Goal: Transaction & Acquisition: Purchase product/service

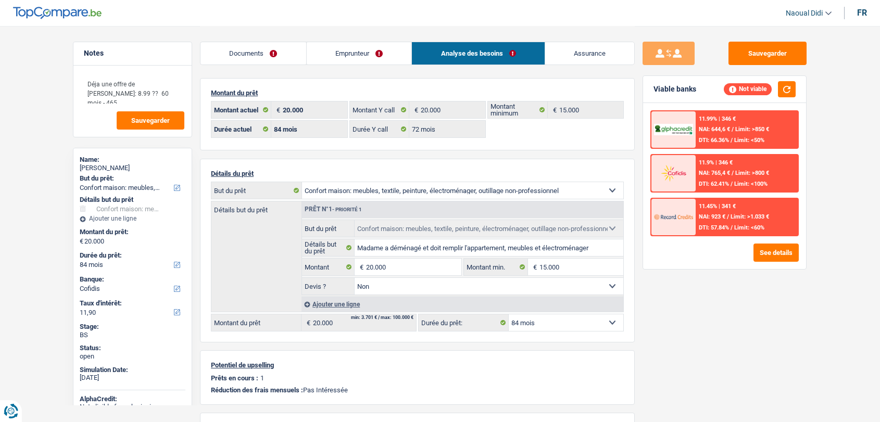
select select "household"
select select "84"
select select "cofidis"
select select "84"
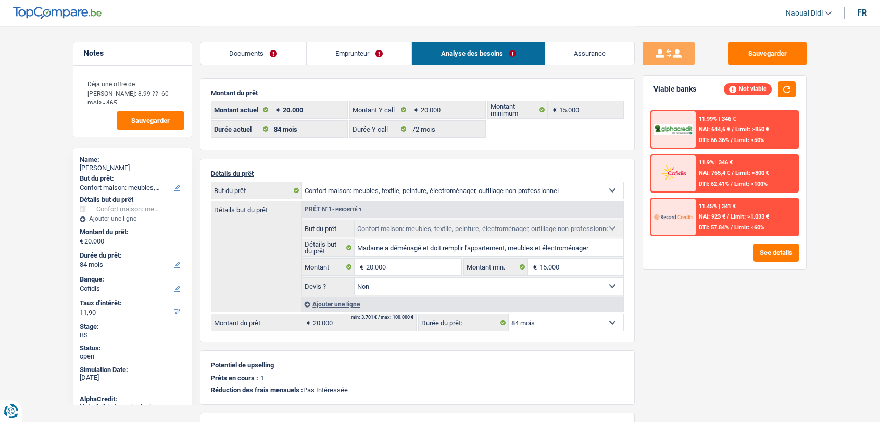
select select "72"
select select "household"
select select "false"
select select "84"
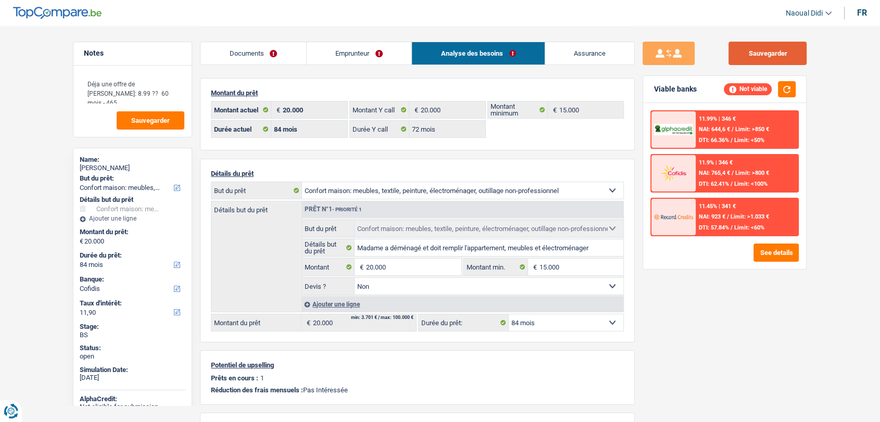
drag, startPoint x: 754, startPoint y: 55, endPoint x: 724, endPoint y: 47, distance: 30.8
click at [754, 55] on button "Sauvegarder" at bounding box center [767, 53] width 78 height 23
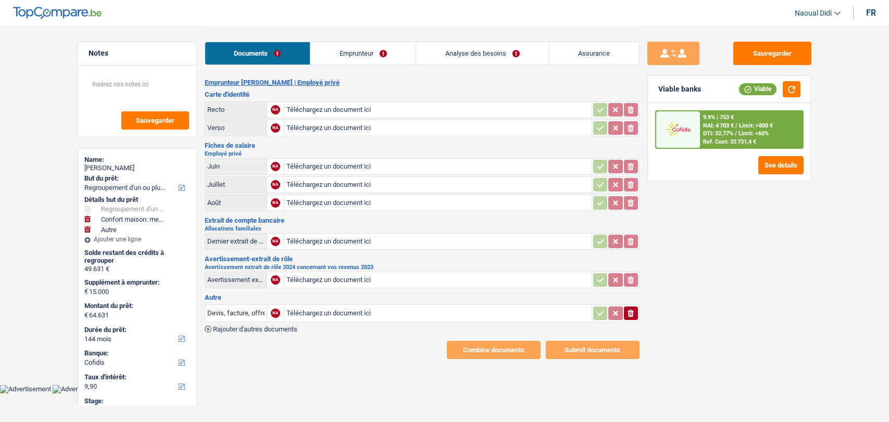
select select "refinancing"
select select "household"
select select "other"
select select "144"
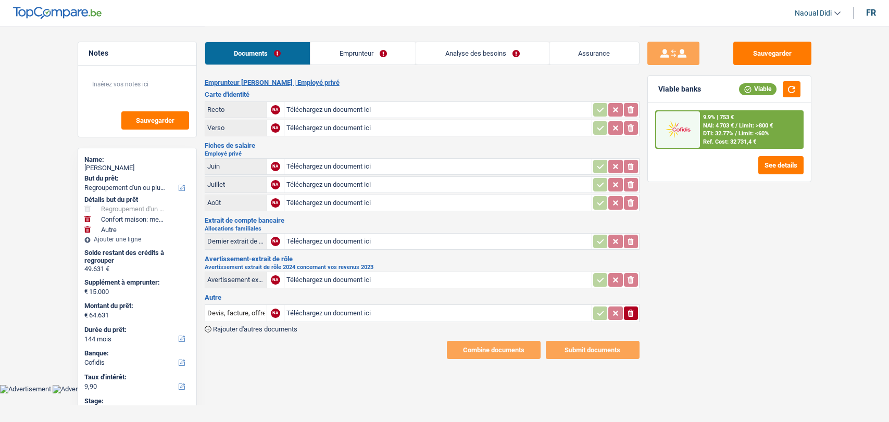
select select "cofidis"
click at [307, 108] on input "Téléchargez un document ici" at bounding box center [437, 110] width 303 height 16
type input "C:\fakepath\IMG_5314.jpeg"
click at [307, 126] on input "Téléchargez un document ici" at bounding box center [437, 128] width 303 height 16
type input "C:\fakepath\IMG_5315.jpeg"
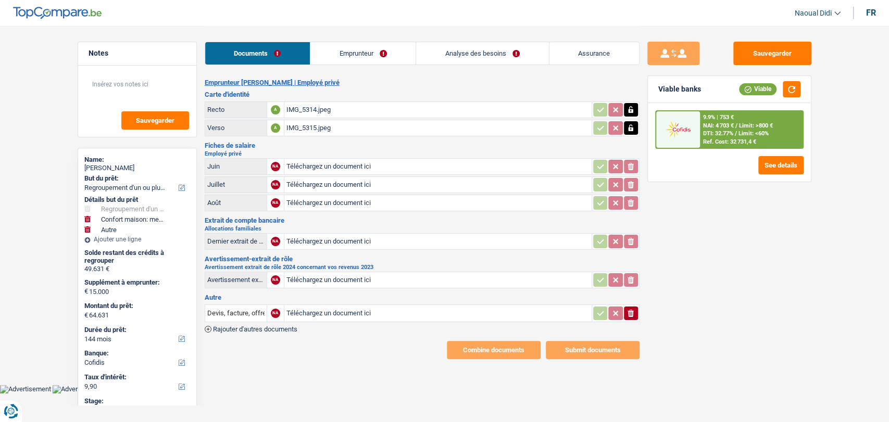
click at [311, 162] on input "Téléchargez un document ici" at bounding box center [437, 167] width 303 height 16
type input "C:\fakepath\07e9a008ed19dc080224b7193d4ca4d70008abc4.pdf"
click at [319, 183] on input "Téléchargez un document ici" at bounding box center [437, 185] width 303 height 16
type input "C:\fakepath\07e92006f555257b03b92299b1359b76000d3d1b.pdf"
click at [307, 199] on input "Téléchargez un document ici" at bounding box center [437, 203] width 303 height 16
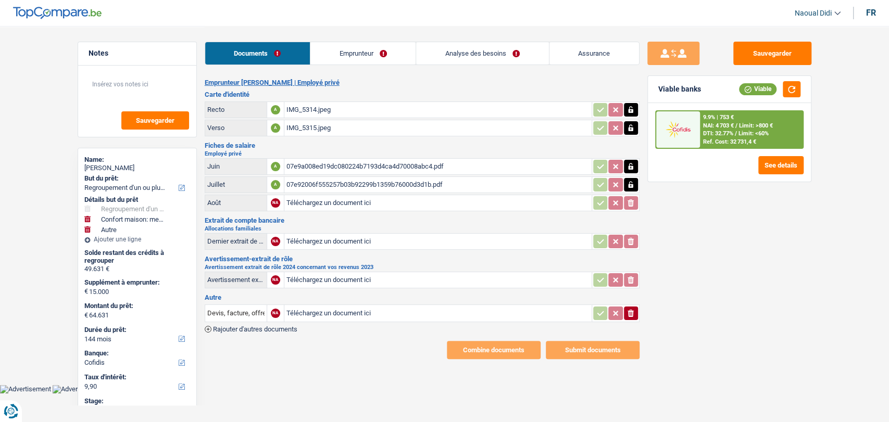
type input "C:\fakepath\07e98007fd486a3e01750171b4e0101b0007942b.pdf"
click at [316, 238] on input "Téléchargez un document ici" at bounding box center [437, 242] width 303 height 16
type input "C:\fakepath\filename.PDF"
click at [330, 276] on input "Téléchargez un document ici" at bounding box center [437, 280] width 303 height 16
type input "C:\fakepath\Avertissement-extrait de rôle 2024.pdf"
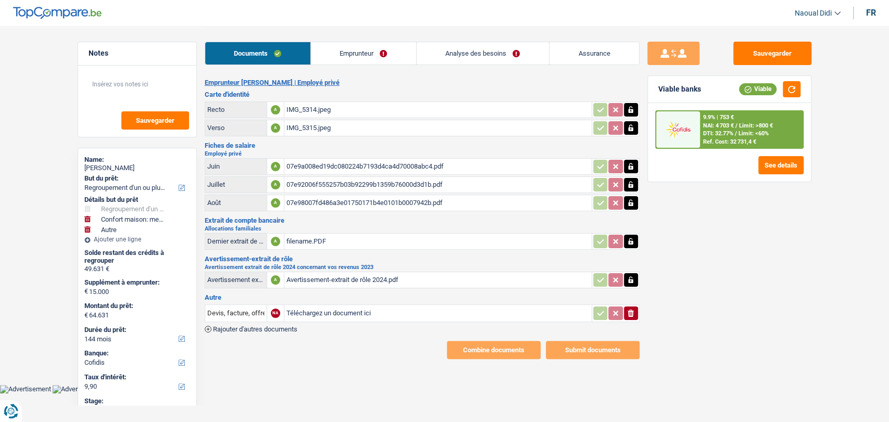
click at [306, 309] on input "Téléchargez un document ici" at bounding box center [437, 314] width 303 height 16
type input "C:\fakepath\Commande - S198147.pdf"
click at [255, 326] on span "Rajouter d'autres documents" at bounding box center [255, 329] width 84 height 7
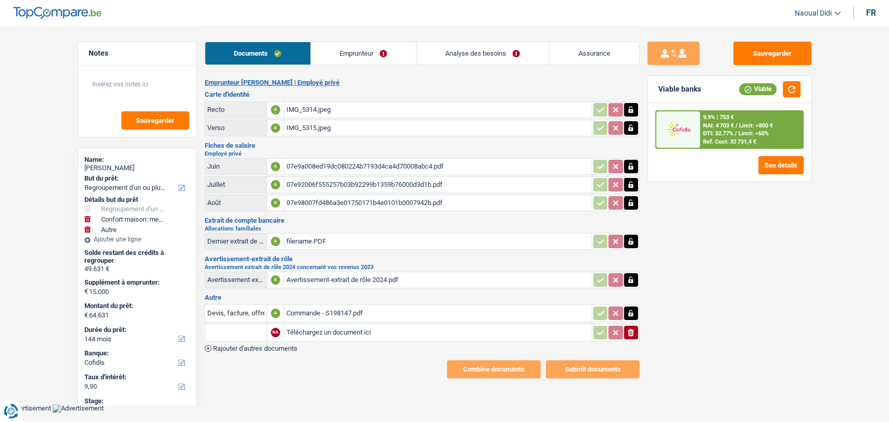
click at [321, 327] on input "Téléchargez un document ici" at bounding box center [437, 333] width 303 height 16
type input "C:\fakepath\IMG_5435.png"
click at [476, 326] on input "Note:" at bounding box center [522, 333] width 133 height 16
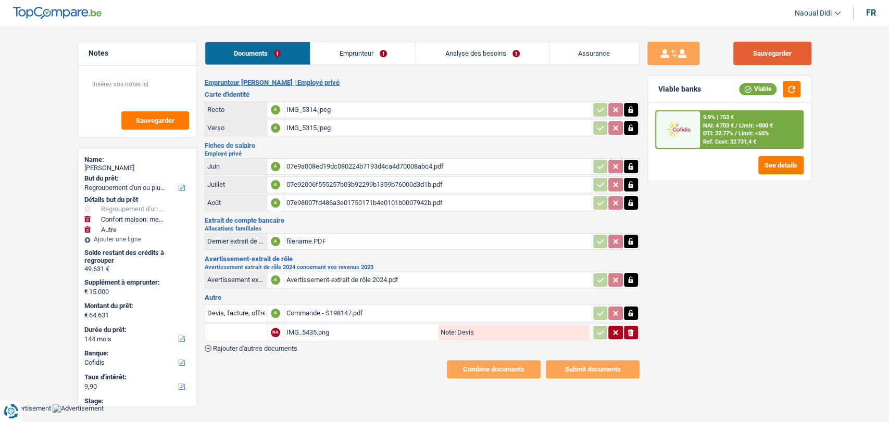
type input "Devis"
click at [766, 56] on button "Sauvegarder" at bounding box center [772, 53] width 78 height 23
click at [370, 55] on link "Emprunteur" at bounding box center [362, 53] width 105 height 22
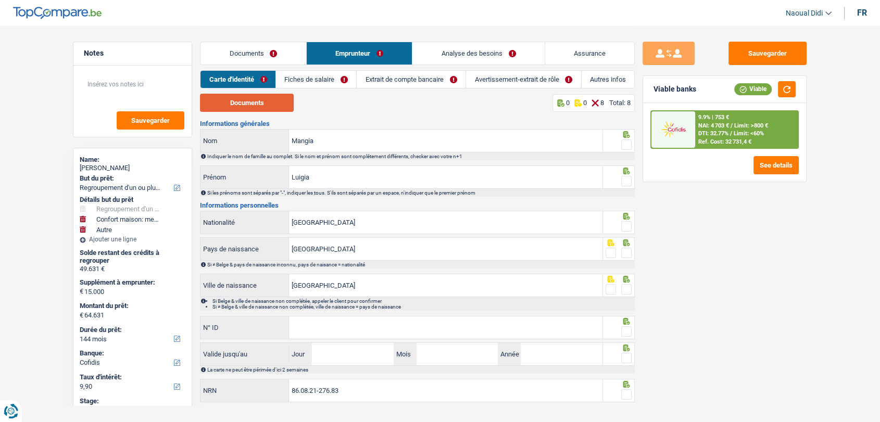
click at [235, 100] on button "Documents" at bounding box center [247, 103] width 94 height 18
click at [321, 175] on input "Luigia" at bounding box center [445, 177] width 313 height 22
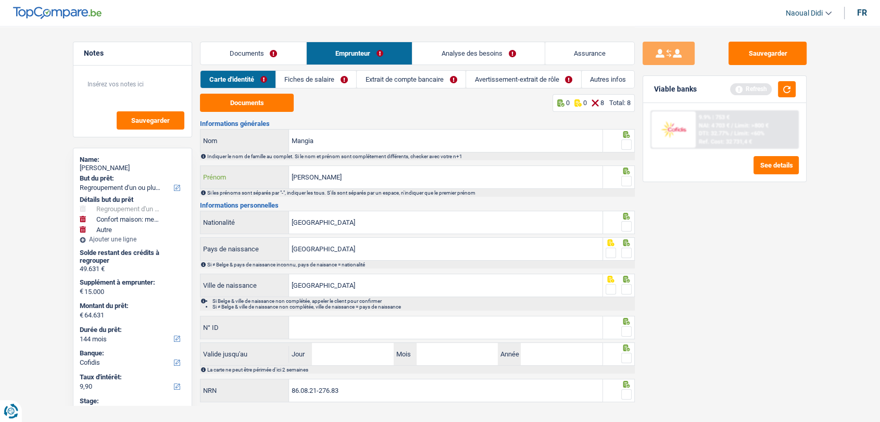
type input "Luigia andreina"
drag, startPoint x: 627, startPoint y: 147, endPoint x: 625, endPoint y: 180, distance: 33.4
click at [627, 146] on span at bounding box center [626, 145] width 10 height 10
click at [0, 0] on input "radio" at bounding box center [0, 0] width 0 height 0
click at [626, 180] on span at bounding box center [626, 181] width 10 height 10
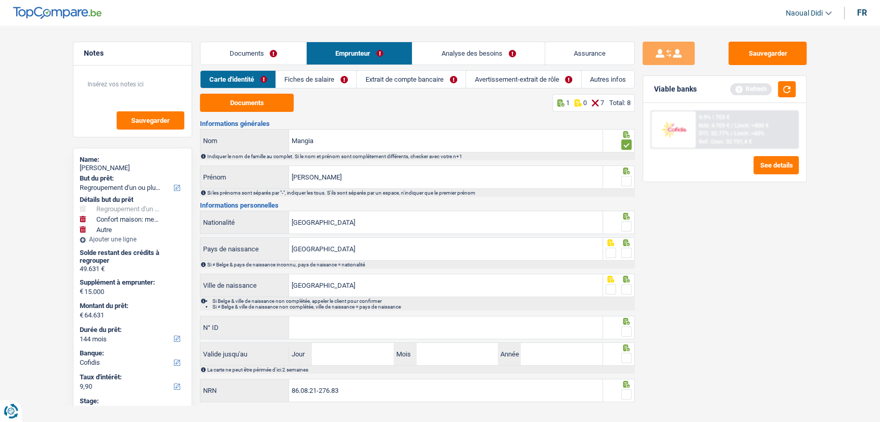
click at [0, 0] on input "radio" at bounding box center [0, 0] width 0 height 0
click at [625, 226] on span at bounding box center [626, 226] width 10 height 10
click at [0, 0] on input "radio" at bounding box center [0, 0] width 0 height 0
drag, startPoint x: 626, startPoint y: 253, endPoint x: 620, endPoint y: 283, distance: 30.1
click at [625, 253] on span at bounding box center [626, 253] width 10 height 10
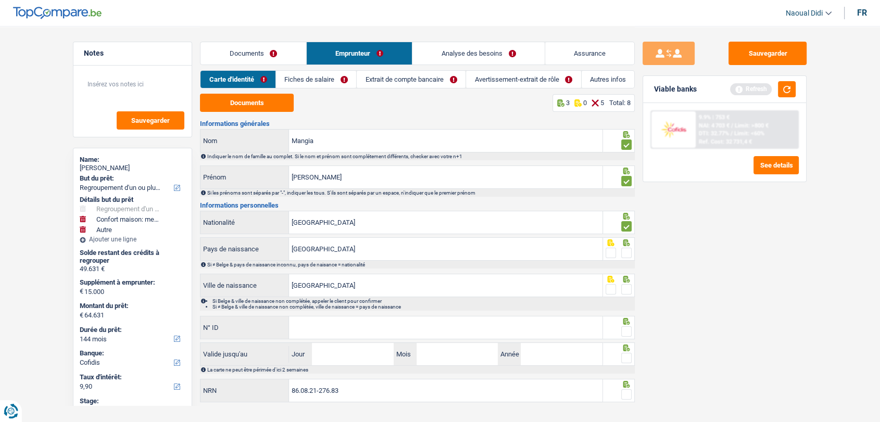
click at [0, 0] on input "radio" at bounding box center [0, 0] width 0 height 0
click at [627, 290] on span at bounding box center [626, 289] width 10 height 10
click at [0, 0] on input "radio" at bounding box center [0, 0] width 0 height 0
click at [346, 330] on input "N° ID" at bounding box center [445, 327] width 313 height 22
paste input "592-9814603-30"
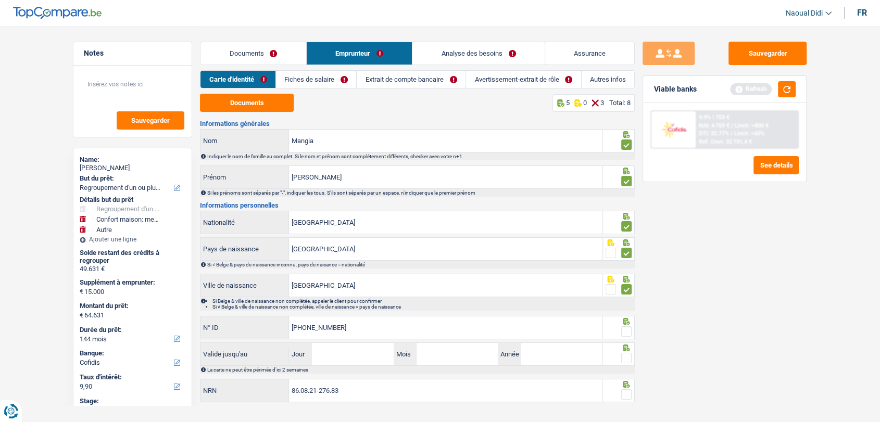
type input "592-9814603-30"
click at [344, 356] on input "Jour" at bounding box center [352, 354] width 81 height 22
type input "03"
type input "2030"
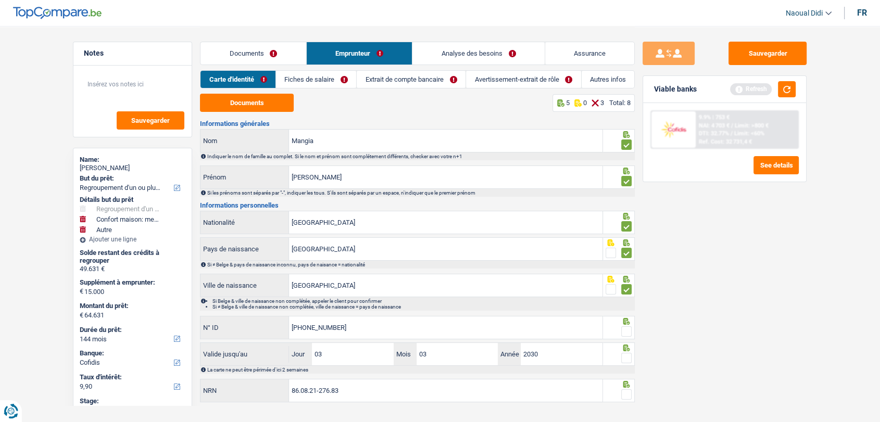
click at [628, 330] on span at bounding box center [626, 331] width 10 height 10
click at [0, 0] on input "radio" at bounding box center [0, 0] width 0 height 0
click at [624, 361] on span at bounding box center [626, 358] width 10 height 10
click at [0, 0] on input "radio" at bounding box center [0, 0] width 0 height 0
click at [626, 391] on span at bounding box center [626, 394] width 10 height 10
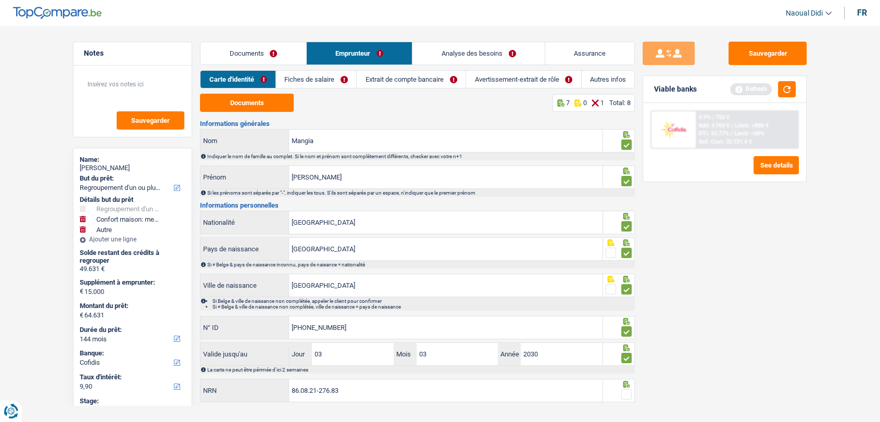
click at [0, 0] on input "radio" at bounding box center [0, 0] width 0 height 0
click at [334, 77] on link "Fiches de salaire" at bounding box center [316, 79] width 80 height 17
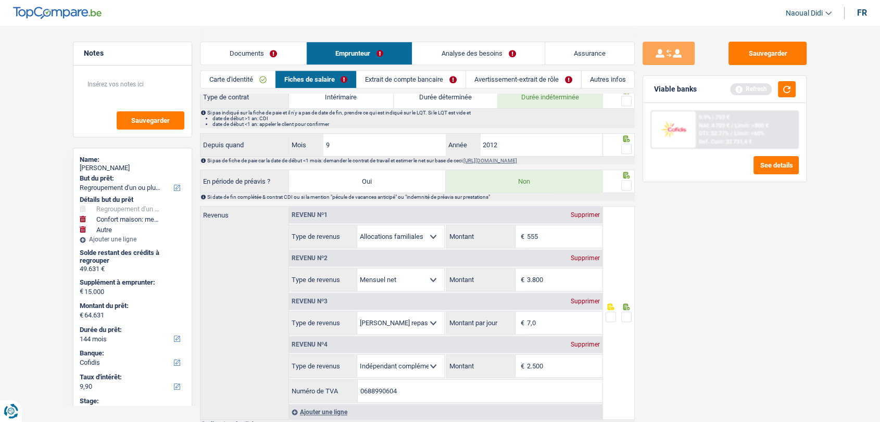
scroll to position [462, 0]
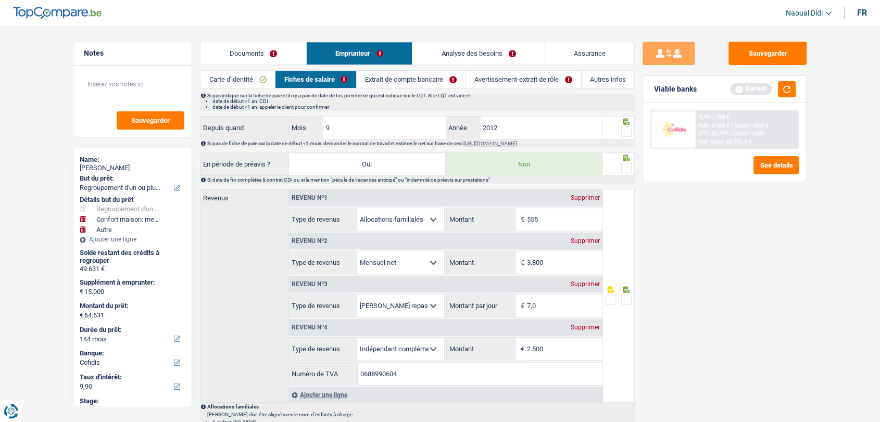
click at [429, 82] on link "Extrait de compte bancaire" at bounding box center [411, 79] width 109 height 17
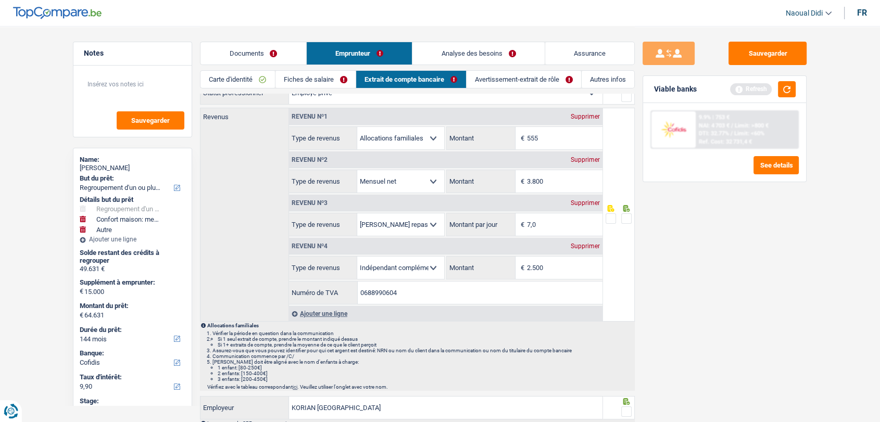
scroll to position [0, 0]
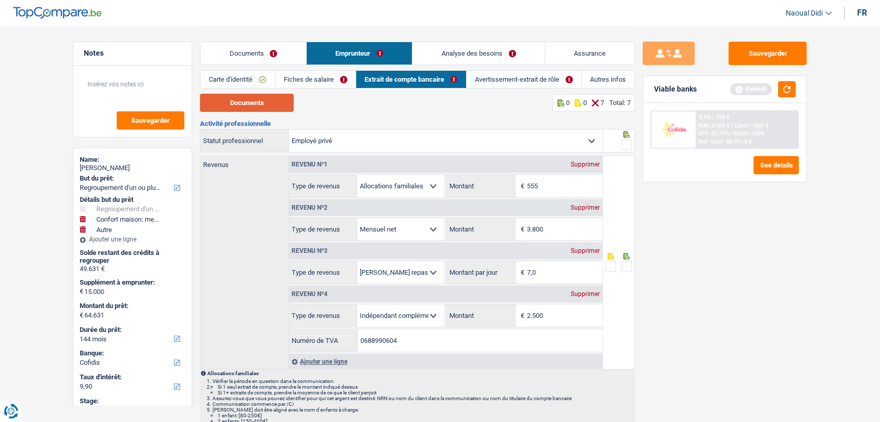
click at [267, 101] on button "Documents" at bounding box center [247, 103] width 94 height 18
click at [548, 188] on input "555" at bounding box center [564, 186] width 75 height 22
type input "563"
drag, startPoint x: 313, startPoint y: 77, endPoint x: 346, endPoint y: 88, distance: 35.1
click at [313, 77] on link "Fiches de salaire" at bounding box center [315, 79] width 80 height 17
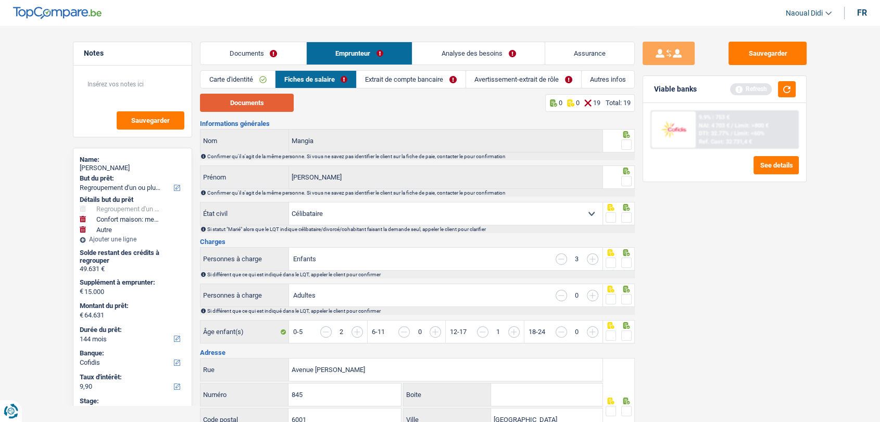
click at [242, 109] on button "Documents" at bounding box center [247, 103] width 94 height 18
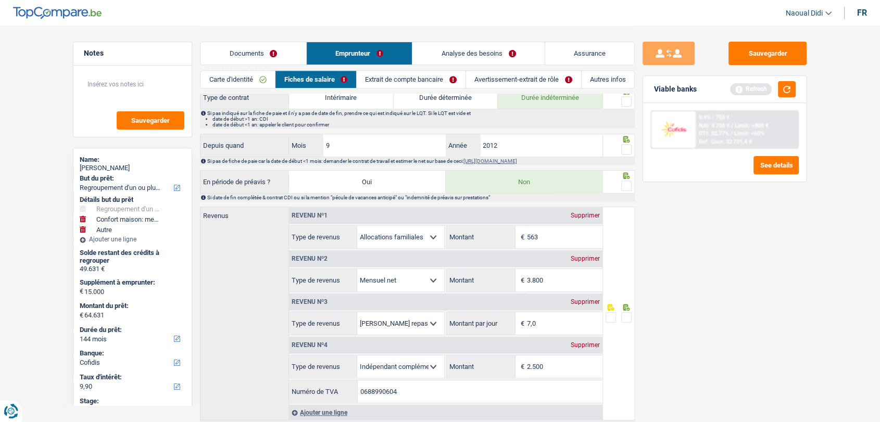
scroll to position [462, 0]
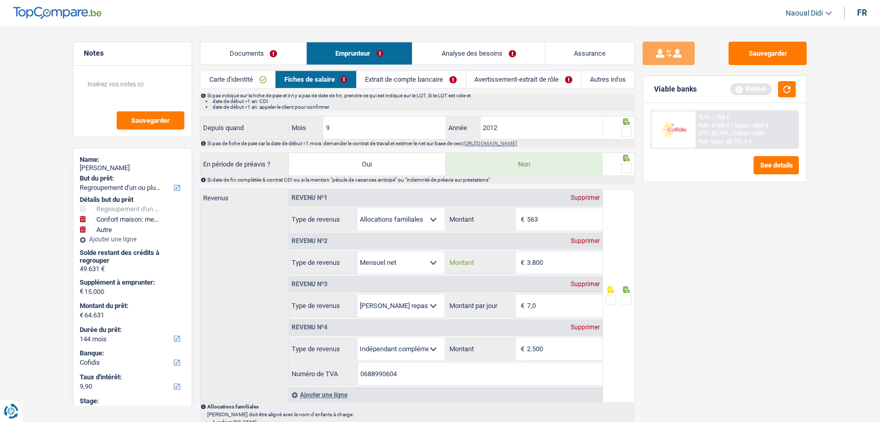
click at [553, 258] on input "3.800" at bounding box center [564, 262] width 75 height 22
type input "3.787"
click at [623, 300] on span at bounding box center [626, 300] width 10 height 10
click at [0, 0] on input "radio" at bounding box center [0, 0] width 0 height 0
click at [493, 78] on link "Avertissement-extrait de rôle" at bounding box center [523, 79] width 115 height 17
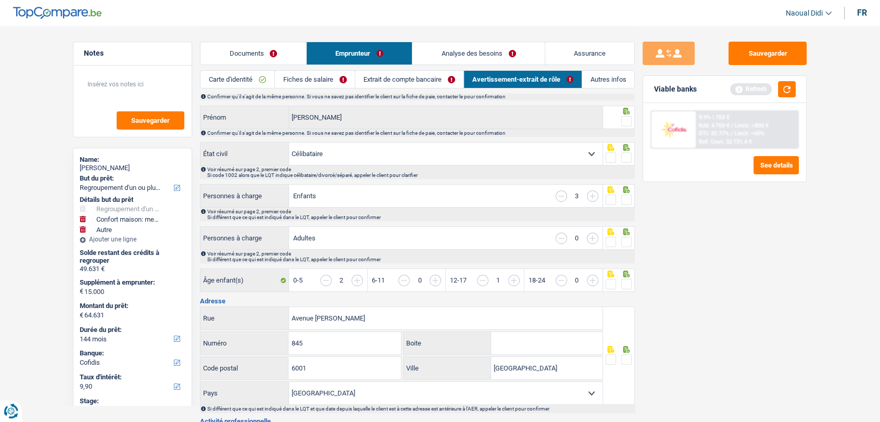
scroll to position [0, 0]
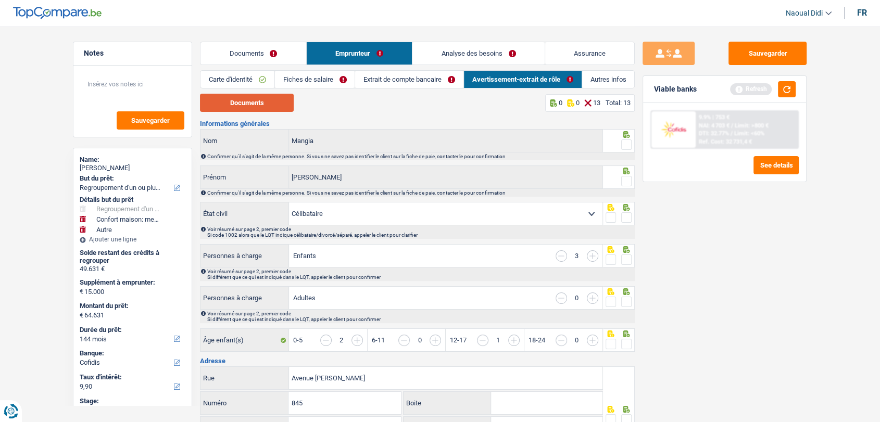
click at [259, 102] on button "Documents" at bounding box center [247, 103] width 94 height 18
click at [623, 140] on span at bounding box center [626, 145] width 10 height 10
click at [0, 0] on input "radio" at bounding box center [0, 0] width 0 height 0
drag, startPoint x: 627, startPoint y: 174, endPoint x: 622, endPoint y: 174, distance: 5.2
click at [626, 175] on div at bounding box center [626, 181] width 10 height 13
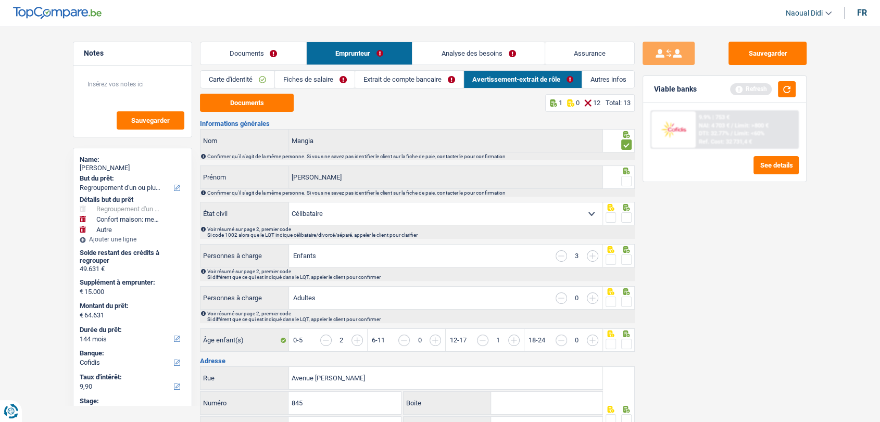
click at [625, 219] on span at bounding box center [626, 217] width 10 height 10
click at [0, 0] on input "radio" at bounding box center [0, 0] width 0 height 0
click at [625, 180] on span at bounding box center [626, 181] width 10 height 10
click at [0, 0] on input "radio" at bounding box center [0, 0] width 0 height 0
click at [628, 259] on span at bounding box center [626, 260] width 10 height 10
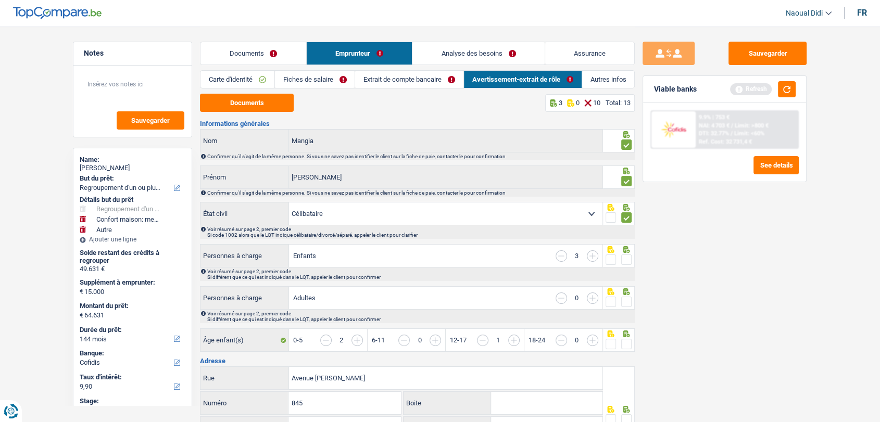
click at [0, 0] on input "radio" at bounding box center [0, 0] width 0 height 0
click at [627, 305] on span at bounding box center [626, 302] width 10 height 10
click at [0, 0] on input "radio" at bounding box center [0, 0] width 0 height 0
click at [626, 343] on span at bounding box center [626, 344] width 10 height 10
click at [0, 0] on input "radio" at bounding box center [0, 0] width 0 height 0
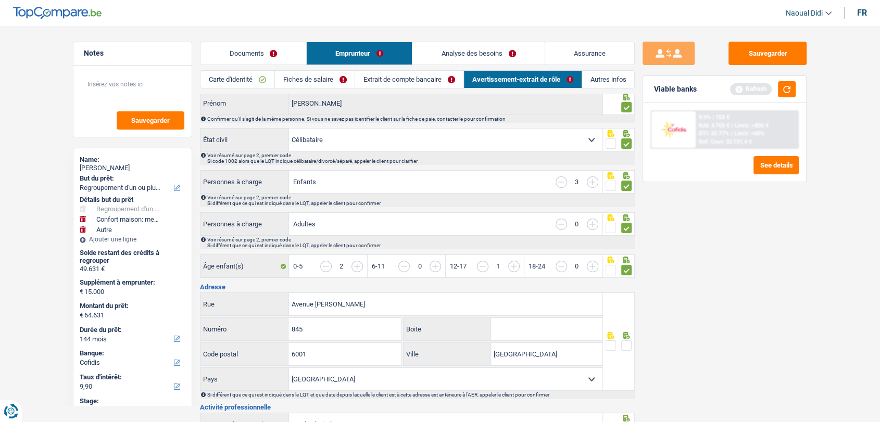
scroll to position [173, 0]
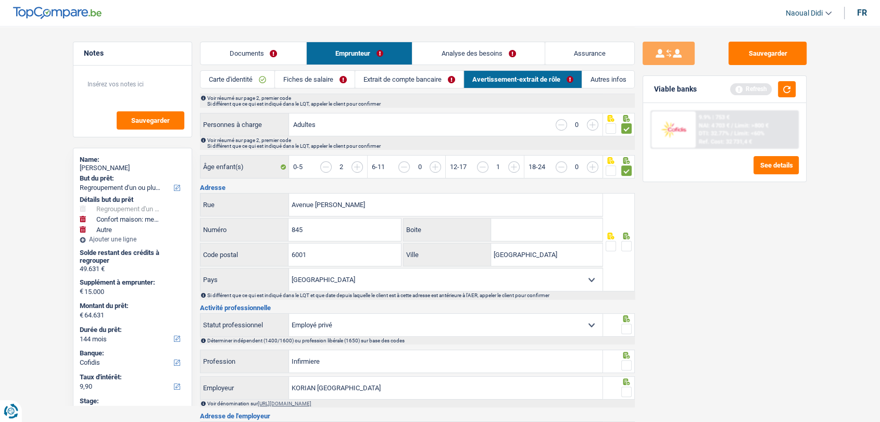
click at [628, 245] on span at bounding box center [626, 246] width 10 height 10
click at [0, 0] on input "radio" at bounding box center [0, 0] width 0 height 0
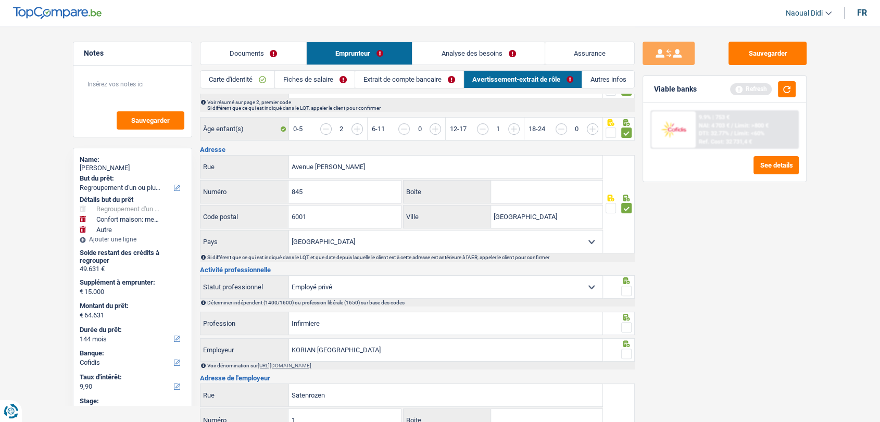
scroll to position [231, 0]
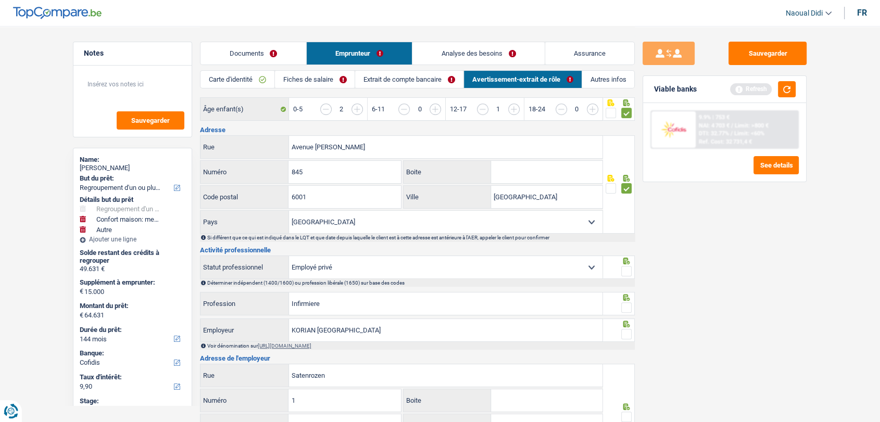
click at [629, 276] on div at bounding box center [626, 271] width 10 height 13
click at [626, 268] on span at bounding box center [626, 271] width 10 height 10
click at [0, 0] on input "radio" at bounding box center [0, 0] width 0 height 0
click at [624, 305] on span at bounding box center [626, 307] width 10 height 10
click at [0, 0] on input "radio" at bounding box center [0, 0] width 0 height 0
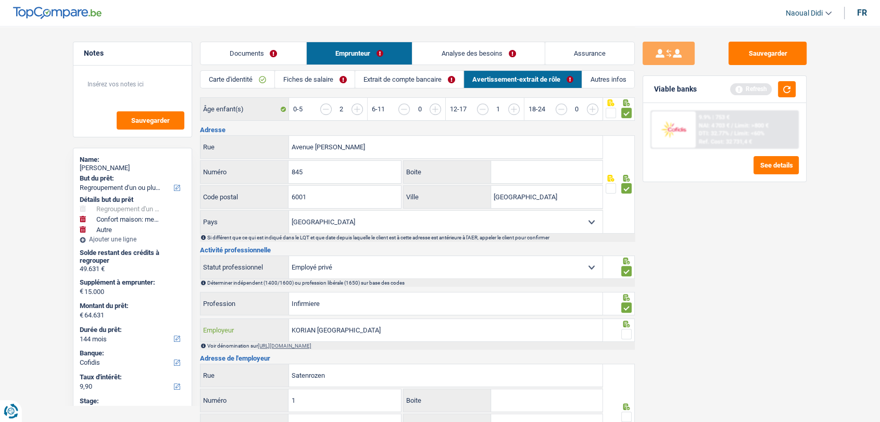
drag, startPoint x: 348, startPoint y: 326, endPoint x: 252, endPoint y: 305, distance: 98.1
click at [252, 305] on div "Informations générales Mangia Nom Confirmer qu'il s'agit de la même personne. S…" at bounding box center [417, 317] width 435 height 856
paste input "VALDAMI"
type input "VALDAMI"
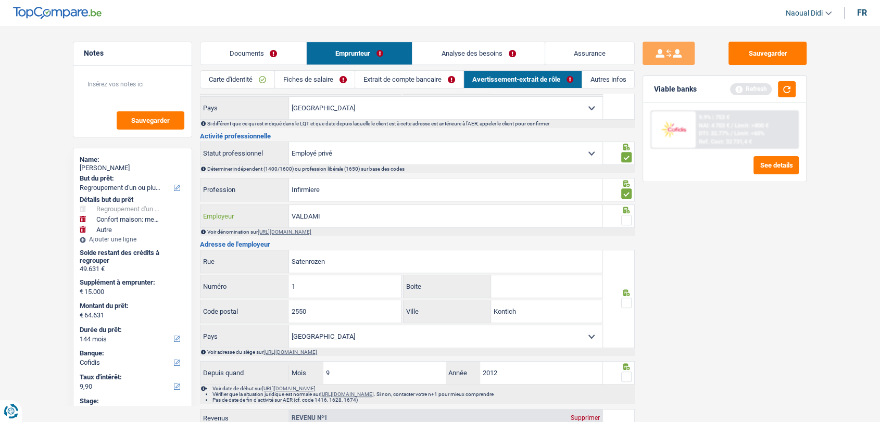
scroll to position [347, 0]
drag, startPoint x: 337, startPoint y: 262, endPoint x: 229, endPoint y: 244, distance: 109.3
click at [229, 244] on div "Informations générales Mangia Nom Confirmer qu'il s'agit de la même personne. S…" at bounding box center [417, 202] width 435 height 856
paste input "RUE CHAPELLE NOTRE DAME 10 1341 MOUSTY"
type input "RUE CHAPELLE NOTRE DAME 10 1341 MOUSTY"
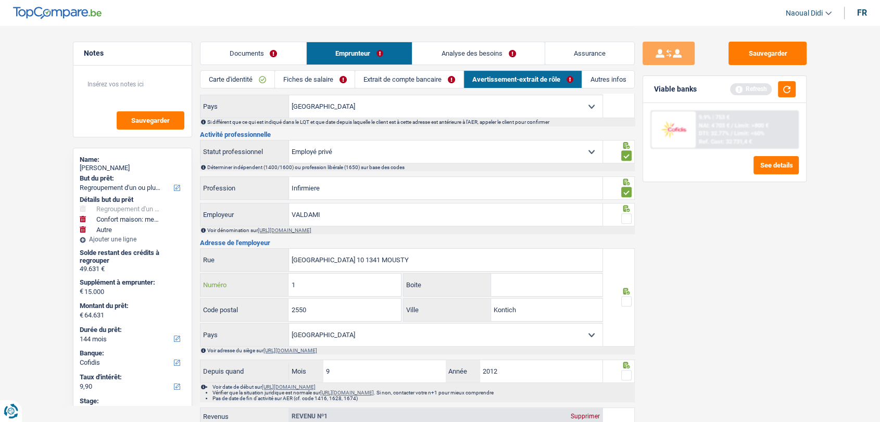
drag, startPoint x: 299, startPoint y: 281, endPoint x: 283, endPoint y: 272, distance: 18.4
click at [283, 274] on div "1 Numéro" at bounding box center [300, 285] width 200 height 22
type input "10"
drag, startPoint x: 318, startPoint y: 307, endPoint x: 272, endPoint y: 295, distance: 47.5
click at [272, 295] on div "RUE CHAPELLE NOTRE DAME 10 1341 MOUSTY Rue 10 Numéro Boite 2550 Code postal Kon…" at bounding box center [401, 297] width 403 height 98
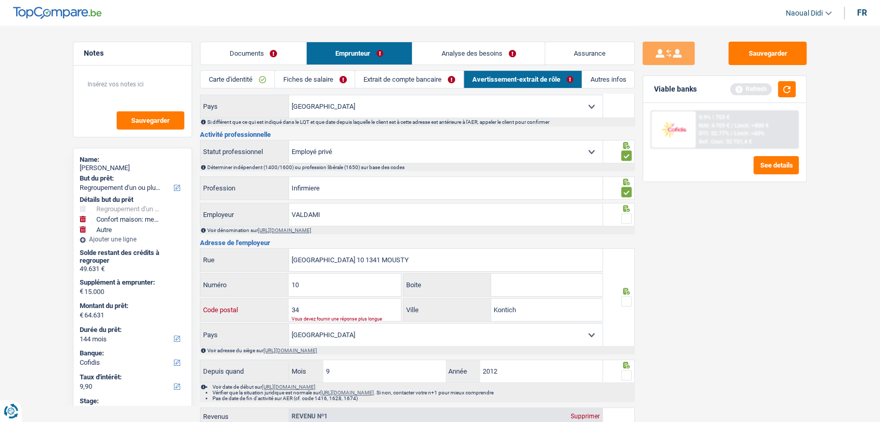
type input "3"
type input "1341"
drag, startPoint x: 439, startPoint y: 256, endPoint x: 411, endPoint y: 256, distance: 28.1
click at [411, 256] on input "RUE CHAPELLE NOTRE DAME 10 1341 MOUSTY" at bounding box center [445, 260] width 313 height 22
type input "RUE CHAPELLE NOTRE DAME 10 1341"
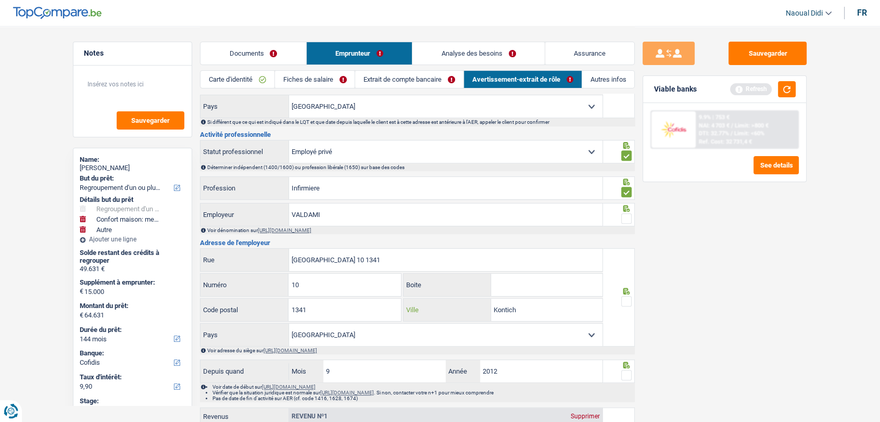
drag, startPoint x: 521, startPoint y: 310, endPoint x: 436, endPoint y: 305, distance: 84.5
click at [436, 305] on div "Kontich Ville" at bounding box center [502, 310] width 199 height 22
paste input "MOUSTY"
type input "MOUSTY"
click at [625, 296] on span at bounding box center [626, 301] width 10 height 10
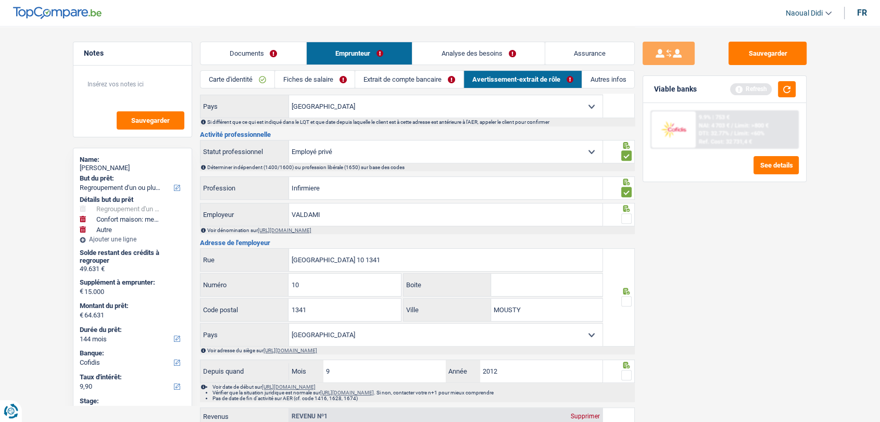
click at [0, 0] on input "radio" at bounding box center [0, 0] width 0 height 0
click at [622, 219] on span at bounding box center [626, 218] width 10 height 10
click at [0, 0] on input "radio" at bounding box center [0, 0] width 0 height 0
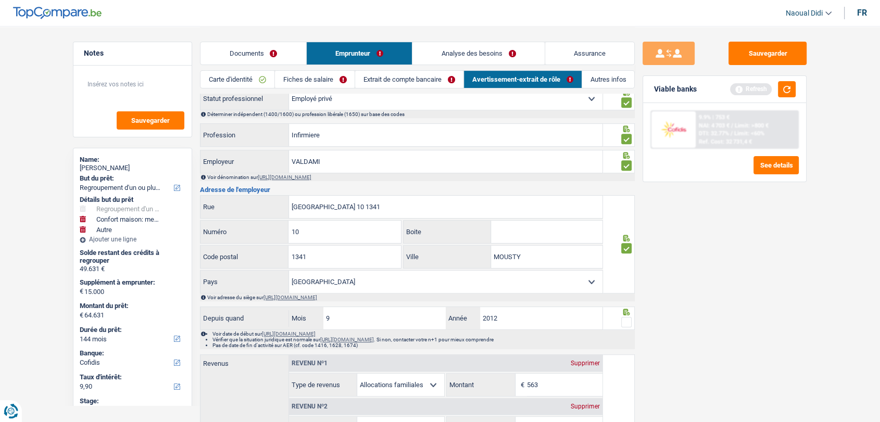
scroll to position [462, 0]
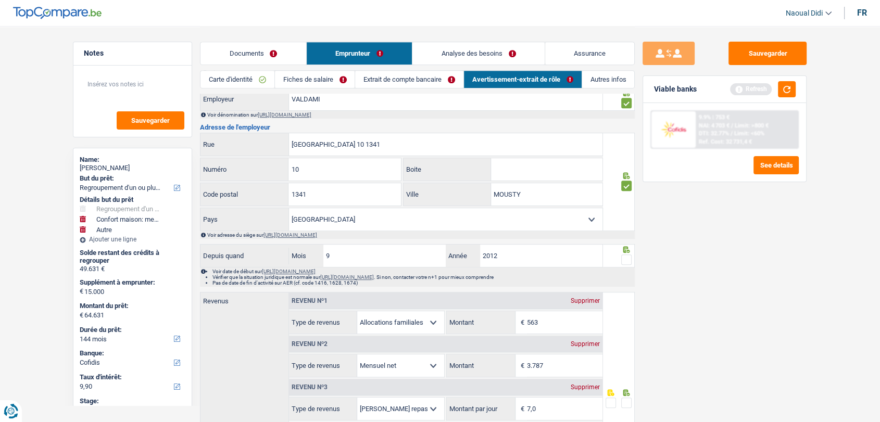
click at [625, 258] on span at bounding box center [626, 260] width 10 height 10
click at [0, 0] on input "radio" at bounding box center [0, 0] width 0 height 0
click at [511, 254] on input "2012" at bounding box center [541, 256] width 122 height 22
type input "2024"
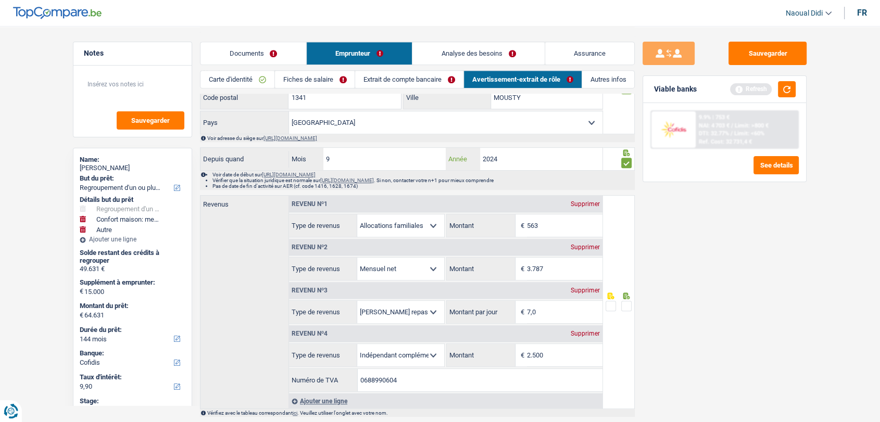
scroll to position [578, 0]
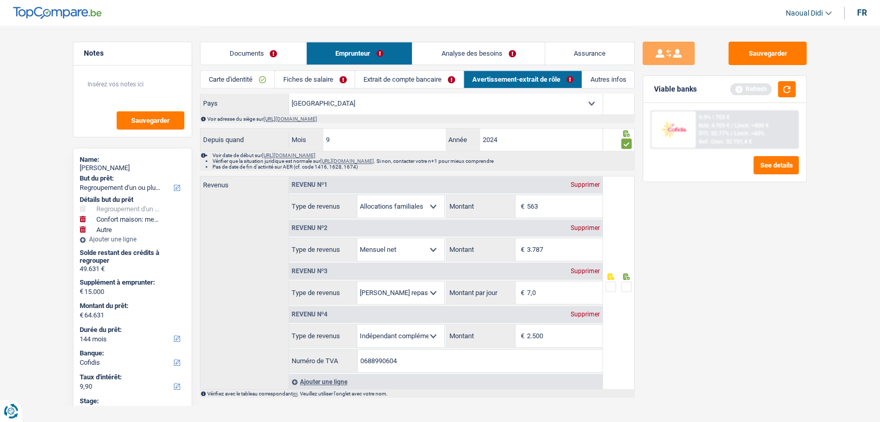
click at [628, 283] on span at bounding box center [626, 287] width 10 height 10
click at [0, 0] on input "radio" at bounding box center [0, 0] width 0 height 0
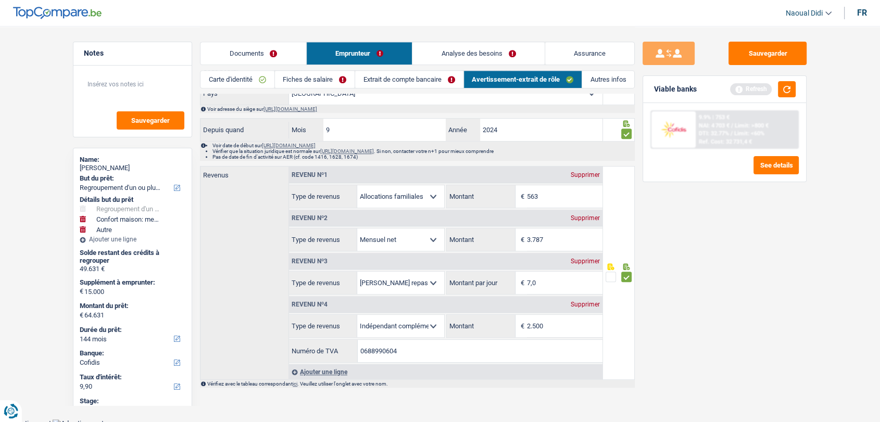
scroll to position [591, 0]
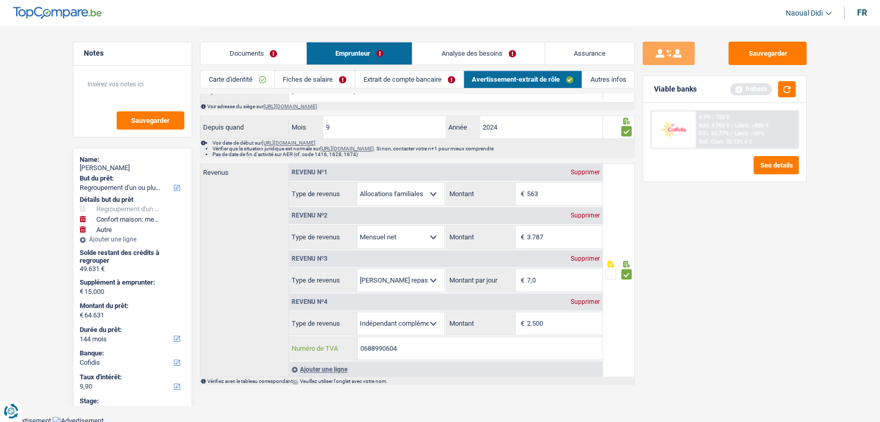
drag, startPoint x: 406, startPoint y: 349, endPoint x: 338, endPoint y: 342, distance: 67.5
click at [338, 342] on div "0688990604 Numéro de TVA" at bounding box center [445, 348] width 313 height 22
drag, startPoint x: 365, startPoint y: 348, endPoint x: 694, endPoint y: 337, distance: 328.6
click at [694, 337] on div "Sauvegarder Viable banks Refresh 9.9% | 753 € NAI: 4 703 € / Limit: >800 € DTI:…" at bounding box center [725, 224] width 180 height 364
click at [389, 82] on link "Extrait de compte bancaire" at bounding box center [409, 79] width 108 height 17
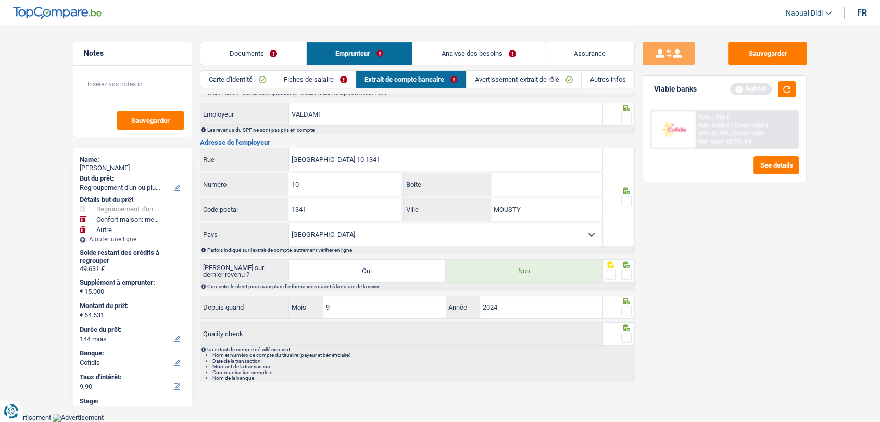
scroll to position [339, 0]
click at [627, 119] on span at bounding box center [626, 120] width 10 height 10
click at [0, 0] on input "radio" at bounding box center [0, 0] width 0 height 0
click at [626, 204] on span at bounding box center [626, 203] width 10 height 10
click at [0, 0] on input "radio" at bounding box center [0, 0] width 0 height 0
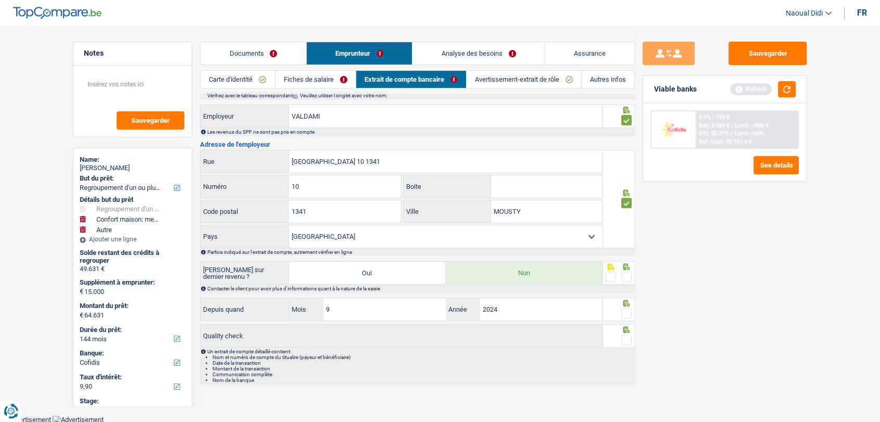
drag, startPoint x: 628, startPoint y: 277, endPoint x: 625, endPoint y: 301, distance: 24.7
click at [626, 277] on span at bounding box center [626, 277] width 10 height 10
click at [0, 0] on input "radio" at bounding box center [0, 0] width 0 height 0
click at [629, 313] on span at bounding box center [626, 313] width 10 height 10
click at [0, 0] on input "radio" at bounding box center [0, 0] width 0 height 0
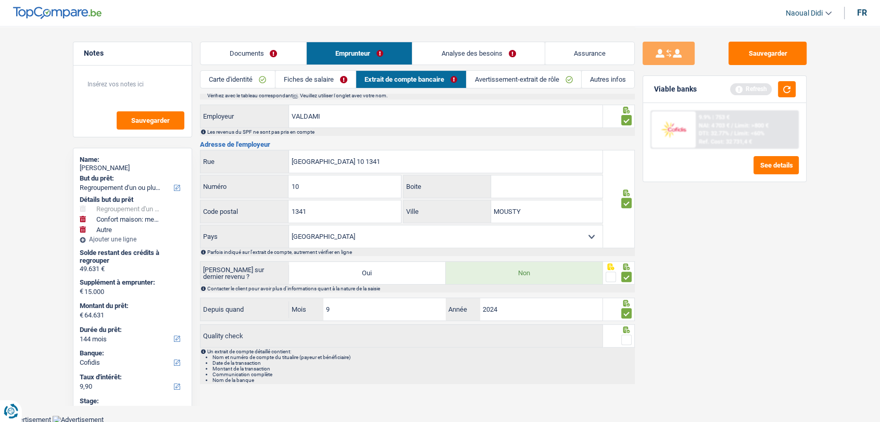
click at [625, 338] on span at bounding box center [626, 340] width 10 height 10
click at [0, 0] on input "radio" at bounding box center [0, 0] width 0 height 0
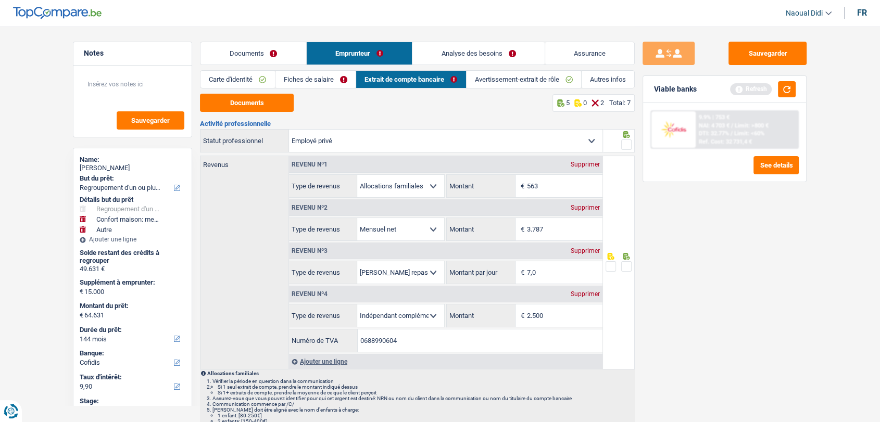
scroll to position [0, 0]
click at [626, 262] on span at bounding box center [626, 266] width 10 height 10
click at [0, 0] on input "radio" at bounding box center [0, 0] width 0 height 0
click at [626, 141] on span at bounding box center [626, 145] width 10 height 10
click at [0, 0] on input "radio" at bounding box center [0, 0] width 0 height 0
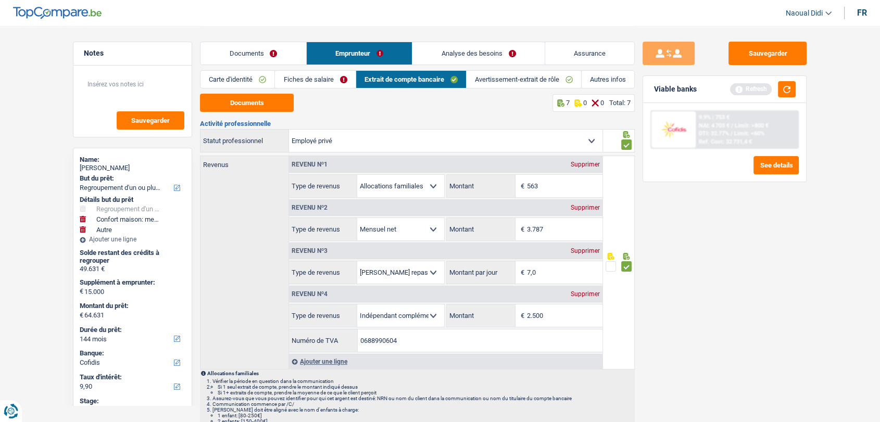
click at [524, 80] on link "Avertissement-extrait de rôle" at bounding box center [523, 79] width 115 height 17
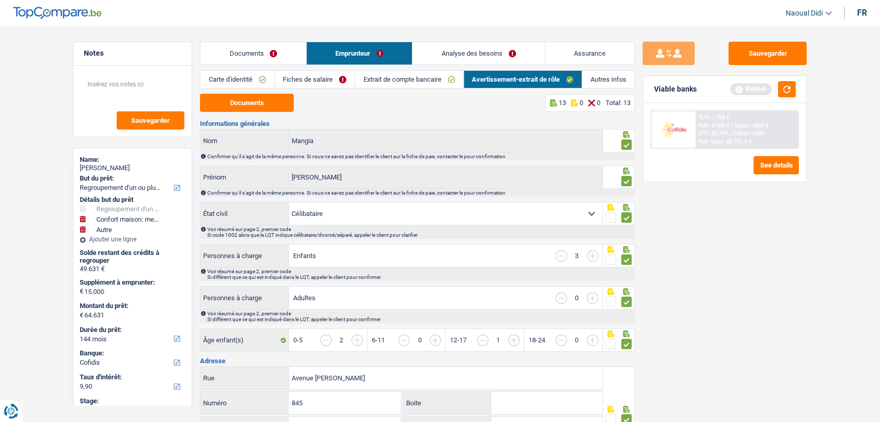
click at [316, 80] on link "Fiches de salaire" at bounding box center [315, 79] width 80 height 17
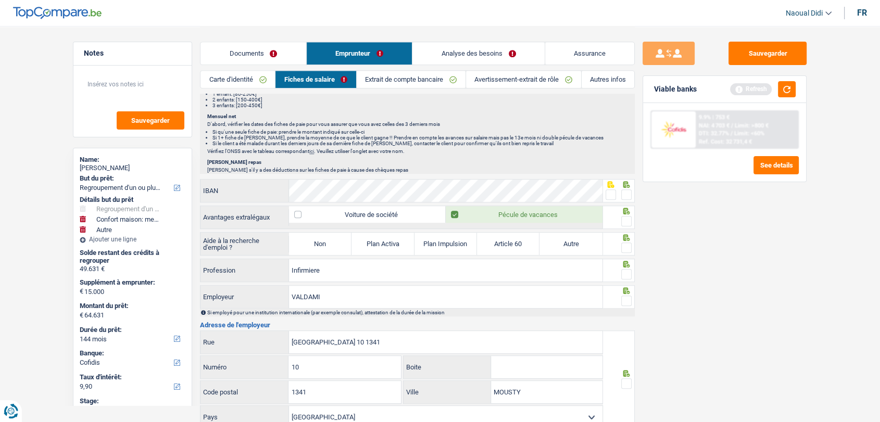
scroll to position [809, 0]
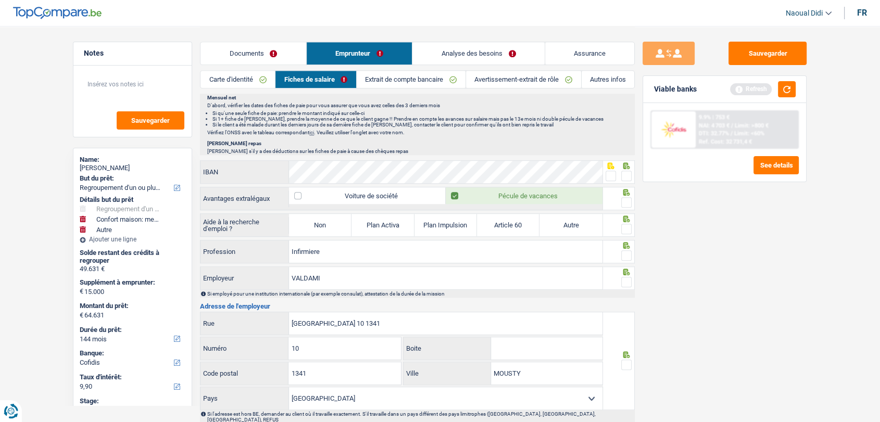
click at [628, 174] on span at bounding box center [626, 176] width 10 height 10
click at [0, 0] on input "radio" at bounding box center [0, 0] width 0 height 0
click at [628, 200] on span at bounding box center [626, 202] width 10 height 10
click at [0, 0] on input "radio" at bounding box center [0, 0] width 0 height 0
click at [628, 224] on span at bounding box center [626, 229] width 10 height 10
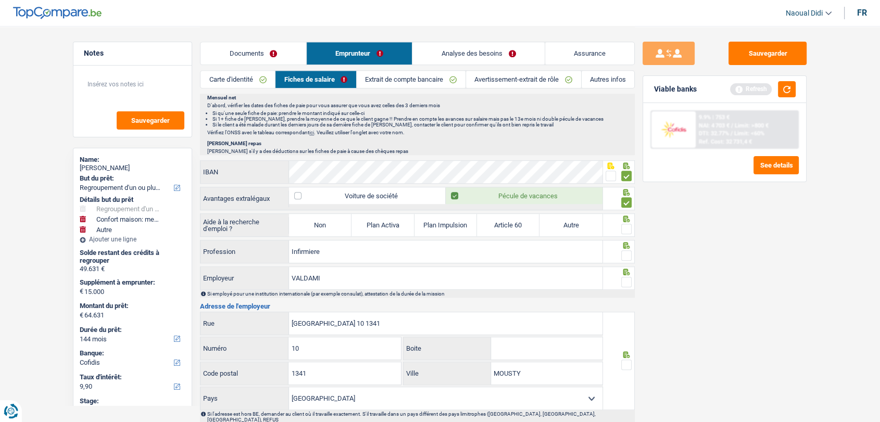
click at [0, 0] on input "radio" at bounding box center [0, 0] width 0 height 0
click at [330, 223] on label "Non" at bounding box center [320, 225] width 62 height 22
click at [330, 223] on input "Non" at bounding box center [320, 225] width 62 height 22
radio input "true"
click at [630, 250] on span at bounding box center [626, 255] width 10 height 10
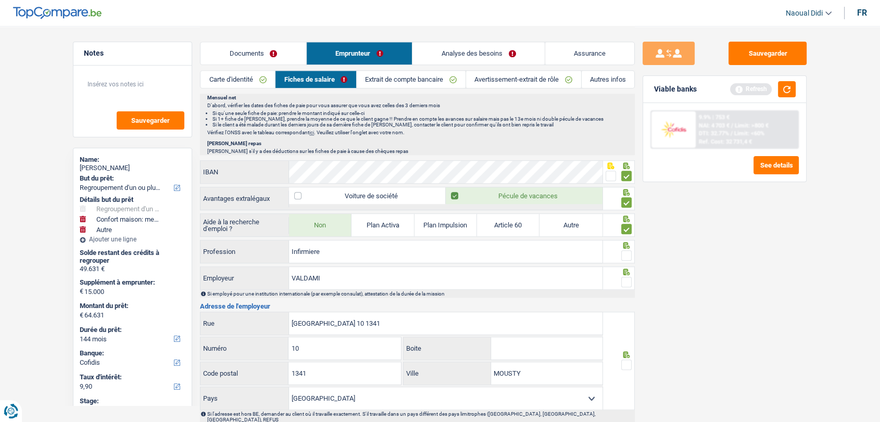
click at [0, 0] on input "radio" at bounding box center [0, 0] width 0 height 0
drag, startPoint x: 625, startPoint y: 277, endPoint x: 620, endPoint y: 303, distance: 25.9
click at [625, 277] on span at bounding box center [626, 282] width 10 height 10
click at [0, 0] on input "radio" at bounding box center [0, 0] width 0 height 0
click at [625, 365] on span at bounding box center [626, 365] width 10 height 10
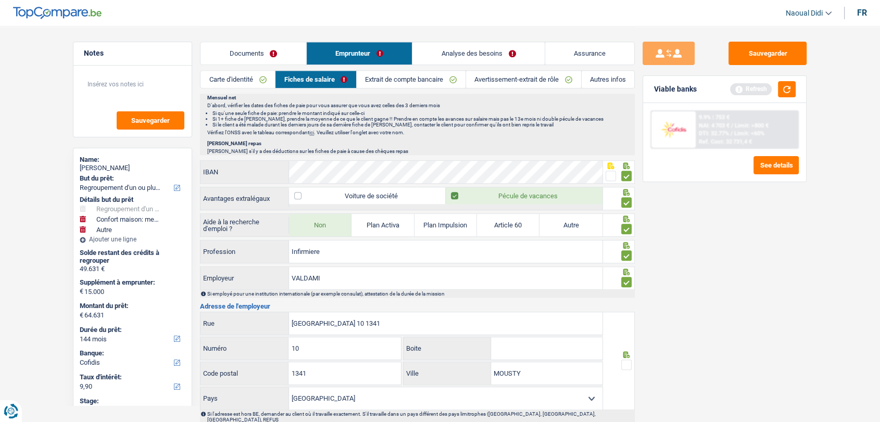
click at [0, 0] on input "radio" at bounding box center [0, 0] width 0 height 0
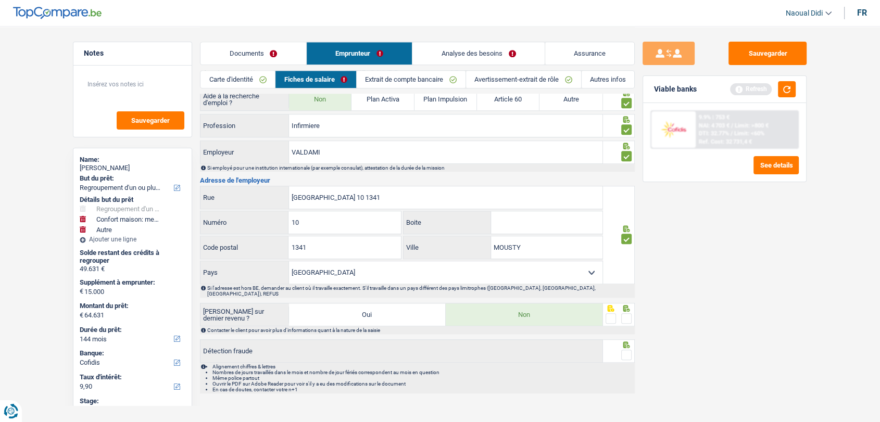
scroll to position [937, 0]
click at [625, 312] on span at bounding box center [626, 317] width 10 height 10
click at [0, 0] on input "radio" at bounding box center [0, 0] width 0 height 0
click at [627, 348] on span at bounding box center [626, 353] width 10 height 10
click at [0, 0] on input "radio" at bounding box center [0, 0] width 0 height 0
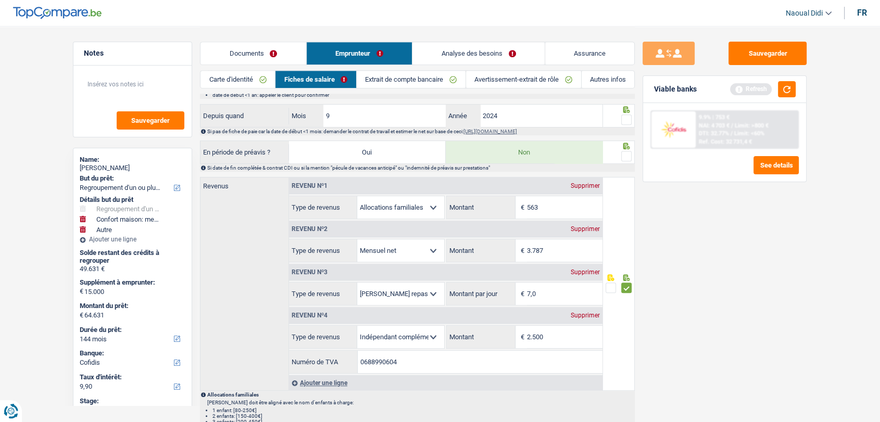
scroll to position [475, 0]
drag, startPoint x: 555, startPoint y: 333, endPoint x: 506, endPoint y: 332, distance: 48.9
click at [506, 332] on div "2.500 € Montant" at bounding box center [524, 336] width 155 height 22
type input "3.311"
click at [735, 367] on div "Sauvegarder Viable banks Refresh 9.9% | 753 € NAI: 4 703 € / Limit: >800 € DTI:…" at bounding box center [725, 224] width 180 height 364
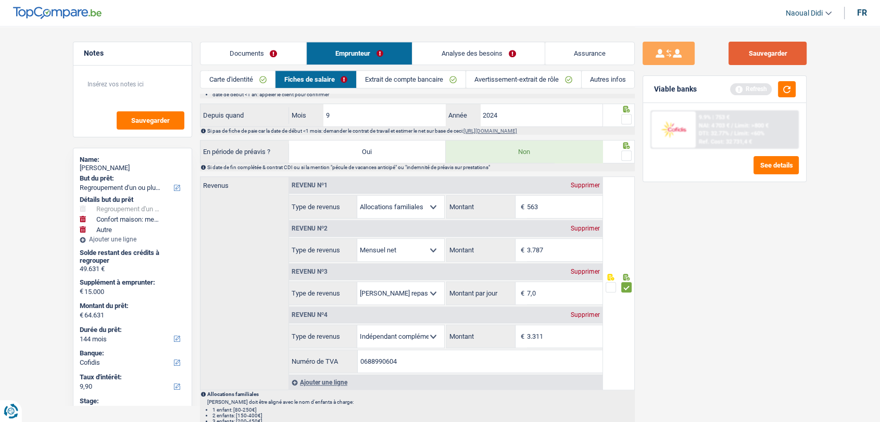
click at [780, 55] on button "Sauvegarder" at bounding box center [767, 53] width 78 height 23
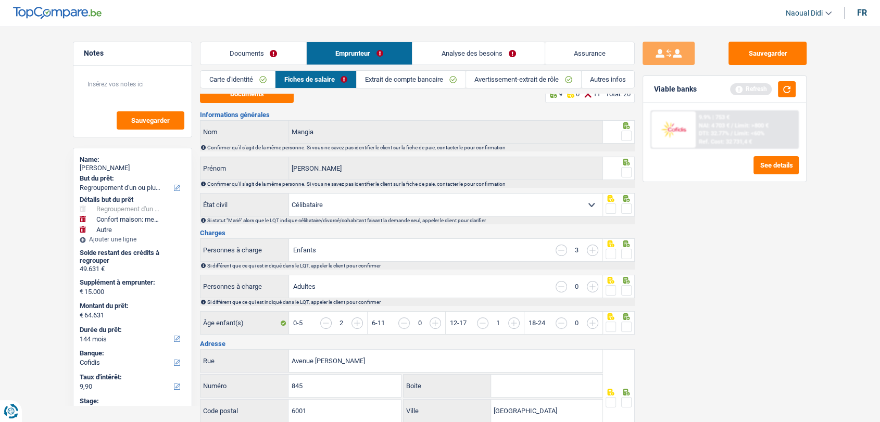
scroll to position [0, 0]
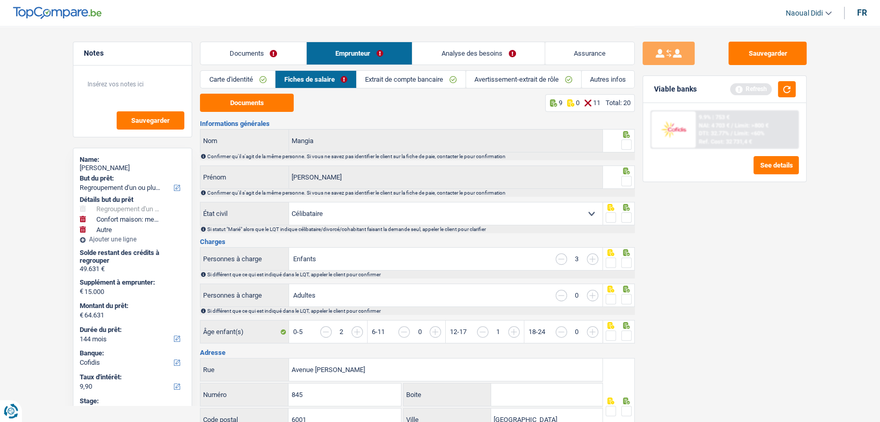
click at [328, 78] on link "Fiches de salaire" at bounding box center [315, 79] width 81 height 17
click at [635, 149] on div "Sauvegarder Viable banks Refresh 9.9% | 753 € NAI: 4 703 € / Limit: >800 € DTI:…" at bounding box center [725, 224] width 180 height 364
drag, startPoint x: 627, startPoint y: 144, endPoint x: 619, endPoint y: 174, distance: 31.1
click at [626, 143] on span at bounding box center [626, 145] width 10 height 10
click at [0, 0] on input "radio" at bounding box center [0, 0] width 0 height 0
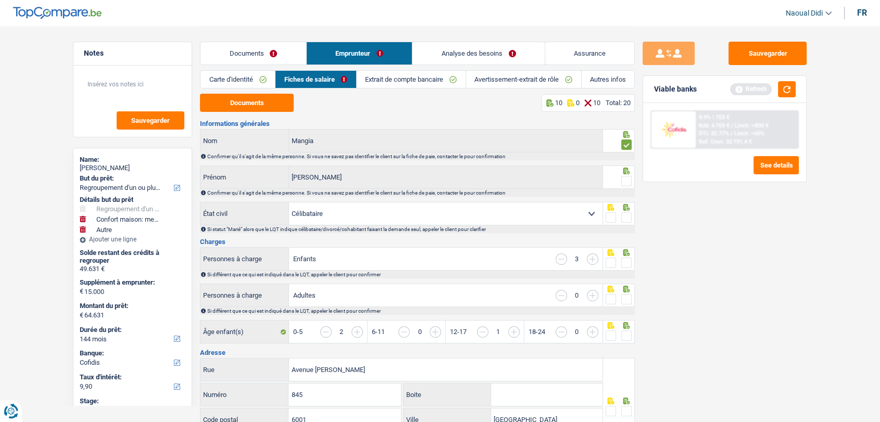
click at [628, 182] on span at bounding box center [626, 181] width 10 height 10
click at [0, 0] on input "radio" at bounding box center [0, 0] width 0 height 0
drag, startPoint x: 628, startPoint y: 213, endPoint x: 618, endPoint y: 245, distance: 33.1
click at [627, 213] on span at bounding box center [626, 217] width 10 height 10
click at [0, 0] on input "radio" at bounding box center [0, 0] width 0 height 0
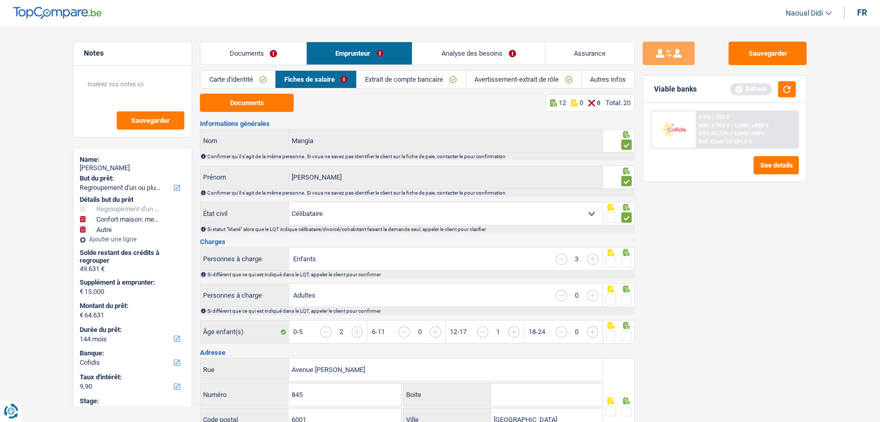
click at [624, 258] on span at bounding box center [626, 263] width 10 height 10
click at [0, 0] on input "radio" at bounding box center [0, 0] width 0 height 0
drag, startPoint x: 627, startPoint y: 301, endPoint x: 620, endPoint y: 314, distance: 14.4
click at [626, 301] on span at bounding box center [626, 299] width 10 height 10
click at [0, 0] on input "radio" at bounding box center [0, 0] width 0 height 0
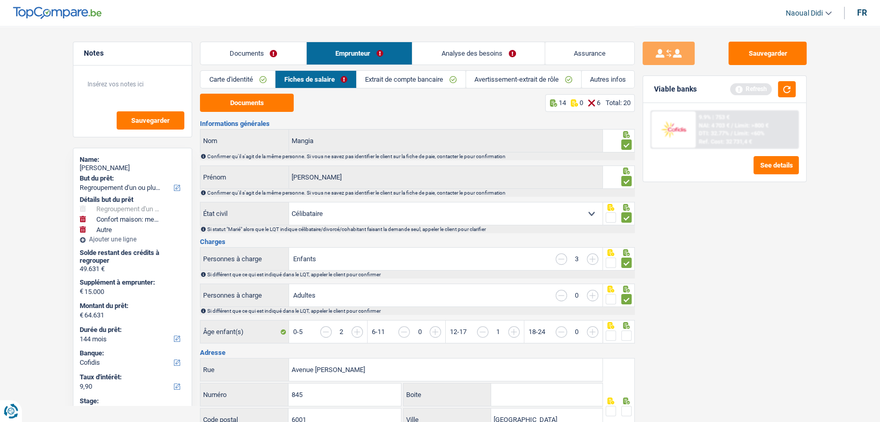
click at [628, 335] on span at bounding box center [626, 336] width 10 height 10
click at [0, 0] on input "radio" at bounding box center [0, 0] width 0 height 0
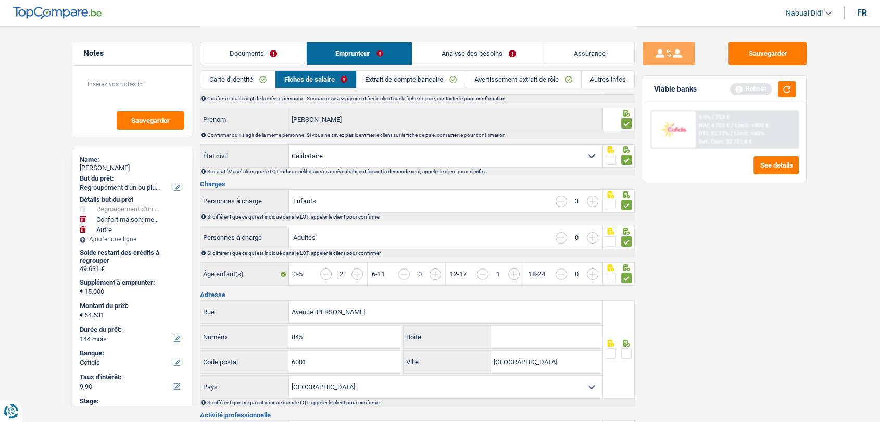
scroll to position [173, 0]
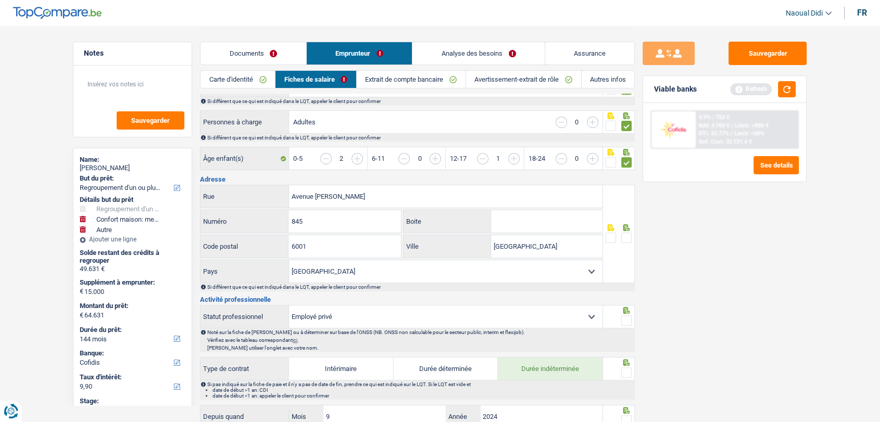
click at [622, 233] on span at bounding box center [626, 238] width 10 height 10
click at [0, 0] on input "radio" at bounding box center [0, 0] width 0 height 0
click at [626, 315] on span at bounding box center [626, 320] width 10 height 10
click at [0, 0] on input "radio" at bounding box center [0, 0] width 0 height 0
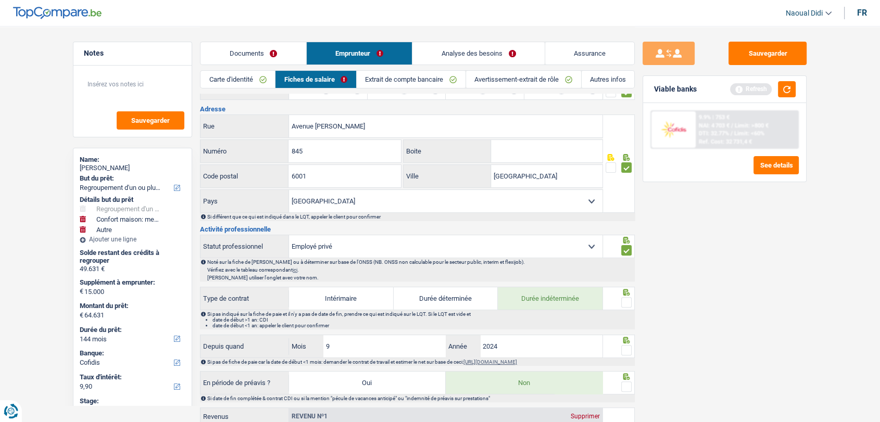
scroll to position [289, 0]
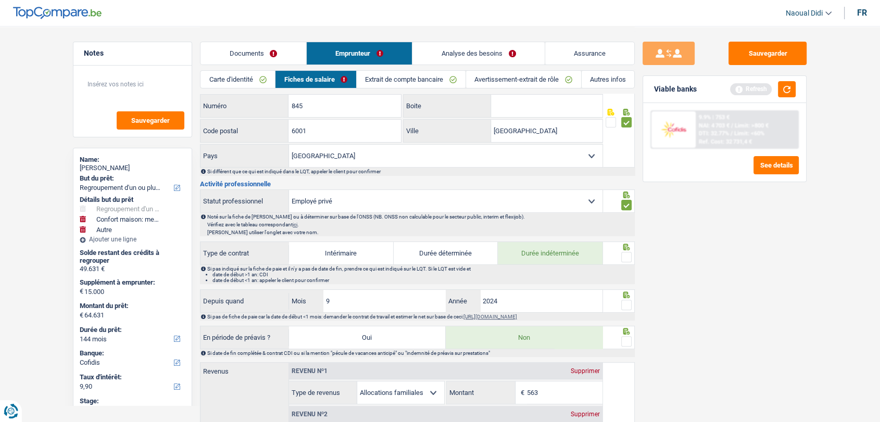
click at [628, 258] on span at bounding box center [626, 257] width 10 height 10
click at [0, 0] on input "radio" at bounding box center [0, 0] width 0 height 0
click at [626, 305] on span at bounding box center [626, 305] width 10 height 10
click at [0, 0] on input "radio" at bounding box center [0, 0] width 0 height 0
click at [629, 336] on span at bounding box center [626, 341] width 10 height 10
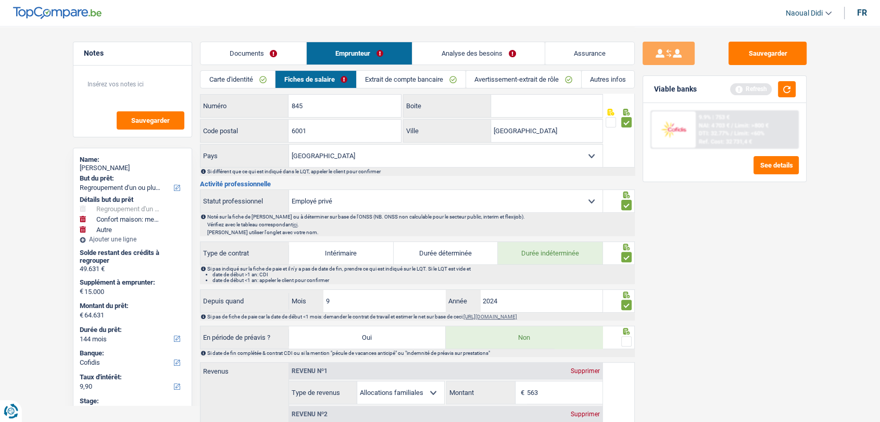
click at [0, 0] on input "radio" at bounding box center [0, 0] width 0 height 0
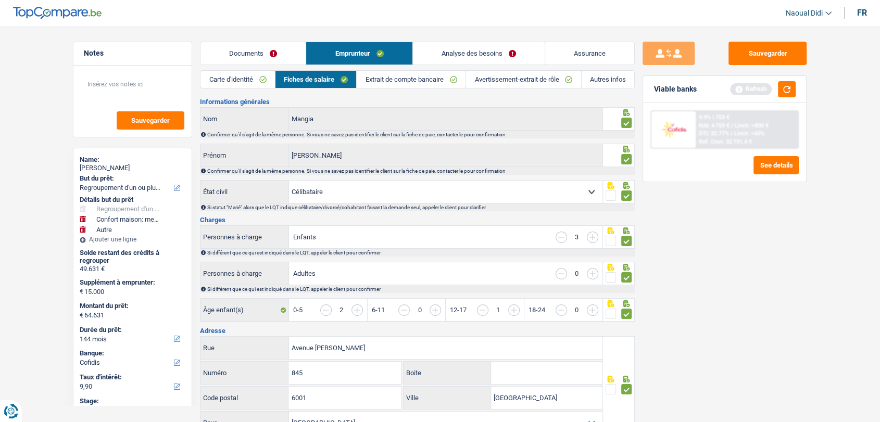
scroll to position [0, 0]
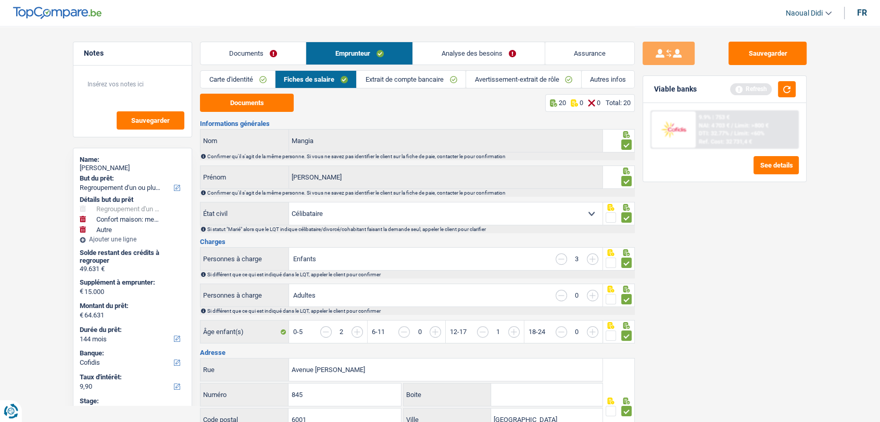
click at [261, 45] on link "Documents" at bounding box center [252, 53] width 105 height 22
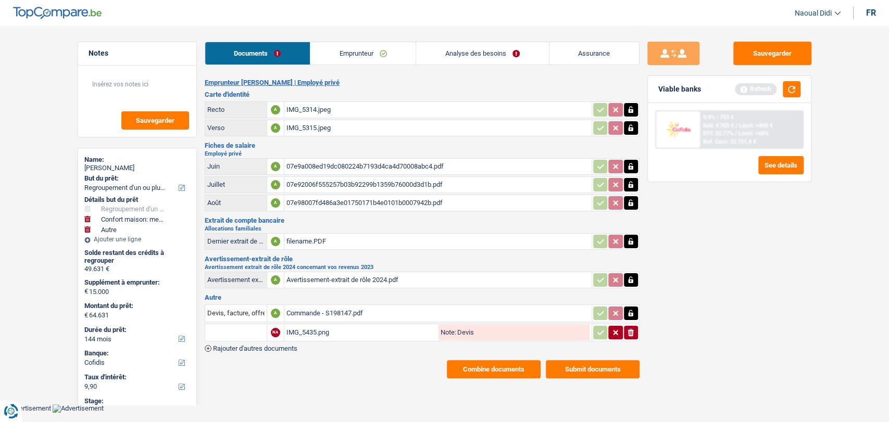
click at [361, 50] on link "Emprunteur" at bounding box center [362, 53] width 105 height 22
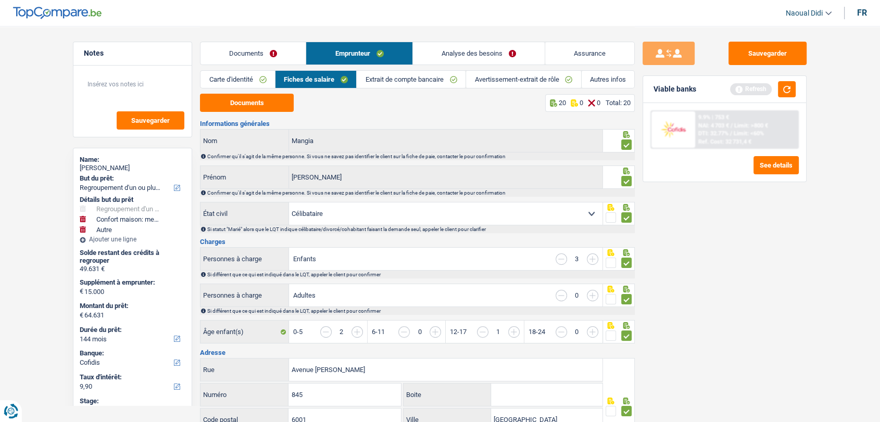
click at [462, 52] on link "Analyse des besoins" at bounding box center [479, 53] width 132 height 22
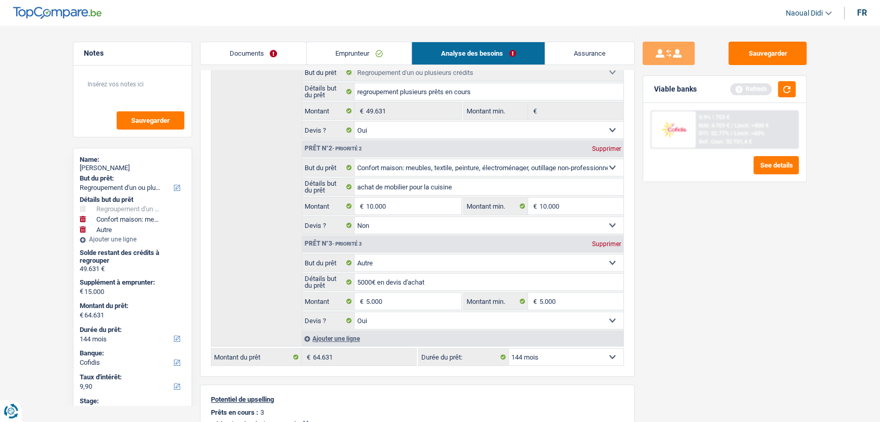
scroll to position [173, 0]
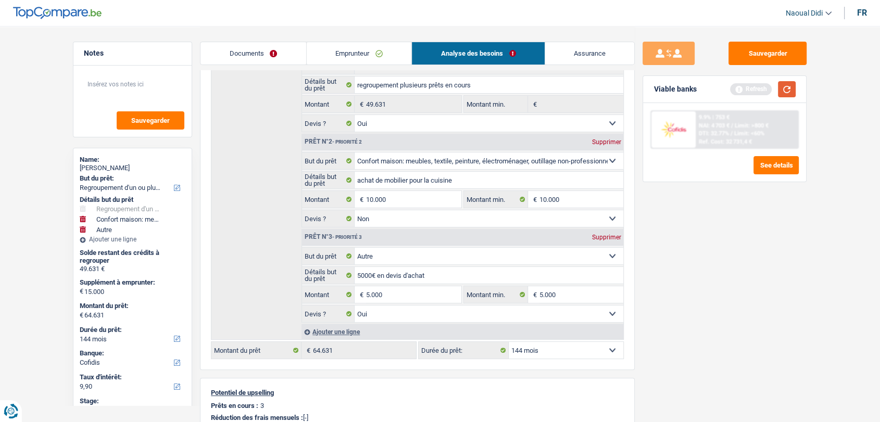
click at [791, 86] on button "button" at bounding box center [787, 89] width 18 height 16
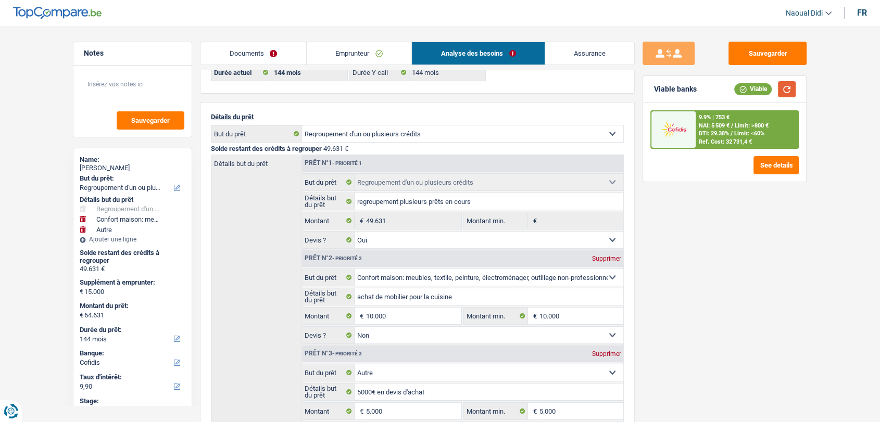
scroll to position [116, 0]
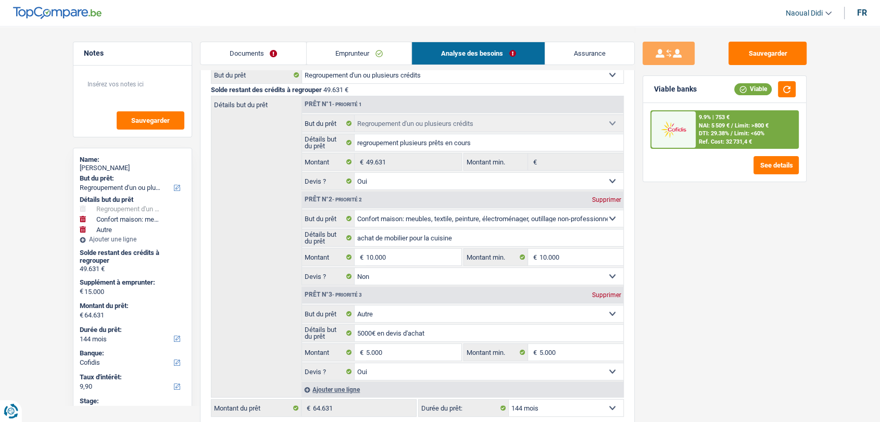
click at [732, 122] on span "/" at bounding box center [732, 125] width 2 height 7
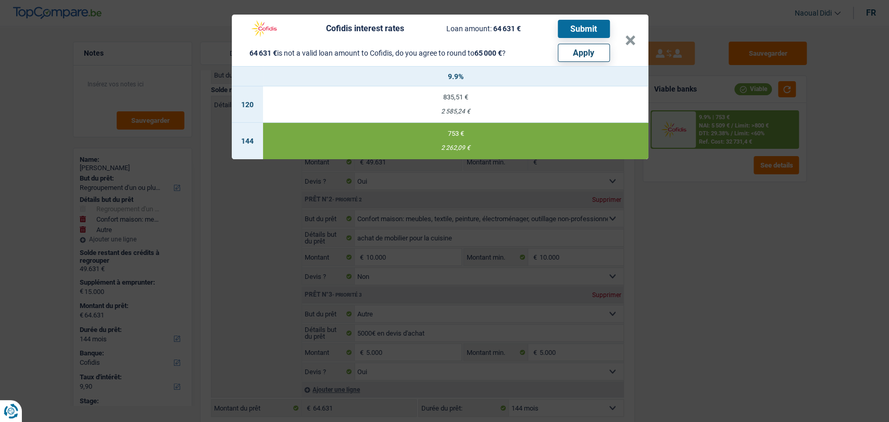
click at [587, 56] on button "Apply" at bounding box center [584, 53] width 52 height 18
type input "15.369"
type input "65.000"
type input "5.369"
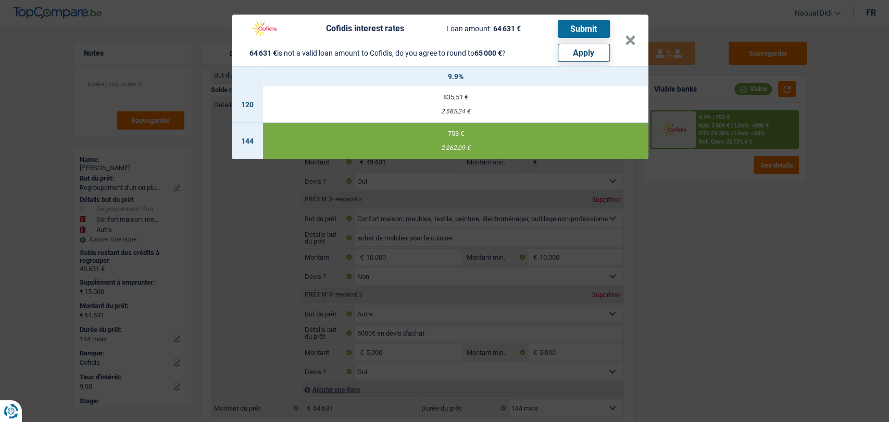
type input "65.000"
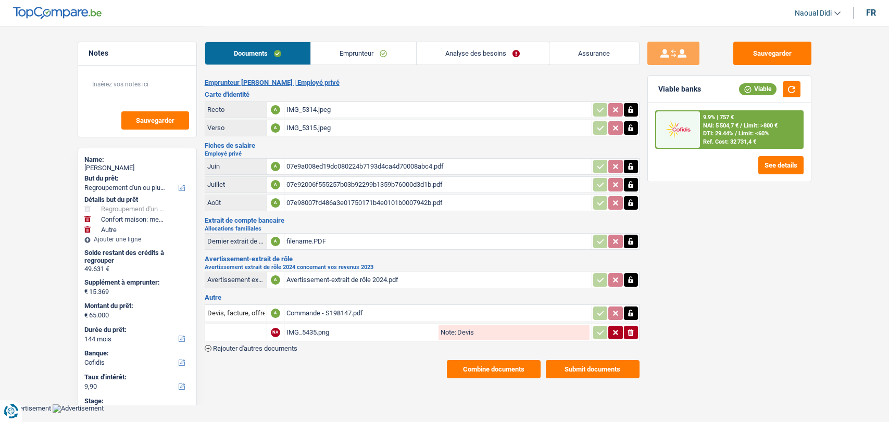
select select "refinancing"
select select "household"
select select "other"
select select "144"
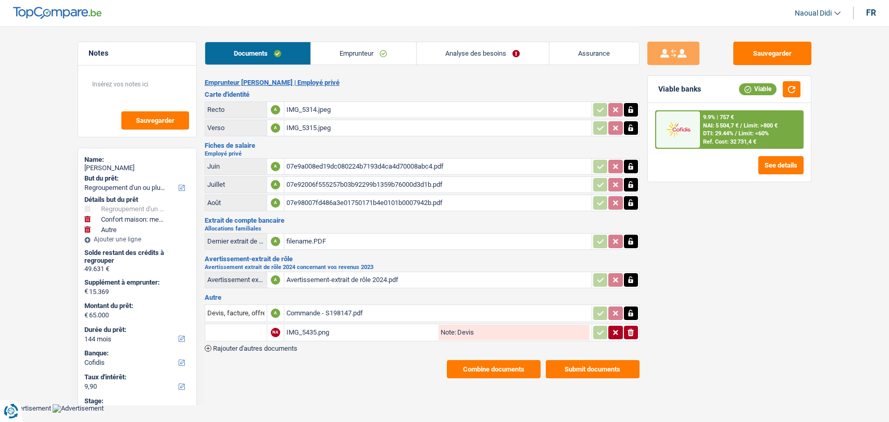
select select "cofidis"
click at [775, 123] on span "Limit: >800 €" at bounding box center [760, 125] width 34 height 7
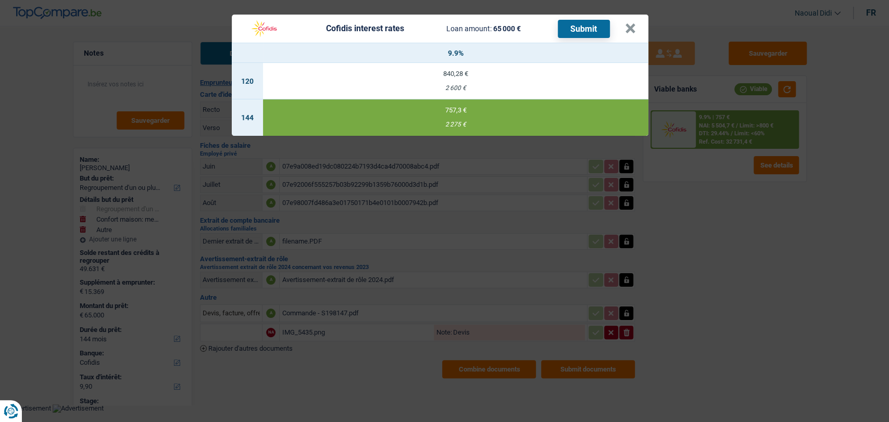
click at [585, 29] on button "Submit" at bounding box center [584, 29] width 52 height 18
click at [632, 23] on button "×" at bounding box center [630, 28] width 11 height 10
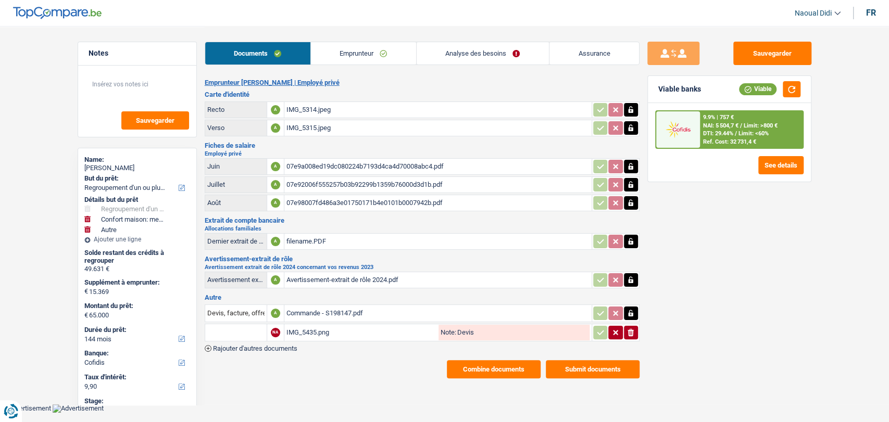
click at [339, 56] on link "Emprunteur" at bounding box center [363, 53] width 105 height 22
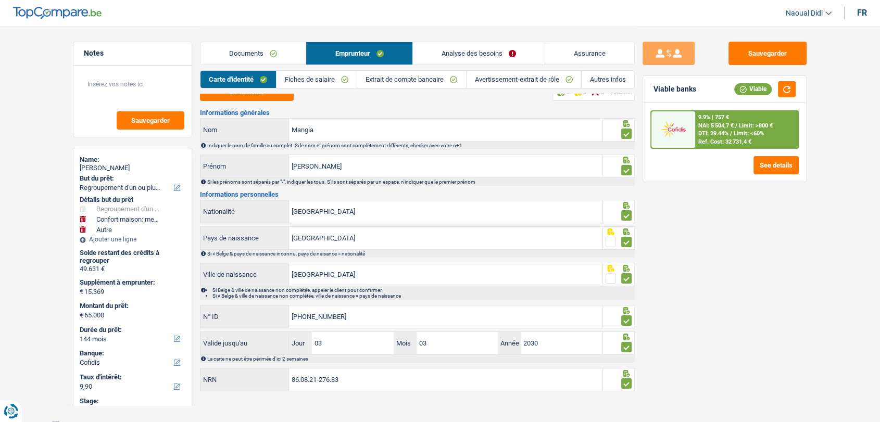
scroll to position [17, 0]
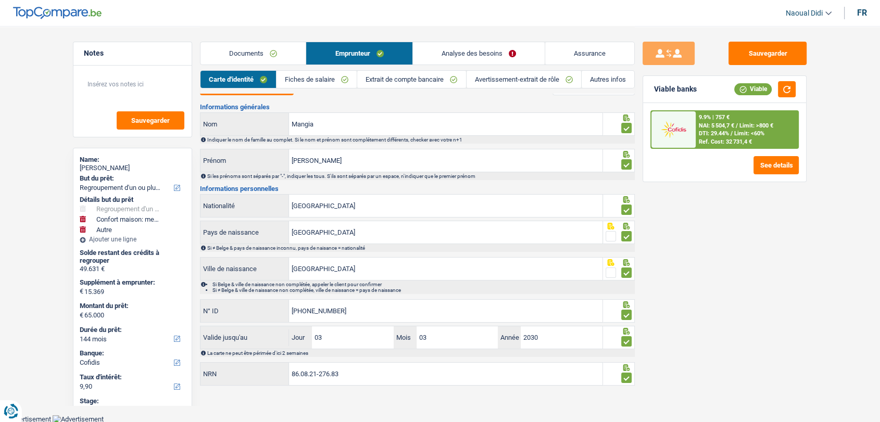
click at [316, 76] on link "Fiches de salaire" at bounding box center [316, 79] width 80 height 17
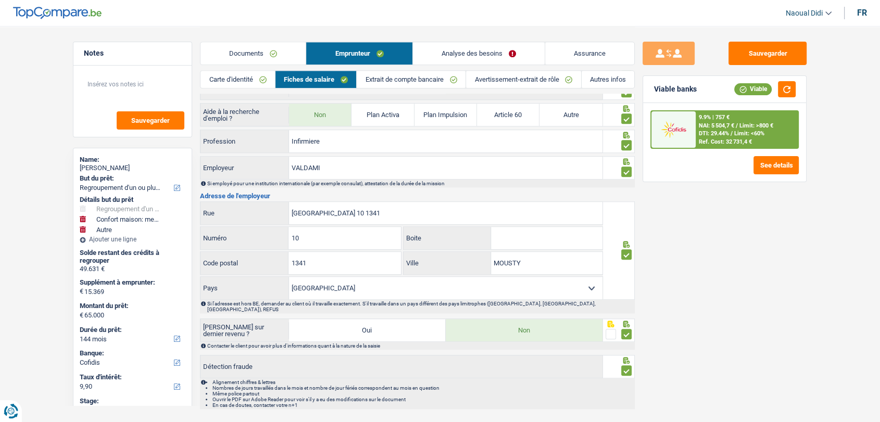
scroll to position [937, 0]
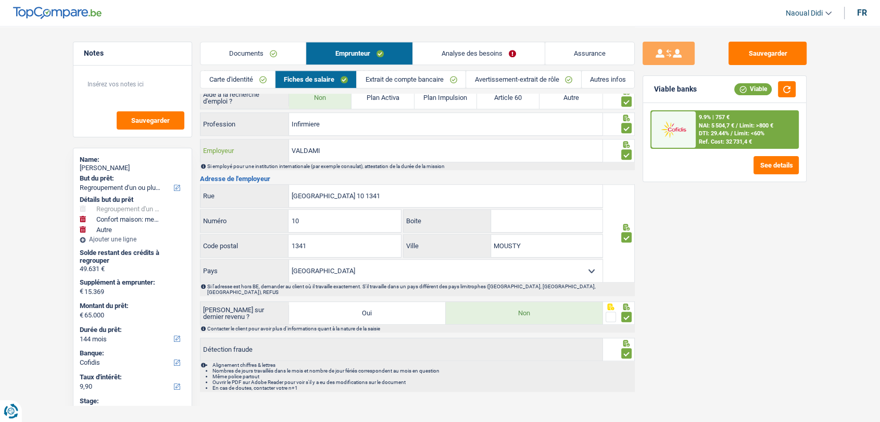
drag, startPoint x: 317, startPoint y: 142, endPoint x: 243, endPoint y: 126, distance: 75.7
drag, startPoint x: 381, startPoint y: 188, endPoint x: 439, endPoint y: 192, distance: 58.4
click at [439, 192] on input "RUE CHAPELLE NOTRE DAME 10 1341" at bounding box center [445, 196] width 313 height 22
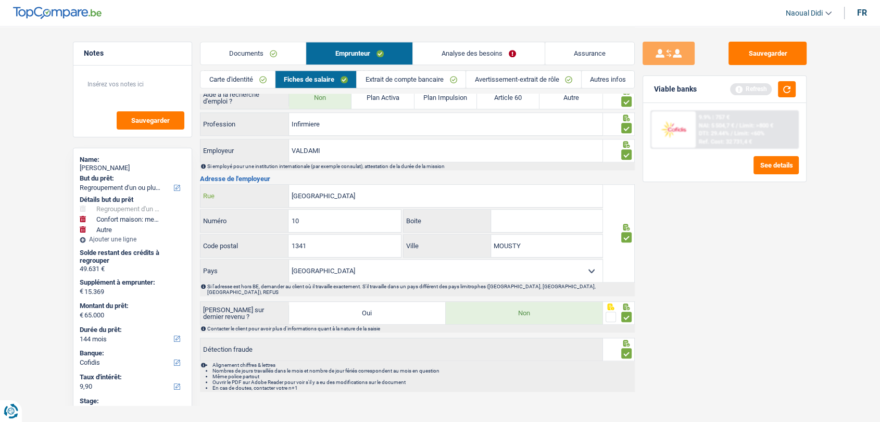
type input "RUE CHAPELLE NOTRE DAME"
click at [787, 85] on button "button" at bounding box center [787, 89] width 18 height 16
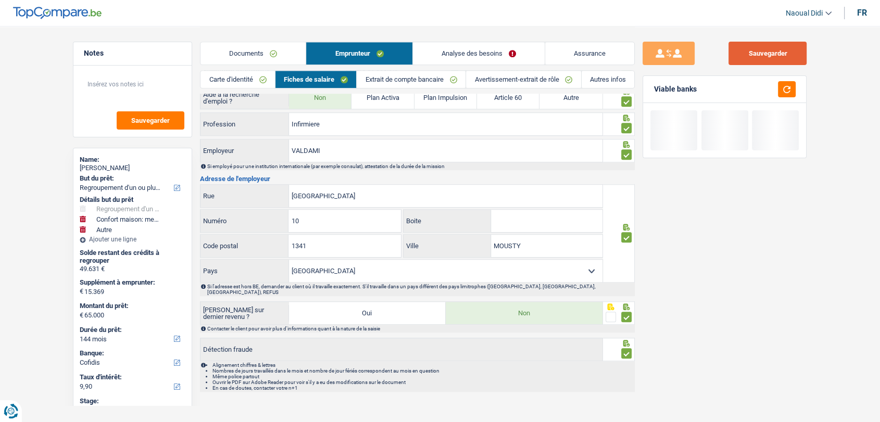
click at [757, 57] on button "Sauvegarder" at bounding box center [767, 53] width 78 height 23
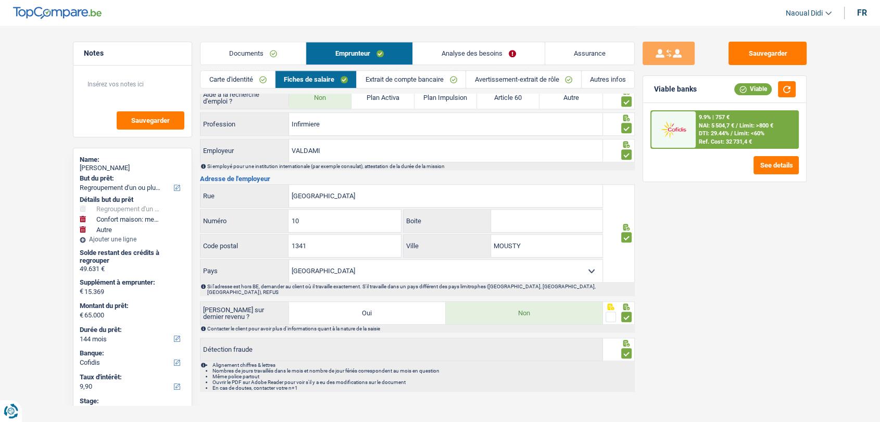
click at [713, 138] on div "Ref. Cost: 32 731,4 €" at bounding box center [725, 141] width 53 height 7
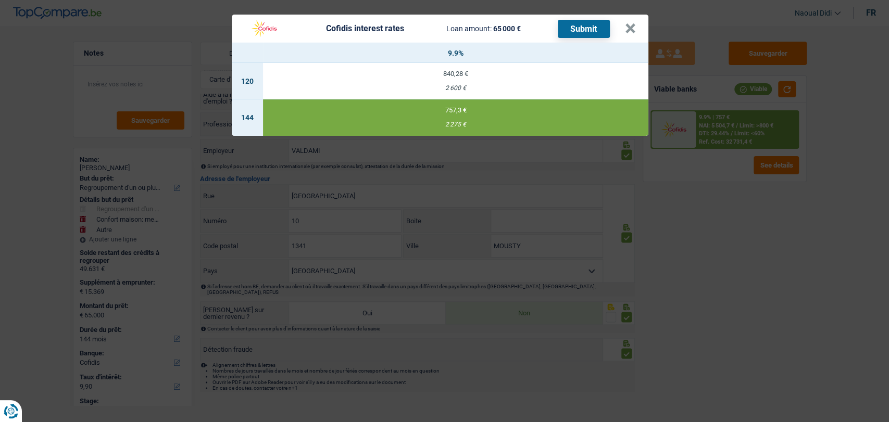
click at [578, 24] on button "Submit" at bounding box center [584, 29] width 52 height 18
click at [629, 23] on button "×" at bounding box center [630, 28] width 11 height 10
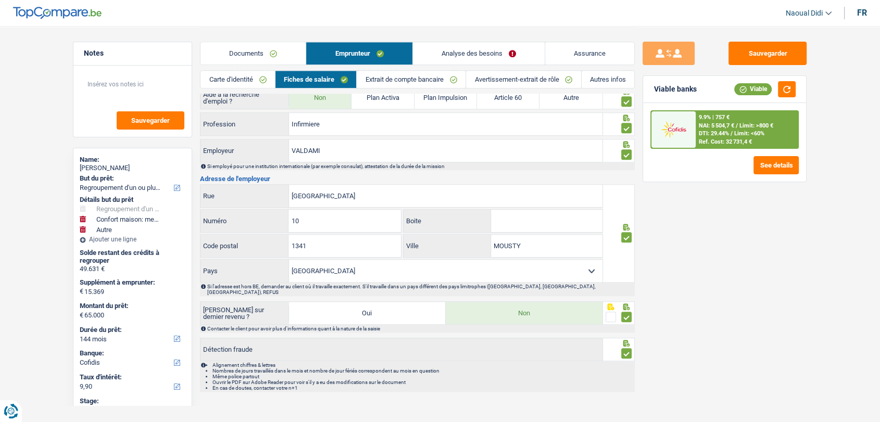
drag, startPoint x: 488, startPoint y: 50, endPoint x: 495, endPoint y: 64, distance: 14.4
click at [488, 50] on link "Analyse des besoins" at bounding box center [479, 53] width 132 height 22
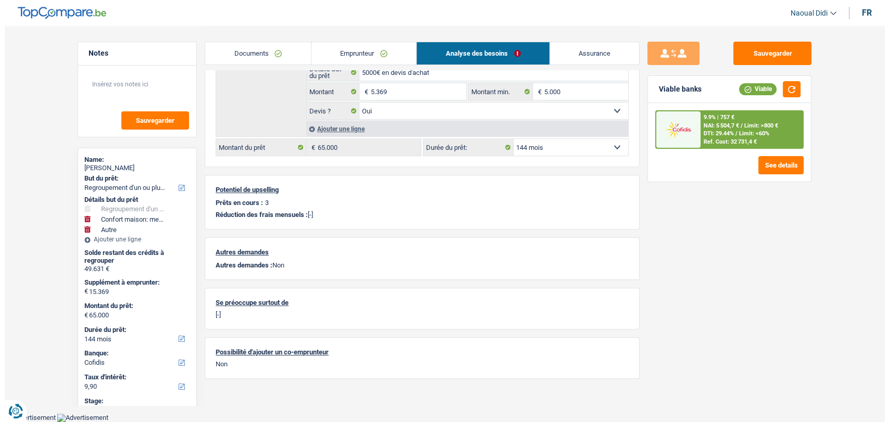
scroll to position [379, 0]
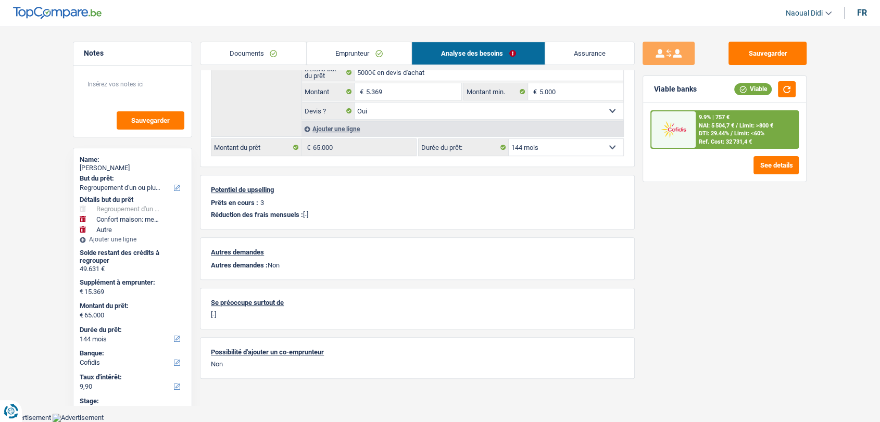
click at [540, 147] on select "12 mois 18 mois 24 mois 30 mois 36 mois 42 mois 48 mois 60 mois 72 mois 84 mois…" at bounding box center [566, 147] width 115 height 17
select select "120"
click at [509, 139] on select "12 mois 18 mois 24 mois 30 mois 36 mois 42 mois 48 mois 60 mois 72 mois 84 mois…" at bounding box center [566, 147] width 115 height 17
select select "120"
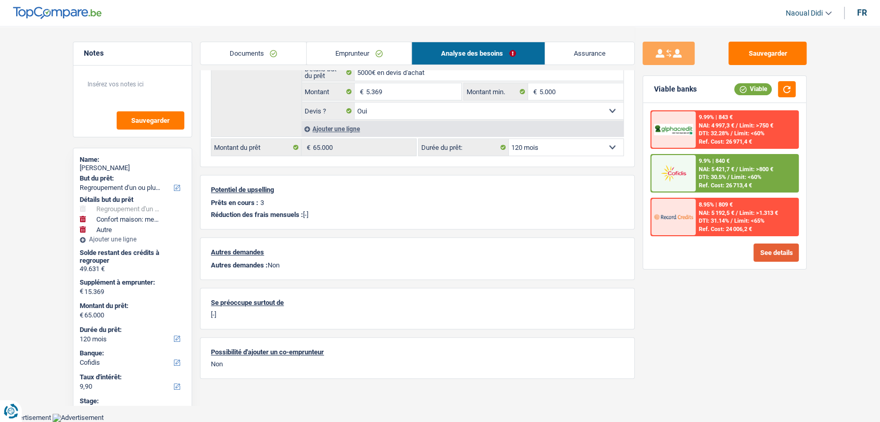
click at [783, 255] on button "See details" at bounding box center [775, 253] width 45 height 18
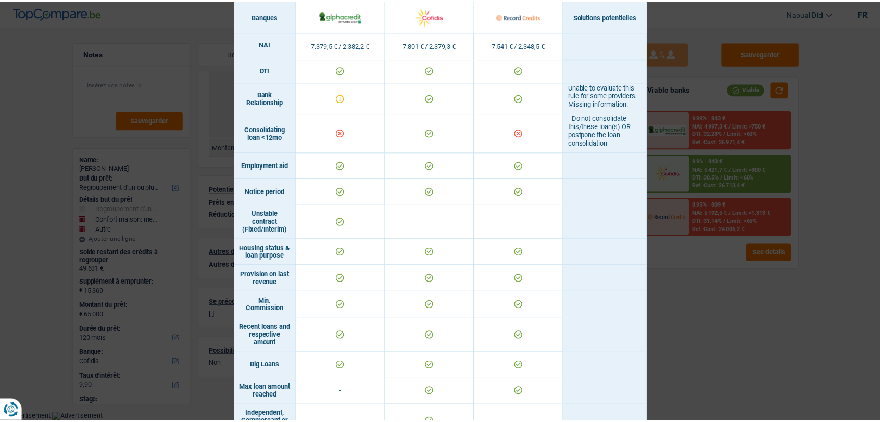
scroll to position [404, 0]
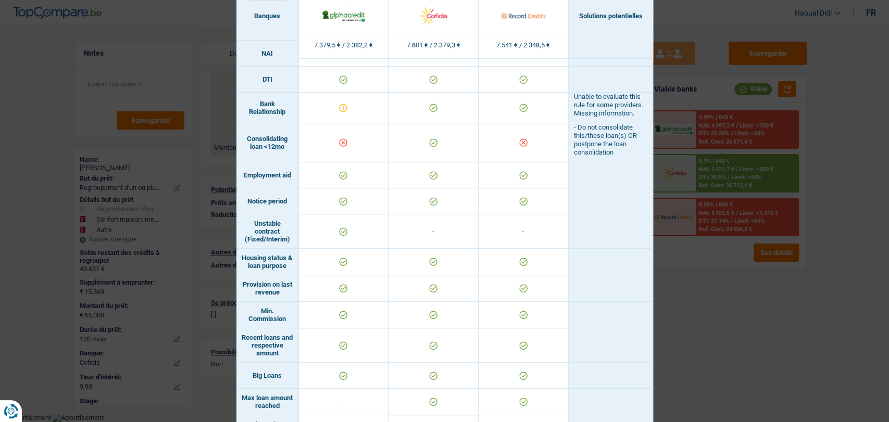
click at [735, 304] on div "Banks conditions × Banques Solutions potentielles Revenus / Charges 7.379,5 € /…" at bounding box center [444, 211] width 889 height 422
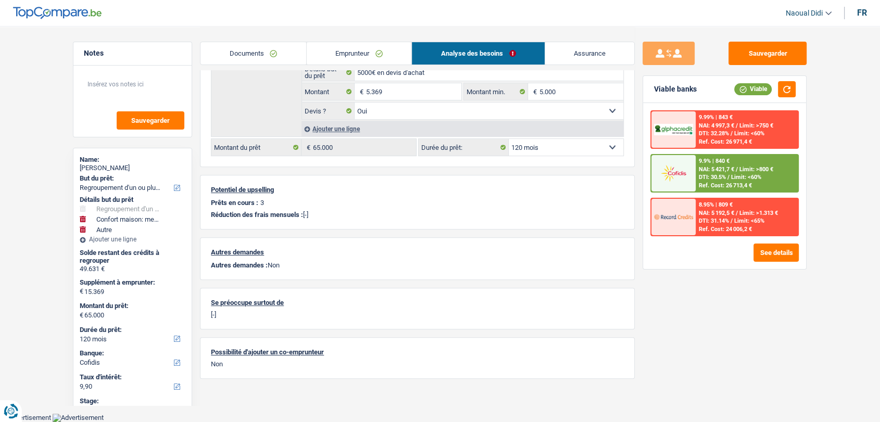
click at [362, 52] on link "Emprunteur" at bounding box center [359, 53] width 105 height 22
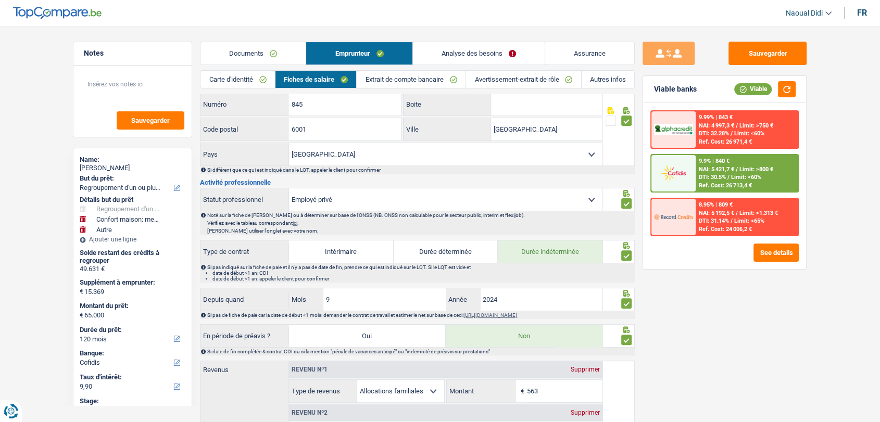
scroll to position [148, 0]
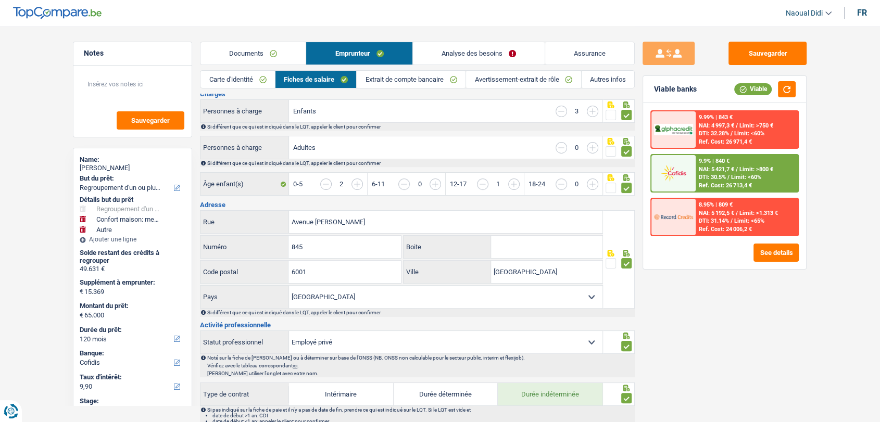
click at [606, 78] on link "Autres infos" at bounding box center [607, 79] width 53 height 17
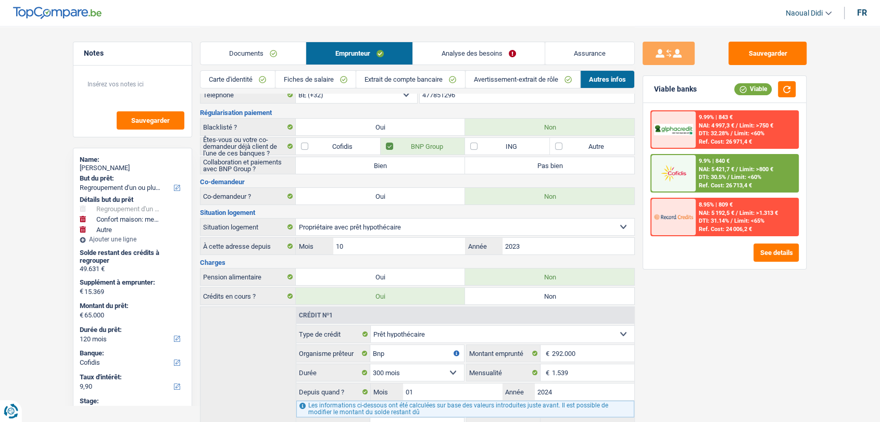
scroll to position [0, 0]
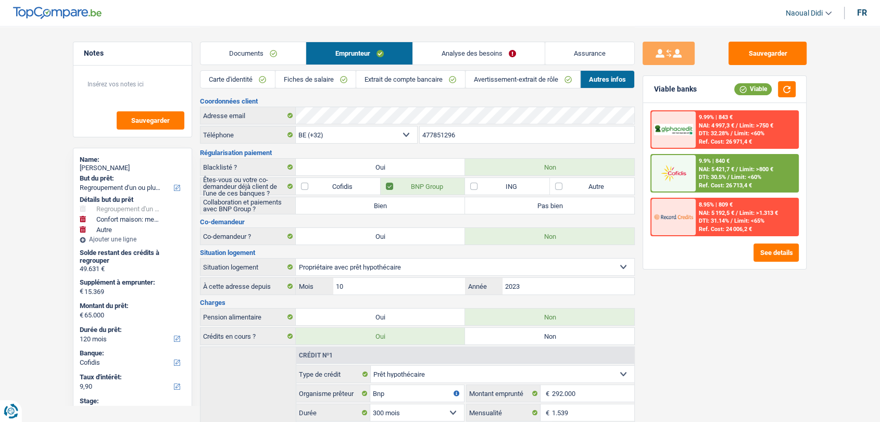
click at [478, 137] on input "477851296" at bounding box center [527, 134] width 215 height 17
click at [779, 49] on button "Sauvegarder" at bounding box center [767, 53] width 78 height 23
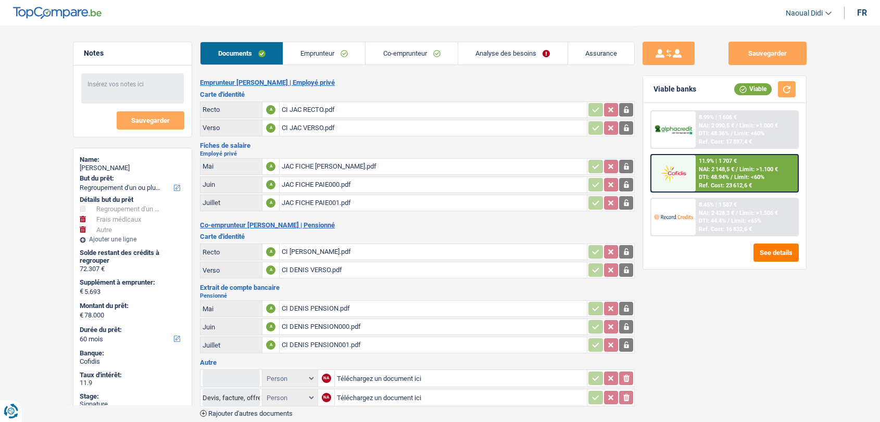
select select "refinancing"
select select "medical"
select select "other"
select select "60"
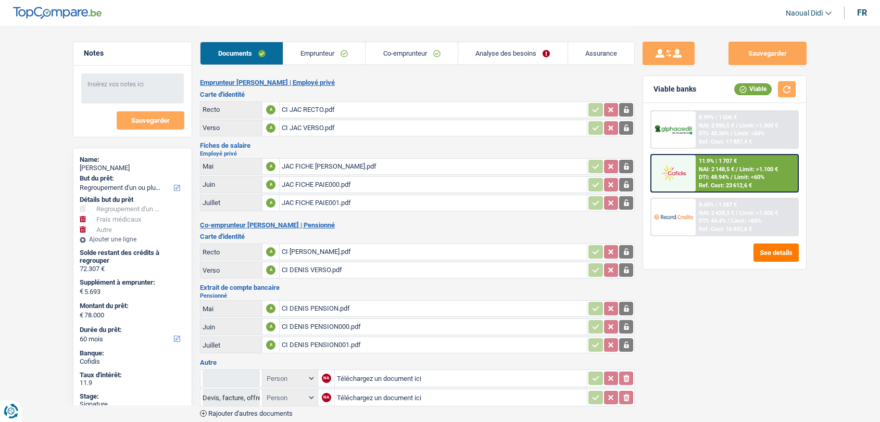
select select "32"
select select "ownerWithMortgage"
select select "mortgage"
select select "420"
select select "personalLoan"
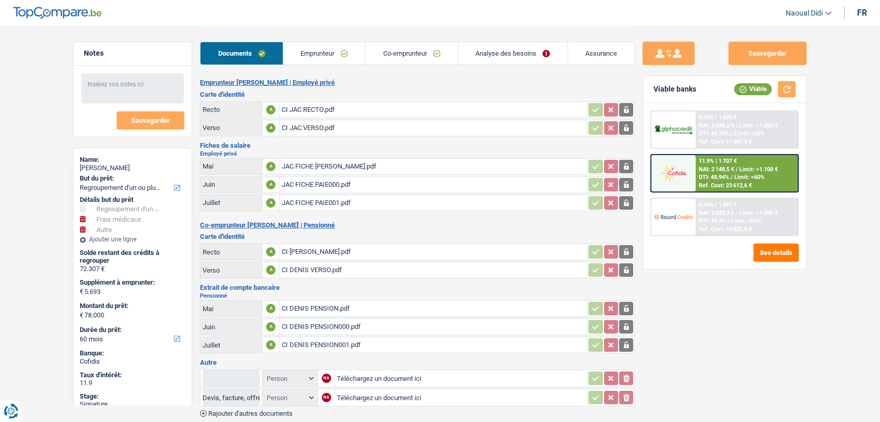
select select "other"
select select "84"
select select "personalLoan"
select select "other"
select select "30"
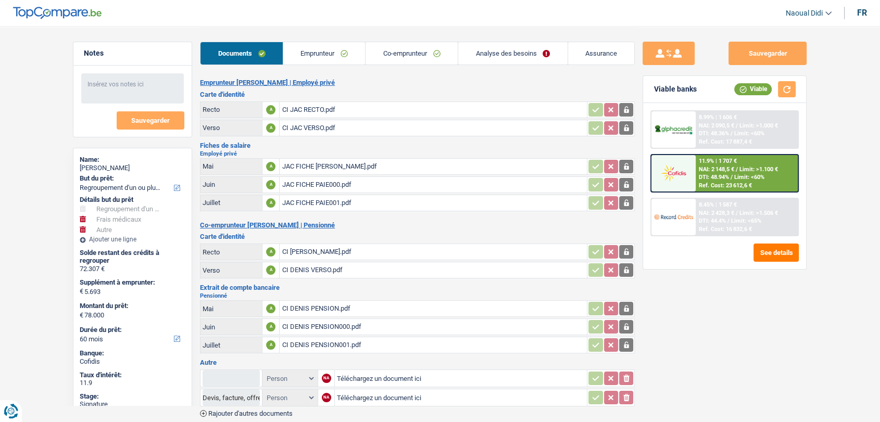
drag, startPoint x: 0, startPoint y: 0, endPoint x: 333, endPoint y: 49, distance: 336.2
click at [333, 49] on link "Emprunteur" at bounding box center [324, 53] width 82 height 22
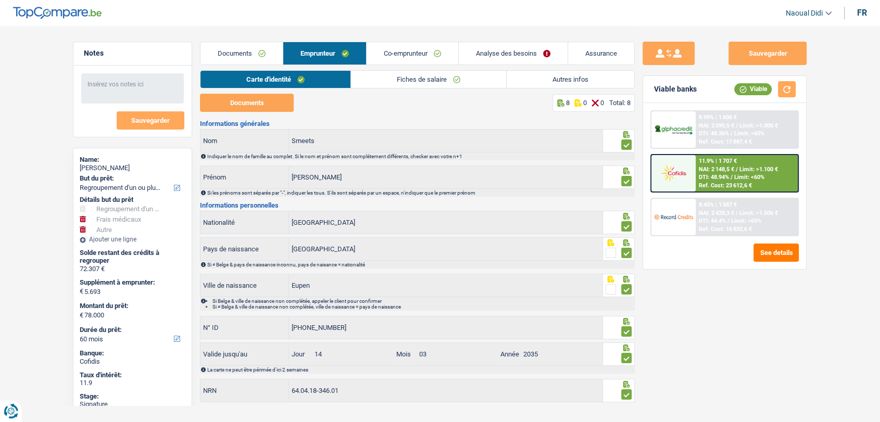
click at [559, 75] on link "Autres infos" at bounding box center [570, 79] width 128 height 17
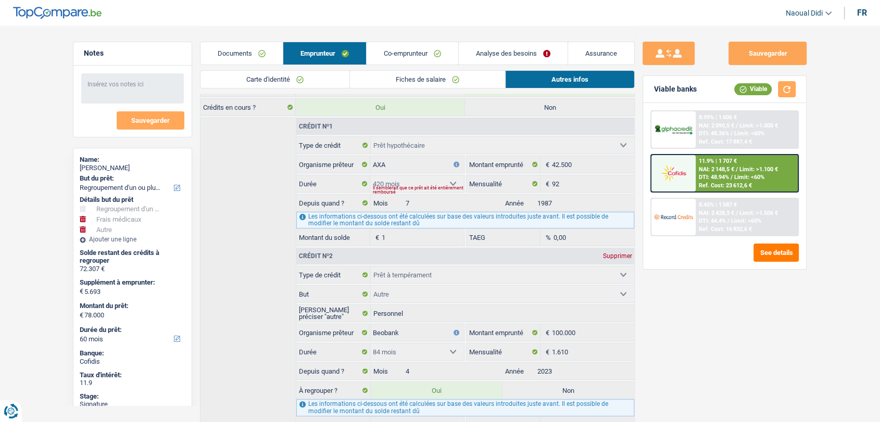
scroll to position [289, 0]
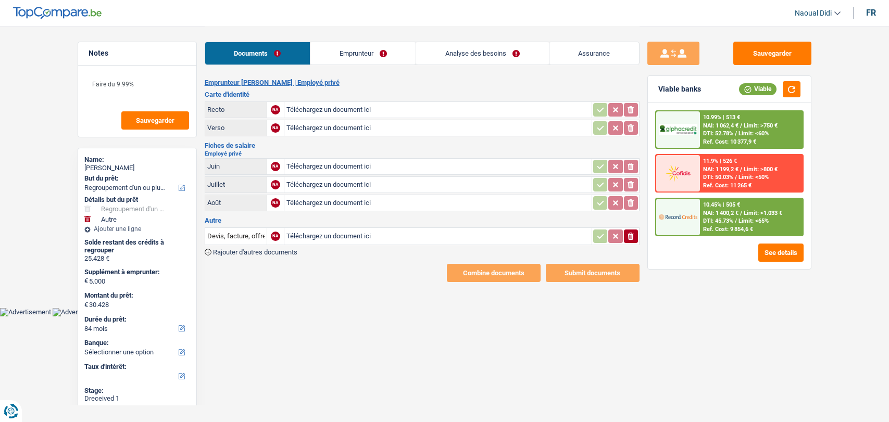
select select "refinancing"
select select "other"
select select "84"
click at [324, 116] on input "Téléchargez un document ici" at bounding box center [437, 110] width 303 height 16
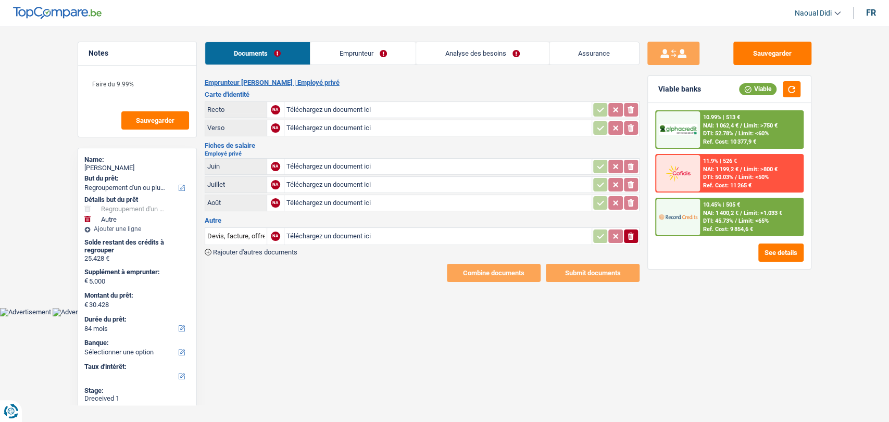
type input "C:\fakepath\1000064673.jpg"
click at [316, 126] on input "Téléchargez un document ici" at bounding box center [437, 128] width 303 height 16
type input "C:\fakepath\1000064672.jpg"
click at [331, 164] on input "Téléchargez un document ici" at bounding box center [437, 167] width 303 height 16
type input "C:\fakepath\1000064597.jpg"
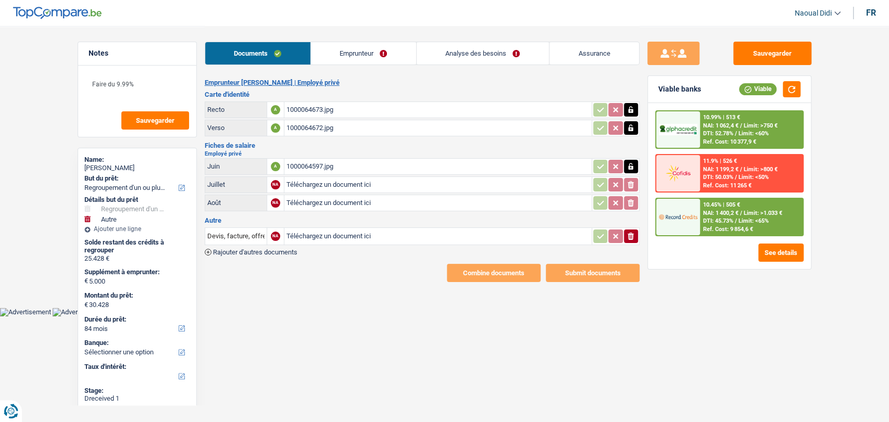
click at [342, 186] on input "Téléchargez un document ici" at bounding box center [437, 185] width 303 height 16
type input "C:\fakepath\1000064596.jpg"
click at [336, 234] on input "Téléchargez un document ici" at bounding box center [437, 237] width 303 height 16
click at [294, 200] on input "Téléchargez un document ici" at bounding box center [437, 203] width 303 height 16
type input "C:\fakepath\1000064593.jpg"
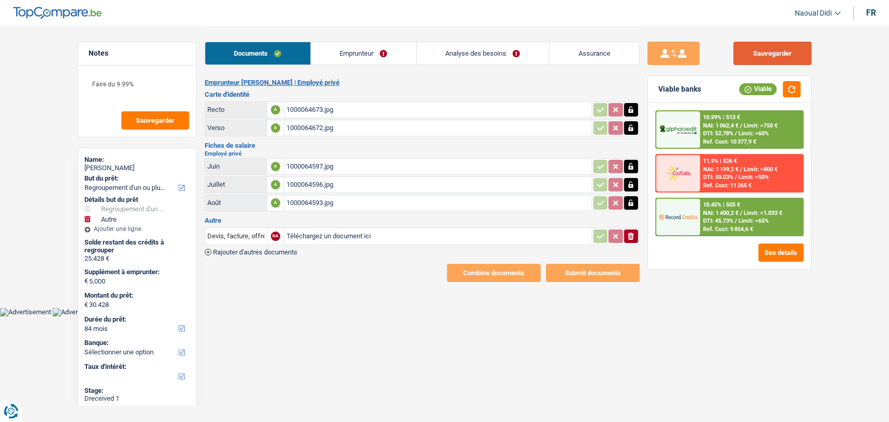
click at [781, 56] on button "Sauvegarder" at bounding box center [772, 53] width 78 height 23
click at [378, 54] on link "Emprunteur" at bounding box center [363, 53] width 105 height 22
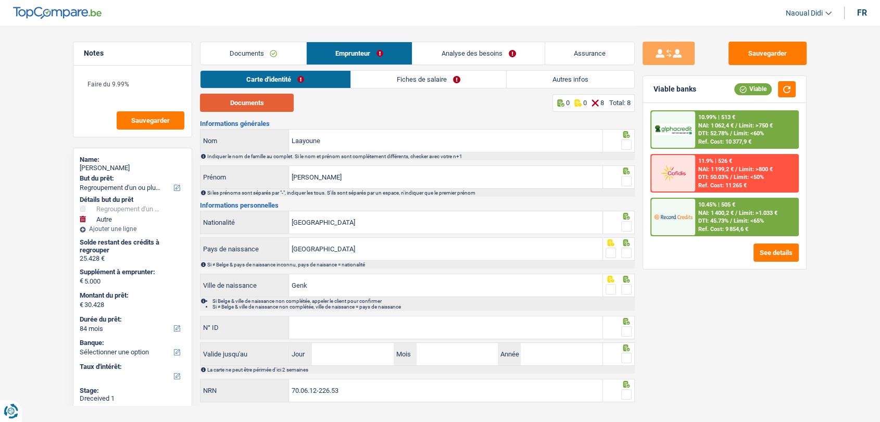
click at [247, 107] on button "Documents" at bounding box center [247, 103] width 94 height 18
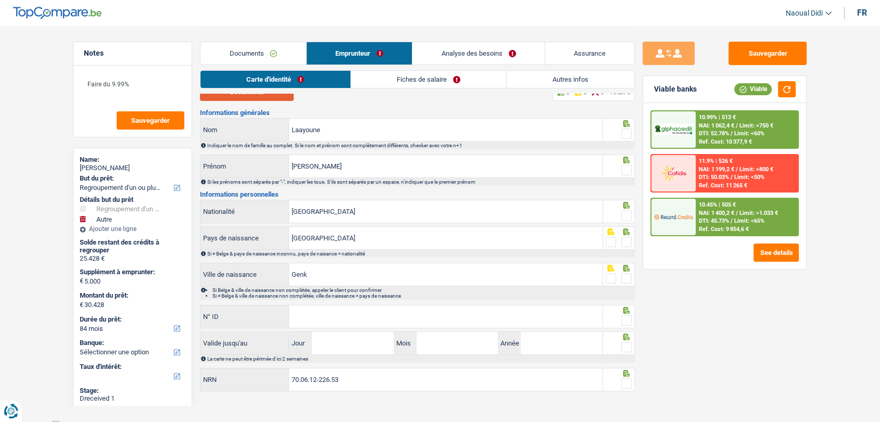
scroll to position [17, 0]
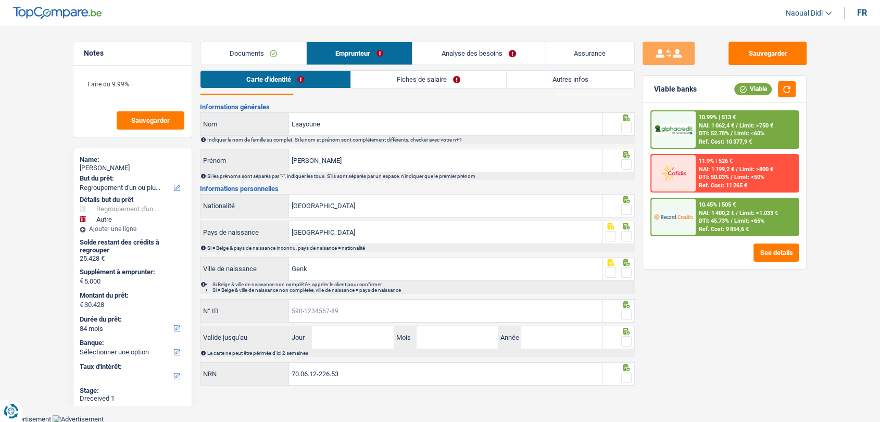
click at [325, 307] on input "N° ID" at bounding box center [445, 311] width 313 height 22
paste input "597-67274"
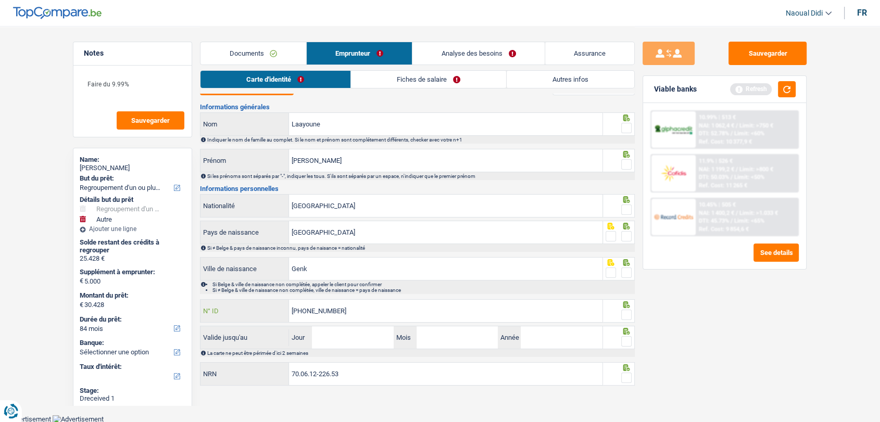
type input "595-2767274-76"
click at [344, 338] on input "Jour" at bounding box center [352, 337] width 81 height 22
type input "11"
click at [448, 338] on input "Mois" at bounding box center [456, 337] width 81 height 22
type input "09"
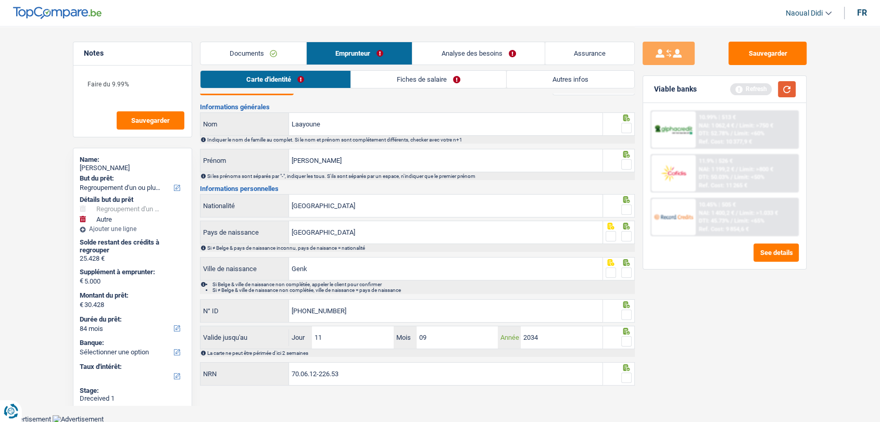
type input "2034"
click at [784, 88] on button "button" at bounding box center [787, 89] width 18 height 16
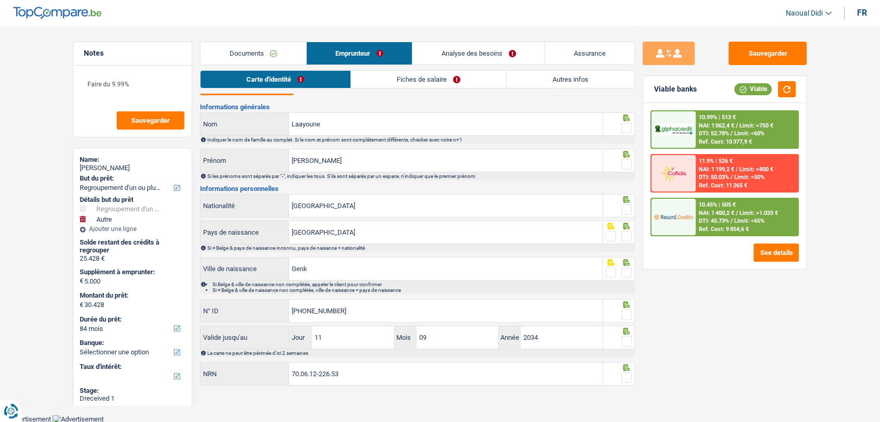
click at [629, 129] on span at bounding box center [626, 128] width 10 height 10
click at [0, 0] on input "radio" at bounding box center [0, 0] width 0 height 0
click at [629, 155] on icon at bounding box center [626, 154] width 10 height 7
click at [626, 165] on span at bounding box center [626, 164] width 10 height 10
click at [0, 0] on input "radio" at bounding box center [0, 0] width 0 height 0
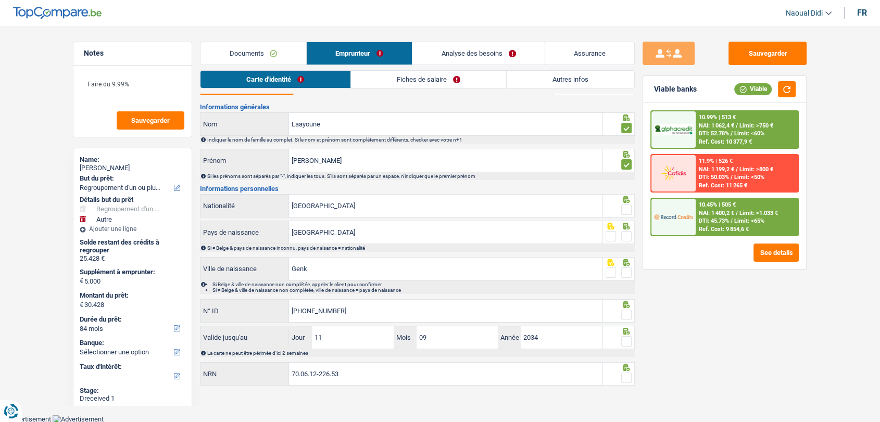
drag, startPoint x: 630, startPoint y: 212, endPoint x: 624, endPoint y: 235, distance: 23.7
click at [630, 211] on span at bounding box center [626, 210] width 10 height 10
click at [0, 0] on input "radio" at bounding box center [0, 0] width 0 height 0
click at [628, 235] on span at bounding box center [626, 236] width 10 height 10
click at [0, 0] on input "radio" at bounding box center [0, 0] width 0 height 0
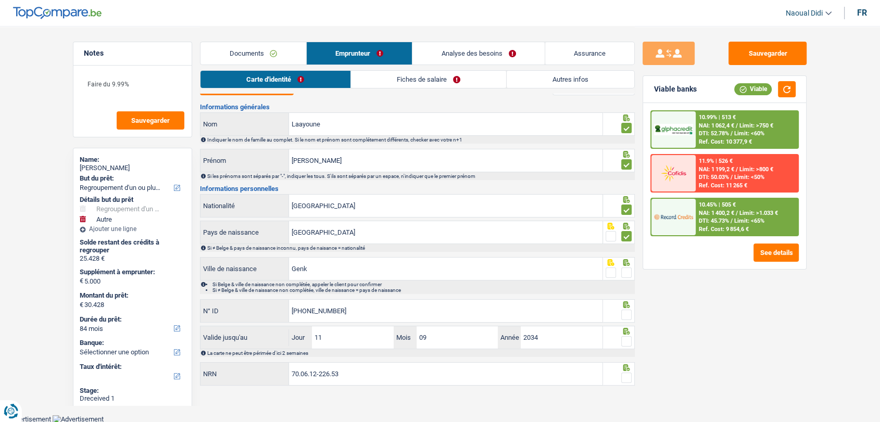
click at [626, 269] on span at bounding box center [626, 273] width 10 height 10
click at [0, 0] on input "radio" at bounding box center [0, 0] width 0 height 0
click at [627, 310] on span at bounding box center [626, 315] width 10 height 10
click at [0, 0] on input "radio" at bounding box center [0, 0] width 0 height 0
click at [626, 341] on span at bounding box center [626, 341] width 10 height 10
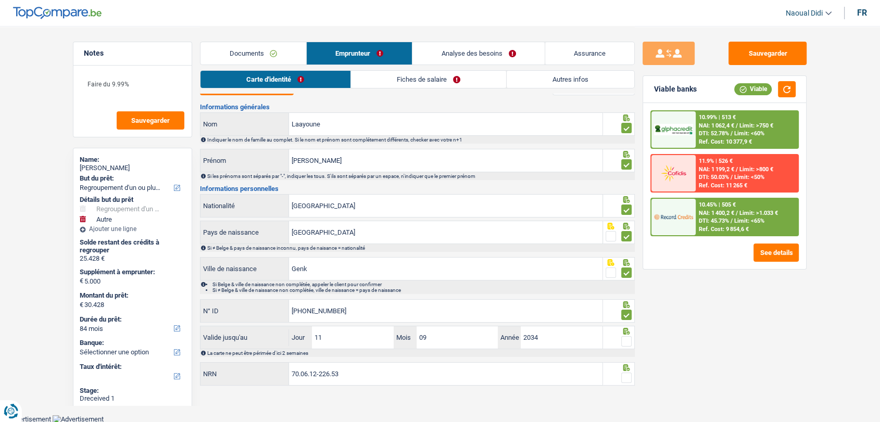
click at [0, 0] on input "radio" at bounding box center [0, 0] width 0 height 0
click at [621, 381] on label at bounding box center [626, 378] width 10 height 10
click at [0, 0] on input "radio" at bounding box center [0, 0] width 0 height 0
click at [630, 376] on span at bounding box center [626, 378] width 10 height 10
click at [0, 0] on input "radio" at bounding box center [0, 0] width 0 height 0
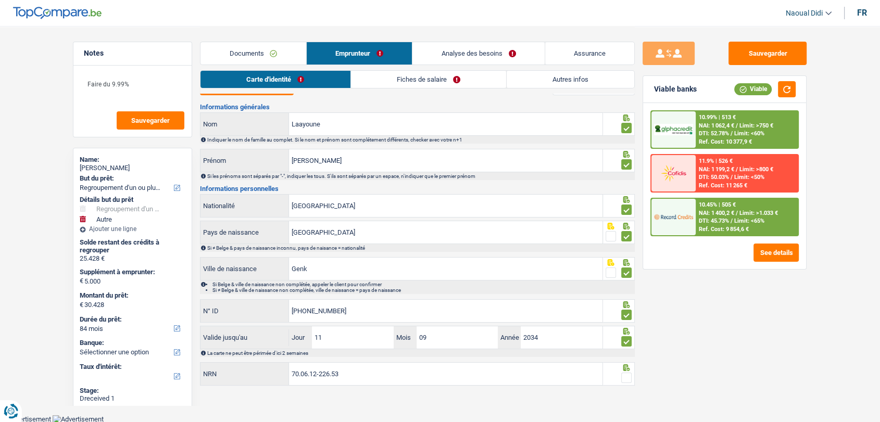
click at [624, 376] on span at bounding box center [626, 378] width 10 height 10
click at [0, 0] on input "radio" at bounding box center [0, 0] width 0 height 0
click at [786, 86] on button "button" at bounding box center [787, 89] width 18 height 16
click at [432, 80] on link "Fiches de salaire" at bounding box center [428, 79] width 155 height 17
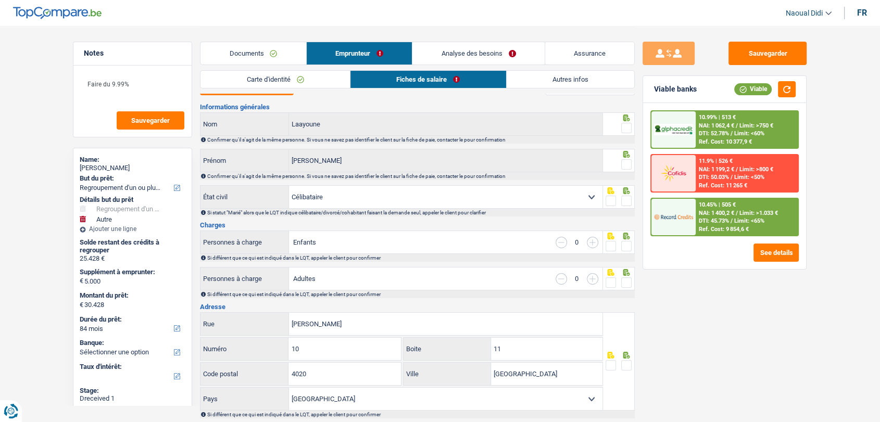
scroll to position [0, 0]
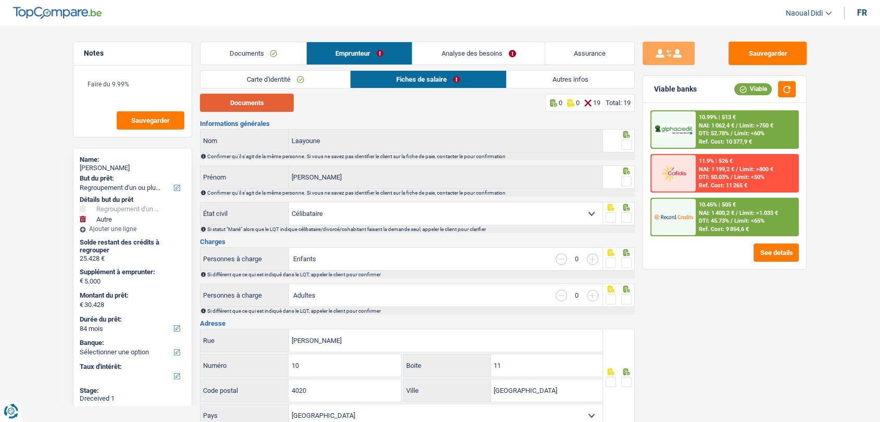
click at [269, 101] on button "Documents" at bounding box center [247, 103] width 94 height 18
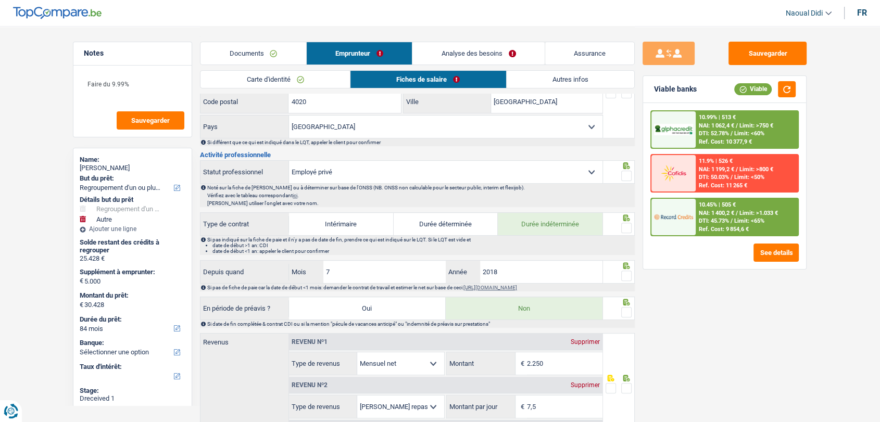
scroll to position [404, 0]
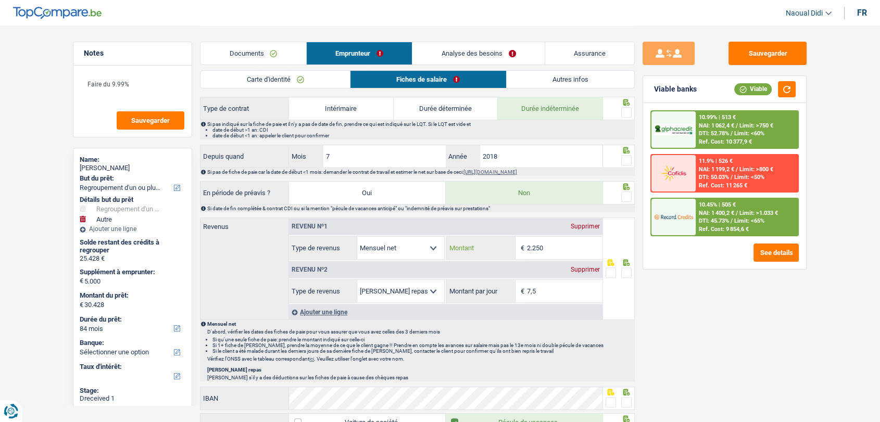
click at [552, 242] on input "2.250" at bounding box center [564, 248] width 75 height 22
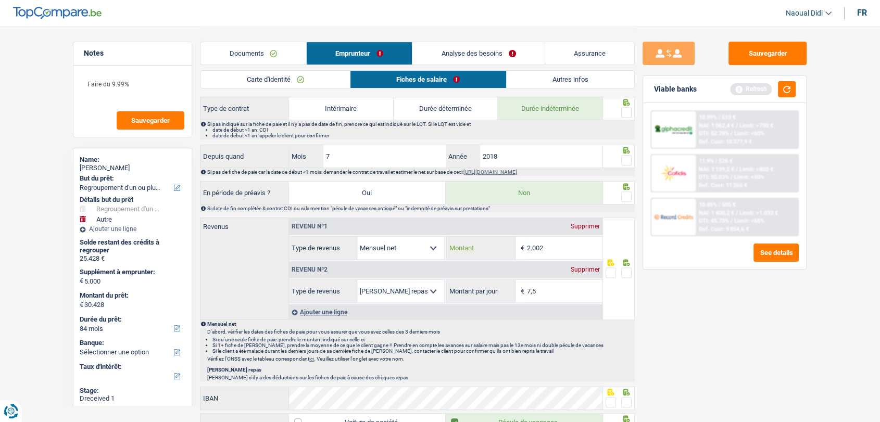
type input "2.002"
drag, startPoint x: 628, startPoint y: 270, endPoint x: 622, endPoint y: 251, distance: 20.2
click at [628, 270] on span at bounding box center [626, 273] width 10 height 10
click at [0, 0] on input "radio" at bounding box center [0, 0] width 0 height 0
click at [626, 197] on span at bounding box center [626, 197] width 10 height 10
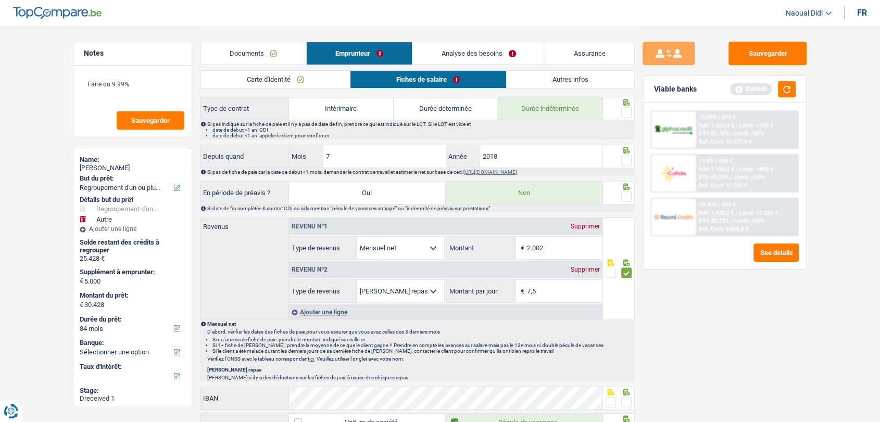
click at [0, 0] on input "radio" at bounding box center [0, 0] width 0 height 0
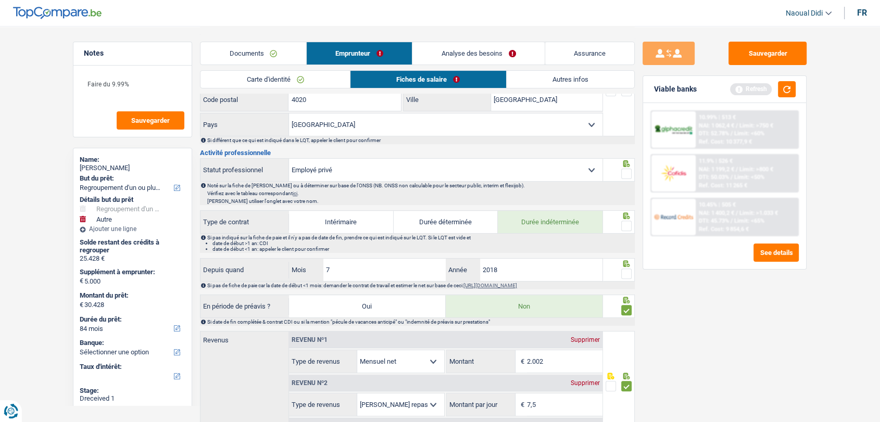
scroll to position [289, 0]
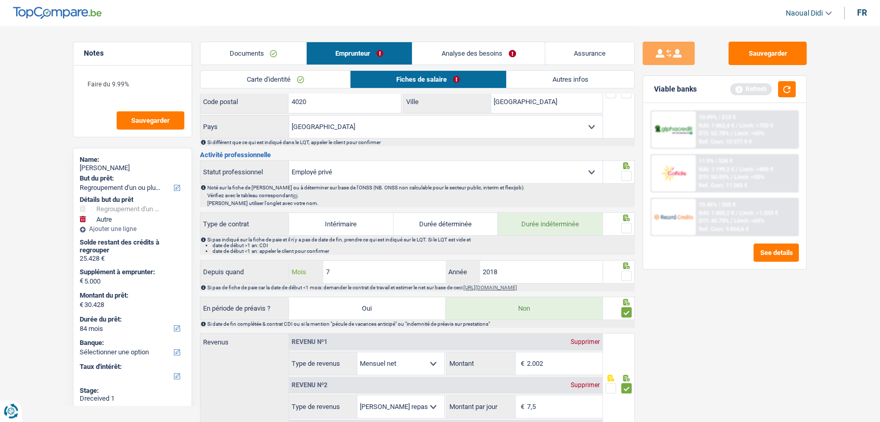
drag, startPoint x: 335, startPoint y: 268, endPoint x: 315, endPoint y: 265, distance: 19.4
click at [315, 265] on div "7 Mois" at bounding box center [367, 272] width 157 height 22
type input "01"
type input "2024"
click at [625, 273] on span at bounding box center [626, 276] width 10 height 10
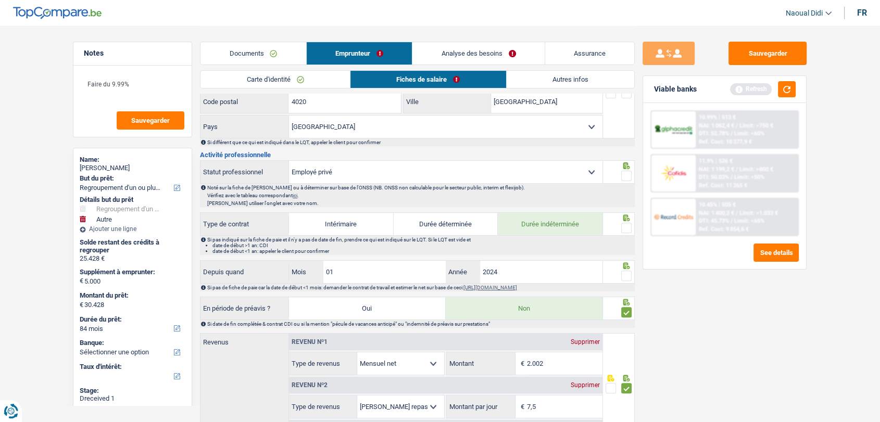
click at [0, 0] on input "radio" at bounding box center [0, 0] width 0 height 0
click at [625, 224] on span at bounding box center [626, 228] width 10 height 10
click at [0, 0] on input "radio" at bounding box center [0, 0] width 0 height 0
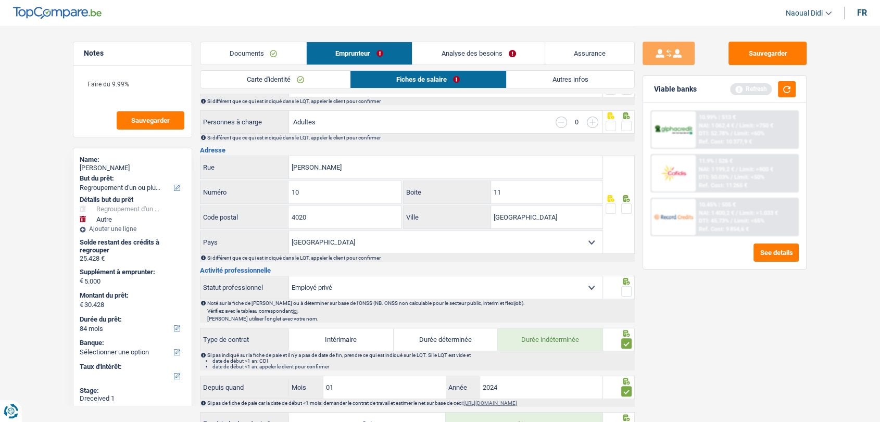
click at [626, 293] on span at bounding box center [626, 291] width 10 height 10
click at [0, 0] on input "radio" at bounding box center [0, 0] width 0 height 0
click at [623, 205] on span at bounding box center [626, 209] width 10 height 10
click at [0, 0] on input "radio" at bounding box center [0, 0] width 0 height 0
click at [513, 198] on input "11" at bounding box center [546, 192] width 111 height 22
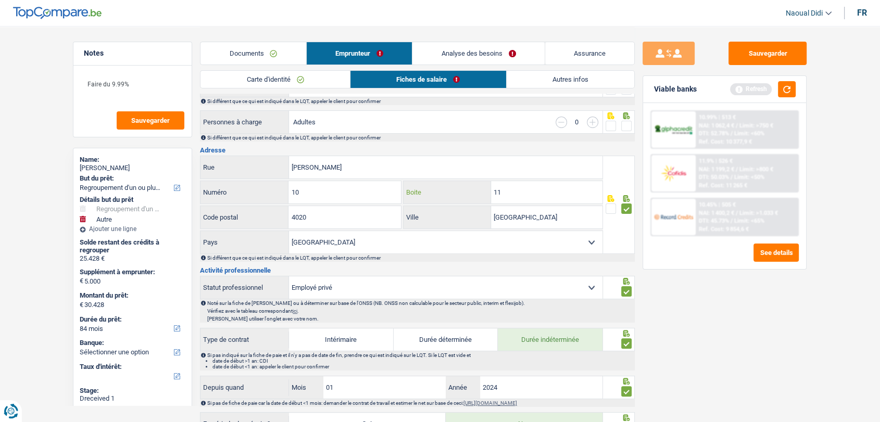
type input "1"
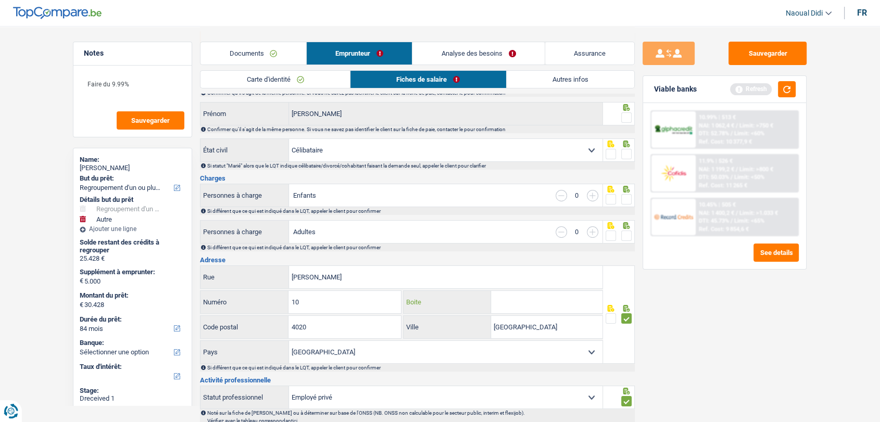
scroll to position [58, 0]
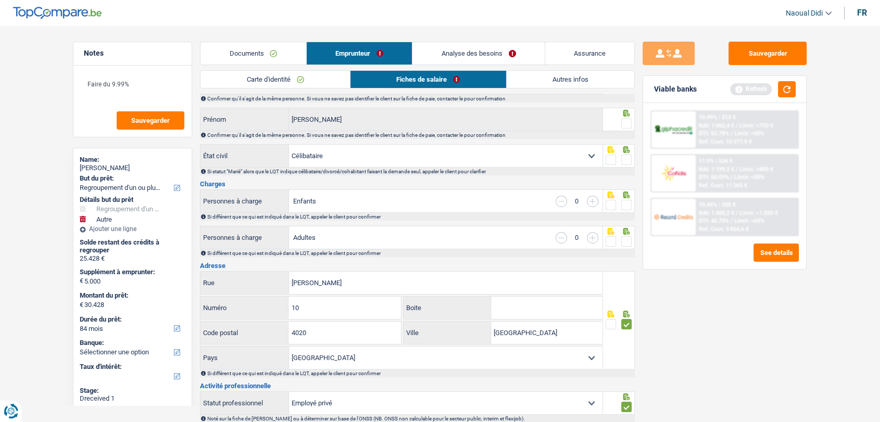
click at [624, 237] on span at bounding box center [626, 241] width 10 height 10
click at [0, 0] on input "radio" at bounding box center [0, 0] width 0 height 0
click at [628, 197] on icon at bounding box center [626, 195] width 7 height 7
click at [628, 162] on span at bounding box center [626, 160] width 10 height 10
click at [0, 0] on input "radio" at bounding box center [0, 0] width 0 height 0
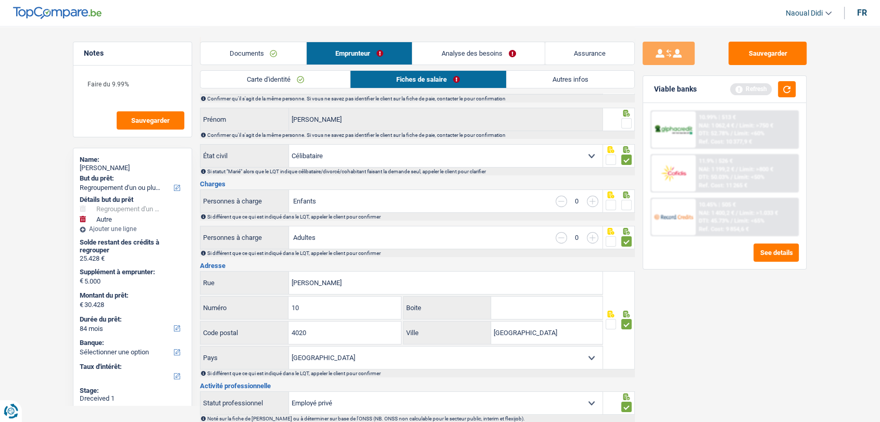
click at [628, 122] on span at bounding box center [626, 123] width 10 height 10
click at [0, 0] on input "radio" at bounding box center [0, 0] width 0 height 0
click at [629, 205] on span at bounding box center [626, 205] width 10 height 10
click at [0, 0] on input "radio" at bounding box center [0, 0] width 0 height 0
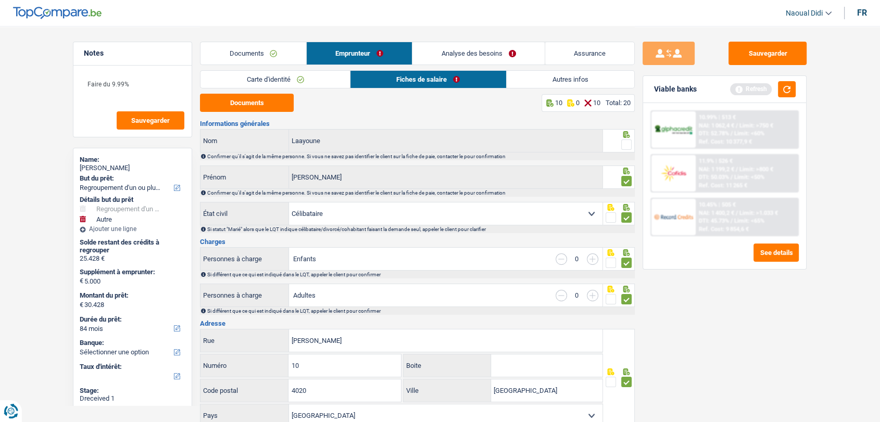
scroll to position [0, 0]
click at [628, 140] on span at bounding box center [626, 145] width 10 height 10
click at [0, 0] on input "radio" at bounding box center [0, 0] width 0 height 0
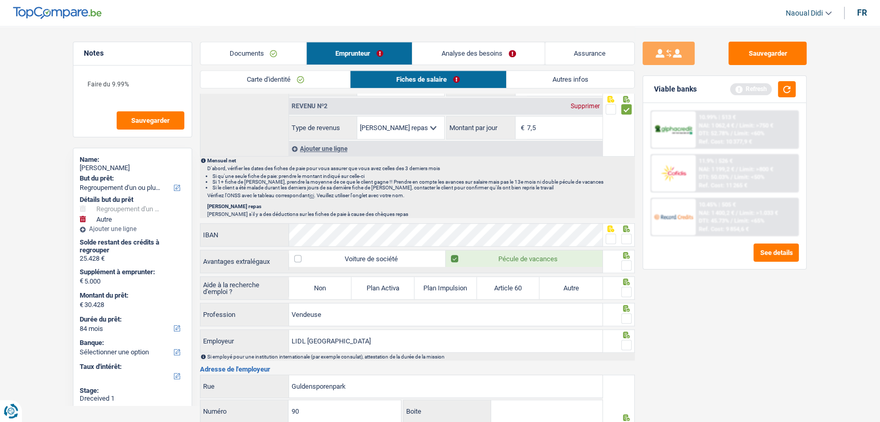
scroll to position [636, 0]
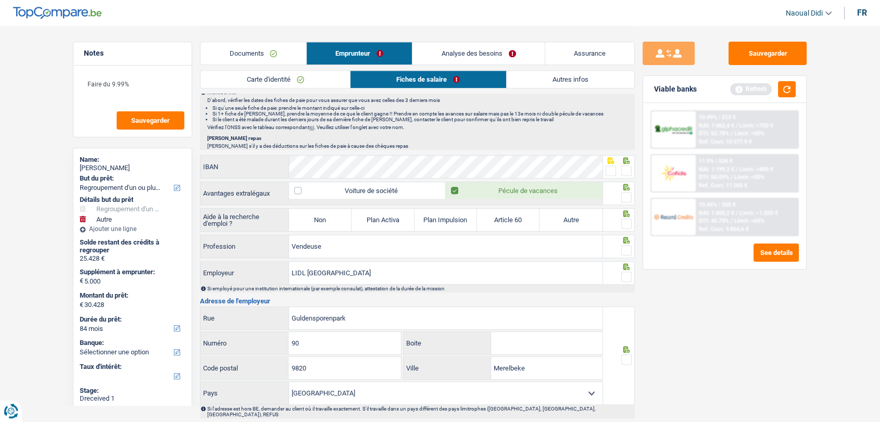
click at [625, 169] on span at bounding box center [626, 171] width 10 height 10
click at [0, 0] on input "radio" at bounding box center [0, 0] width 0 height 0
click at [613, 168] on span at bounding box center [610, 171] width 10 height 10
click at [0, 0] on input "radio" at bounding box center [0, 0] width 0 height 0
click at [626, 198] on span at bounding box center [626, 197] width 10 height 10
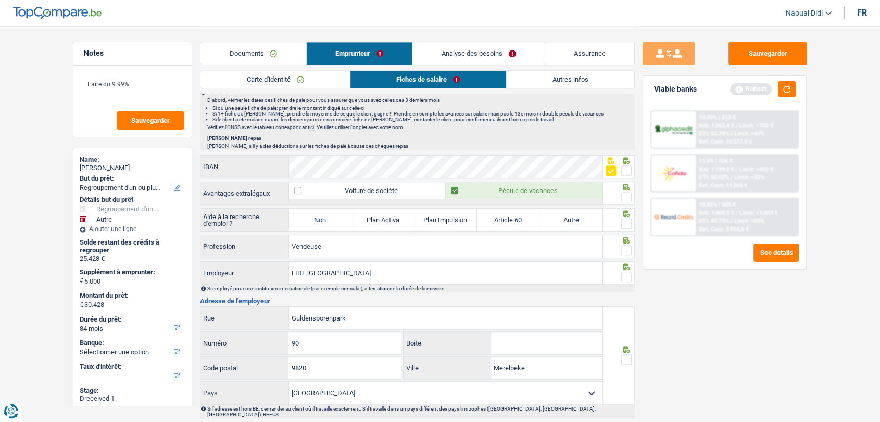
click at [0, 0] on input "radio" at bounding box center [0, 0] width 0 height 0
click at [323, 227] on label "Non" at bounding box center [320, 220] width 62 height 22
click at [323, 227] on input "Non" at bounding box center [320, 220] width 62 height 22
radio input "true"
click at [623, 246] on span at bounding box center [626, 250] width 10 height 10
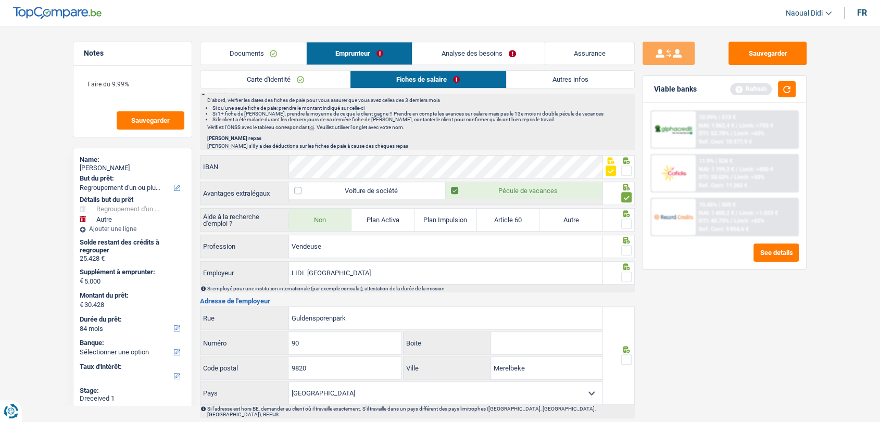
click at [0, 0] on input "radio" at bounding box center [0, 0] width 0 height 0
click at [624, 278] on span at bounding box center [626, 277] width 10 height 10
click at [0, 0] on input "radio" at bounding box center [0, 0] width 0 height 0
click at [628, 358] on span at bounding box center [626, 359] width 10 height 10
click at [0, 0] on input "radio" at bounding box center [0, 0] width 0 height 0
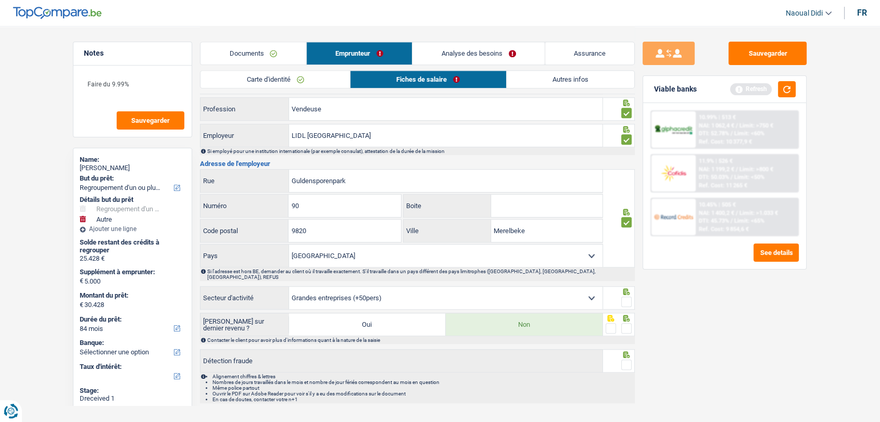
scroll to position [786, 0]
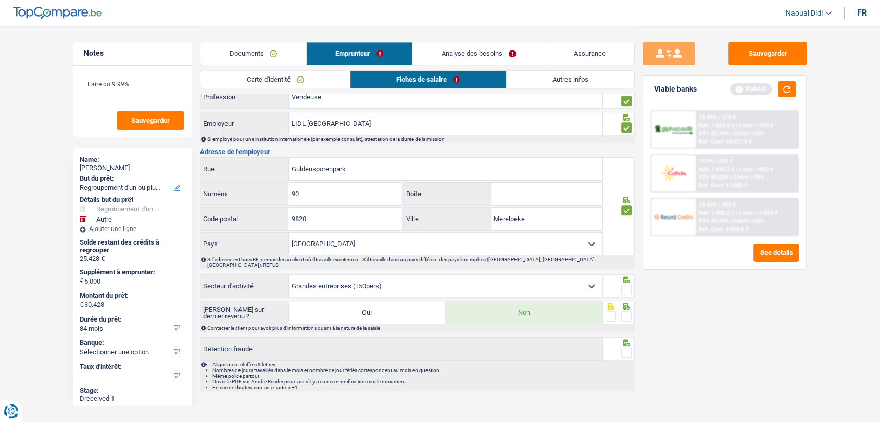
click at [627, 285] on span at bounding box center [626, 290] width 10 height 10
click at [0, 0] on input "radio" at bounding box center [0, 0] width 0 height 0
click at [625, 311] on span at bounding box center [626, 316] width 10 height 10
click at [0, 0] on input "radio" at bounding box center [0, 0] width 0 height 0
click at [629, 348] on span at bounding box center [626, 353] width 10 height 10
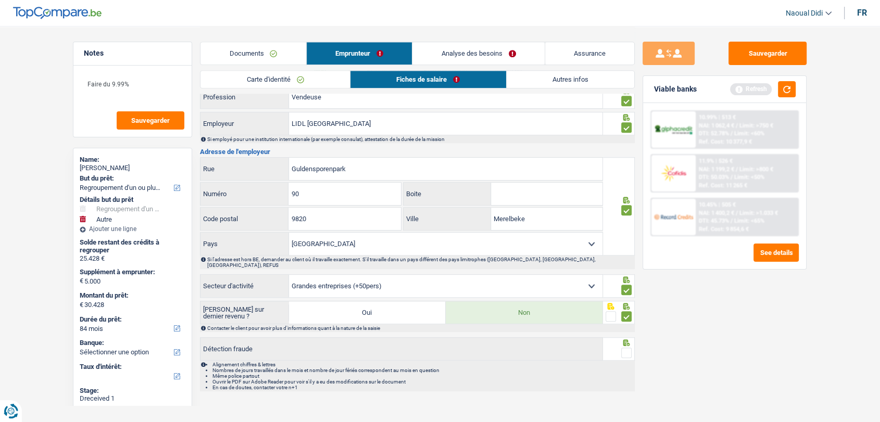
click at [0, 0] on input "radio" at bounding box center [0, 0] width 0 height 0
click at [296, 82] on link "Carte d'identité" at bounding box center [274, 79] width 149 height 17
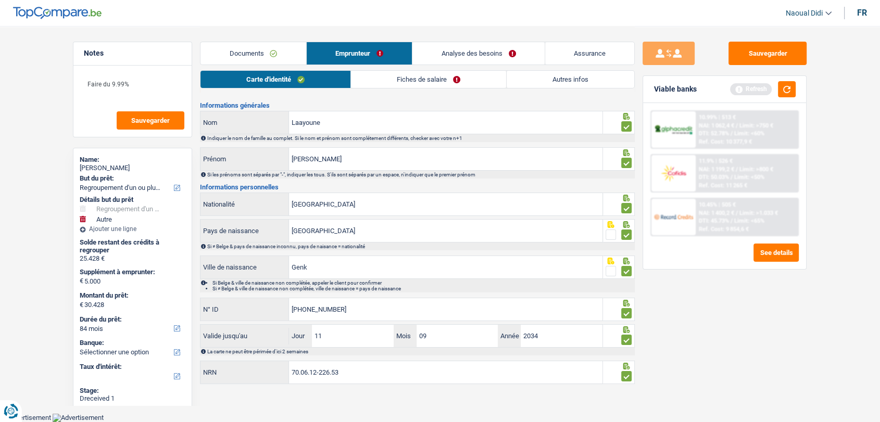
scroll to position [17, 0]
click at [406, 80] on link "Fiches de salaire" at bounding box center [428, 79] width 155 height 17
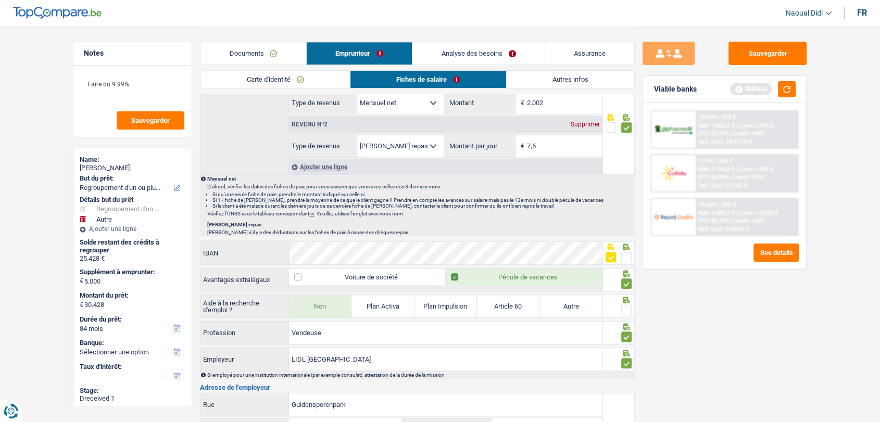
scroll to position [578, 0]
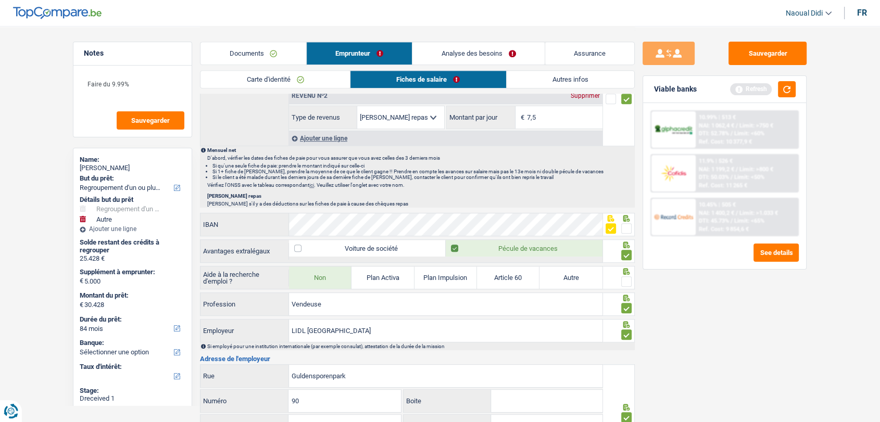
click at [625, 277] on span at bounding box center [626, 281] width 10 height 10
click at [0, 0] on input "radio" at bounding box center [0, 0] width 0 height 0
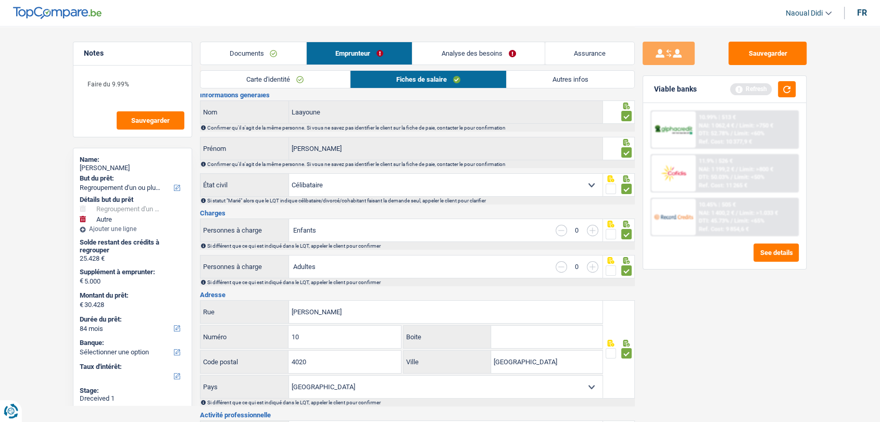
scroll to position [0, 0]
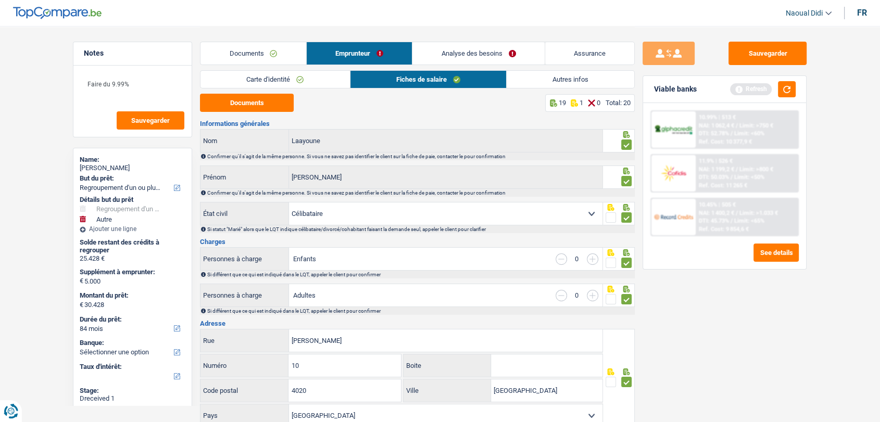
click at [446, 48] on link "Analyse des besoins" at bounding box center [478, 53] width 132 height 22
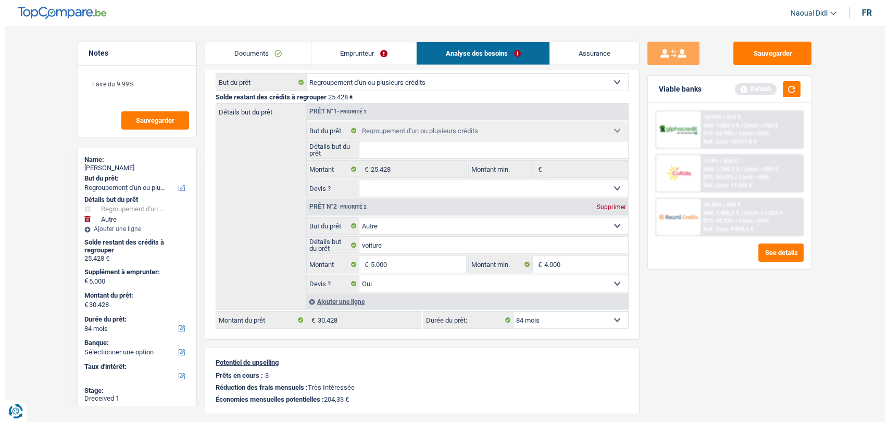
scroll to position [116, 0]
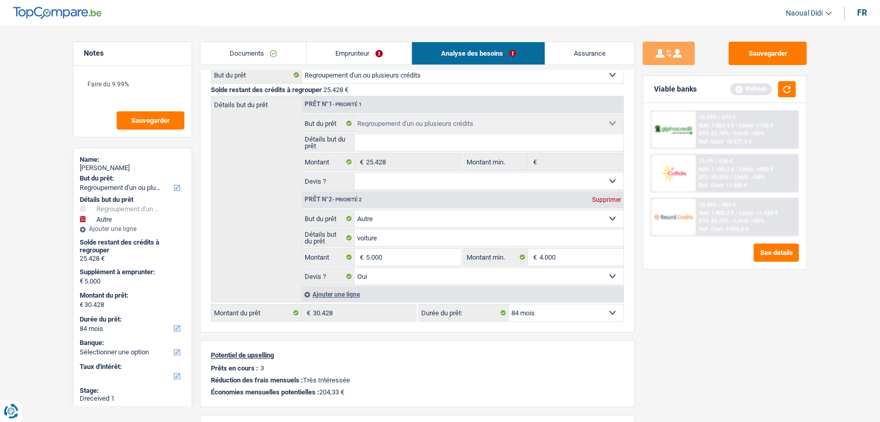
click at [784, 79] on div "Viable banks Refresh" at bounding box center [724, 89] width 163 height 27
click at [788, 85] on button "button" at bounding box center [787, 89] width 18 height 16
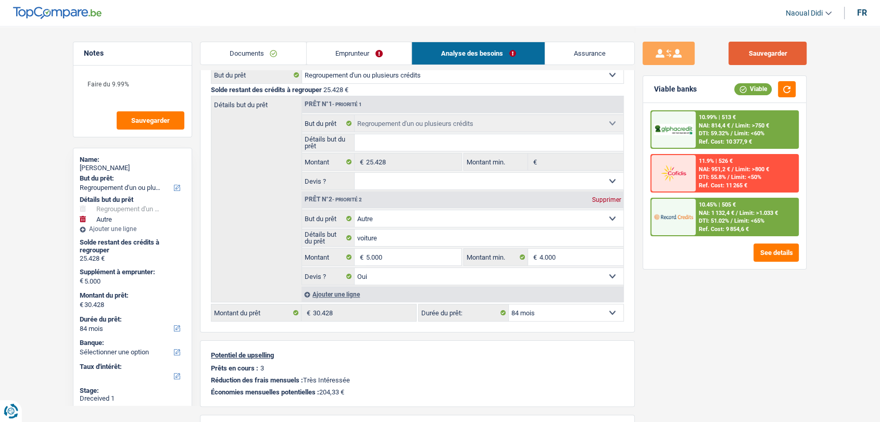
click at [771, 61] on button "Sauvegarder" at bounding box center [767, 53] width 78 height 23
click at [734, 128] on div "NAI: 814,4 € / Limit: >750 €" at bounding box center [734, 125] width 70 height 7
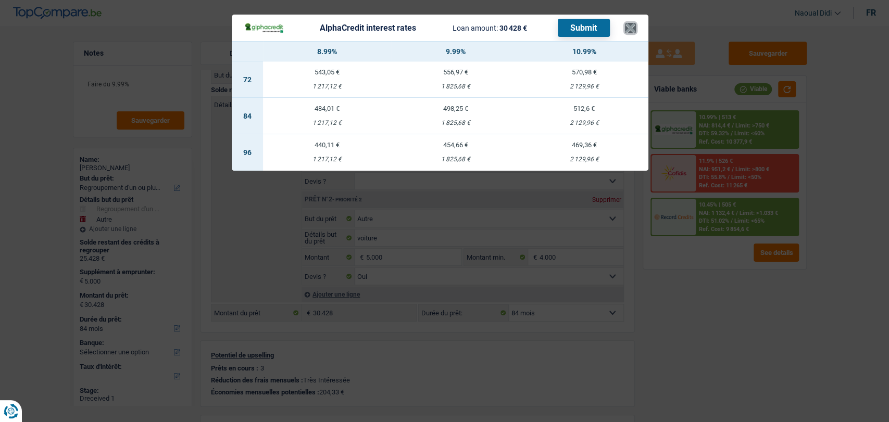
click at [627, 29] on button "×" at bounding box center [630, 28] width 11 height 10
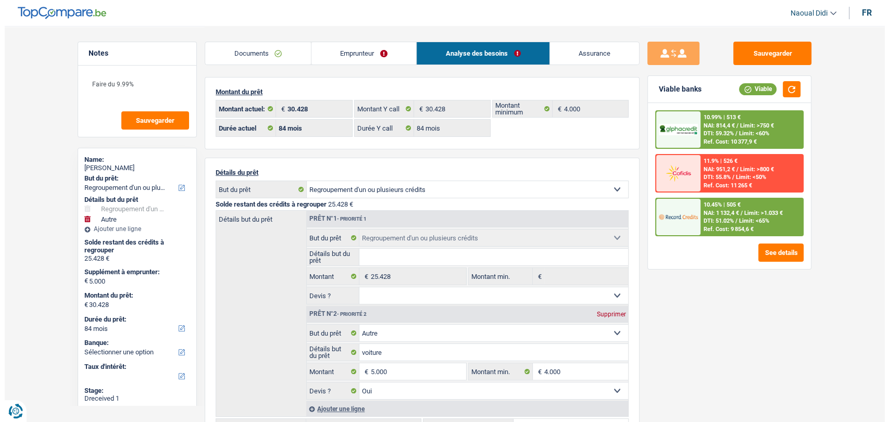
scroll to position [0, 0]
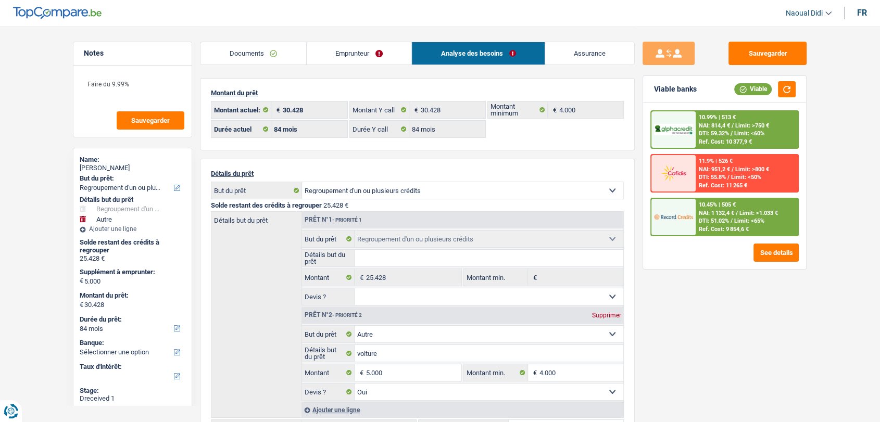
click at [739, 122] on span "Limit: >750 €" at bounding box center [752, 125] width 34 height 7
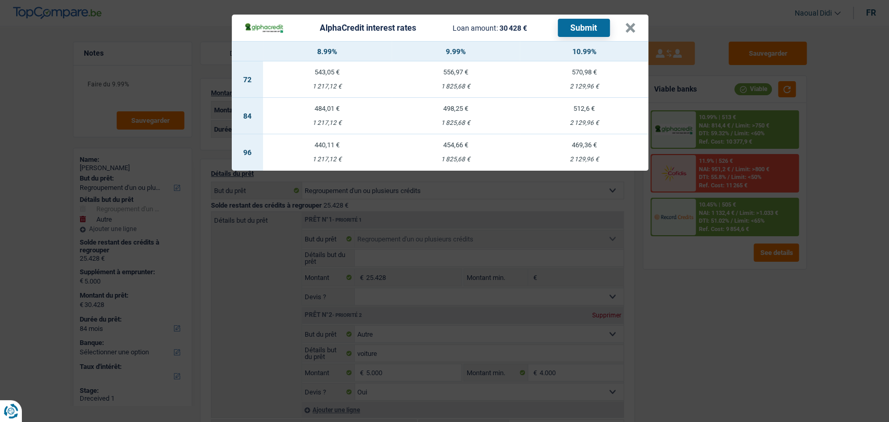
click at [455, 120] on div "1 825,68 €" at bounding box center [455, 123] width 129 height 7
select select "alphacredit"
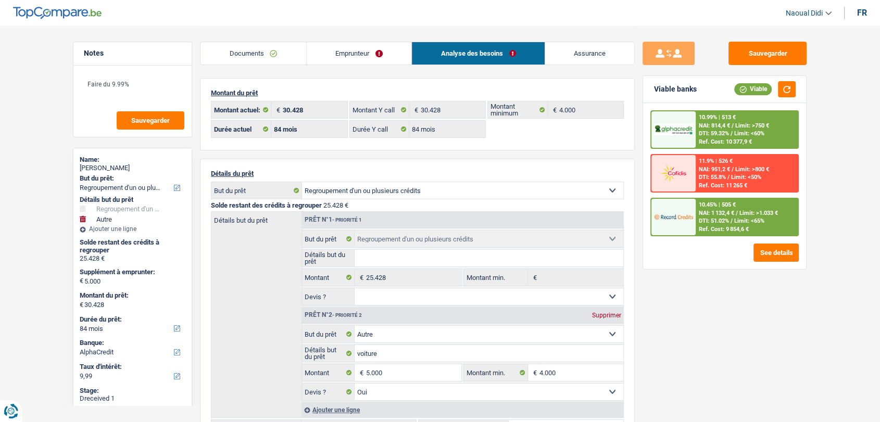
click at [695, 131] on div "10.99% | 513 € NAI: 814,4 € / Limit: >750 € DTI: 59.32% / Limit: <60% Ref. Cost…" at bounding box center [746, 129] width 103 height 36
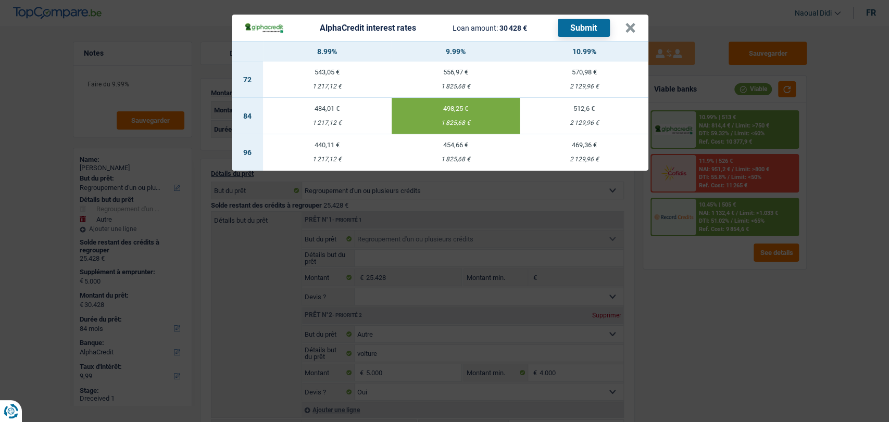
click at [331, 121] on div "1 217,12 €" at bounding box center [327, 123] width 129 height 7
type input "8,99"
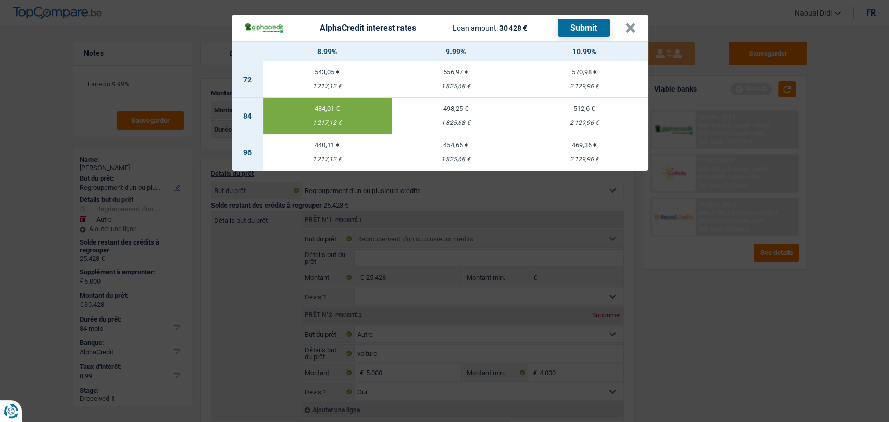
click at [587, 33] on button "Submit" at bounding box center [584, 28] width 52 height 18
click at [625, 27] on button "×" at bounding box center [630, 28] width 11 height 10
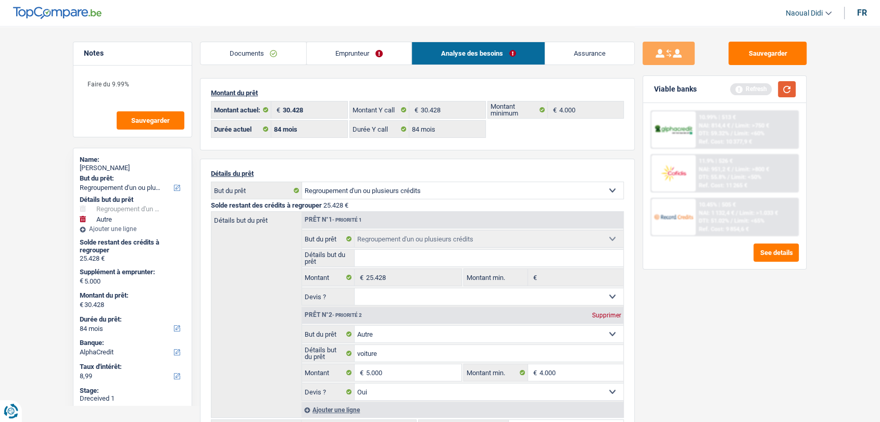
click at [789, 95] on button "button" at bounding box center [787, 89] width 18 height 16
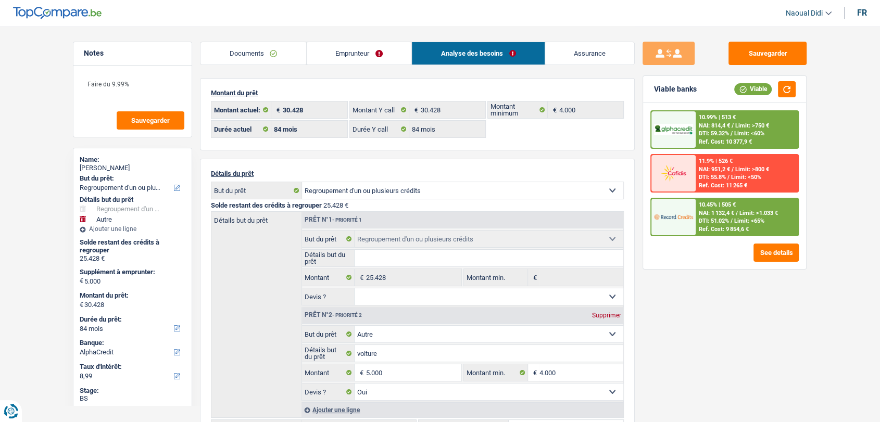
drag, startPoint x: 763, startPoint y: 316, endPoint x: 757, endPoint y: 292, distance: 25.1
click at [763, 316] on div "Sauvegarder Viable banks Viable 10.99% | 513 € NAI: 814,4 € / Limit: >750 € DTI…" at bounding box center [725, 224] width 180 height 364
click at [768, 249] on button "See details" at bounding box center [775, 253] width 45 height 18
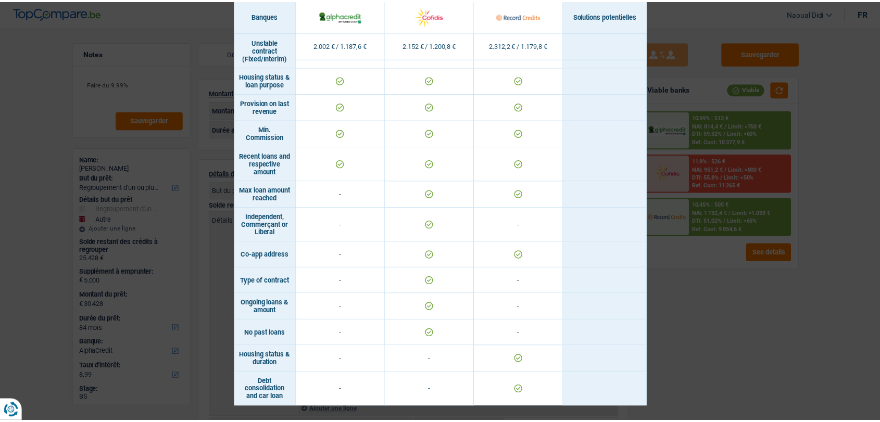
scroll to position [682, 0]
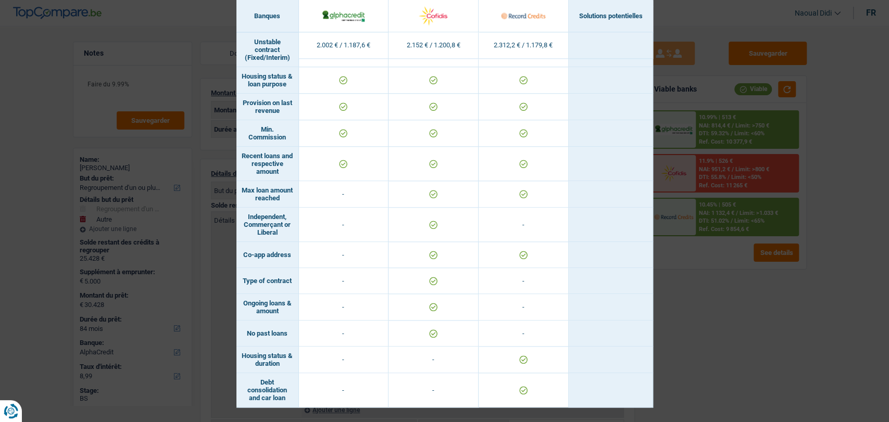
click at [762, 307] on div "Banks conditions × Banques Solutions potentielles Revenus / Charges 2.002 € / 1…" at bounding box center [444, 211] width 889 height 422
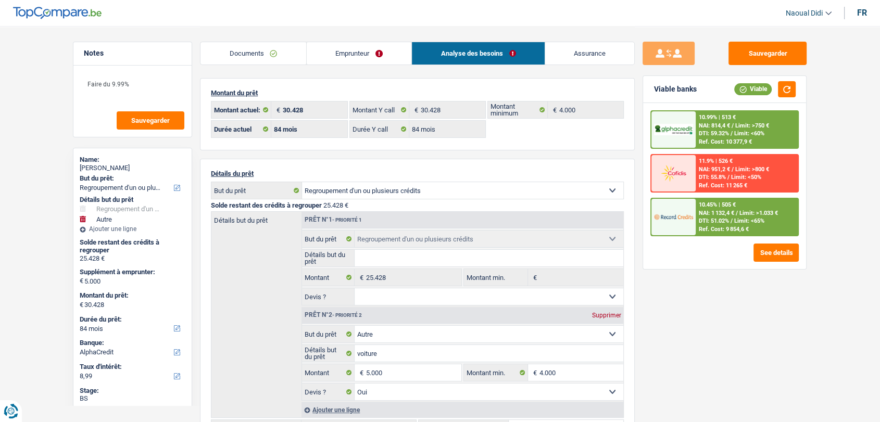
click at [741, 214] on span "Limit: >1.033 €" at bounding box center [758, 213] width 39 height 7
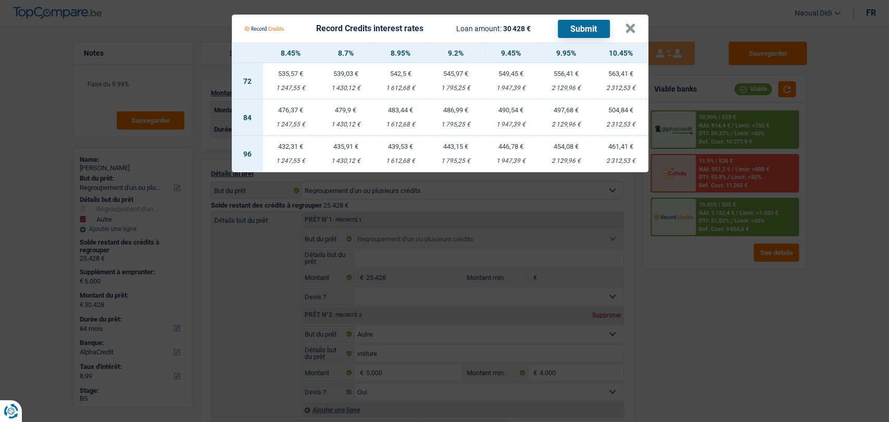
click at [461, 122] on div "1 795,25 €" at bounding box center [455, 124] width 55 height 7
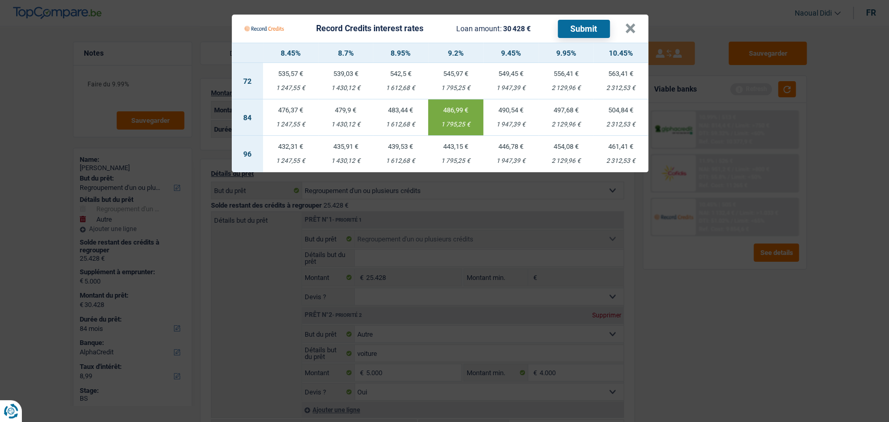
select select "record credits"
type input "9,20"
click at [590, 30] on button "Submit" at bounding box center [584, 29] width 52 height 18
click at [627, 24] on button "×" at bounding box center [630, 28] width 11 height 10
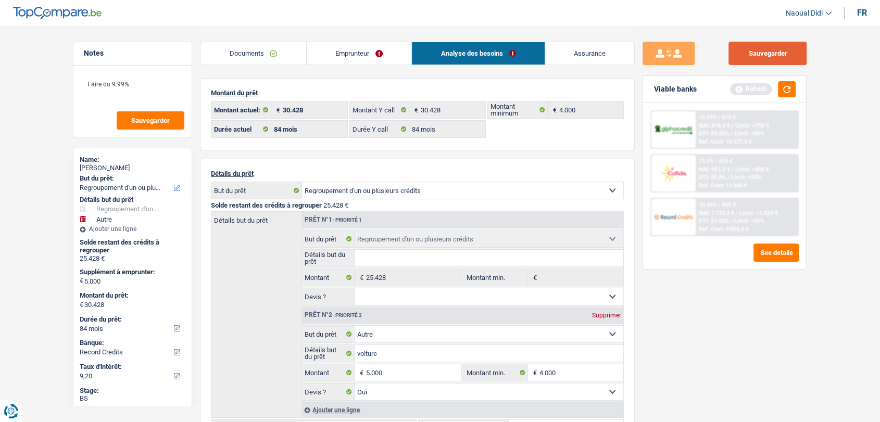
drag, startPoint x: 750, startPoint y: 57, endPoint x: 649, endPoint y: 24, distance: 106.2
click at [750, 56] on button "Sauvegarder" at bounding box center [767, 53] width 78 height 23
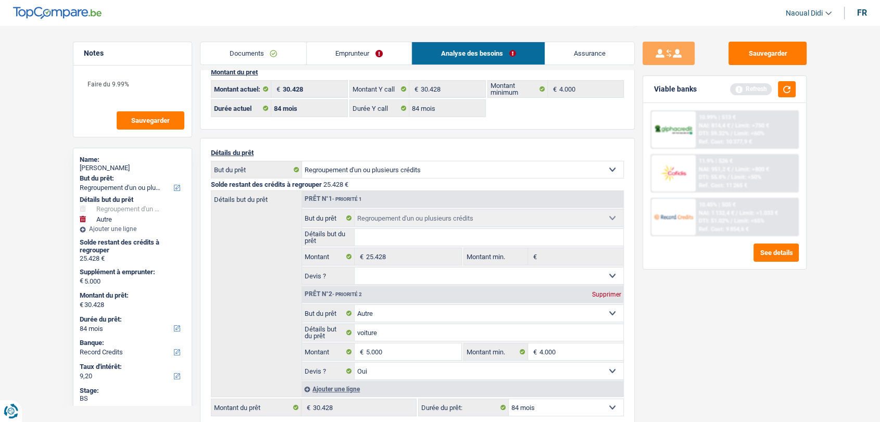
scroll to position [0, 0]
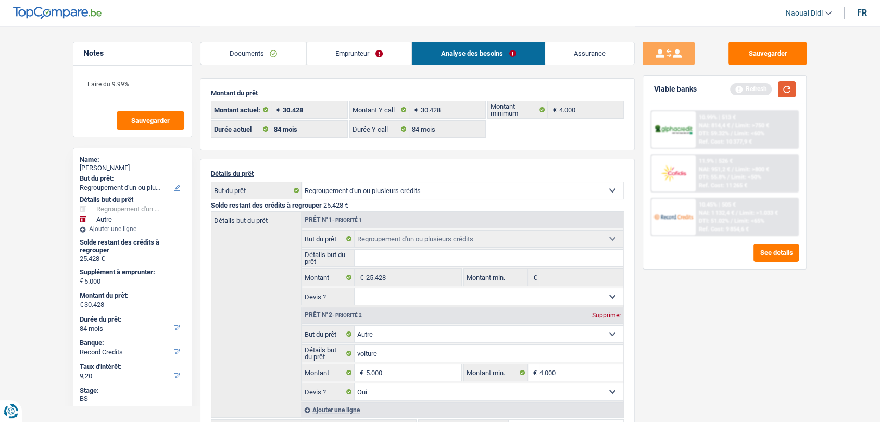
click at [786, 87] on button "button" at bounding box center [787, 89] width 18 height 16
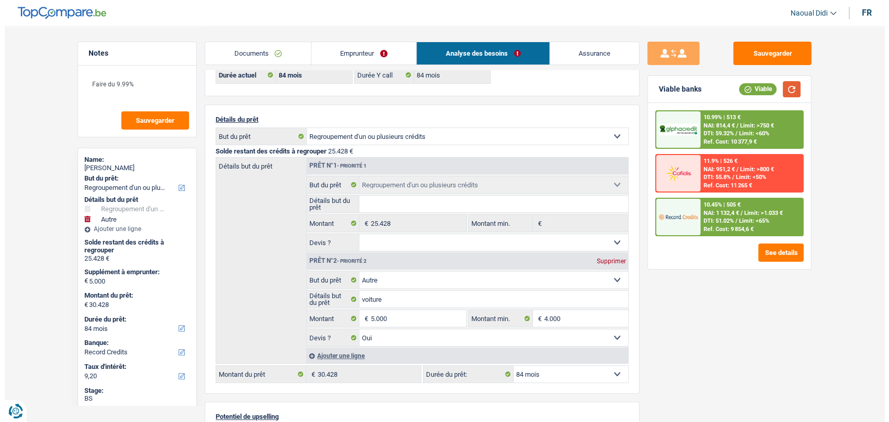
scroll to position [116, 0]
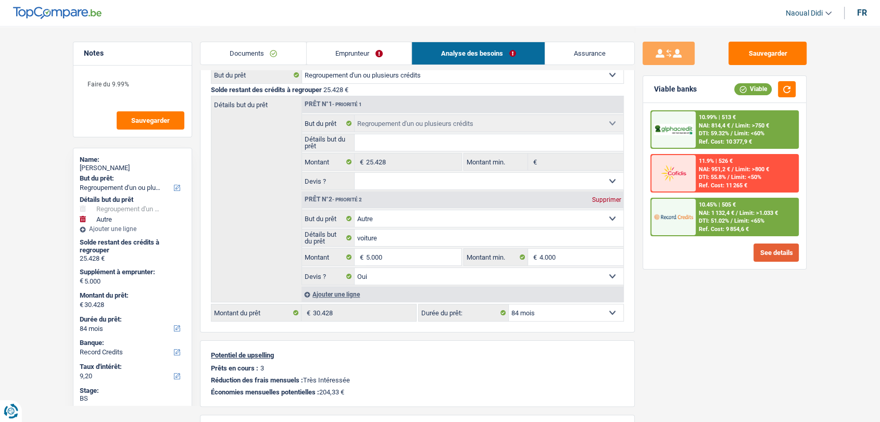
click at [785, 248] on button "See details" at bounding box center [775, 253] width 45 height 18
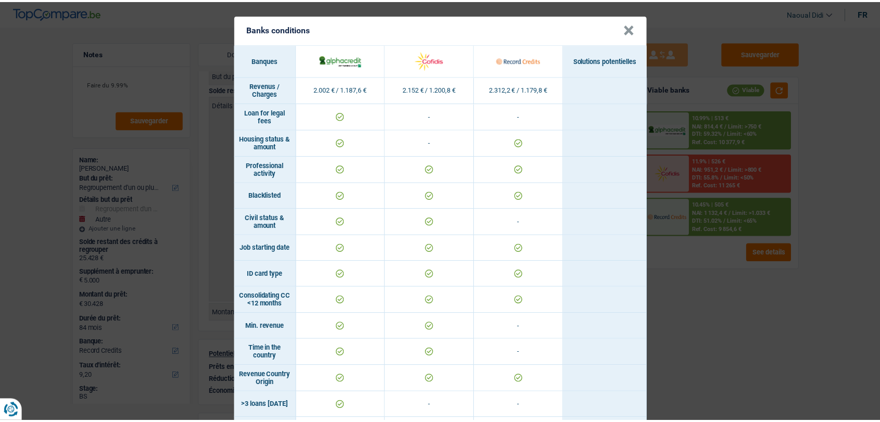
scroll to position [231, 0]
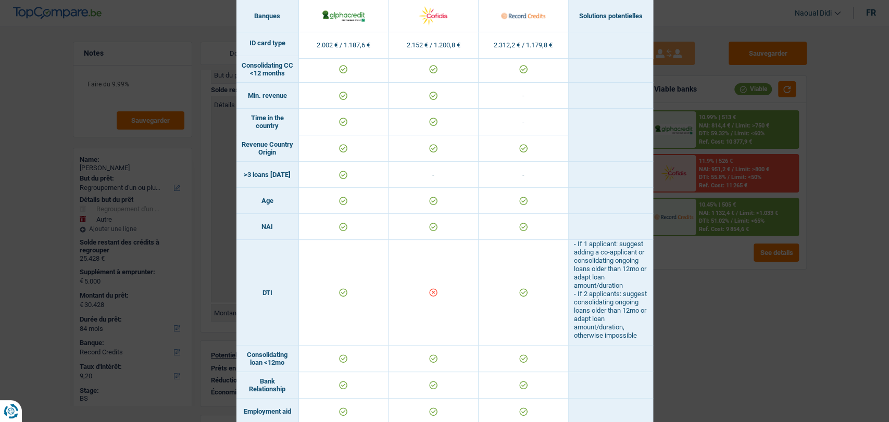
click at [753, 305] on div "Banks conditions × Banques Solutions potentielles Revenus / Charges 2.002 € / 1…" at bounding box center [444, 211] width 889 height 422
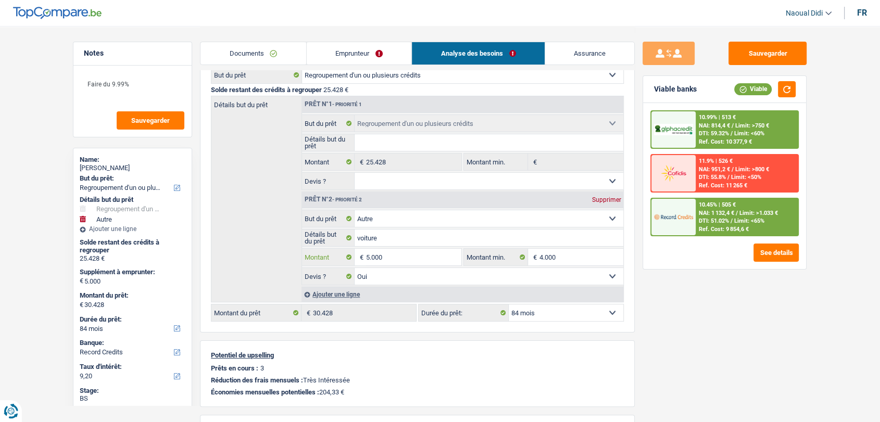
click at [414, 263] on input "5.000" at bounding box center [413, 257] width 95 height 17
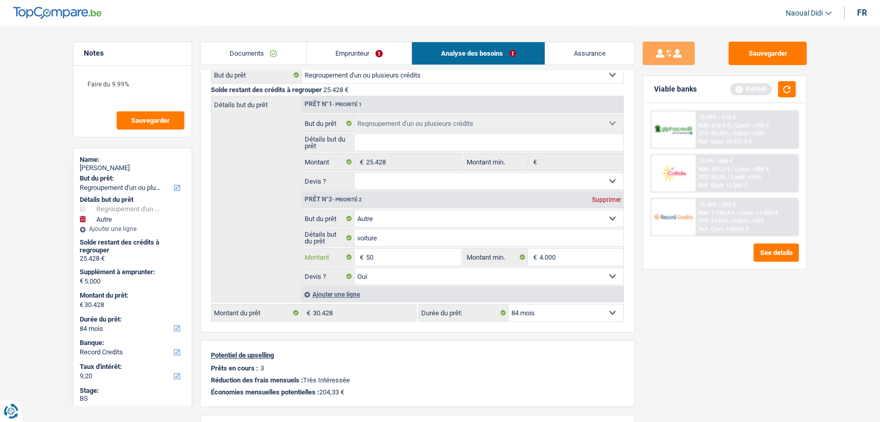
type input "5"
type input "4.000"
type input "29.428"
select select "120"
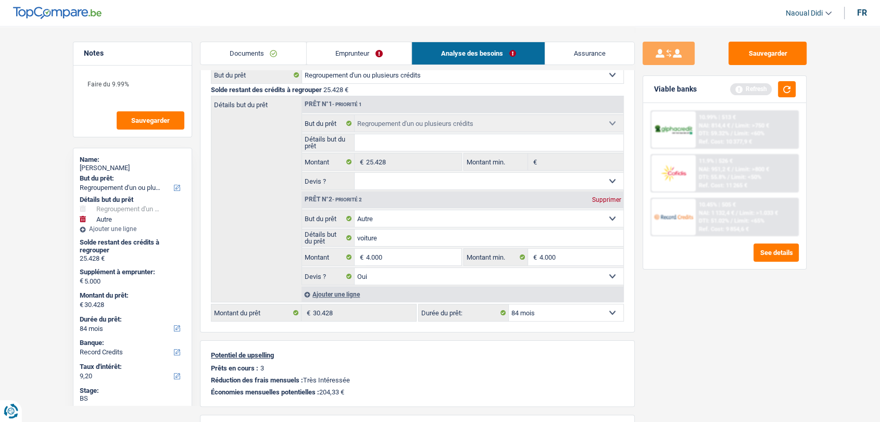
type input "29.428"
select select "120"
type input "29.428"
select select "120"
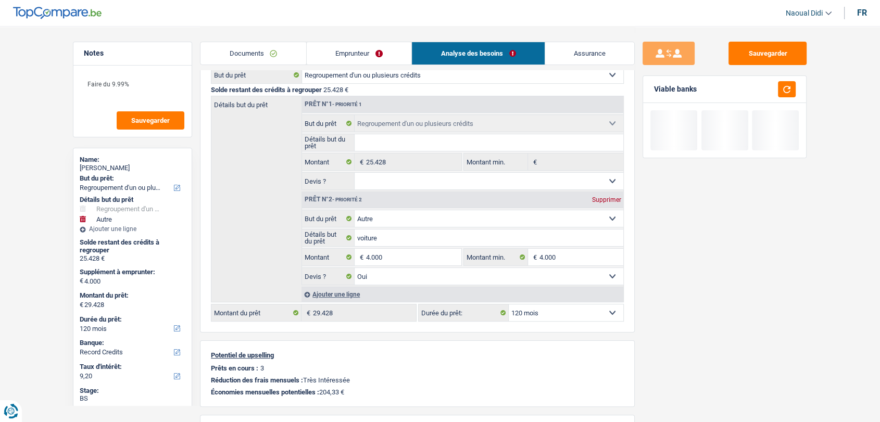
click at [796, 89] on div "Viable banks" at bounding box center [724, 89] width 163 height 27
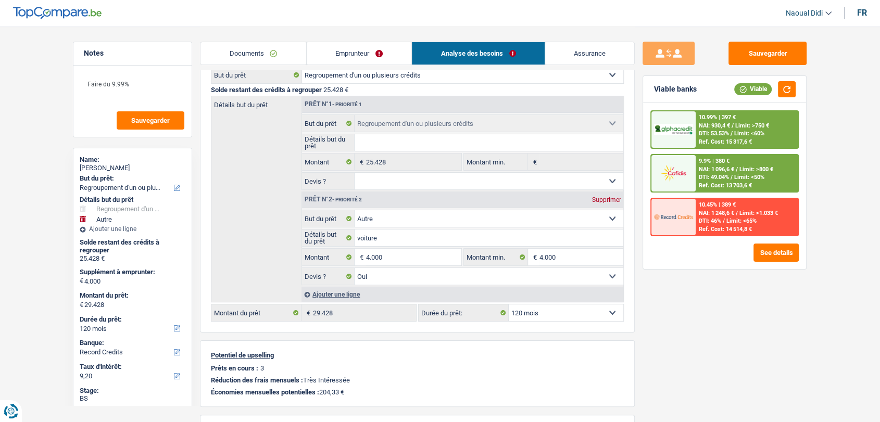
click at [718, 179] on span "DTI: 49.04%" at bounding box center [714, 177] width 30 height 7
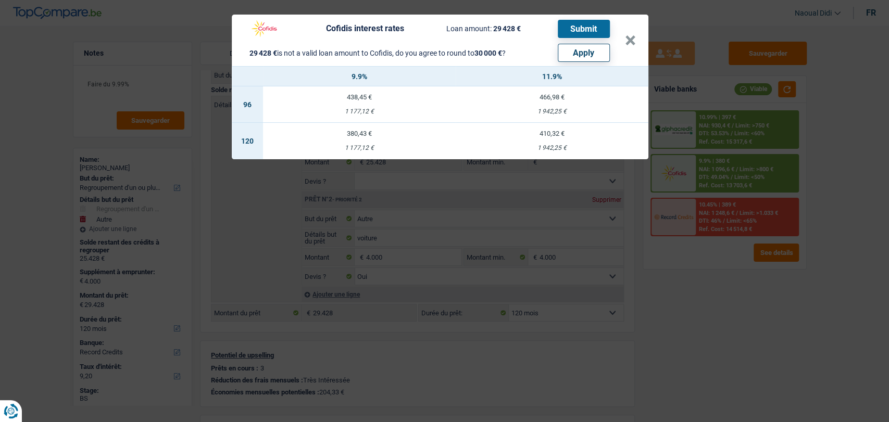
click at [360, 143] on td "380,43 € 1 177,12 €" at bounding box center [359, 141] width 193 height 36
select select "cofidis"
type input "9,90"
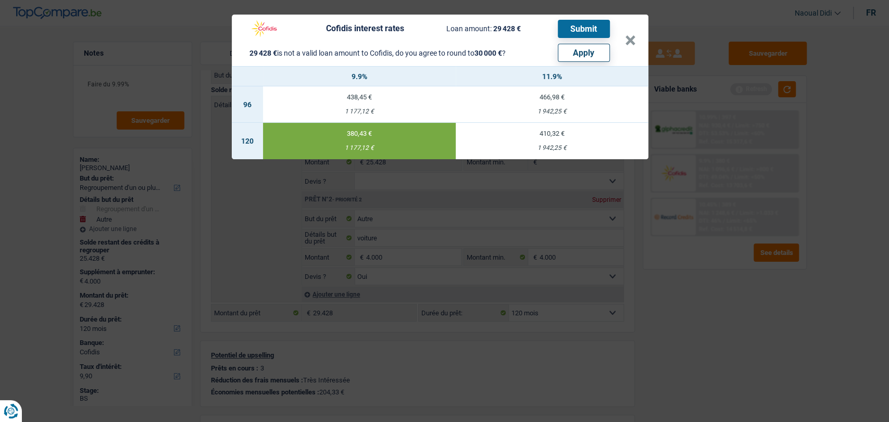
click at [573, 59] on button "Apply" at bounding box center [584, 53] width 52 height 18
type input "4.572"
type input "30.000"
type input "4.572"
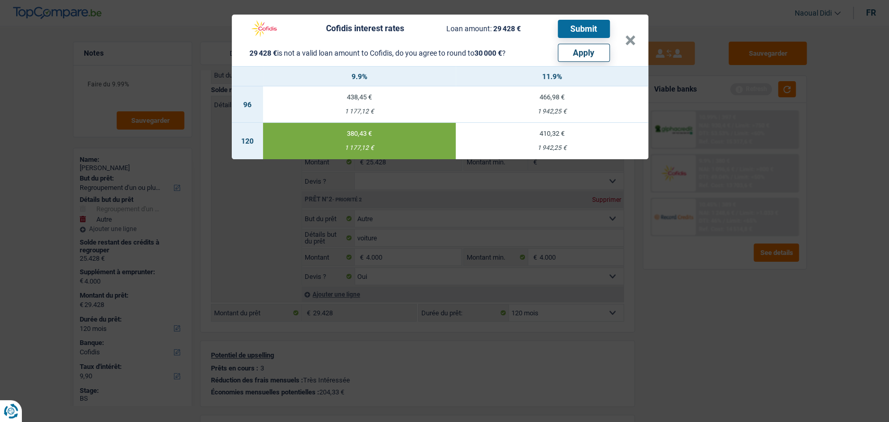
type input "30.000"
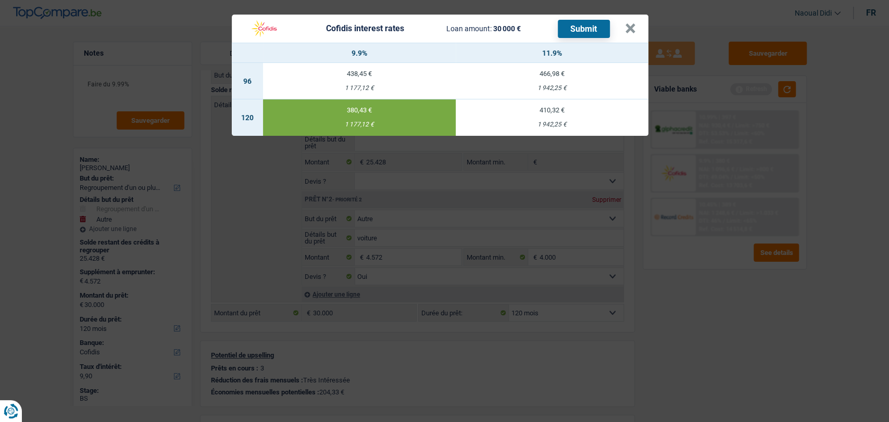
click at [583, 28] on button "Submit" at bounding box center [584, 29] width 52 height 18
click at [635, 30] on button "×" at bounding box center [630, 28] width 11 height 10
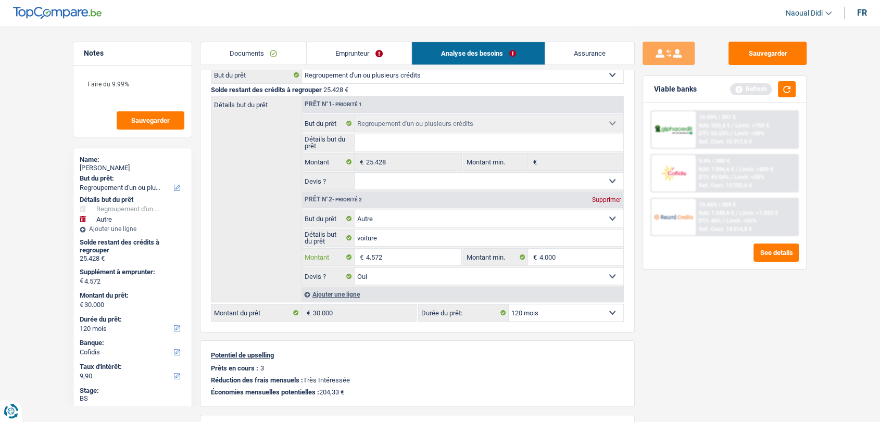
click at [403, 259] on input "4.572" at bounding box center [413, 257] width 95 height 17
type input "4"
type input "5.000"
type input "30.428"
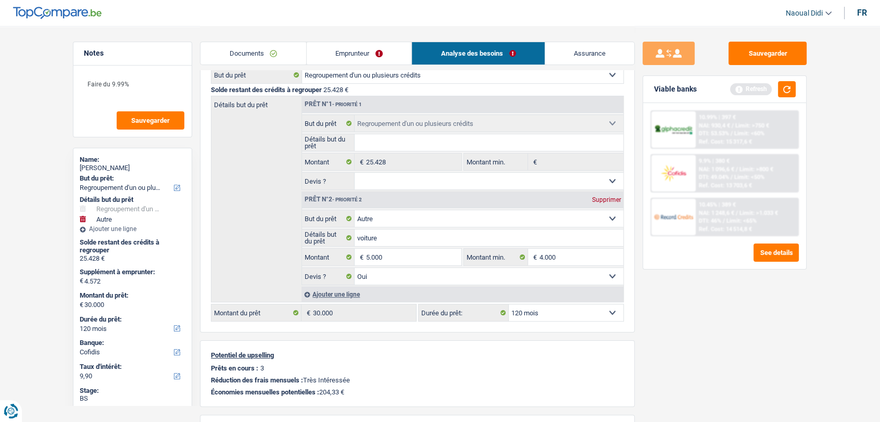
type input "30.428"
click at [675, 325] on div "Sauvegarder Viable banks Refresh 10.99% | 397 € NAI: 930,4 € / Limit: >750 € DT…" at bounding box center [725, 224] width 180 height 364
click at [779, 54] on button "Sauvegarder" at bounding box center [767, 53] width 78 height 23
click at [739, 53] on button "Sauvegarder" at bounding box center [767, 53] width 78 height 23
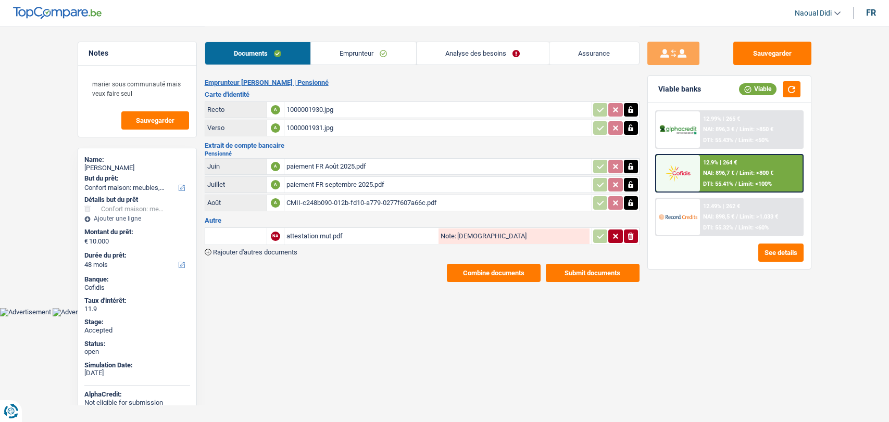
select select "household"
select select "48"
click at [696, 163] on img at bounding box center [677, 172] width 39 height 19
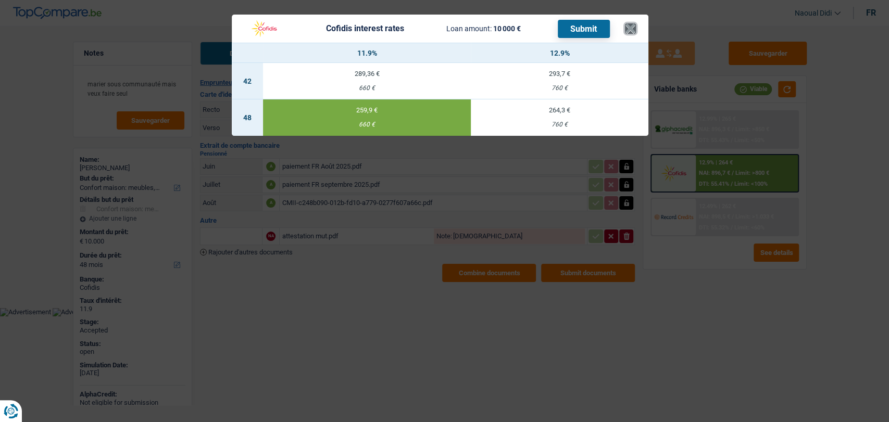
click at [630, 28] on button "×" at bounding box center [630, 28] width 11 height 10
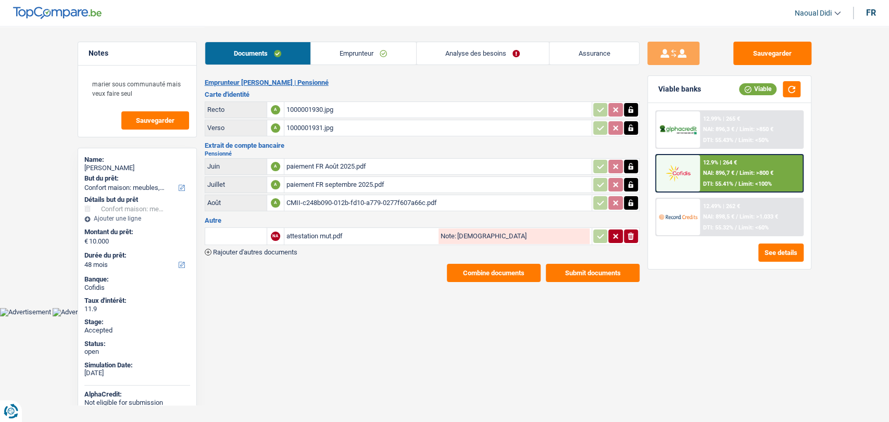
click at [253, 53] on link "Documents" at bounding box center [257, 53] width 105 height 22
click at [300, 111] on div "1000001930.jpg" at bounding box center [437, 110] width 303 height 16
click at [306, 129] on div "1000001931.jpg" at bounding box center [437, 128] width 303 height 16
click at [346, 49] on link "Emprunteur" at bounding box center [363, 53] width 105 height 22
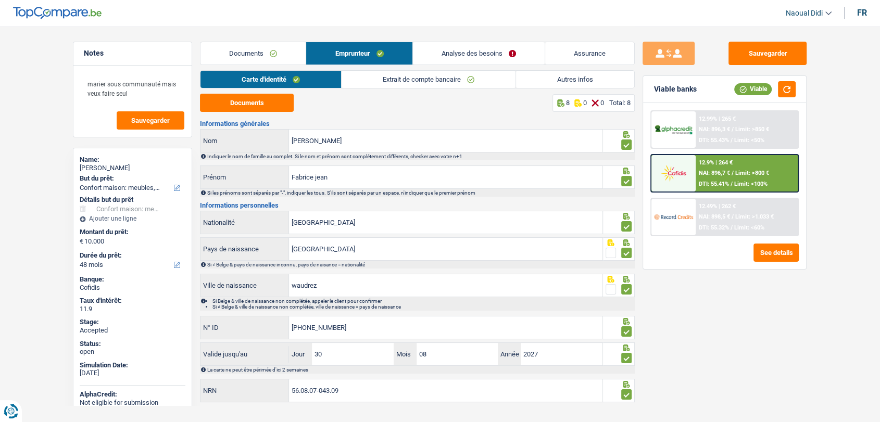
click at [409, 81] on link "Extrait de compte bancaire" at bounding box center [428, 79] width 174 height 17
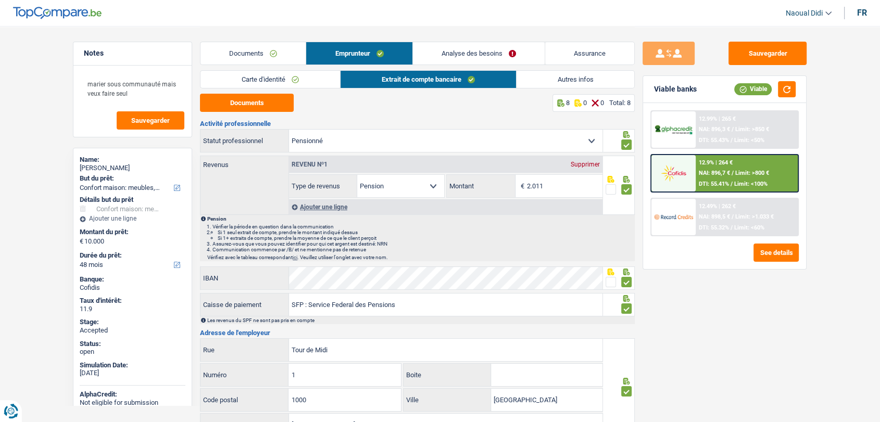
click at [302, 79] on link "Carte d'identité" at bounding box center [270, 79] width 140 height 17
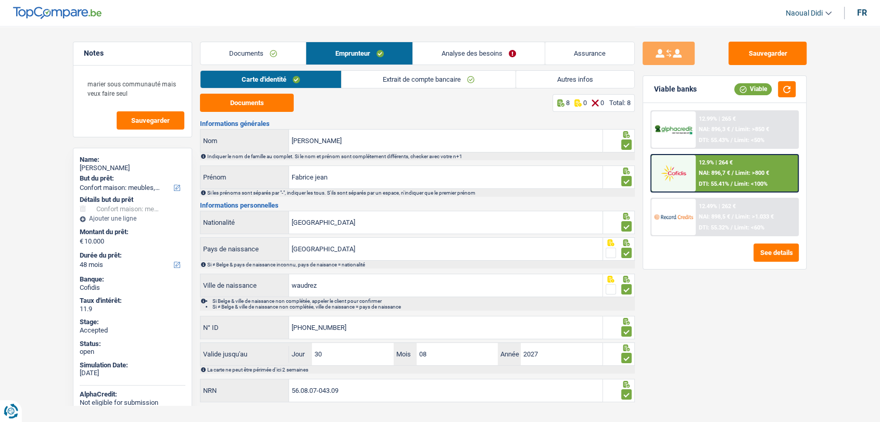
click at [567, 82] on link "Autres infos" at bounding box center [575, 79] width 118 height 17
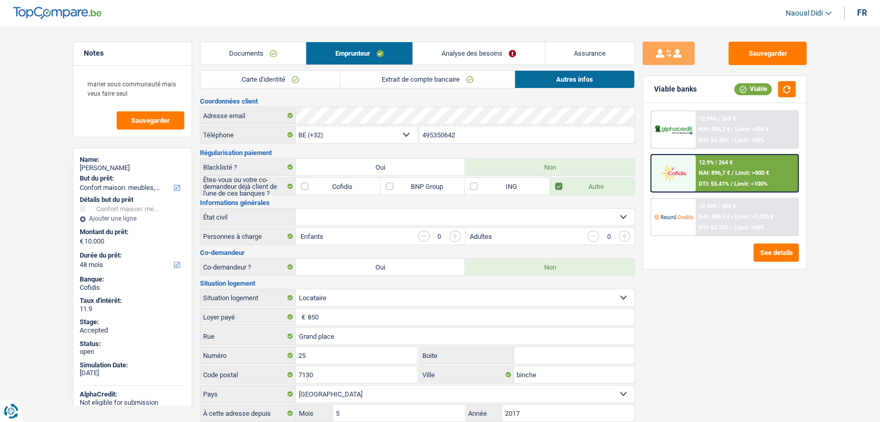
click at [252, 53] on link "Documents" at bounding box center [252, 53] width 105 height 22
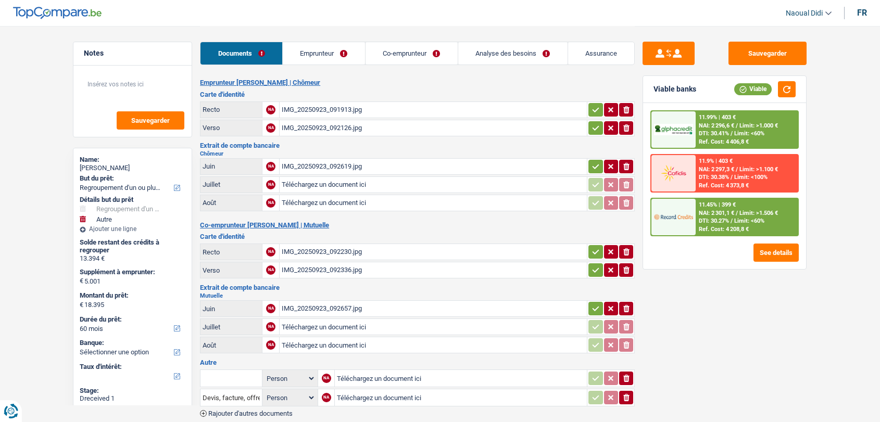
select select "refinancing"
select select "other"
select select "60"
click at [316, 109] on div "IMG_20250923_091913.jpg" at bounding box center [433, 110] width 303 height 16
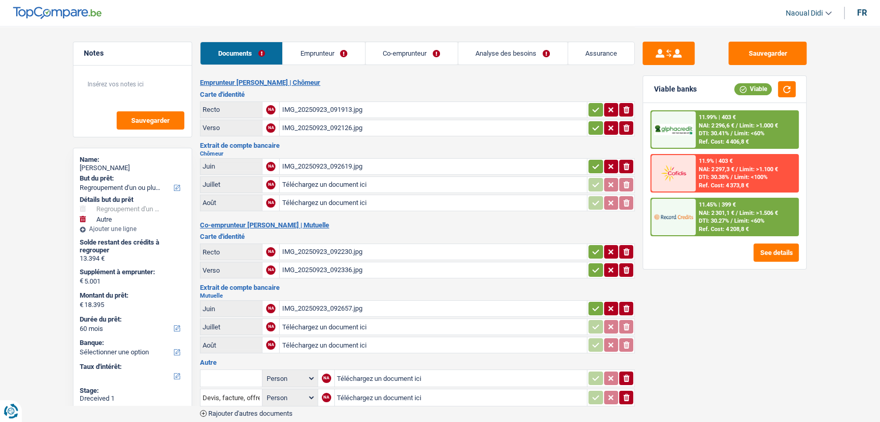
click at [318, 126] on div "IMG_20250923_092126.jpg" at bounding box center [433, 128] width 303 height 16
click at [316, 169] on div "IMG_20250923_092619.jpg" at bounding box center [433, 167] width 303 height 16
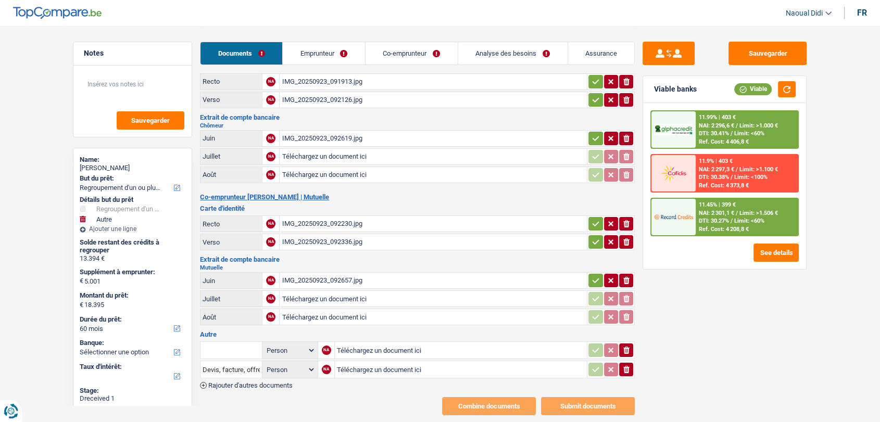
scroll to position [52, 0]
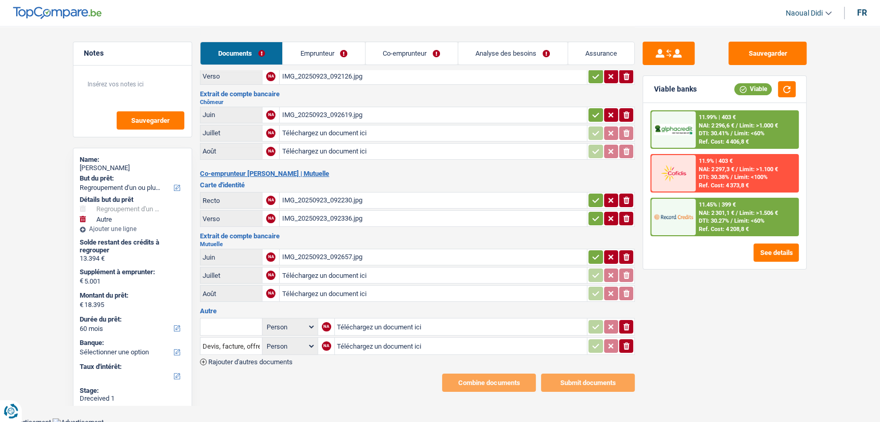
click at [336, 254] on div "IMG_20250923_092657.jpg" at bounding box center [433, 257] width 303 height 16
click at [321, 56] on link "Emprunteur" at bounding box center [324, 53] width 82 height 22
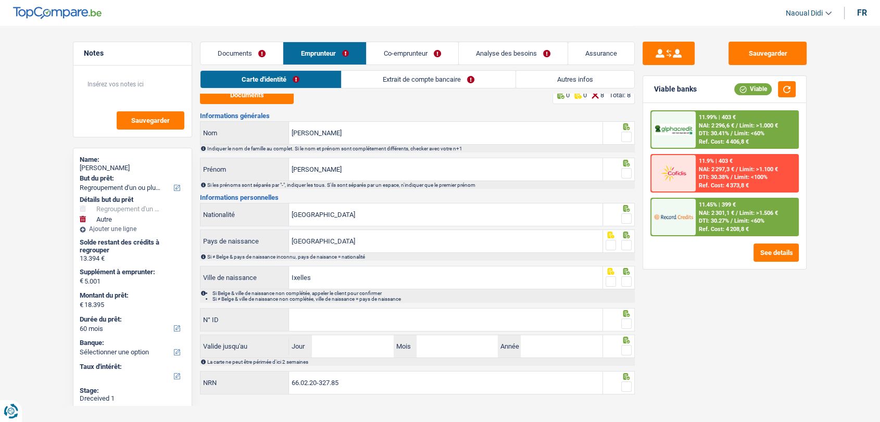
scroll to position [0, 0]
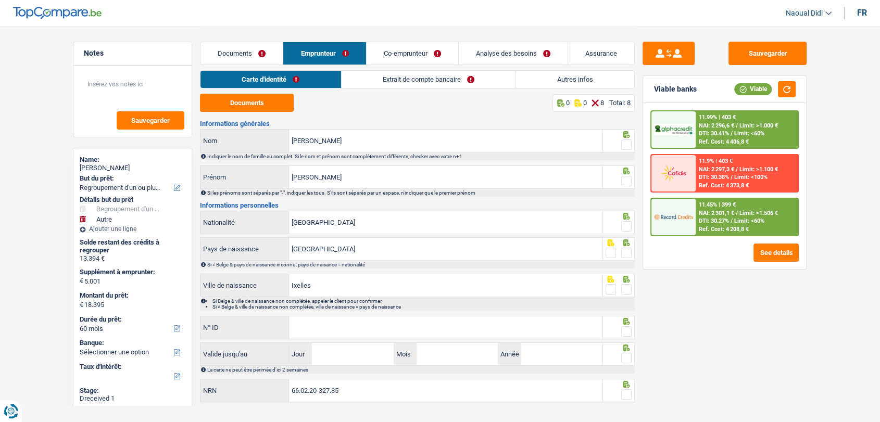
click at [408, 81] on link "Extrait de compte bancaire" at bounding box center [428, 79] width 174 height 17
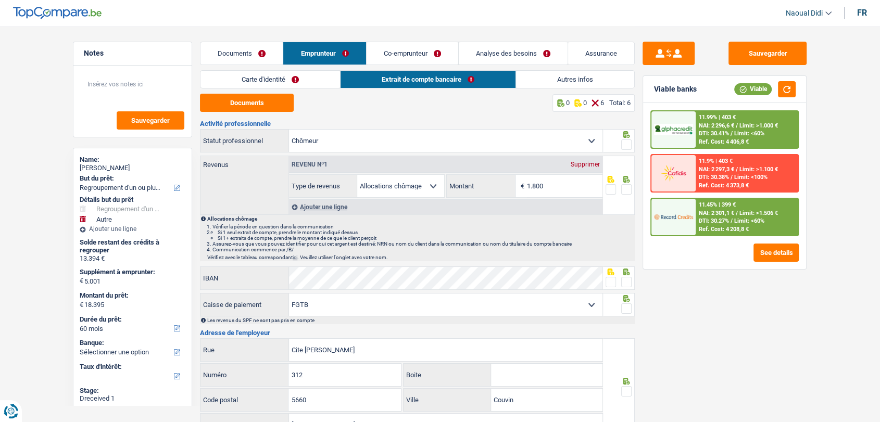
click at [397, 52] on link "Co-emprunteur" at bounding box center [412, 53] width 92 height 22
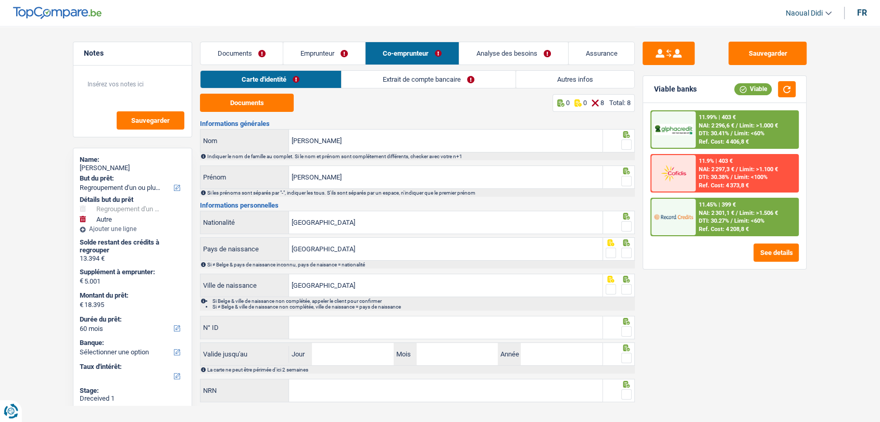
click at [383, 86] on link "Extrait de compte bancaire" at bounding box center [428, 79] width 174 height 17
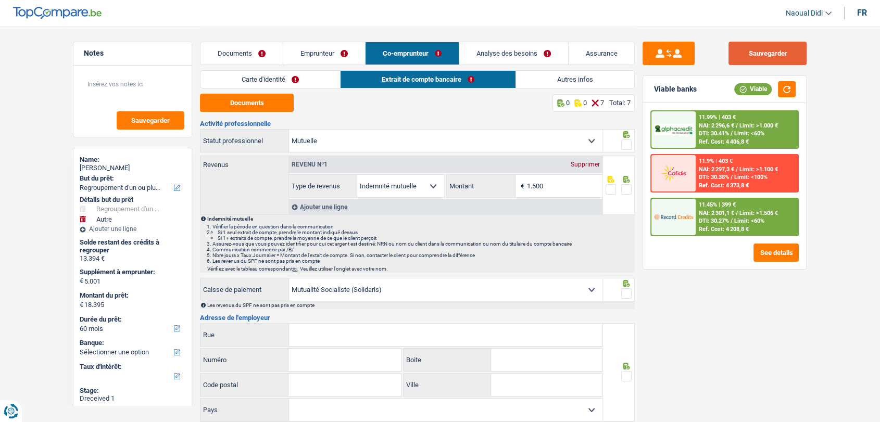
click at [751, 59] on button "Sauvegarder" at bounding box center [767, 53] width 78 height 23
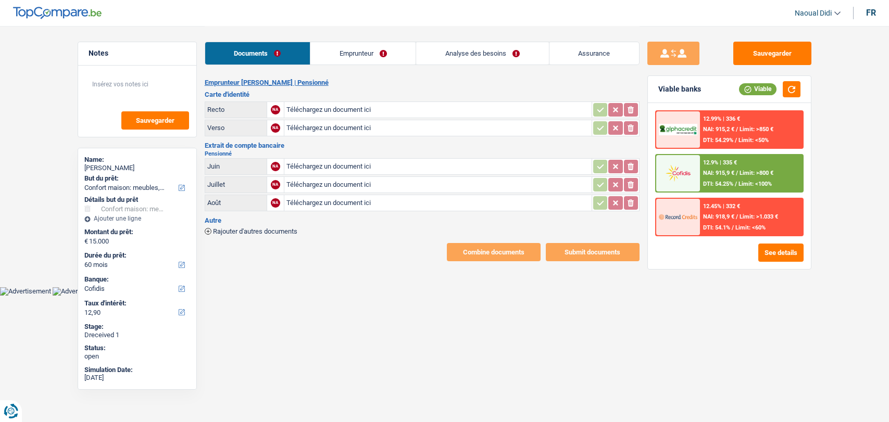
select select "household"
select select "60"
select select "cofidis"
click at [343, 43] on link "Emprunteur" at bounding box center [362, 53] width 105 height 22
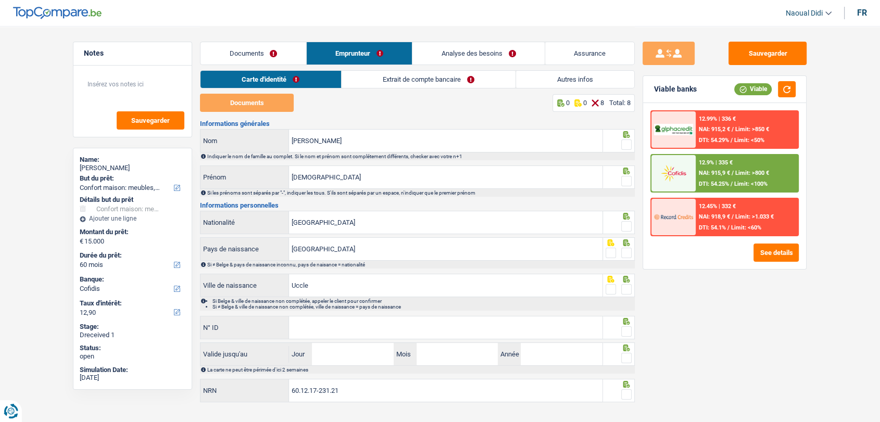
click at [402, 82] on link "Extrait de compte bancaire" at bounding box center [428, 79] width 174 height 17
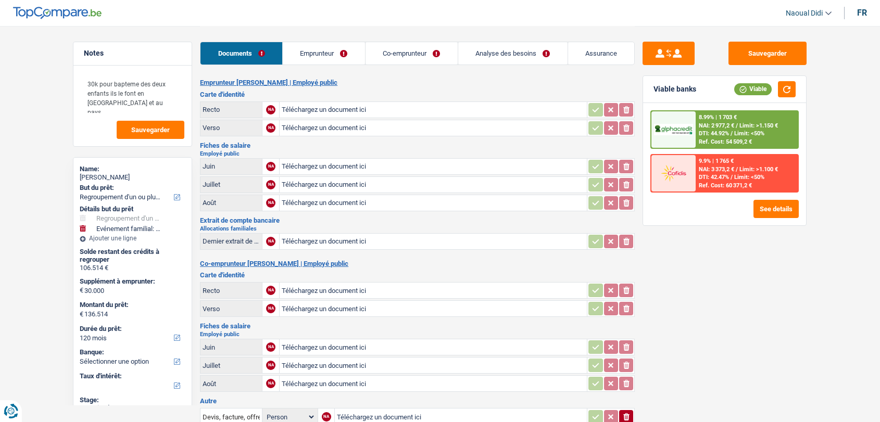
select select "refinancing"
select select "familyEvent"
select select "120"
click at [305, 113] on input "Téléchargez un document ici" at bounding box center [433, 110] width 303 height 16
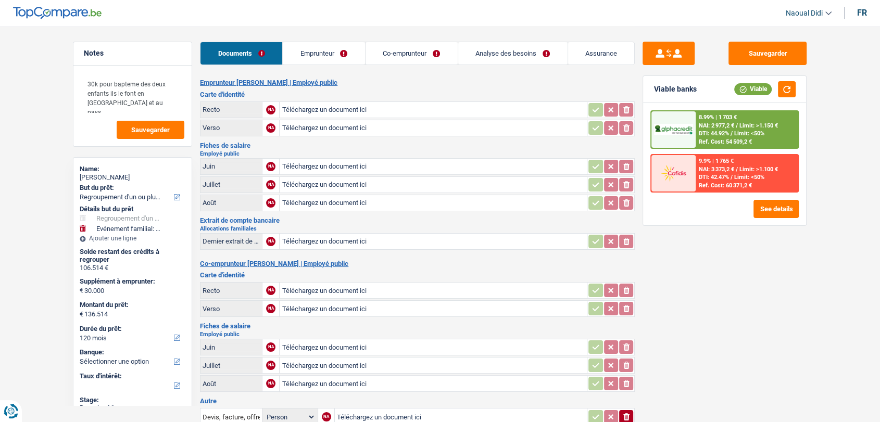
click at [303, 111] on input "Téléchargez un document ici" at bounding box center [433, 110] width 303 height 16
click at [331, 106] on input "Téléchargez un document ici" at bounding box center [433, 110] width 303 height 16
type input "C:\fakepath\CI - Andrianarivony.pdf"
click at [312, 111] on div "CI - Andrianarivony.pdf" at bounding box center [433, 110] width 303 height 16
click at [318, 163] on input "Téléchargez un document ici" at bounding box center [433, 167] width 303 height 16
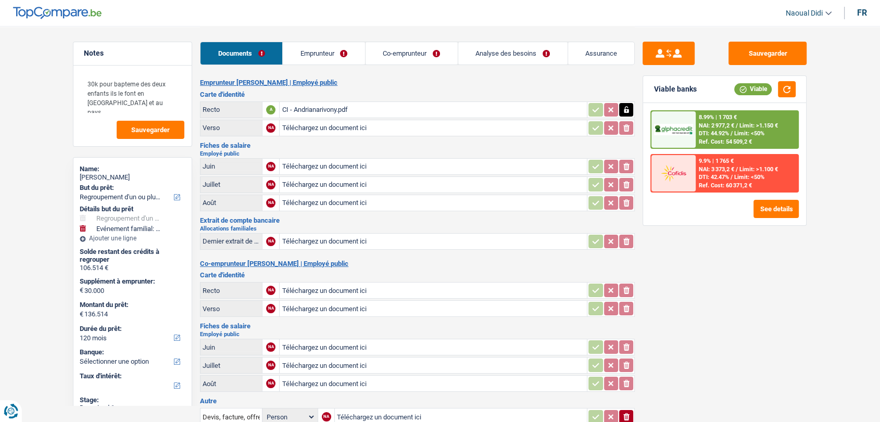
type input "C:\fakepath\Lalie - FP Aout.pdf"
click at [330, 163] on div "Lalie - FP Aout.pdf" at bounding box center [433, 167] width 303 height 16
click at [331, 181] on input "Téléchargez un document ici" at bounding box center [433, 185] width 303 height 16
type input "C:\fakepath\Lalie - FP Juillet.pdf"
click at [325, 199] on input "Téléchargez un document ici" at bounding box center [433, 203] width 303 height 16
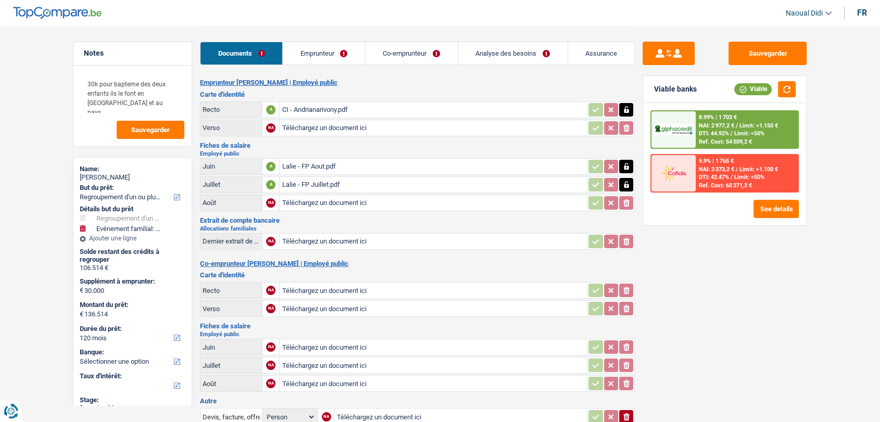
type input "C:\fakepath\Lalie - FP Juin.pdf"
click at [320, 240] on input "Téléchargez un document ici" at bounding box center [433, 242] width 303 height 16
type input "C:\fakepath\Allocation Familiale - Aout.pdf"
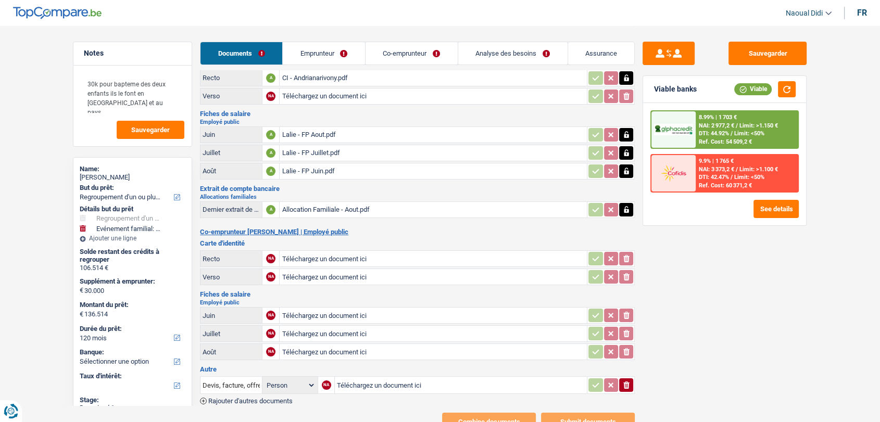
scroll to position [58, 0]
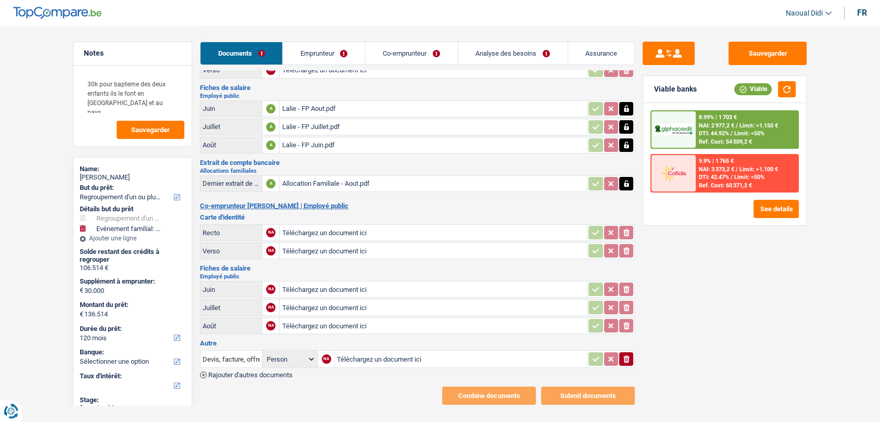
click at [337, 228] on input "Téléchargez un document ici" at bounding box center [433, 233] width 303 height 16
type input "C:\fakepath\CI Herilala.pdf"
click at [319, 250] on input "Téléchargez un document ici" at bounding box center [433, 251] width 303 height 16
click at [315, 285] on input "Téléchargez un document ici" at bounding box center [433, 290] width 303 height 16
type input "C:\fakepath\Herilala - Fiche de paie 2025_08_Aout.pdf"
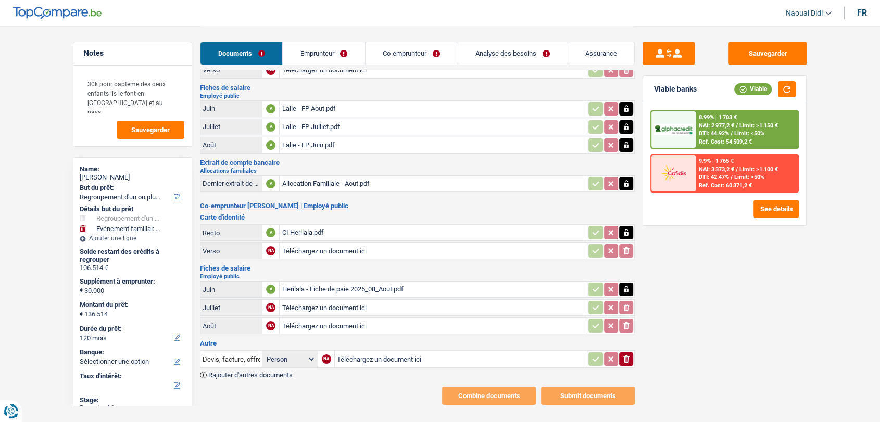
click at [304, 305] on input "Téléchargez un document ici" at bounding box center [433, 308] width 303 height 16
type input "C:\fakepath\Herilala - Fiche de paie 2025_07_juillet.pdf"
click at [287, 327] on input "Téléchargez un document ici" at bounding box center [433, 326] width 303 height 16
click at [629, 321] on icon "button" at bounding box center [626, 326] width 8 height 10
click at [629, 321] on icon "ionicons-v5-e" at bounding box center [626, 326] width 8 height 10
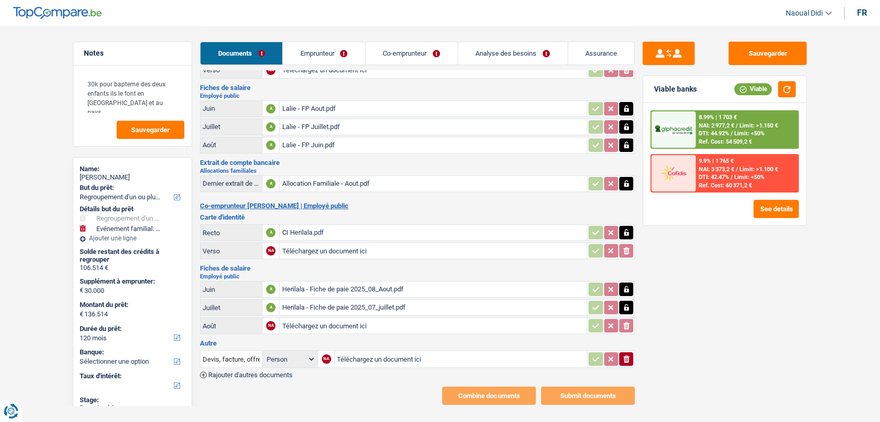
click at [350, 320] on input "Téléchargez un document ici" at bounding box center [433, 326] width 303 height 16
type input "C:\fakepath\Herilala - Fiche de paie 2025_06_juin.pdf"
click at [774, 51] on button "Sauvegarder" at bounding box center [767, 53] width 78 height 23
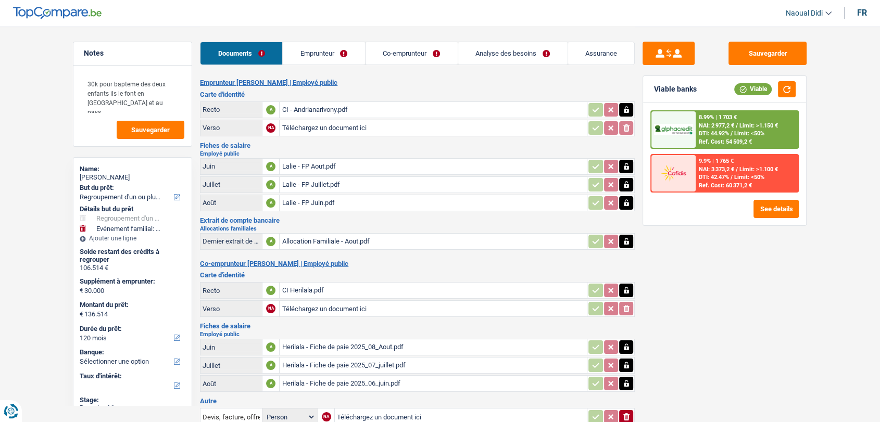
click at [312, 59] on link "Emprunteur" at bounding box center [324, 53] width 82 height 22
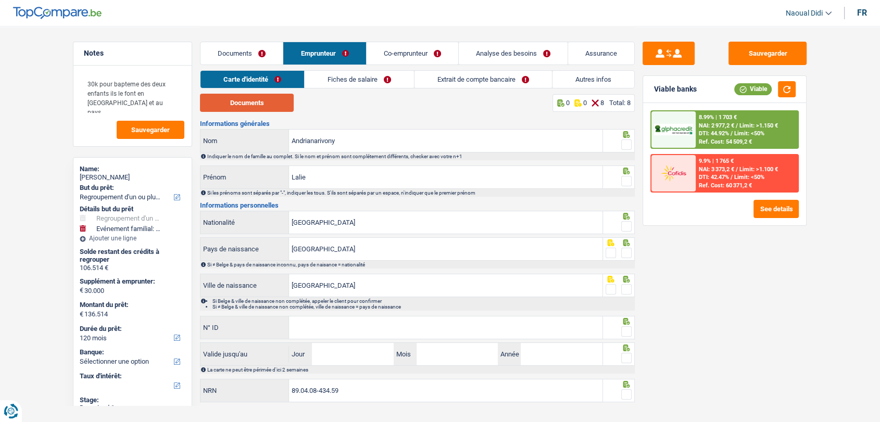
click at [232, 105] on button "Documents" at bounding box center [247, 103] width 94 height 18
click at [267, 105] on button "Documents" at bounding box center [247, 103] width 94 height 18
click at [627, 142] on span at bounding box center [626, 145] width 10 height 10
click at [0, 0] on input "radio" at bounding box center [0, 0] width 0 height 0
drag, startPoint x: 310, startPoint y: 176, endPoint x: 268, endPoint y: 164, distance: 43.8
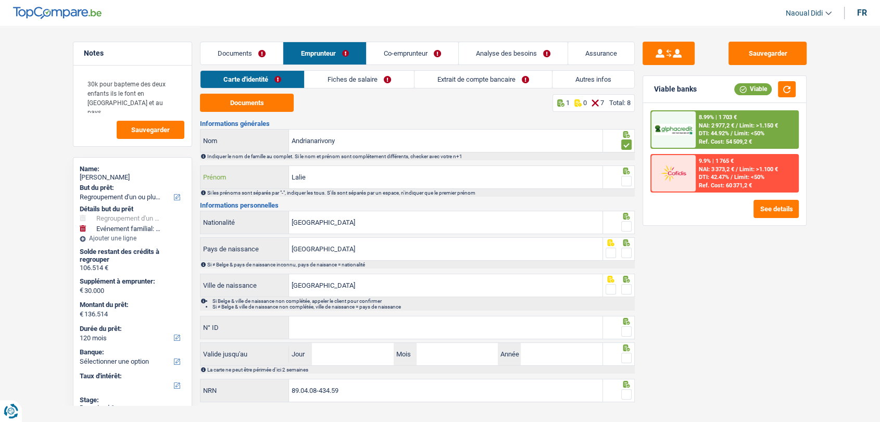
click at [268, 164] on div "Informations générales Andrianarivony Nom Indiquer le nom de famille au complet…" at bounding box center [417, 262] width 435 height 284
paste input "Hantalalao"
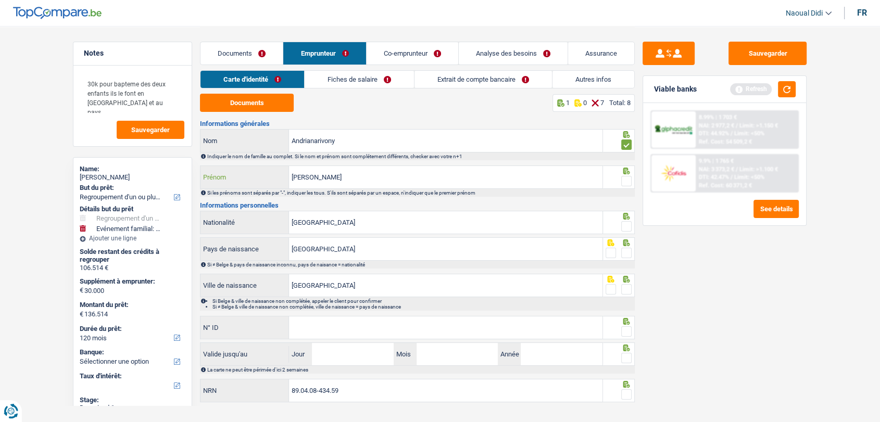
type input "Hantalalao Lalie"
click at [628, 180] on span at bounding box center [626, 181] width 10 height 10
click at [0, 0] on input "radio" at bounding box center [0, 0] width 0 height 0
click at [627, 226] on span at bounding box center [626, 226] width 10 height 10
click at [0, 0] on input "radio" at bounding box center [0, 0] width 0 height 0
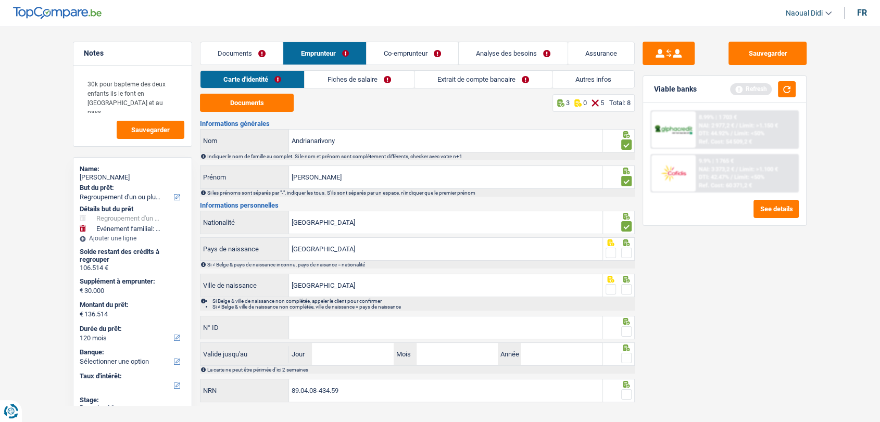
click at [629, 251] on span at bounding box center [626, 253] width 10 height 10
click at [0, 0] on input "radio" at bounding box center [0, 0] width 0 height 0
click at [402, 331] on input "N° ID" at bounding box center [445, 327] width 313 height 22
paste input "592-9787536-26"
type input "592-9787536-26"
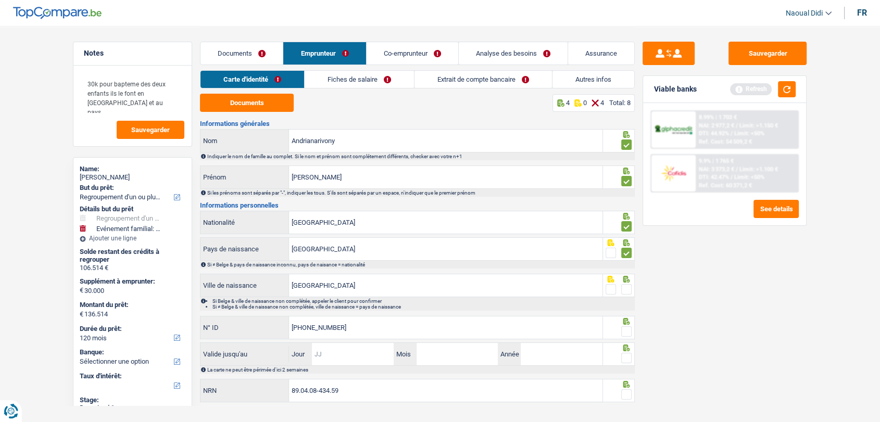
click at [372, 357] on input "Jour" at bounding box center [352, 354] width 81 height 22
type input "17"
type input "02"
type input "2030"
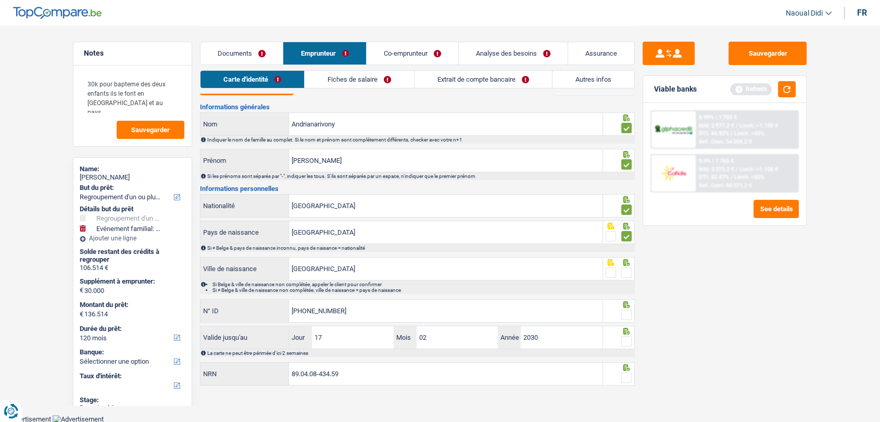
drag, startPoint x: 625, startPoint y: 310, endPoint x: 628, endPoint y: 288, distance: 22.1
click at [625, 311] on span at bounding box center [626, 315] width 10 height 10
click at [0, 0] on input "radio" at bounding box center [0, 0] width 0 height 0
click at [626, 270] on span at bounding box center [626, 273] width 10 height 10
click at [0, 0] on input "radio" at bounding box center [0, 0] width 0 height 0
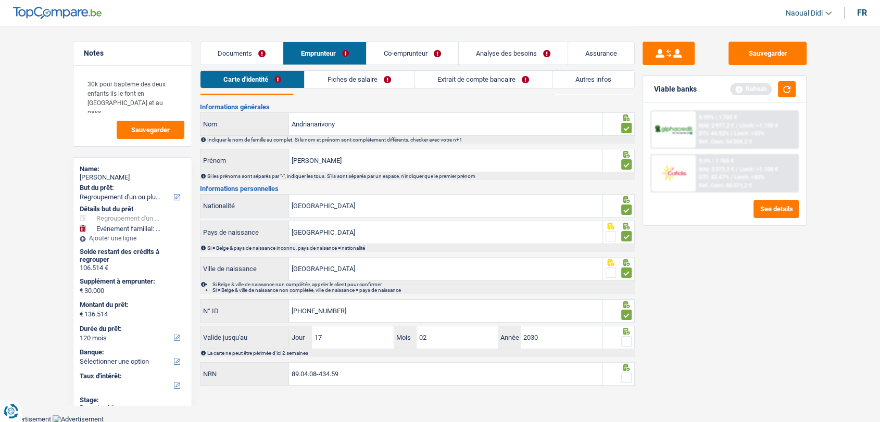
click at [627, 338] on span at bounding box center [626, 341] width 10 height 10
click at [0, 0] on input "radio" at bounding box center [0, 0] width 0 height 0
click at [624, 374] on span at bounding box center [626, 378] width 10 height 10
click at [0, 0] on input "radio" at bounding box center [0, 0] width 0 height 0
click at [363, 76] on link "Fiches de salaire" at bounding box center [359, 79] width 109 height 17
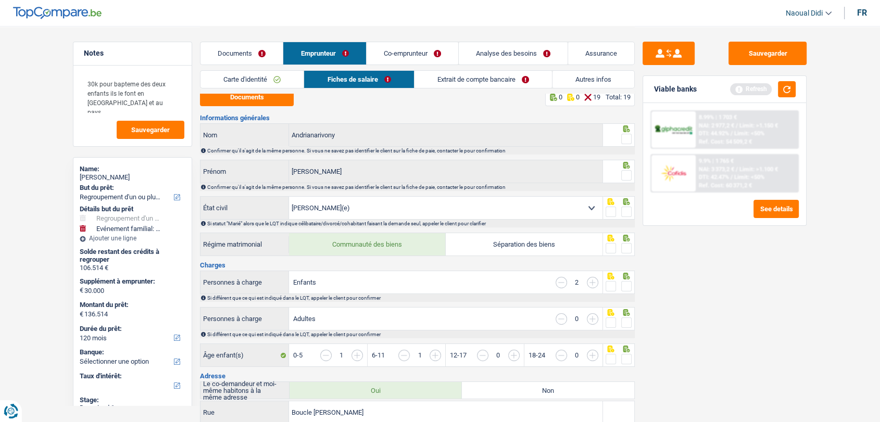
scroll to position [0, 0]
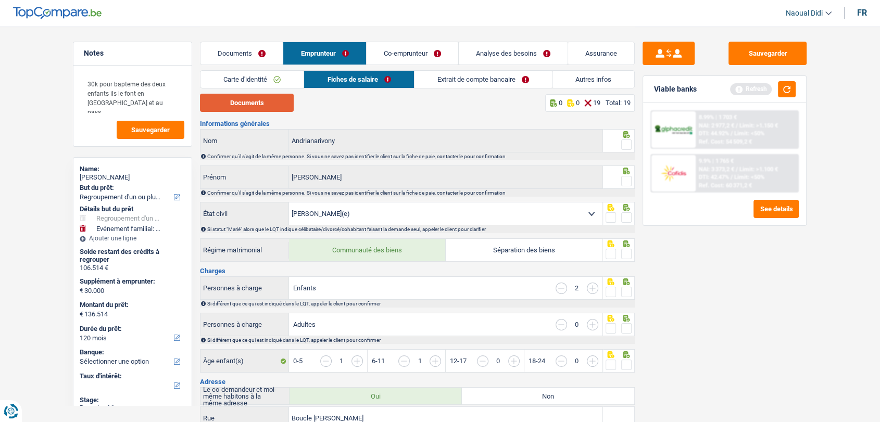
click at [235, 107] on button "Documents" at bounding box center [247, 103] width 94 height 18
click at [247, 47] on link "Documents" at bounding box center [241, 53] width 82 height 22
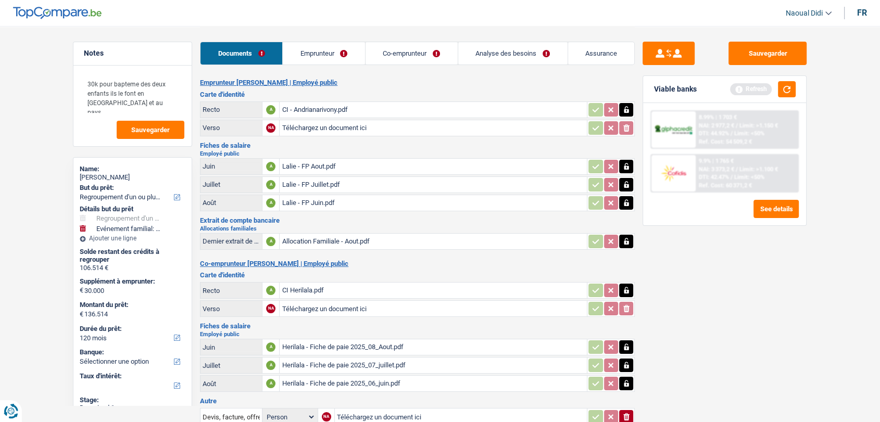
scroll to position [71, 0]
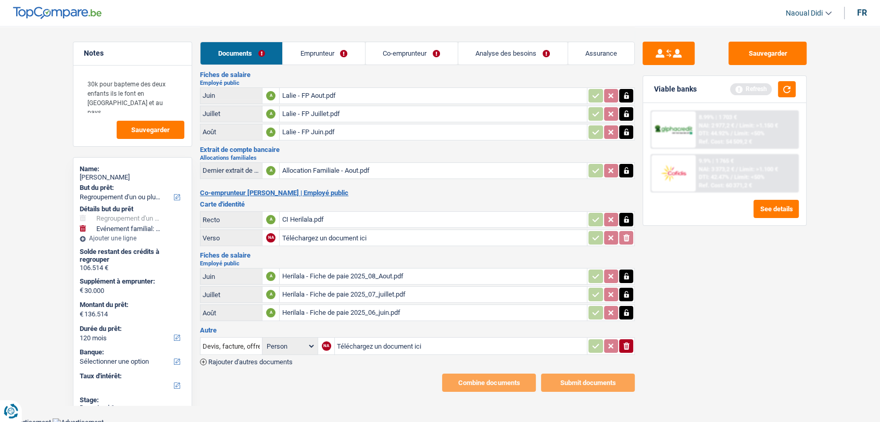
click at [334, 53] on link "Emprunteur" at bounding box center [324, 53] width 82 height 22
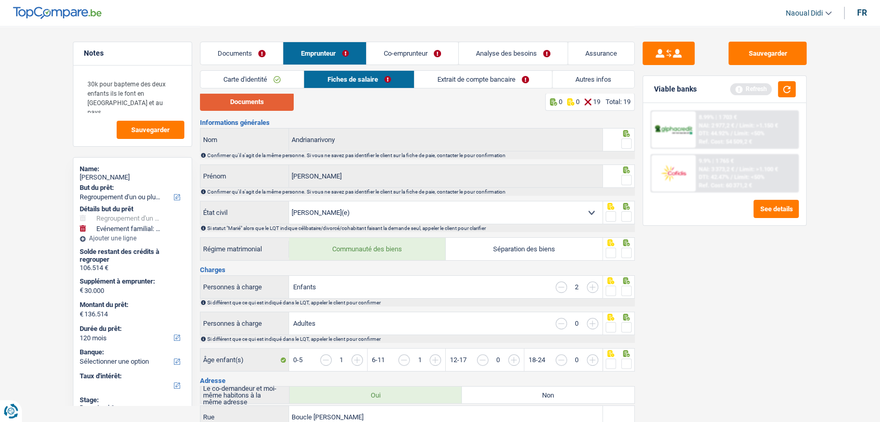
scroll to position [0, 0]
click at [224, 105] on button "Documents" at bounding box center [247, 103] width 94 height 18
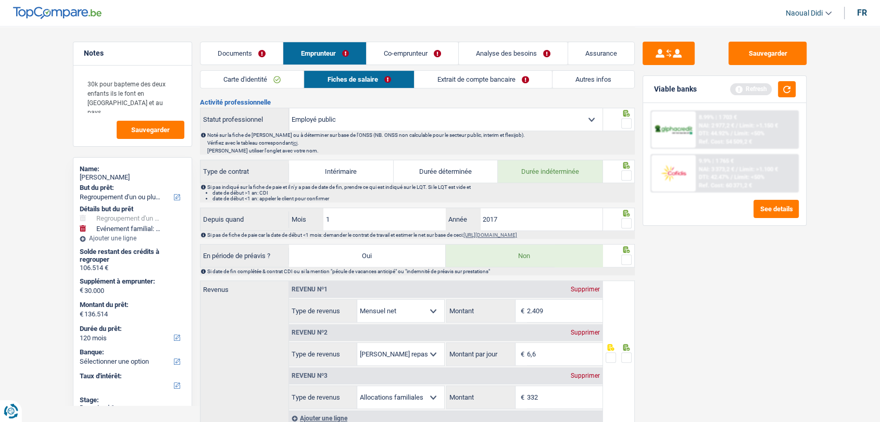
scroll to position [521, 0]
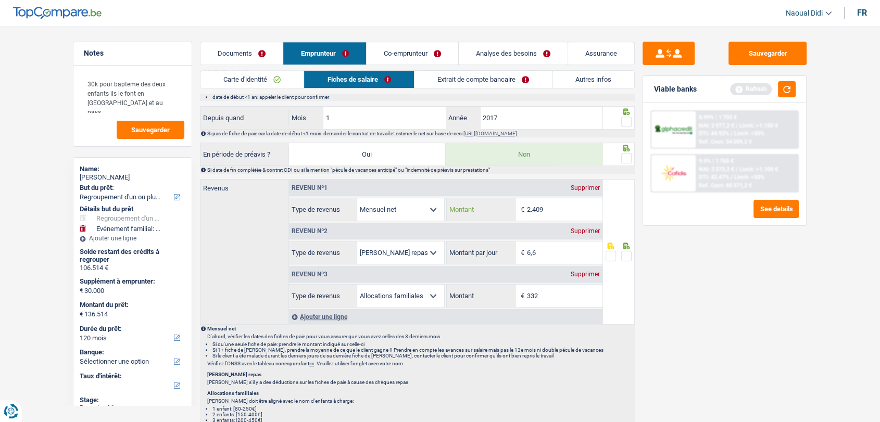
click at [552, 207] on input "2.409" at bounding box center [564, 209] width 75 height 22
type input "2.412"
click at [448, 72] on link "Extrait de compte bancaire" at bounding box center [482, 79] width 137 height 17
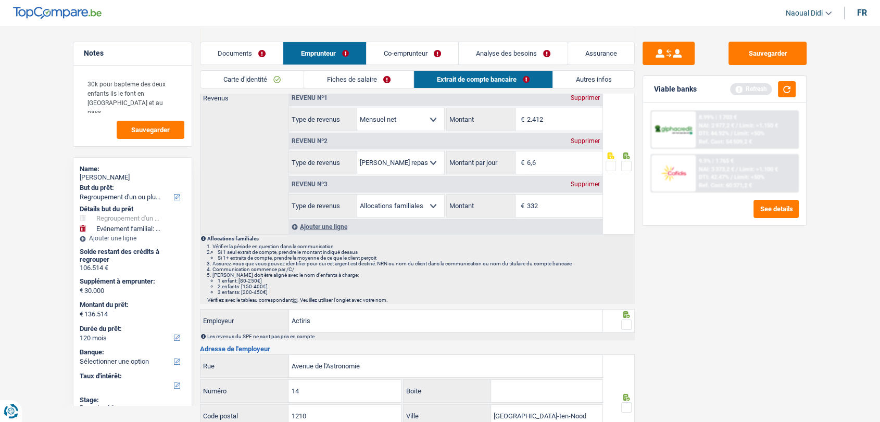
scroll to position [0, 0]
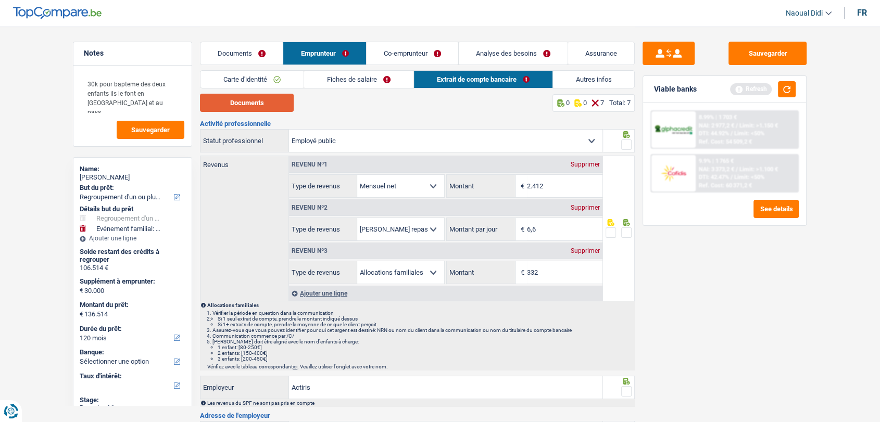
click at [248, 107] on button "Documents" at bounding box center [247, 103] width 94 height 18
drag, startPoint x: 550, startPoint y: 277, endPoint x: 514, endPoint y: 269, distance: 37.0
click at [514, 269] on div "332 € Montant" at bounding box center [524, 272] width 155 height 22
type input "414"
click at [628, 145] on span at bounding box center [626, 145] width 10 height 10
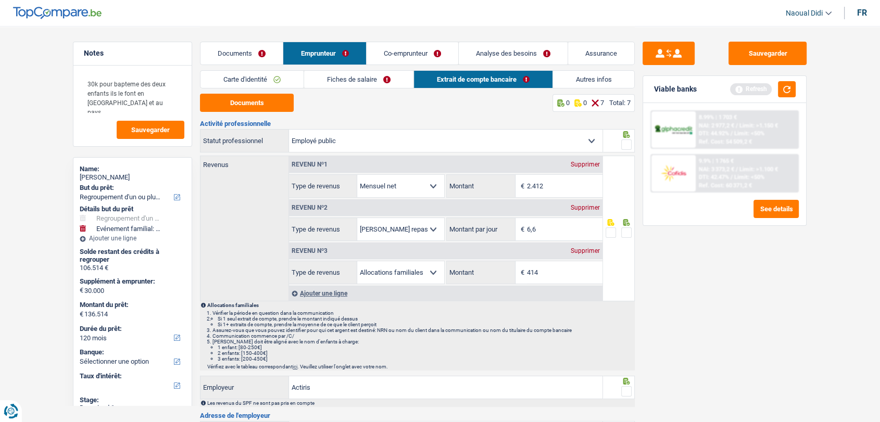
click at [0, 0] on input "radio" at bounding box center [0, 0] width 0 height 0
click at [625, 236] on span at bounding box center [626, 232] width 10 height 10
click at [0, 0] on input "radio" at bounding box center [0, 0] width 0 height 0
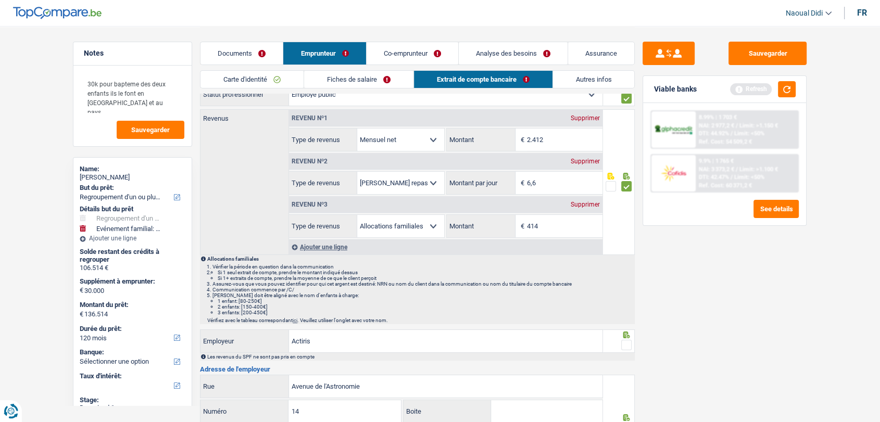
scroll to position [116, 0]
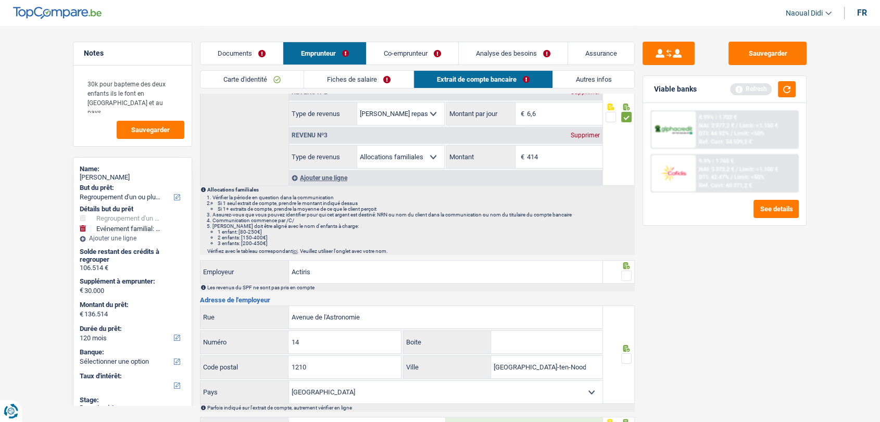
click at [624, 272] on span at bounding box center [626, 276] width 10 height 10
click at [0, 0] on input "radio" at bounding box center [0, 0] width 0 height 0
click at [628, 357] on span at bounding box center [626, 358] width 10 height 10
click at [0, 0] on input "radio" at bounding box center [0, 0] width 0 height 0
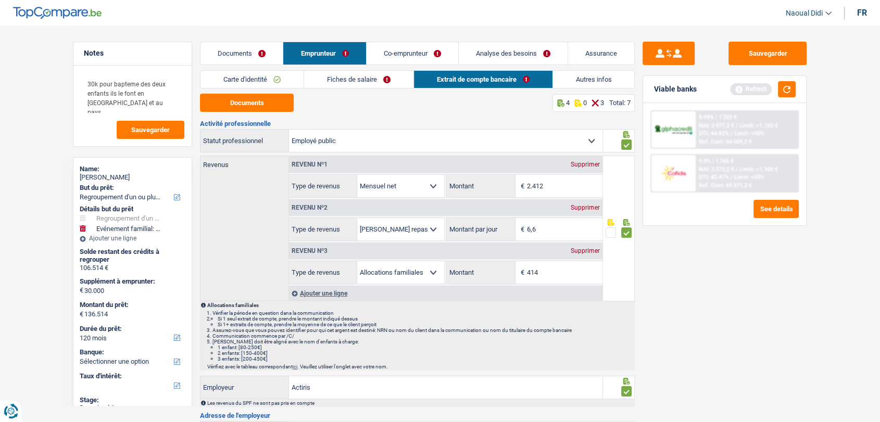
scroll to position [0, 0]
click at [376, 79] on link "Fiches de salaire" at bounding box center [358, 79] width 109 height 17
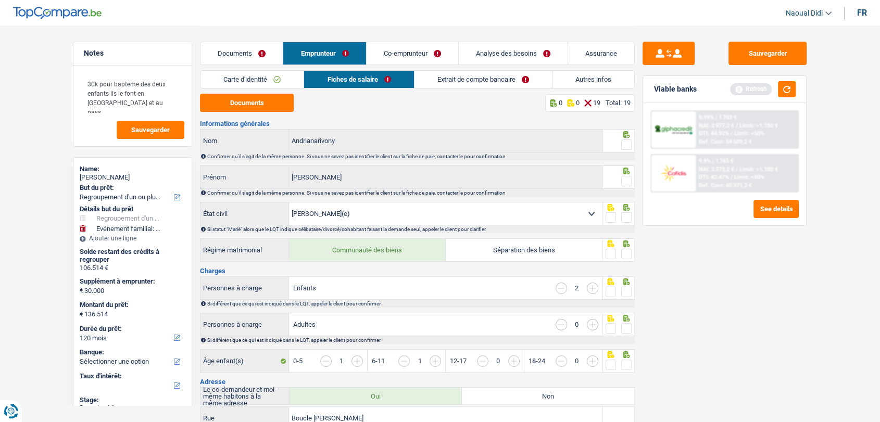
click at [627, 145] on span at bounding box center [626, 145] width 10 height 10
click at [0, 0] on input "radio" at bounding box center [0, 0] width 0 height 0
click at [629, 180] on span at bounding box center [626, 181] width 10 height 10
click at [0, 0] on input "radio" at bounding box center [0, 0] width 0 height 0
click at [624, 218] on span at bounding box center [626, 217] width 10 height 10
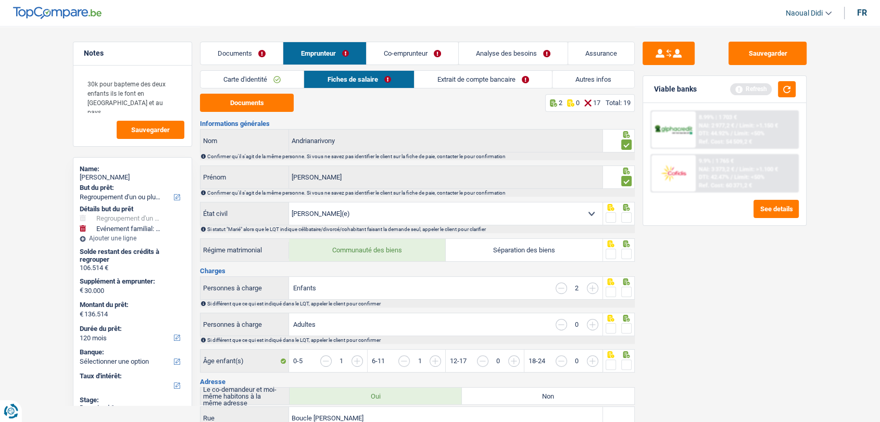
click at [0, 0] on input "radio" at bounding box center [0, 0] width 0 height 0
click at [625, 250] on span at bounding box center [626, 254] width 10 height 10
click at [0, 0] on input "radio" at bounding box center [0, 0] width 0 height 0
click at [627, 293] on span at bounding box center [626, 292] width 10 height 10
click at [0, 0] on input "radio" at bounding box center [0, 0] width 0 height 0
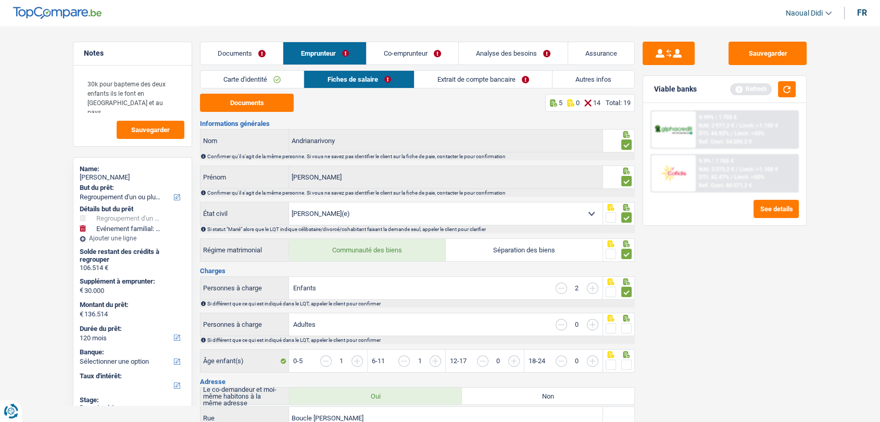
click at [629, 332] on span at bounding box center [626, 328] width 10 height 10
click at [0, 0] on input "radio" at bounding box center [0, 0] width 0 height 0
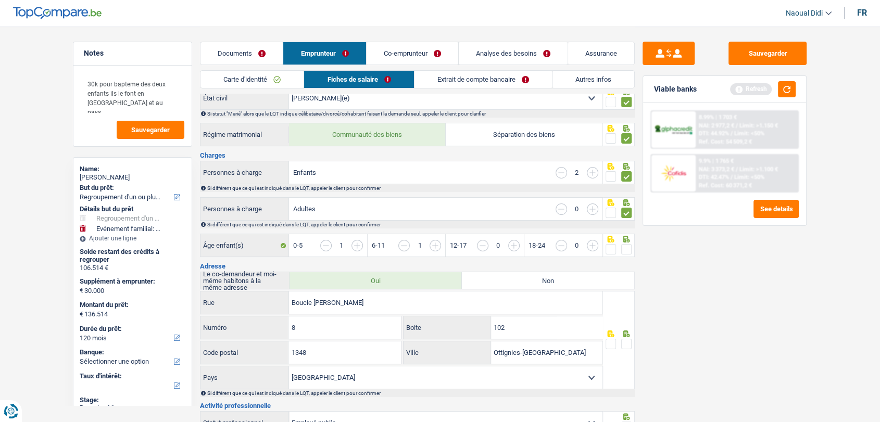
click at [627, 245] on span at bounding box center [626, 249] width 10 height 10
click at [0, 0] on input "radio" at bounding box center [0, 0] width 0 height 0
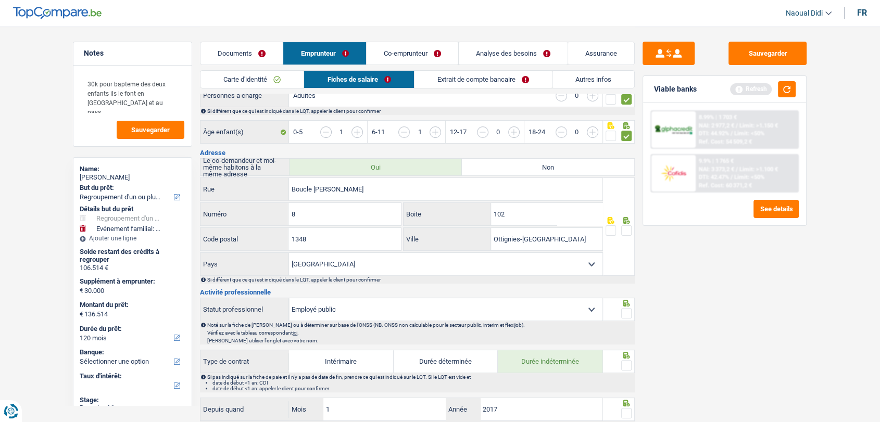
scroll to position [231, 0]
click at [628, 229] on span at bounding box center [626, 228] width 10 height 10
click at [0, 0] on input "radio" at bounding box center [0, 0] width 0 height 0
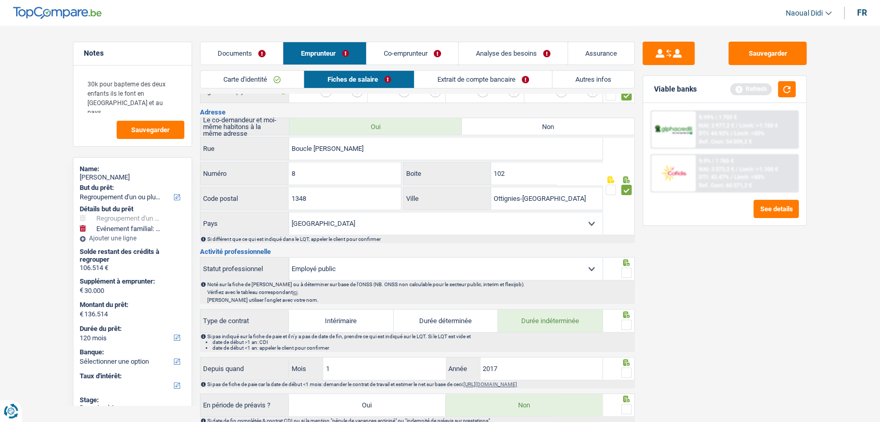
scroll to position [347, 0]
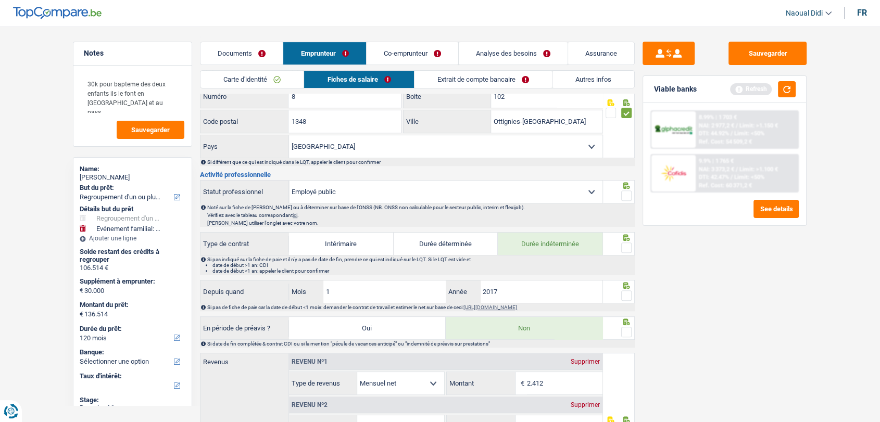
click at [627, 194] on span at bounding box center [626, 196] width 10 height 10
click at [0, 0] on input "radio" at bounding box center [0, 0] width 0 height 0
click at [625, 247] on span at bounding box center [626, 248] width 10 height 10
click at [0, 0] on input "radio" at bounding box center [0, 0] width 0 height 0
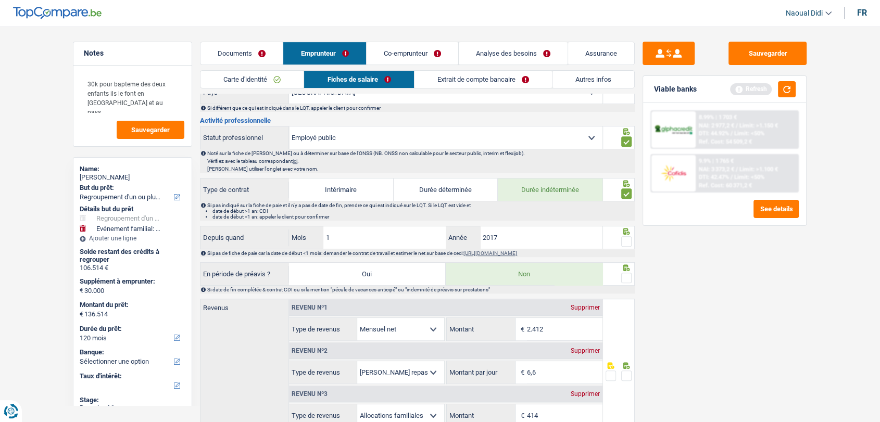
scroll to position [462, 0]
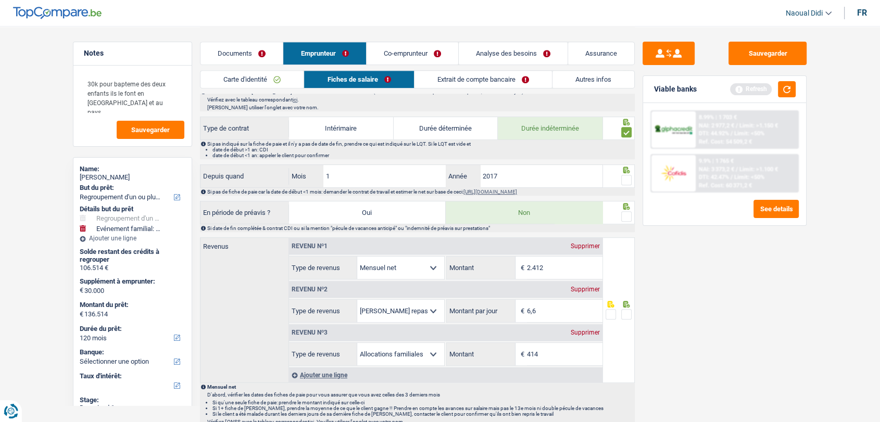
click at [625, 176] on span at bounding box center [626, 180] width 10 height 10
click at [0, 0] on input "radio" at bounding box center [0, 0] width 0 height 0
click at [625, 212] on span at bounding box center [626, 216] width 10 height 10
click at [0, 0] on input "radio" at bounding box center [0, 0] width 0 height 0
click at [628, 316] on label at bounding box center [626, 314] width 10 height 10
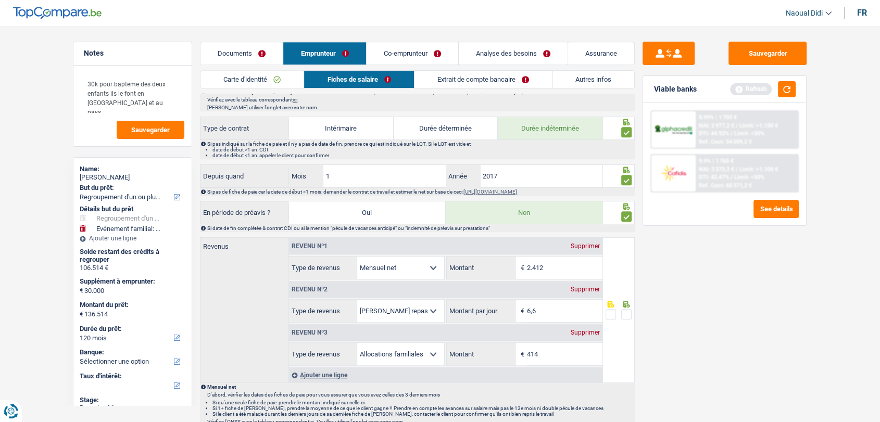
click at [0, 0] on input "radio" at bounding box center [0, 0] width 0 height 0
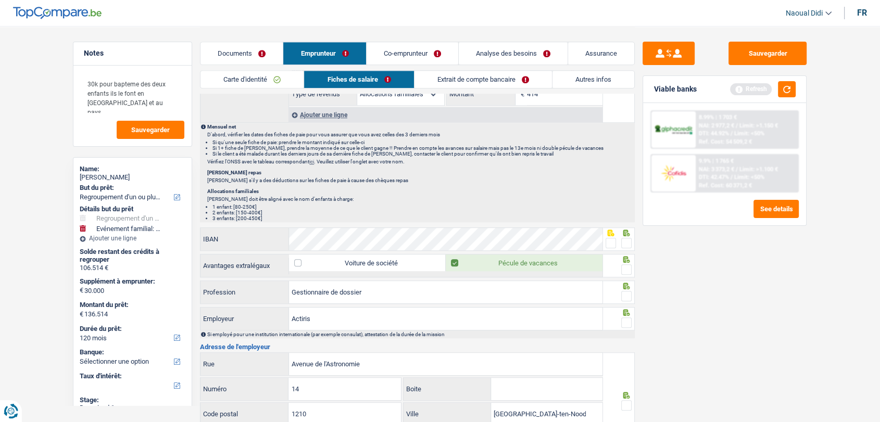
scroll to position [752, 0]
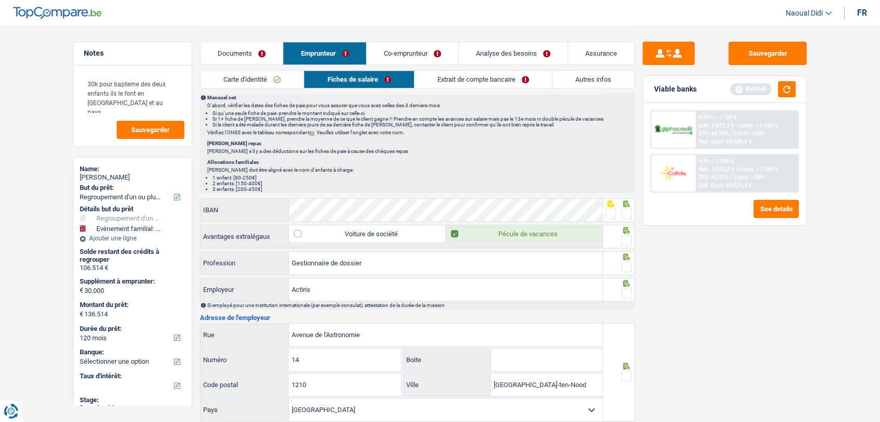
click at [606, 212] on span at bounding box center [610, 214] width 10 height 10
click at [0, 0] on input "radio" at bounding box center [0, 0] width 0 height 0
click at [625, 235] on span at bounding box center [626, 240] width 10 height 10
click at [0, 0] on input "radio" at bounding box center [0, 0] width 0 height 0
click at [622, 264] on span at bounding box center [626, 267] width 10 height 10
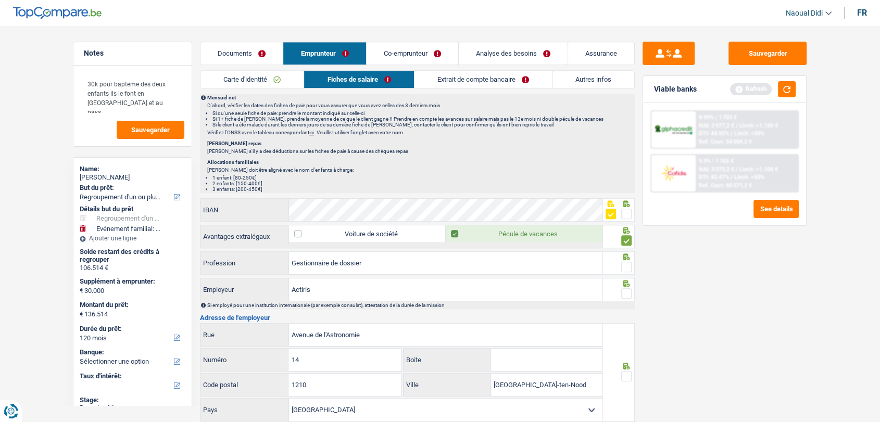
click at [0, 0] on input "radio" at bounding box center [0, 0] width 0 height 0
click at [626, 288] on span at bounding box center [626, 293] width 10 height 10
click at [0, 0] on input "radio" at bounding box center [0, 0] width 0 height 0
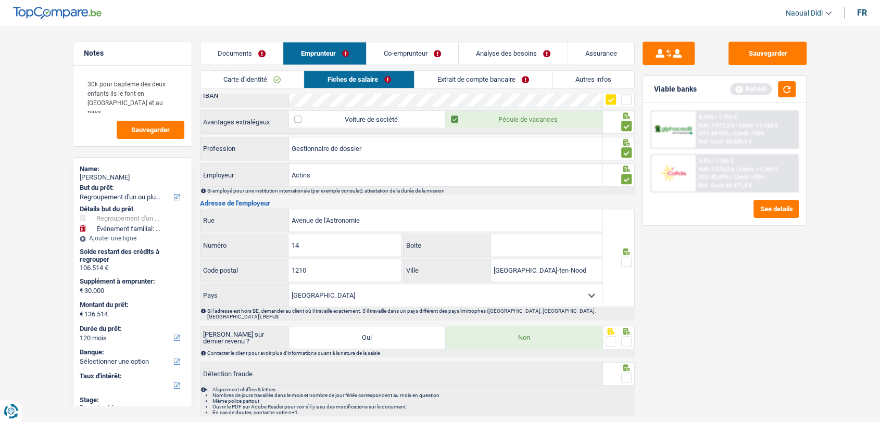
scroll to position [867, 0]
click at [629, 248] on icon at bounding box center [626, 250] width 7 height 7
drag, startPoint x: 628, startPoint y: 327, endPoint x: 623, endPoint y: 293, distance: 34.2
click at [627, 335] on span at bounding box center [626, 340] width 10 height 10
click at [0, 0] on input "radio" at bounding box center [0, 0] width 0 height 0
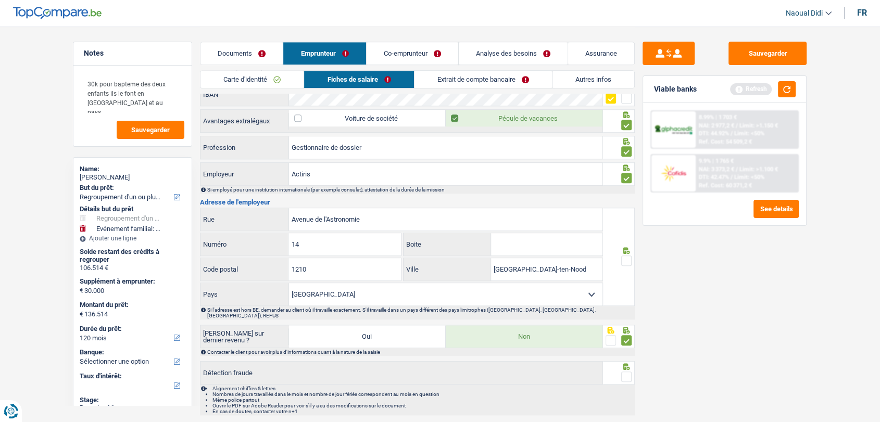
click at [627, 262] on span at bounding box center [626, 261] width 10 height 10
click at [0, 0] on input "radio" at bounding box center [0, 0] width 0 height 0
click at [625, 372] on span at bounding box center [626, 377] width 10 height 10
click at [0, 0] on input "radio" at bounding box center [0, 0] width 0 height 0
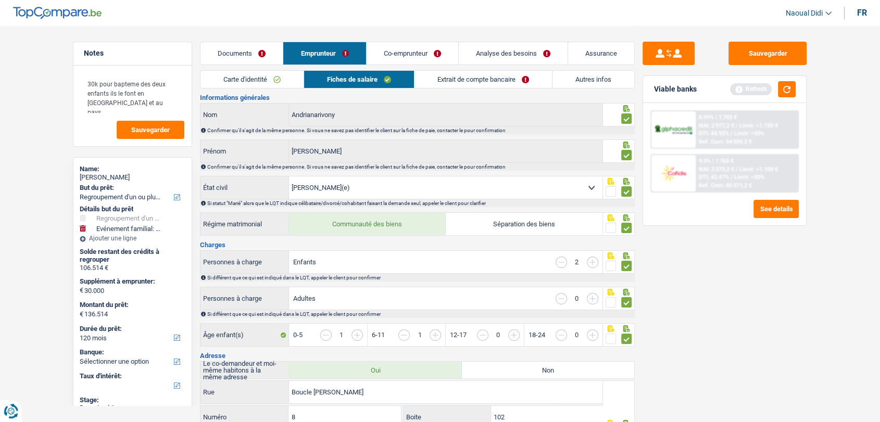
scroll to position [0, 0]
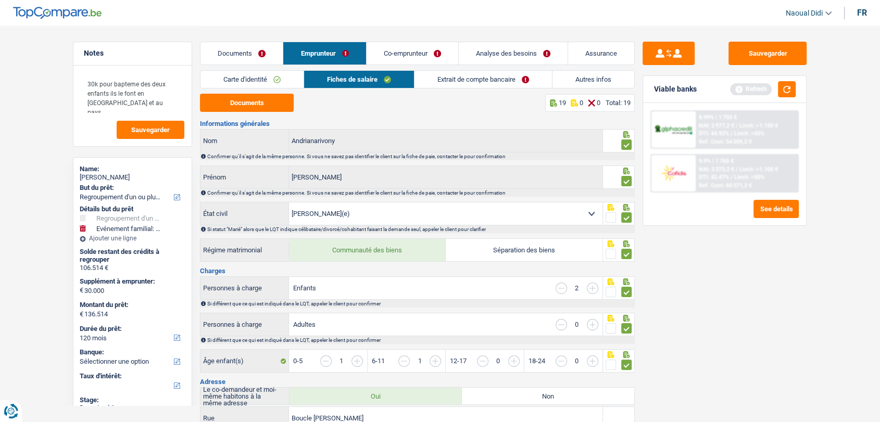
click at [389, 55] on link "Co-emprunteur" at bounding box center [412, 53] width 92 height 22
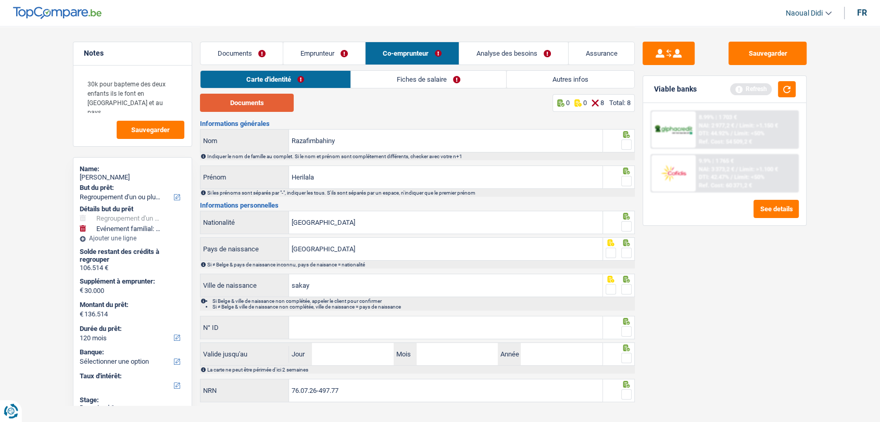
click at [259, 100] on button "Documents" at bounding box center [247, 103] width 94 height 18
drag, startPoint x: 292, startPoint y: 176, endPoint x: 267, endPoint y: 175, distance: 24.5
click at [267, 175] on div "Herilala Prénom" at bounding box center [401, 177] width 402 height 22
paste input "Thierry"
type input "Herilala Thierry"
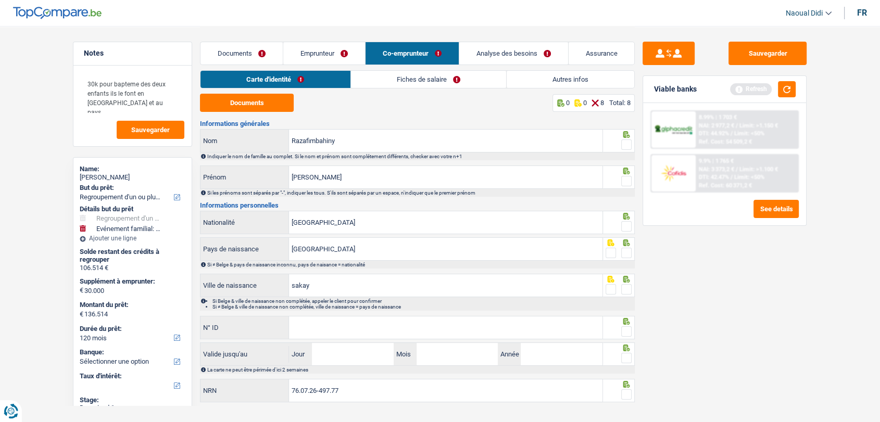
click at [627, 180] on span at bounding box center [626, 181] width 10 height 10
click at [0, 0] on input "radio" at bounding box center [0, 0] width 0 height 0
click at [626, 146] on span at bounding box center [626, 145] width 10 height 10
click at [0, 0] on input "radio" at bounding box center [0, 0] width 0 height 0
click at [625, 228] on span at bounding box center [626, 226] width 10 height 10
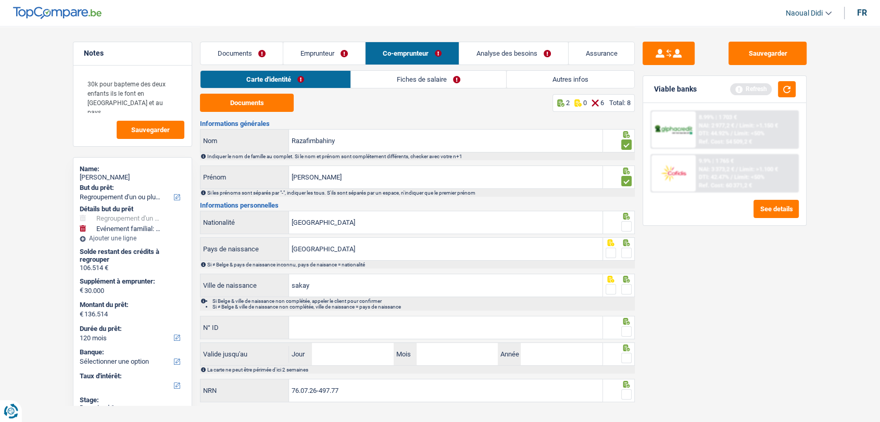
click at [0, 0] on input "radio" at bounding box center [0, 0] width 0 height 0
click at [626, 251] on span at bounding box center [626, 253] width 10 height 10
click at [0, 0] on input "radio" at bounding box center [0, 0] width 0 height 0
click at [624, 290] on span at bounding box center [626, 289] width 10 height 10
click at [0, 0] on input "radio" at bounding box center [0, 0] width 0 height 0
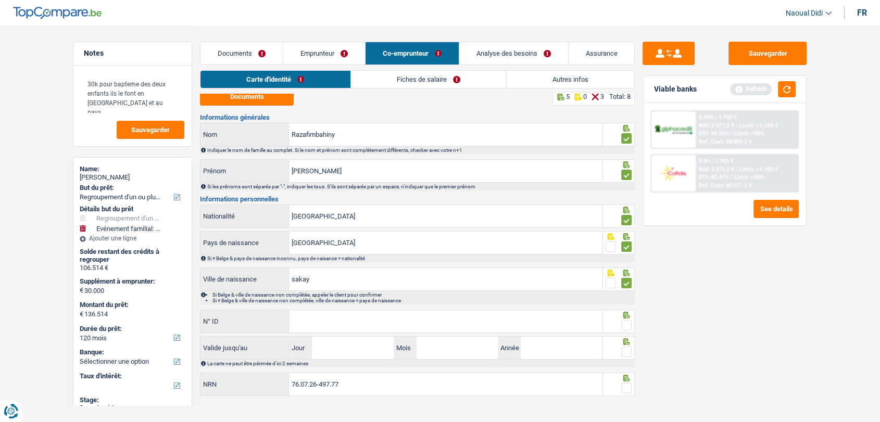
scroll to position [17, 0]
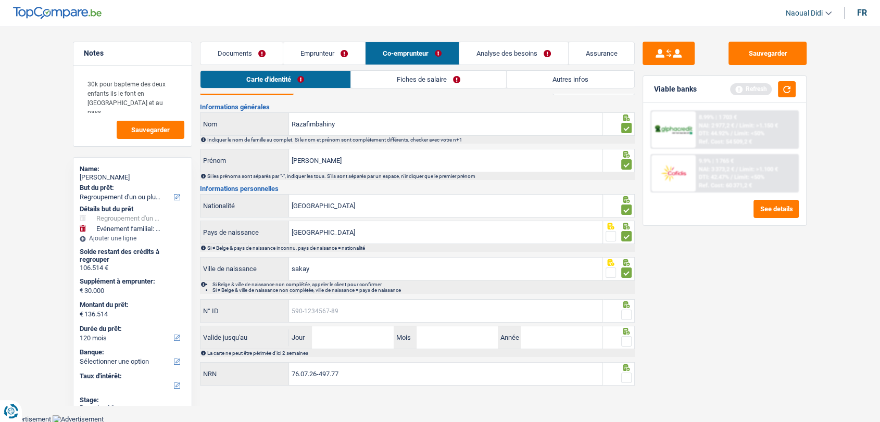
click at [363, 310] on input "N° ID" at bounding box center [445, 311] width 313 height 22
paste input "595-1809778-67"
type input "595-1809778-67"
click at [626, 312] on span at bounding box center [626, 315] width 10 height 10
click at [0, 0] on input "radio" at bounding box center [0, 0] width 0 height 0
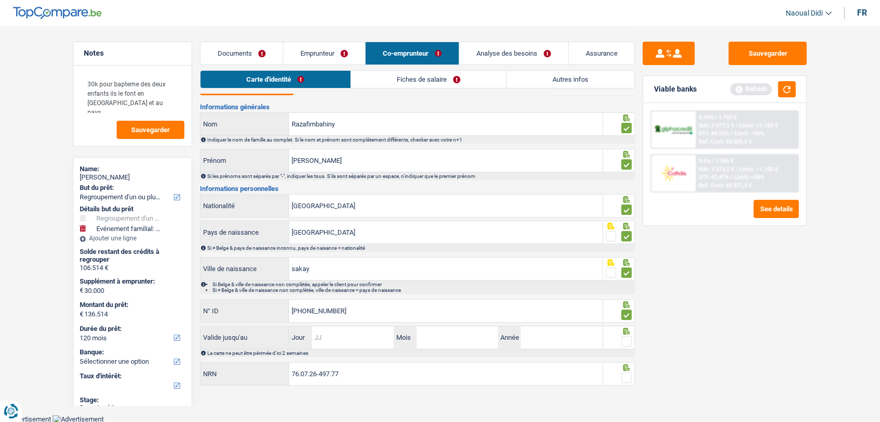
click at [340, 338] on input "Jour" at bounding box center [352, 337] width 81 height 22
type input "30"
type input "10"
type input "2033"
click at [627, 344] on span at bounding box center [626, 341] width 10 height 10
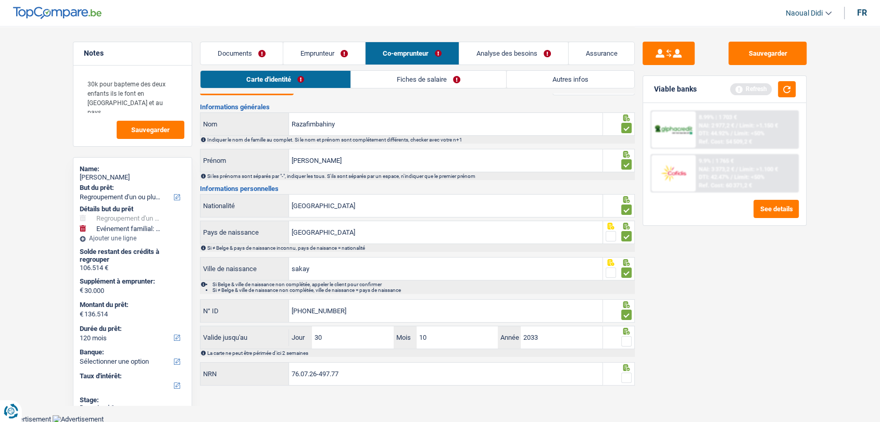
click at [0, 0] on input "radio" at bounding box center [0, 0] width 0 height 0
drag, startPoint x: 625, startPoint y: 376, endPoint x: 619, endPoint y: 375, distance: 5.9
click at [625, 376] on span at bounding box center [626, 378] width 10 height 10
click at [0, 0] on input "radio" at bounding box center [0, 0] width 0 height 0
click at [430, 80] on link "Fiches de salaire" at bounding box center [428, 79] width 155 height 17
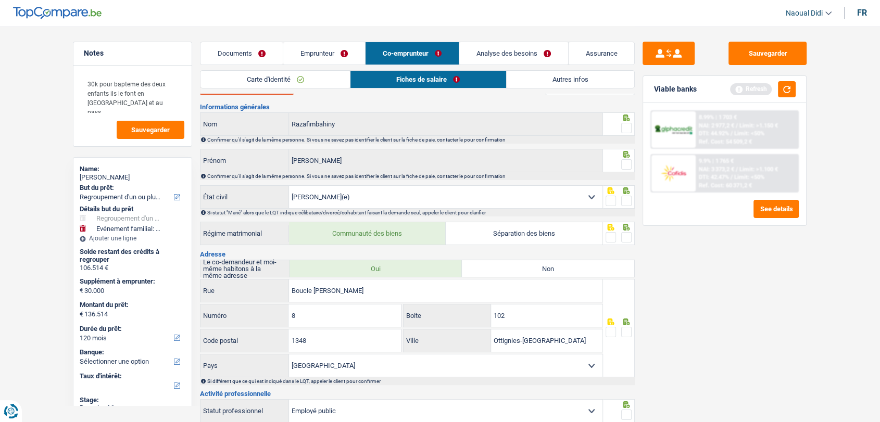
click at [267, 94] on button "Documents" at bounding box center [247, 86] width 94 height 18
click at [625, 130] on span at bounding box center [626, 128] width 10 height 10
click at [0, 0] on input "radio" at bounding box center [0, 0] width 0 height 0
click at [625, 161] on span at bounding box center [626, 164] width 10 height 10
click at [0, 0] on input "radio" at bounding box center [0, 0] width 0 height 0
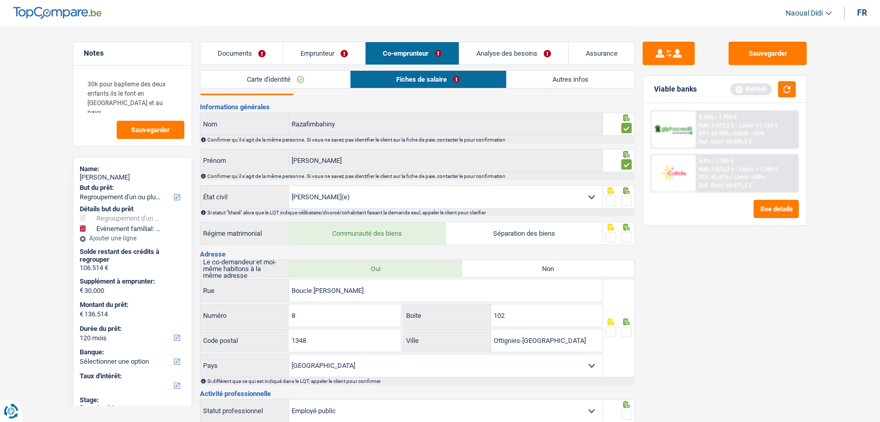
click at [629, 205] on span at bounding box center [626, 201] width 10 height 10
click at [0, 0] on input "radio" at bounding box center [0, 0] width 0 height 0
click at [626, 236] on span at bounding box center [626, 237] width 10 height 10
click at [0, 0] on input "radio" at bounding box center [0, 0] width 0 height 0
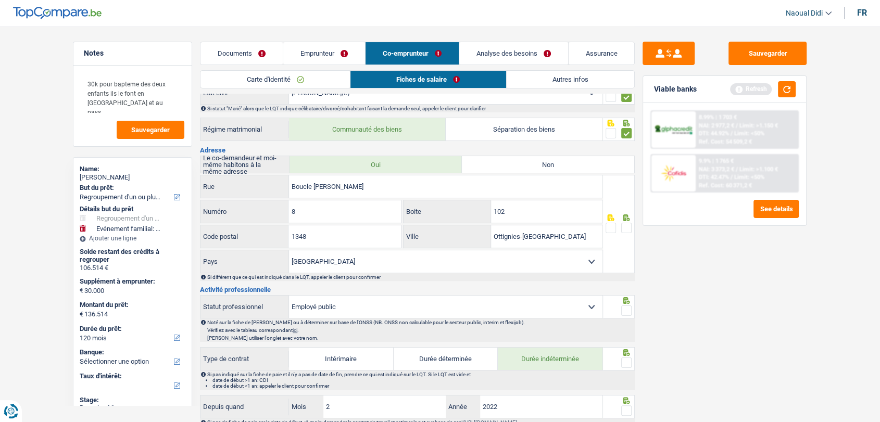
scroll to position [133, 0]
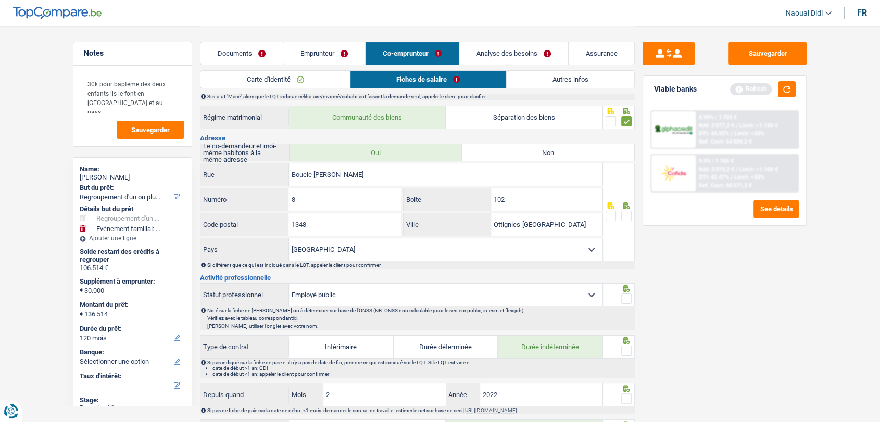
click at [630, 211] on span at bounding box center [626, 216] width 10 height 10
click at [0, 0] on input "radio" at bounding box center [0, 0] width 0 height 0
click at [628, 289] on icon at bounding box center [626, 288] width 7 height 7
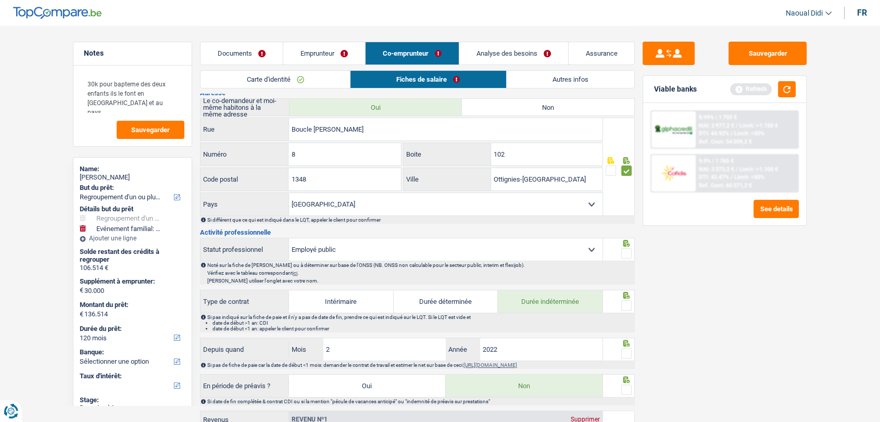
scroll to position [248, 0]
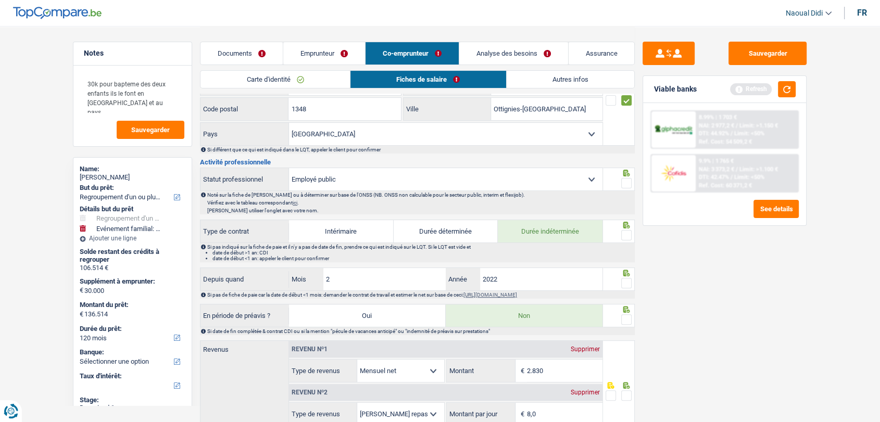
click at [626, 231] on span at bounding box center [626, 235] width 10 height 10
click at [0, 0] on input "radio" at bounding box center [0, 0] width 0 height 0
click at [629, 179] on span at bounding box center [626, 183] width 10 height 10
click at [0, 0] on input "radio" at bounding box center [0, 0] width 0 height 0
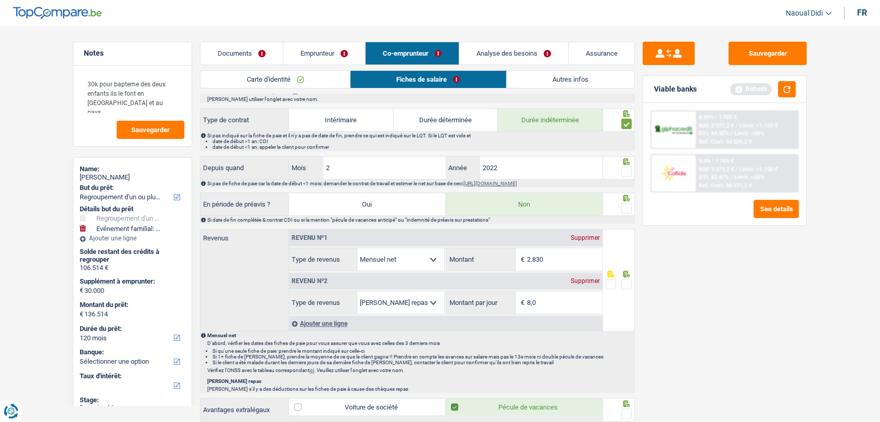
scroll to position [364, 0]
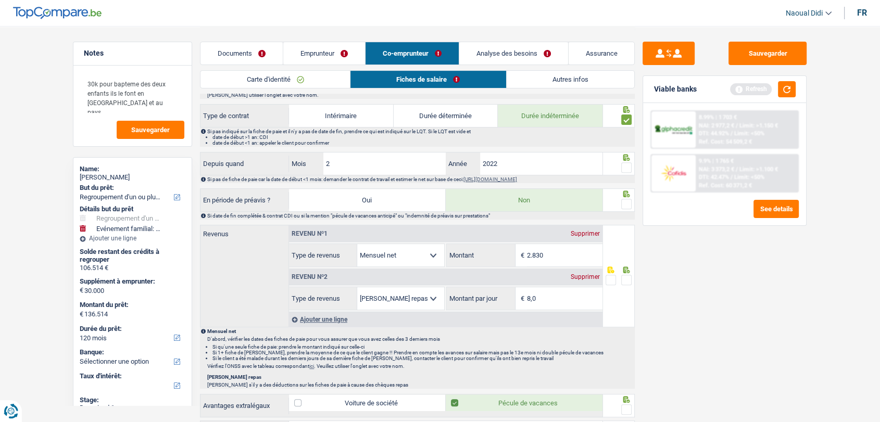
click at [618, 172] on fieldset at bounding box center [618, 167] width 27 height 13
click at [627, 201] on span at bounding box center [626, 204] width 10 height 10
click at [0, 0] on input "radio" at bounding box center [0, 0] width 0 height 0
click at [624, 168] on span at bounding box center [626, 167] width 10 height 10
click at [0, 0] on input "radio" at bounding box center [0, 0] width 0 height 0
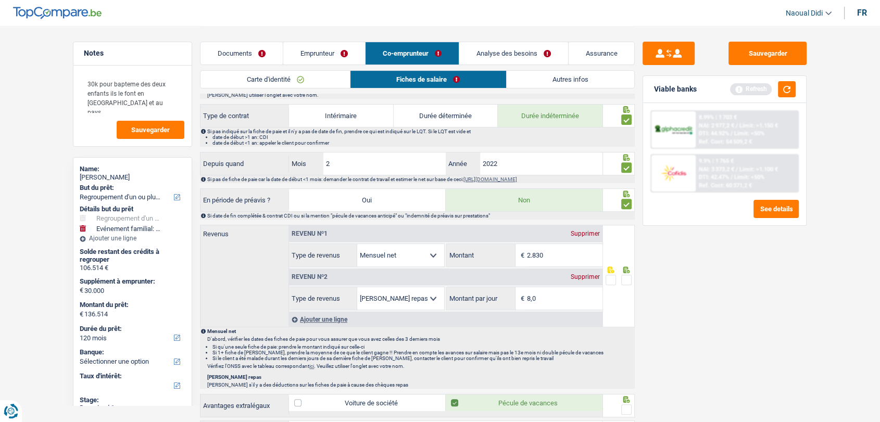
click at [621, 276] on span at bounding box center [626, 280] width 10 height 10
click at [0, 0] on input "radio" at bounding box center [0, 0] width 0 height 0
click at [559, 251] on input "2.830" at bounding box center [564, 255] width 75 height 22
type input "2.777"
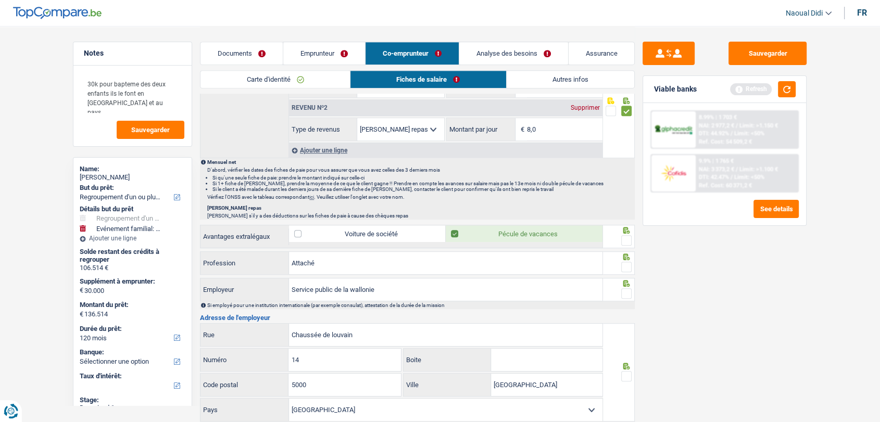
scroll to position [537, 0]
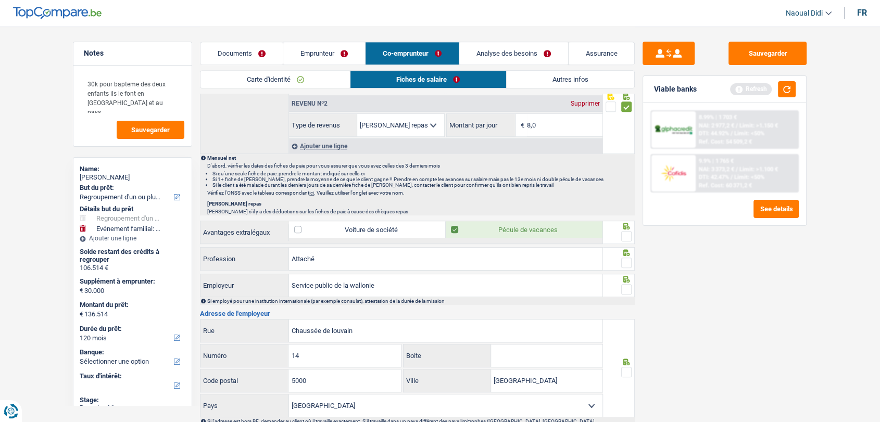
click at [624, 231] on span at bounding box center [626, 236] width 10 height 10
click at [0, 0] on input "radio" at bounding box center [0, 0] width 0 height 0
click at [628, 262] on span at bounding box center [626, 263] width 10 height 10
click at [0, 0] on input "radio" at bounding box center [0, 0] width 0 height 0
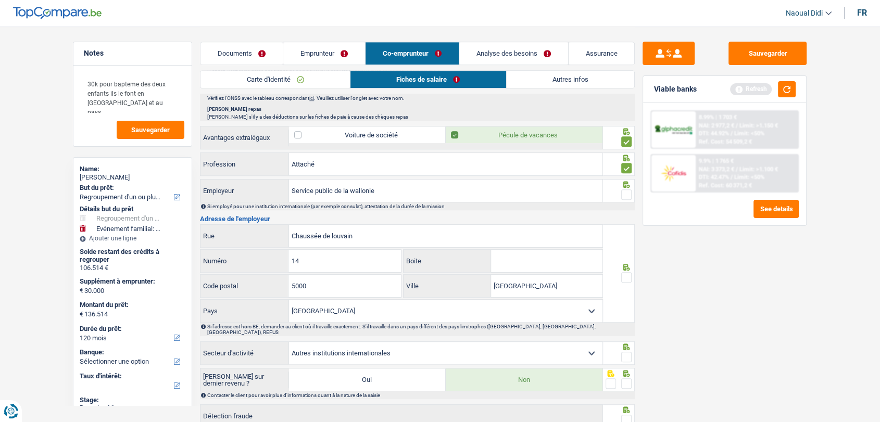
scroll to position [653, 0]
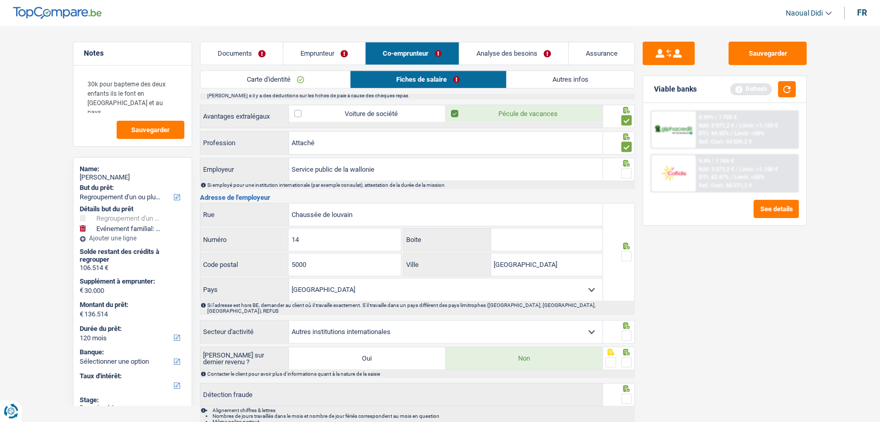
click at [630, 172] on span at bounding box center [626, 173] width 10 height 10
click at [0, 0] on input "radio" at bounding box center [0, 0] width 0 height 0
click at [306, 50] on link "Emprunteur" at bounding box center [324, 53] width 82 height 22
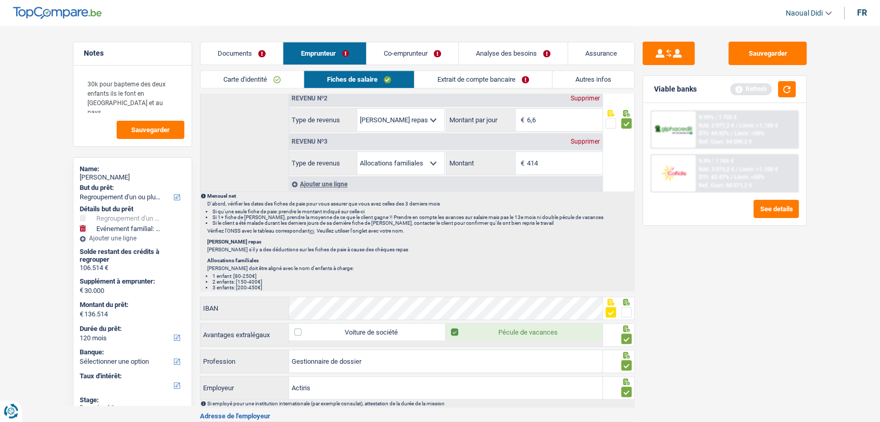
click at [444, 76] on link "Extrait de compte bancaire" at bounding box center [482, 79] width 137 height 17
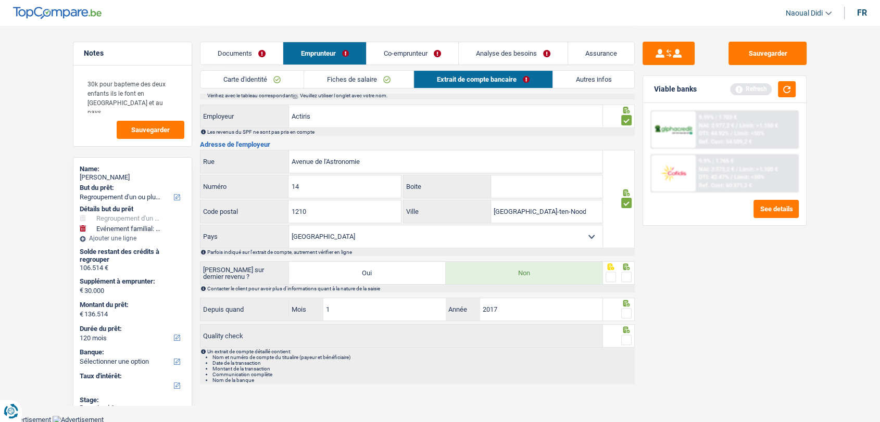
click at [378, 74] on link "Fiches de salaire" at bounding box center [358, 79] width 109 height 17
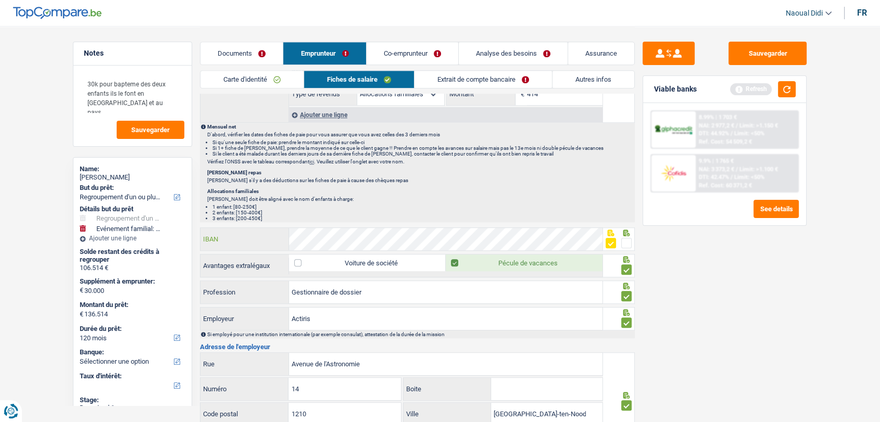
scroll to position [717, 0]
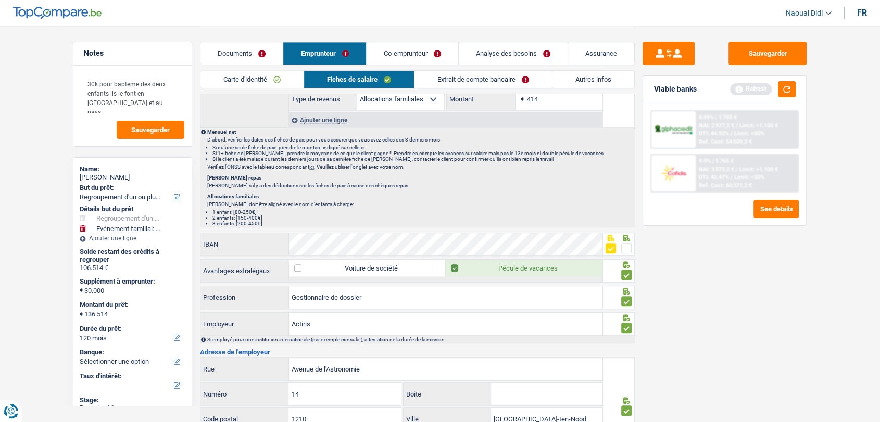
click at [628, 247] on span at bounding box center [626, 248] width 10 height 10
click at [0, 0] on input "radio" at bounding box center [0, 0] width 0 height 0
click at [445, 81] on link "Extrait de compte bancaire" at bounding box center [482, 79] width 137 height 17
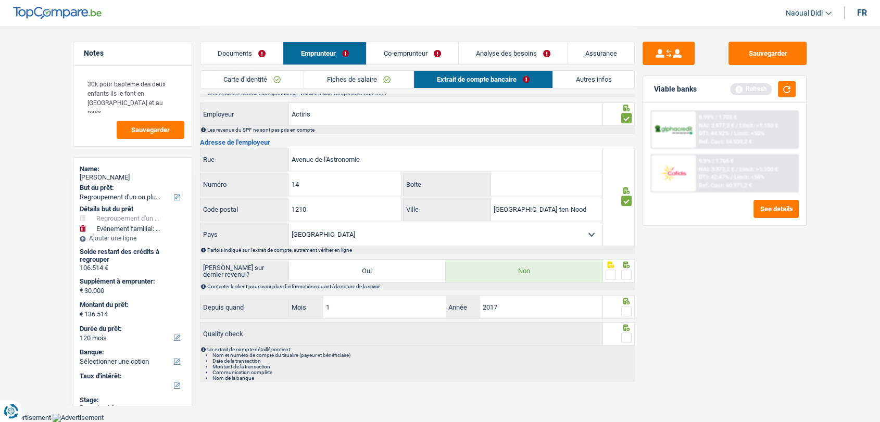
scroll to position [271, 0]
drag, startPoint x: 629, startPoint y: 272, endPoint x: 617, endPoint y: 308, distance: 37.2
click at [629, 272] on span at bounding box center [626, 277] width 10 height 10
click at [0, 0] on input "radio" at bounding box center [0, 0] width 0 height 0
click at [627, 313] on span at bounding box center [626, 313] width 10 height 10
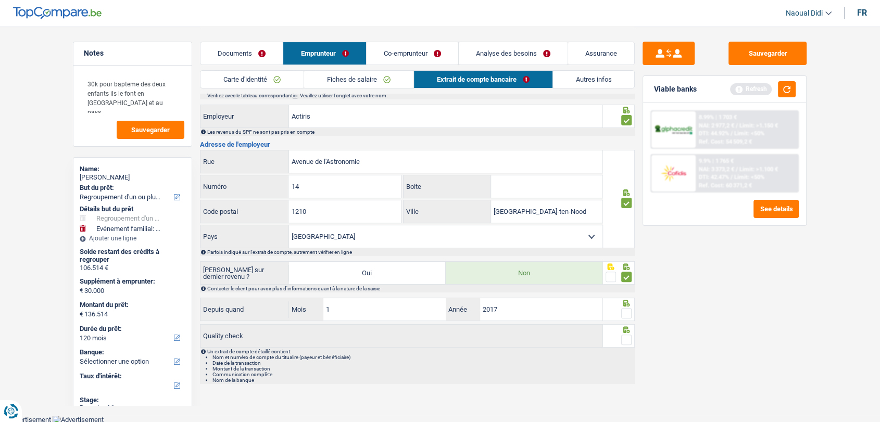
click at [0, 0] on input "radio" at bounding box center [0, 0] width 0 height 0
click at [630, 339] on span at bounding box center [626, 340] width 10 height 10
click at [0, 0] on input "radio" at bounding box center [0, 0] width 0 height 0
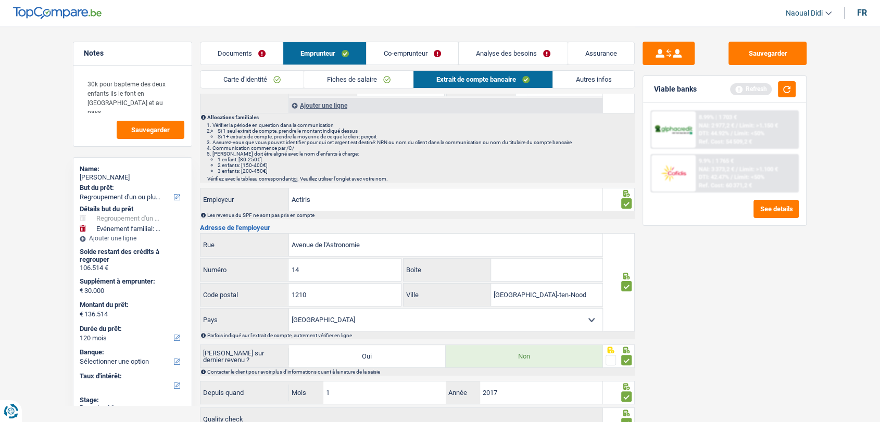
scroll to position [98, 0]
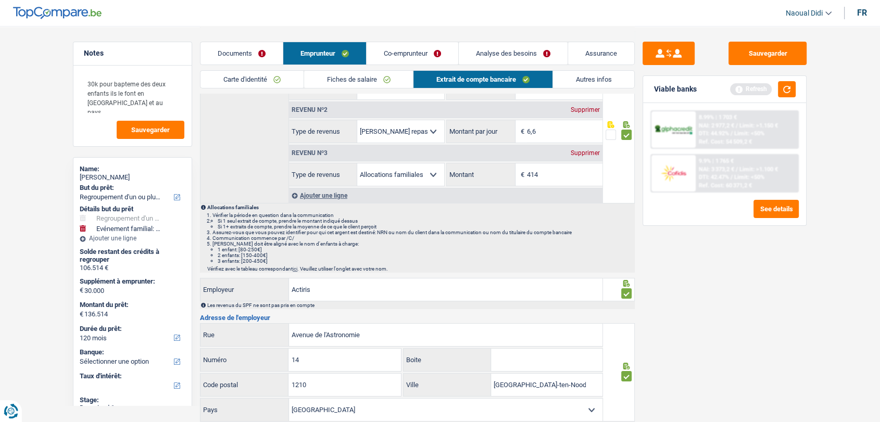
click at [410, 54] on link "Co-emprunteur" at bounding box center [412, 53] width 92 height 22
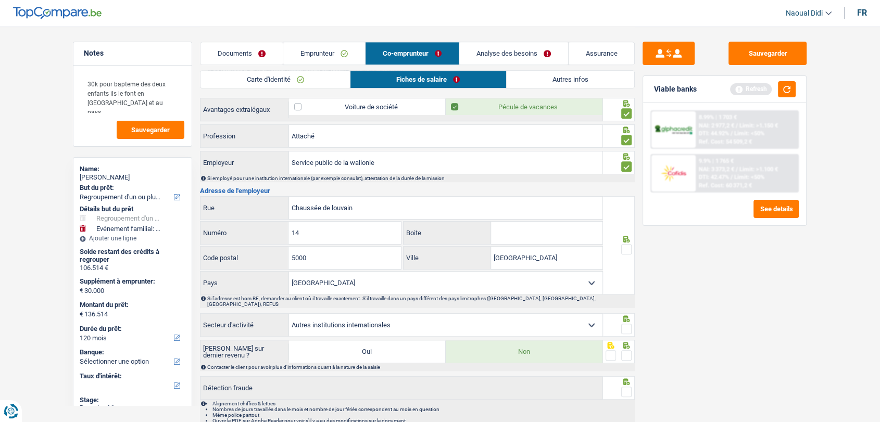
scroll to position [700, 0]
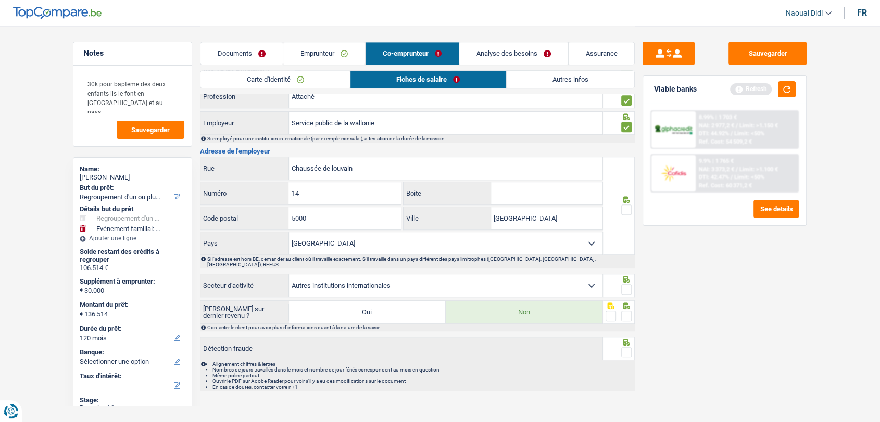
click at [627, 207] on span at bounding box center [626, 210] width 10 height 10
click at [0, 0] on input "radio" at bounding box center [0, 0] width 0 height 0
drag, startPoint x: 341, startPoint y: 162, endPoint x: 245, endPoint y: 154, distance: 96.7
click at [362, 161] on input "Chaussée de louvain" at bounding box center [445, 168] width 313 height 22
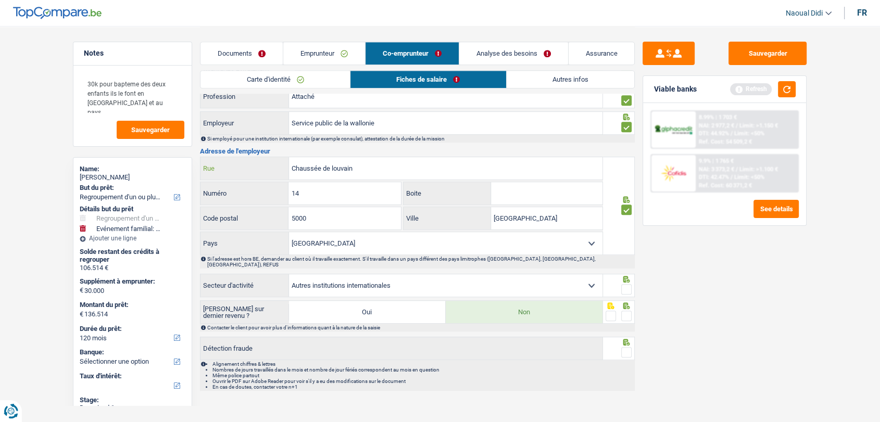
drag, startPoint x: 362, startPoint y: 161, endPoint x: 255, endPoint y: 161, distance: 107.8
click at [255, 161] on div "Chaussée de louvain Rue" at bounding box center [401, 168] width 402 height 22
paste input "(Namur) Date de calcul BE316.381.138 08/2025 Mois de prestation Numéro BCE : Ré…"
drag, startPoint x: 518, startPoint y: 166, endPoint x: 254, endPoint y: 163, distance: 265.0
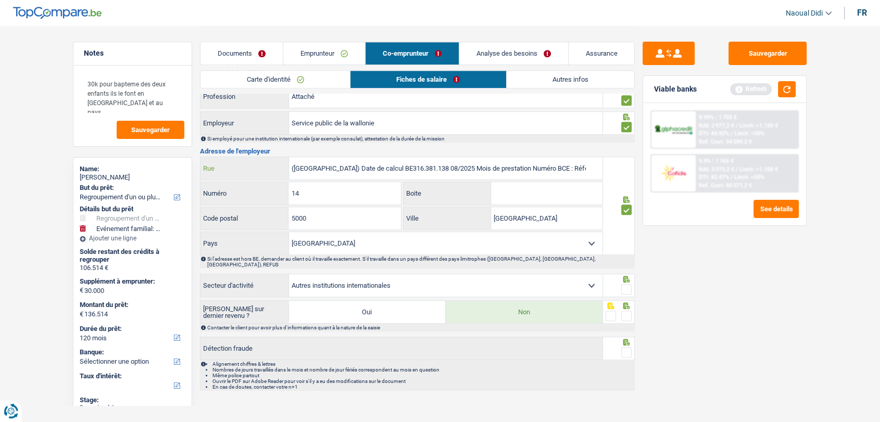
click at [254, 163] on div "(Namur) Date de calcul BE316.381.138 08/2025 Mois de prestation Numéro BCE : Ré…" at bounding box center [401, 168] width 402 height 22
type input "Place de la Wallonie, 1"
click at [281, 188] on div "14 Numéro" at bounding box center [300, 193] width 200 height 22
type input "1"
click at [376, 165] on input "Place de la Wallonie, 1" at bounding box center [445, 168] width 313 height 22
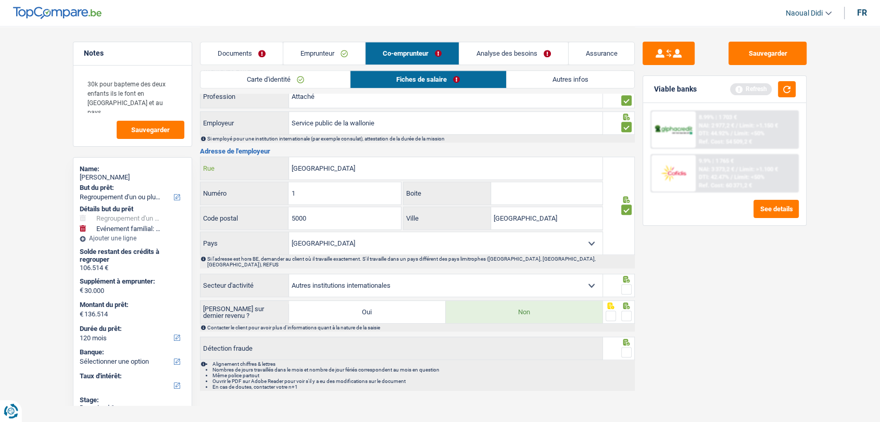
type input "Place de la Wallonie"
click at [292, 212] on input "5000" at bounding box center [344, 218] width 112 height 22
type input "5100"
drag, startPoint x: 521, startPoint y: 213, endPoint x: 444, endPoint y: 200, distance: 78.1
click at [444, 200] on div "Place de la Wallonie Rue 1 Numéro Boite 5100 Code postal Namur Ville Belgique F…" at bounding box center [401, 206] width 403 height 98
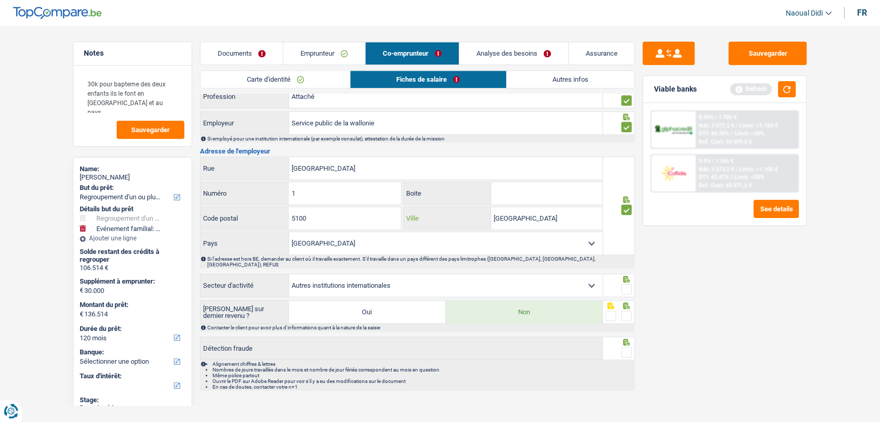
type input "H"
type input "Jambes"
click at [626, 284] on span at bounding box center [626, 289] width 10 height 10
click at [0, 0] on input "radio" at bounding box center [0, 0] width 0 height 0
click at [621, 311] on span at bounding box center [626, 316] width 10 height 10
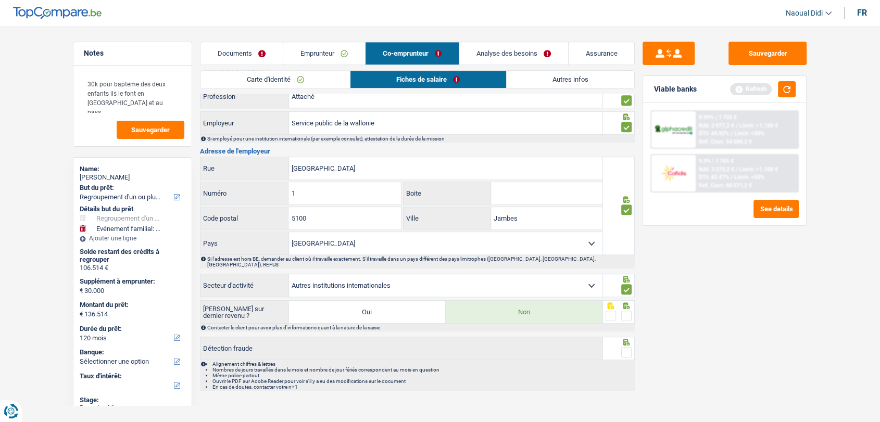
click at [0, 0] on input "radio" at bounding box center [0, 0] width 0 height 0
click at [629, 347] on span at bounding box center [626, 352] width 10 height 10
click at [0, 0] on input "radio" at bounding box center [0, 0] width 0 height 0
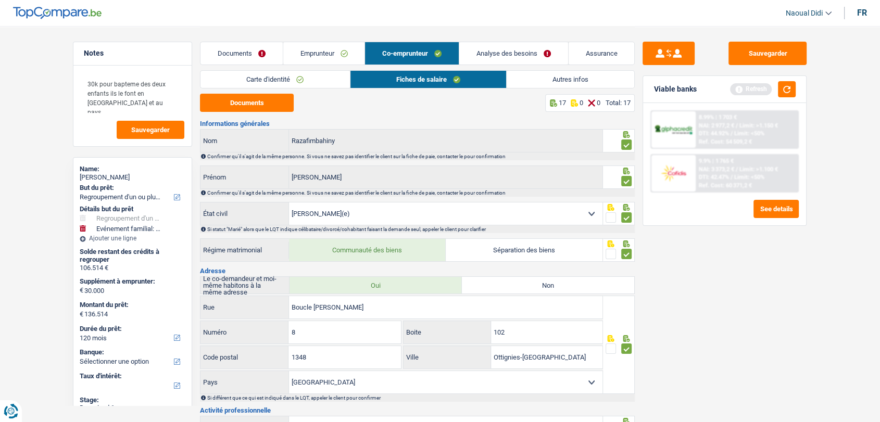
click at [766, 48] on button "Sauvegarder" at bounding box center [767, 53] width 78 height 23
click at [509, 56] on link "Analyse des besoins" at bounding box center [513, 53] width 109 height 22
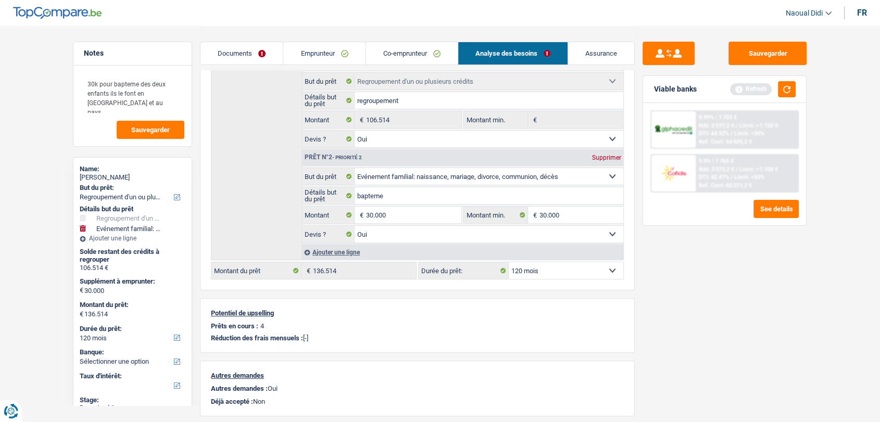
scroll to position [173, 0]
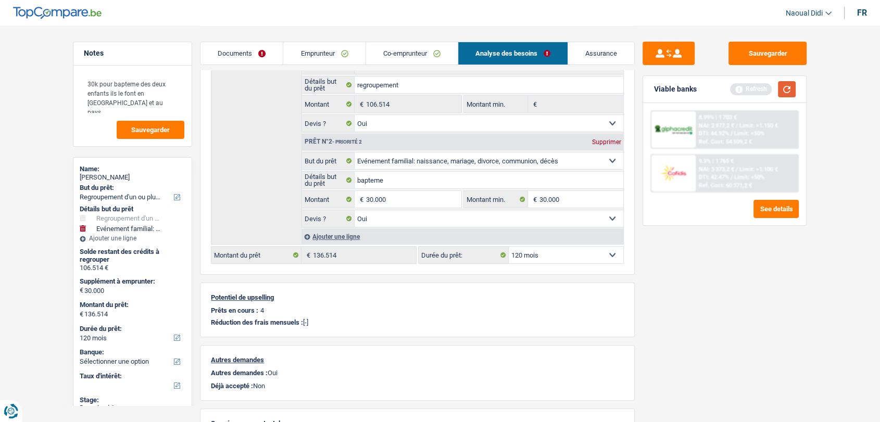
click at [792, 87] on button "button" at bounding box center [787, 89] width 18 height 16
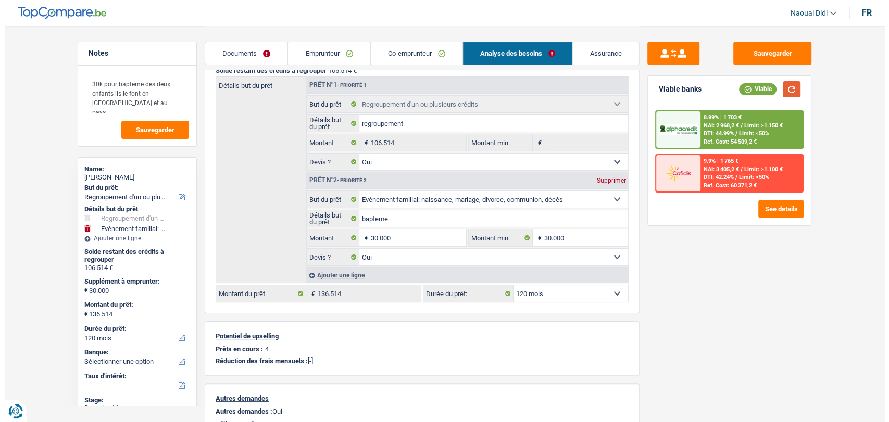
scroll to position [0, 0]
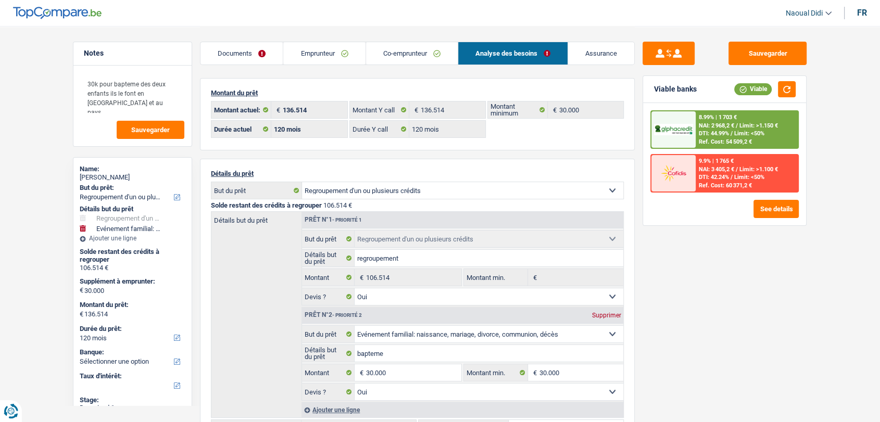
click at [721, 130] on span "DTI: 44.99%" at bounding box center [714, 133] width 30 height 7
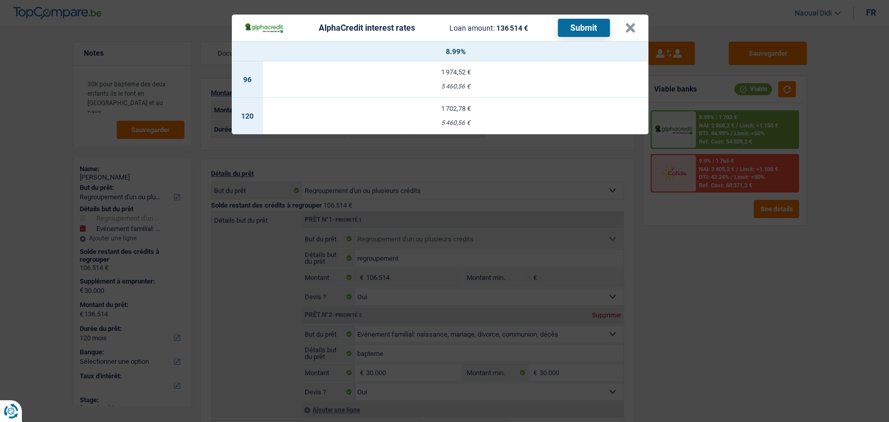
click at [442, 108] on div "1 702,78 €" at bounding box center [455, 108] width 385 height 7
select select "alphacredit"
type input "8,99"
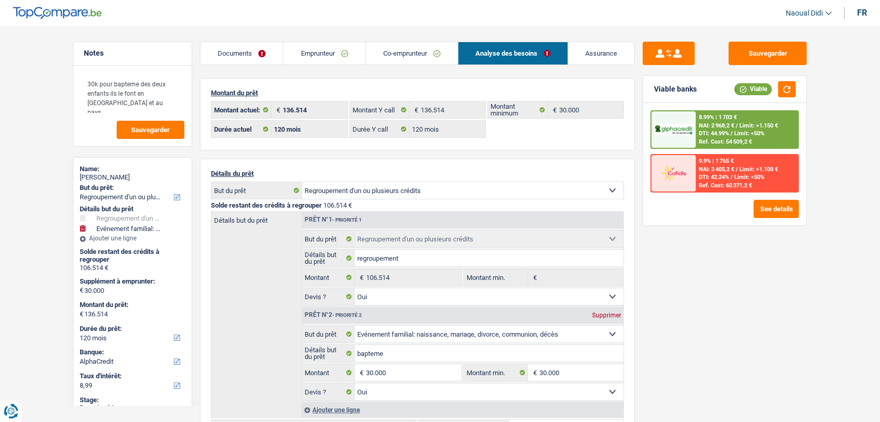
click at [710, 126] on span "NAI: 2 968,2 €" at bounding box center [716, 125] width 35 height 7
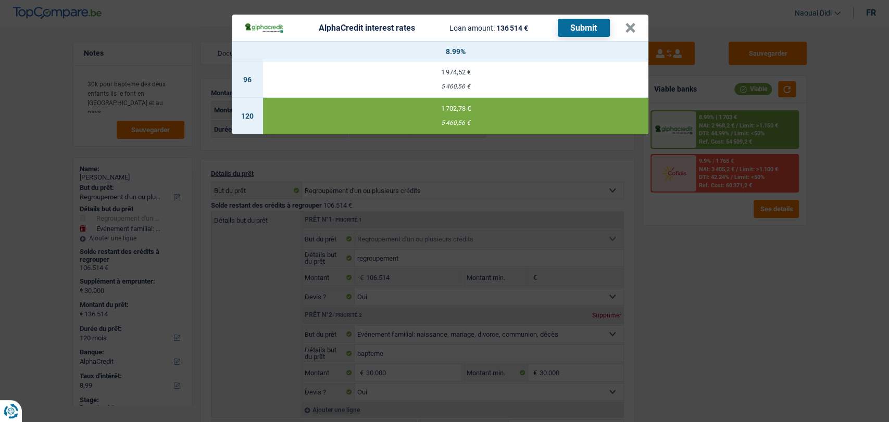
click at [581, 30] on button "Submit" at bounding box center [584, 28] width 52 height 18
click at [633, 26] on button "×" at bounding box center [630, 28] width 11 height 10
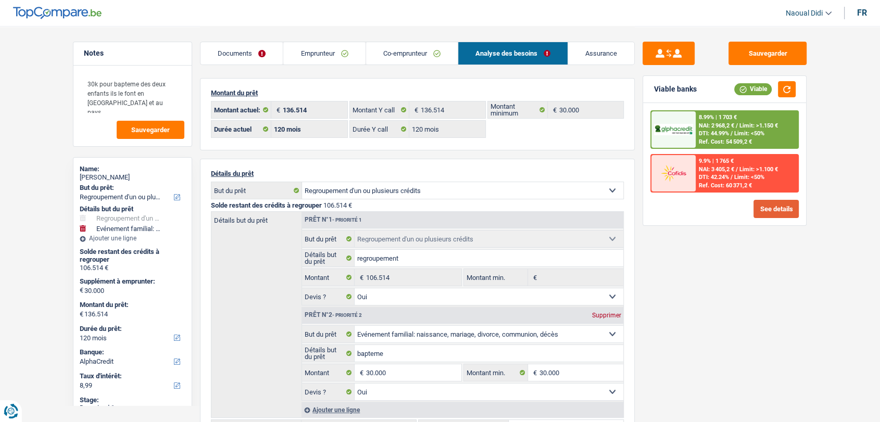
click at [775, 206] on button "See details" at bounding box center [775, 209] width 45 height 18
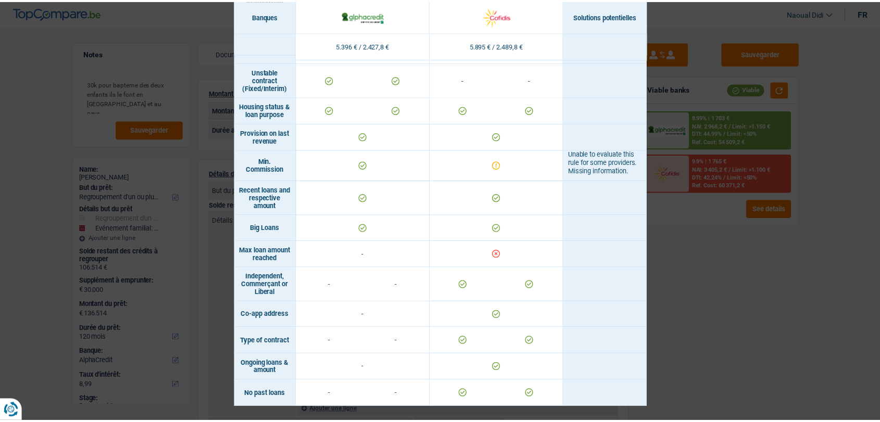
scroll to position [593, 0]
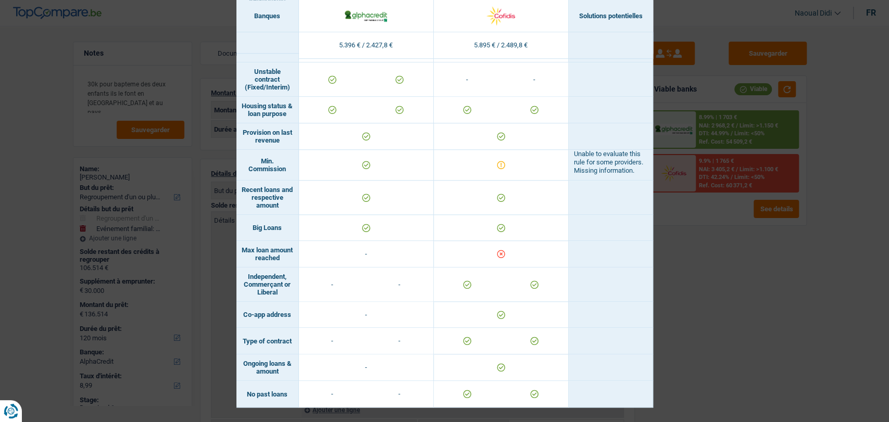
click at [692, 306] on div "Banks conditions × Banques Solutions potentielles Revenus / Charges 5.396 € / 2…" at bounding box center [444, 211] width 889 height 422
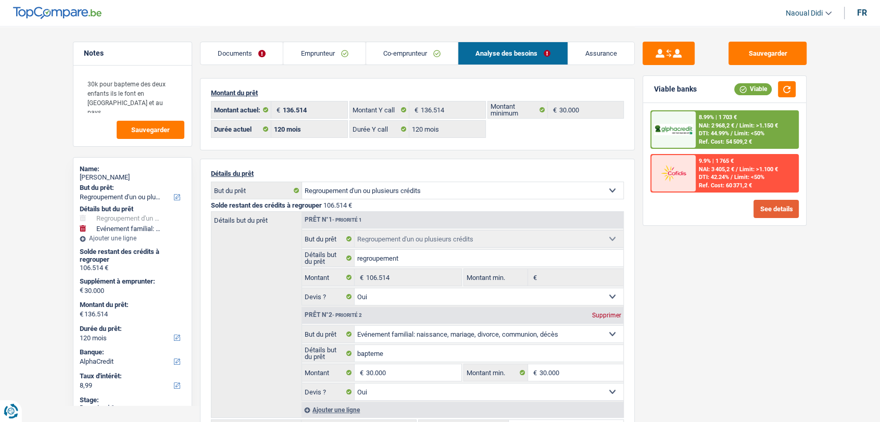
scroll to position [116, 0]
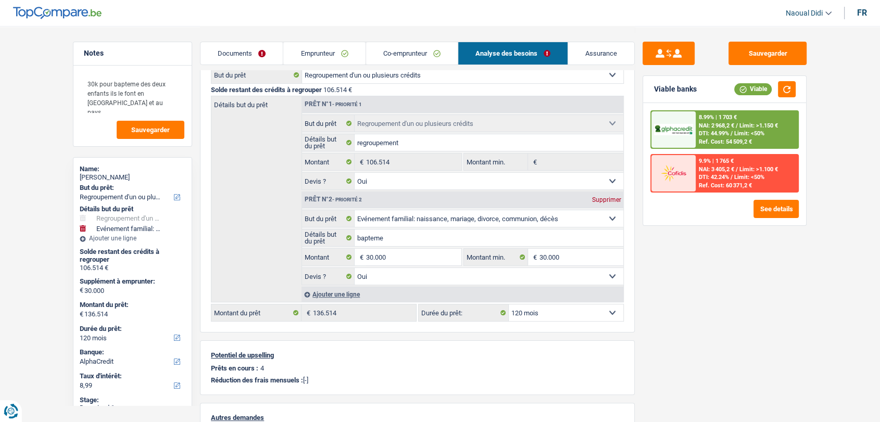
click at [548, 312] on select "12 mois 18 mois 24 mois 30 mois 36 mois 42 mois 48 mois 60 mois 72 mois 84 mois…" at bounding box center [566, 313] width 115 height 17
select select "84"
click at [509, 305] on select "12 mois 18 mois 24 mois 30 mois 36 mois 42 mois 48 mois 60 mois 72 mois 84 mois…" at bounding box center [566, 313] width 115 height 17
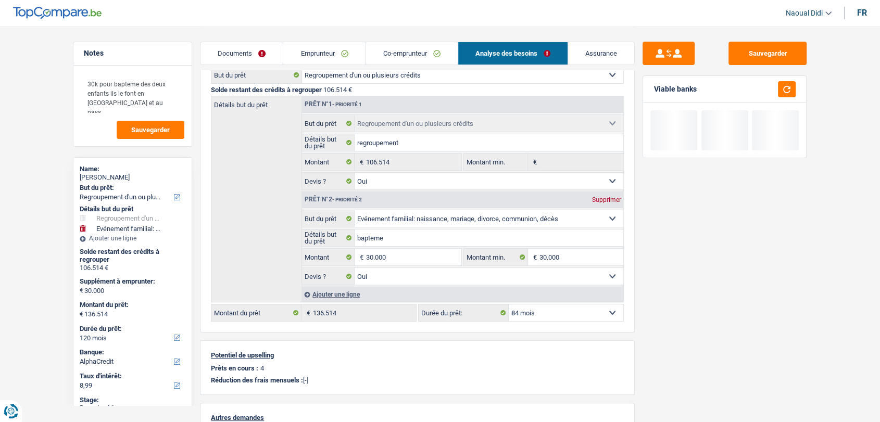
select select "84"
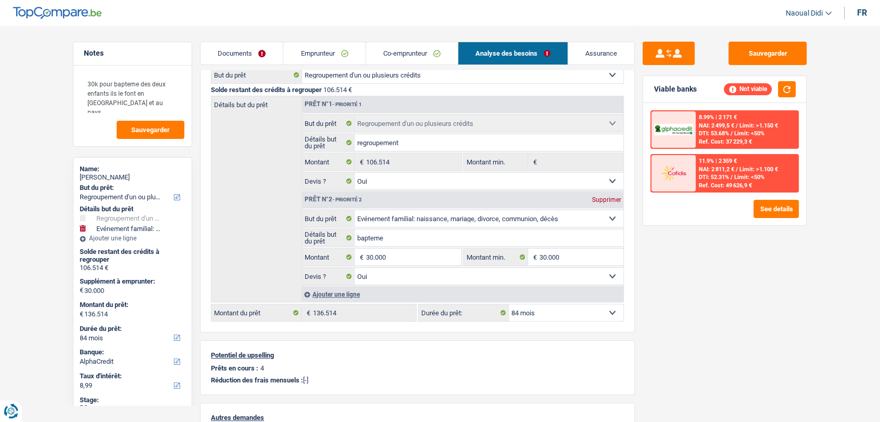
click at [557, 314] on select "12 mois 18 mois 24 mois 30 mois 36 mois 42 mois 48 mois 60 mois 72 mois 84 mois…" at bounding box center [566, 313] width 115 height 17
select select "120"
click at [509, 305] on select "12 mois 18 mois 24 mois 30 mois 36 mois 42 mois 48 mois 60 mois 72 mois 84 mois…" at bounding box center [566, 313] width 115 height 17
select select "120"
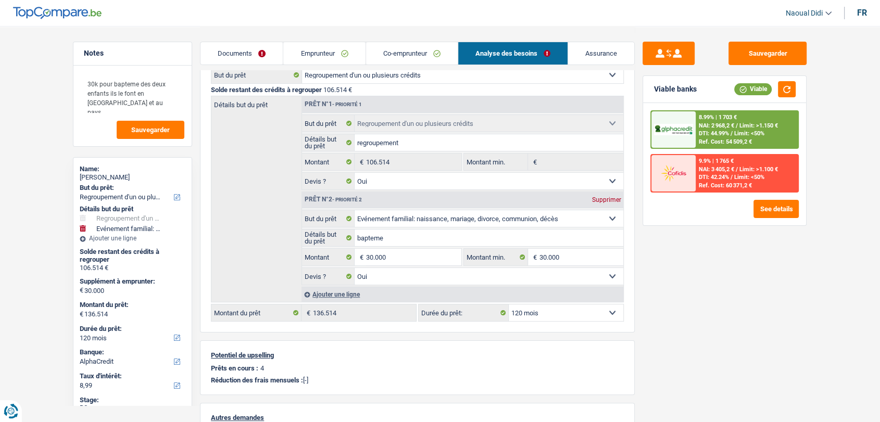
click at [388, 62] on link "Co-emprunteur" at bounding box center [412, 53] width 92 height 22
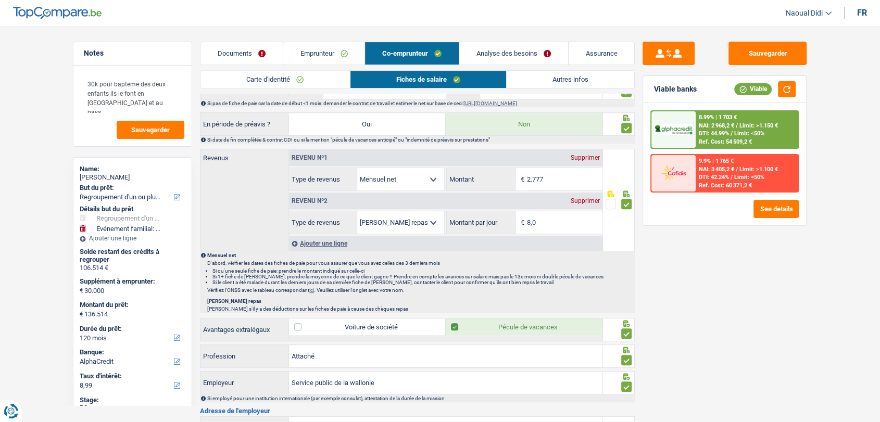
scroll to position [521, 0]
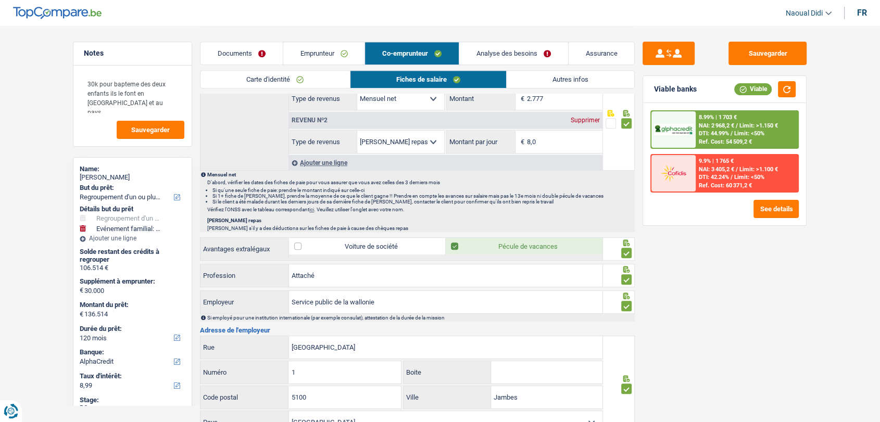
click at [716, 181] on div "9.9% | 1 765 € NAI: 3 405,2 € / Limit: >1.100 € DTI: 42.24% / Limit: <50% Ref. …" at bounding box center [746, 173] width 103 height 36
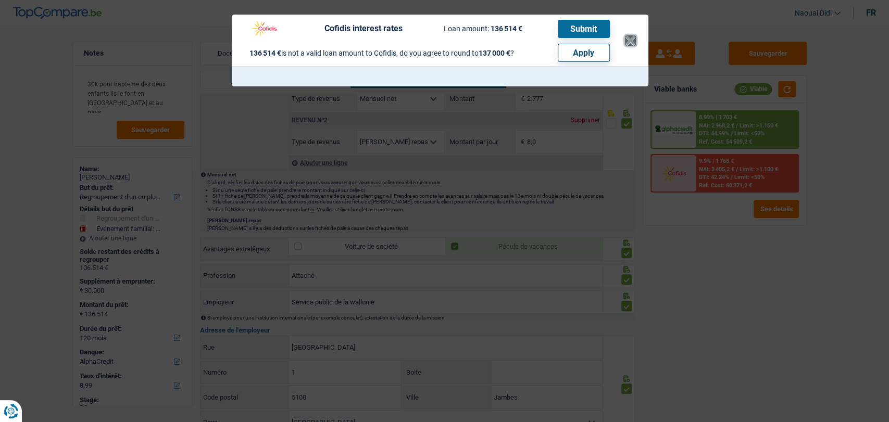
click at [631, 40] on button "×" at bounding box center [630, 40] width 11 height 10
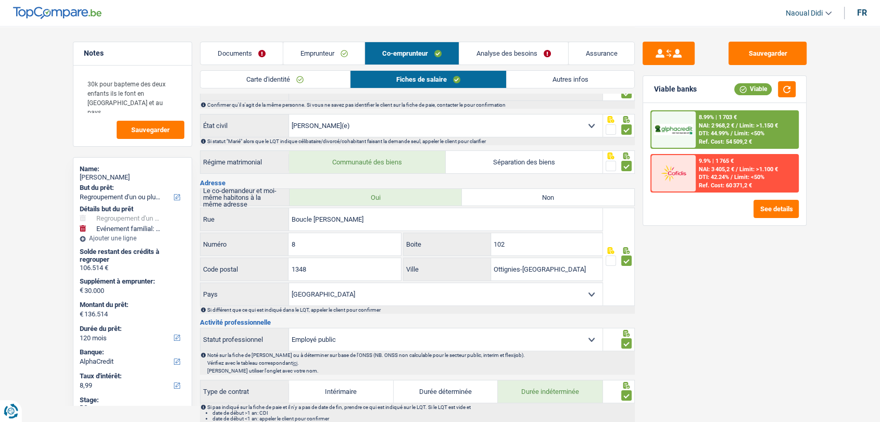
scroll to position [0, 0]
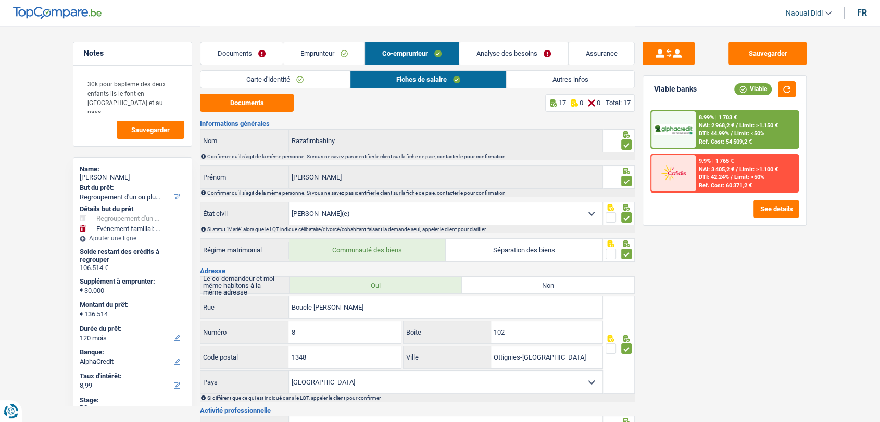
click at [312, 50] on link "Emprunteur" at bounding box center [324, 53] width 82 height 22
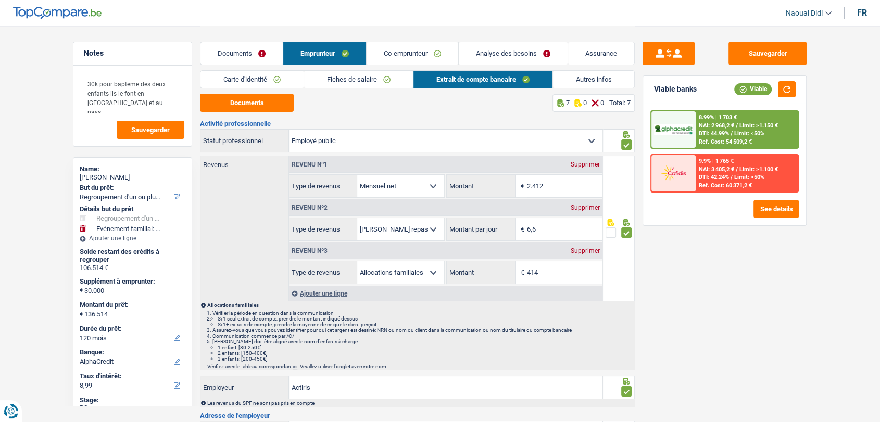
click at [422, 55] on link "Co-emprunteur" at bounding box center [412, 53] width 92 height 22
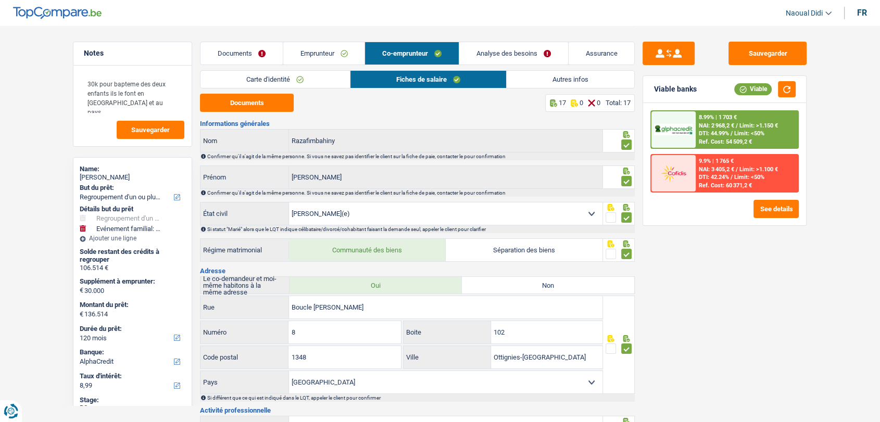
click at [504, 58] on link "Analyse des besoins" at bounding box center [513, 53] width 109 height 22
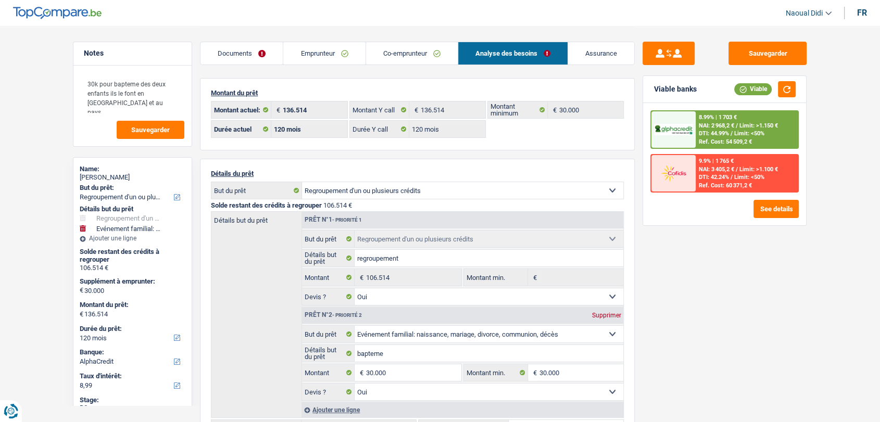
click at [318, 57] on link "Emprunteur" at bounding box center [324, 53] width 82 height 22
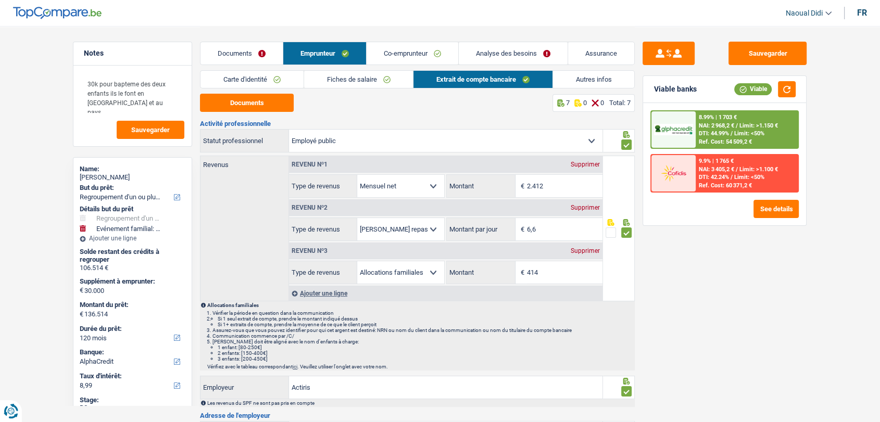
click at [602, 78] on link "Autres infos" at bounding box center [594, 79] width 82 height 17
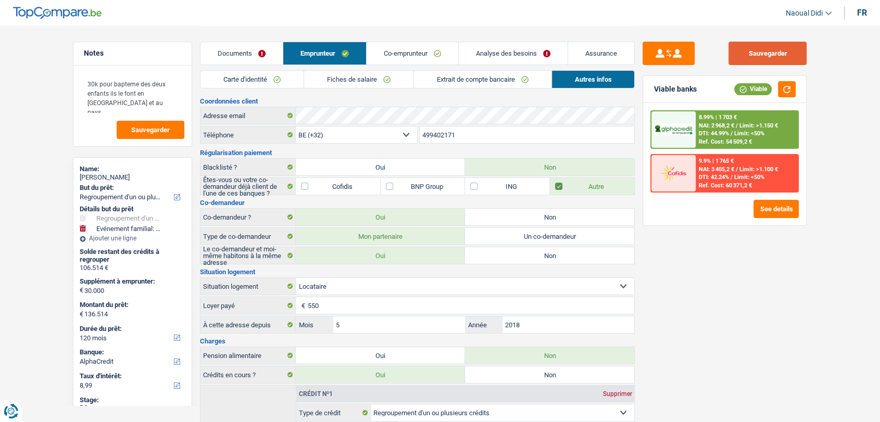
click at [748, 51] on button "Sauvegarder" at bounding box center [767, 53] width 78 height 23
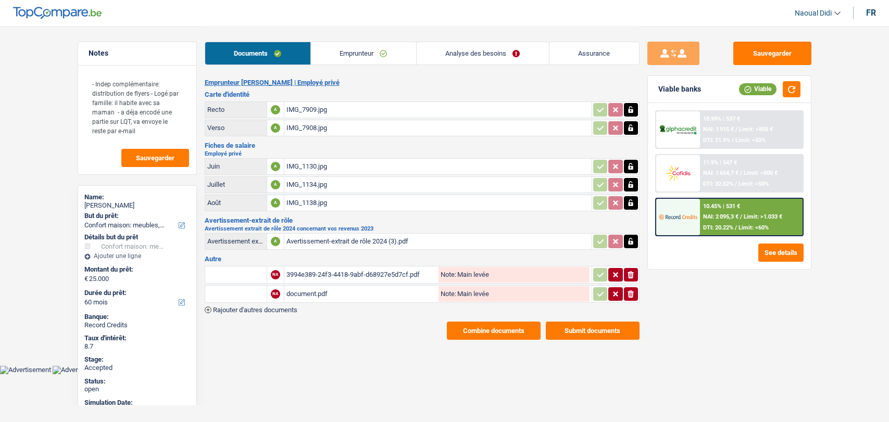
select select "household"
select select "60"
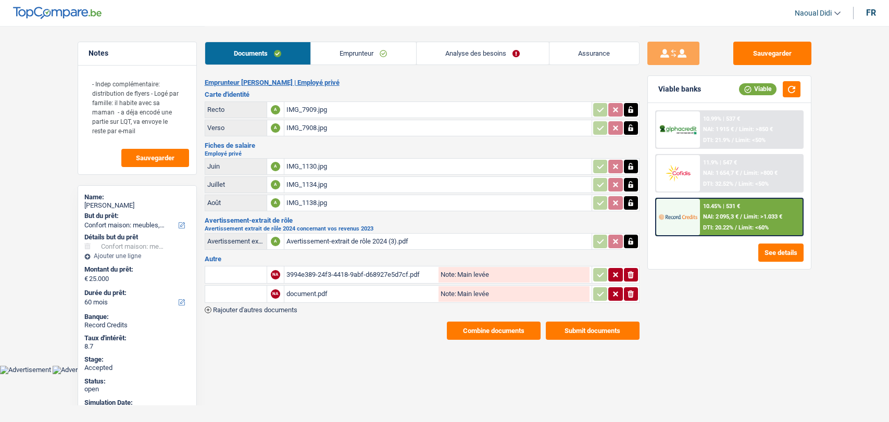
select select "household"
select select "yes"
select select "60"
click at [476, 47] on link "Analyse des besoins" at bounding box center [482, 53] width 132 height 22
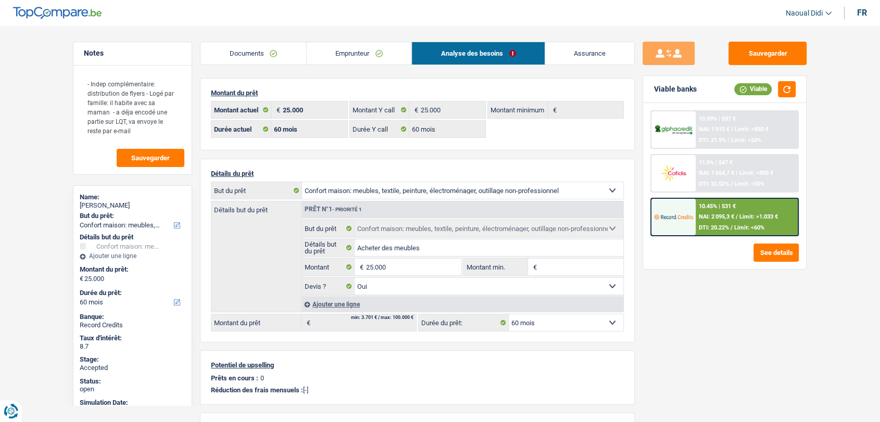
click at [258, 54] on link "Documents" at bounding box center [253, 53] width 106 height 22
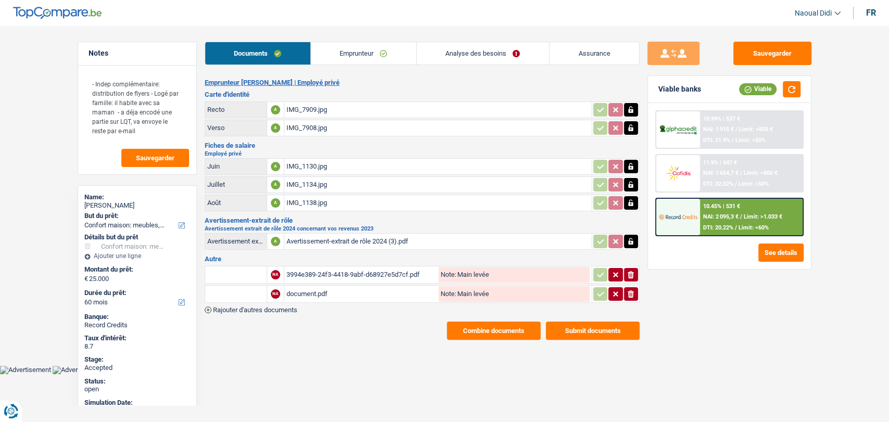
click at [308, 109] on div "IMG_7909.jpg" at bounding box center [437, 110] width 303 height 16
click at [307, 124] on div "IMG_7908.jpg" at bounding box center [437, 128] width 303 height 16
click at [348, 49] on link "Emprunteur" at bounding box center [363, 53] width 105 height 22
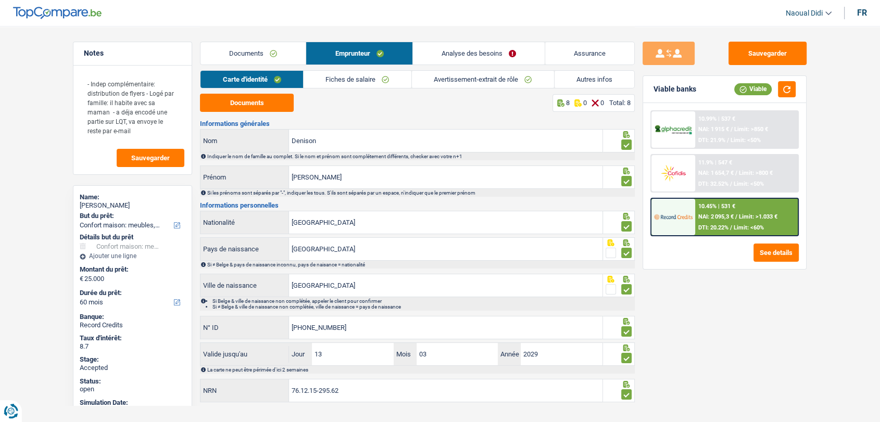
click at [357, 77] on link "Fiches de salaire" at bounding box center [357, 79] width 108 height 17
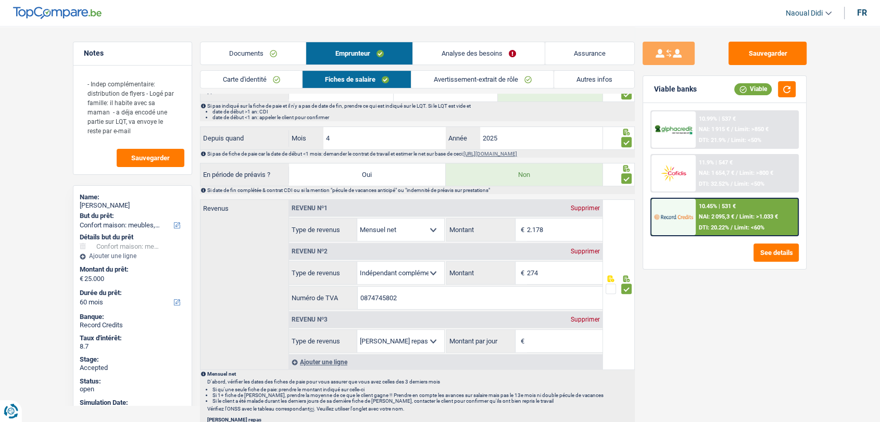
scroll to position [422, 0]
click at [584, 318] on div "Supprimer" at bounding box center [585, 320] width 34 height 6
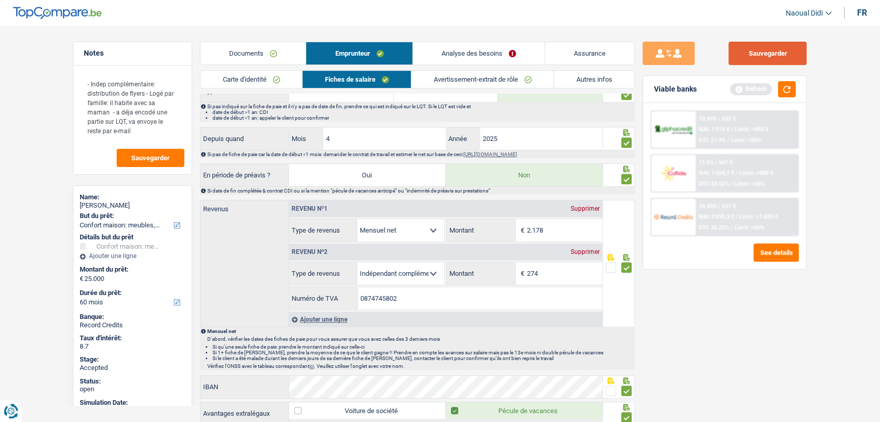
click at [754, 57] on button "Sauvegarder" at bounding box center [767, 53] width 78 height 23
click at [490, 80] on link "Avertissement-extrait de rôle" at bounding box center [482, 79] width 142 height 17
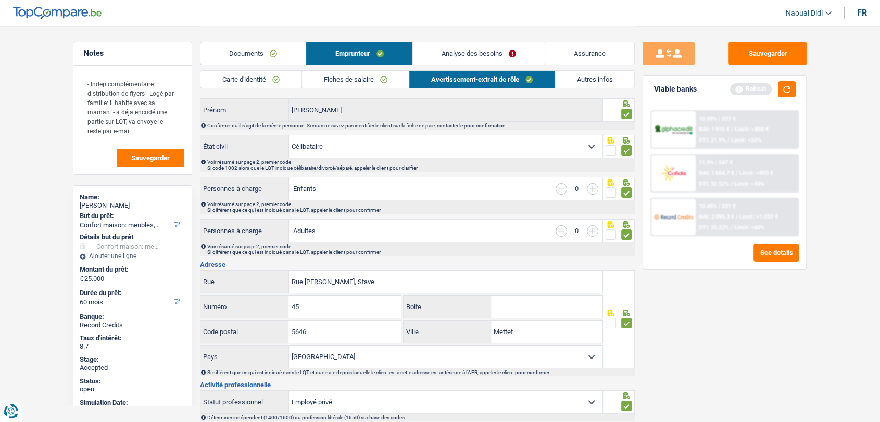
scroll to position [0, 0]
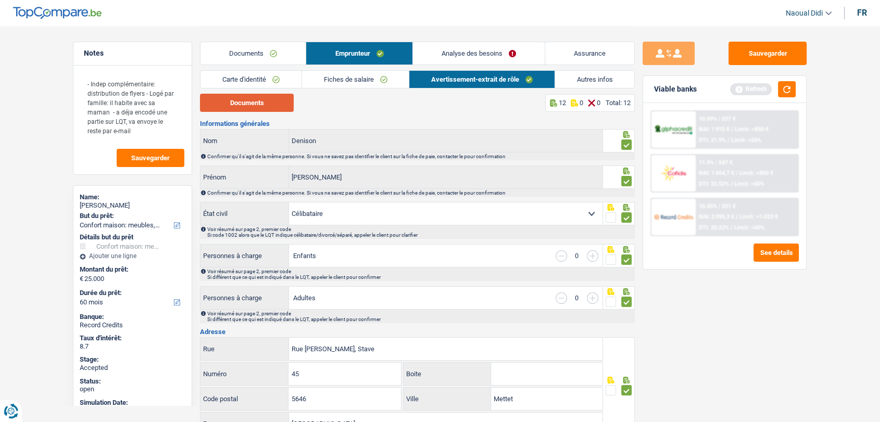
click at [256, 105] on button "Documents" at bounding box center [247, 103] width 94 height 18
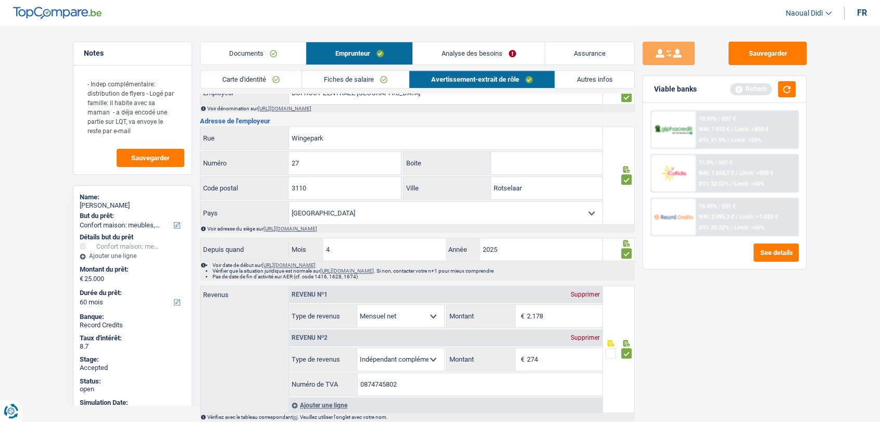
scroll to position [475, 0]
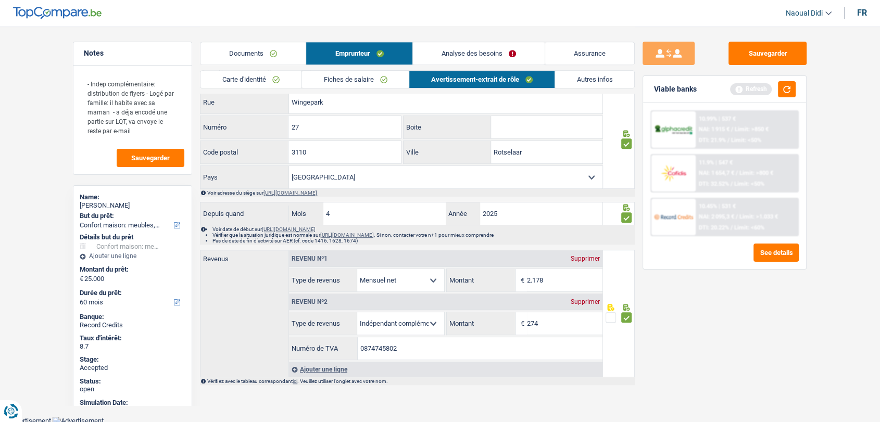
click at [325, 90] on div "Carte d'identité Fiches de salaire Avertissement-extrait de rôle Autres infos" at bounding box center [417, 81] width 435 height 23
click at [579, 78] on link "Autres infos" at bounding box center [595, 79] width 80 height 17
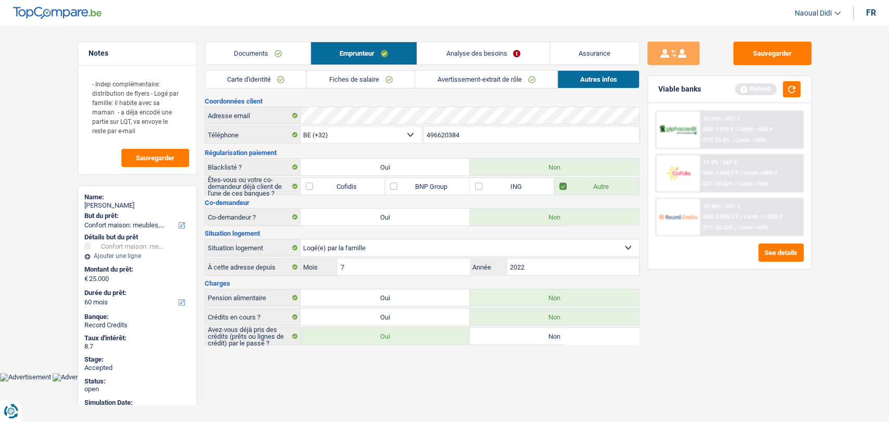
click at [728, 221] on div "10.45% | 531 € NAI: 2 095,3 € / Limit: >1.033 € DTI: 20.22% / Limit: <60%" at bounding box center [751, 217] width 103 height 36
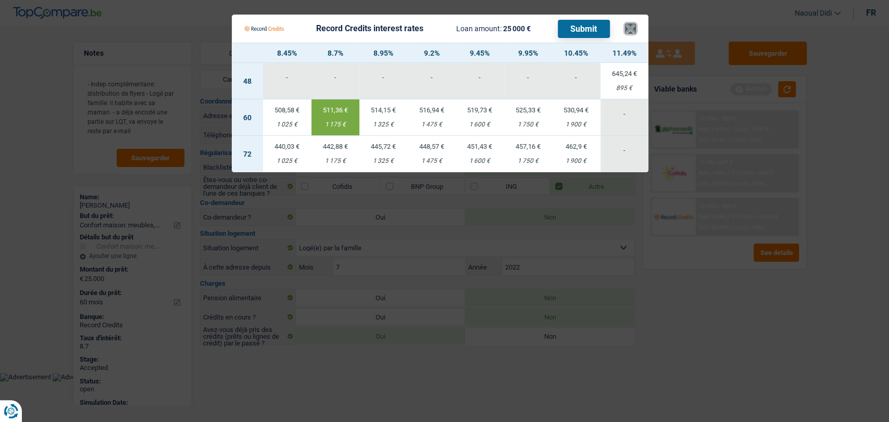
drag, startPoint x: 631, startPoint y: 29, endPoint x: 612, endPoint y: 31, distance: 18.9
click at [630, 29] on button "×" at bounding box center [630, 28] width 11 height 10
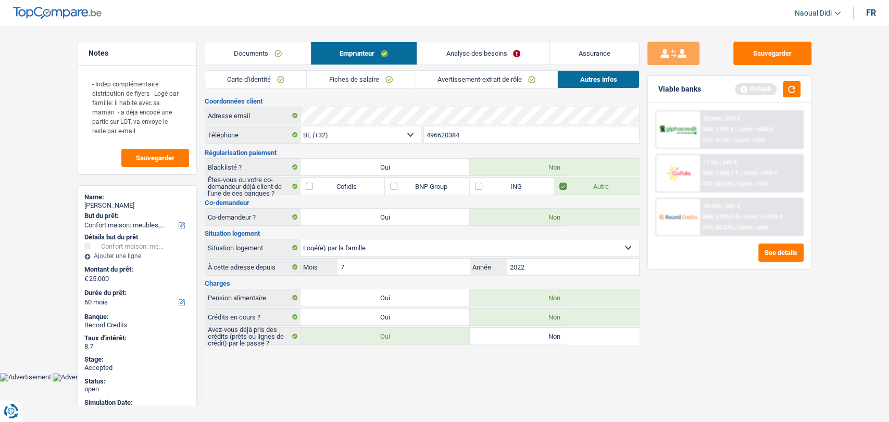
click at [354, 78] on link "Fiches de salaire" at bounding box center [361, 79] width 108 height 17
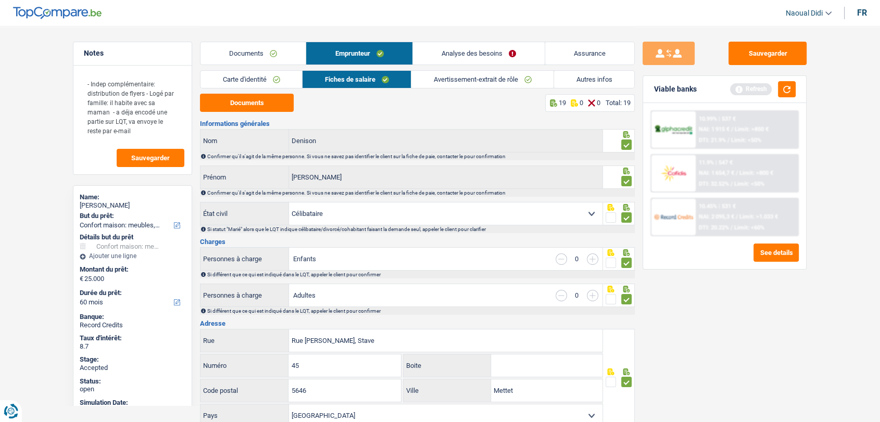
click at [464, 58] on link "Analyse des besoins" at bounding box center [479, 53] width 132 height 22
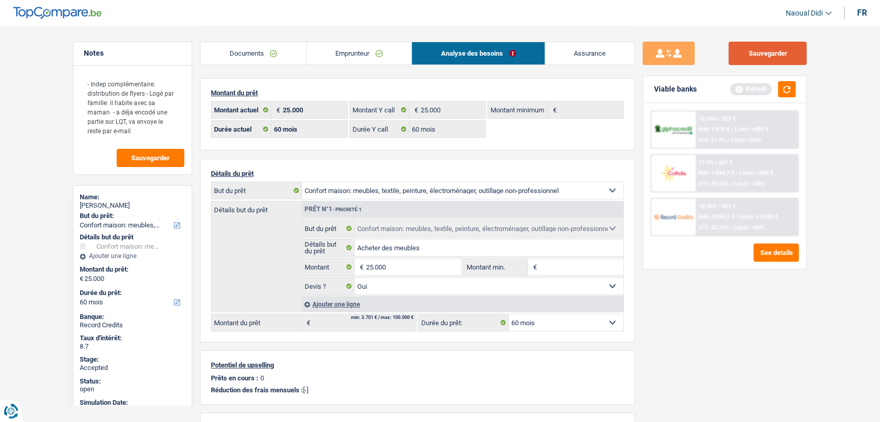
click at [761, 59] on button "Sauvegarder" at bounding box center [767, 53] width 78 height 23
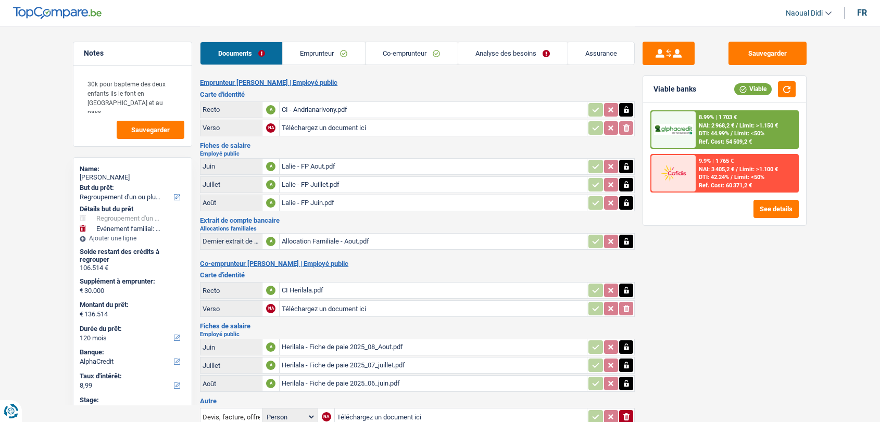
select select "refinancing"
select select "familyEvent"
select select "120"
select select "alphacredit"
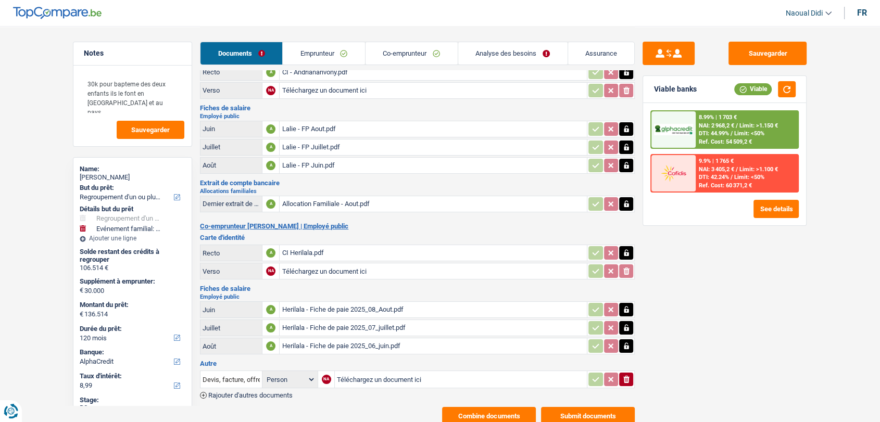
scroll to position [71, 0]
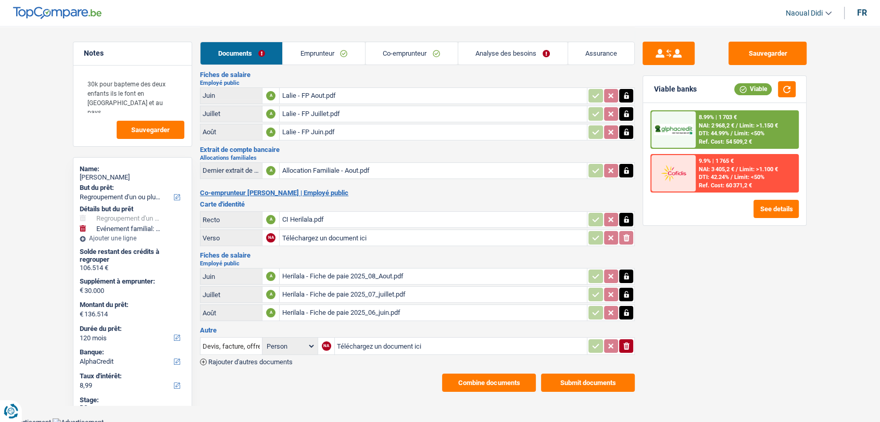
click at [558, 381] on button "Submit documents" at bounding box center [588, 383] width 94 height 18
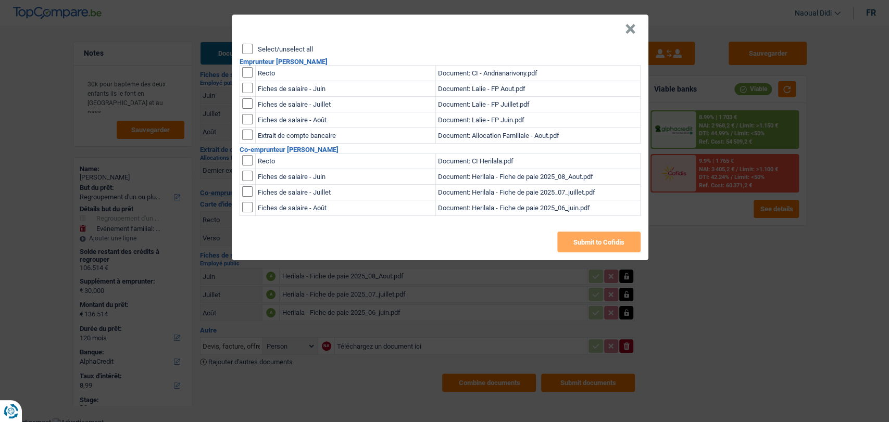
click at [631, 28] on button "×" at bounding box center [630, 29] width 11 height 10
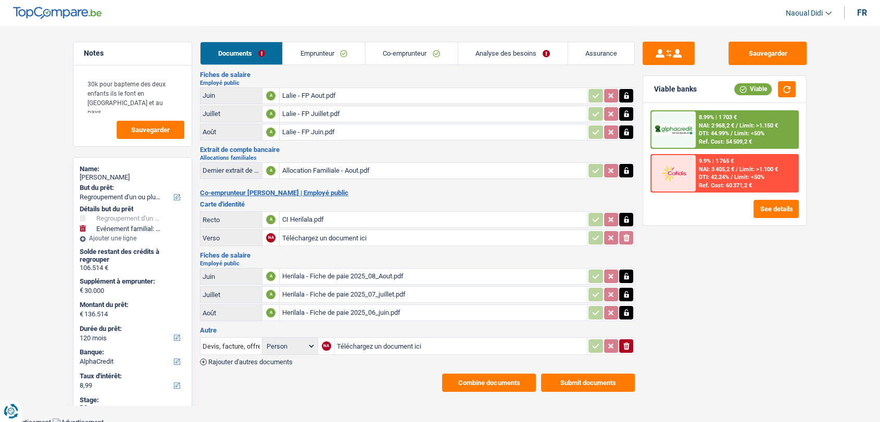
click at [460, 366] on div "Emprunteur [PERSON_NAME] | Employé public Carte d'identité Recto A CI - Andrian…" at bounding box center [417, 200] width 435 height 384
click at [461, 374] on button "Combine documents" at bounding box center [489, 383] width 94 height 18
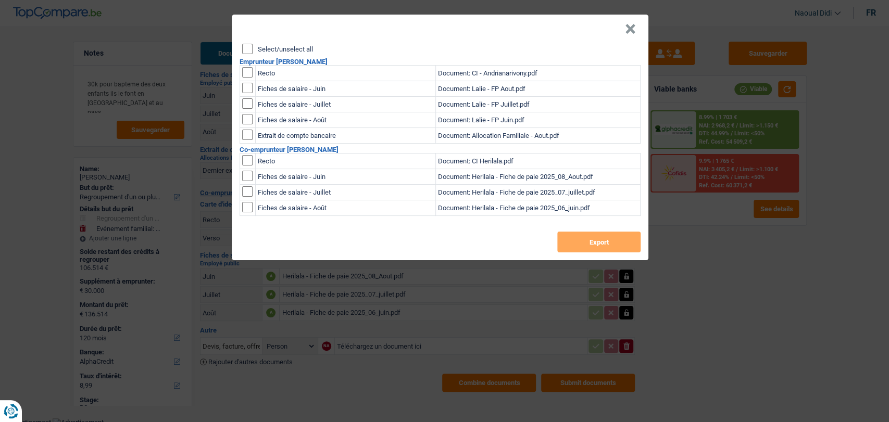
click at [250, 47] on input "Select/unselect all" at bounding box center [247, 49] width 10 height 10
checkbox input "true"
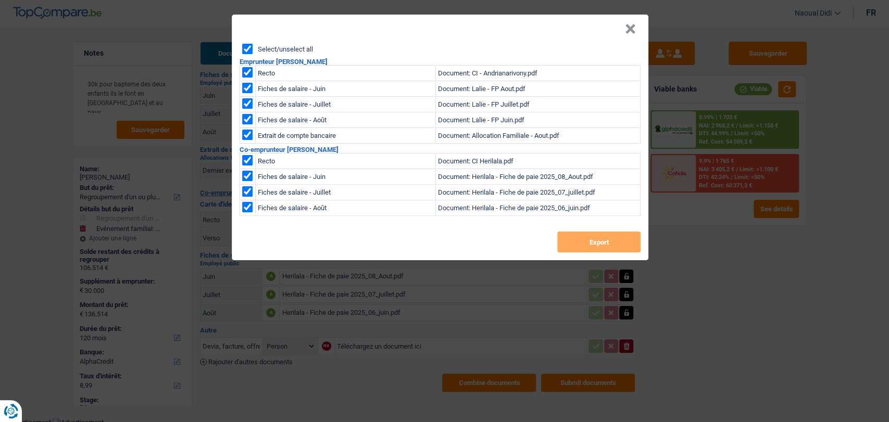
checkbox input "true"
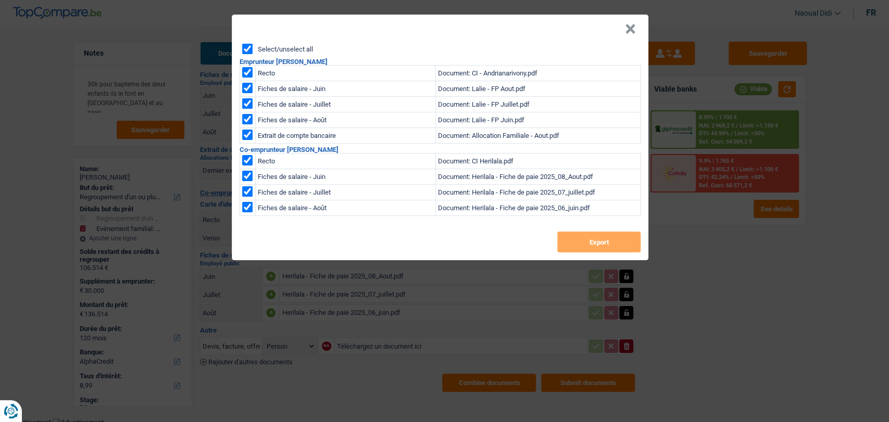
checkbox input "true"
click at [575, 233] on button "Export" at bounding box center [598, 242] width 83 height 21
click at [634, 23] on header "×" at bounding box center [440, 29] width 416 height 29
click at [631, 24] on button "×" at bounding box center [630, 29] width 11 height 10
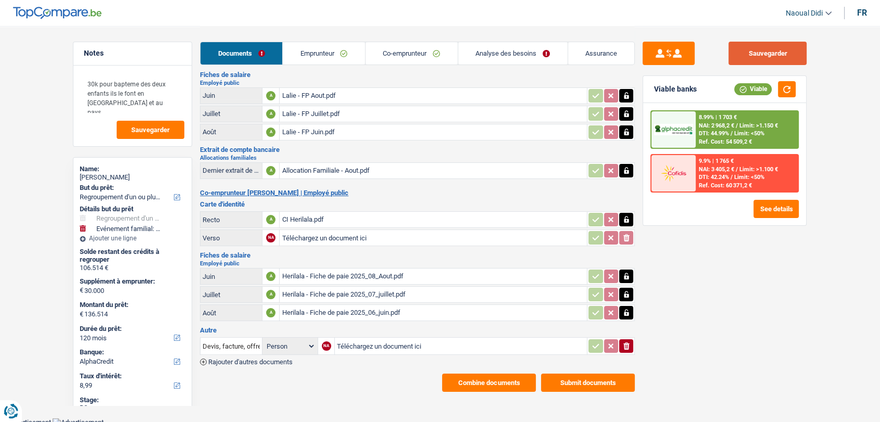
click at [745, 50] on button "Sauvegarder" at bounding box center [767, 53] width 78 height 23
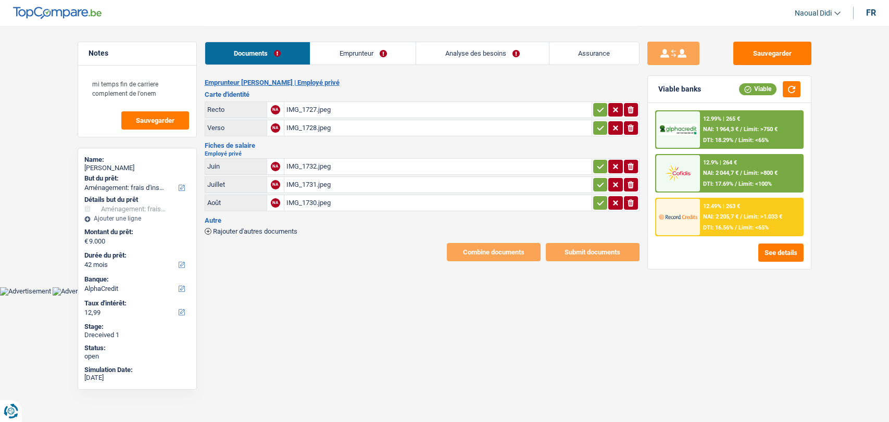
select select "movingOrInstallation"
select select "42"
select select "alphacredit"
click at [316, 164] on div "IMG_1732.jpeg" at bounding box center [437, 167] width 303 height 16
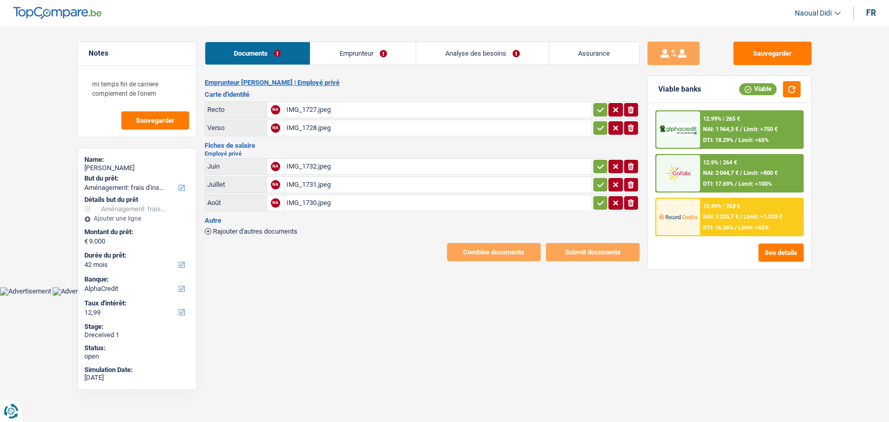
click at [593, 110] on button "button" at bounding box center [600, 110] width 14 height 14
click at [598, 123] on icon "button" at bounding box center [600, 128] width 8 height 10
click at [596, 167] on icon "button" at bounding box center [600, 166] width 8 height 10
click at [598, 184] on icon "button" at bounding box center [600, 185] width 8 height 10
click at [598, 198] on icon "button" at bounding box center [600, 203] width 8 height 10
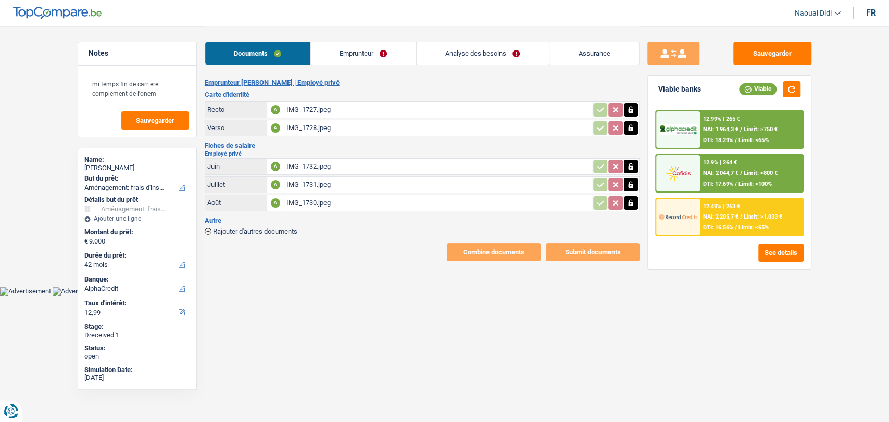
click at [356, 55] on link "Emprunteur" at bounding box center [363, 53] width 105 height 22
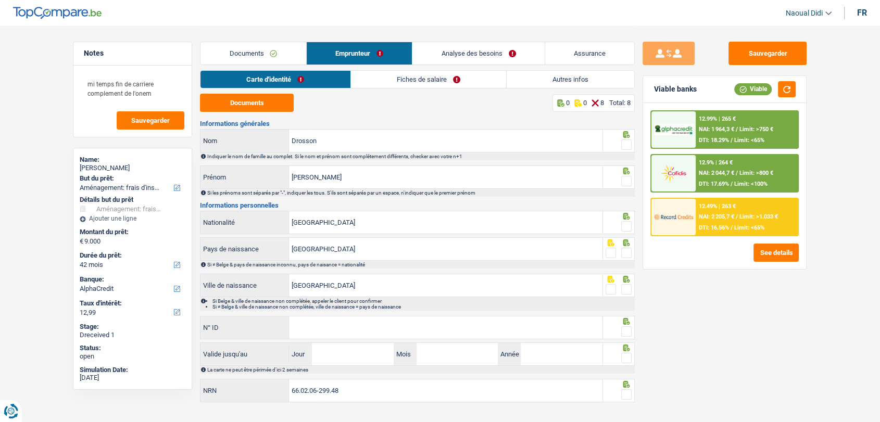
click at [222, 55] on link "Documents" at bounding box center [253, 53] width 106 height 22
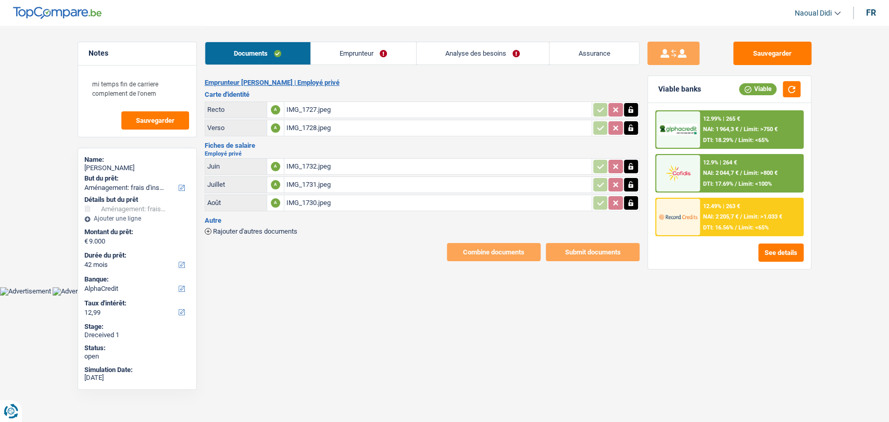
click at [322, 168] on div "IMG_1732.jpeg" at bounding box center [437, 167] width 303 height 16
click at [353, 62] on link "Emprunteur" at bounding box center [363, 53] width 105 height 22
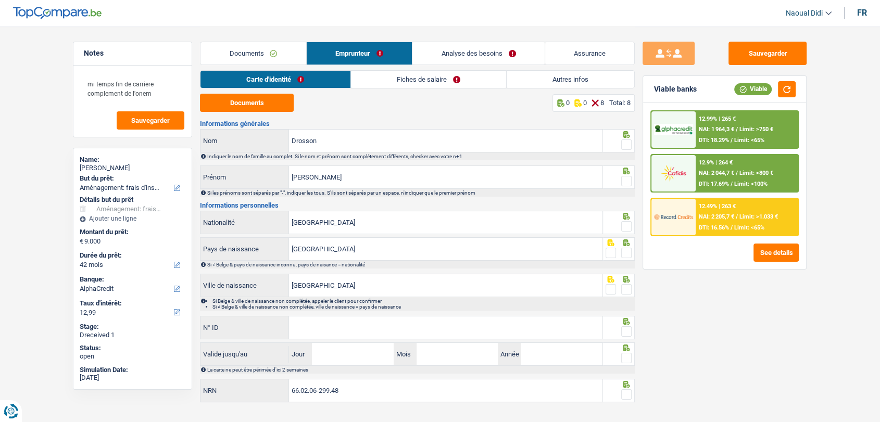
click at [420, 78] on link "Fiches de salaire" at bounding box center [428, 79] width 155 height 17
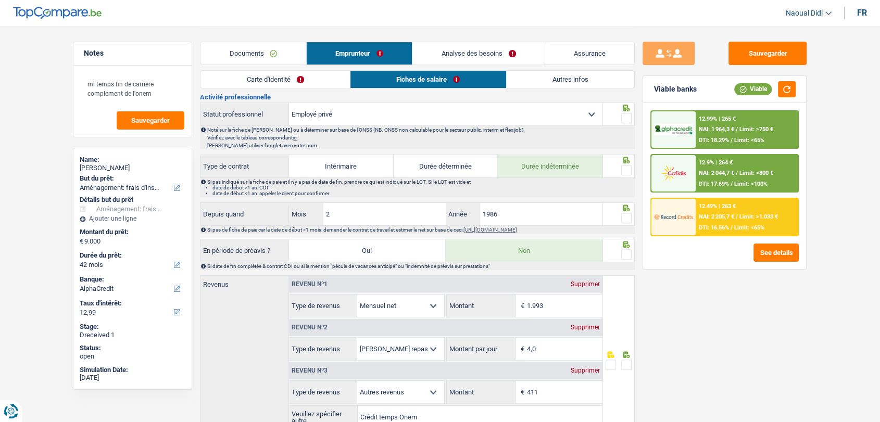
scroll to position [404, 0]
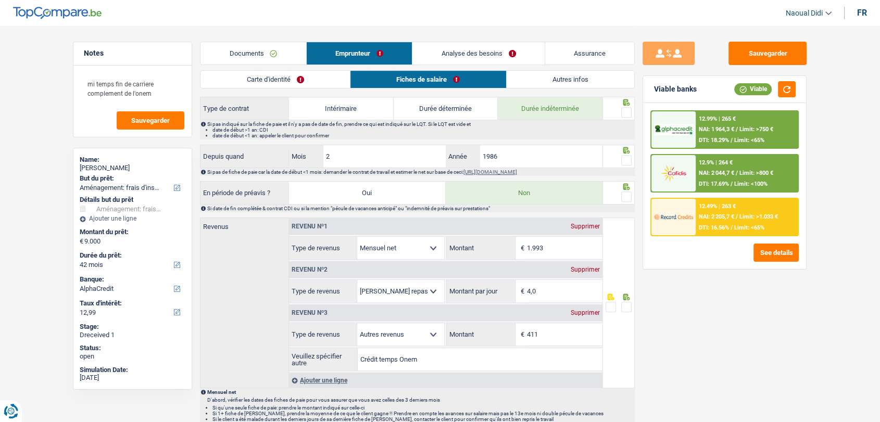
click at [249, 45] on link "Documents" at bounding box center [253, 53] width 106 height 22
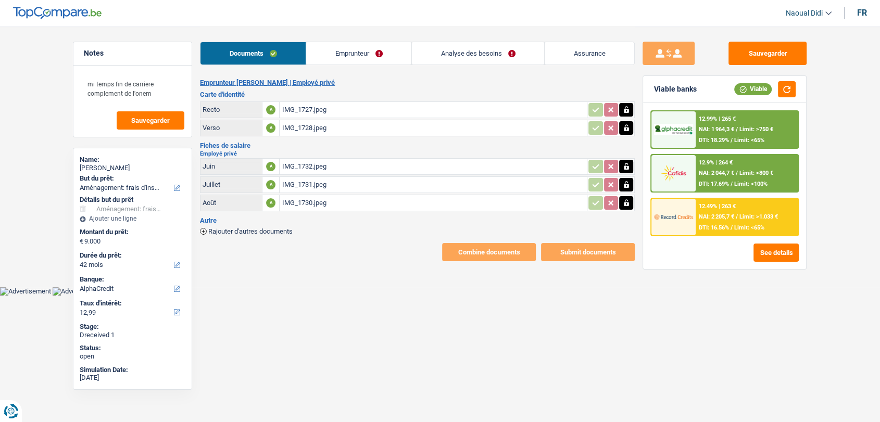
scroll to position [0, 0]
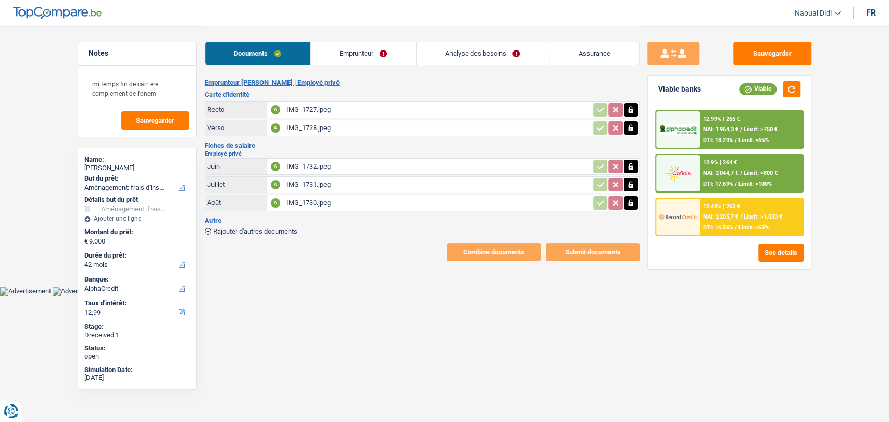
click at [307, 110] on div "IMG_1727.jpeg" at bounding box center [437, 110] width 303 height 16
click at [353, 53] on link "Emprunteur" at bounding box center [363, 53] width 105 height 22
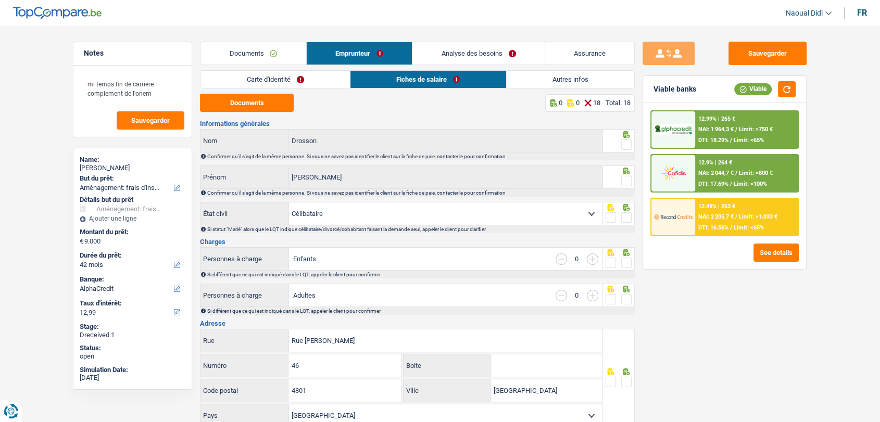
click at [250, 82] on link "Carte d'identité" at bounding box center [274, 79] width 149 height 17
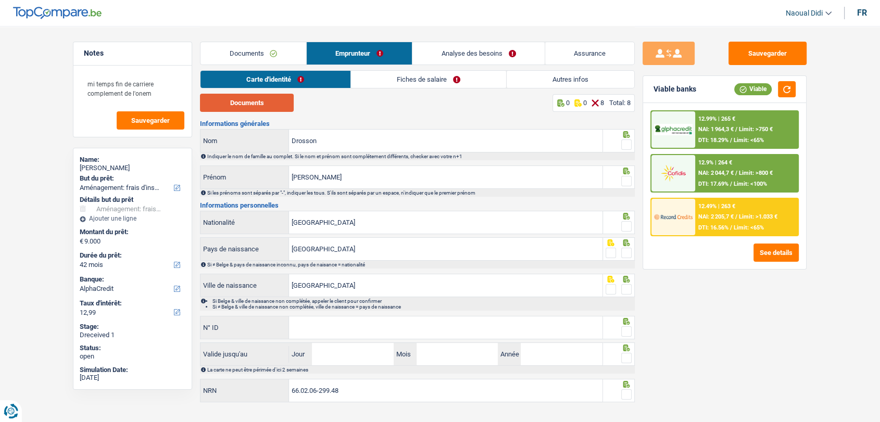
click at [265, 104] on button "Documents" at bounding box center [247, 103] width 94 height 18
click at [626, 145] on span at bounding box center [626, 145] width 10 height 10
click at [0, 0] on input "radio" at bounding box center [0, 0] width 0 height 0
click at [625, 181] on span at bounding box center [626, 181] width 10 height 10
click at [0, 0] on input "radio" at bounding box center [0, 0] width 0 height 0
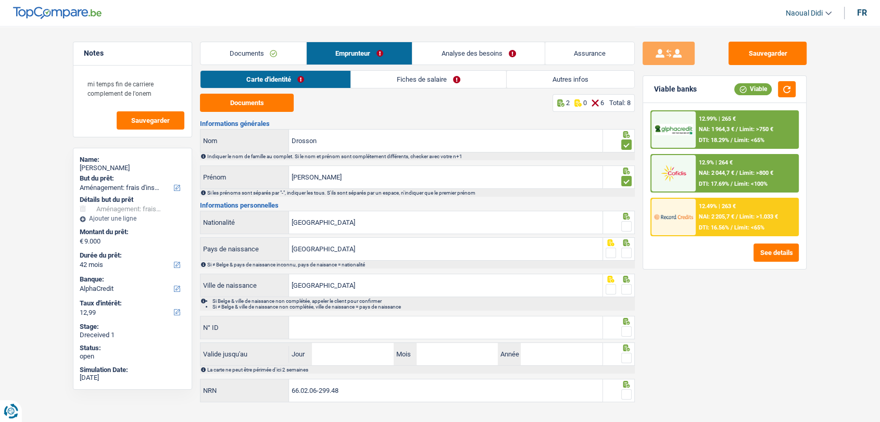
click at [626, 226] on span at bounding box center [626, 226] width 10 height 10
click at [0, 0] on input "radio" at bounding box center [0, 0] width 0 height 0
click at [627, 256] on span at bounding box center [626, 253] width 10 height 10
click at [0, 0] on input "radio" at bounding box center [0, 0] width 0 height 0
click at [629, 285] on span at bounding box center [626, 289] width 10 height 10
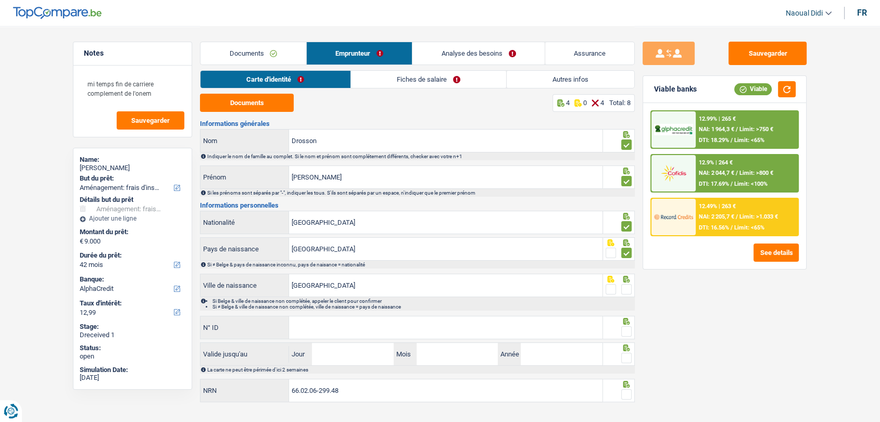
click at [0, 0] on input "radio" at bounding box center [0, 0] width 0 height 0
click at [326, 325] on input "N° ID" at bounding box center [445, 327] width 313 height 22
paste input "[PHONE_NUMBER]"
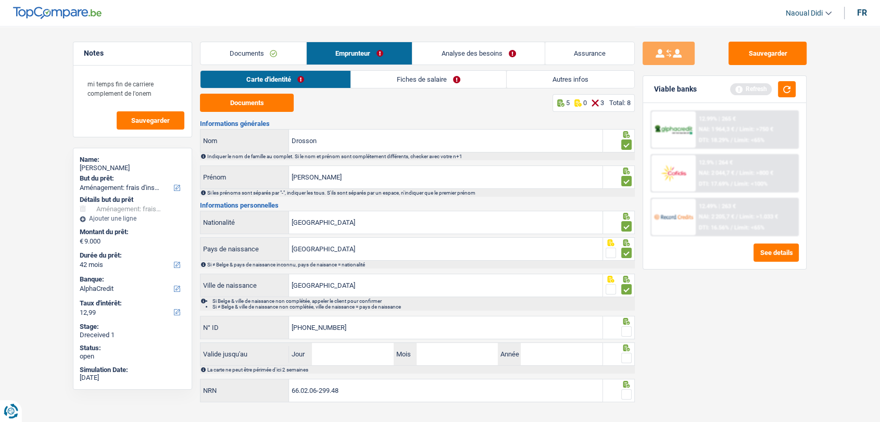
type input "[PHONE_NUMBER]"
click at [336, 354] on input "Jour" at bounding box center [352, 354] width 81 height 22
type input "22"
type input "11"
type input "2027"
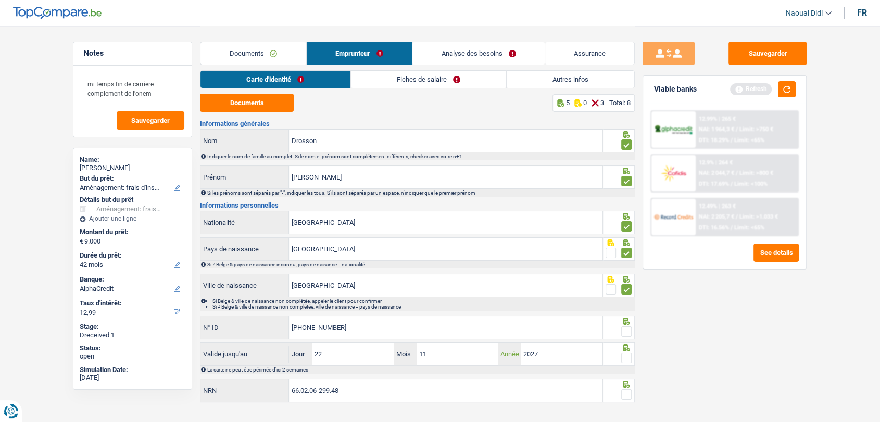
scroll to position [17, 0]
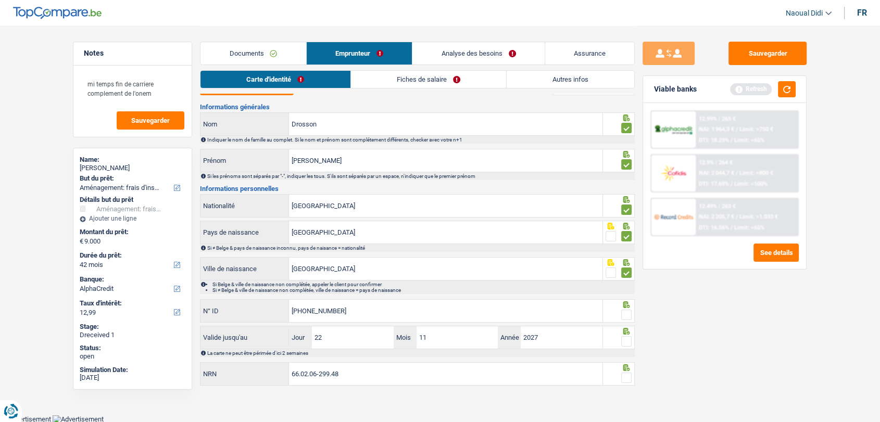
click at [627, 317] on span at bounding box center [626, 315] width 10 height 10
click at [0, 0] on input "radio" at bounding box center [0, 0] width 0 height 0
click at [628, 336] on span at bounding box center [626, 341] width 10 height 10
click at [0, 0] on input "radio" at bounding box center [0, 0] width 0 height 0
click at [628, 368] on icon at bounding box center [626, 367] width 7 height 7
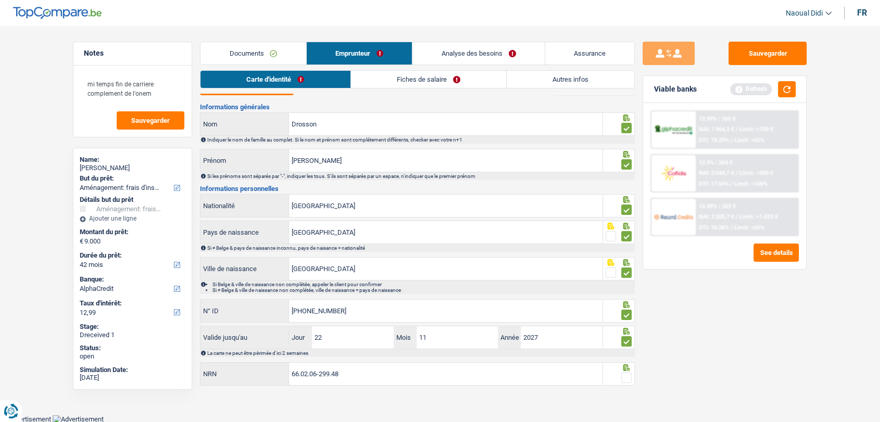
click at [629, 373] on span at bounding box center [626, 378] width 10 height 10
click at [0, 0] on input "radio" at bounding box center [0, 0] width 0 height 0
click at [791, 52] on button "Sauvegarder" at bounding box center [767, 53] width 78 height 23
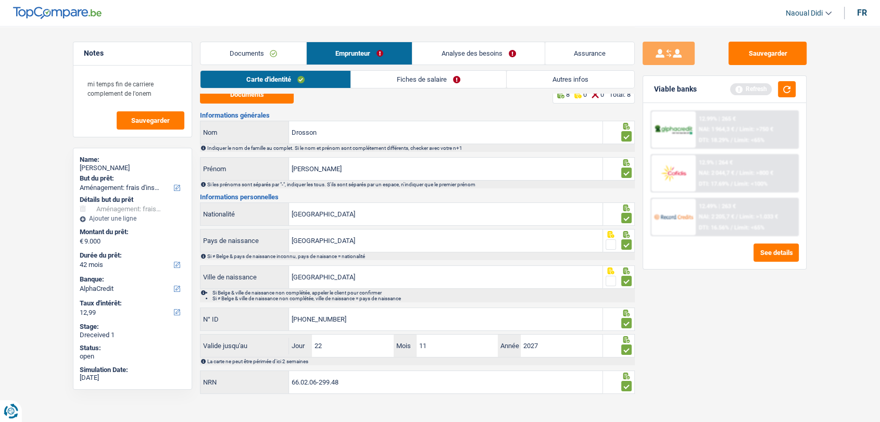
scroll to position [0, 0]
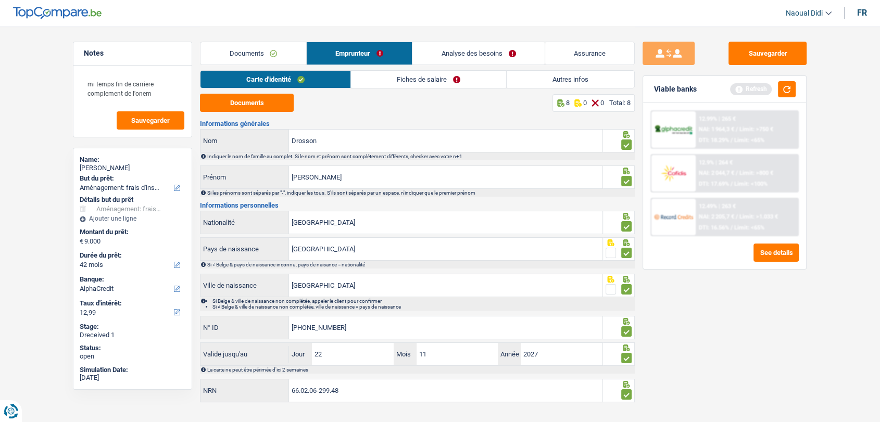
click at [415, 84] on link "Fiches de salaire" at bounding box center [428, 79] width 155 height 17
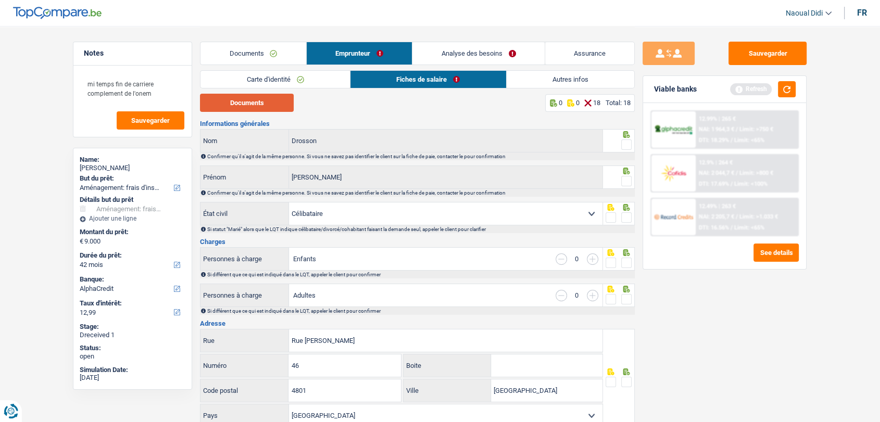
click at [247, 101] on button "Documents" at bounding box center [247, 103] width 94 height 18
click at [269, 110] on button "Documents" at bounding box center [247, 103] width 94 height 18
click at [242, 52] on link "Documents" at bounding box center [253, 53] width 106 height 22
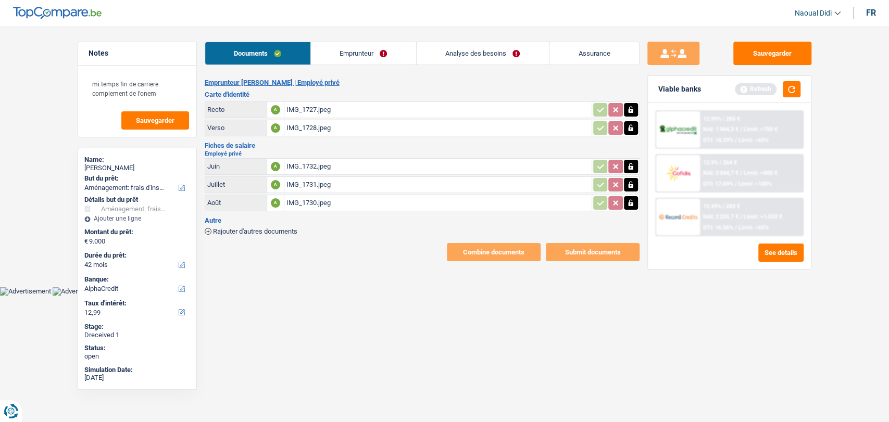
click at [302, 202] on div "IMG_1730.jpeg" at bounding box center [437, 203] width 303 height 16
click at [626, 162] on icon "button" at bounding box center [630, 166] width 8 height 10
click at [636, 166] on button "ionicons-v5-e" at bounding box center [631, 167] width 14 height 14
click at [337, 167] on input "Téléchargez un document ici" at bounding box center [437, 167] width 303 height 16
type input "C:\fakepath\FP 07.jpeg"
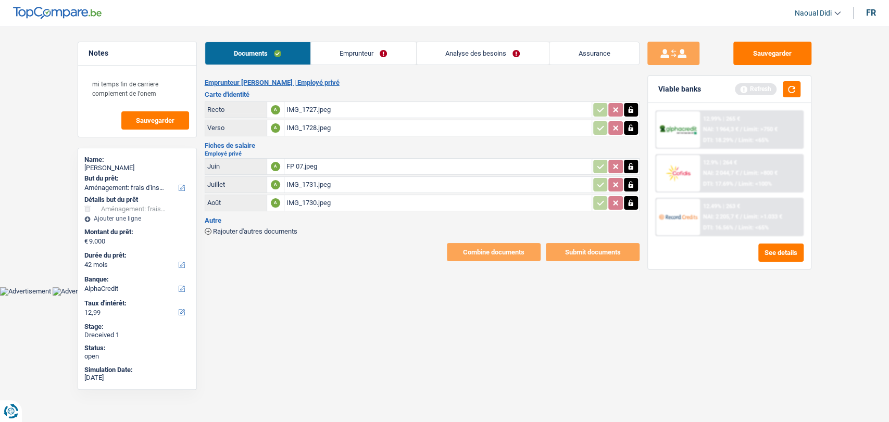
click at [307, 182] on div "IMG_1731.jpeg" at bounding box center [437, 185] width 303 height 16
click at [305, 199] on div "IMG_1730.jpeg" at bounding box center [437, 203] width 303 height 16
click at [306, 182] on div "IMG_1731.jpeg" at bounding box center [437, 185] width 303 height 16
click at [300, 199] on div "IMG_1730.jpeg" at bounding box center [437, 203] width 303 height 16
click at [632, 202] on icon "button" at bounding box center [630, 202] width 5 height 7
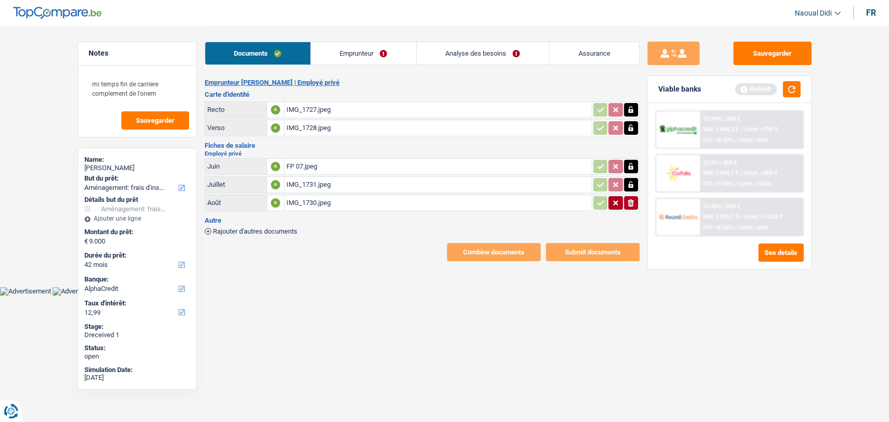
click at [632, 202] on icon "button" at bounding box center [630, 202] width 6 height 7
click at [318, 199] on input "Téléchargez un document ici" at bounding box center [437, 203] width 303 height 16
type input "C:\fakepath\FP 08.jpeg"
click at [772, 51] on button "Sauvegarder" at bounding box center [772, 53] width 78 height 23
click at [358, 55] on link "Emprunteur" at bounding box center [363, 53] width 105 height 22
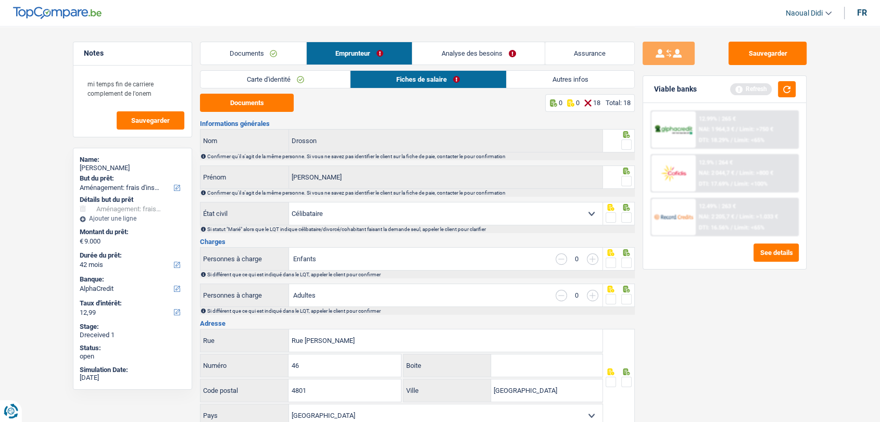
click at [265, 79] on link "Carte d'identité" at bounding box center [274, 79] width 149 height 17
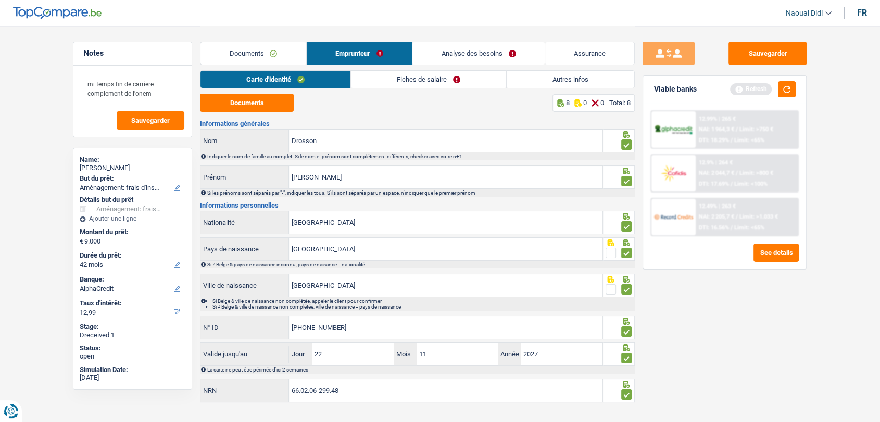
click at [412, 86] on link "Fiches de salaire" at bounding box center [428, 79] width 155 height 17
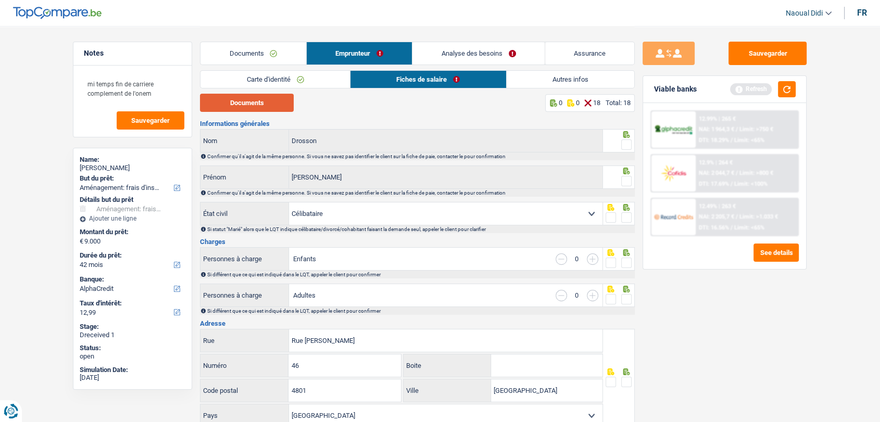
click at [258, 102] on button "Documents" at bounding box center [247, 103] width 94 height 18
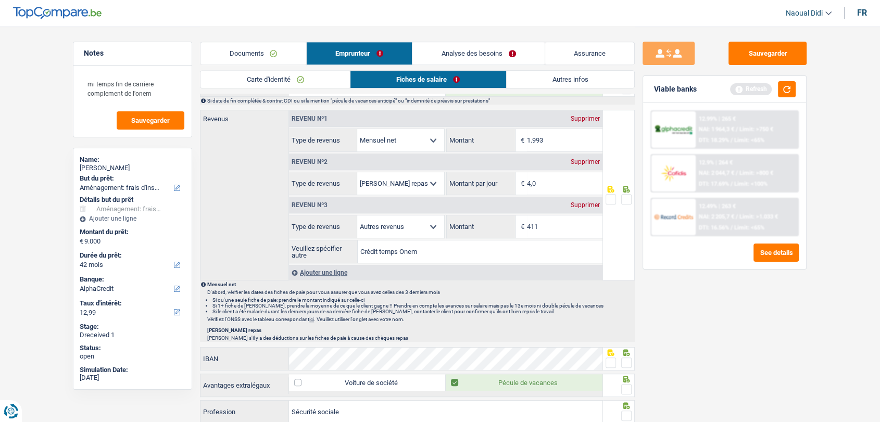
scroll to position [521, 0]
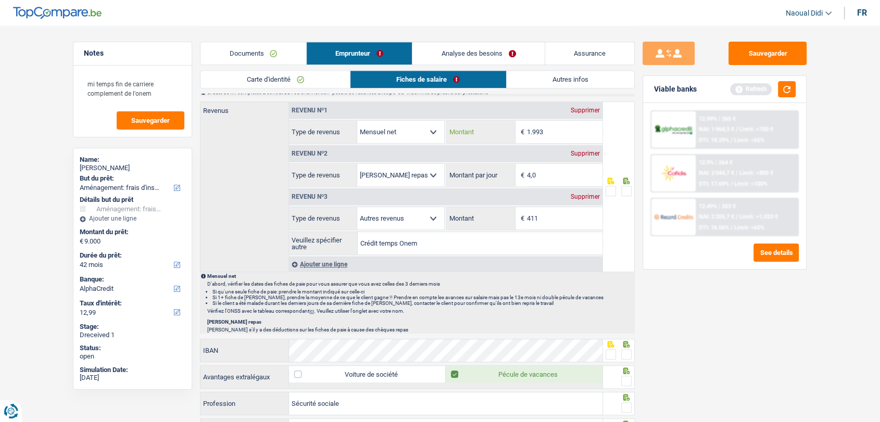
click at [552, 133] on input "1.993" at bounding box center [564, 132] width 75 height 22
type input "1.981"
click at [562, 222] on input "411" at bounding box center [564, 218] width 75 height 22
click at [242, 51] on link "Documents" at bounding box center [253, 53] width 106 height 22
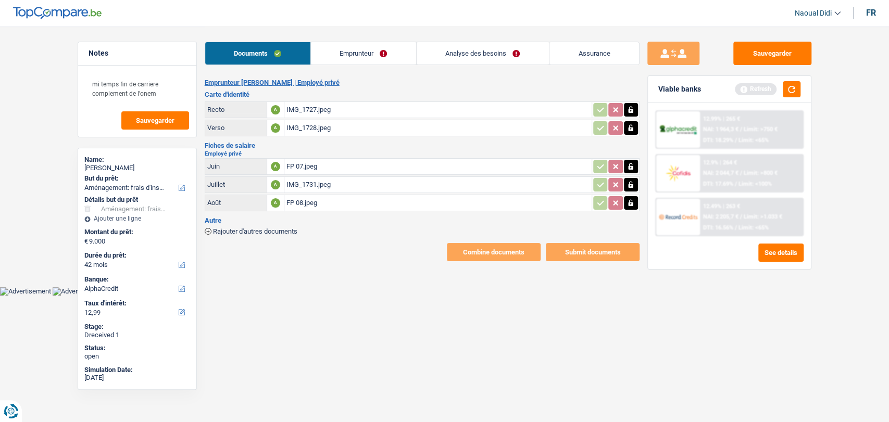
click at [348, 49] on link "Emprunteur" at bounding box center [363, 53] width 105 height 22
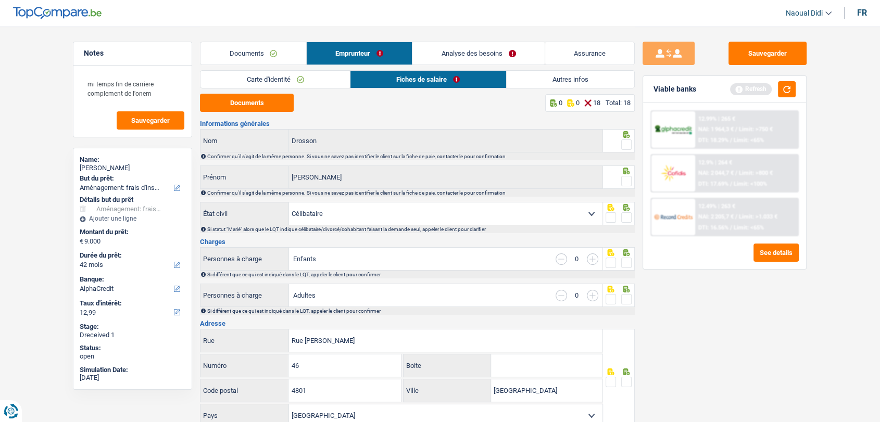
click at [554, 78] on link "Autres infos" at bounding box center [570, 79] width 128 height 17
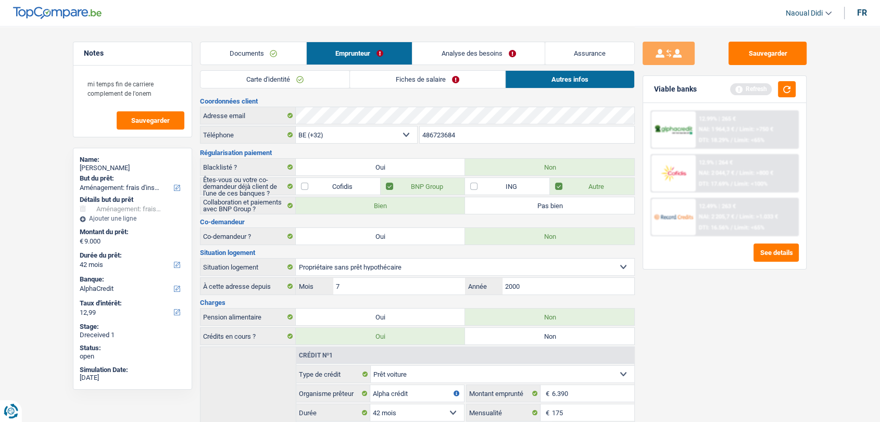
click at [255, 45] on link "Documents" at bounding box center [253, 53] width 106 height 22
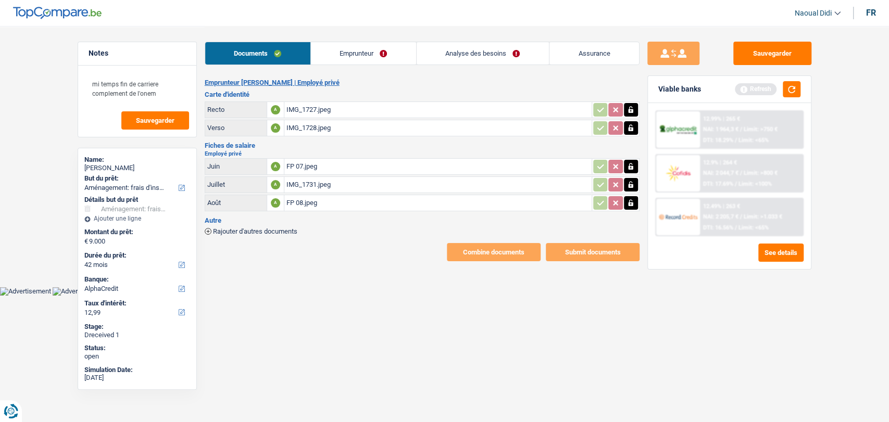
click at [310, 183] on div "IMG_1731.jpeg" at bounding box center [437, 185] width 303 height 16
click at [624, 178] on button "button" at bounding box center [631, 185] width 14 height 14
click at [629, 182] on icon "button" at bounding box center [630, 184] width 6 height 7
click at [312, 200] on div "FP 08.jpeg" at bounding box center [437, 203] width 303 height 16
click at [632, 166] on icon "button" at bounding box center [630, 166] width 5 height 7
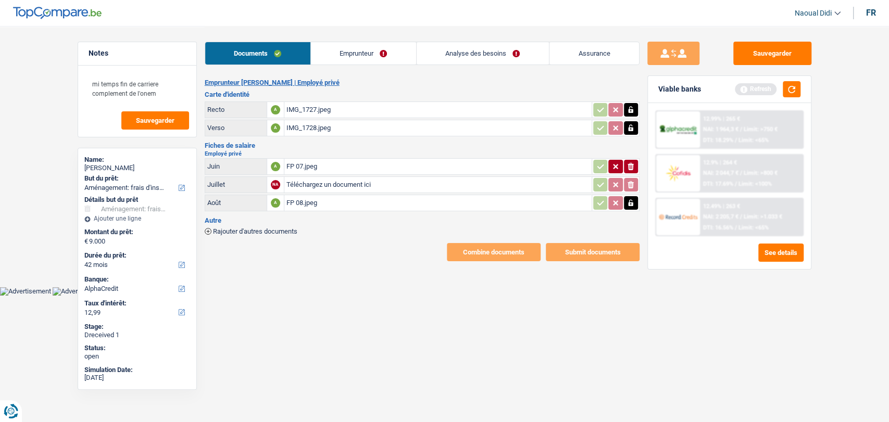
click at [632, 161] on icon "ionicons-v5-e" at bounding box center [630, 166] width 8 height 10
click at [235, 228] on span "Rajouter d'autres documents" at bounding box center [255, 231] width 84 height 7
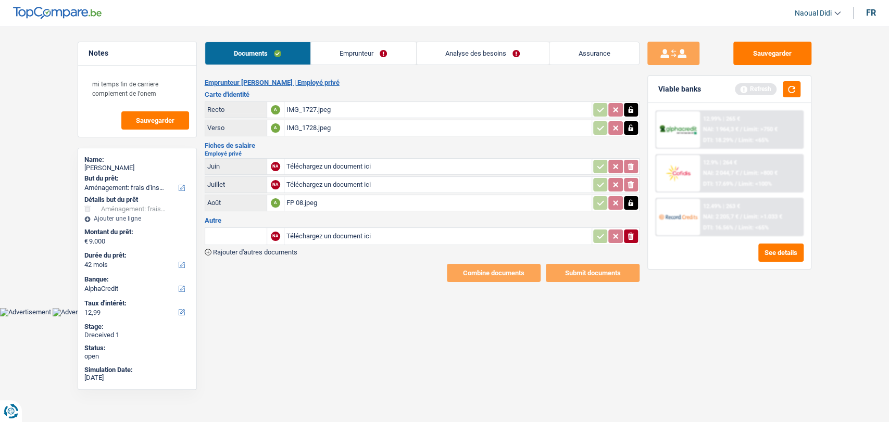
click at [322, 233] on input "Téléchargez un document ici" at bounding box center [437, 237] width 303 height 16
type input "C:\fakepath\IMG_1734.jpeg"
click at [233, 237] on input "text" at bounding box center [235, 236] width 57 height 17
drag, startPoint x: 233, startPoint y: 237, endPoint x: 168, endPoint y: 233, distance: 65.2
click at [168, 233] on div "Notes mi temps fin de carriere complement de l'onem Sauvegarder Name: Alain Dro…" at bounding box center [445, 154] width 750 height 256
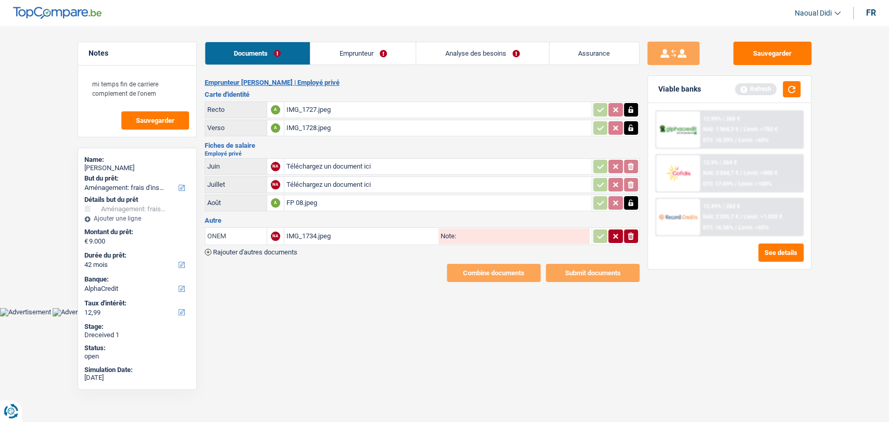
type input "ONEM"
click at [455, 235] on div "Note:" at bounding box center [513, 237] width 151 height 16
click at [486, 242] on input "Note:" at bounding box center [522, 237] width 133 height 16
paste input "ONEM"
type input "ONEM"
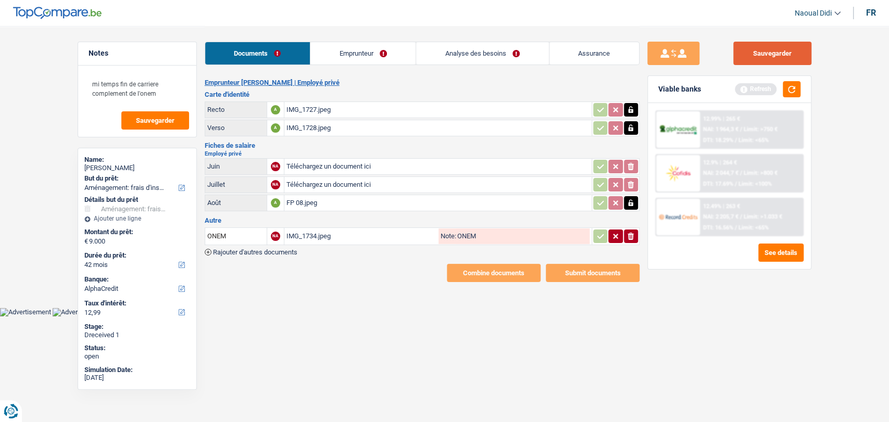
click at [791, 49] on button "Sauvegarder" at bounding box center [772, 53] width 78 height 23
click at [359, 49] on link "Emprunteur" at bounding box center [362, 53] width 105 height 22
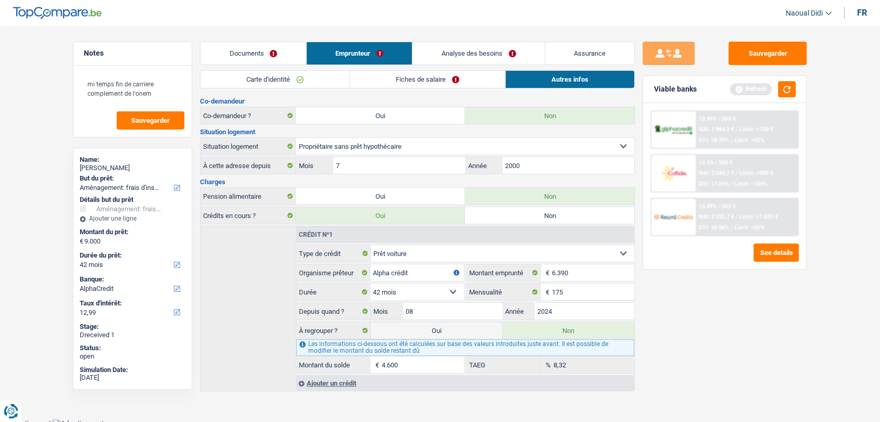
scroll to position [124, 0]
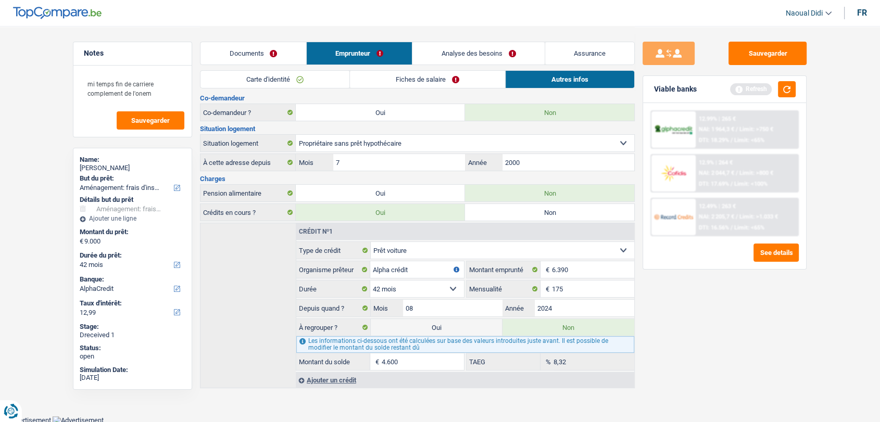
click at [379, 74] on link "Fiches de salaire" at bounding box center [427, 79] width 155 height 17
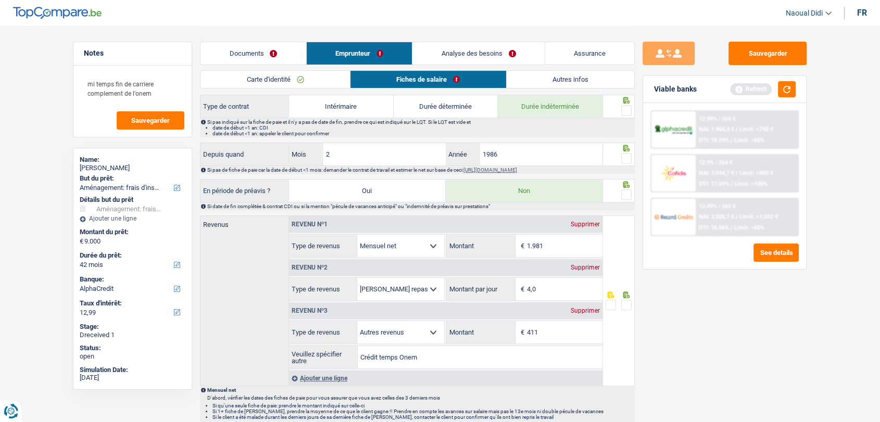
scroll to position [471, 0]
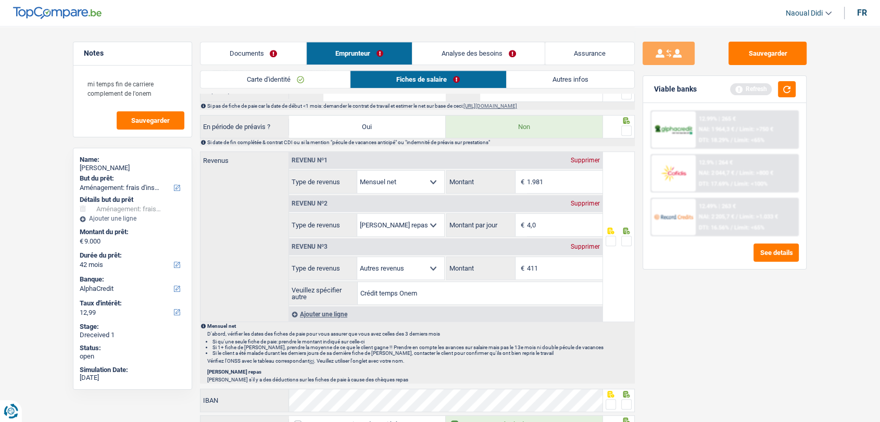
click at [231, 53] on link "Documents" at bounding box center [253, 53] width 106 height 22
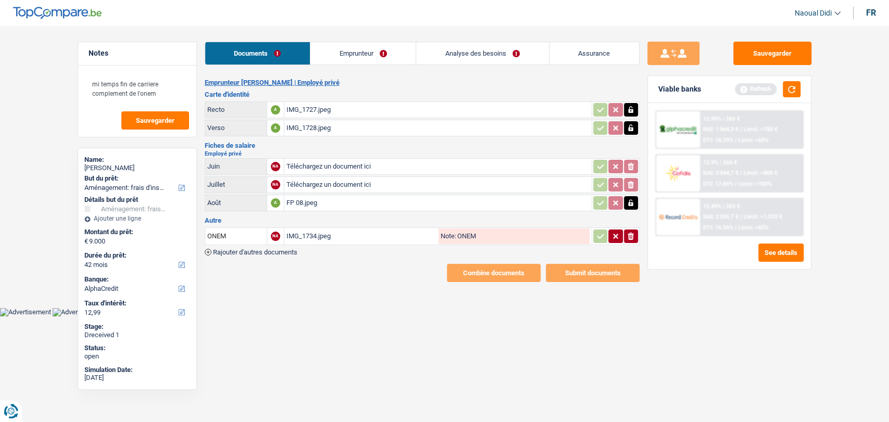
click at [305, 238] on div "IMG_1734.jpeg" at bounding box center [361, 237] width 150 height 16
click at [791, 92] on button "button" at bounding box center [791, 89] width 18 height 16
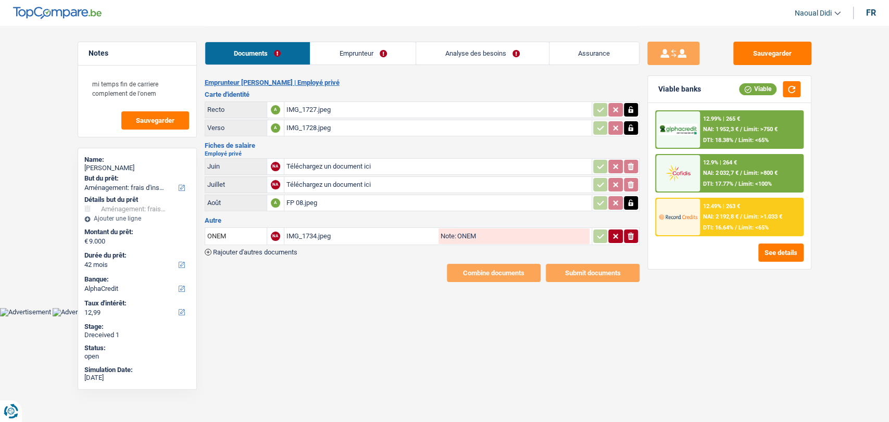
click at [352, 55] on link "Emprunteur" at bounding box center [362, 53] width 105 height 22
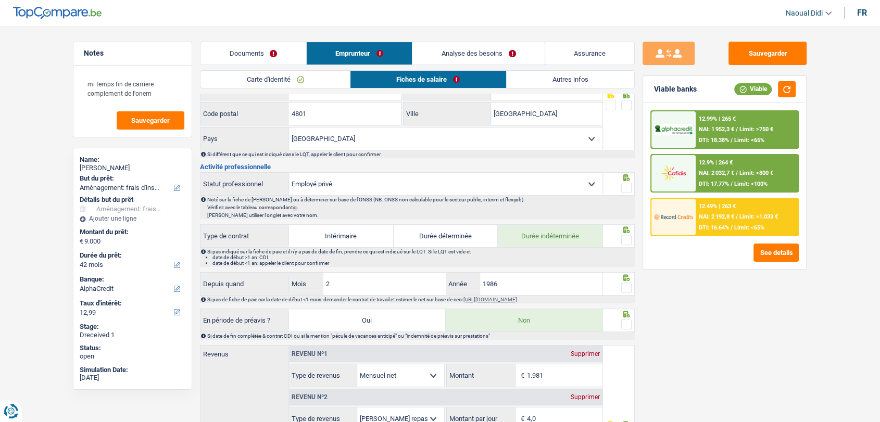
scroll to position [462, 0]
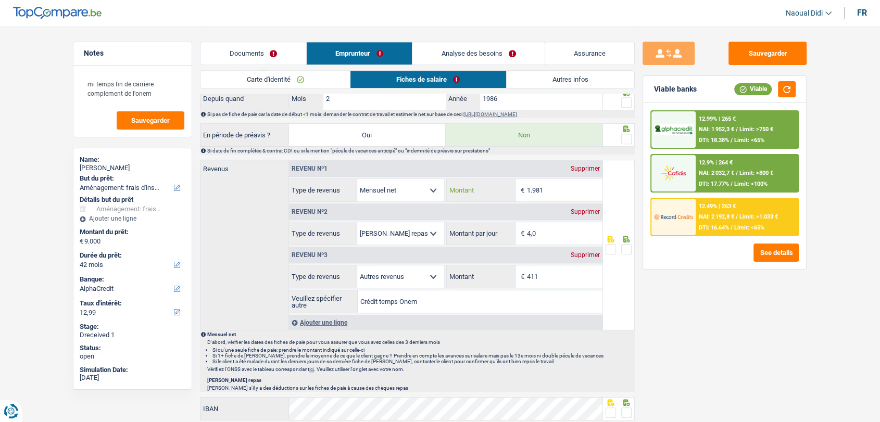
click at [556, 183] on input "1.981" at bounding box center [564, 190] width 75 height 22
click at [625, 246] on span at bounding box center [626, 249] width 10 height 10
click at [0, 0] on input "radio" at bounding box center [0, 0] width 0 height 0
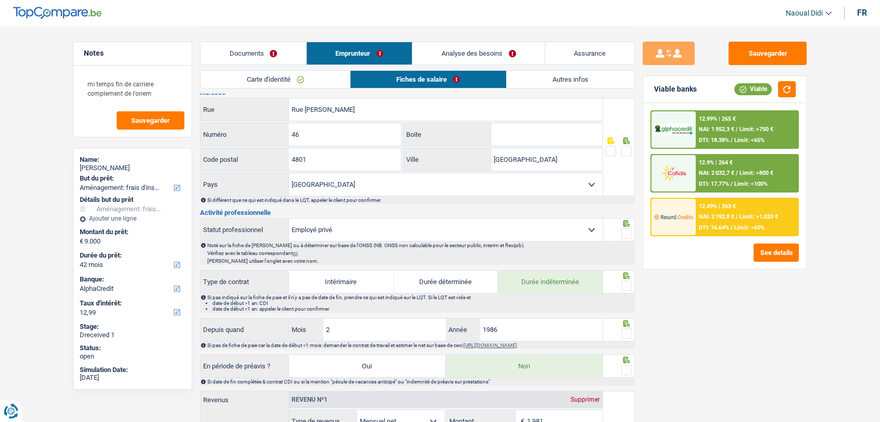
scroll to position [58, 0]
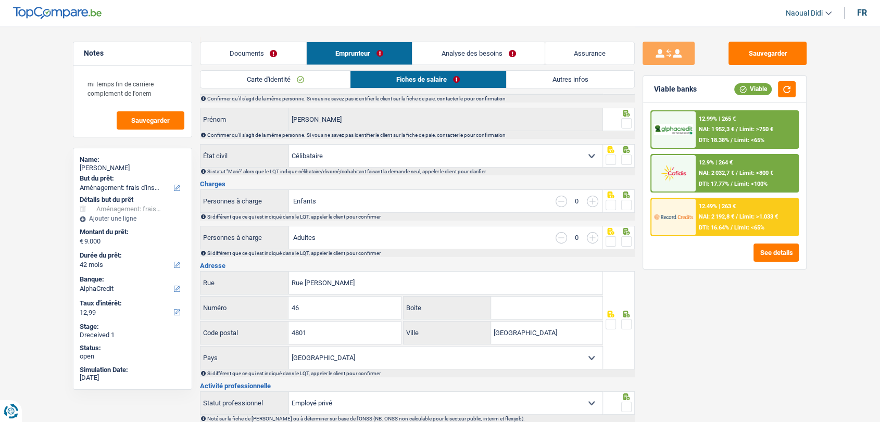
click at [447, 79] on link "Fiches de salaire" at bounding box center [428, 79] width 156 height 17
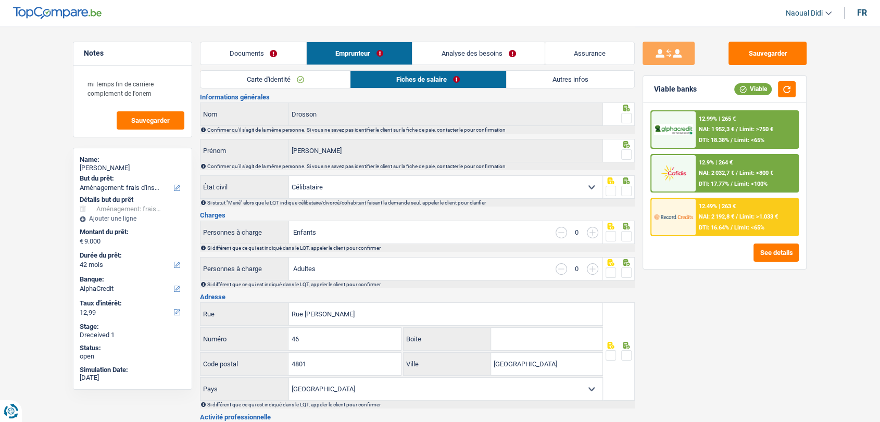
scroll to position [0, 0]
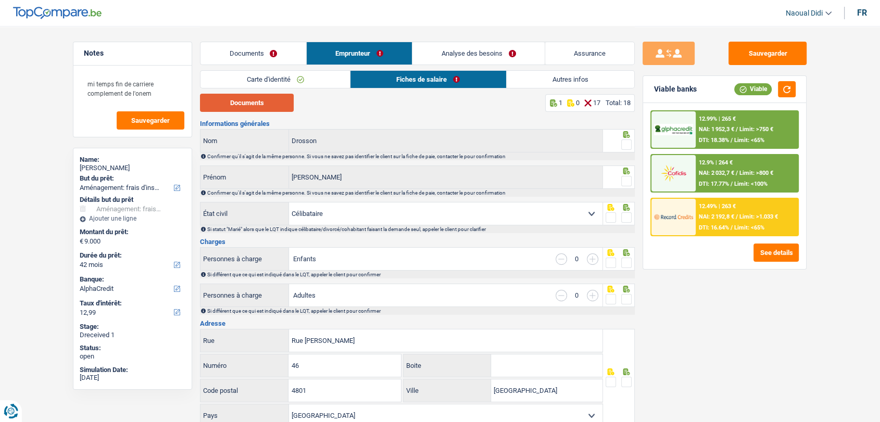
click at [262, 106] on button "Documents" at bounding box center [247, 103] width 94 height 18
click at [625, 143] on span at bounding box center [626, 145] width 10 height 10
click at [0, 0] on input "radio" at bounding box center [0, 0] width 0 height 0
drag, startPoint x: 624, startPoint y: 181, endPoint x: 631, endPoint y: 233, distance: 53.0
click at [624, 183] on span at bounding box center [626, 181] width 10 height 10
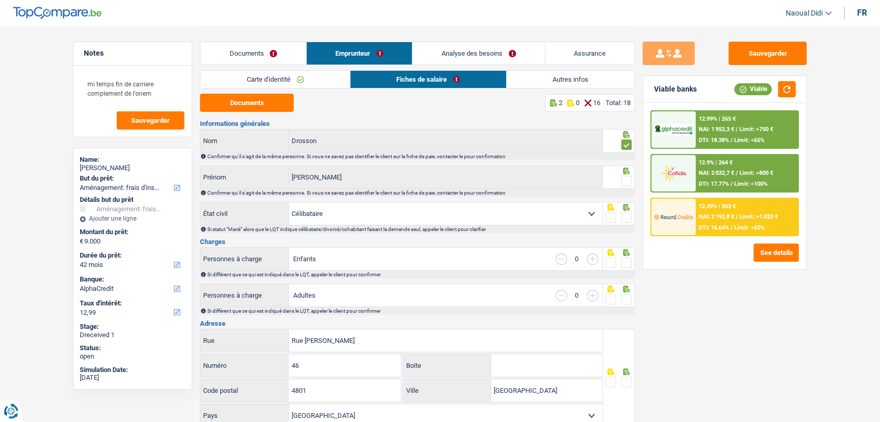
click at [0, 0] on input "radio" at bounding box center [0, 0] width 0 height 0
click at [627, 218] on span at bounding box center [626, 217] width 10 height 10
click at [0, 0] on input "radio" at bounding box center [0, 0] width 0 height 0
click at [627, 268] on div at bounding box center [619, 258] width 32 height 23
click at [624, 261] on span at bounding box center [626, 263] width 10 height 10
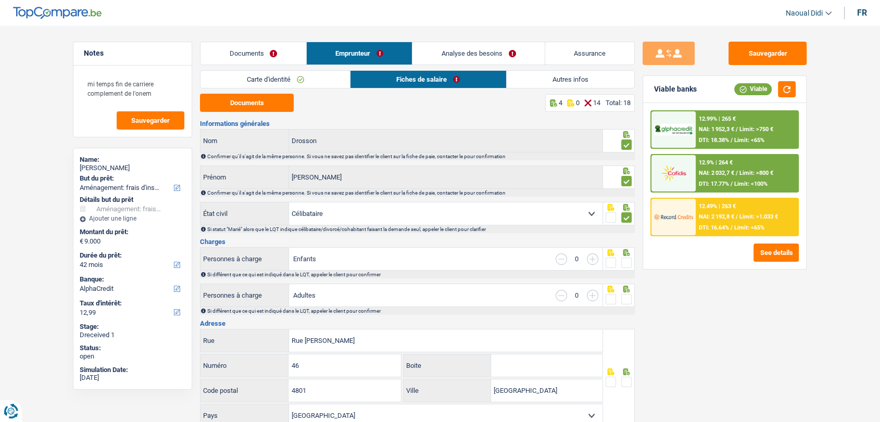
click at [0, 0] on input "radio" at bounding box center [0, 0] width 0 height 0
click at [629, 303] on span at bounding box center [626, 299] width 10 height 10
click at [0, 0] on input "radio" at bounding box center [0, 0] width 0 height 0
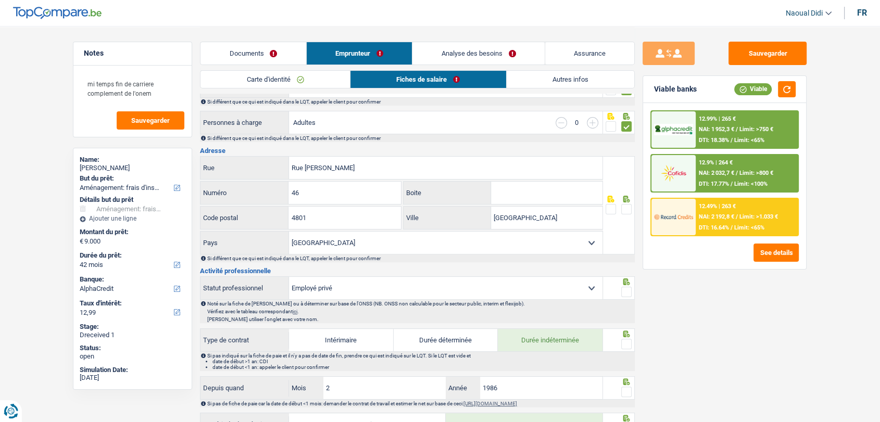
scroll to position [173, 0]
click at [625, 204] on span at bounding box center [626, 209] width 10 height 10
click at [0, 0] on input "radio" at bounding box center [0, 0] width 0 height 0
click at [460, 51] on link "Analyse des besoins" at bounding box center [478, 53] width 132 height 22
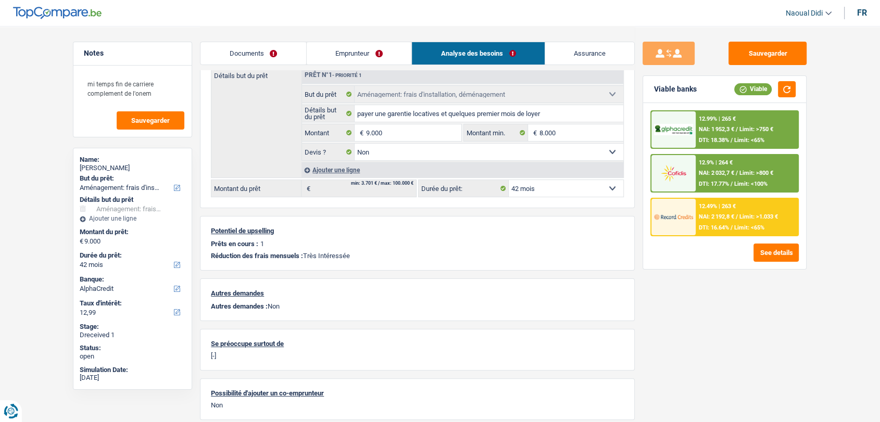
scroll to position [58, 0]
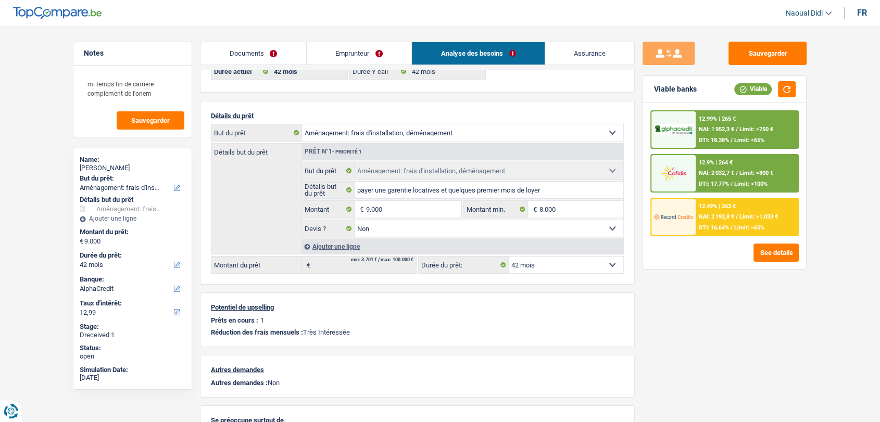
click at [358, 51] on link "Emprunteur" at bounding box center [359, 53] width 105 height 22
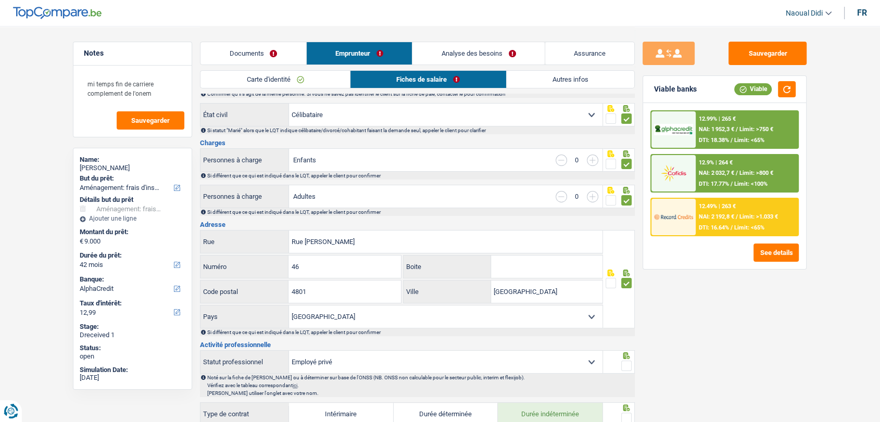
scroll to position [173, 0]
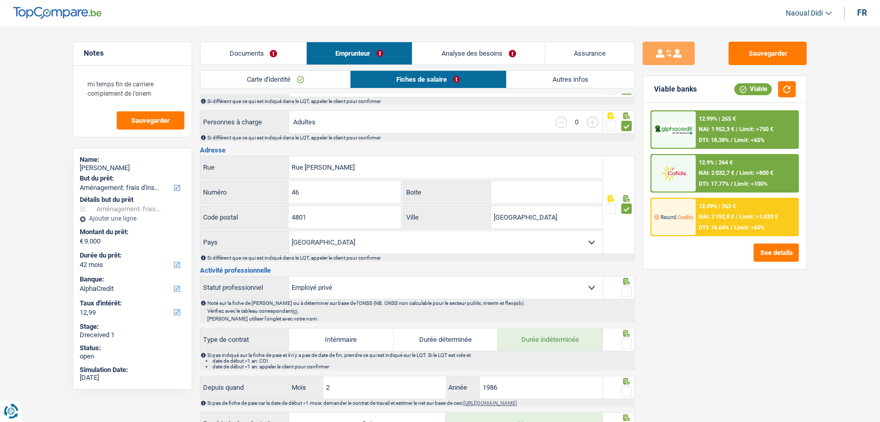
click at [628, 292] on span at bounding box center [626, 291] width 10 height 10
click at [0, 0] on input "radio" at bounding box center [0, 0] width 0 height 0
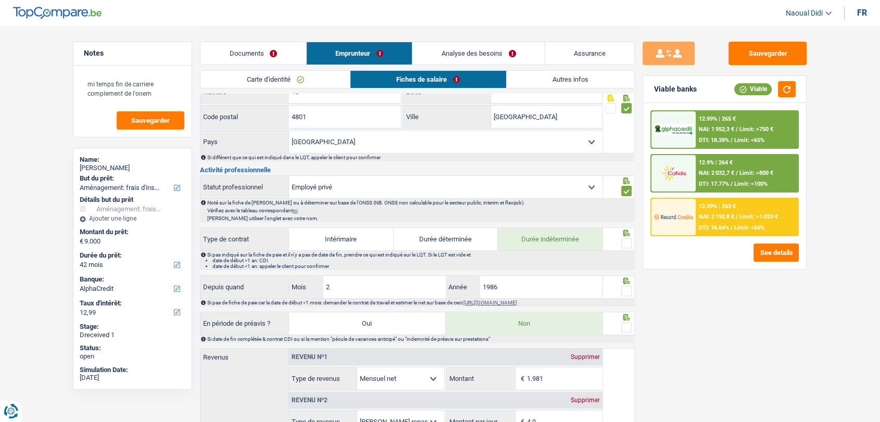
scroll to position [289, 0]
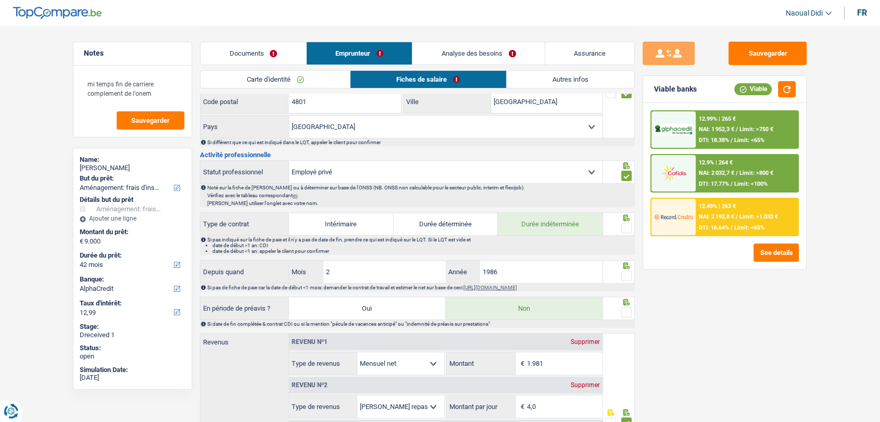
click at [627, 226] on span at bounding box center [626, 228] width 10 height 10
click at [0, 0] on input "radio" at bounding box center [0, 0] width 0 height 0
click at [626, 310] on span at bounding box center [626, 312] width 10 height 10
click at [0, 0] on input "radio" at bounding box center [0, 0] width 0 height 0
click at [629, 271] on span at bounding box center [626, 276] width 10 height 10
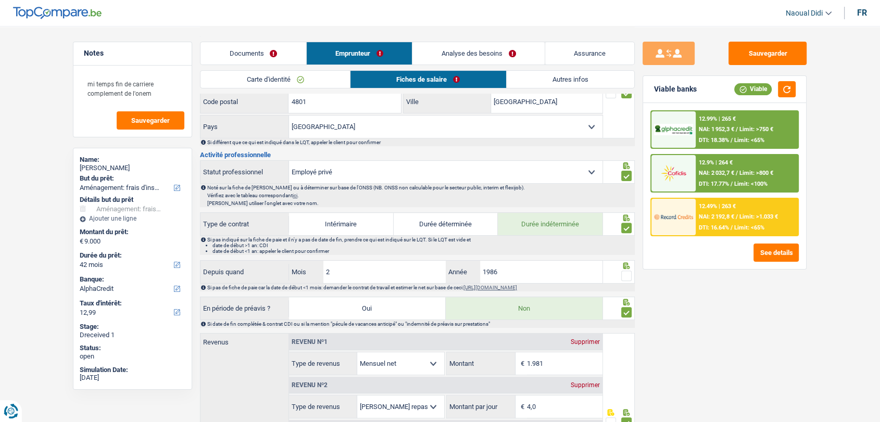
click at [0, 0] on input "radio" at bounding box center [0, 0] width 0 height 0
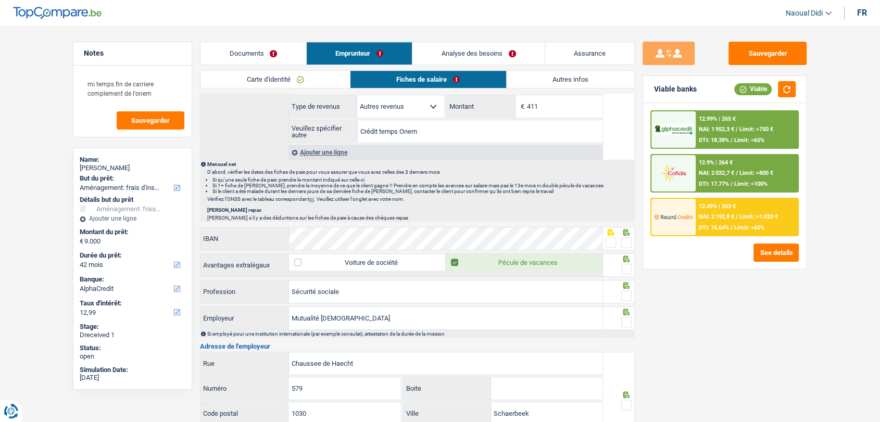
scroll to position [636, 0]
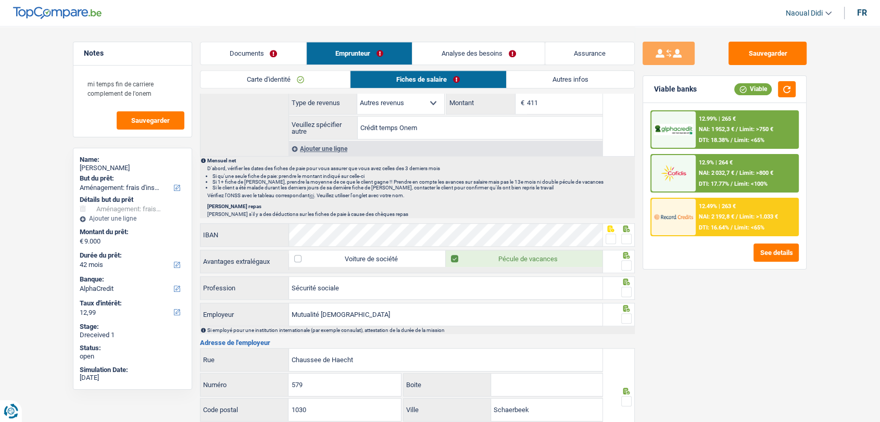
click at [626, 241] on span at bounding box center [626, 239] width 10 height 10
click at [0, 0] on input "radio" at bounding box center [0, 0] width 0 height 0
click at [609, 236] on span at bounding box center [610, 239] width 10 height 10
click at [0, 0] on input "radio" at bounding box center [0, 0] width 0 height 0
click at [626, 263] on span at bounding box center [626, 265] width 10 height 10
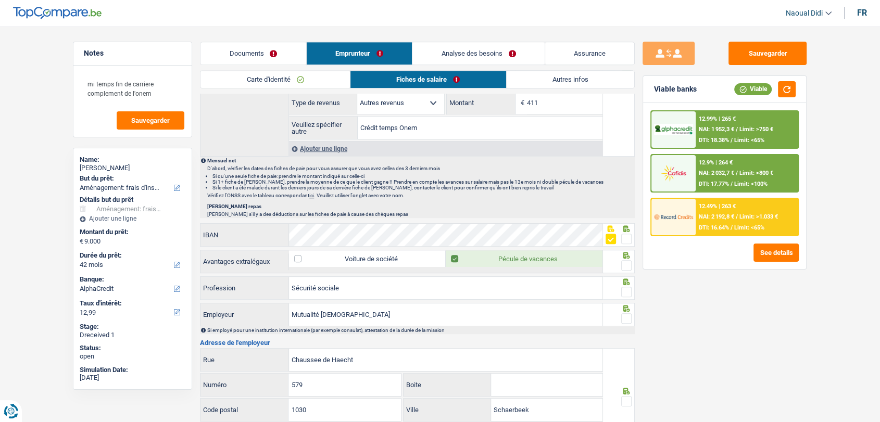
click at [0, 0] on input "radio" at bounding box center [0, 0] width 0 height 0
click at [626, 288] on span at bounding box center [626, 292] width 10 height 10
click at [0, 0] on input "radio" at bounding box center [0, 0] width 0 height 0
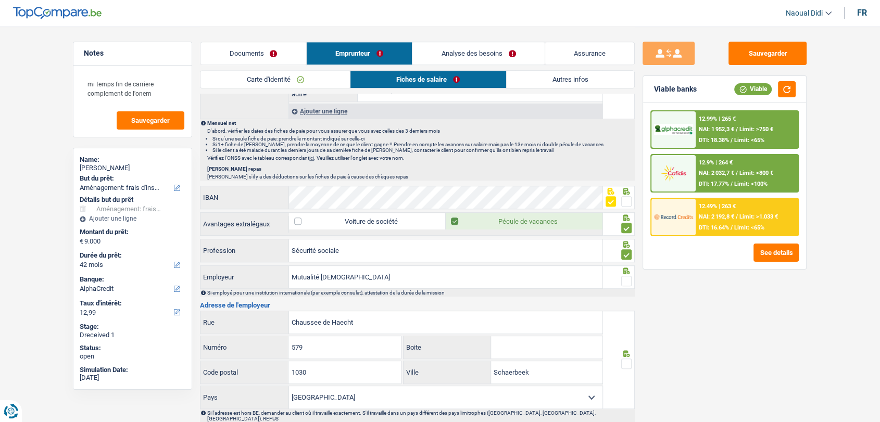
scroll to position [694, 0]
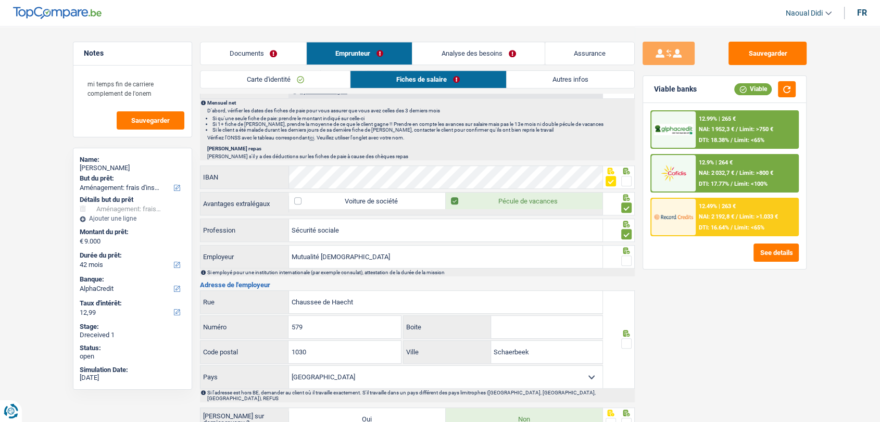
click at [625, 259] on span at bounding box center [626, 261] width 10 height 10
click at [0, 0] on input "radio" at bounding box center [0, 0] width 0 height 0
click at [629, 341] on span at bounding box center [626, 343] width 10 height 10
click at [0, 0] on input "radio" at bounding box center [0, 0] width 0 height 0
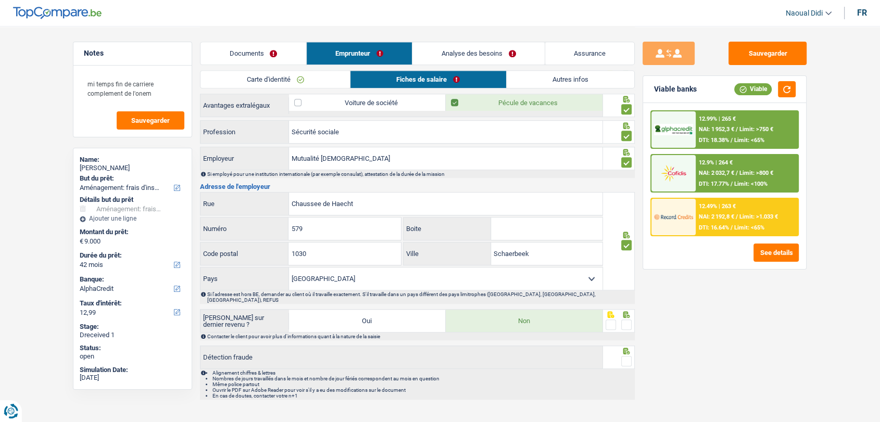
scroll to position [801, 0]
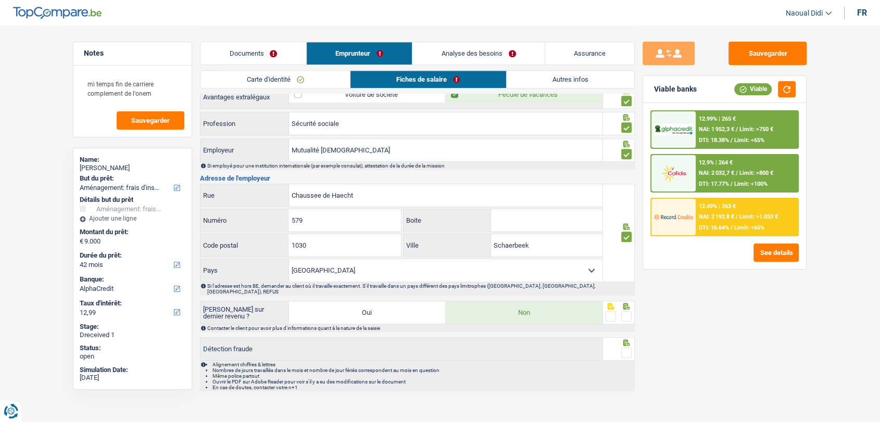
click at [627, 311] on span at bounding box center [626, 316] width 10 height 10
click at [0, 0] on input "radio" at bounding box center [0, 0] width 0 height 0
click at [626, 348] on span at bounding box center [626, 353] width 10 height 10
click at [0, 0] on input "radio" at bounding box center [0, 0] width 0 height 0
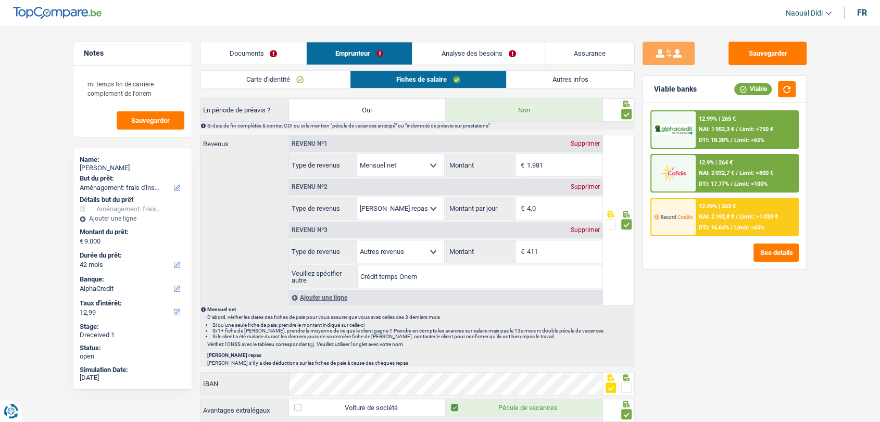
scroll to position [338, 0]
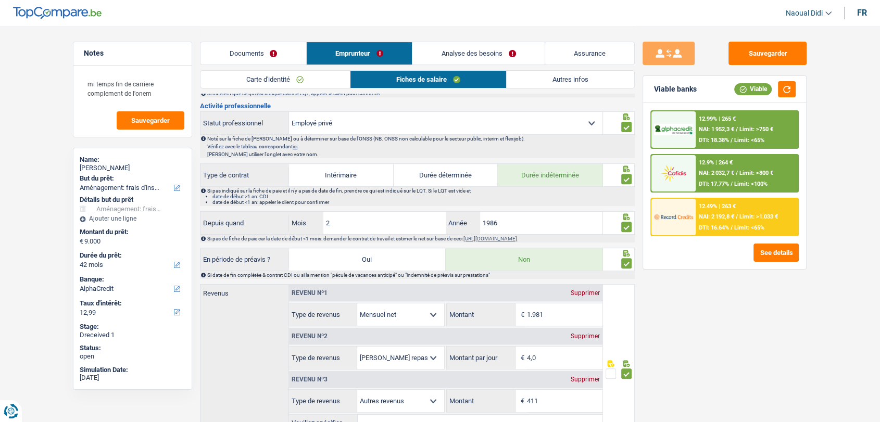
click at [250, 48] on link "Documents" at bounding box center [253, 53] width 106 height 22
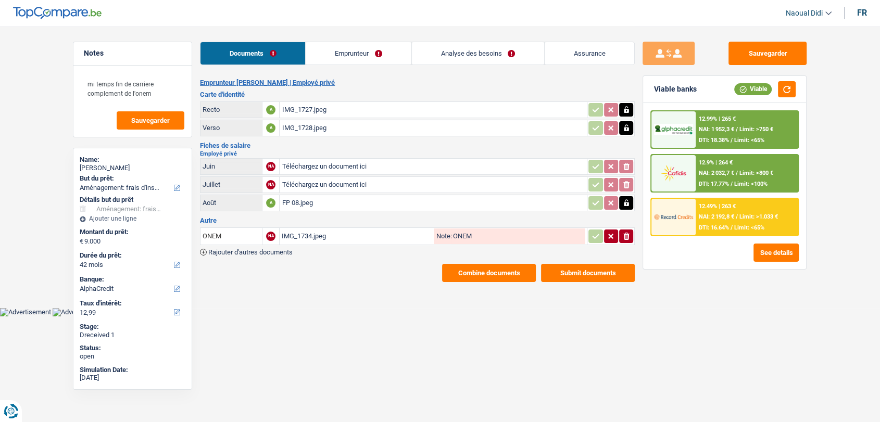
scroll to position [0, 0]
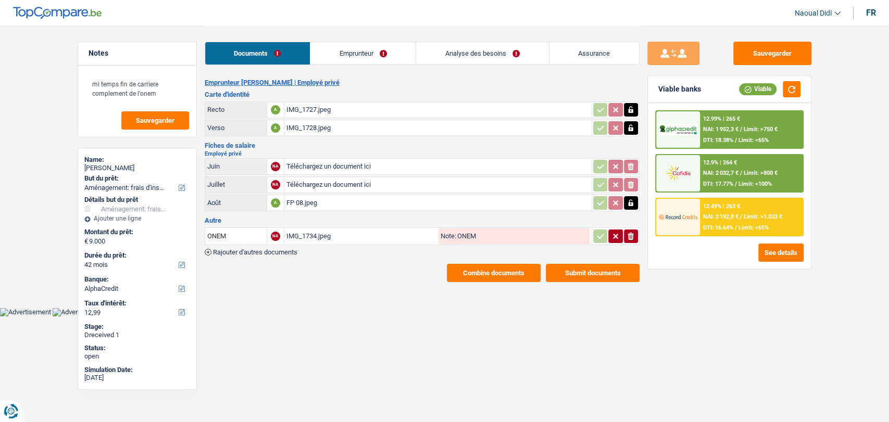
click at [364, 50] on link "Emprunteur" at bounding box center [362, 53] width 105 height 22
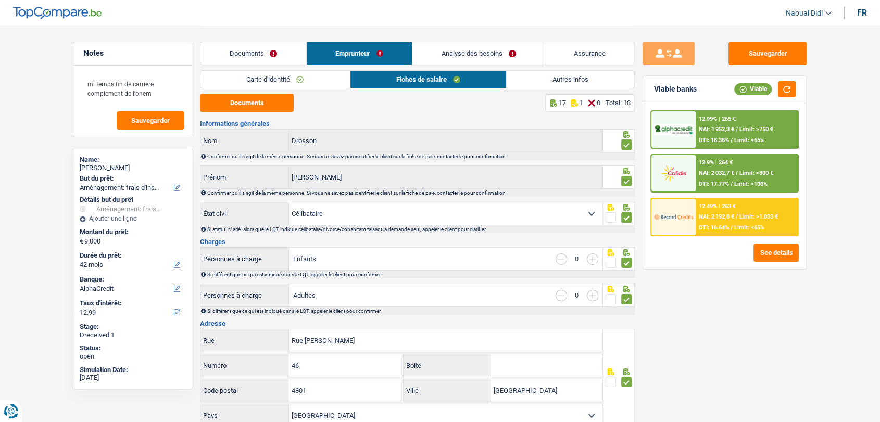
click at [233, 53] on link "Documents" at bounding box center [253, 53] width 106 height 22
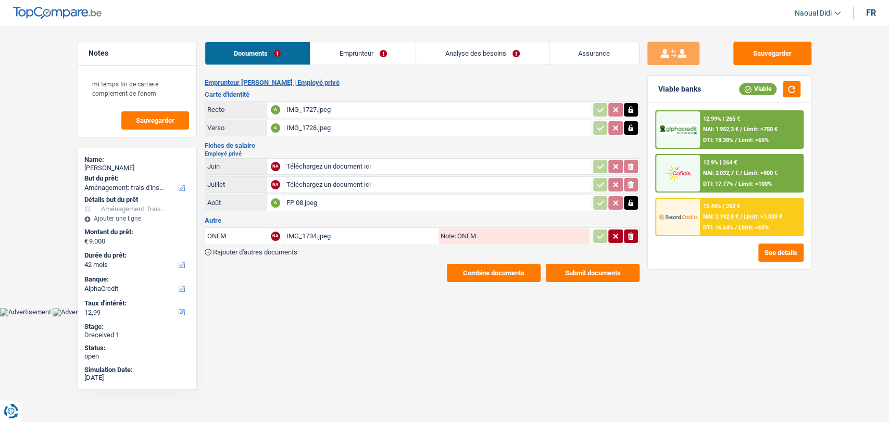
click at [310, 180] on input "Téléchargez un document ici" at bounding box center [437, 185] width 303 height 16
type input "C:\fakepath\IMG_1741.png"
drag, startPoint x: 791, startPoint y: 86, endPoint x: 814, endPoint y: 91, distance: 23.5
click at [814, 91] on div "Sauvegarder Viable banks Viable 12.99% | 265 € NAI: 1 952,3 € / Limit: >750 € D…" at bounding box center [729, 224] width 180 height 364
click at [770, 58] on button "Sauvegarder" at bounding box center [772, 53] width 78 height 23
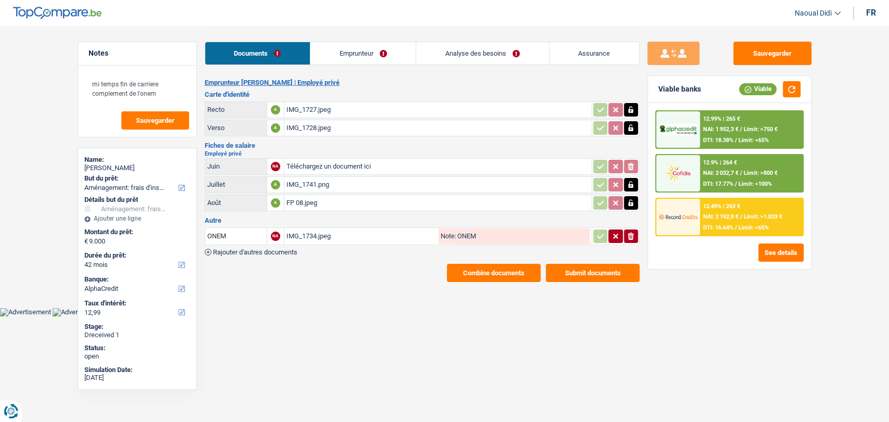
click at [359, 51] on link "Emprunteur" at bounding box center [362, 53] width 105 height 22
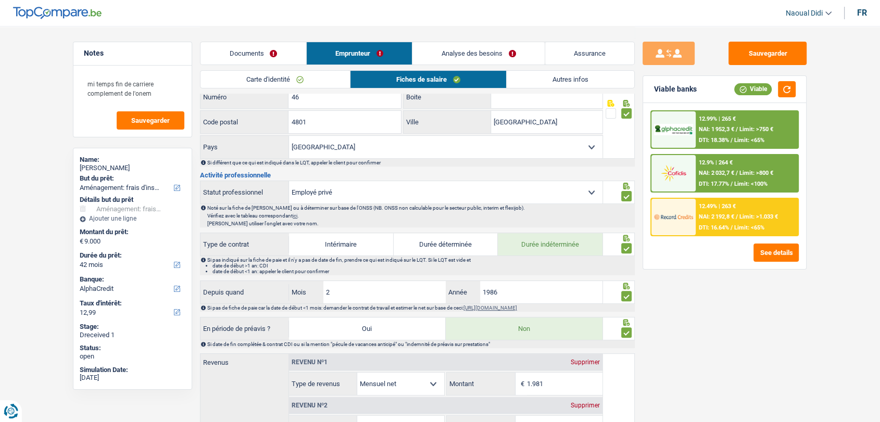
scroll to position [173, 0]
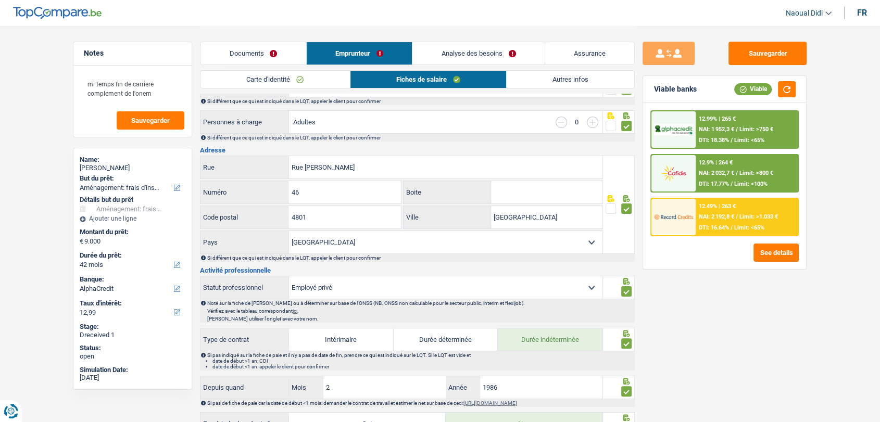
click at [245, 60] on link "Documents" at bounding box center [253, 53] width 106 height 22
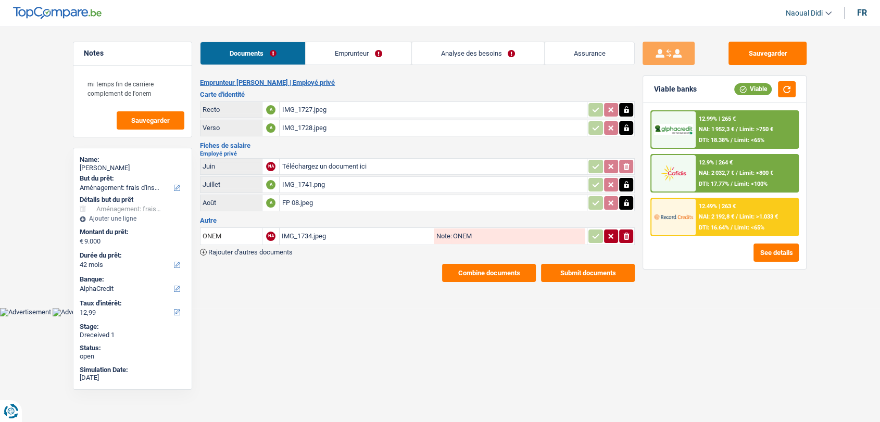
scroll to position [0, 0]
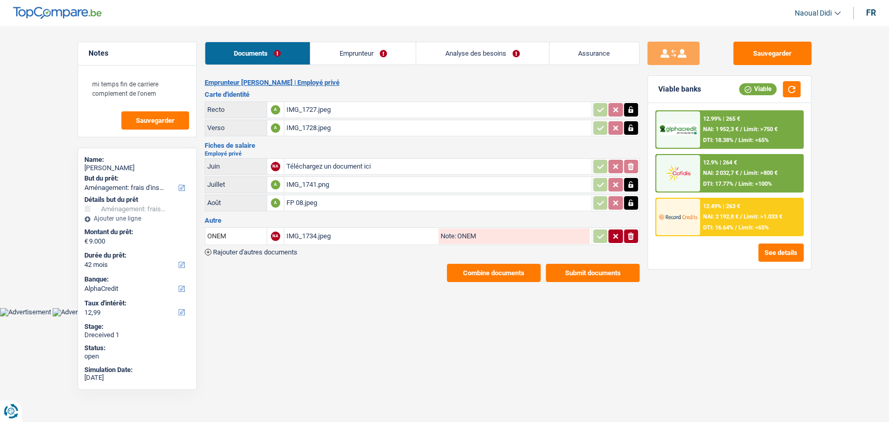
click at [327, 166] on input "Téléchargez un document ici" at bounding box center [437, 167] width 303 height 16
type input "C:\fakepath\FP 06.jpeg"
drag, startPoint x: 317, startPoint y: 183, endPoint x: 273, endPoint y: 322, distance: 145.2
click at [273, 316] on html "Vous avez le contrôle de vos données Nous utilisons des cookies, tout comme nos…" at bounding box center [444, 158] width 889 height 316
click at [776, 59] on button "Sauvegarder" at bounding box center [772, 53] width 78 height 23
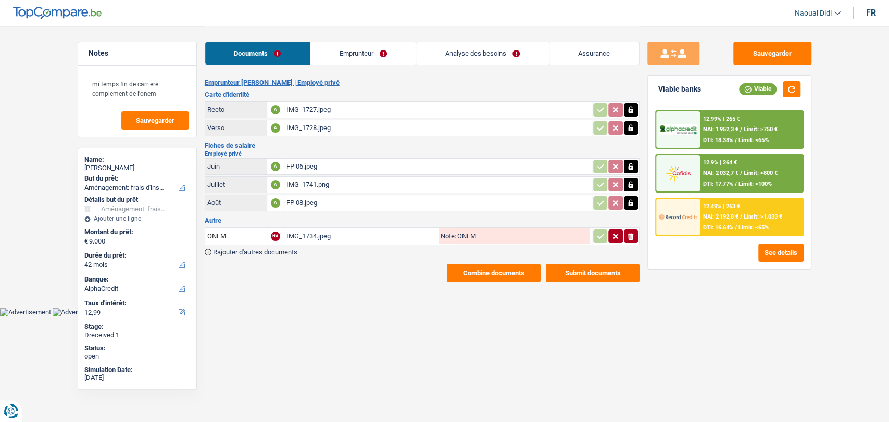
click at [302, 166] on div "FP 06.jpeg" at bounding box center [437, 167] width 303 height 16
click at [307, 186] on div "IMG_1741.png" at bounding box center [437, 185] width 303 height 16
click at [454, 50] on link "Analyse des besoins" at bounding box center [482, 53] width 132 height 22
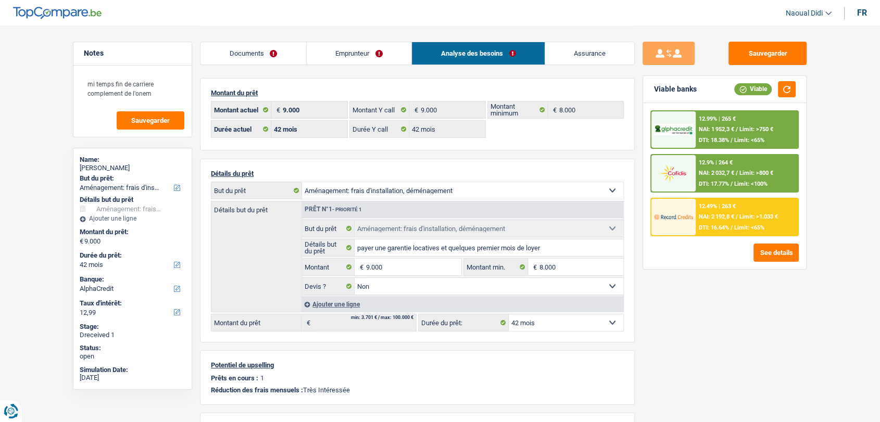
click at [725, 134] on div "12.99% | 265 € NAI: 1 952,3 € / Limit: >750 € DTI: 18.38% / Limit: <65%" at bounding box center [746, 129] width 103 height 36
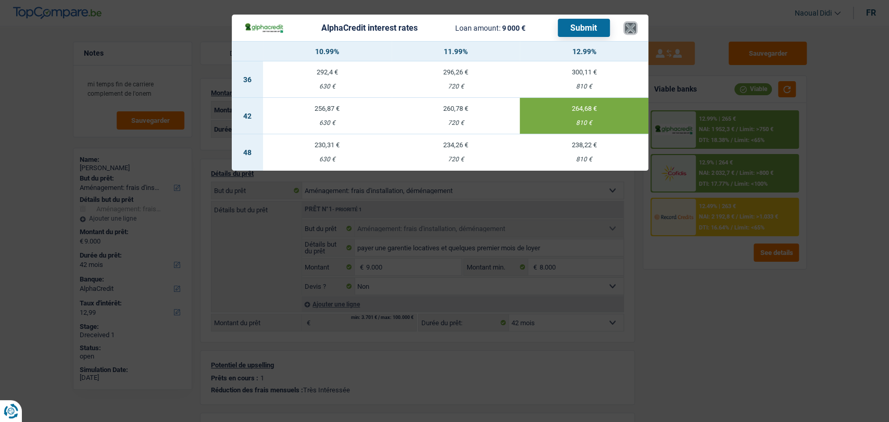
click at [629, 31] on button "×" at bounding box center [630, 28] width 11 height 10
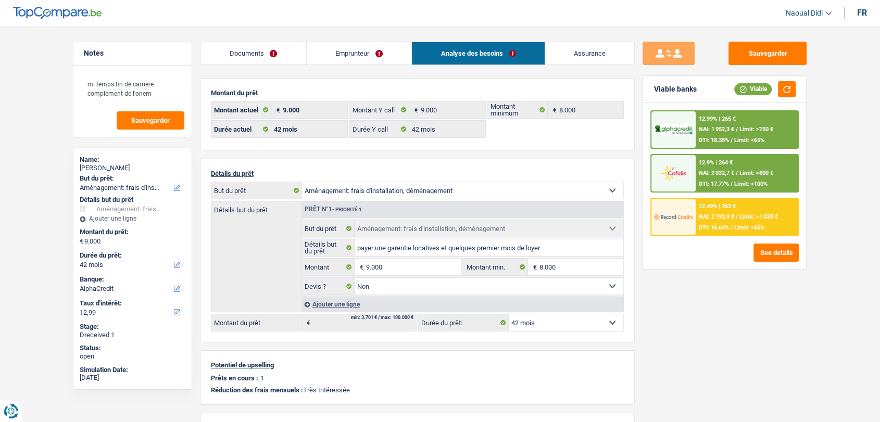
click at [728, 132] on span "NAI: 1 952,3 €" at bounding box center [716, 129] width 35 height 7
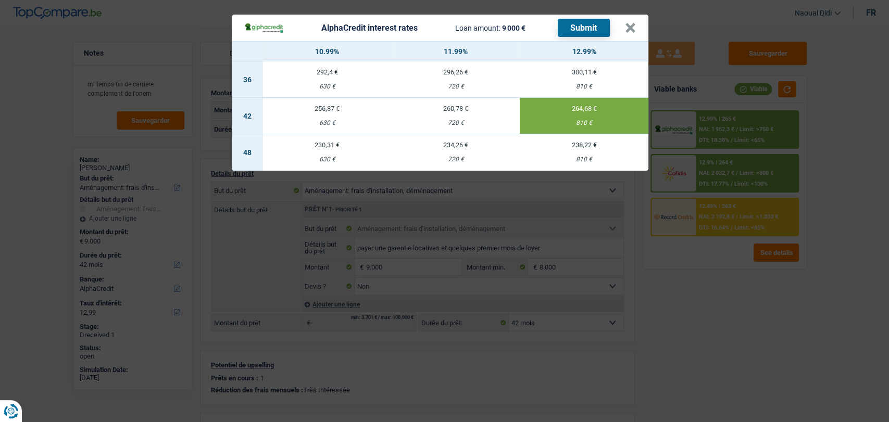
click at [579, 26] on button "Submit" at bounding box center [584, 28] width 52 height 18
click at [628, 25] on button "×" at bounding box center [630, 28] width 11 height 10
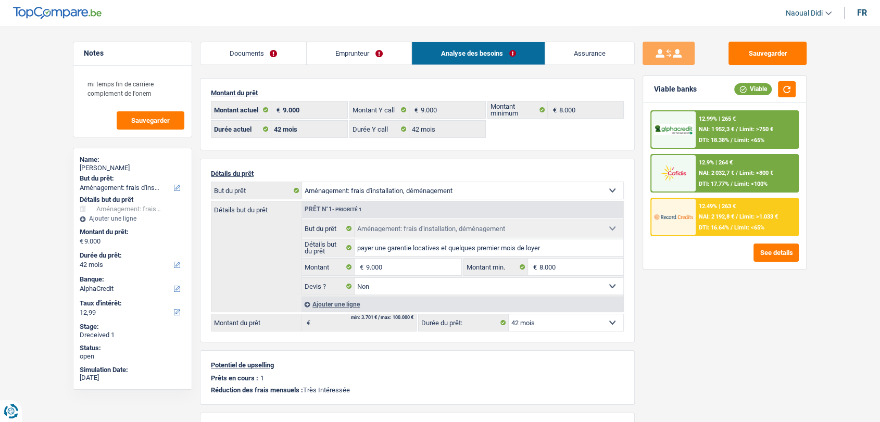
click at [721, 163] on div "12.9% | 264 €" at bounding box center [716, 162] width 34 height 7
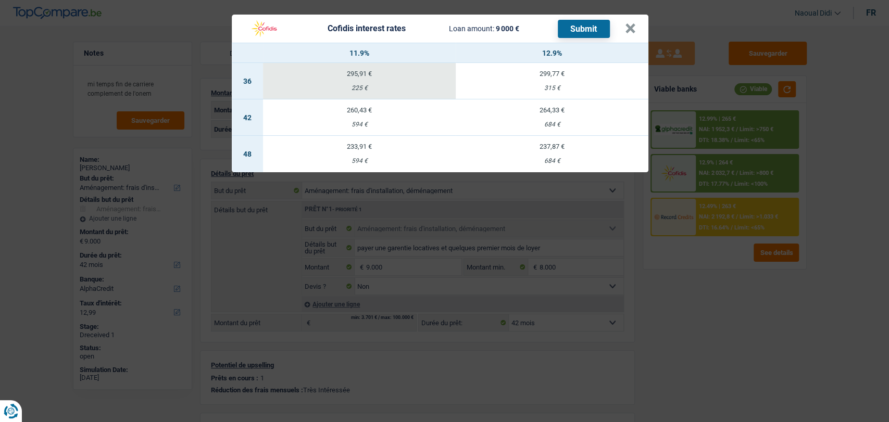
click at [557, 121] on div "684 €" at bounding box center [551, 124] width 193 height 7
select select "cofidis"
type input "12,90"
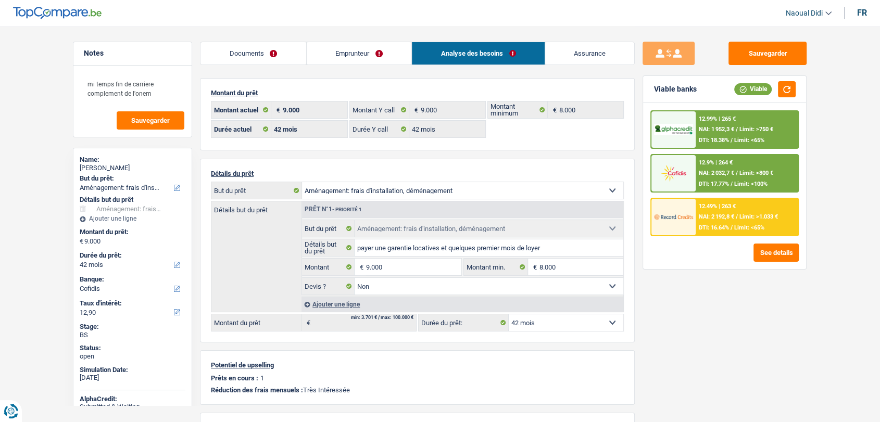
click at [702, 161] on div "12.9% | 264 €" at bounding box center [716, 162] width 34 height 7
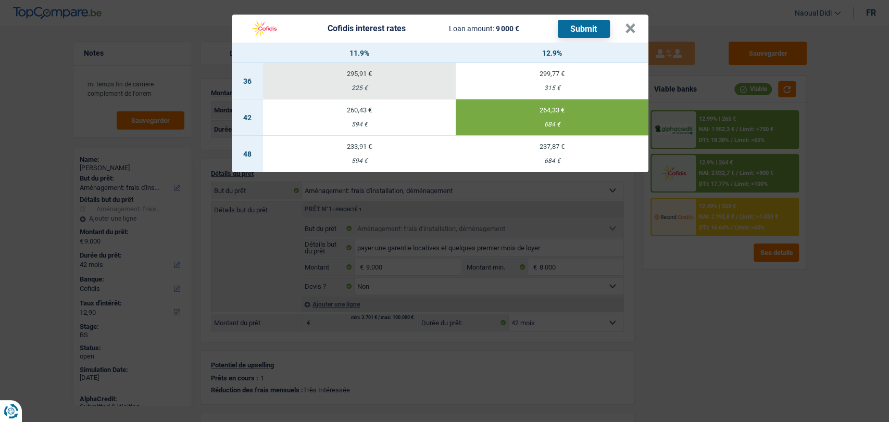
click at [577, 26] on button "Submit" at bounding box center [584, 29] width 52 height 18
drag, startPoint x: 623, startPoint y: 33, endPoint x: 628, endPoint y: 30, distance: 6.5
click at [623, 31] on div "Cofidis interest rates Loan amount: 9 000 € Submit" at bounding box center [434, 29] width 381 height 20
click at [631, 28] on button "×" at bounding box center [630, 28] width 11 height 10
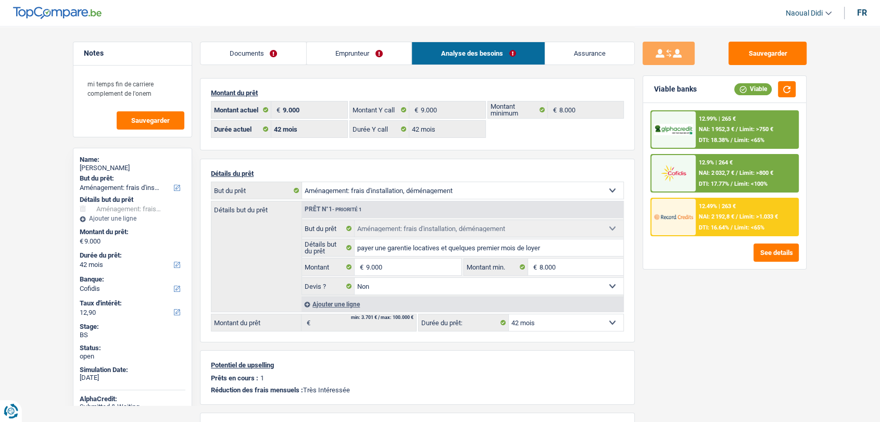
click at [723, 196] on div "12.99% | 265 € NAI: 1 952,3 € / Limit: >750 € DTI: 18.38% / Limit: <65% 12.9% |…" at bounding box center [724, 173] width 148 height 126
click at [720, 224] on span "DTI: 16.64%" at bounding box center [714, 227] width 30 height 7
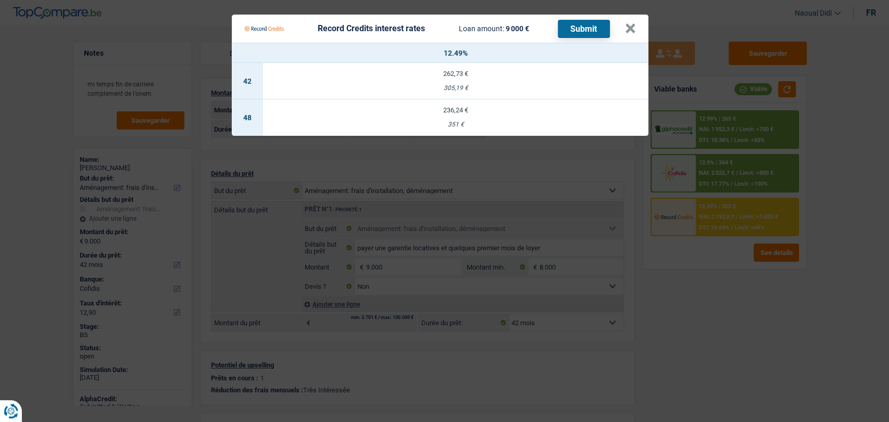
click at [461, 80] on td "262,73 € 305,19 €" at bounding box center [455, 81] width 385 height 36
select select "record credits"
type input "12,49"
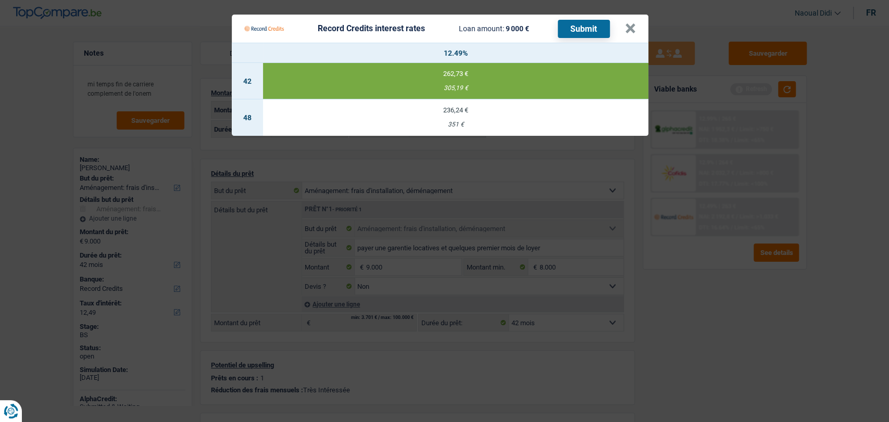
click at [589, 26] on button "Submit" at bounding box center [584, 29] width 52 height 18
click at [521, 36] on div "Record Credits interest rates Loan amount: 9 000 € Submit" at bounding box center [426, 29] width 365 height 20
drag, startPoint x: 628, startPoint y: 29, endPoint x: 518, endPoint y: 40, distance: 109.8
click at [625, 29] on button "×" at bounding box center [630, 28] width 11 height 10
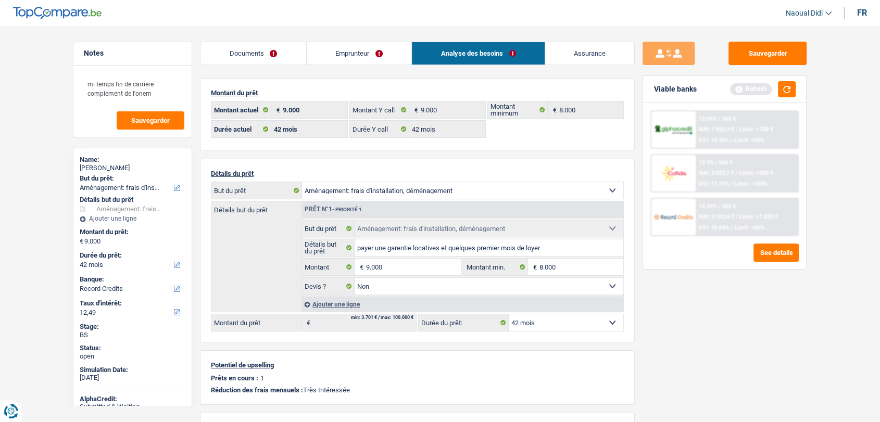
drag, startPoint x: 242, startPoint y: 54, endPoint x: 232, endPoint y: 53, distance: 10.5
click at [242, 54] on link "Documents" at bounding box center [253, 53] width 106 height 22
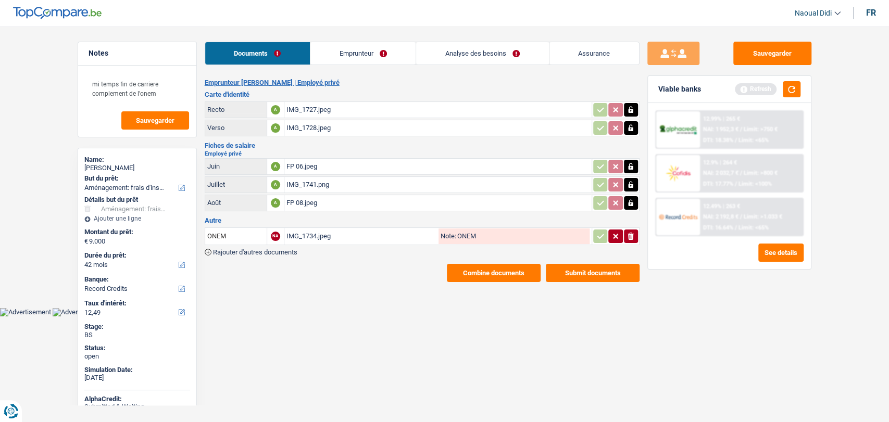
click at [588, 268] on button "Submit documents" at bounding box center [593, 273] width 94 height 18
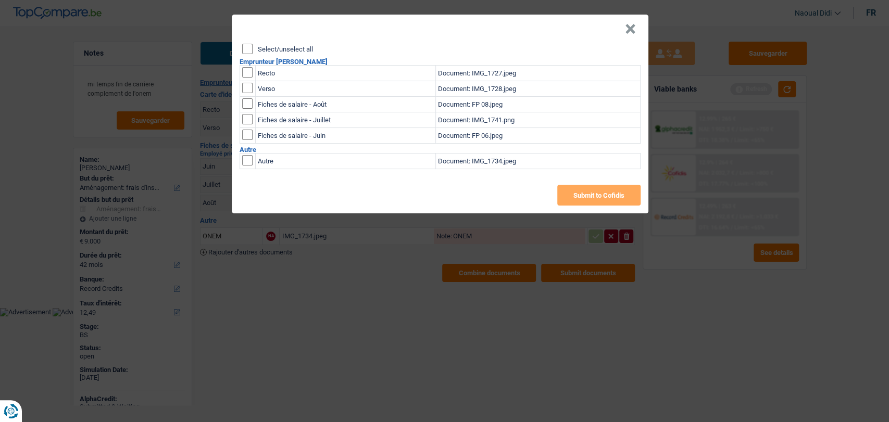
click at [244, 51] on input "Select/unselect all" at bounding box center [247, 49] width 10 height 10
checkbox input "true"
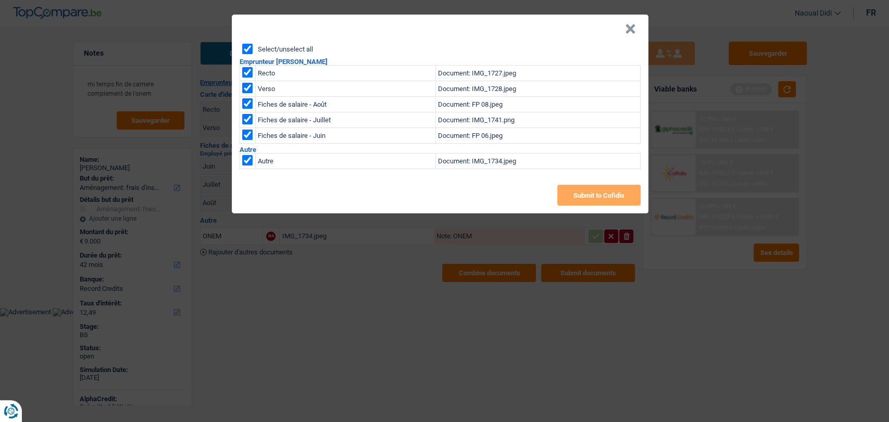
checkbox input "true"
click at [591, 196] on button "Submit to Cofidis" at bounding box center [598, 195] width 83 height 21
click at [629, 34] on button "×" at bounding box center [630, 29] width 11 height 10
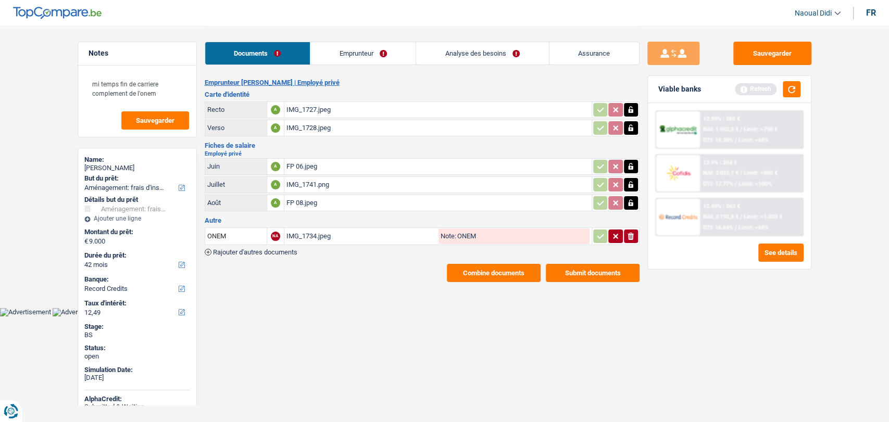
click at [500, 275] on button "Combine documents" at bounding box center [494, 273] width 94 height 18
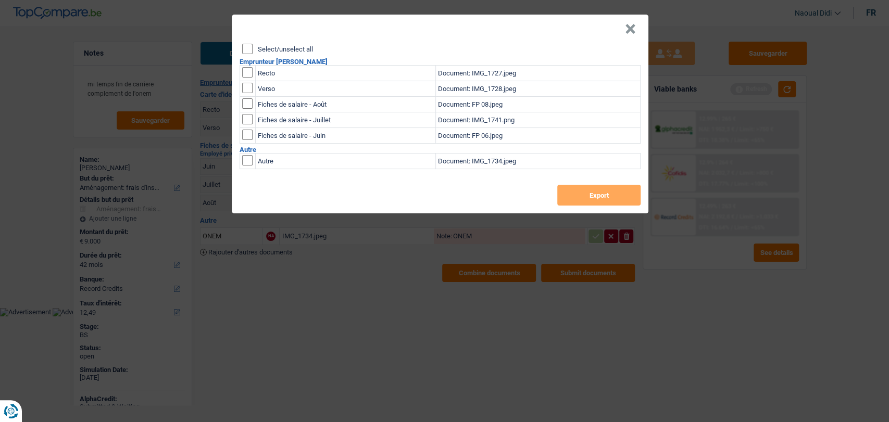
click at [246, 49] on input "Select/unselect all" at bounding box center [247, 49] width 10 height 10
checkbox input "true"
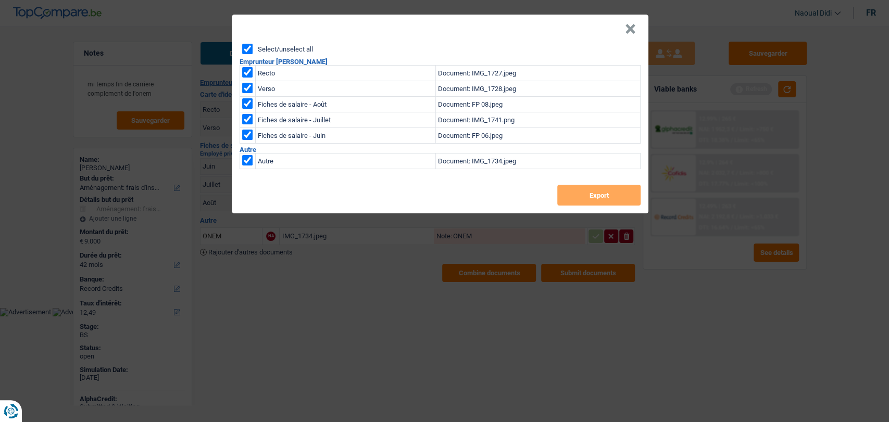
checkbox input "true"
click at [610, 193] on button "Export" at bounding box center [598, 195] width 83 height 21
click at [630, 28] on button "×" at bounding box center [630, 29] width 11 height 10
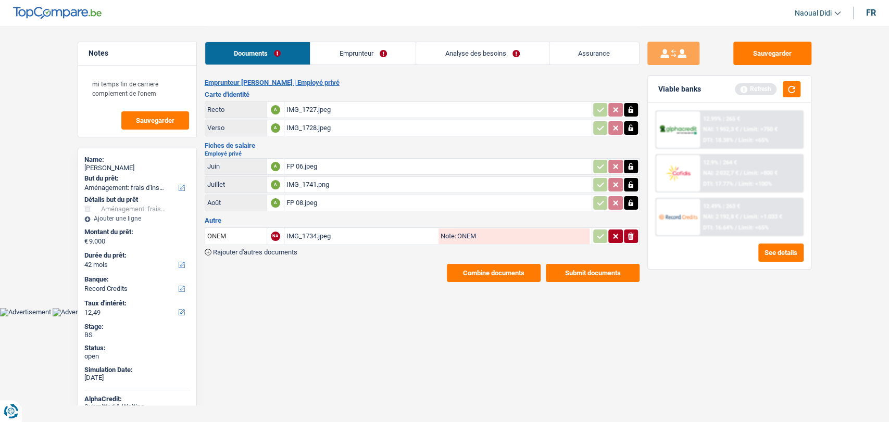
click at [352, 55] on link "Emprunteur" at bounding box center [362, 53] width 105 height 22
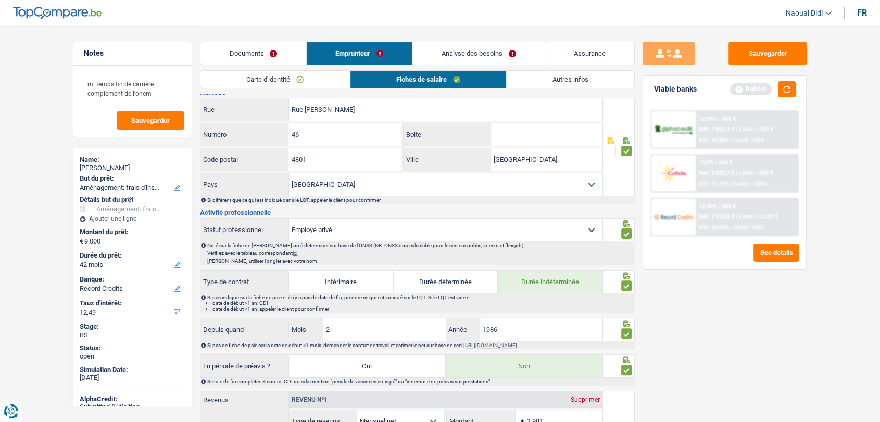
click at [246, 82] on link "Carte d'identité" at bounding box center [274, 79] width 149 height 17
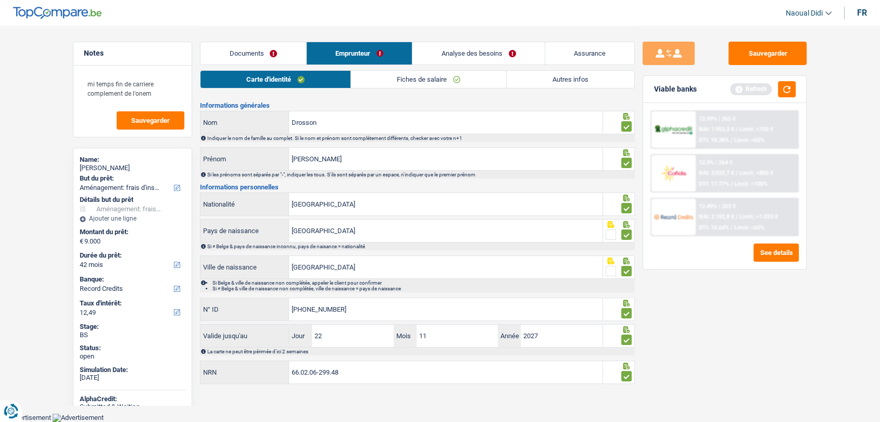
scroll to position [17, 0]
drag, startPoint x: 333, startPoint y: 372, endPoint x: 255, endPoint y: 360, distance: 79.5
click at [255, 360] on div "Informations générales Drosson Nom Indiquer le nom de famille au complet. Si le…" at bounding box center [417, 246] width 435 height 284
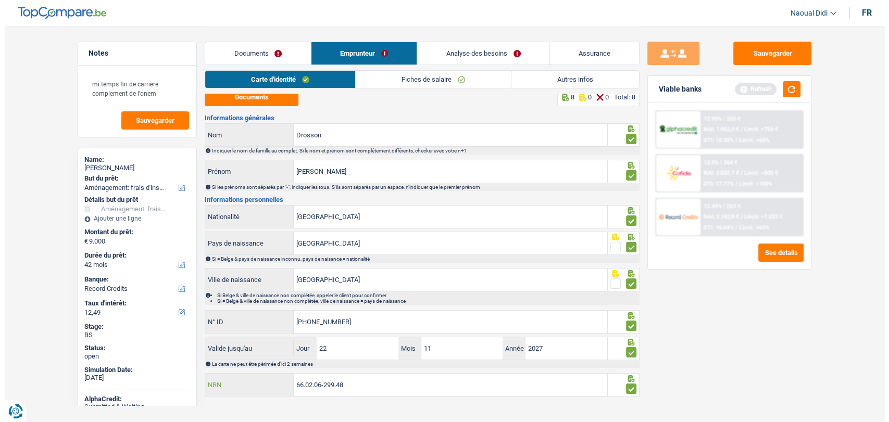
scroll to position [0, 0]
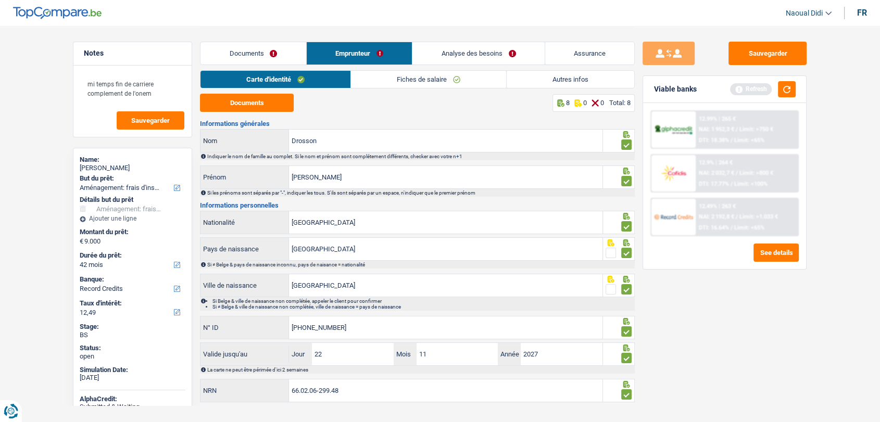
click at [464, 56] on link "Analyse des besoins" at bounding box center [478, 53] width 132 height 22
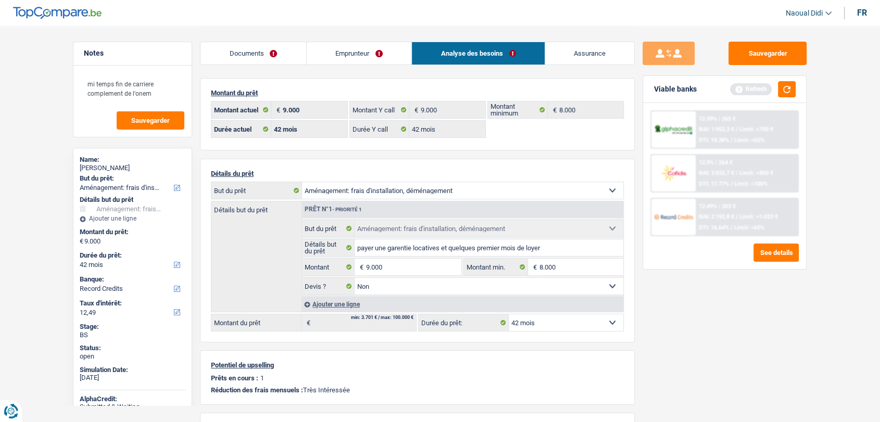
click at [263, 52] on link "Documents" at bounding box center [253, 53] width 106 height 22
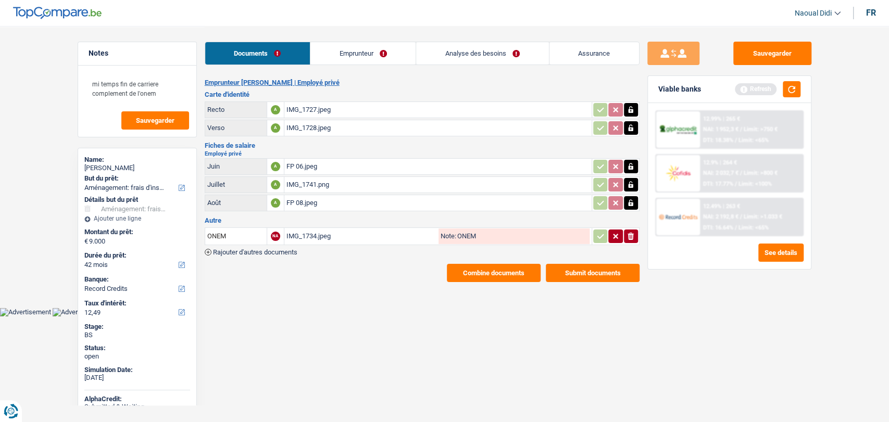
click at [310, 108] on div "IMG_1727.jpeg" at bounding box center [437, 110] width 303 height 16
click at [795, 55] on button "Sauvegarder" at bounding box center [772, 53] width 78 height 23
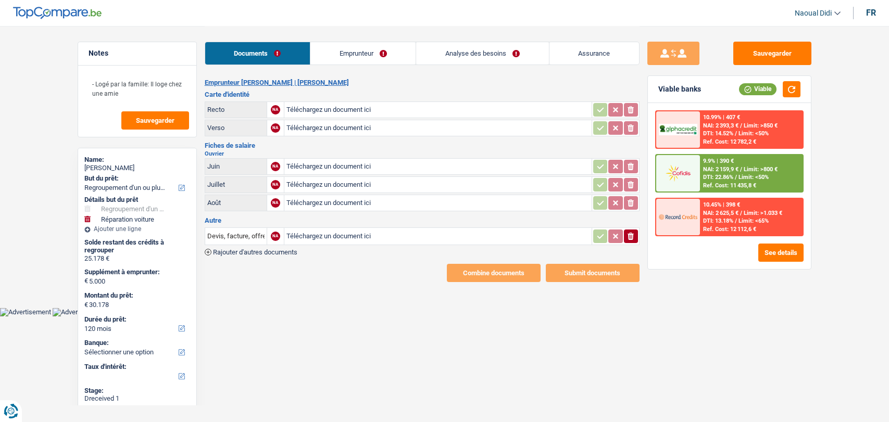
select select "refinancing"
select select "carRepair"
select select "120"
select select "refinancing"
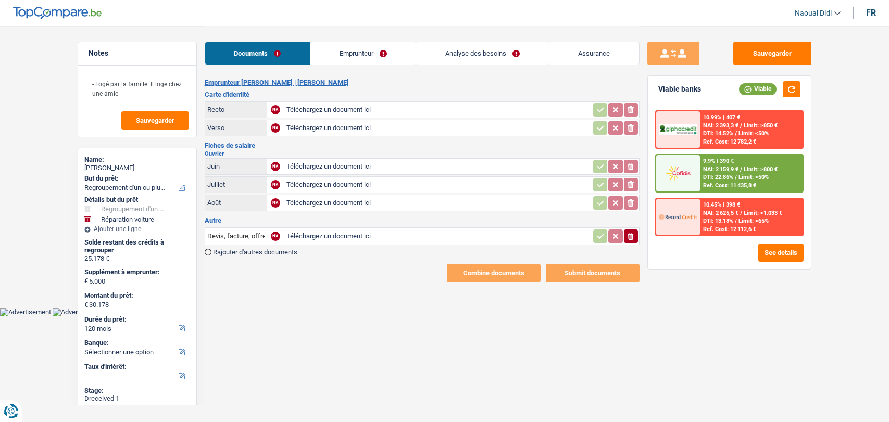
select select "refinancing"
select select "carRepair"
select select "120"
click at [337, 168] on input "Téléchargez un document ici" at bounding box center [437, 167] width 303 height 16
type input "C:\fakepath\Dossier prêt [PERSON_NAME].pdf"
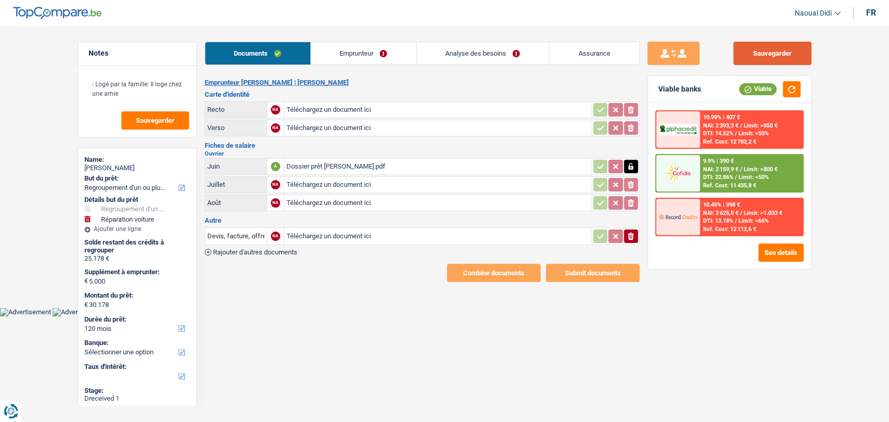
click at [777, 59] on button "Sauvegarder" at bounding box center [772, 53] width 78 height 23
click at [769, 54] on button "Sauvegarder" at bounding box center [772, 53] width 78 height 23
select select "refinancing"
select select "carRepair"
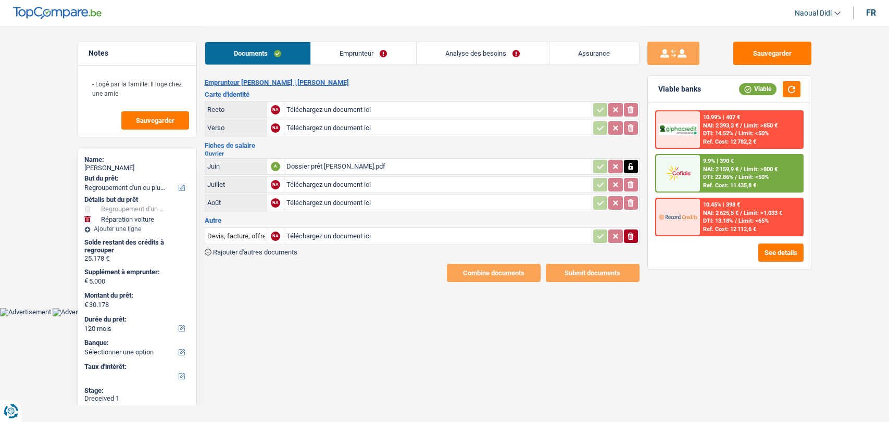
select select "120"
click at [344, 161] on div "Dossier prêt [PERSON_NAME].pdf" at bounding box center [437, 167] width 303 height 16
click at [361, 54] on link "Emprunteur" at bounding box center [363, 53] width 105 height 22
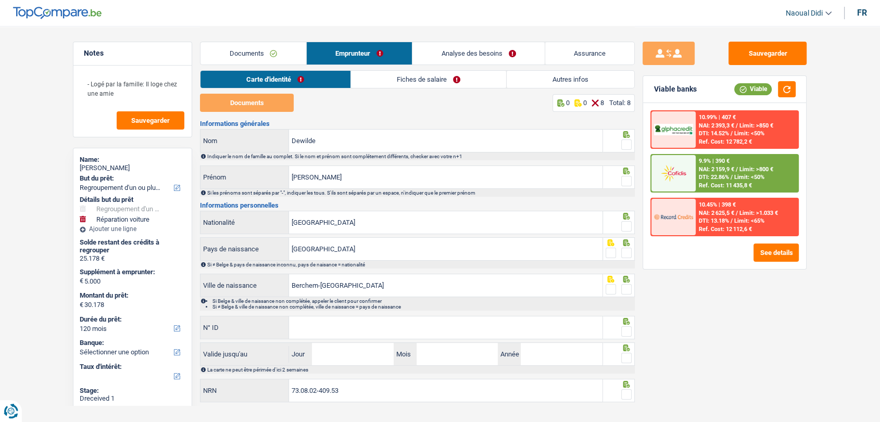
click at [258, 113] on div "Documents 0 0 8 Total: 8 Informations générales Dewilde Nom Indiquer le nom de …" at bounding box center [417, 249] width 435 height 310
click at [254, 54] on link "Documents" at bounding box center [253, 53] width 106 height 22
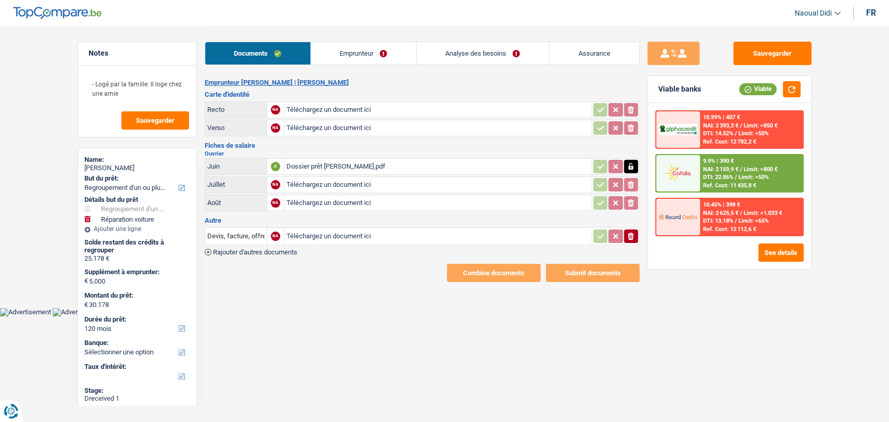
click at [314, 107] on input "Téléchargez un document ici" at bounding box center [437, 110] width 303 height 16
type input "C:\fakepath\Dossier prêt [PERSON_NAME].pdf"
click at [768, 55] on button "Sauvegarder" at bounding box center [772, 53] width 78 height 23
click at [336, 107] on div "Dossier prêt [PERSON_NAME].pdf" at bounding box center [437, 110] width 303 height 16
click at [376, 56] on link "Emprunteur" at bounding box center [362, 53] width 105 height 22
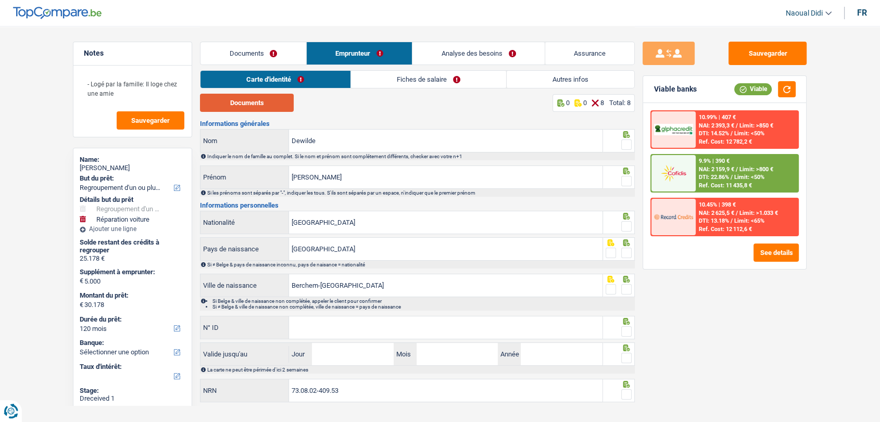
click at [251, 104] on button "Documents" at bounding box center [247, 103] width 94 height 18
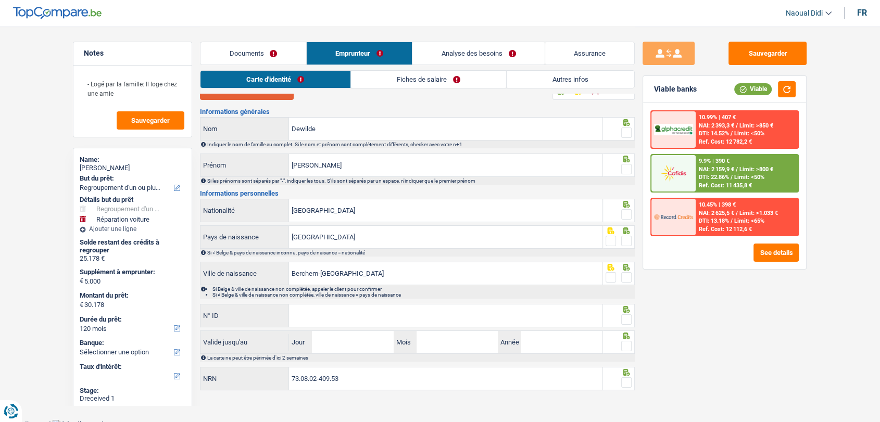
scroll to position [17, 0]
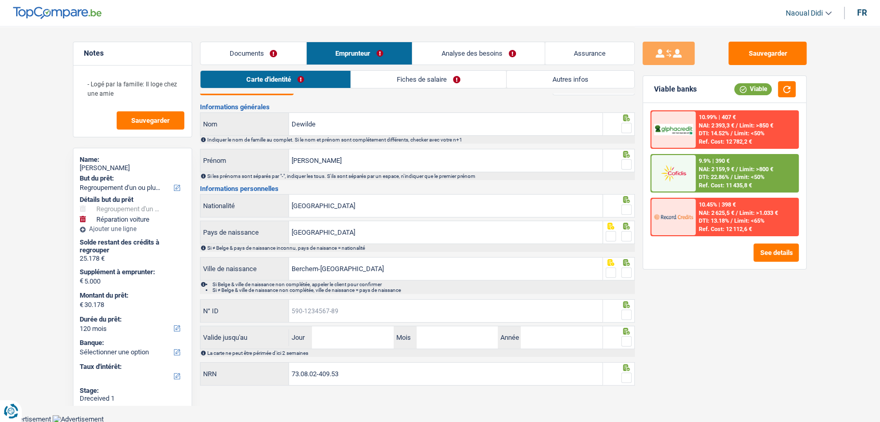
click at [329, 308] on input "N° ID" at bounding box center [445, 311] width 313 height 22
paste input "[PHONE_NUMBER]"
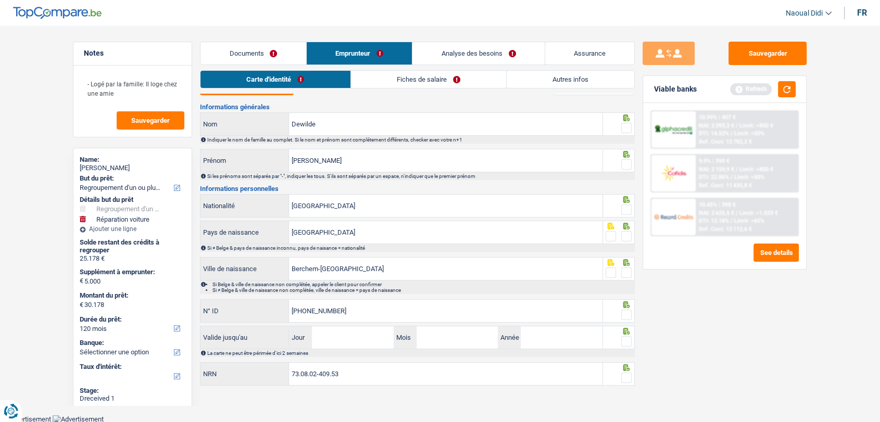
type input "[PHONE_NUMBER]"
click at [330, 343] on input "Jour" at bounding box center [352, 337] width 81 height 22
type input "05"
type input "08"
type input "2035"
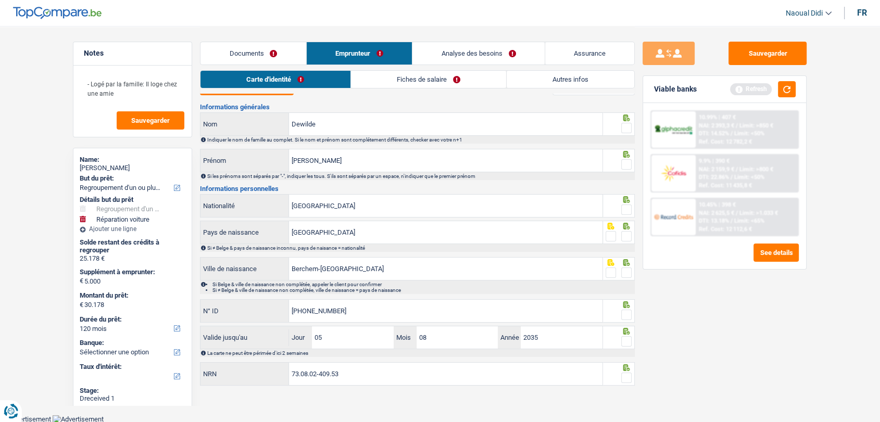
click at [627, 375] on span at bounding box center [626, 378] width 10 height 10
click at [0, 0] on input "radio" at bounding box center [0, 0] width 0 height 0
drag, startPoint x: 628, startPoint y: 334, endPoint x: 628, endPoint y: 328, distance: 6.3
click at [628, 336] on span at bounding box center [626, 341] width 10 height 10
click at [0, 0] on input "radio" at bounding box center [0, 0] width 0 height 0
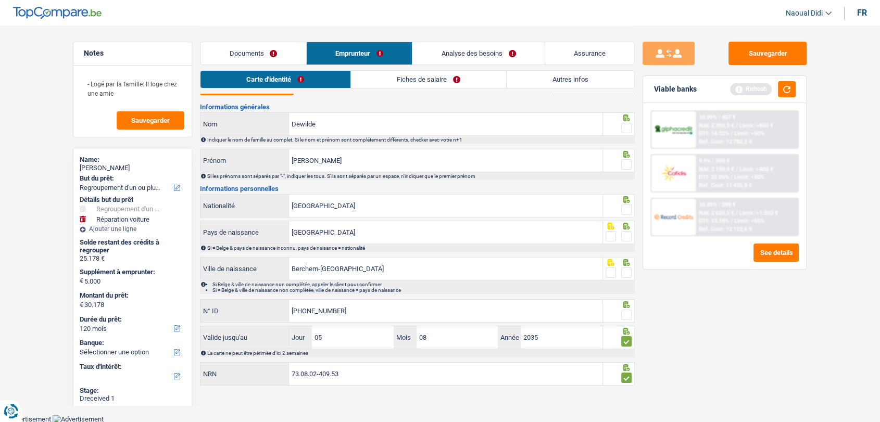
click at [629, 309] on div at bounding box center [626, 315] width 10 height 13
click at [631, 272] on span at bounding box center [626, 273] width 10 height 10
click at [0, 0] on input "radio" at bounding box center [0, 0] width 0 height 0
click at [627, 314] on span at bounding box center [626, 315] width 10 height 10
click at [0, 0] on input "radio" at bounding box center [0, 0] width 0 height 0
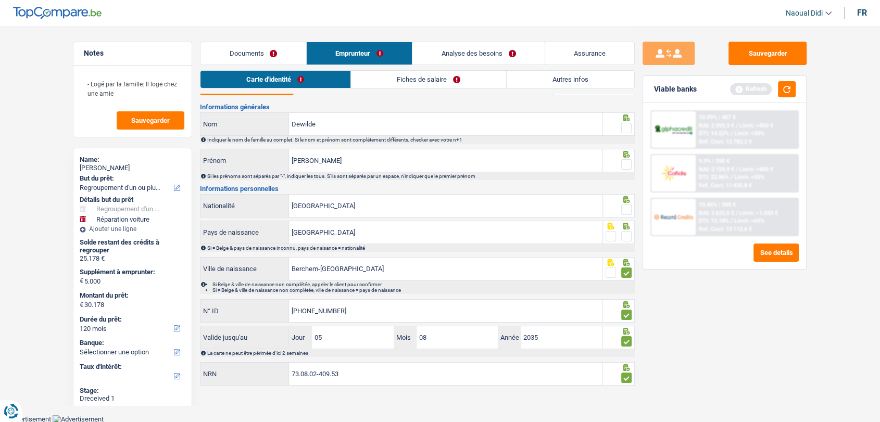
click at [627, 233] on span at bounding box center [626, 236] width 10 height 10
click at [0, 0] on input "radio" at bounding box center [0, 0] width 0 height 0
click at [625, 212] on span at bounding box center [626, 210] width 10 height 10
click at [0, 0] on input "radio" at bounding box center [0, 0] width 0 height 0
click at [624, 161] on span at bounding box center [626, 164] width 10 height 10
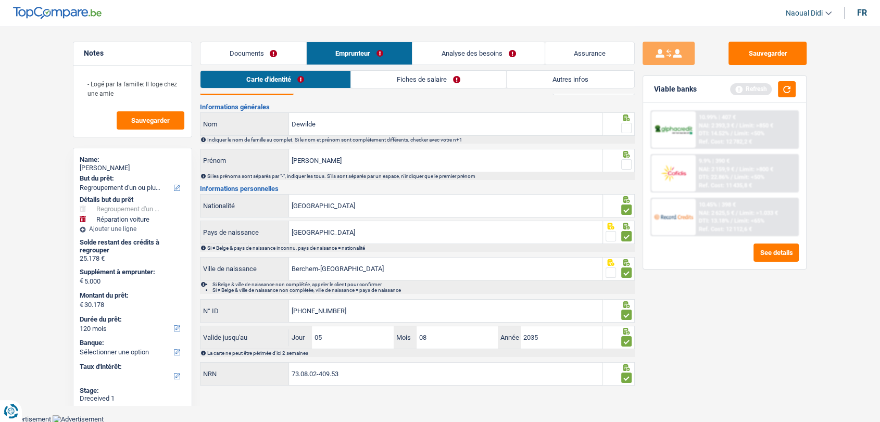
click at [0, 0] on input "radio" at bounding box center [0, 0] width 0 height 0
click at [624, 126] on span at bounding box center [626, 128] width 10 height 10
click at [0, 0] on input "radio" at bounding box center [0, 0] width 0 height 0
click at [404, 78] on link "Fiches de salaire" at bounding box center [428, 79] width 155 height 17
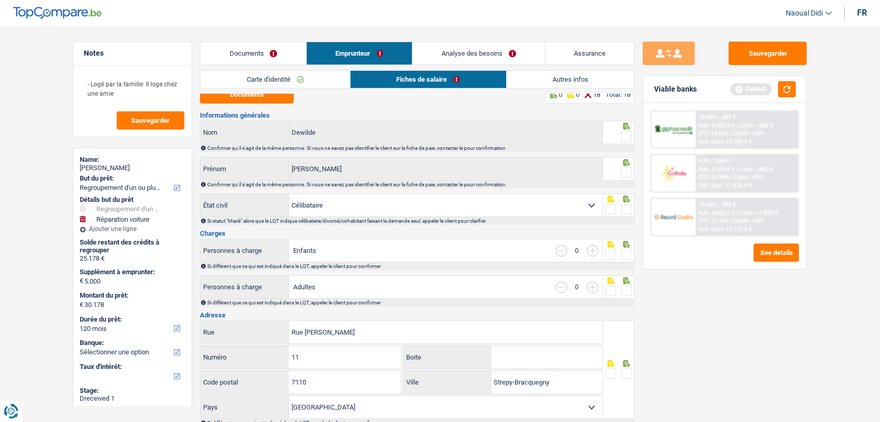
scroll to position [0, 0]
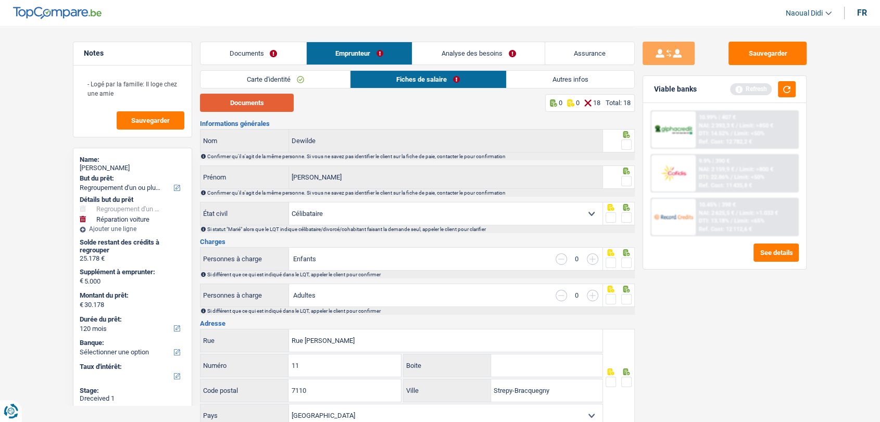
click at [271, 107] on button "Documents" at bounding box center [247, 103] width 94 height 18
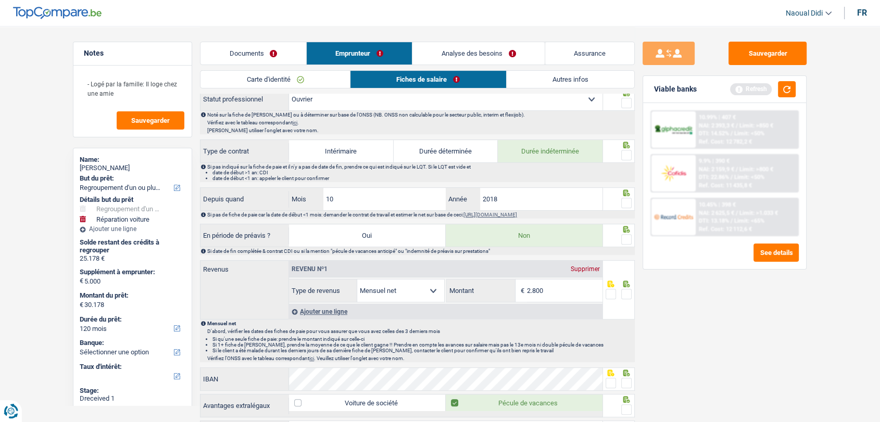
scroll to position [404, 0]
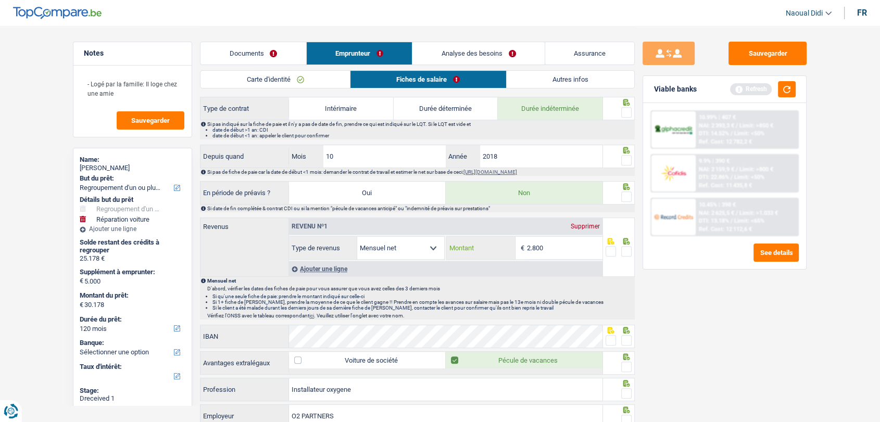
click at [562, 245] on input "2.800" at bounding box center [564, 248] width 75 height 22
type input "2.861"
click at [625, 247] on span at bounding box center [626, 251] width 10 height 10
click at [0, 0] on input "radio" at bounding box center [0, 0] width 0 height 0
click at [624, 192] on span at bounding box center [626, 197] width 10 height 10
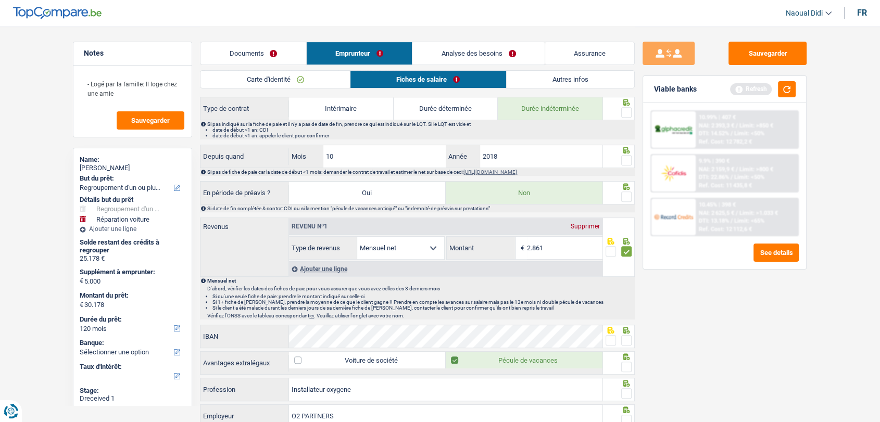
click at [0, 0] on input "radio" at bounding box center [0, 0] width 0 height 0
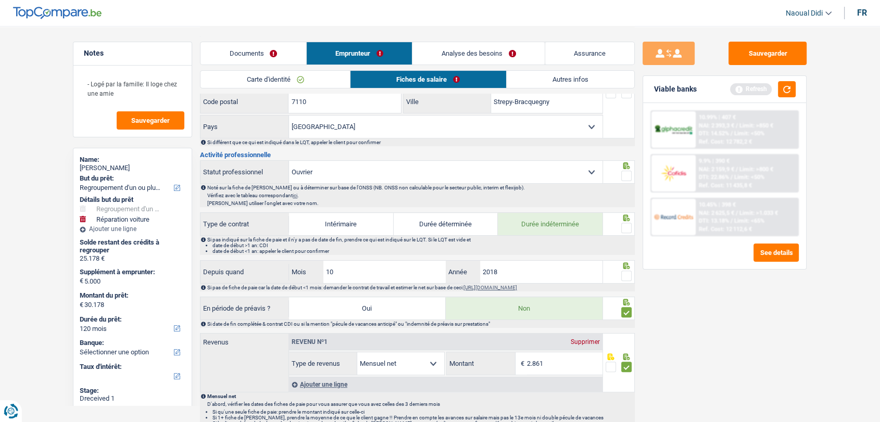
click at [615, 275] on fieldset at bounding box center [618, 276] width 27 height 13
drag, startPoint x: 317, startPoint y: 269, endPoint x: 287, endPoint y: 265, distance: 29.8
click at [287, 265] on div "Depuis quand 10 Mois / 2018 Année" at bounding box center [401, 272] width 402 height 22
type input "07"
type input "2020"
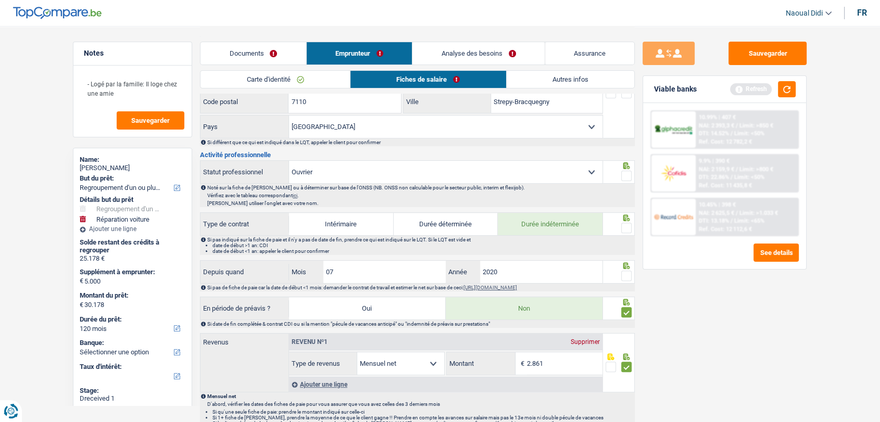
drag, startPoint x: 630, startPoint y: 275, endPoint x: 625, endPoint y: 256, distance: 20.1
click at [629, 274] on span at bounding box center [626, 276] width 10 height 10
click at [0, 0] on input "radio" at bounding box center [0, 0] width 0 height 0
click at [623, 222] on div at bounding box center [626, 228] width 10 height 13
click at [623, 171] on span at bounding box center [626, 176] width 10 height 10
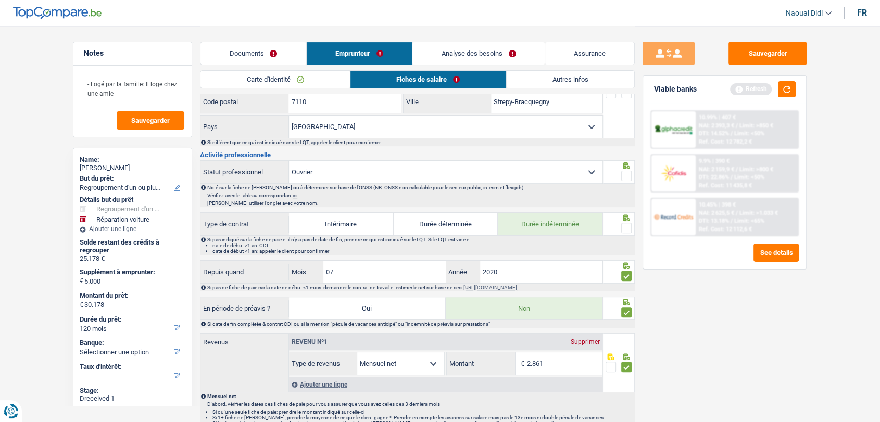
click at [0, 0] on input "radio" at bounding box center [0, 0] width 0 height 0
click at [626, 226] on span at bounding box center [626, 228] width 10 height 10
click at [0, 0] on input "radio" at bounding box center [0, 0] width 0 height 0
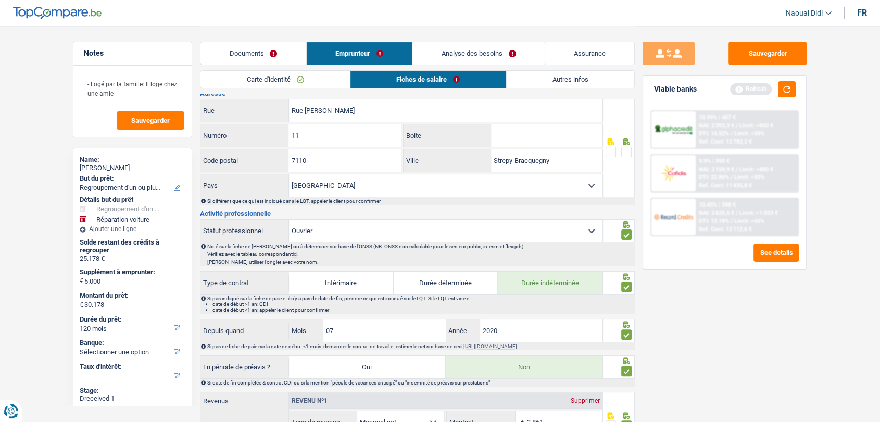
scroll to position [173, 0]
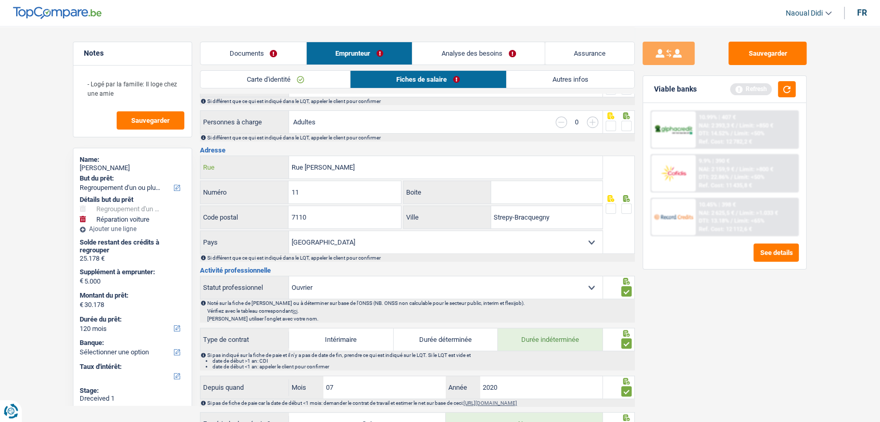
drag, startPoint x: 356, startPoint y: 163, endPoint x: 245, endPoint y: 143, distance: 112.3
click at [245, 143] on div "Informations générales Dewilde Nom Confirmer qu'il s'agit de la même personne. …" at bounding box center [417, 418] width 435 height 942
paste input "Chevauchoir 19 7387 Honnelles"
drag, startPoint x: 412, startPoint y: 168, endPoint x: 248, endPoint y: 141, distance: 166.7
click at [248, 141] on div "Informations générales Dewilde Nom Confirmer qu'il s'agit de la même personne. …" at bounding box center [417, 418] width 435 height 942
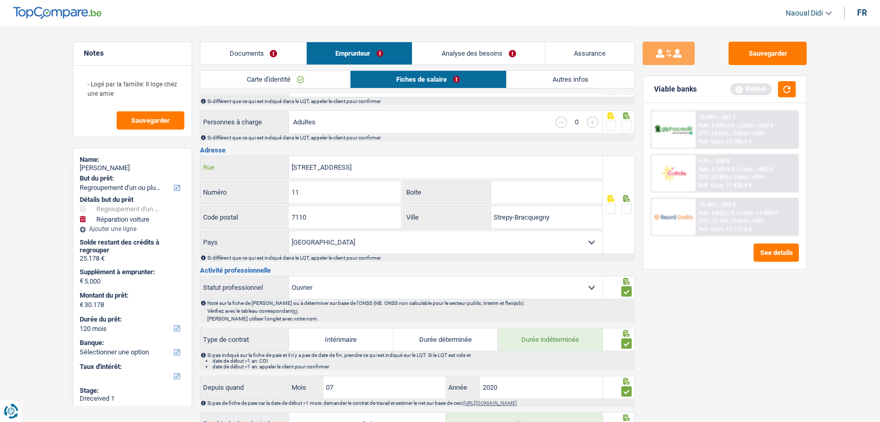
paste input "Amé Raulier 11"
type input "Rue Amé Raulier"
click at [625, 208] on span at bounding box center [626, 209] width 10 height 10
click at [0, 0] on input "radio" at bounding box center [0, 0] width 0 height 0
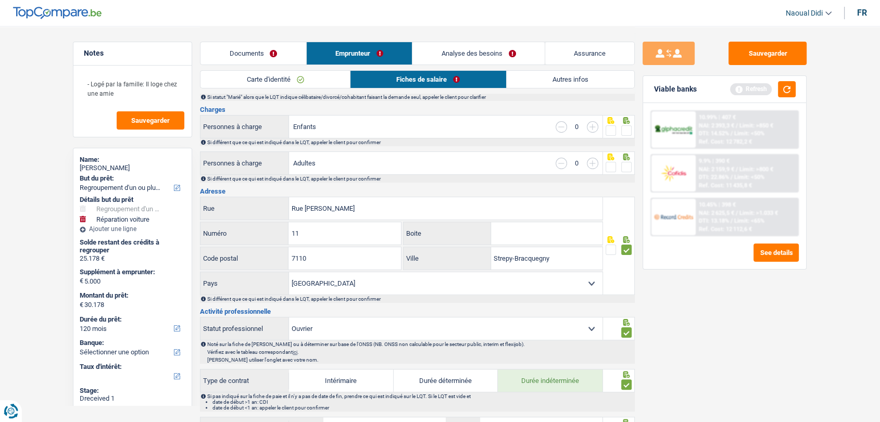
scroll to position [58, 0]
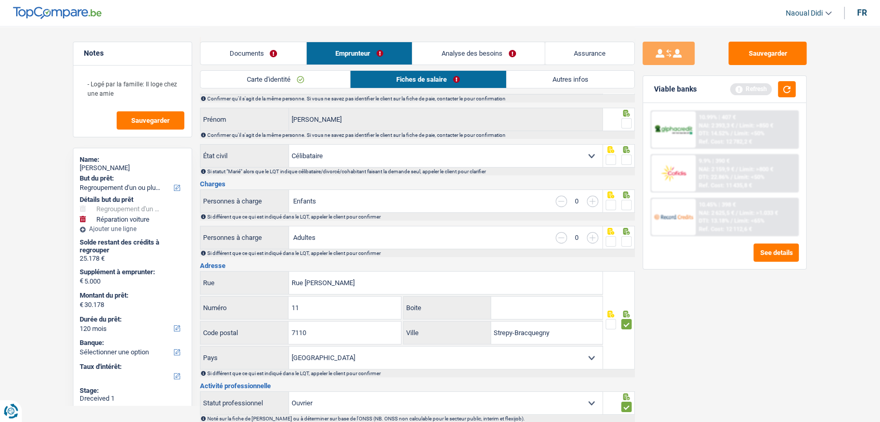
click at [627, 243] on span at bounding box center [626, 241] width 10 height 10
click at [0, 0] on input "radio" at bounding box center [0, 0] width 0 height 0
click at [629, 200] on span at bounding box center [626, 205] width 10 height 10
click at [0, 0] on input "radio" at bounding box center [0, 0] width 0 height 0
click at [627, 159] on span at bounding box center [626, 160] width 10 height 10
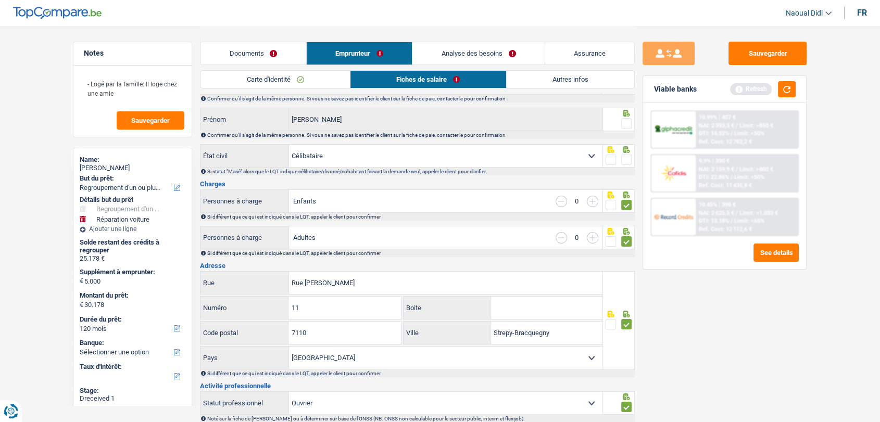
click at [0, 0] on input "radio" at bounding box center [0, 0] width 0 height 0
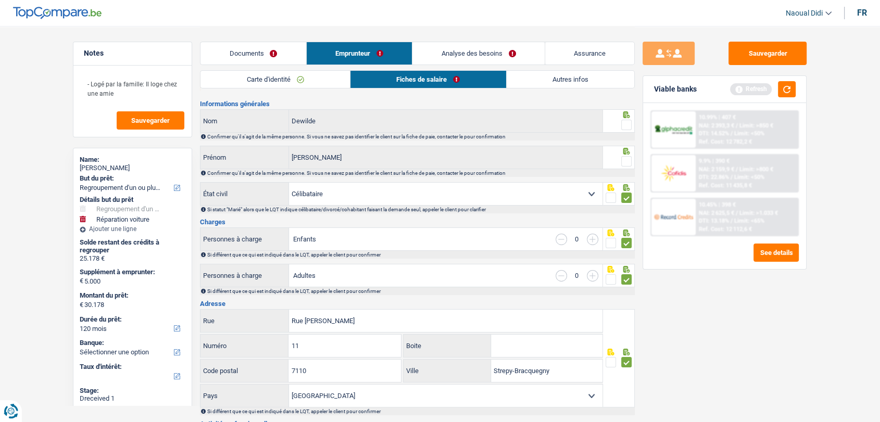
scroll to position [0, 0]
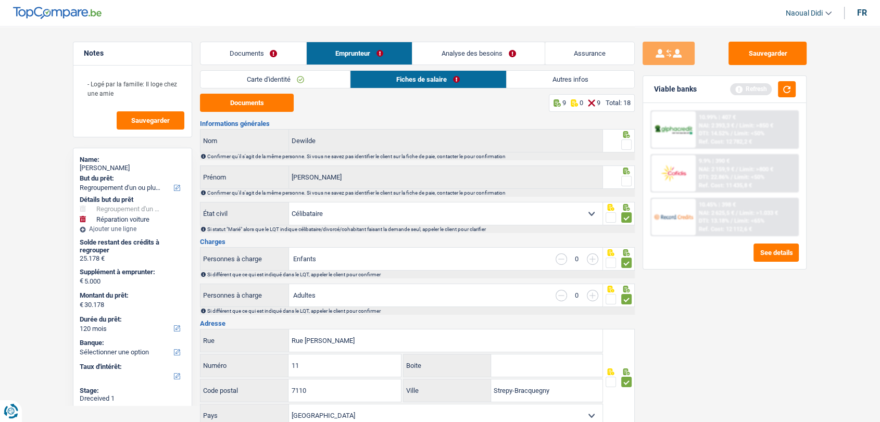
click at [628, 177] on span at bounding box center [626, 181] width 10 height 10
click at [0, 0] on input "radio" at bounding box center [0, 0] width 0 height 0
click at [627, 141] on span at bounding box center [626, 145] width 10 height 10
click at [0, 0] on input "radio" at bounding box center [0, 0] width 0 height 0
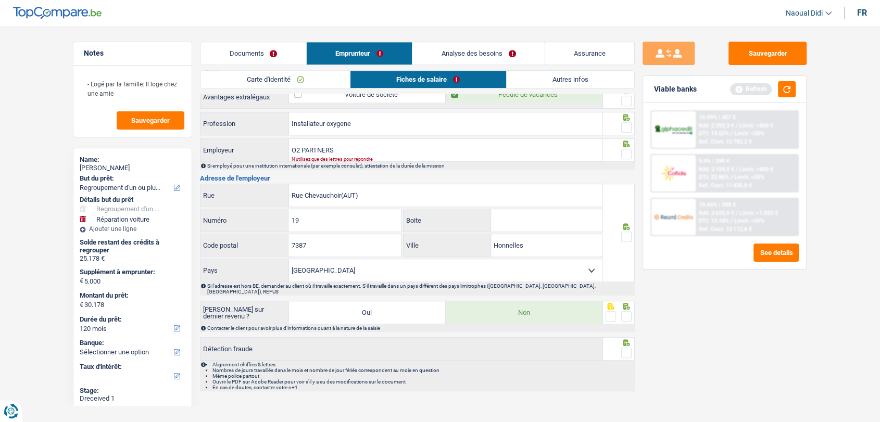
scroll to position [555, 0]
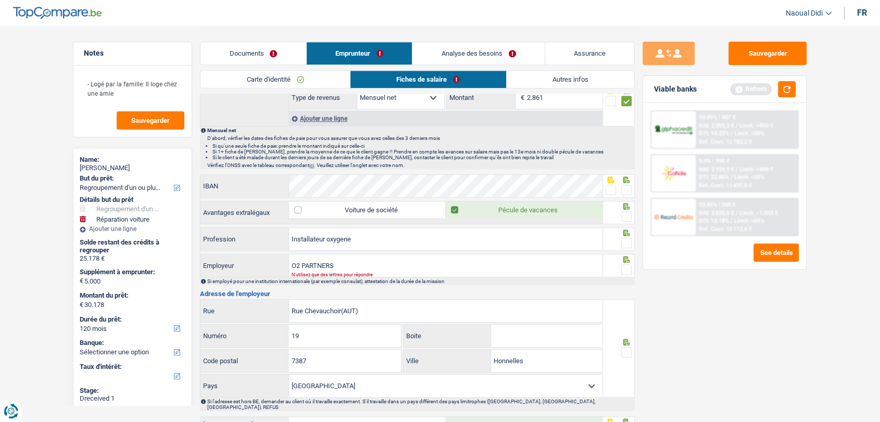
click at [609, 186] on span at bounding box center [610, 190] width 10 height 10
click at [0, 0] on input "radio" at bounding box center [0, 0] width 0 height 0
click at [630, 218] on span at bounding box center [626, 216] width 10 height 10
click at [0, 0] on input "radio" at bounding box center [0, 0] width 0 height 0
click at [625, 238] on span at bounding box center [626, 243] width 10 height 10
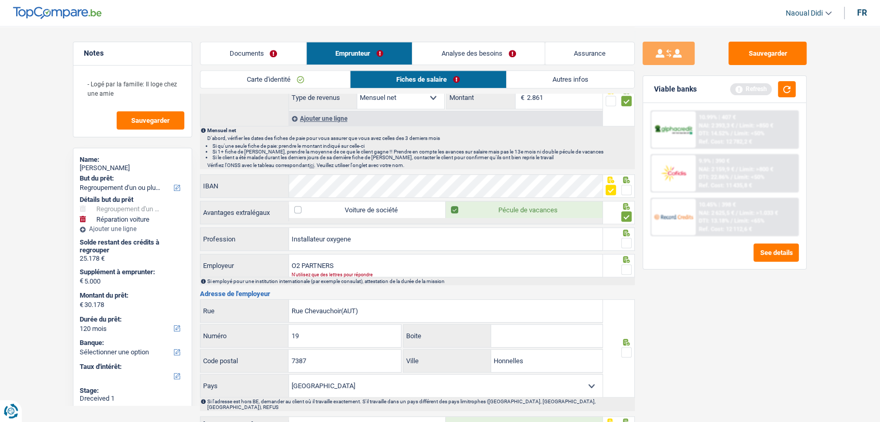
click at [0, 0] on input "radio" at bounding box center [0, 0] width 0 height 0
click at [625, 268] on span at bounding box center [626, 269] width 10 height 10
click at [0, 0] on input "radio" at bounding box center [0, 0] width 0 height 0
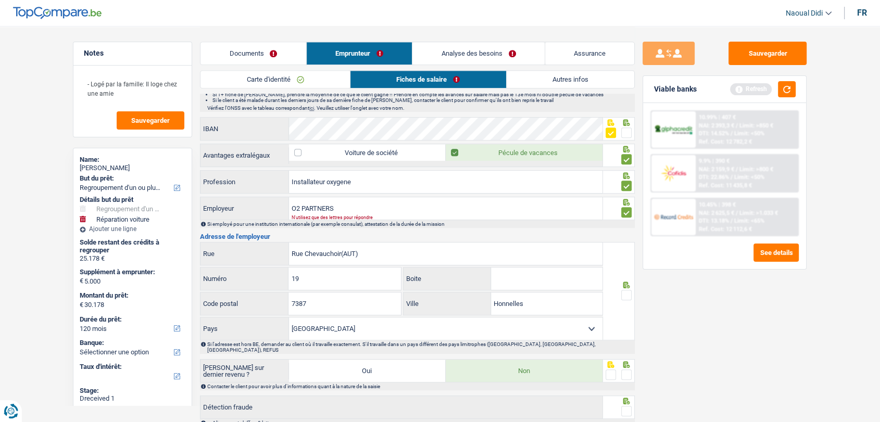
scroll to position [670, 0]
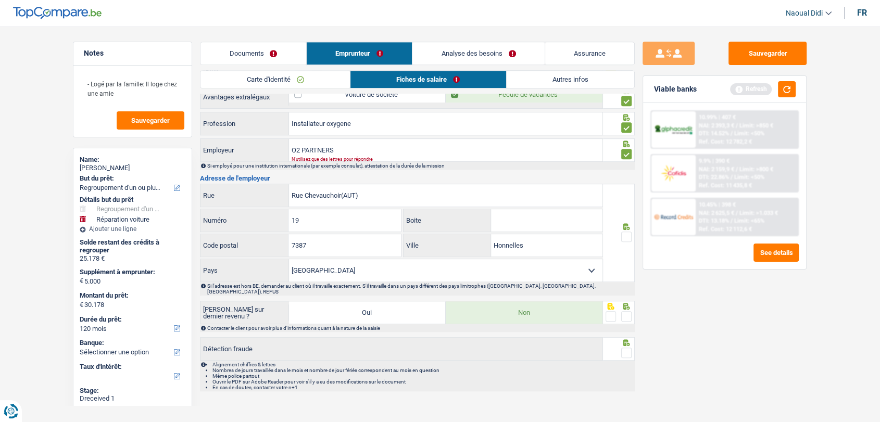
click at [626, 234] on span at bounding box center [626, 237] width 10 height 10
click at [0, 0] on input "radio" at bounding box center [0, 0] width 0 height 0
drag, startPoint x: 627, startPoint y: 310, endPoint x: 629, endPoint y: 325, distance: 15.2
click at [627, 311] on span at bounding box center [626, 316] width 10 height 10
click at [0, 0] on input "radio" at bounding box center [0, 0] width 0 height 0
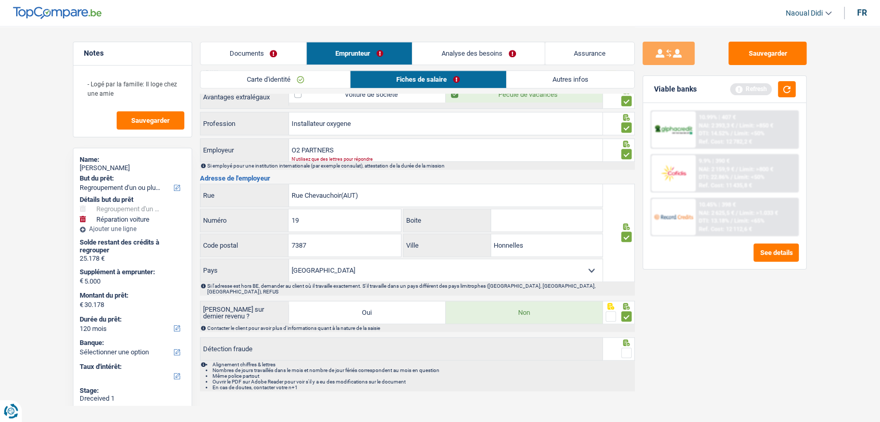
click at [628, 348] on span at bounding box center [626, 353] width 10 height 10
click at [0, 0] on input "radio" at bounding box center [0, 0] width 0 height 0
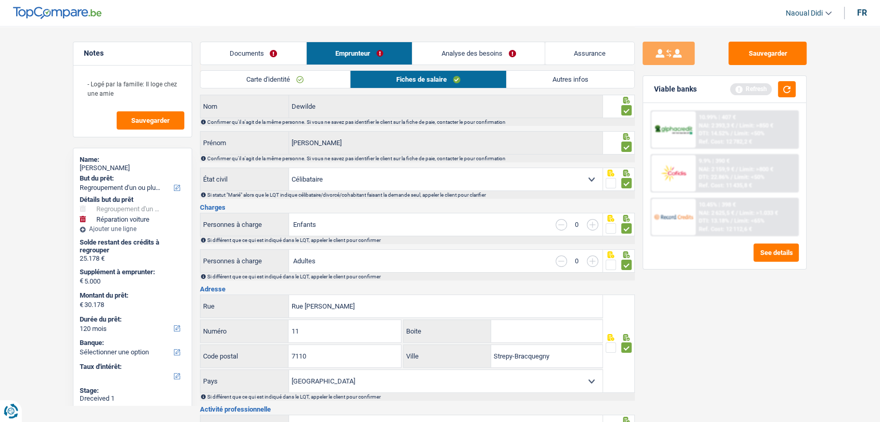
scroll to position [0, 0]
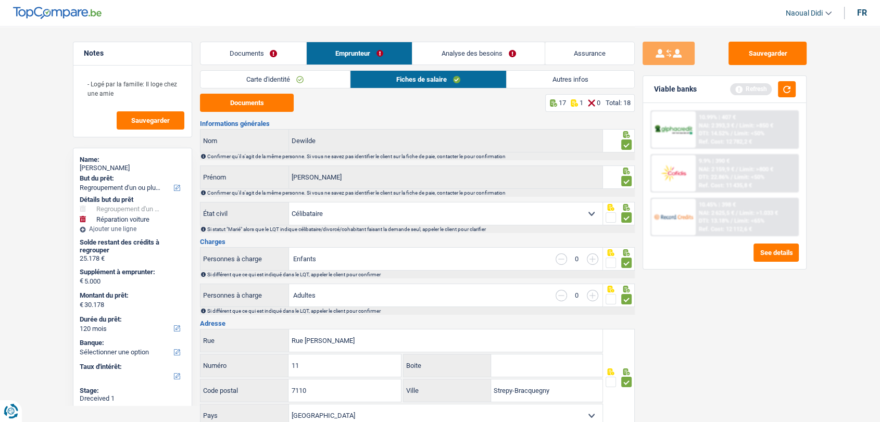
click at [254, 49] on link "Documents" at bounding box center [253, 53] width 106 height 22
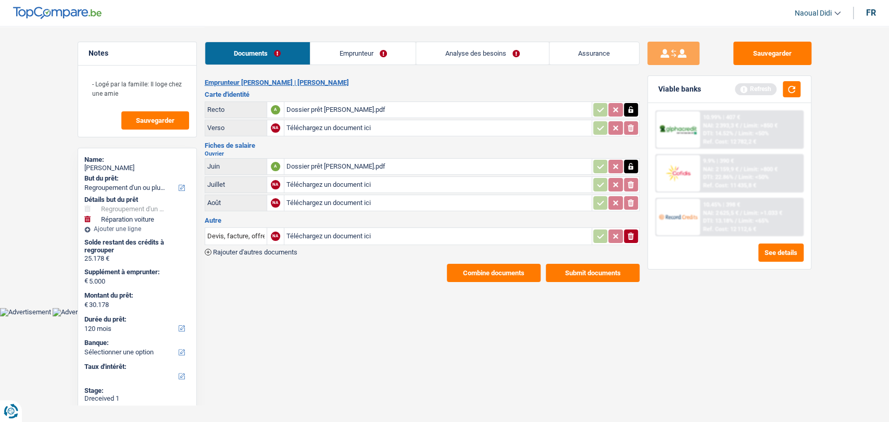
click at [363, 52] on link "Emprunteur" at bounding box center [362, 53] width 105 height 22
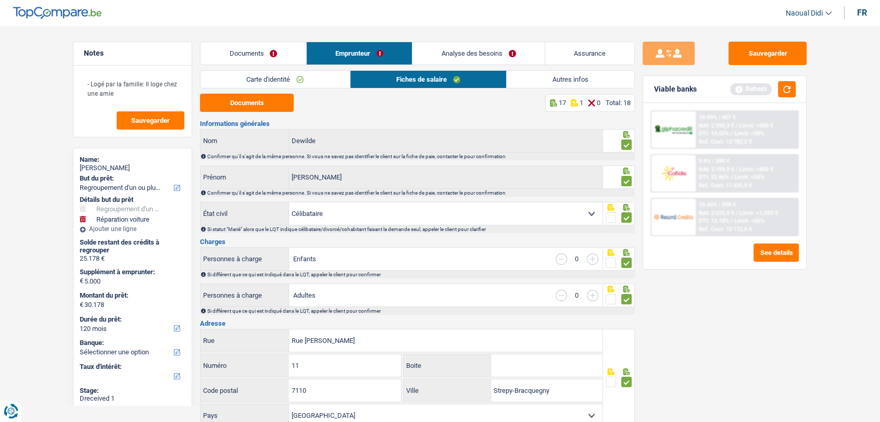
click at [458, 57] on link "Analyse des besoins" at bounding box center [478, 53] width 132 height 22
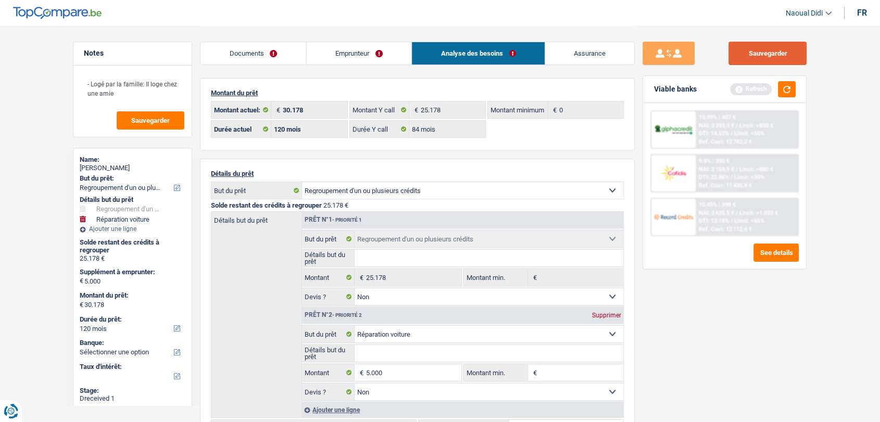
click at [759, 50] on button "Sauvegarder" at bounding box center [767, 53] width 78 height 23
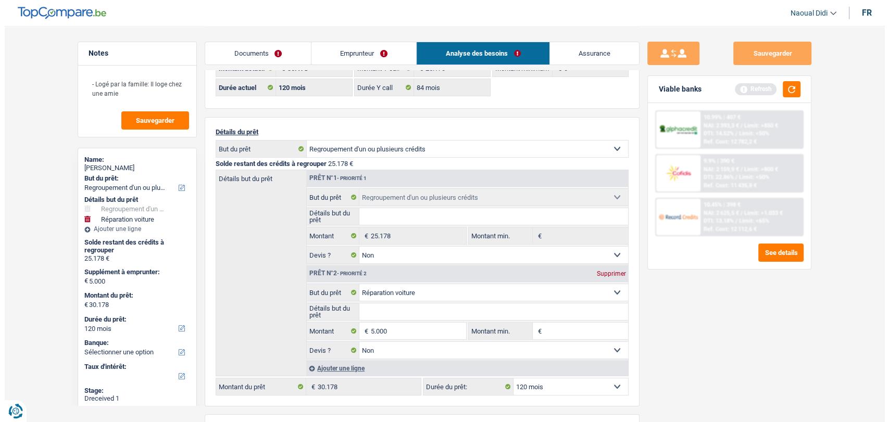
scroll to position [116, 0]
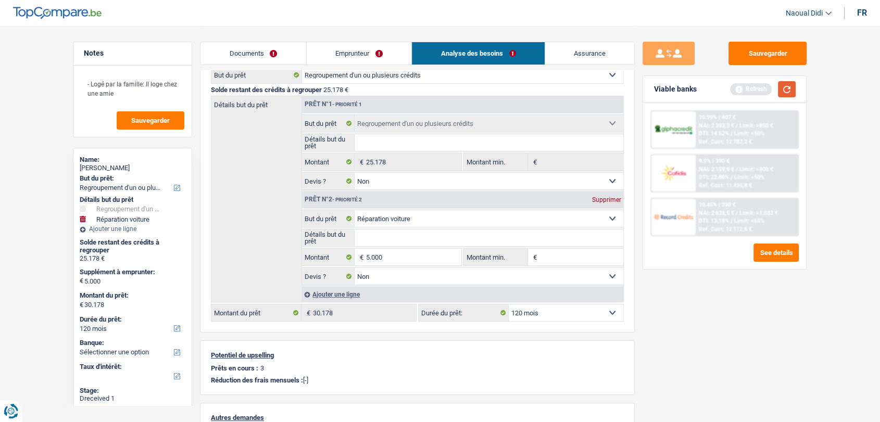
click at [789, 88] on button "button" at bounding box center [787, 89] width 18 height 16
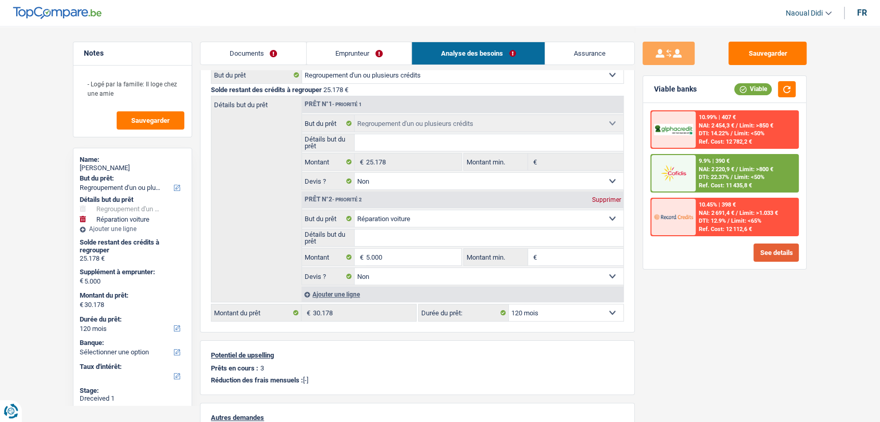
click at [763, 252] on button "See details" at bounding box center [775, 253] width 45 height 18
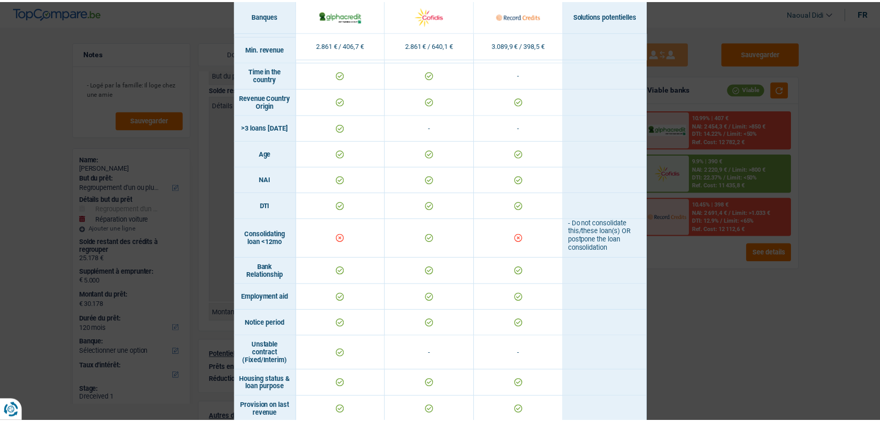
scroll to position [404, 0]
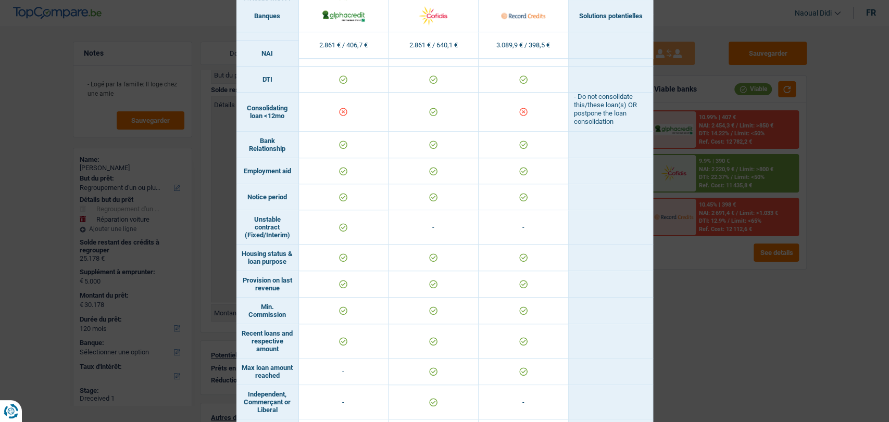
click at [723, 318] on div "Banks conditions × Banques Solutions potentielles Revenus / Charges 2.861 € / 4…" at bounding box center [444, 211] width 889 height 422
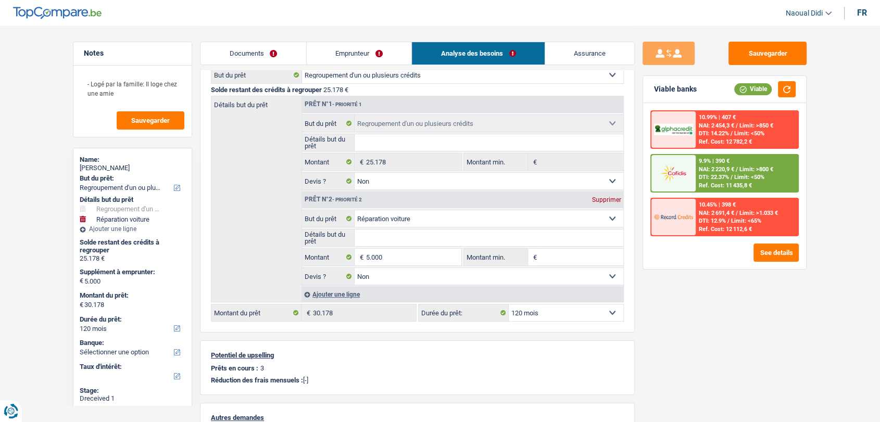
click at [730, 172] on span "NAI: 2 220,9 €" at bounding box center [716, 169] width 35 height 7
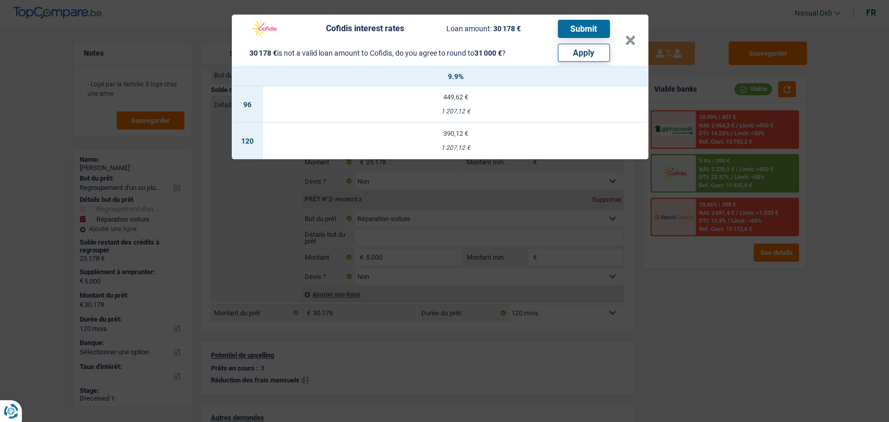
click at [569, 53] on button "Apply" at bounding box center [584, 53] width 52 height 18
type input "5.822"
type input "31.000"
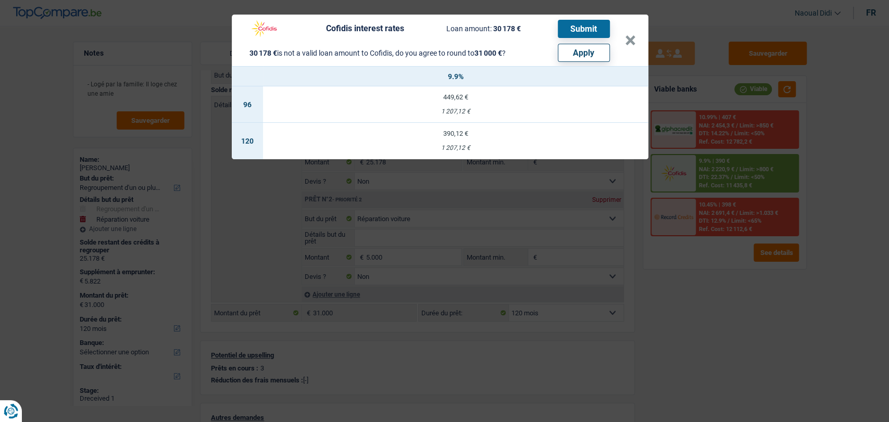
select select "other"
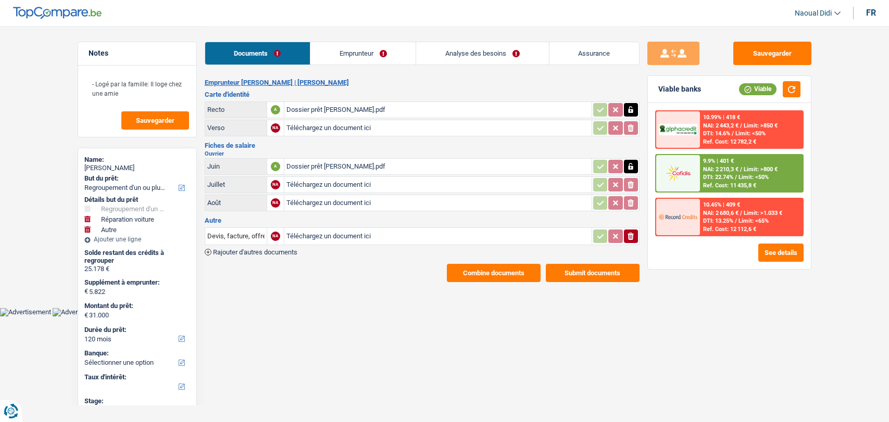
select select "refinancing"
select select "carRepair"
select select "other"
select select "120"
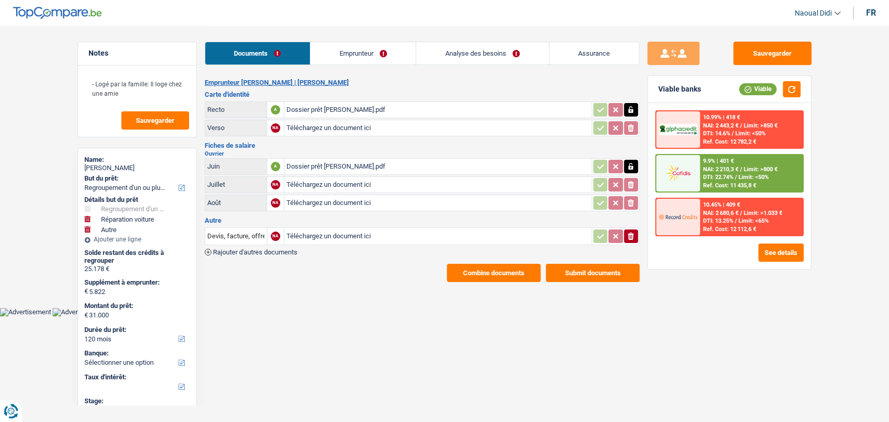
click at [712, 176] on span "DTI: 22.74%" at bounding box center [718, 177] width 30 height 7
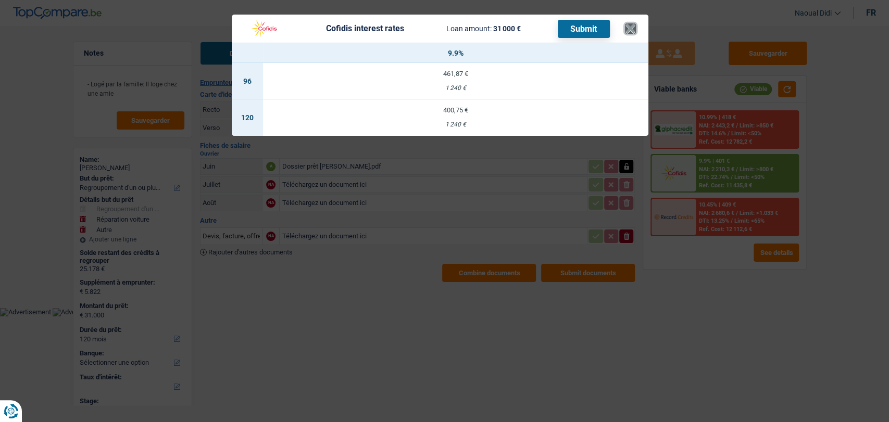
click at [632, 29] on button "×" at bounding box center [630, 28] width 11 height 10
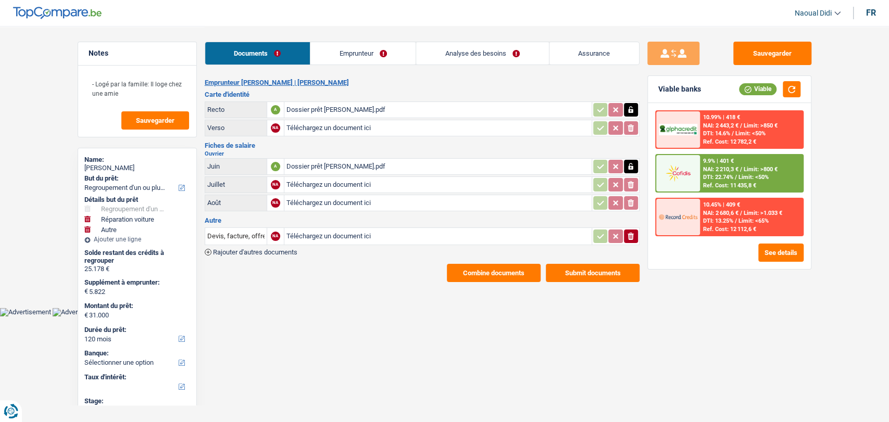
click at [469, 36] on div "Documents Emprunteur Analyse des besoins Assurance" at bounding box center [422, 48] width 435 height 44
drag, startPoint x: 469, startPoint y: 36, endPoint x: 468, endPoint y: 48, distance: 12.0
click at [469, 36] on div "Documents Emprunteur Analyse des besoins Assurance" at bounding box center [422, 48] width 435 height 44
click at [470, 52] on link "Analyse des besoins" at bounding box center [482, 53] width 132 height 22
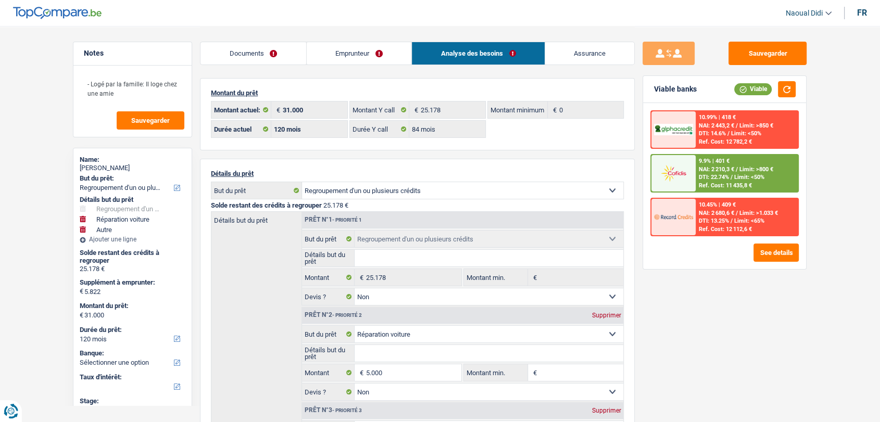
click at [746, 164] on div "9.9% | 401 € NAI: 2 210,3 € / Limit: >800 € DTI: 22.74% / Limit: <50% Ref. Cost…" at bounding box center [746, 173] width 103 height 36
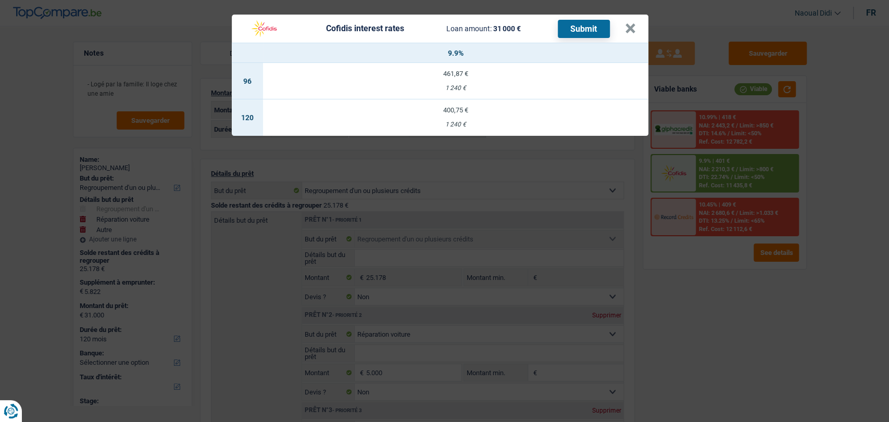
click at [623, 26] on div "Cofidis interest rates Loan amount: 31 000 € Submit" at bounding box center [434, 29] width 381 height 20
click at [625, 23] on button "×" at bounding box center [630, 28] width 11 height 10
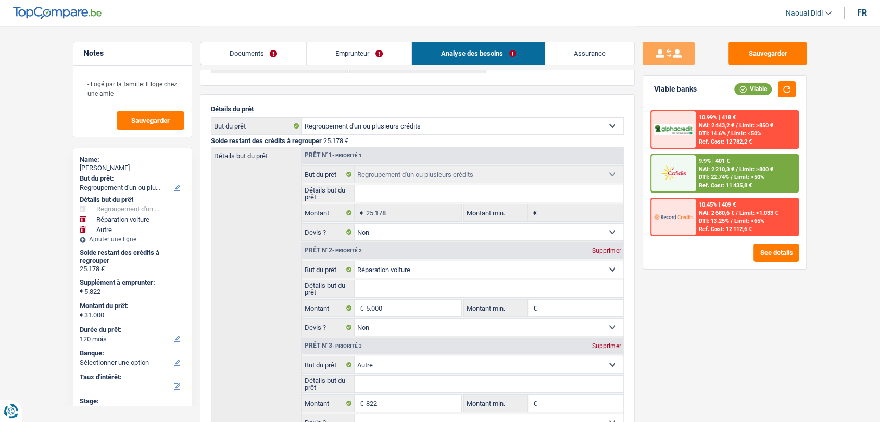
scroll to position [173, 0]
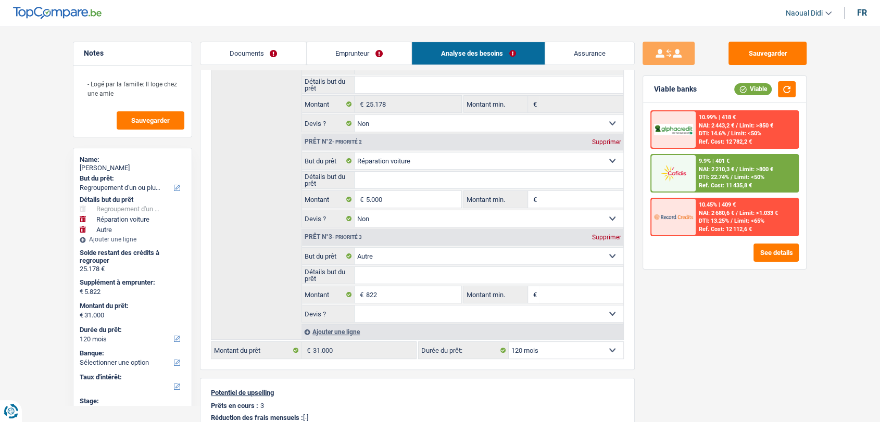
click at [548, 347] on select "12 mois 18 mois 24 mois 30 mois 36 mois 42 mois 48 mois 60 mois 72 mois 84 mois…" at bounding box center [566, 350] width 115 height 17
select select "84"
click at [509, 342] on select "12 mois 18 mois 24 mois 30 mois 36 mois 42 mois 48 mois 60 mois 72 mois 84 mois…" at bounding box center [566, 350] width 115 height 17
select select "84"
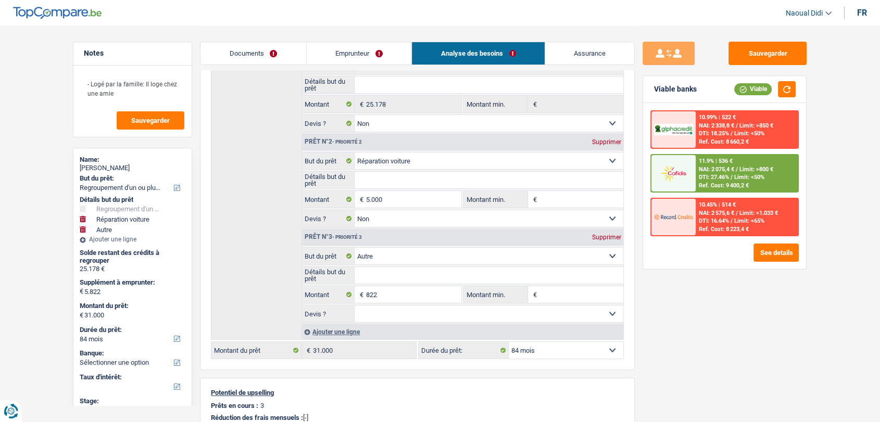
click at [728, 172] on div "11.9% | 536 € NAI: 2 075,4 € / Limit: >800 € DTI: 27.46% / Limit: <50% Ref. Cos…" at bounding box center [746, 173] width 103 height 36
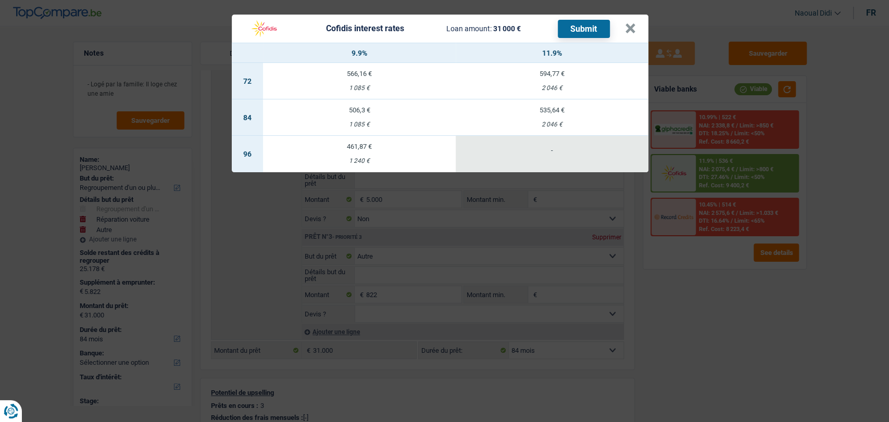
click at [551, 115] on td "535,64 € 2 046 €" at bounding box center [551, 117] width 193 height 36
select select "cofidis"
type input "11,90"
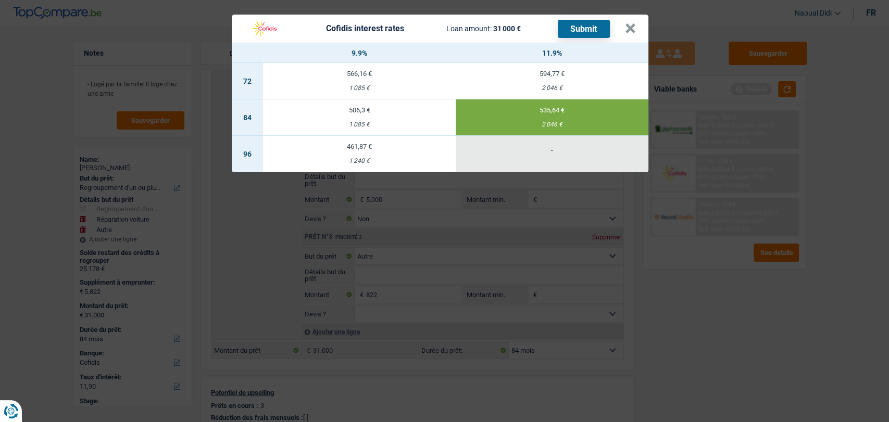
click at [569, 27] on button "Submit" at bounding box center [584, 29] width 52 height 18
click at [629, 28] on button "×" at bounding box center [630, 28] width 11 height 10
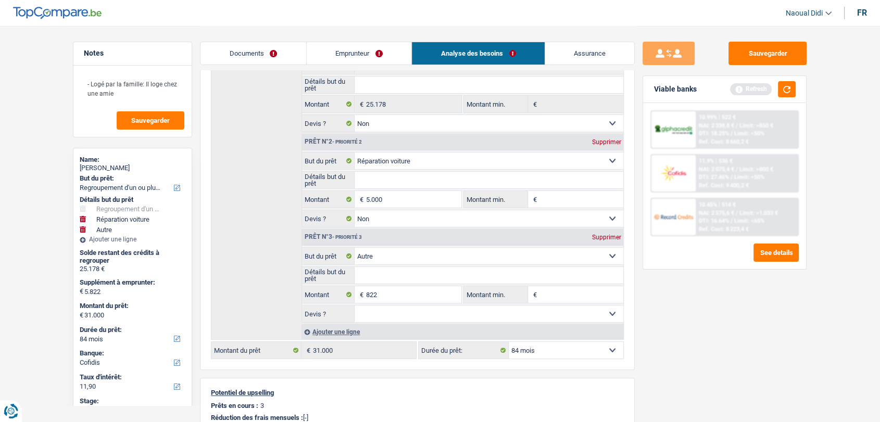
click at [321, 51] on link "Emprunteur" at bounding box center [359, 53] width 105 height 22
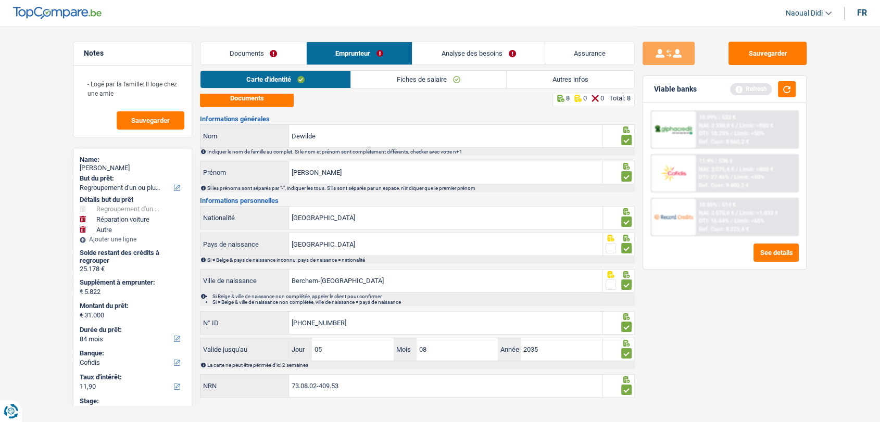
scroll to position [0, 0]
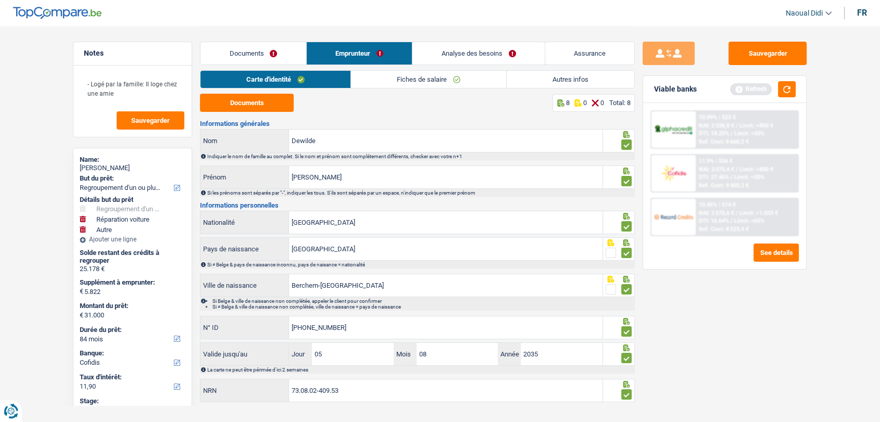
click at [397, 77] on link "Fiches de salaire" at bounding box center [428, 79] width 155 height 17
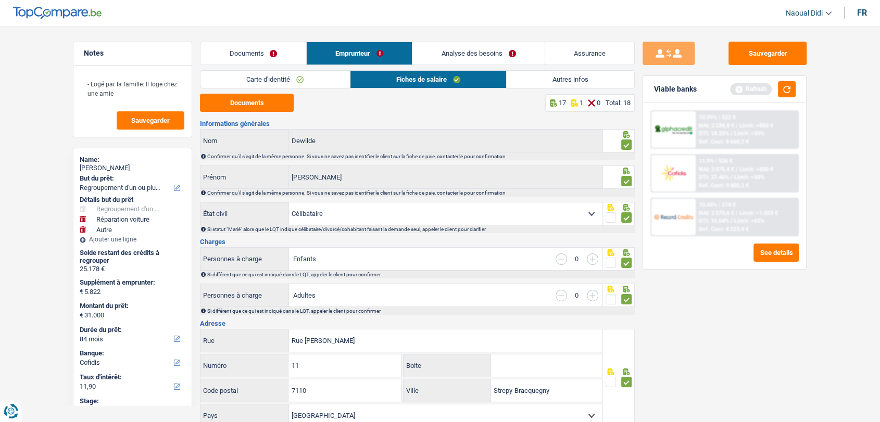
click at [496, 50] on link "Analyse des besoins" at bounding box center [478, 53] width 132 height 22
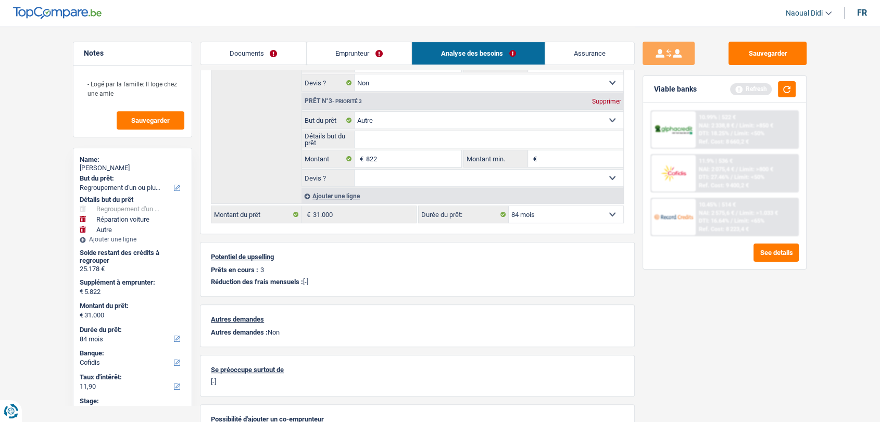
scroll to position [289, 0]
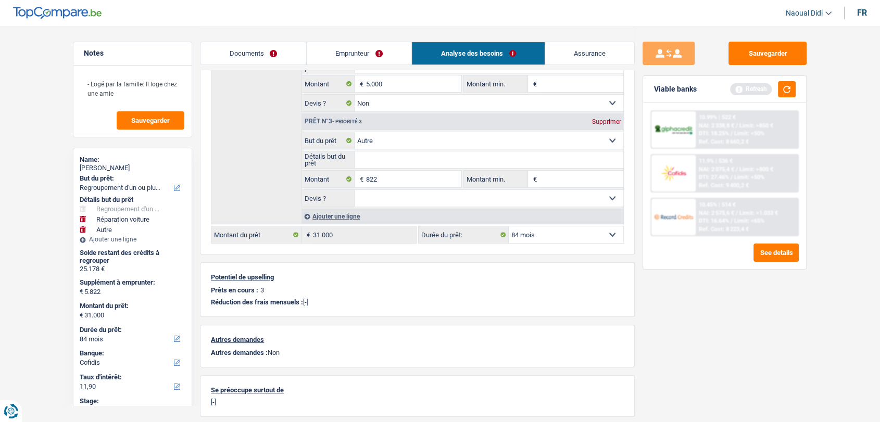
click at [394, 160] on input "Détails but du prêt" at bounding box center [488, 159] width 269 height 17
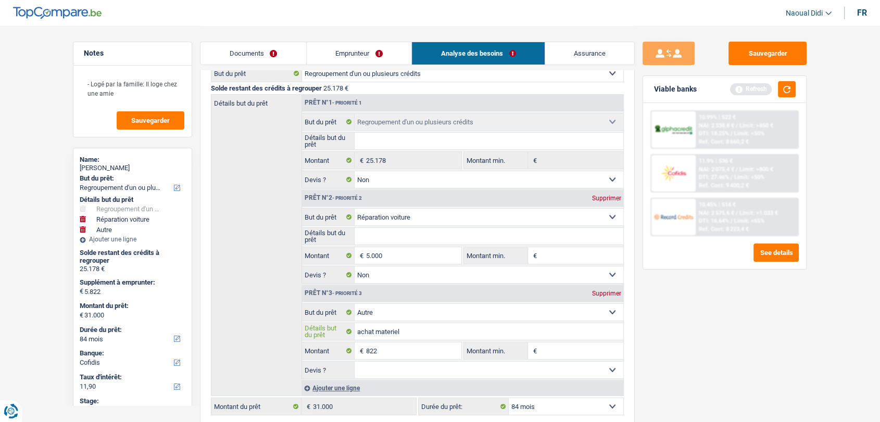
scroll to position [116, 0]
type input "achat materiel"
click at [339, 49] on link "Emprunteur" at bounding box center [359, 53] width 105 height 22
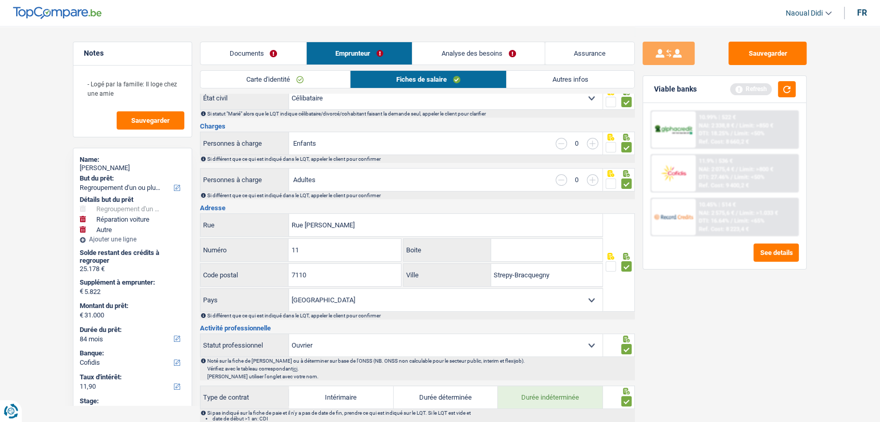
click at [587, 79] on link "Autres infos" at bounding box center [570, 79] width 128 height 17
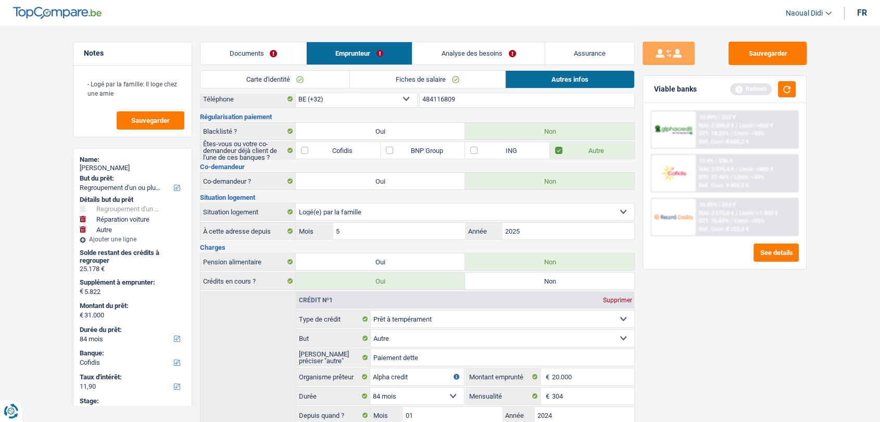
scroll to position [0, 0]
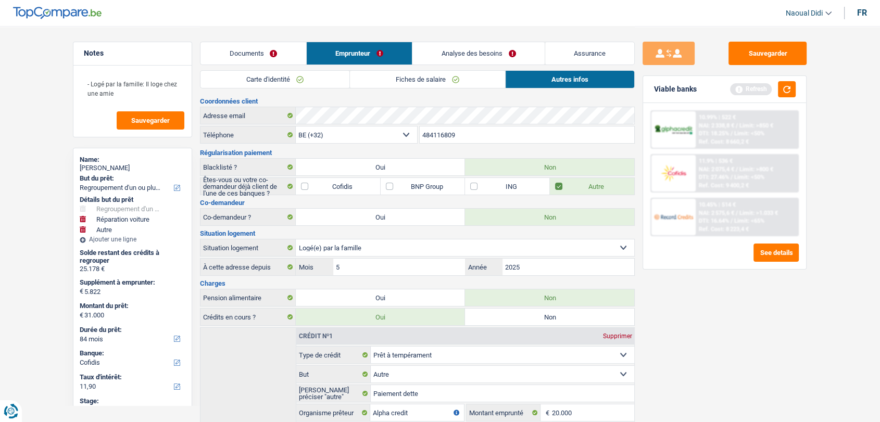
click at [258, 50] on link "Documents" at bounding box center [253, 53] width 106 height 22
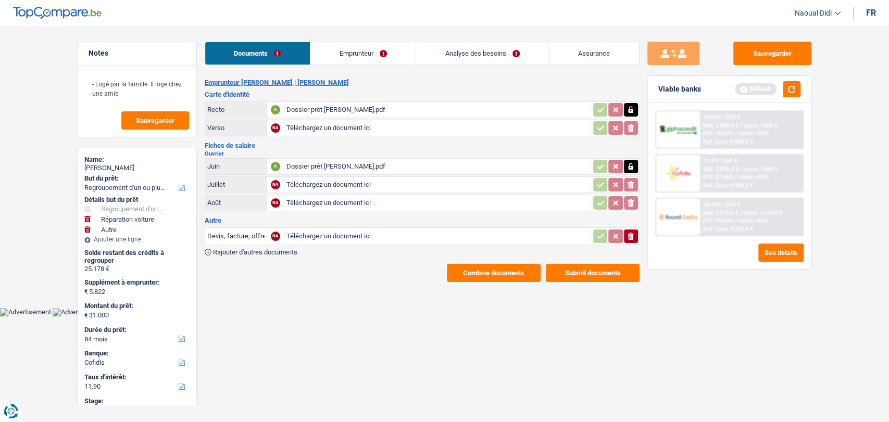
click at [630, 236] on icon "ionicons-v5-e" at bounding box center [630, 236] width 8 height 10
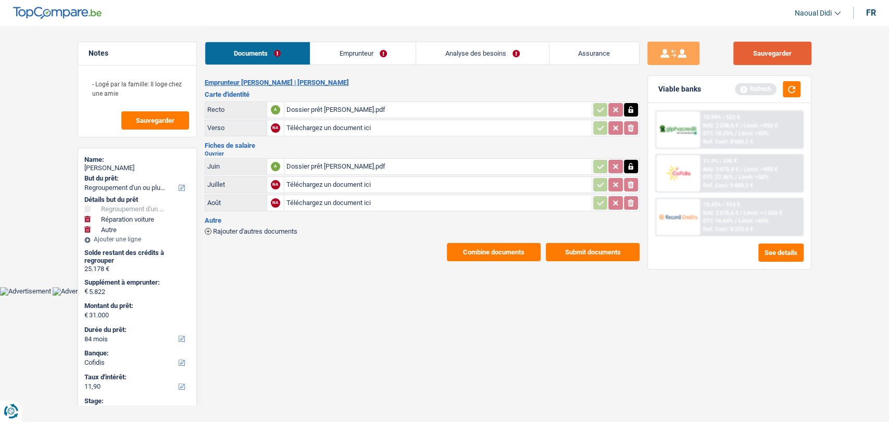
click at [795, 52] on button "Sauvegarder" at bounding box center [772, 53] width 78 height 23
click at [340, 51] on link "Emprunteur" at bounding box center [362, 53] width 105 height 22
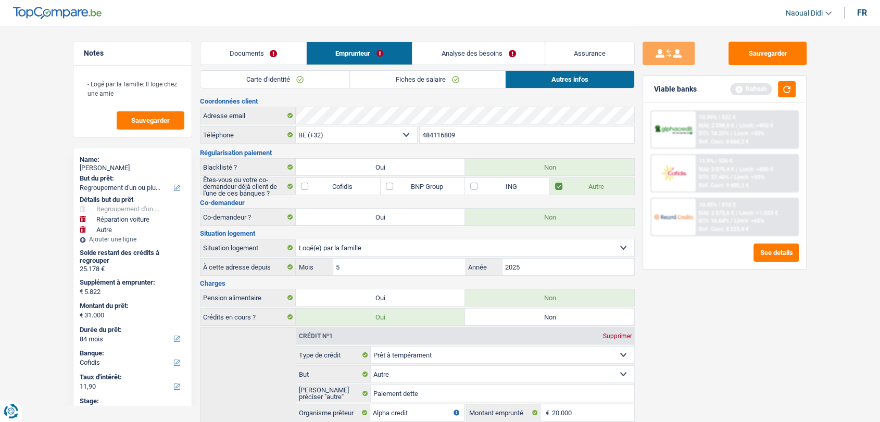
click at [720, 171] on span "NAI: 2 075,4 €" at bounding box center [716, 169] width 35 height 7
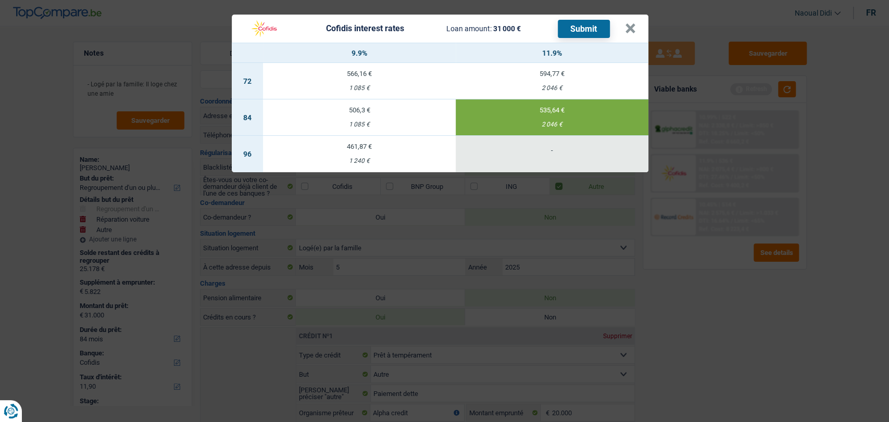
click at [576, 33] on button "Submit" at bounding box center [584, 29] width 52 height 18
click at [628, 28] on button "×" at bounding box center [630, 28] width 11 height 10
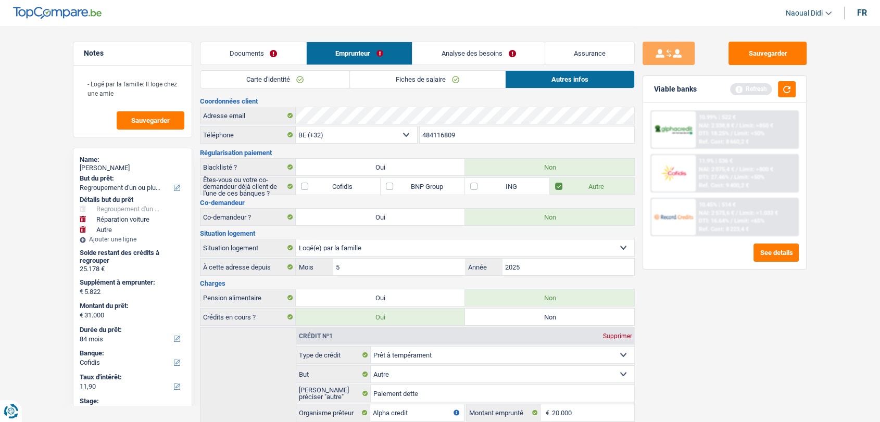
click at [478, 46] on link "Analyse des besoins" at bounding box center [478, 53] width 132 height 22
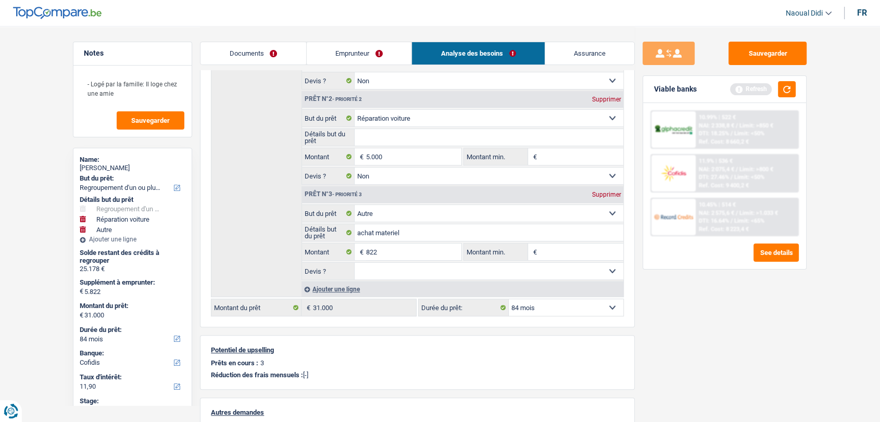
scroll to position [231, 0]
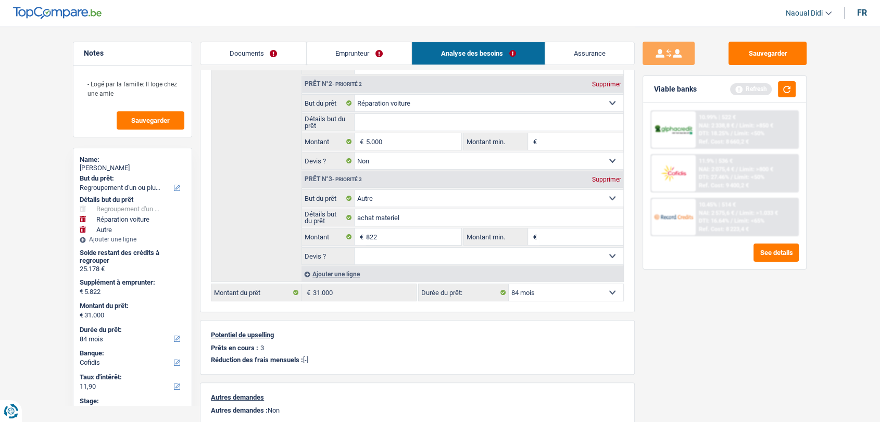
click at [604, 179] on div "Supprimer" at bounding box center [606, 179] width 34 height 6
type input "5.000"
type input "30.178"
select select "120"
type input "30.178"
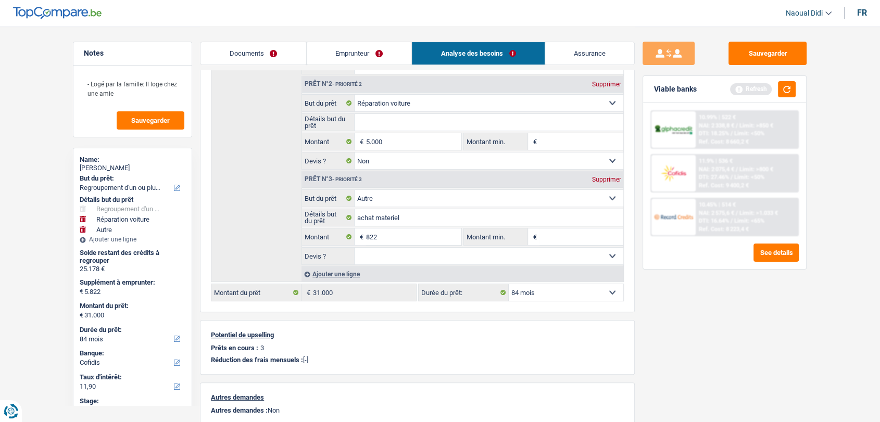
select select "120"
type input "30.178"
select select "120"
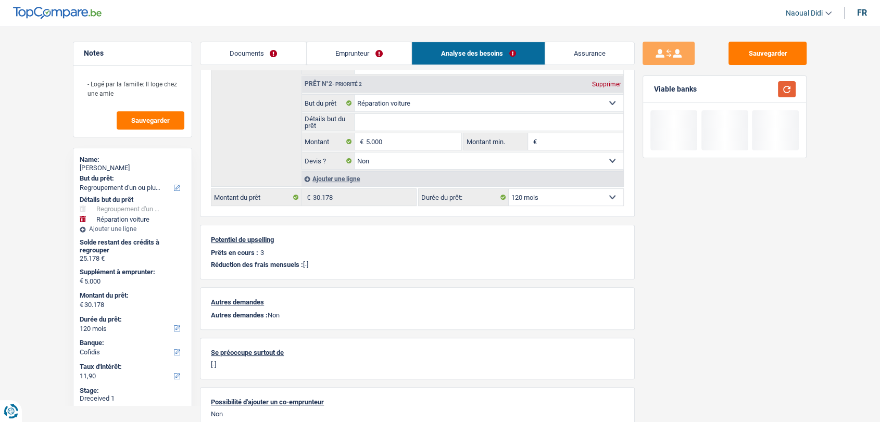
click at [786, 91] on button "button" at bounding box center [787, 89] width 18 height 16
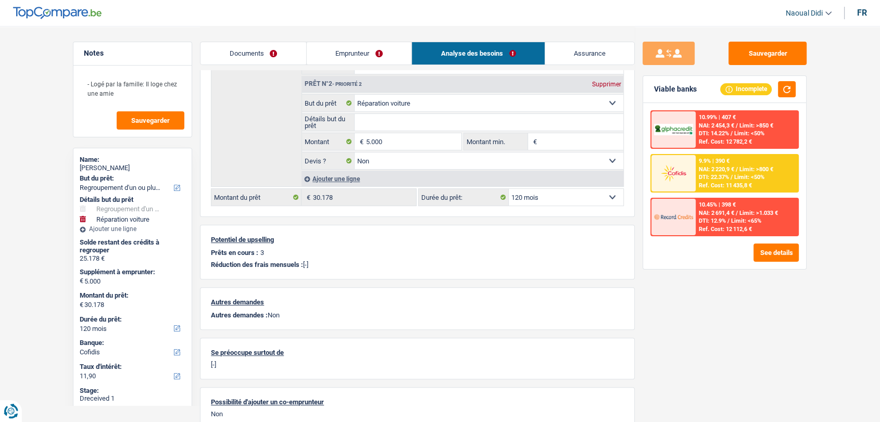
click at [361, 47] on link "Emprunteur" at bounding box center [359, 53] width 105 height 22
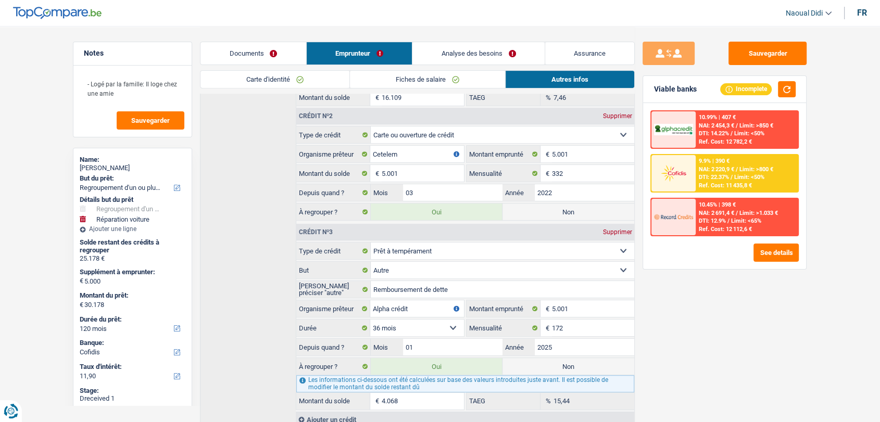
scroll to position [446, 0]
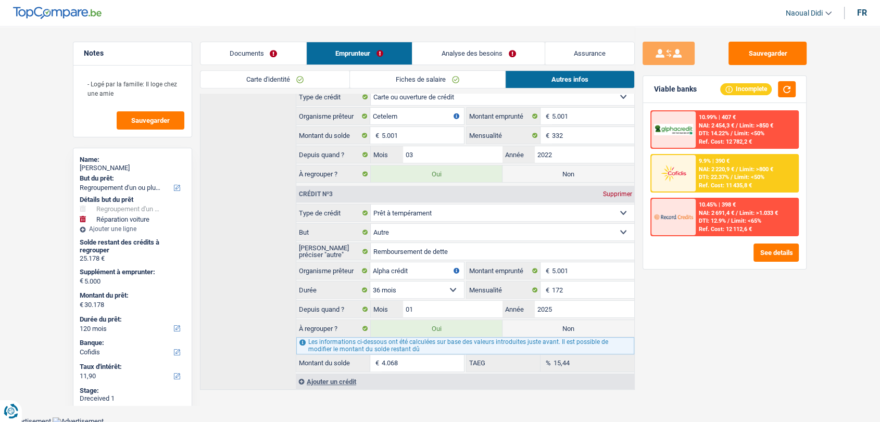
click at [513, 231] on select "Confort maison: meubles, textile, peinture, électroménager, outillage non-profe…" at bounding box center [503, 232] width 264 height 17
click at [691, 324] on div "Sauvegarder Viable banks Incomplete 10.99% | 407 € NAI: 2 454,3 € / Limit: >850…" at bounding box center [725, 224] width 180 height 364
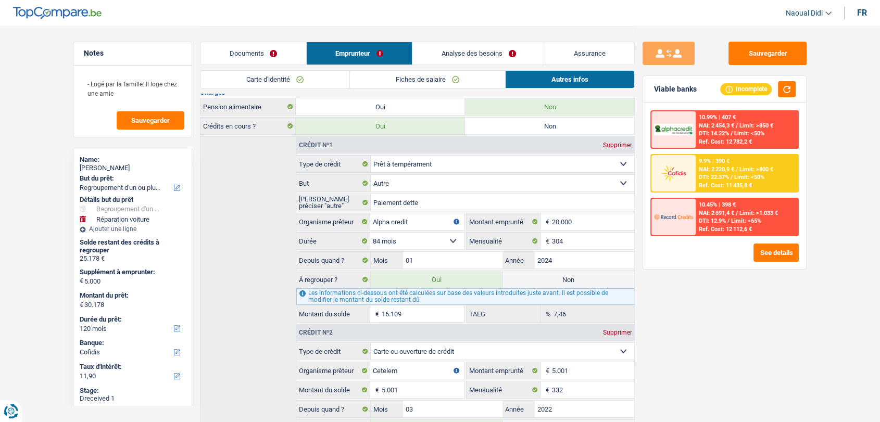
scroll to position [156, 0]
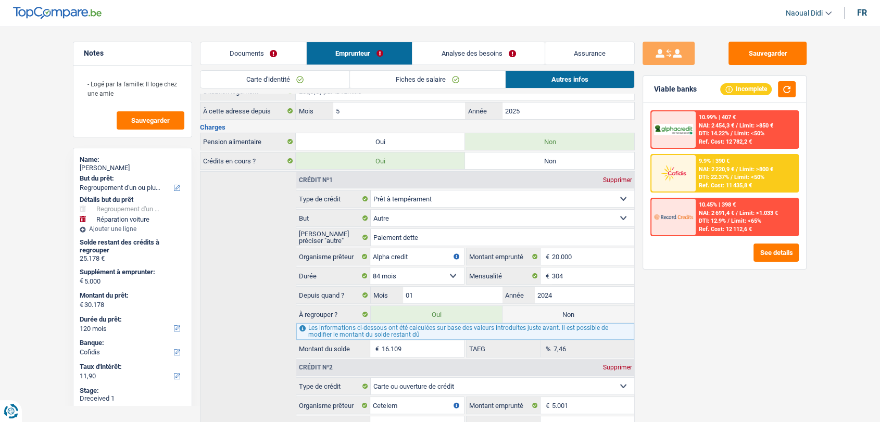
click at [558, 313] on label "Non" at bounding box center [568, 314] width 132 height 17
click at [558, 313] on input "Non" at bounding box center [568, 314] width 132 height 17
radio input "true"
type input "14.069"
select select "60"
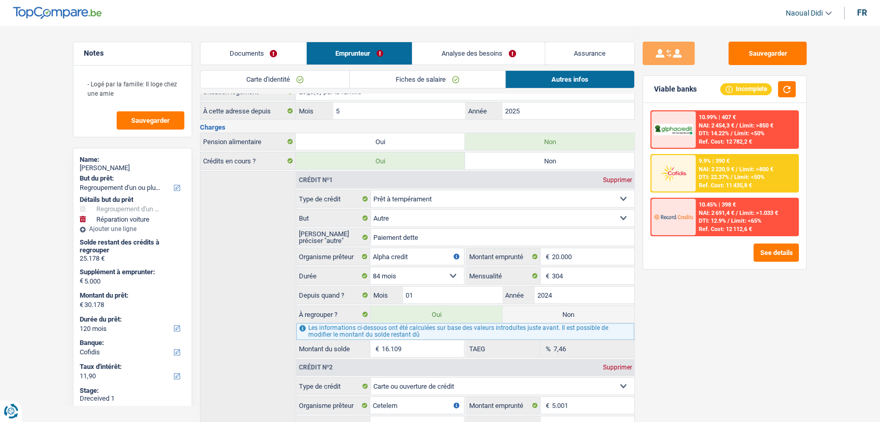
radio input "false"
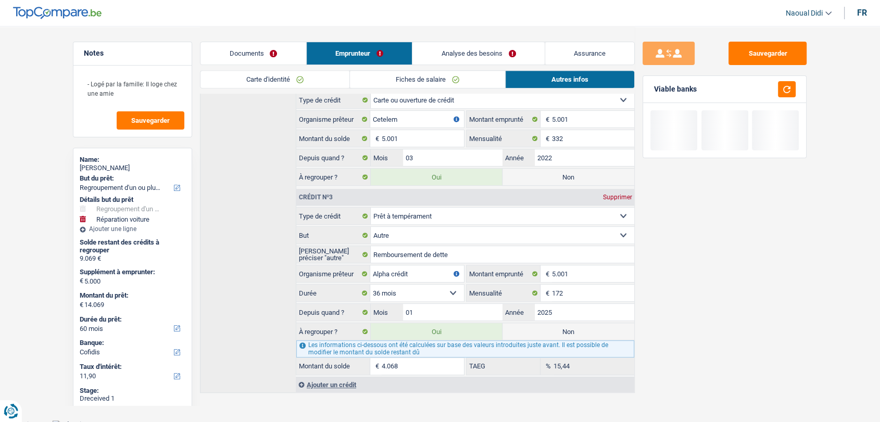
scroll to position [446, 0]
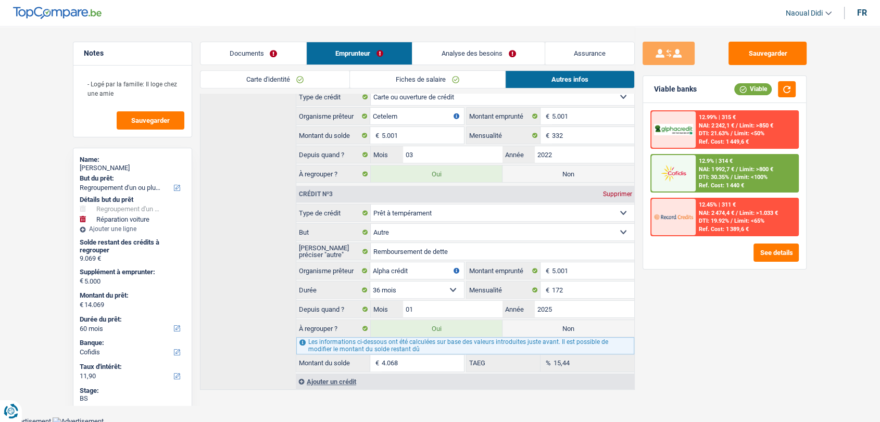
click at [550, 326] on label "Non" at bounding box center [568, 328] width 132 height 17
click at [550, 326] on input "Non" at bounding box center [568, 328] width 132 height 17
radio input "true"
type input "10.001"
radio input "false"
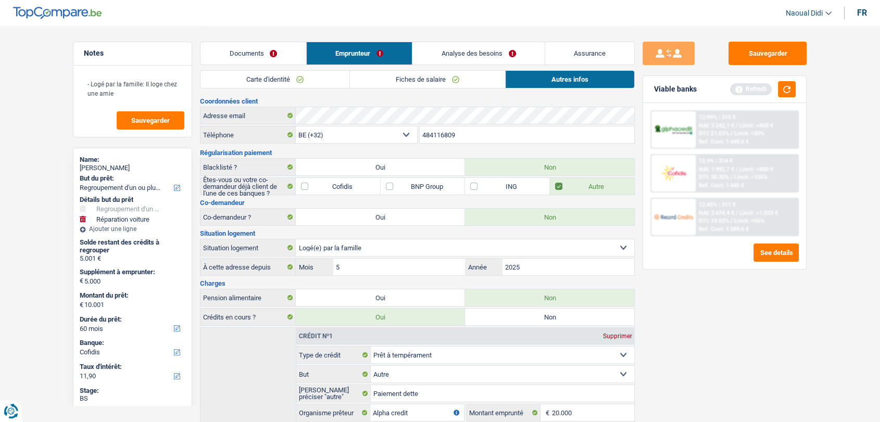
scroll to position [0, 0]
click at [474, 49] on link "Analyse des besoins" at bounding box center [478, 53] width 132 height 22
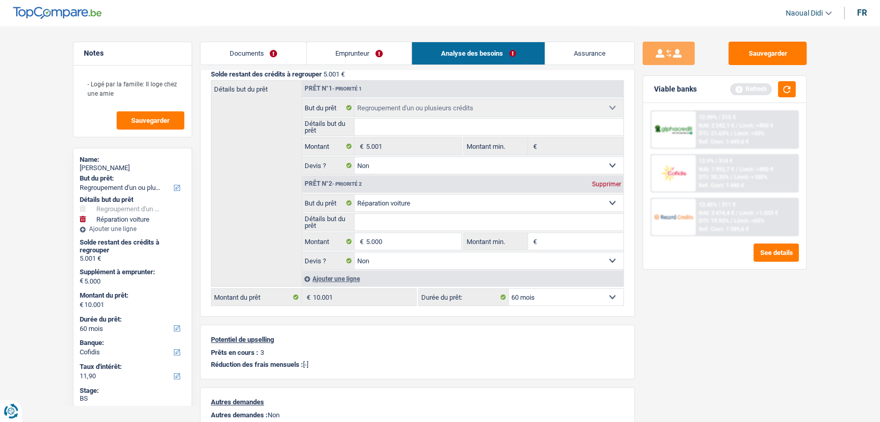
scroll to position [231, 0]
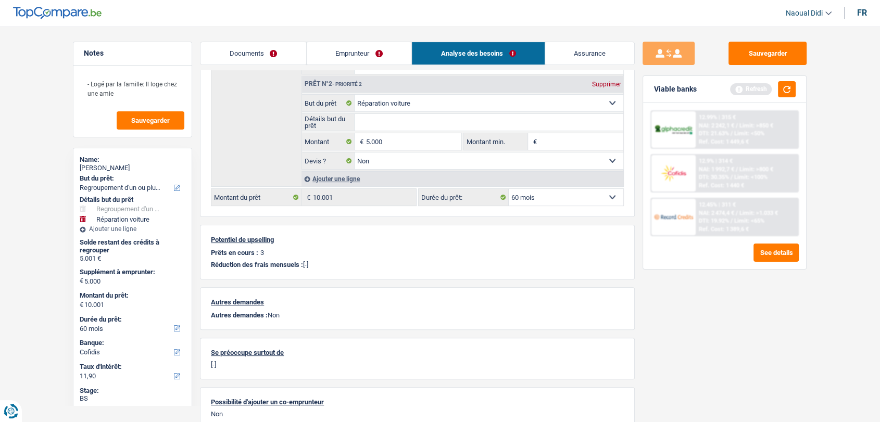
click at [339, 178] on div "Ajouter une ligne" at bounding box center [462, 178] width 322 height 15
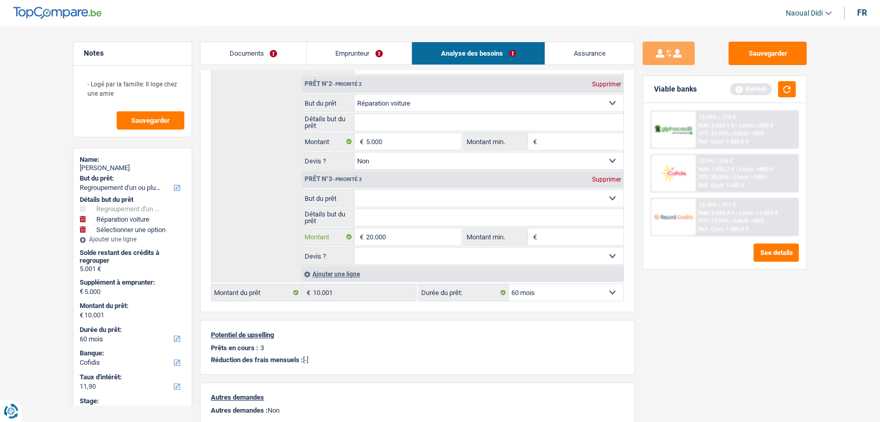
type input "20.000"
type input "25.000"
type input "30.001"
select select "120"
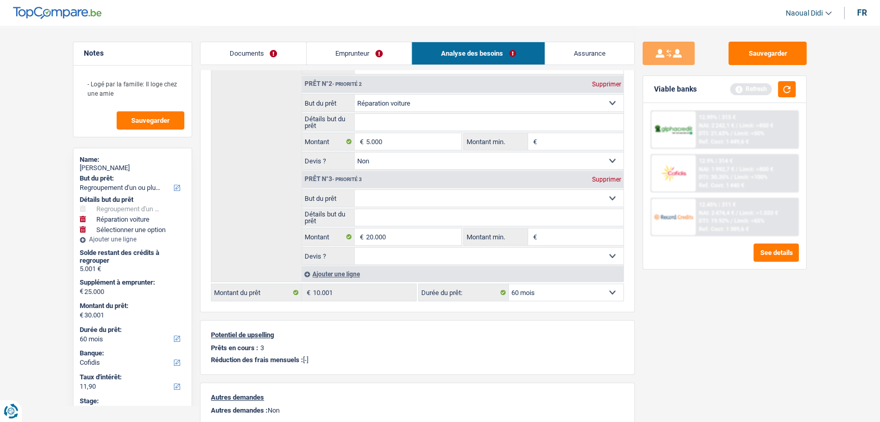
type input "30.001"
click at [385, 200] on select "Confort maison: meubles, textile, peinture, électroménager, outillage non-profe…" at bounding box center [488, 198] width 269 height 17
select select "120"
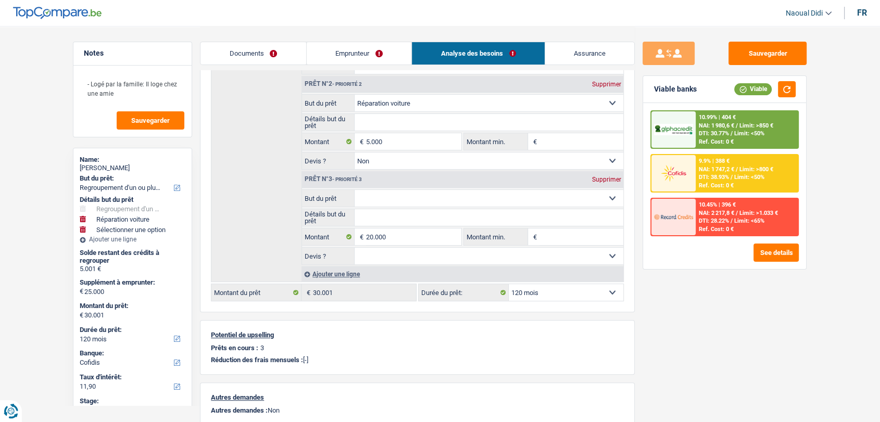
select select "other"
click at [354, 190] on select "Confort maison: meubles, textile, peinture, électroménager, outillage non-profe…" at bounding box center [488, 198] width 269 height 17
select select "other"
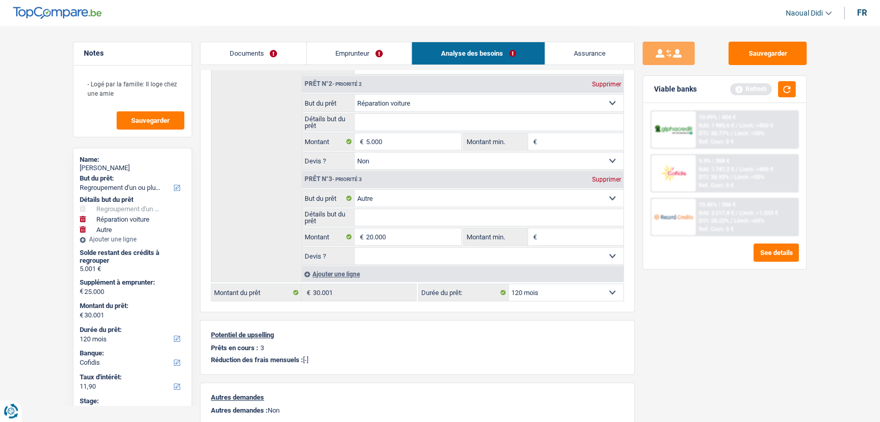
click at [395, 217] on input "Détails but du prêt" at bounding box center [488, 217] width 269 height 17
type input "a"
drag, startPoint x: 385, startPoint y: 218, endPoint x: 655, endPoint y: 314, distance: 286.6
click at [656, 314] on div "Sauvegarder Viable banks Refresh 10.99% | 404 € NAI: 1 980,6 € / Limit: >850 € …" at bounding box center [725, 224] width 180 height 364
type input "a"
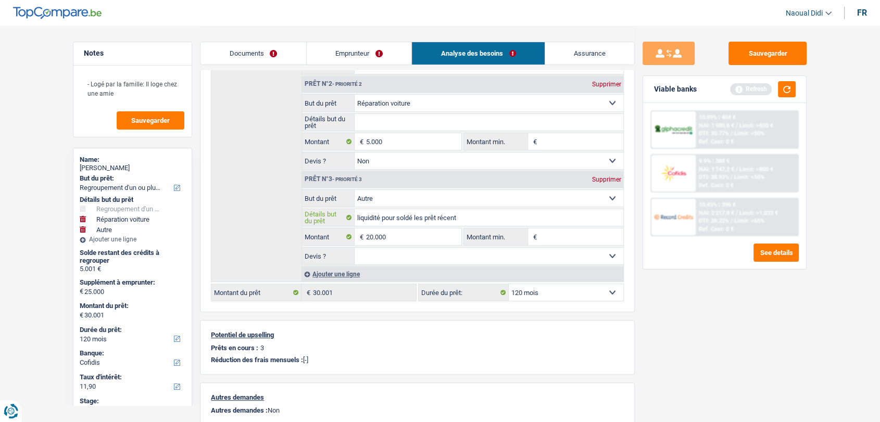
click at [437, 214] on input "liquidité pour soldé les prêt récent" at bounding box center [488, 217] width 269 height 17
type input "liquidité pour soldé les prêts récent"
click at [787, 88] on button "button" at bounding box center [787, 89] width 18 height 16
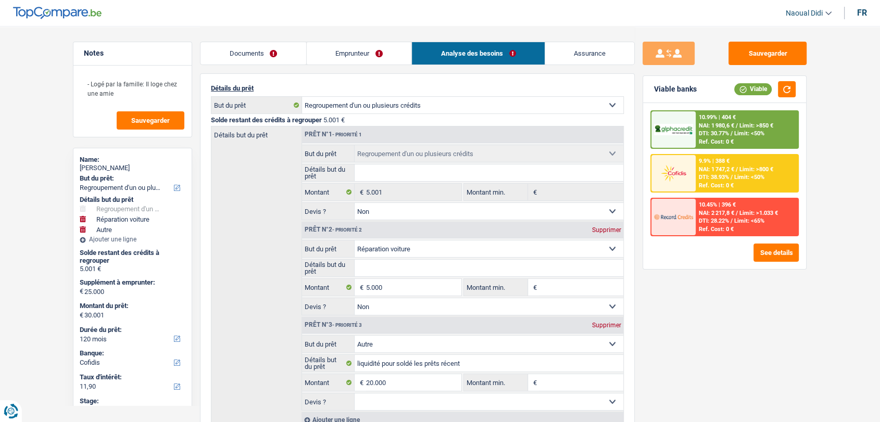
scroll to position [58, 0]
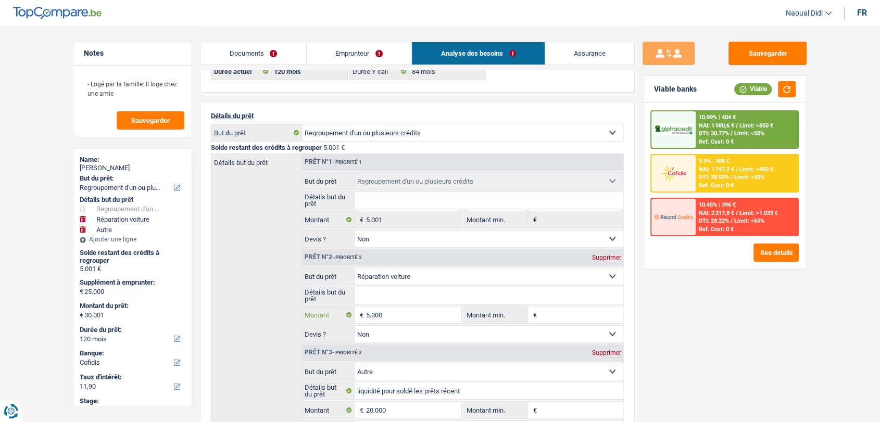
click at [392, 316] on input "5.000" at bounding box center [413, 315] width 95 height 17
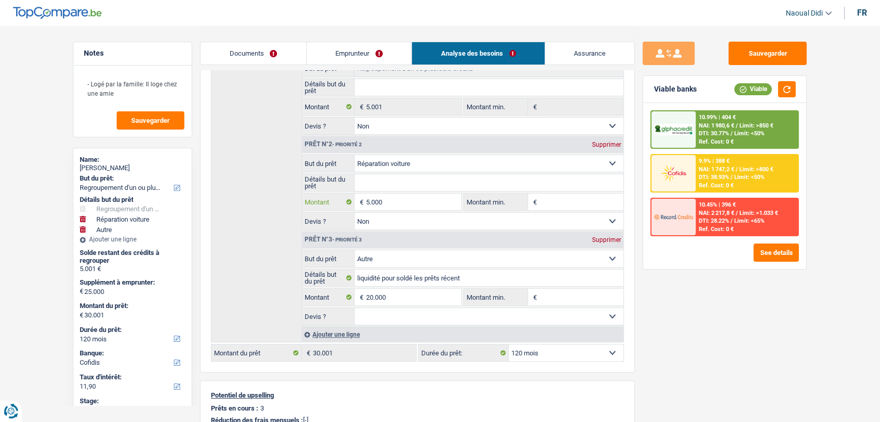
scroll to position [231, 0]
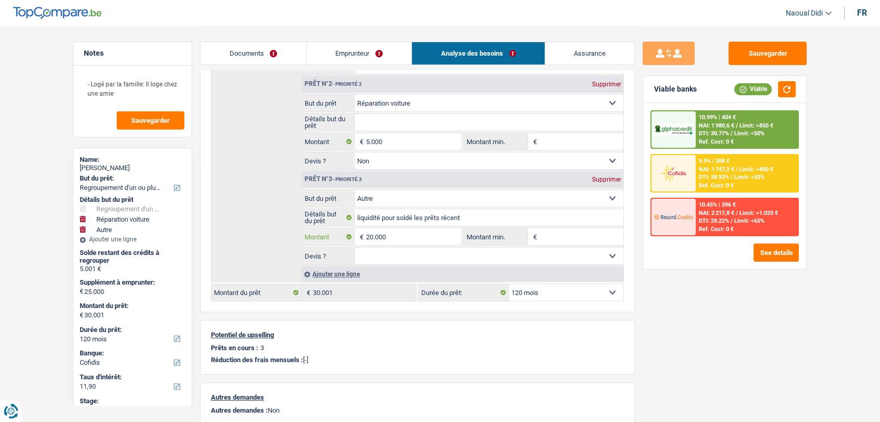
click at [412, 238] on input "20.000" at bounding box center [413, 237] width 95 height 17
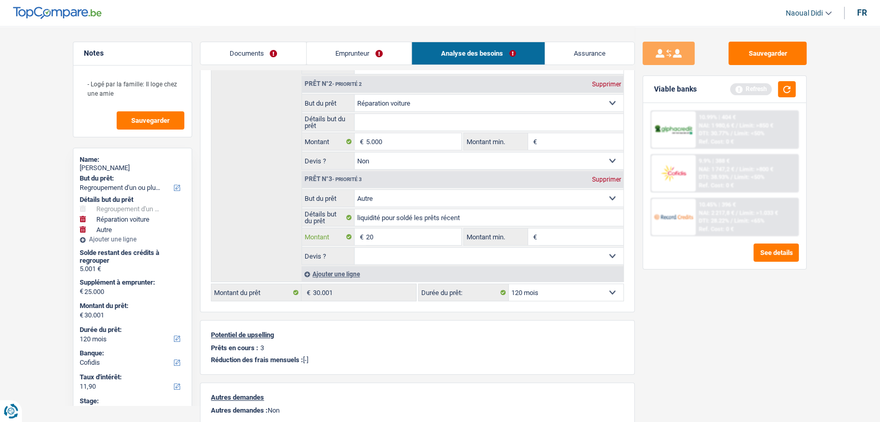
type input "2"
type input "15.178"
type input "20.178"
type input "25.179"
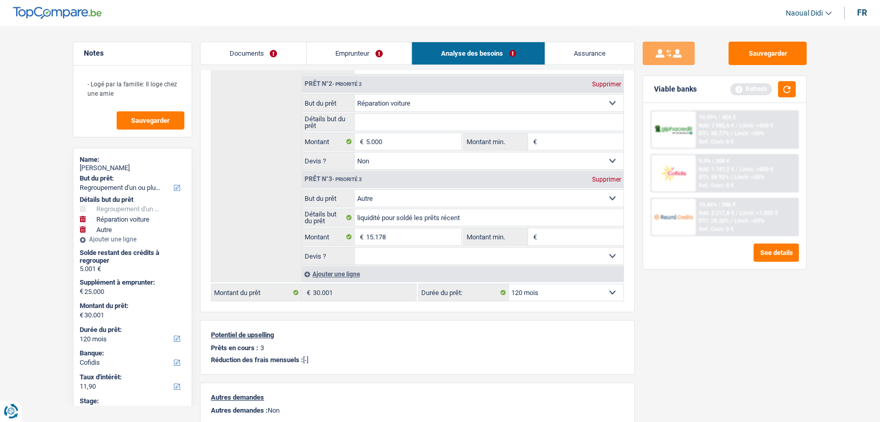
type input "25.179"
click at [699, 313] on div "Sauvegarder Viable banks Refresh 10.99% | 404 € NAI: 1 980,6 € / Limit: >850 € …" at bounding box center [725, 224] width 180 height 364
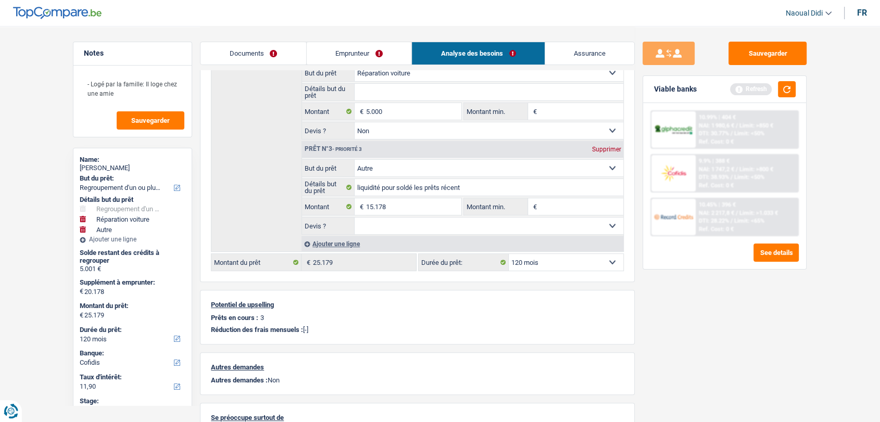
scroll to position [289, 0]
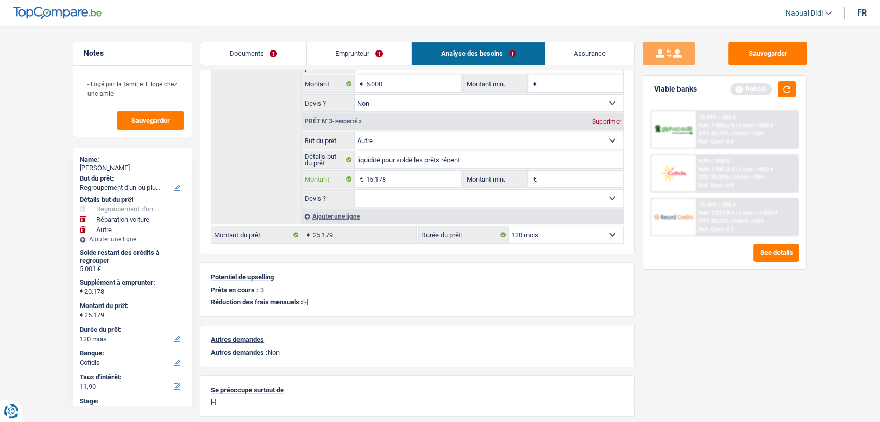
click at [389, 176] on input "15.178" at bounding box center [413, 179] width 95 height 17
type input "15.177"
type input "20.177"
type input "25.178"
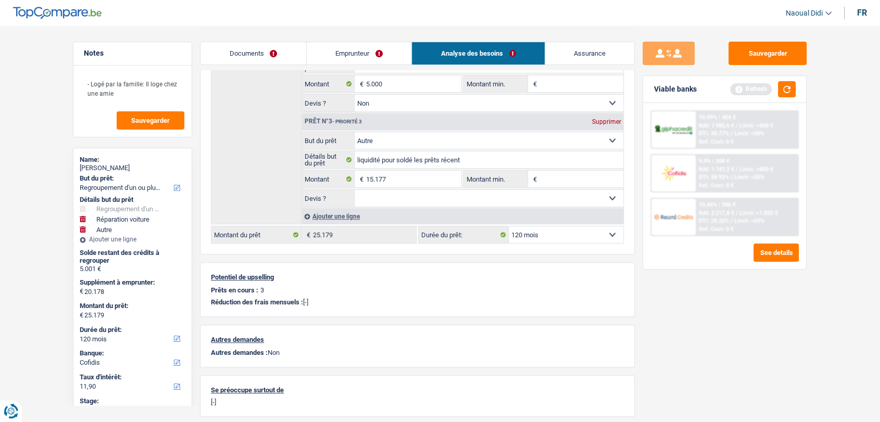
type input "25.178"
click at [673, 299] on div "Sauvegarder Viable banks Refresh 10.99% | 404 € NAI: 1 980,6 € / Limit: >850 € …" at bounding box center [725, 224] width 180 height 364
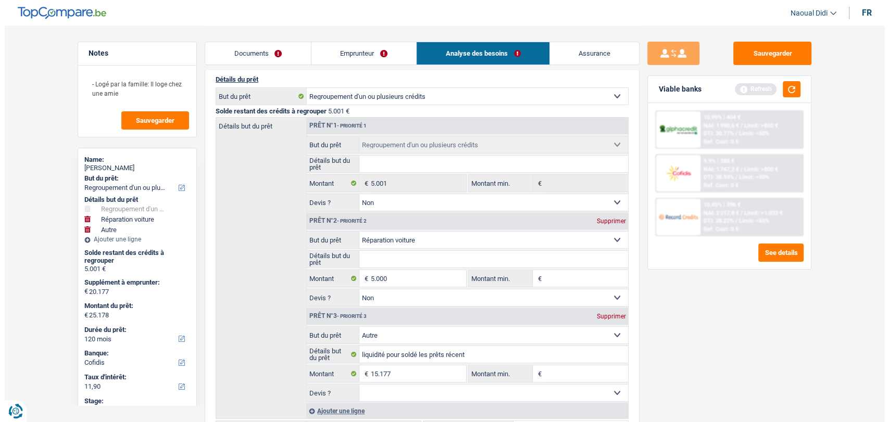
scroll to position [173, 0]
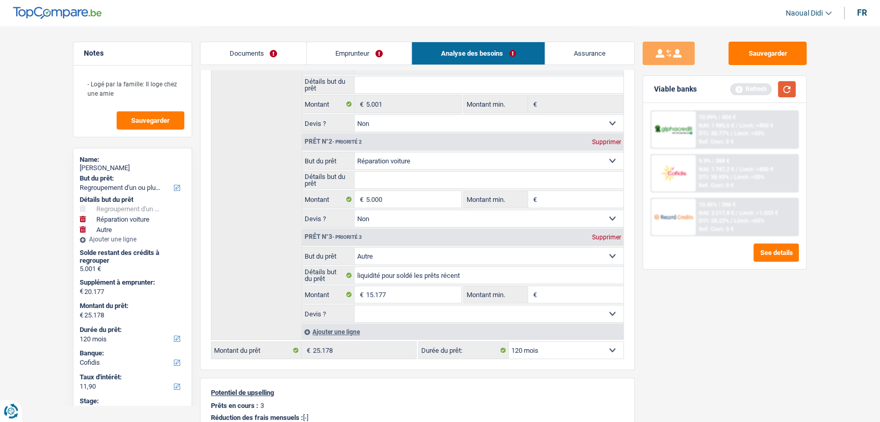
click at [791, 87] on button "button" at bounding box center [787, 89] width 18 height 16
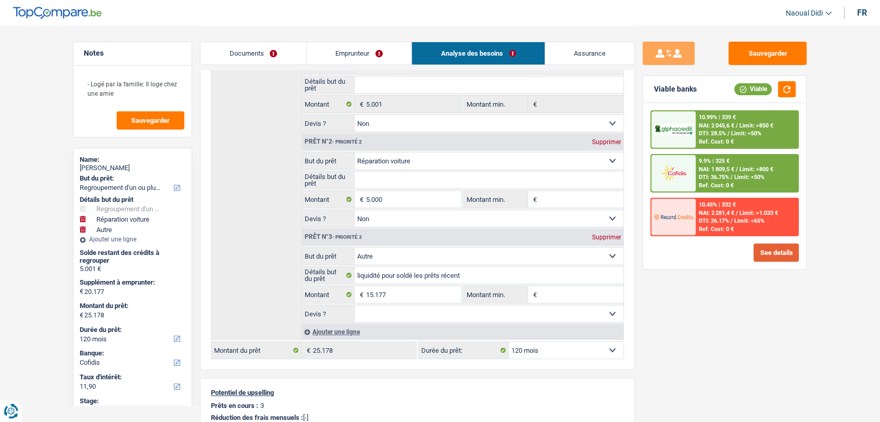
click at [776, 249] on button "See details" at bounding box center [775, 253] width 45 height 18
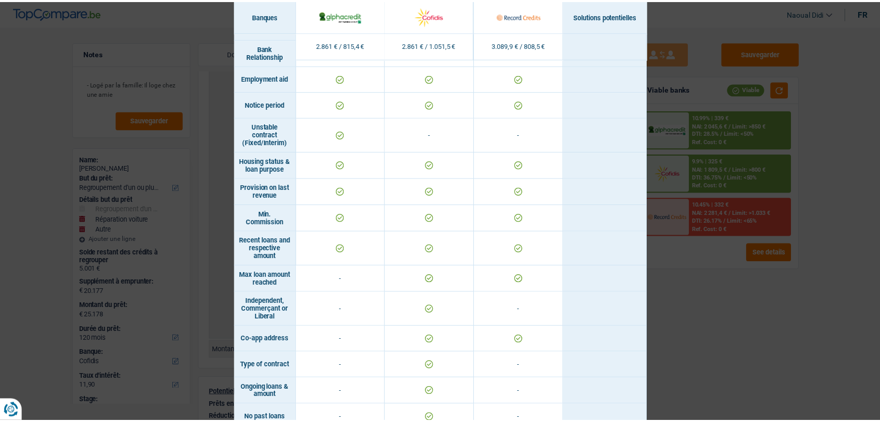
scroll to position [594, 0]
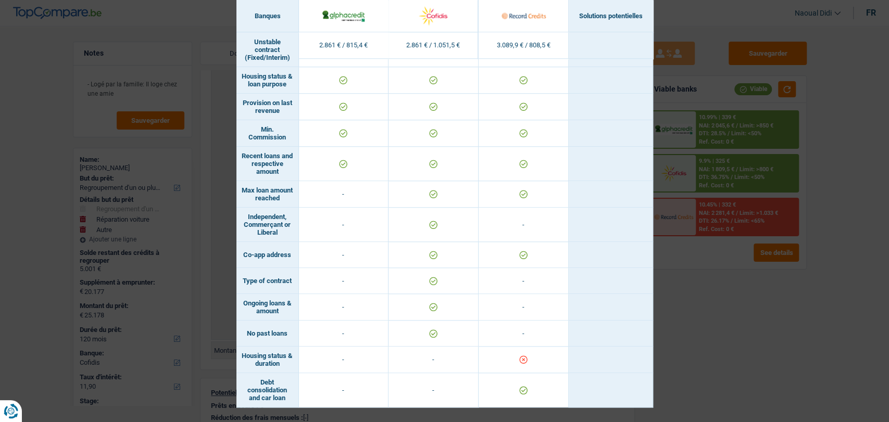
click at [757, 378] on div "Banks conditions × Banques Solutions potentielles Revenus / Charges 2.861 € / 8…" at bounding box center [444, 211] width 889 height 422
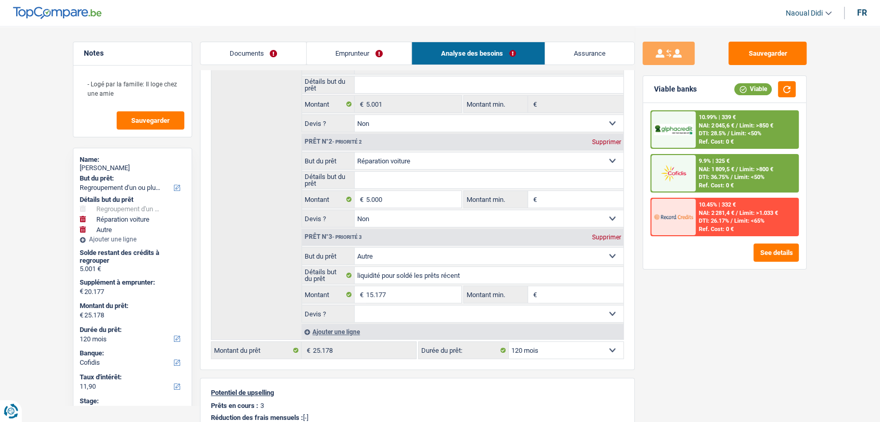
click at [714, 126] on span "NAI: 2 045,6 €" at bounding box center [716, 125] width 35 height 7
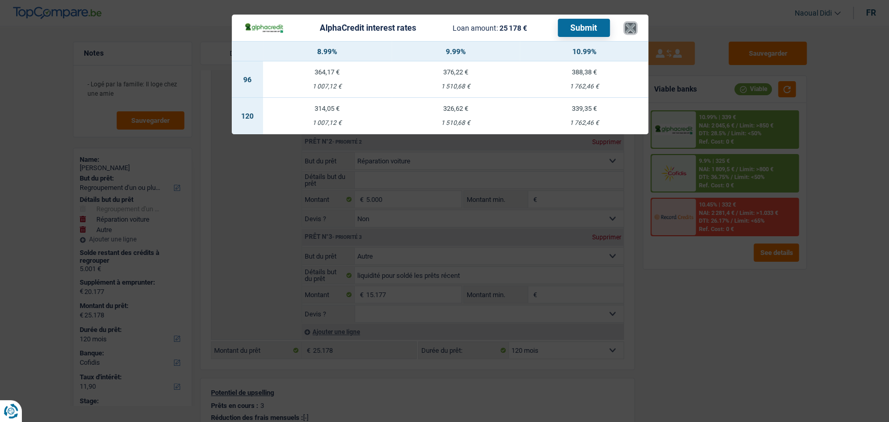
click at [628, 30] on button "×" at bounding box center [630, 28] width 11 height 10
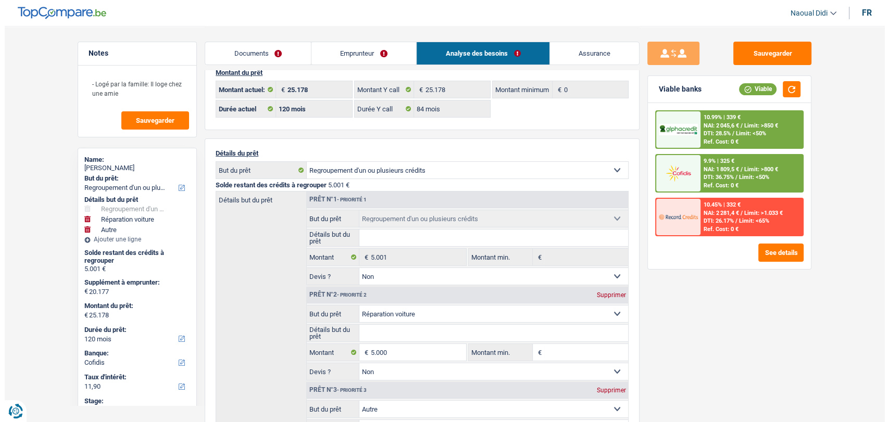
scroll to position [0, 0]
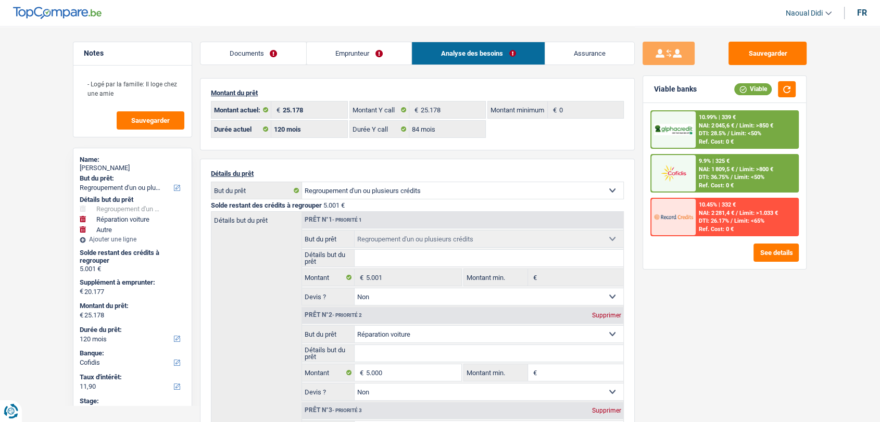
click at [737, 130] on span "Limit: <50%" at bounding box center [746, 133] width 30 height 7
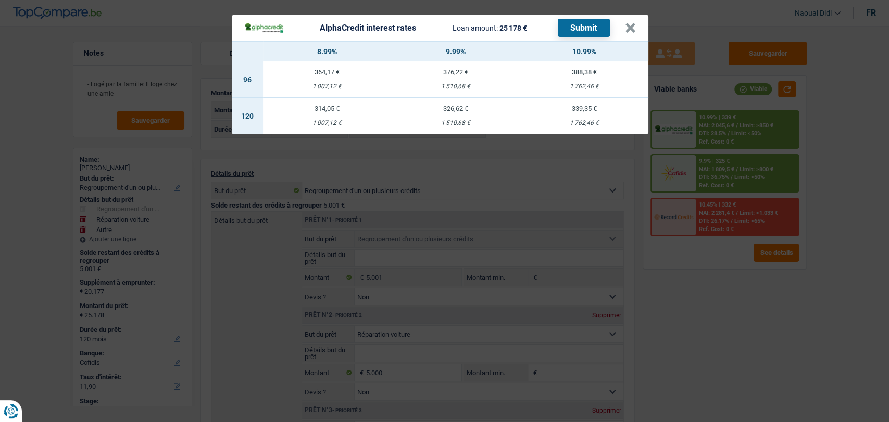
click at [623, 29] on div "AlphaCredit interest rates Loan amount: 25 178 € Submit" at bounding box center [434, 28] width 381 height 18
click at [629, 29] on button "×" at bounding box center [630, 28] width 11 height 10
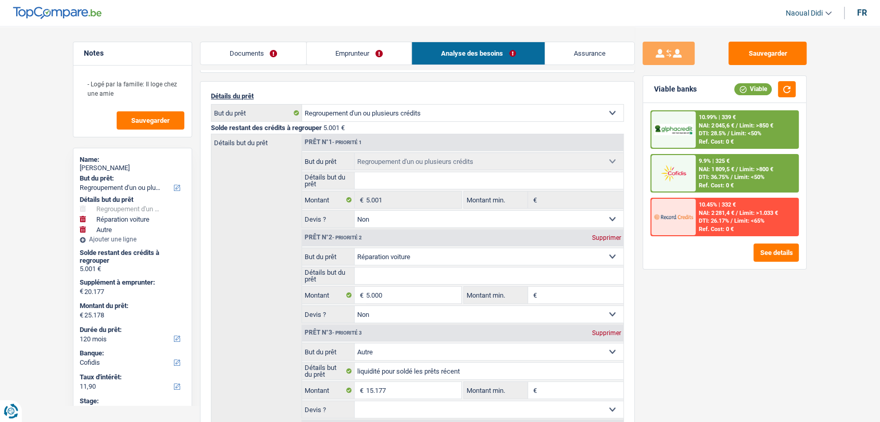
scroll to position [173, 0]
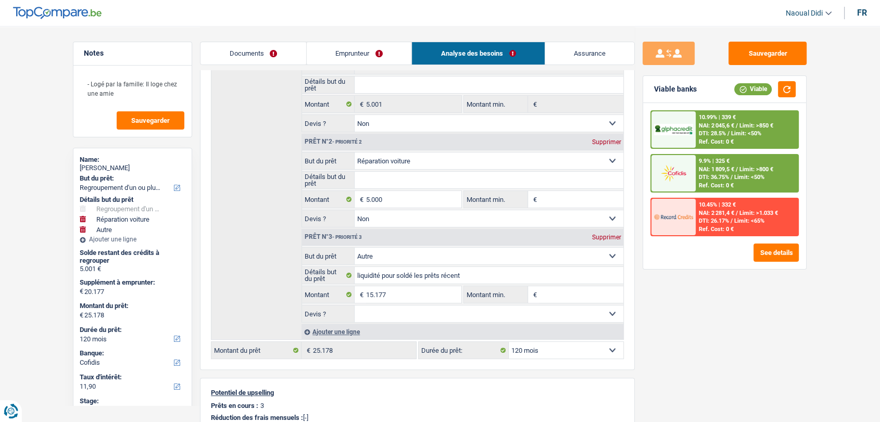
click at [551, 351] on select "12 mois 18 mois 24 mois 30 mois 36 mois 42 mois 48 mois 60 mois 72 mois 84 mois…" at bounding box center [566, 350] width 115 height 17
select select "84"
click at [509, 342] on select "12 mois 18 mois 24 mois 30 mois 36 mois 42 mois 48 mois 60 mois 72 mois 84 mois…" at bounding box center [566, 350] width 115 height 17
select select "84"
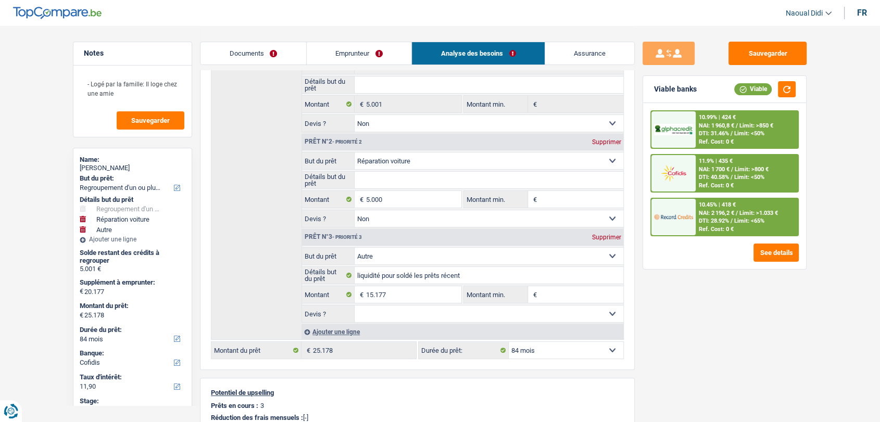
click at [727, 126] on span "NAI: 1 960,8 €" at bounding box center [716, 125] width 35 height 7
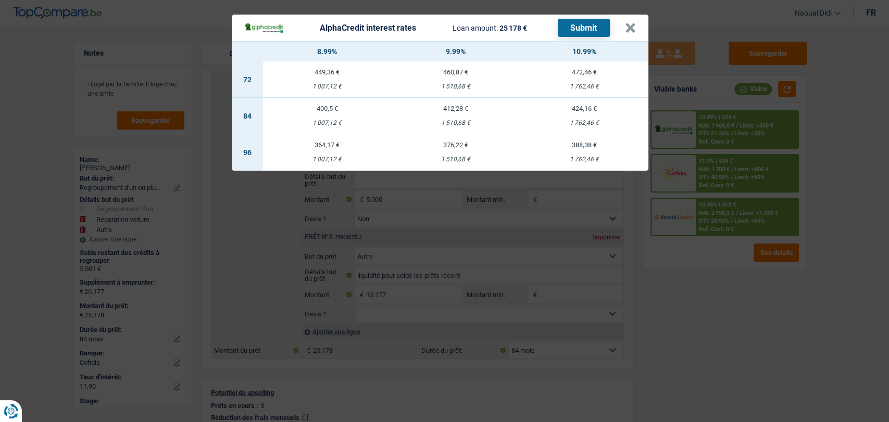
click at [448, 115] on td "412,28 € 1 510,68 €" at bounding box center [455, 116] width 129 height 36
select select "alphacredit"
type input "9,99"
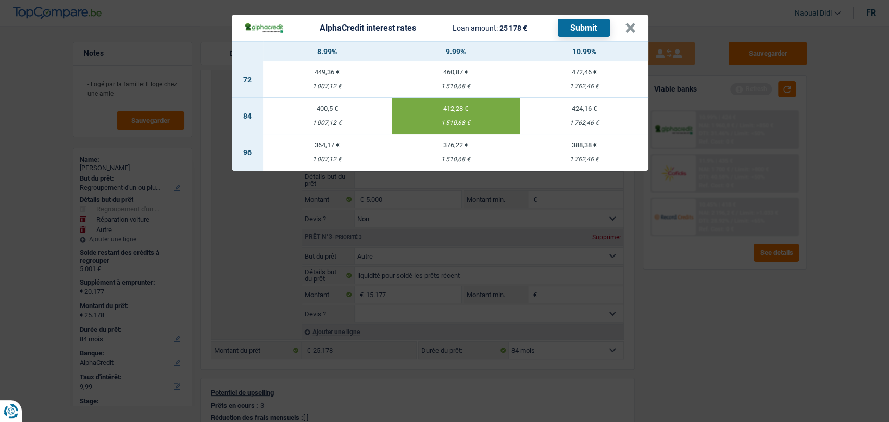
click at [575, 24] on button "Submit" at bounding box center [584, 28] width 52 height 18
click at [627, 28] on button "×" at bounding box center [630, 28] width 11 height 10
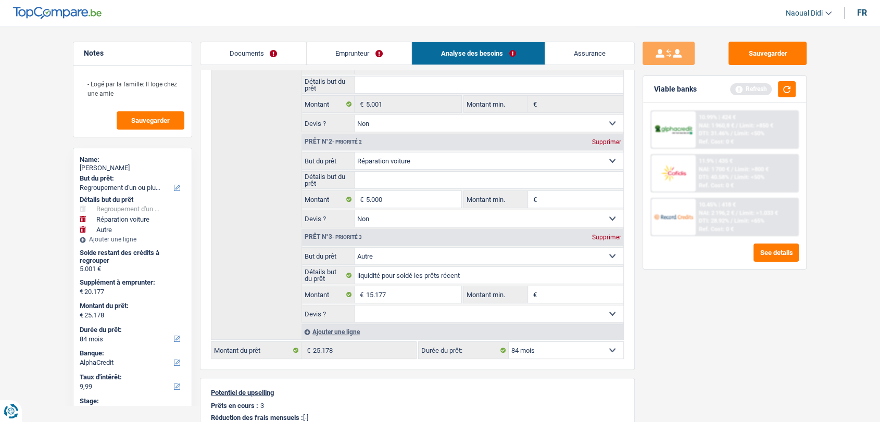
click at [724, 216] on span "NAI: 2 196,2 €" at bounding box center [716, 213] width 35 height 7
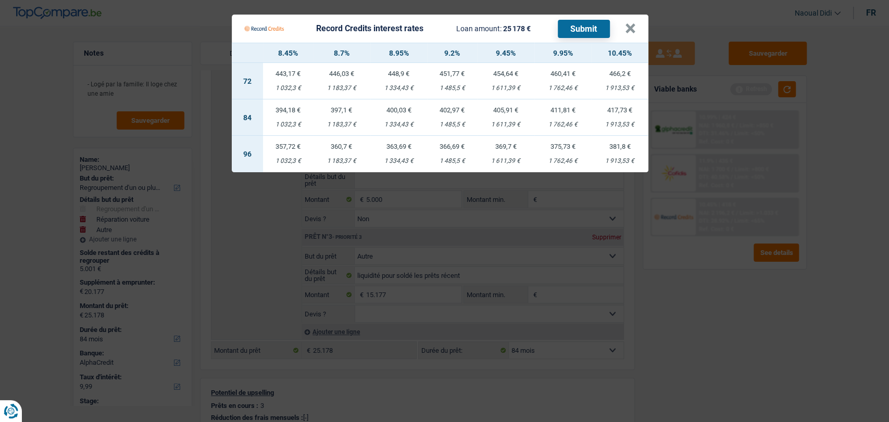
click at [506, 110] on div "405,91 €" at bounding box center [505, 110] width 57 height 7
select select "record credits"
type input "9,45"
click at [577, 28] on button "Submit" at bounding box center [584, 29] width 52 height 18
click at [631, 29] on button "×" at bounding box center [630, 28] width 11 height 10
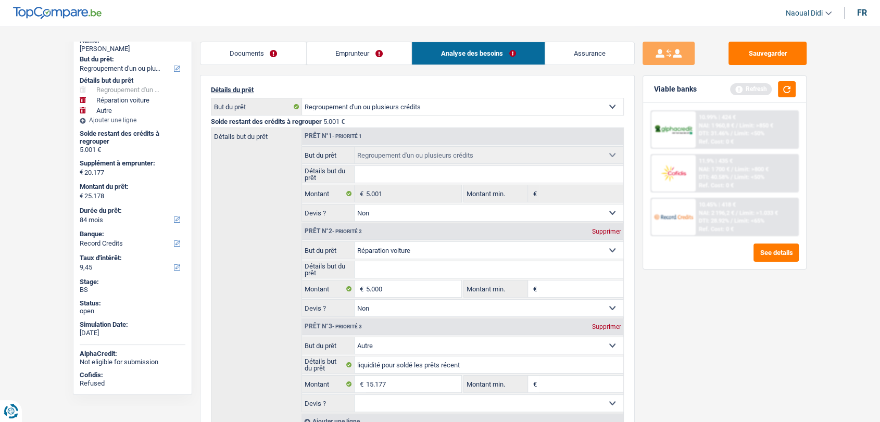
scroll to position [0, 0]
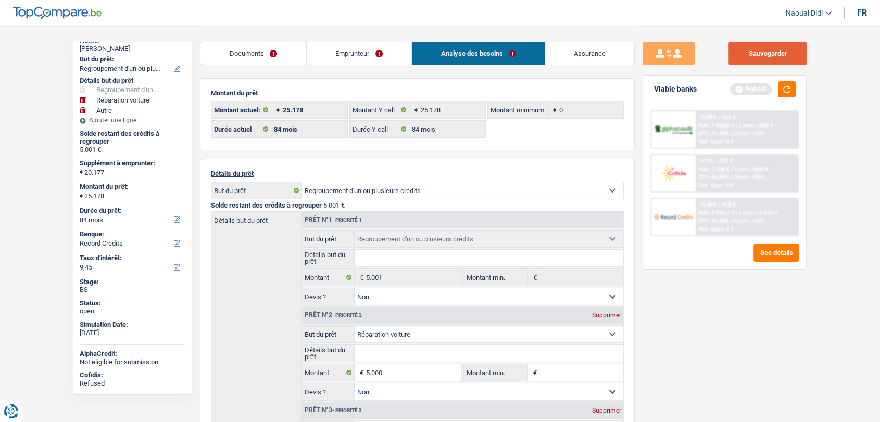
click at [772, 55] on button "Sauvegarder" at bounding box center [767, 53] width 78 height 23
click at [339, 46] on link "Emprunteur" at bounding box center [359, 53] width 105 height 22
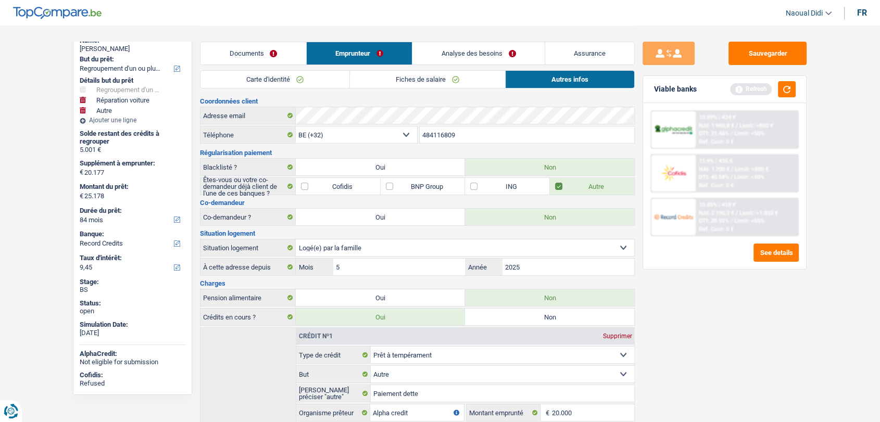
click at [467, 48] on link "Analyse des besoins" at bounding box center [478, 53] width 132 height 22
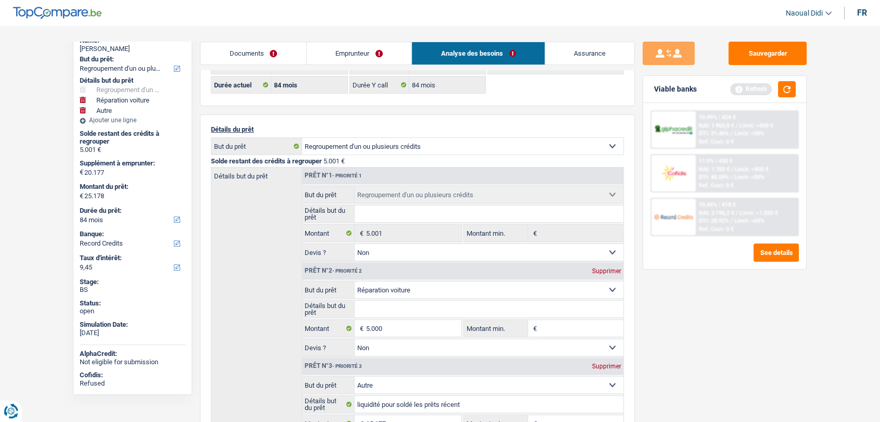
scroll to position [116, 0]
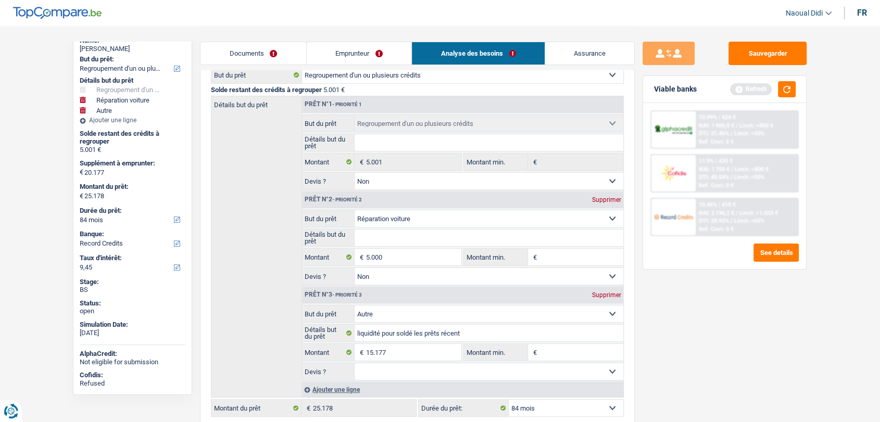
click at [348, 50] on link "Emprunteur" at bounding box center [359, 53] width 105 height 22
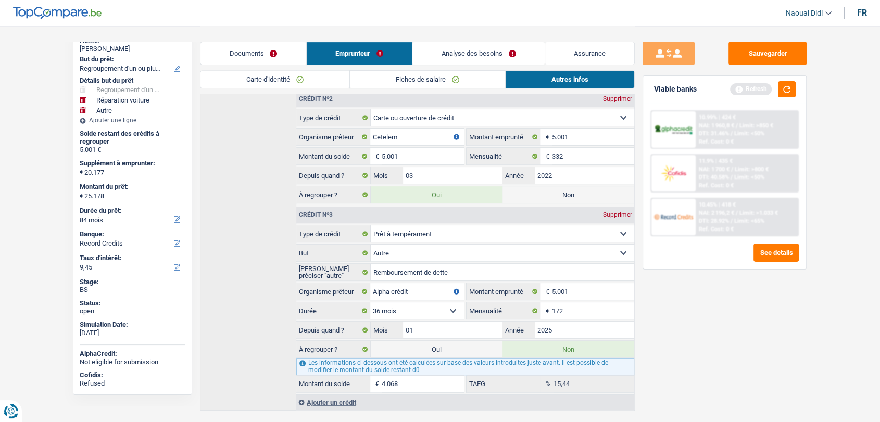
scroll to position [446, 0]
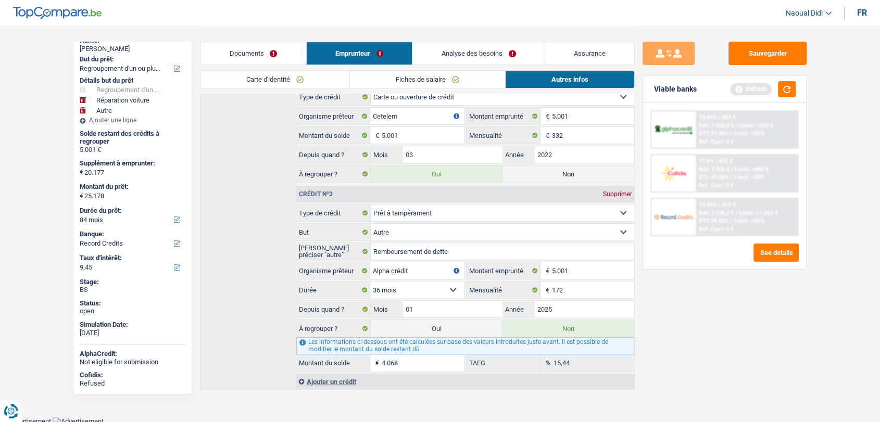
click at [766, 11] on header "Naoual Didi Se déconnecter fr" at bounding box center [440, 13] width 880 height 27
click at [779, 51] on button "Sauvegarder" at bounding box center [767, 53] width 78 height 23
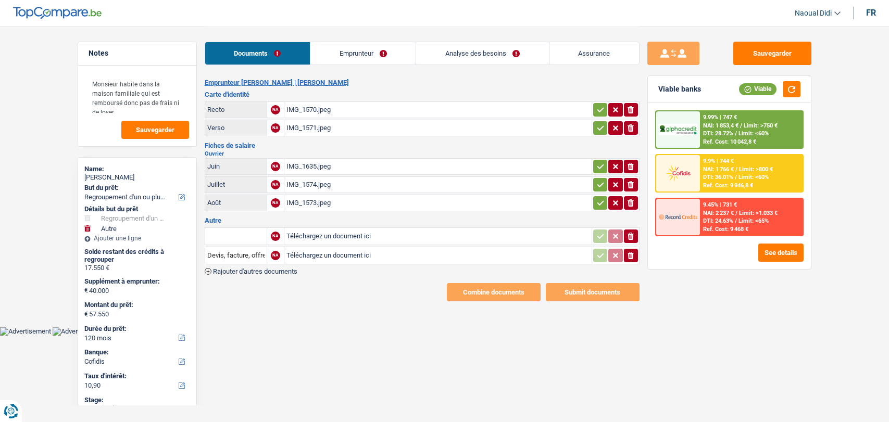
select select "refinancing"
select select "other"
select select "120"
select select "cofidis"
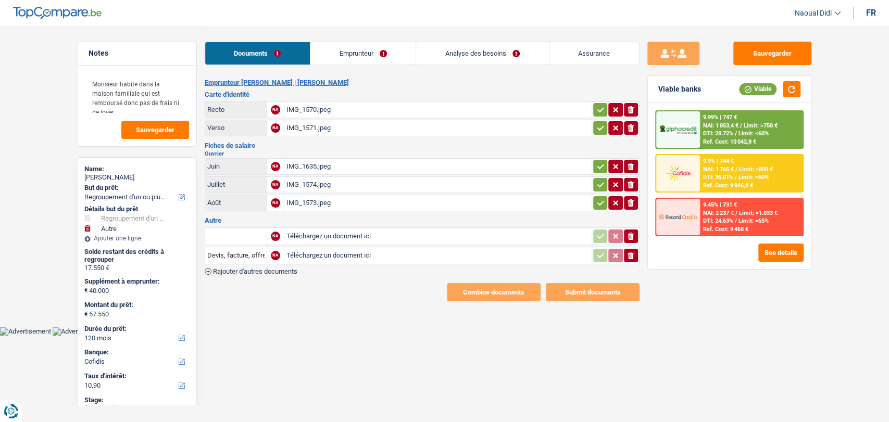
click at [306, 109] on div "IMG_1570.jpeg" at bounding box center [437, 110] width 303 height 16
click at [303, 163] on div "IMG_1635.jpeg" at bounding box center [437, 167] width 303 height 16
click at [600, 106] on icon "button" at bounding box center [600, 110] width 8 height 10
click at [600, 123] on icon "button" at bounding box center [600, 128] width 8 height 10
click at [593, 170] on button "button" at bounding box center [600, 167] width 14 height 14
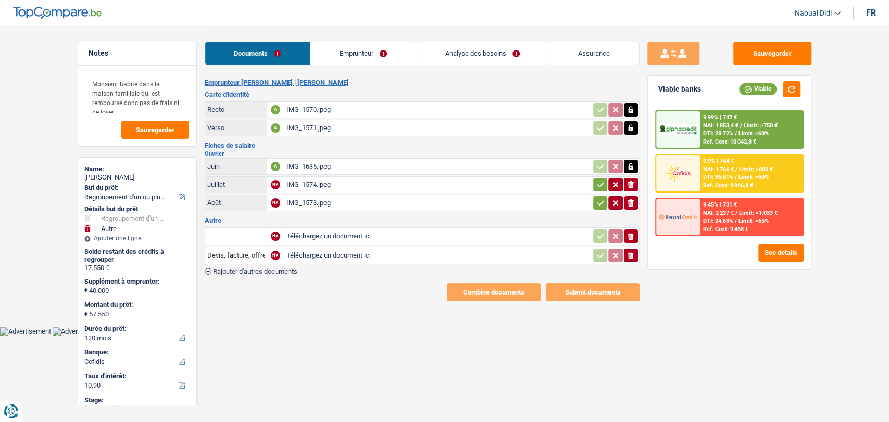
drag, startPoint x: 597, startPoint y: 185, endPoint x: 601, endPoint y: 205, distance: 19.7
click at [598, 186] on icon "button" at bounding box center [600, 185] width 8 height 10
click at [597, 204] on icon "button" at bounding box center [600, 203] width 8 height 10
click at [362, 52] on link "Emprunteur" at bounding box center [363, 53] width 105 height 22
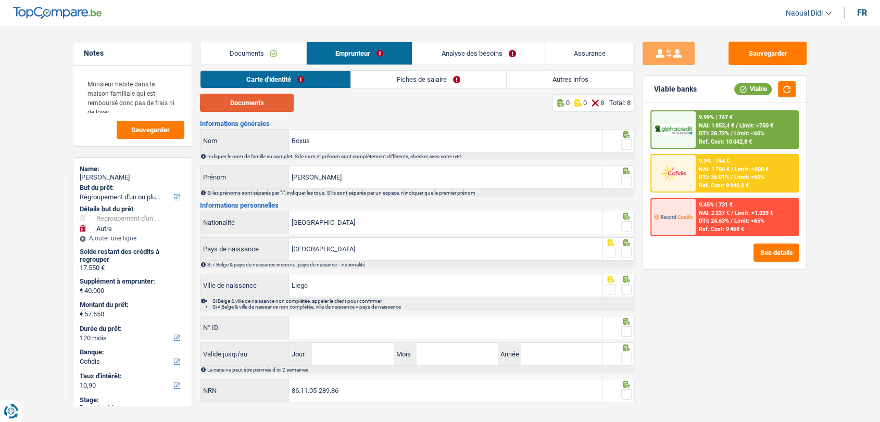
click at [250, 105] on button "Documents" at bounding box center [247, 103] width 94 height 18
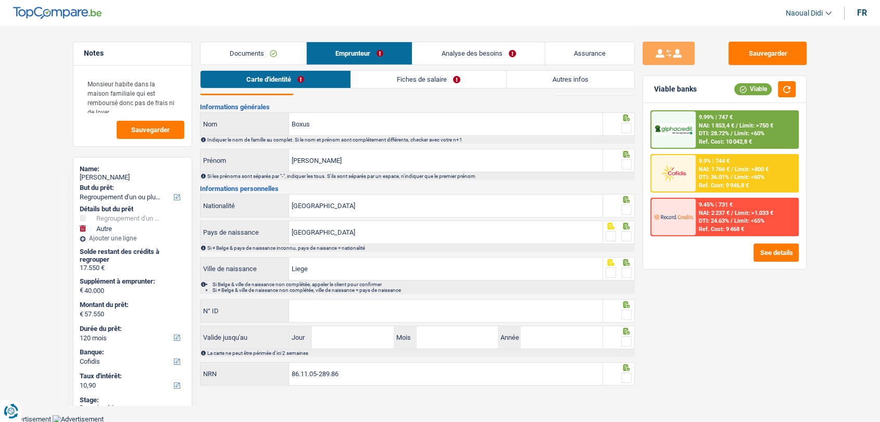
click at [331, 297] on div "Informations générales Boxus Nom Indiquer le nom de famille au complet. Si le n…" at bounding box center [417, 246] width 435 height 284
click at [330, 307] on input "N° ID" at bounding box center [445, 311] width 313 height 22
paste input "59"
type input "59"
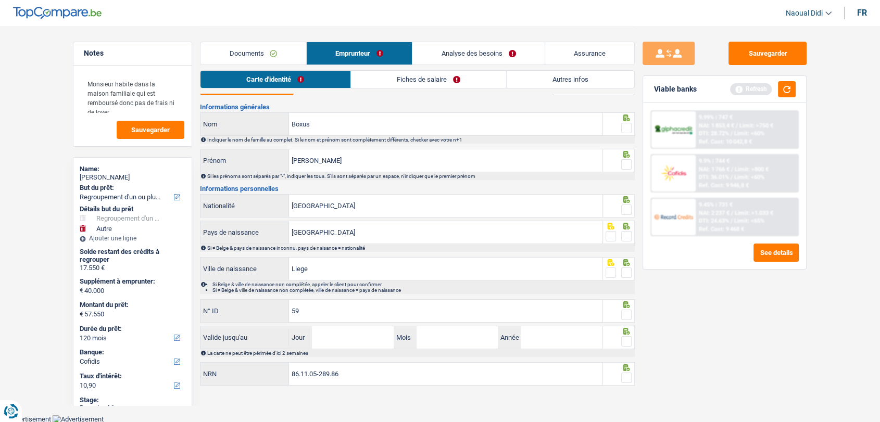
drag, startPoint x: 332, startPoint y: 314, endPoint x: 262, endPoint y: 305, distance: 69.8
click at [262, 306] on div "59 N° ID" at bounding box center [401, 311] width 402 height 22
click at [320, 305] on input "N° ID" at bounding box center [445, 311] width 313 height 22
type input "595-1327262-29"
click at [625, 123] on span at bounding box center [626, 128] width 10 height 10
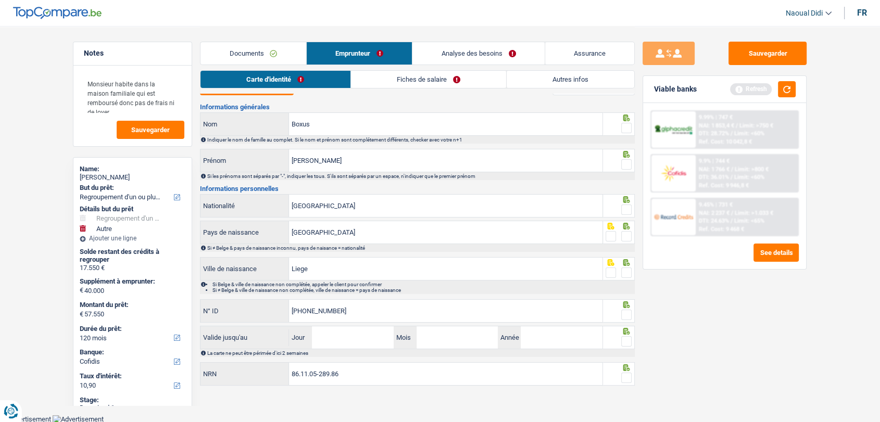
click at [0, 0] on input "radio" at bounding box center [0, 0] width 0 height 0
click at [625, 165] on span at bounding box center [626, 164] width 10 height 10
click at [0, 0] on input "radio" at bounding box center [0, 0] width 0 height 0
click at [630, 213] on span at bounding box center [626, 210] width 10 height 10
click at [0, 0] on input "radio" at bounding box center [0, 0] width 0 height 0
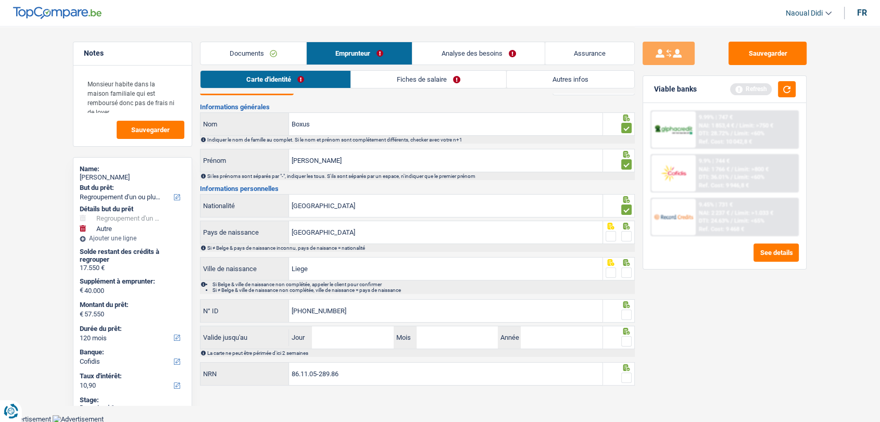
drag, startPoint x: 627, startPoint y: 232, endPoint x: 630, endPoint y: 248, distance: 15.8
click at [628, 236] on span at bounding box center [626, 236] width 10 height 10
click at [0, 0] on input "radio" at bounding box center [0, 0] width 0 height 0
click at [628, 269] on span at bounding box center [626, 273] width 10 height 10
click at [0, 0] on input "radio" at bounding box center [0, 0] width 0 height 0
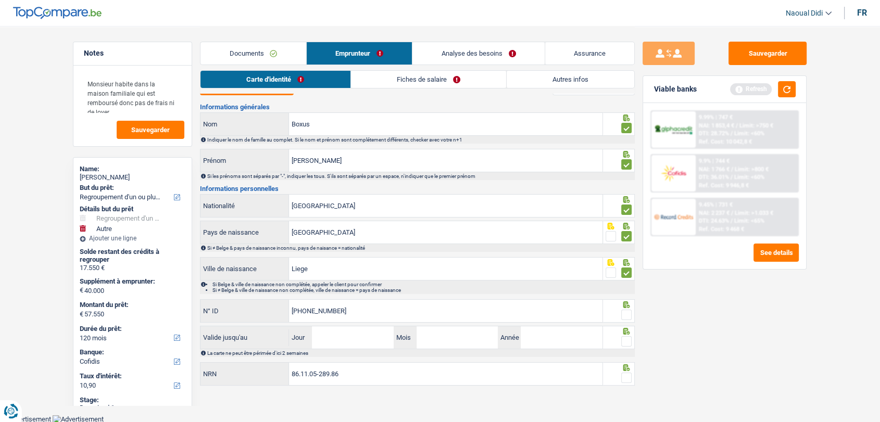
click at [627, 315] on span at bounding box center [626, 315] width 10 height 10
click at [0, 0] on input "radio" at bounding box center [0, 0] width 0 height 0
click at [332, 339] on input "Jour" at bounding box center [352, 337] width 81 height 22
type input "28"
type input "01"
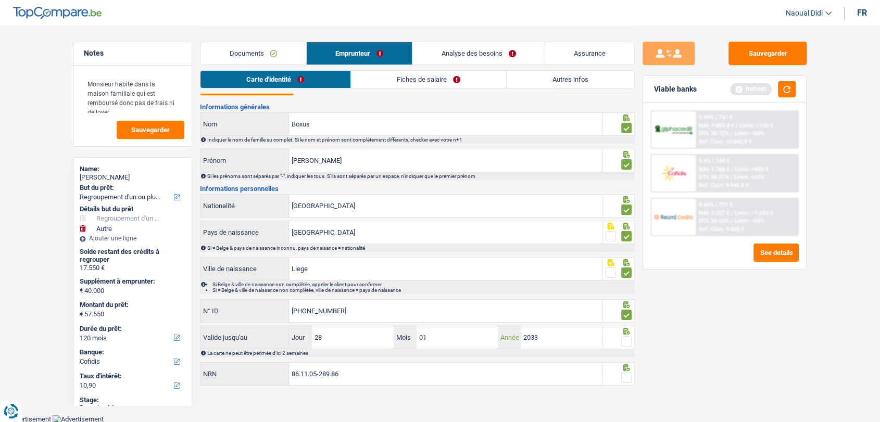
type input "2033"
click at [624, 341] on span at bounding box center [626, 341] width 10 height 10
click at [0, 0] on input "radio" at bounding box center [0, 0] width 0 height 0
drag, startPoint x: 352, startPoint y: 375, endPoint x: 192, endPoint y: 355, distance: 162.1
click at [192, 355] on div "Notes Monsieur habite dans la maison familiale qui est remboursé donc pas de fr…" at bounding box center [440, 198] width 750 height 379
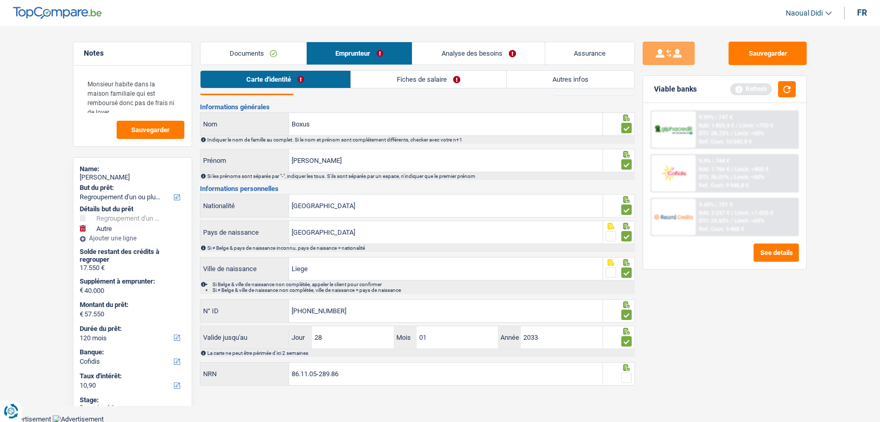
click at [628, 377] on span at bounding box center [626, 378] width 10 height 10
click at [0, 0] on input "radio" at bounding box center [0, 0] width 0 height 0
click at [403, 77] on link "Fiches de salaire" at bounding box center [428, 79] width 155 height 17
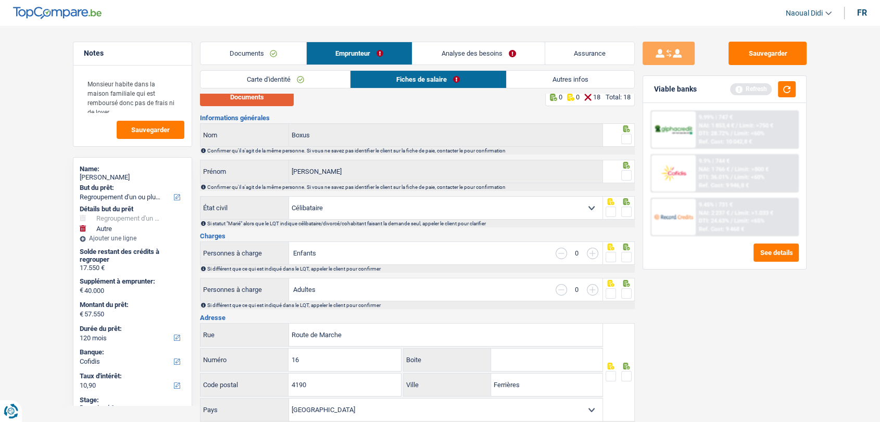
scroll to position [0, 0]
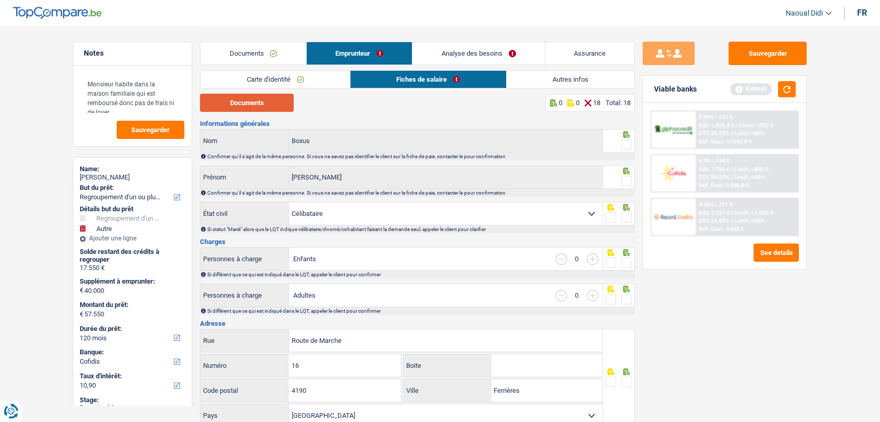
click at [271, 102] on button "Documents" at bounding box center [247, 103] width 94 height 18
click at [631, 213] on label at bounding box center [626, 217] width 10 height 10
click at [0, 0] on input "radio" at bounding box center [0, 0] width 0 height 0
click at [626, 176] on span at bounding box center [626, 181] width 10 height 10
click at [0, 0] on input "radio" at bounding box center [0, 0] width 0 height 0
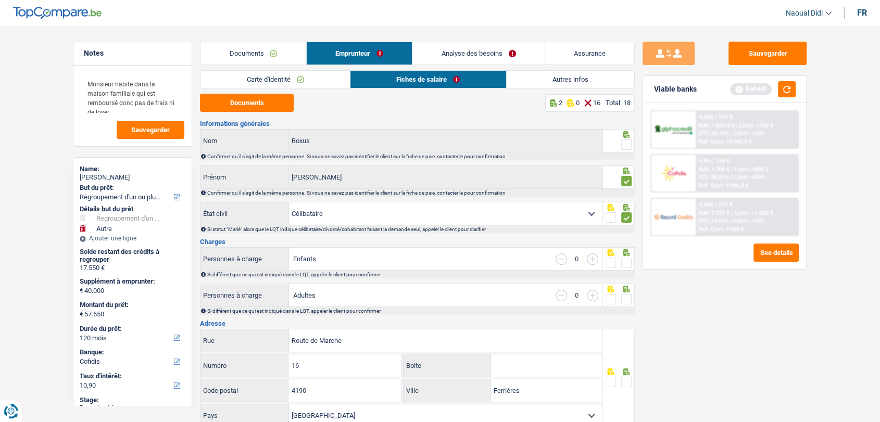
click at [623, 136] on icon at bounding box center [626, 134] width 10 height 7
click at [625, 146] on span at bounding box center [626, 145] width 10 height 10
click at [0, 0] on input "radio" at bounding box center [0, 0] width 0 height 0
click at [623, 261] on span at bounding box center [626, 263] width 10 height 10
click at [0, 0] on input "radio" at bounding box center [0, 0] width 0 height 0
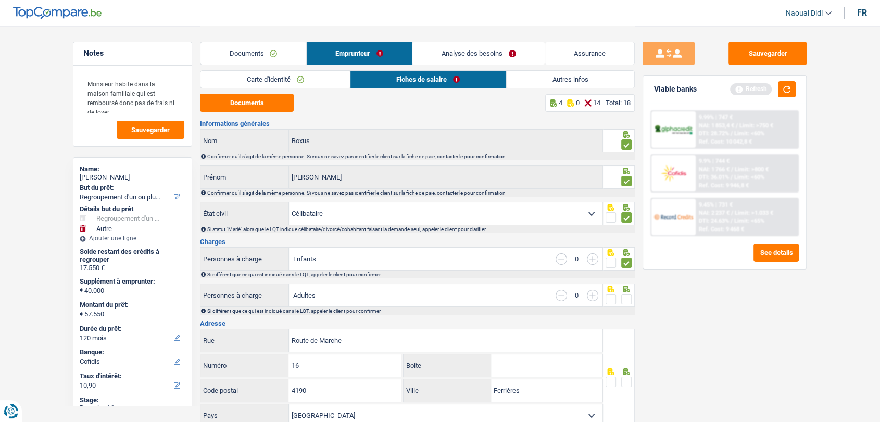
click at [626, 296] on span at bounding box center [626, 299] width 10 height 10
click at [0, 0] on input "radio" at bounding box center [0, 0] width 0 height 0
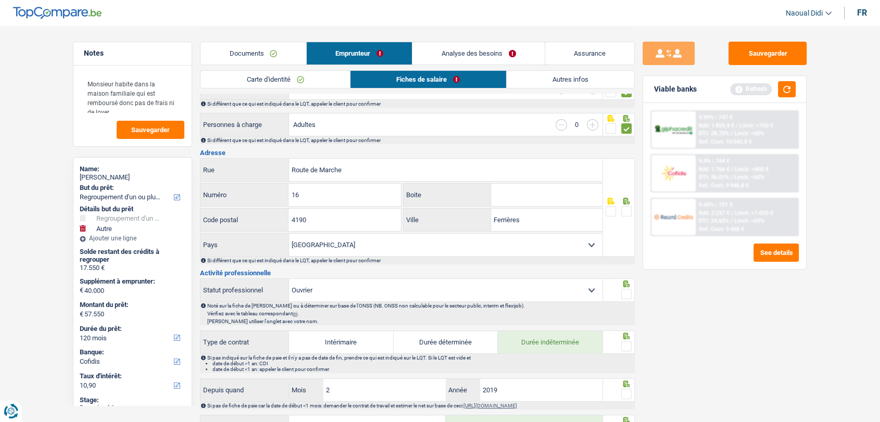
scroll to position [173, 0]
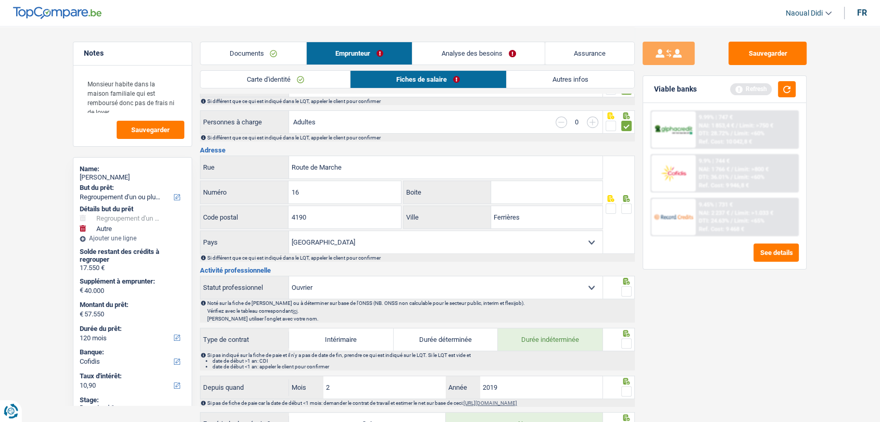
drag, startPoint x: 625, startPoint y: 207, endPoint x: 643, endPoint y: 252, distance: 48.3
click at [625, 207] on span at bounding box center [626, 209] width 10 height 10
click at [0, 0] on input "radio" at bounding box center [0, 0] width 0 height 0
click at [621, 287] on span at bounding box center [626, 291] width 10 height 10
click at [0, 0] on input "radio" at bounding box center [0, 0] width 0 height 0
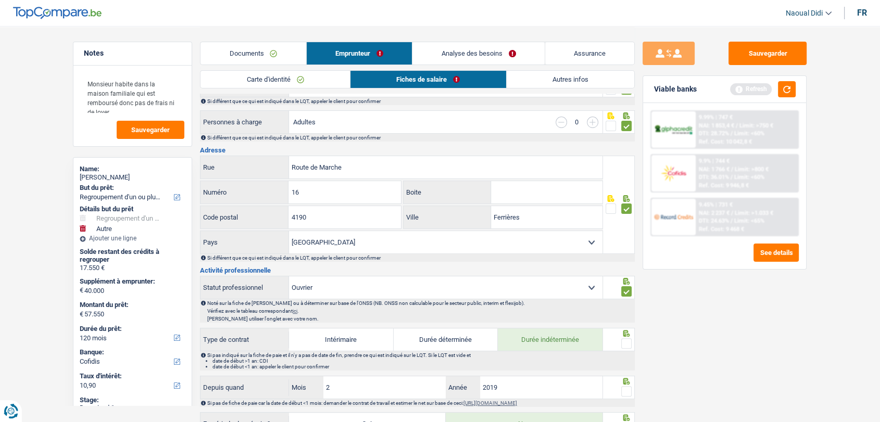
click at [631, 347] on label at bounding box center [626, 343] width 10 height 10
click at [0, 0] on input "radio" at bounding box center [0, 0] width 0 height 0
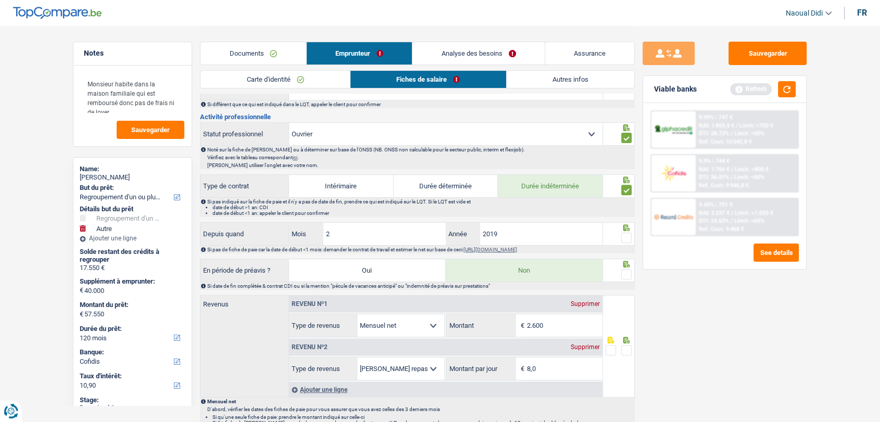
scroll to position [347, 0]
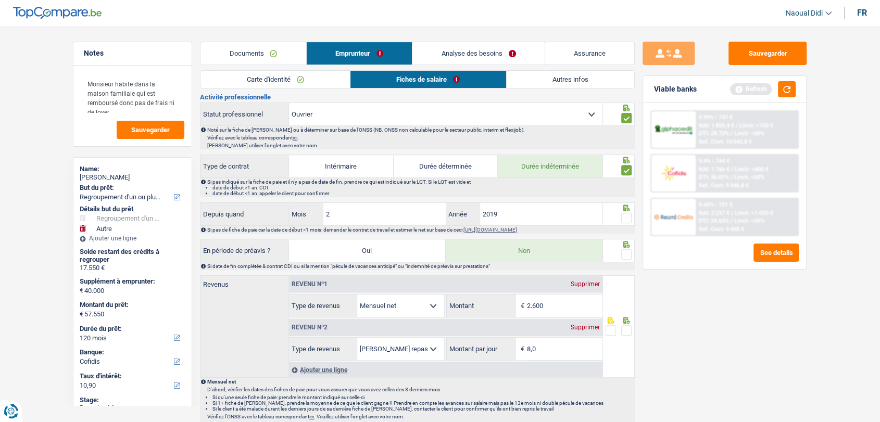
click at [633, 211] on div at bounding box center [619, 213] width 32 height 23
click at [626, 256] on span at bounding box center [626, 254] width 10 height 10
click at [0, 0] on input "radio" at bounding box center [0, 0] width 0 height 0
click at [623, 213] on span at bounding box center [626, 218] width 10 height 10
click at [0, 0] on input "radio" at bounding box center [0, 0] width 0 height 0
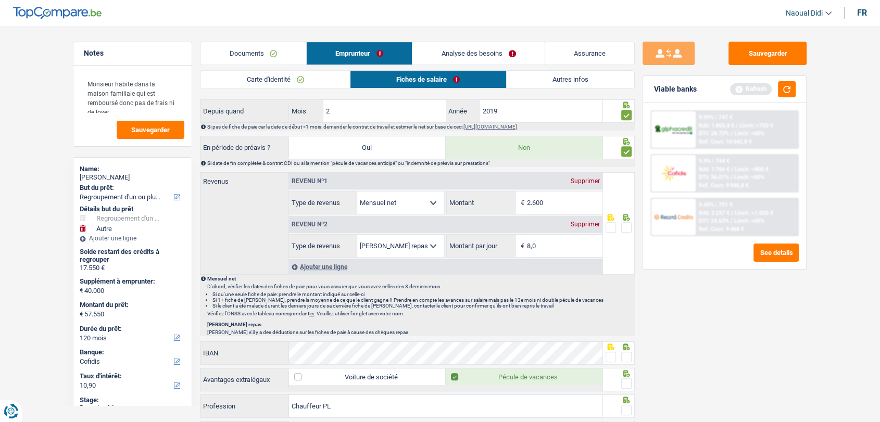
scroll to position [462, 0]
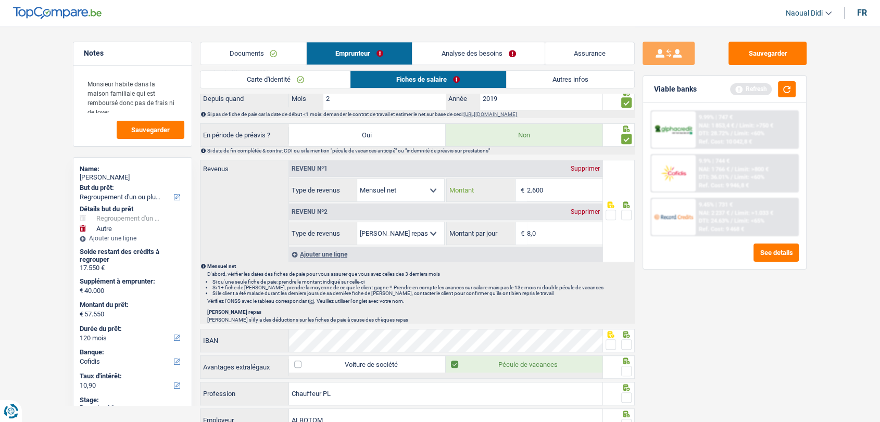
click at [571, 188] on input "2.600" at bounding box center [564, 190] width 75 height 22
type input "2.555"
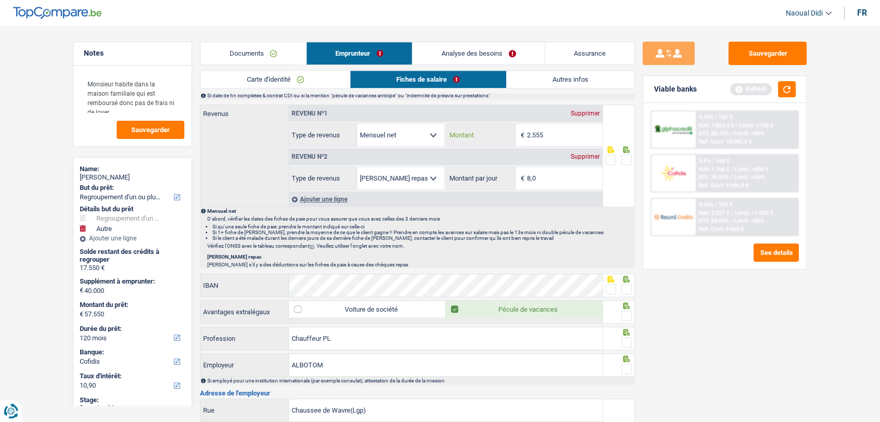
scroll to position [578, 0]
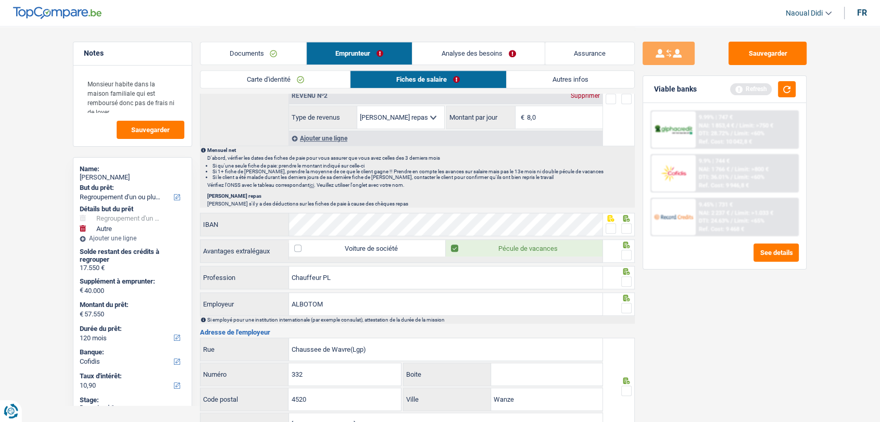
click at [611, 227] on span at bounding box center [610, 228] width 10 height 10
click at [0, 0] on input "radio" at bounding box center [0, 0] width 0 height 0
click at [625, 253] on span at bounding box center [626, 255] width 10 height 10
click at [0, 0] on input "radio" at bounding box center [0, 0] width 0 height 0
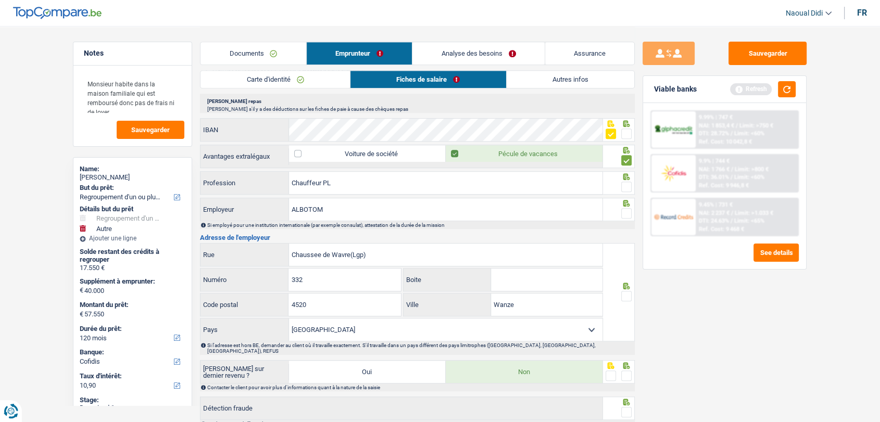
scroll to position [694, 0]
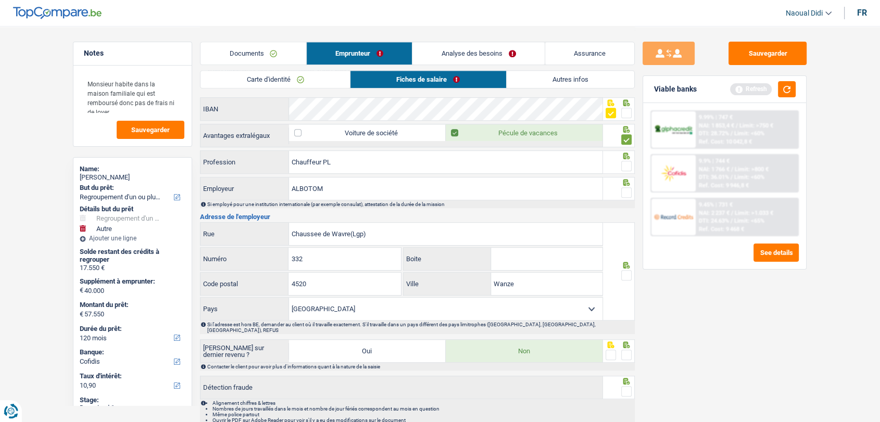
drag, startPoint x: 625, startPoint y: 155, endPoint x: 626, endPoint y: 163, distance: 8.4
click at [625, 156] on icon at bounding box center [626, 156] width 7 height 7
click at [626, 163] on span at bounding box center [626, 166] width 10 height 10
click at [0, 0] on input "radio" at bounding box center [0, 0] width 0 height 0
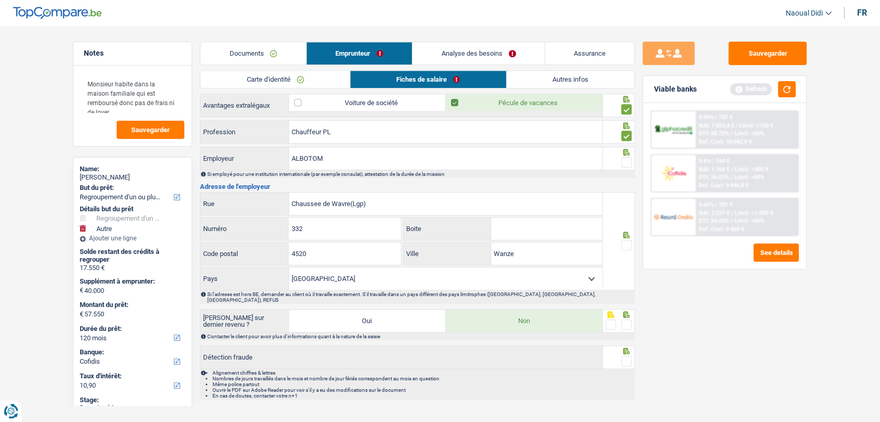
scroll to position [733, 0]
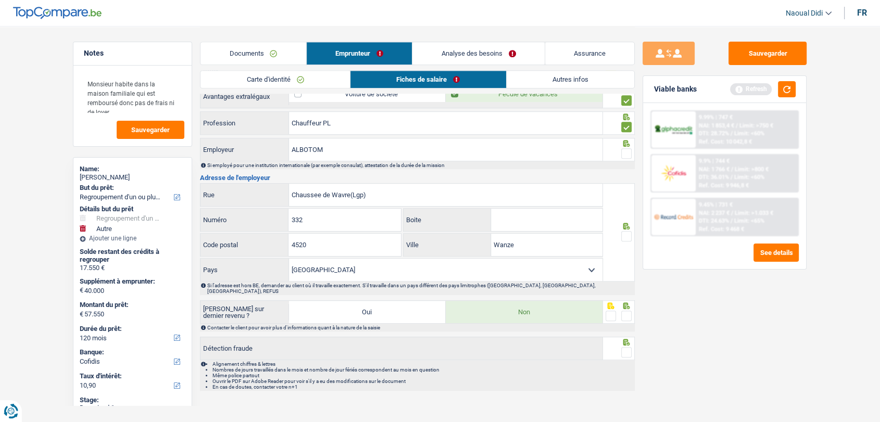
drag, startPoint x: 624, startPoint y: 154, endPoint x: 623, endPoint y: 159, distance: 5.2
click at [624, 154] on span at bounding box center [626, 153] width 10 height 10
click at [0, 0] on input "radio" at bounding box center [0, 0] width 0 height 0
click at [623, 235] on span at bounding box center [626, 236] width 10 height 10
click at [0, 0] on input "radio" at bounding box center [0, 0] width 0 height 0
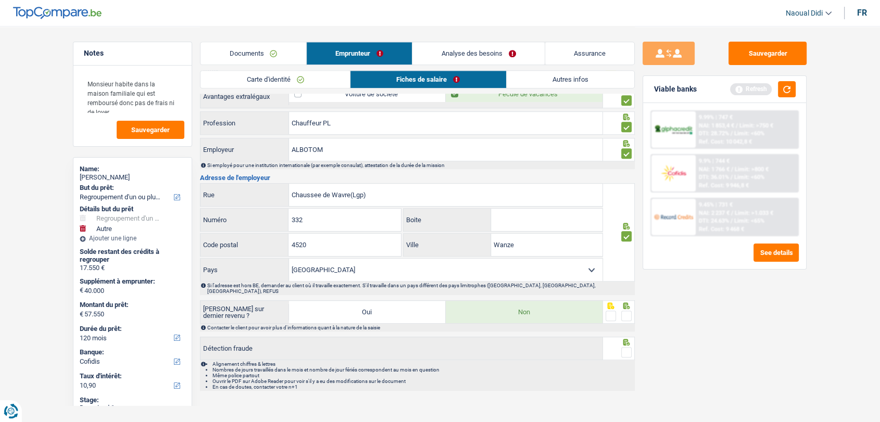
drag, startPoint x: 627, startPoint y: 303, endPoint x: 629, endPoint y: 321, distance: 17.3
click at [627, 311] on span at bounding box center [626, 316] width 10 height 10
click at [0, 0] on input "radio" at bounding box center [0, 0] width 0 height 0
click at [623, 347] on span at bounding box center [626, 352] width 10 height 10
click at [0, 0] on input "radio" at bounding box center [0, 0] width 0 height 0
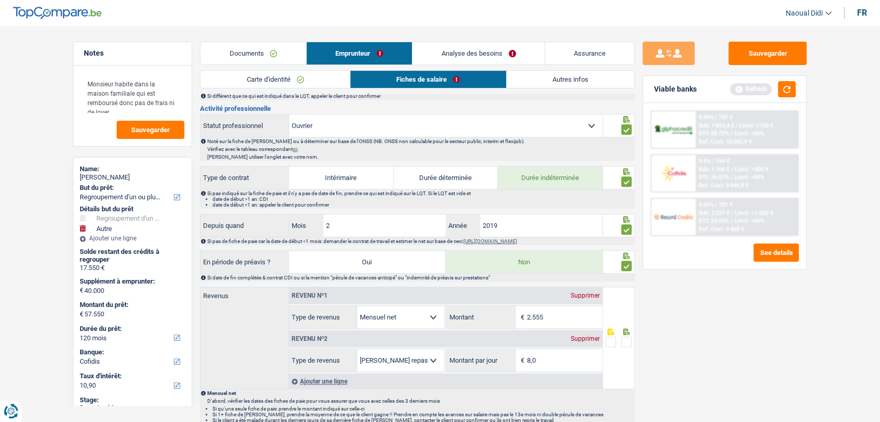
scroll to position [404, 0]
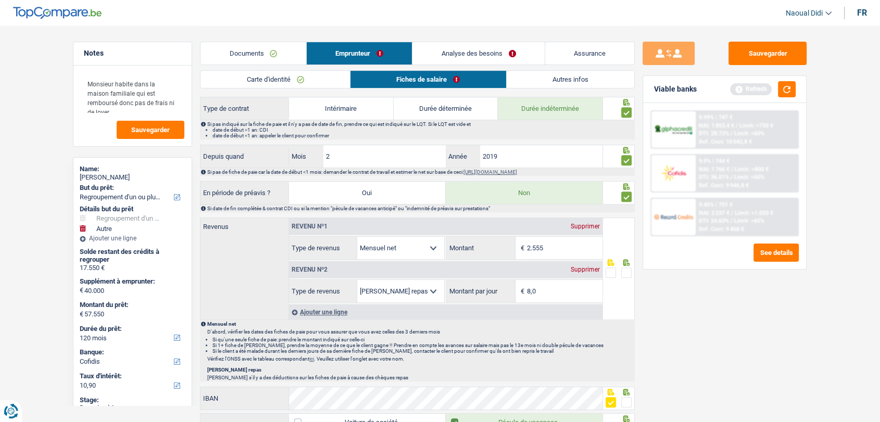
click at [623, 268] on span at bounding box center [626, 273] width 10 height 10
click at [0, 0] on input "radio" at bounding box center [0, 0] width 0 height 0
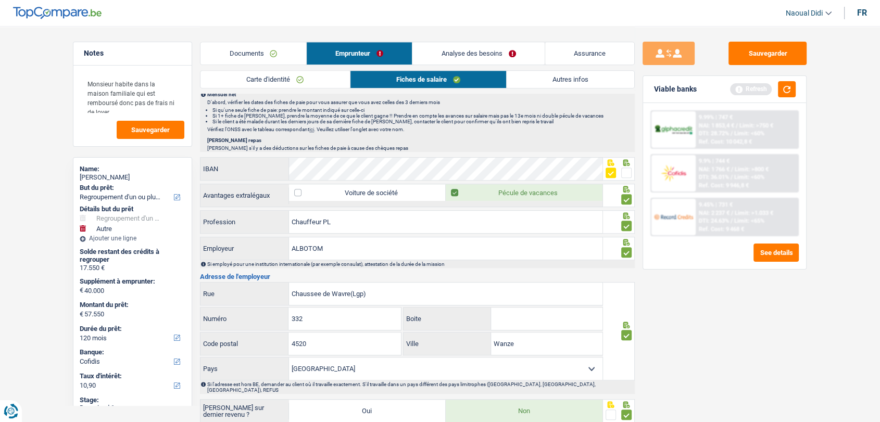
scroll to position [694, 0]
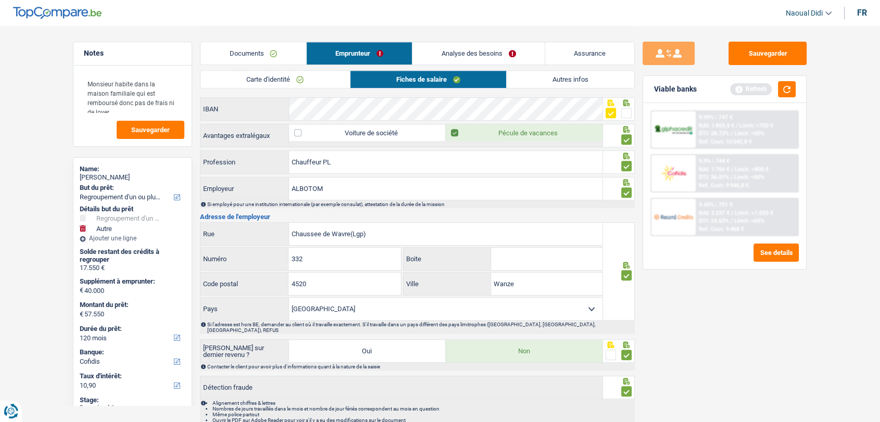
click at [478, 52] on link "Analyse des besoins" at bounding box center [478, 53] width 132 height 22
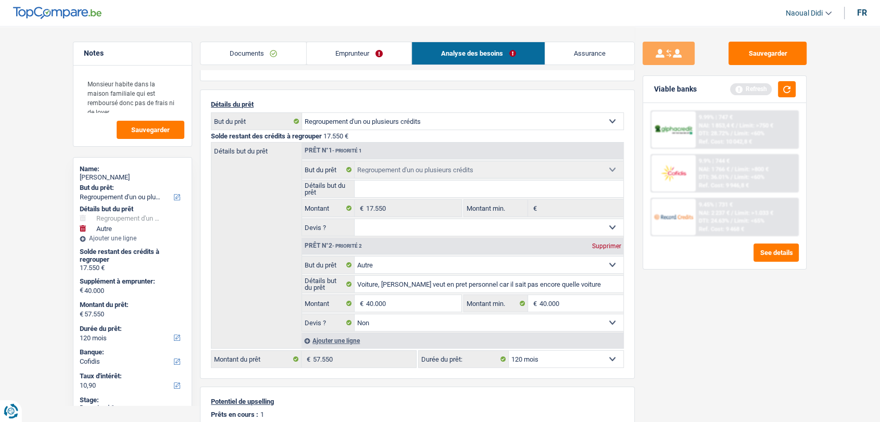
scroll to position [53, 0]
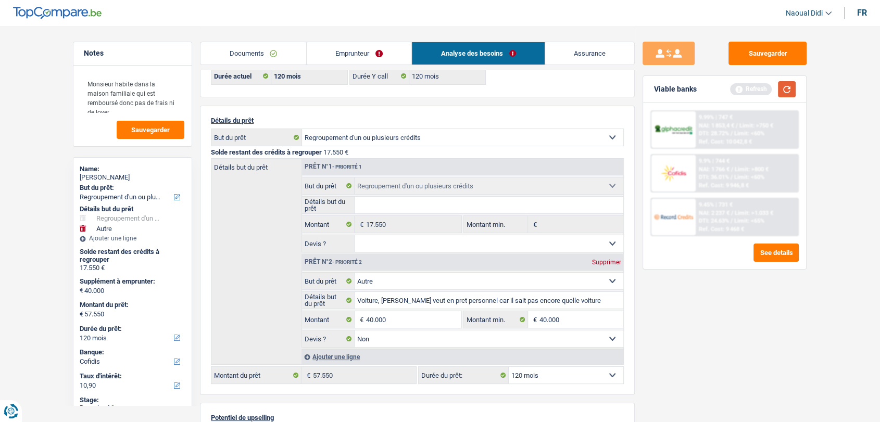
click at [787, 87] on button "button" at bounding box center [787, 89] width 18 height 16
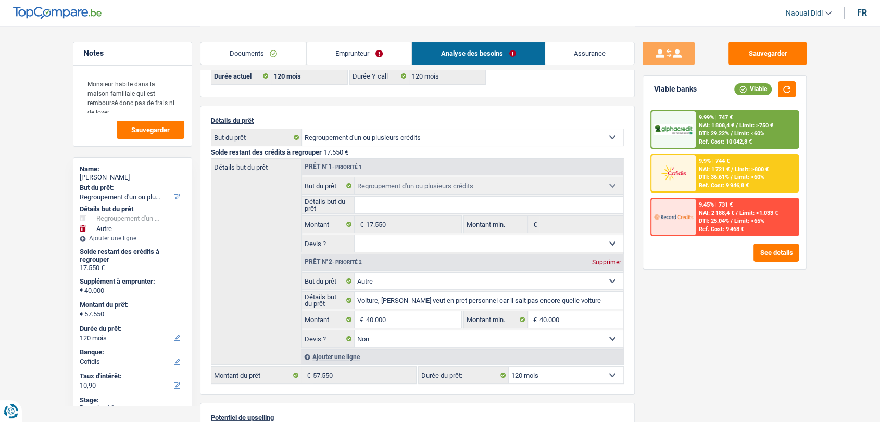
click at [733, 133] on div "DTI: 29.22% / Limit: <60%" at bounding box center [732, 133] width 66 height 7
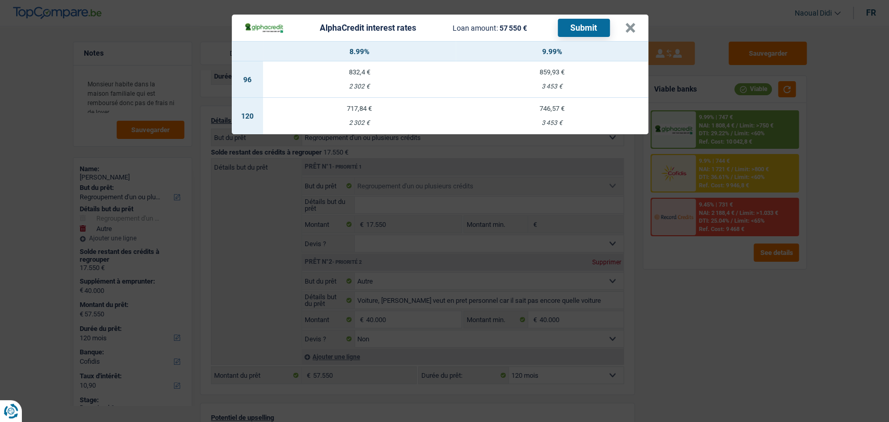
click at [638, 30] on header "AlphaCredit interest rates Loan amount: 57 550 € Submit ×" at bounding box center [440, 28] width 416 height 27
click at [626, 29] on button "×" at bounding box center [630, 28] width 11 height 10
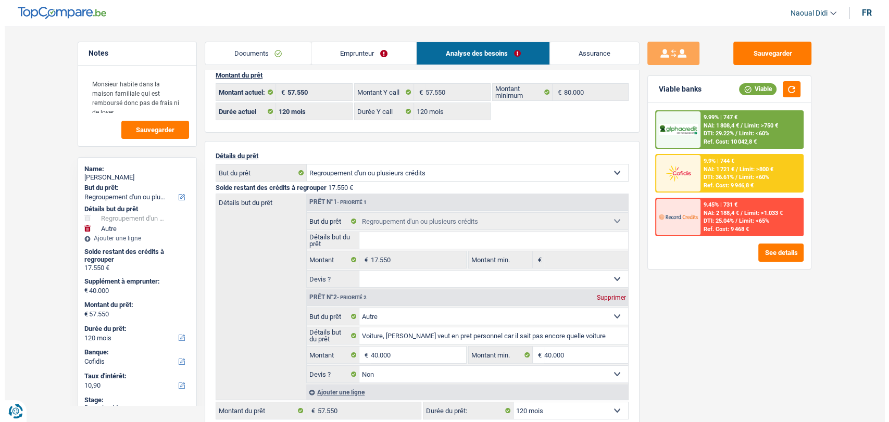
scroll to position [0, 0]
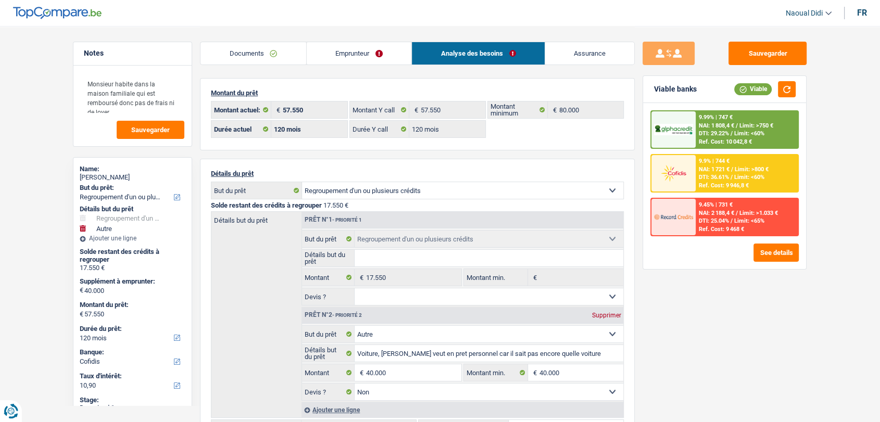
click at [754, 127] on span "Limit: >750 €" at bounding box center [756, 125] width 34 height 7
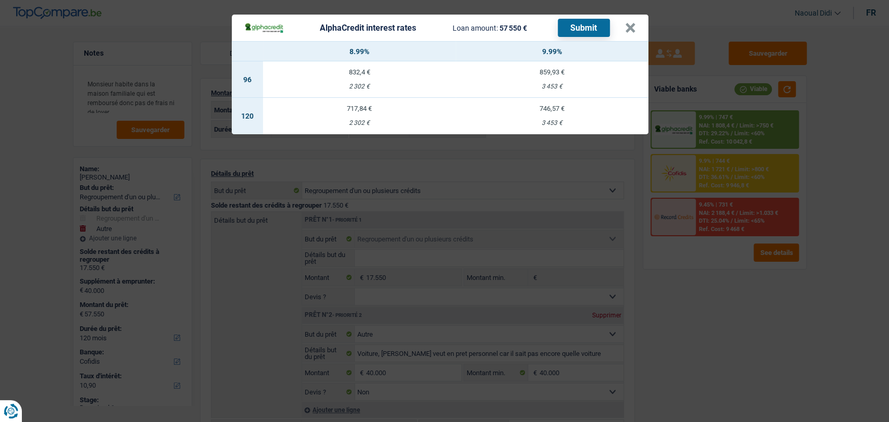
click at [362, 113] on td "717,84 € 2 302 €" at bounding box center [359, 116] width 193 height 36
select select "alphacredit"
type input "8,99"
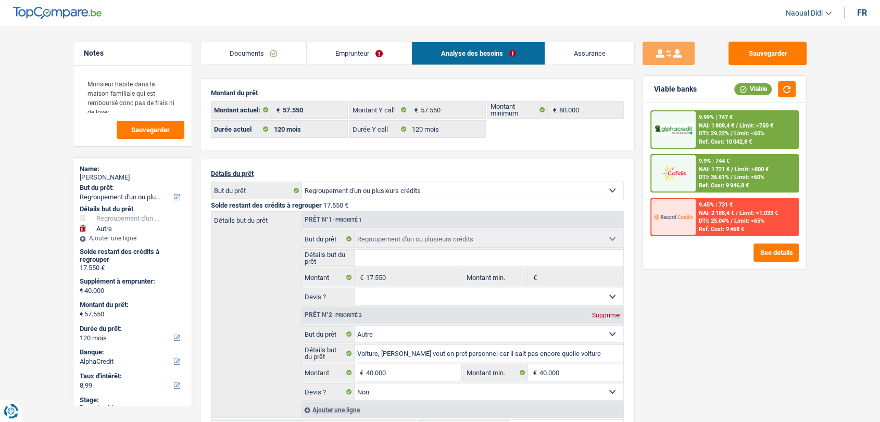
click at [732, 131] on span "/" at bounding box center [731, 133] width 2 height 7
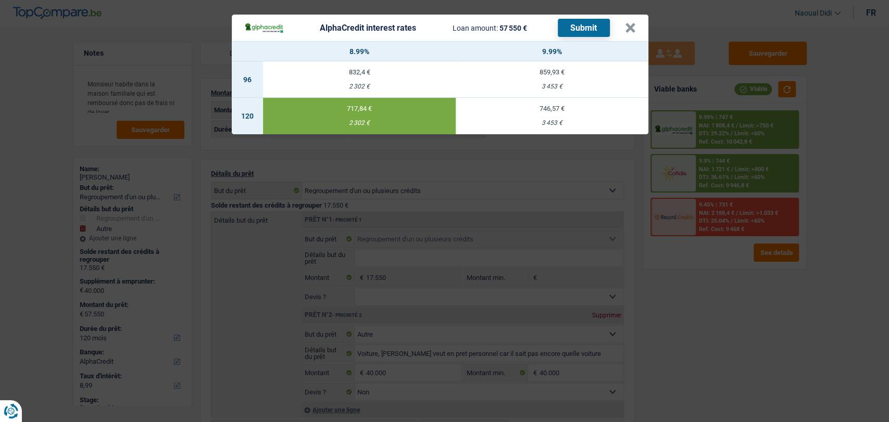
click at [581, 26] on button "Submit" at bounding box center [584, 28] width 52 height 18
click at [630, 28] on button "×" at bounding box center [630, 28] width 11 height 10
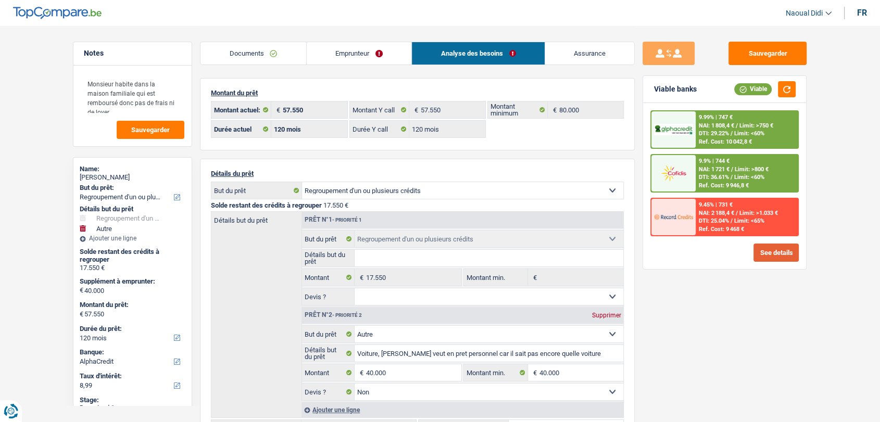
click at [776, 251] on button "See details" at bounding box center [775, 253] width 45 height 18
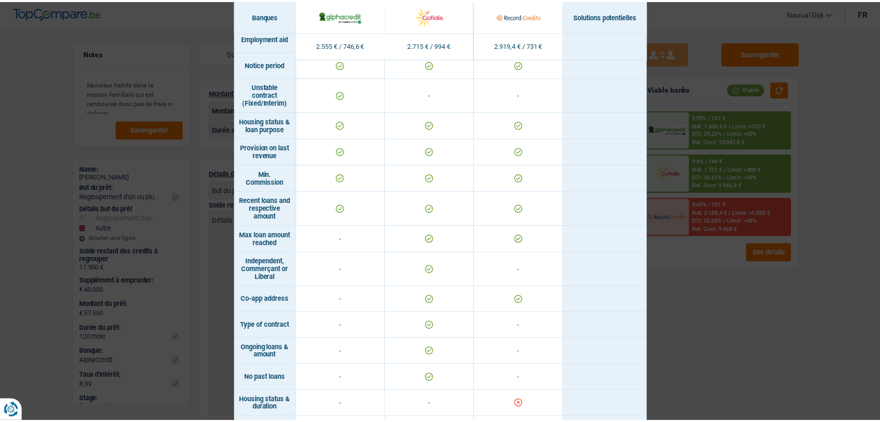
scroll to position [594, 0]
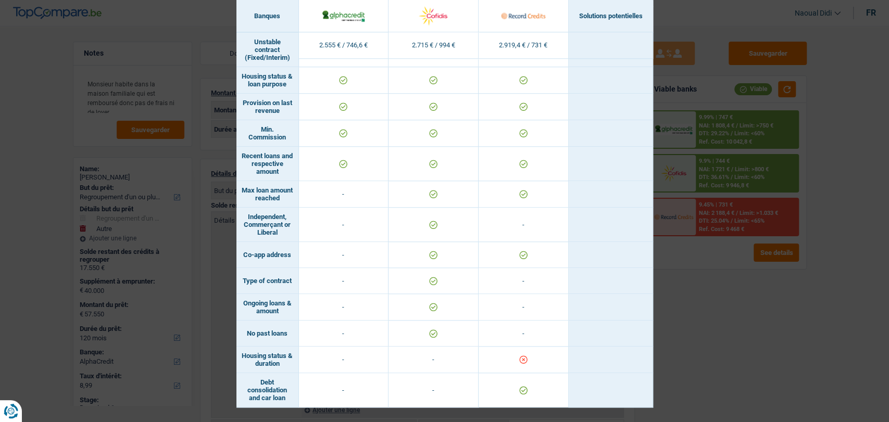
click at [687, 323] on div "Banks conditions × Banques Solutions potentielles Revenus / Charges 2.555 € / 7…" at bounding box center [444, 211] width 889 height 422
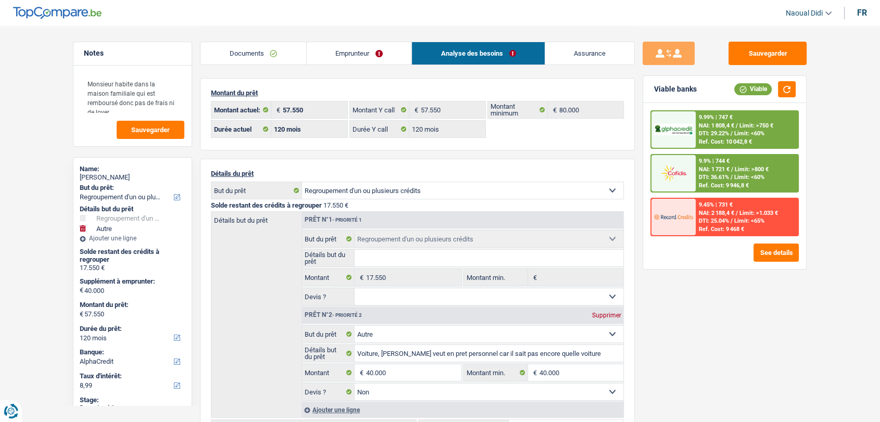
click at [712, 166] on span "NAI: 1 721 €" at bounding box center [714, 169] width 31 height 7
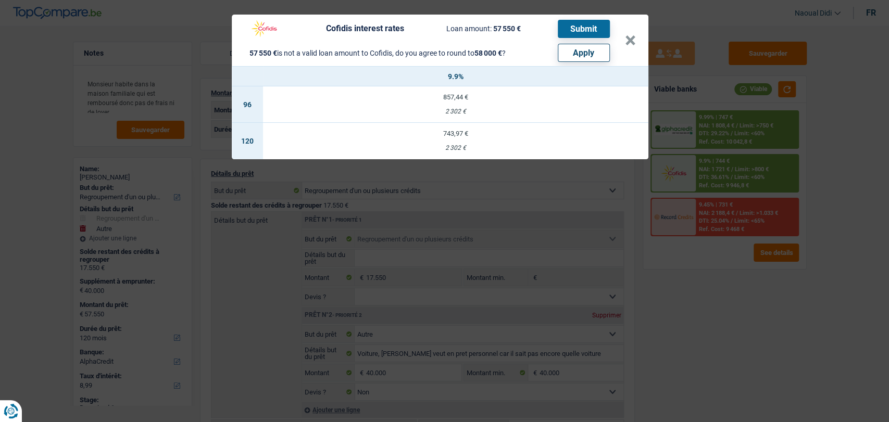
click at [574, 56] on button "Apply" at bounding box center [584, 53] width 52 height 18
type input "40.450"
type input "58.000"
select select "144"
type input "58.000"
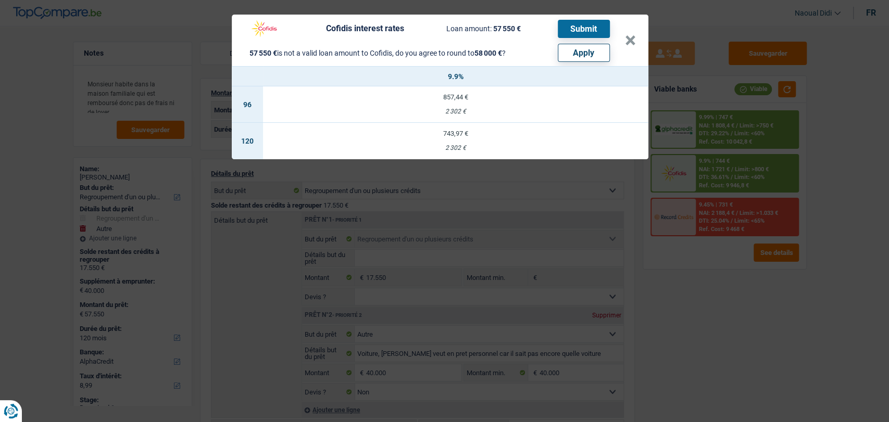
select select "144"
type input "40.450"
type input "58.000"
select select "144"
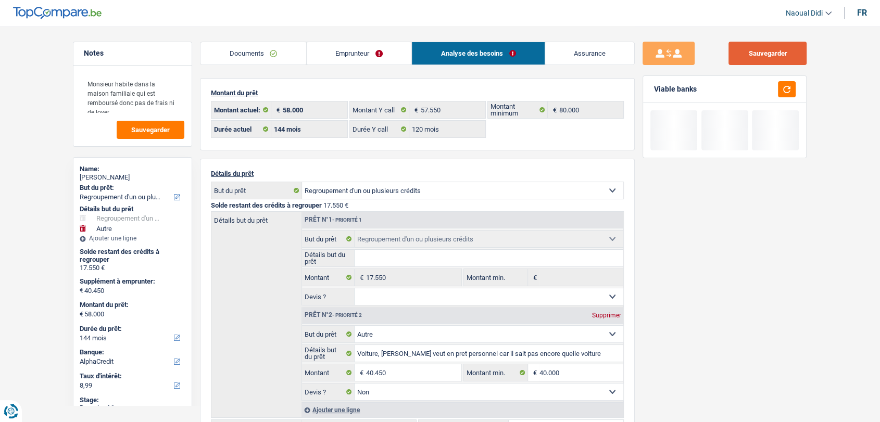
click at [755, 62] on button "Sauvegarder" at bounding box center [767, 53] width 78 height 23
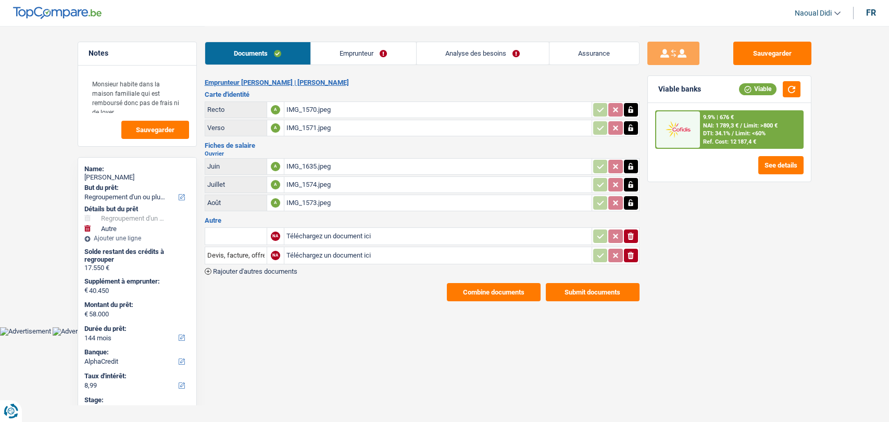
select select "refinancing"
select select "other"
select select "144"
select select "alphacredit"
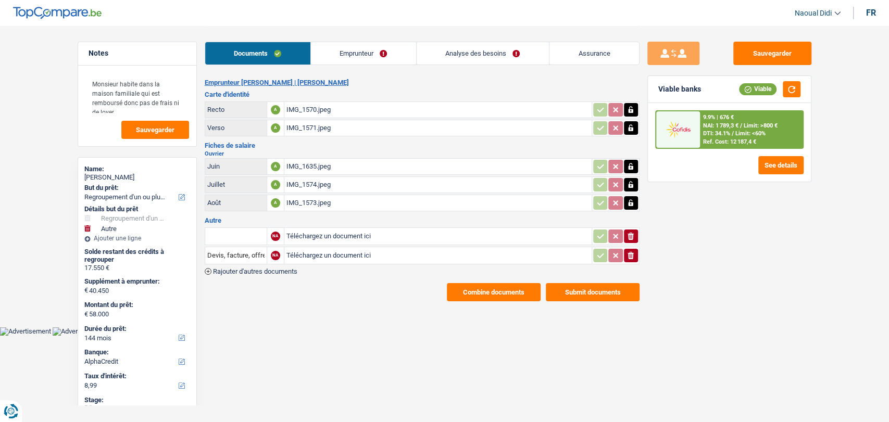
click at [727, 131] on span "DTI: 34.1%" at bounding box center [716, 133] width 27 height 7
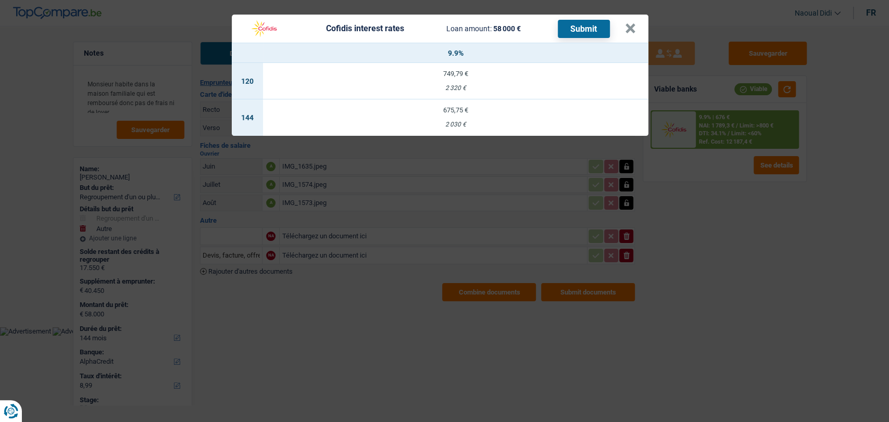
click at [458, 85] on div "2 320 €" at bounding box center [455, 88] width 385 height 7
select select "120"
select select "cofidis"
type input "9,90"
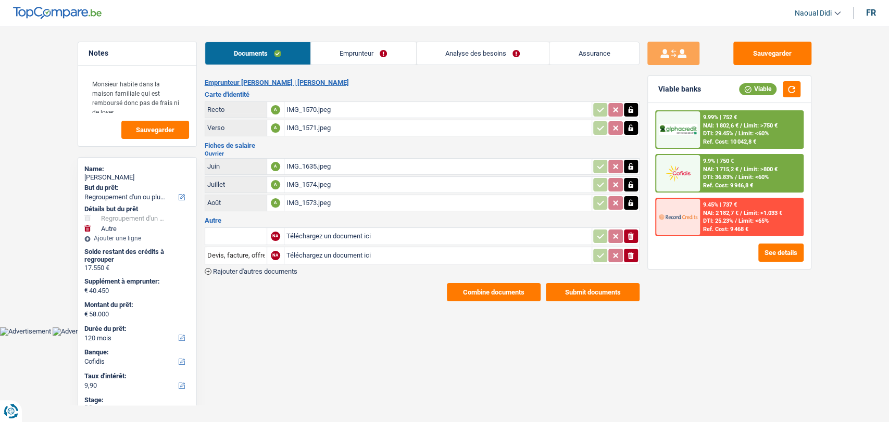
click at [759, 164] on div "9.9% | 750 € NAI: 1 715,2 € / Limit: >800 € DTI: 36.83% / Limit: <60% Ref. Cost…" at bounding box center [751, 173] width 103 height 36
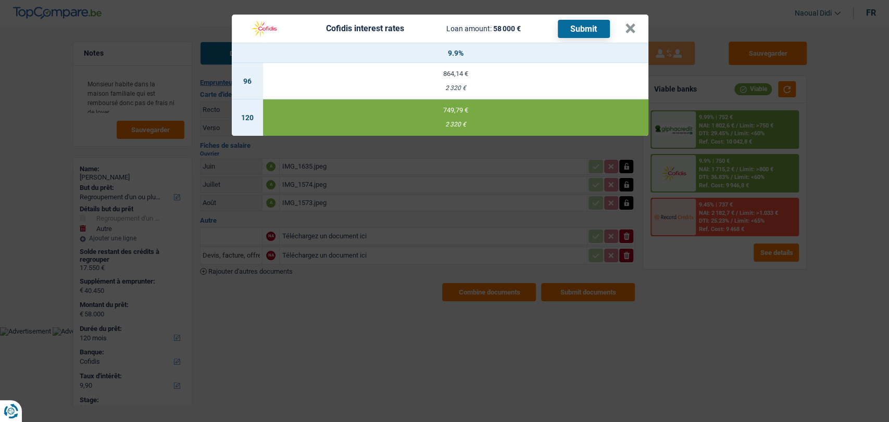
click at [587, 28] on button "Submit" at bounding box center [584, 29] width 52 height 18
click at [630, 28] on button "×" at bounding box center [630, 28] width 11 height 10
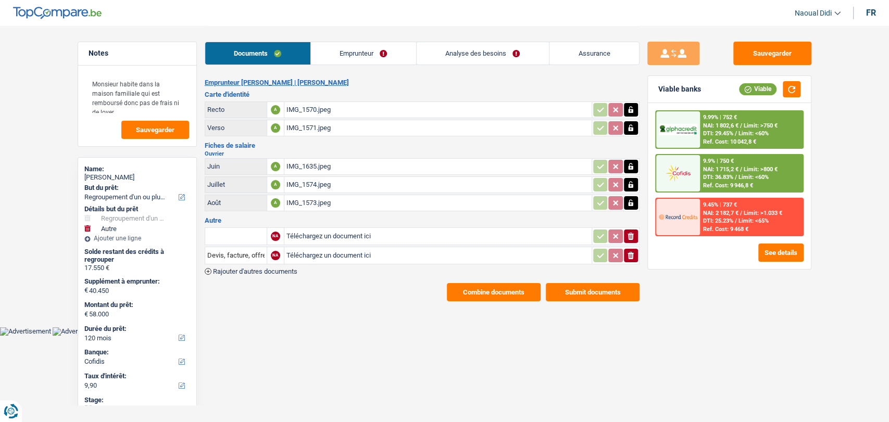
click at [362, 57] on link "Emprunteur" at bounding box center [363, 53] width 105 height 22
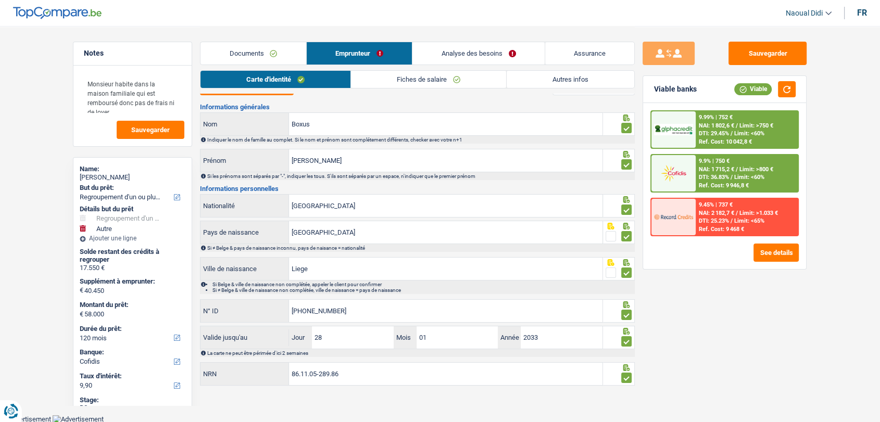
scroll to position [17, 0]
drag, startPoint x: 346, startPoint y: 379, endPoint x: 260, endPoint y: 375, distance: 85.5
click at [260, 375] on div "86.11.05-289.86 NRN" at bounding box center [401, 374] width 402 height 22
click at [437, 52] on link "Analyse des besoins" at bounding box center [478, 53] width 132 height 22
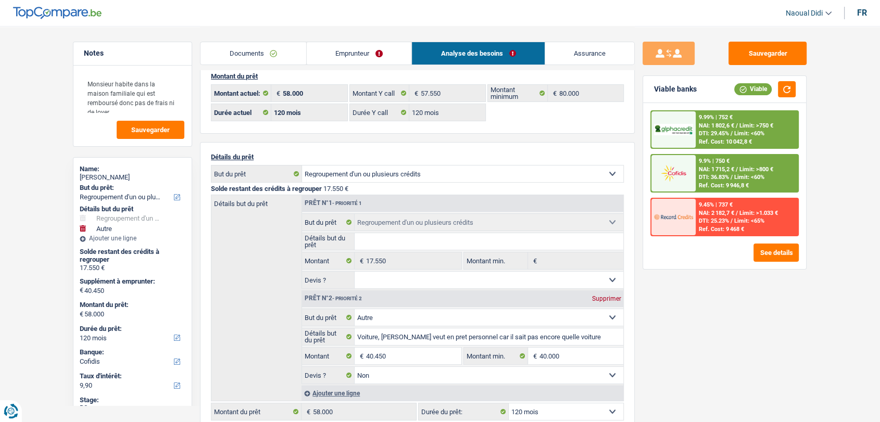
click at [480, 55] on link "Analyse des besoins" at bounding box center [478, 53] width 133 height 22
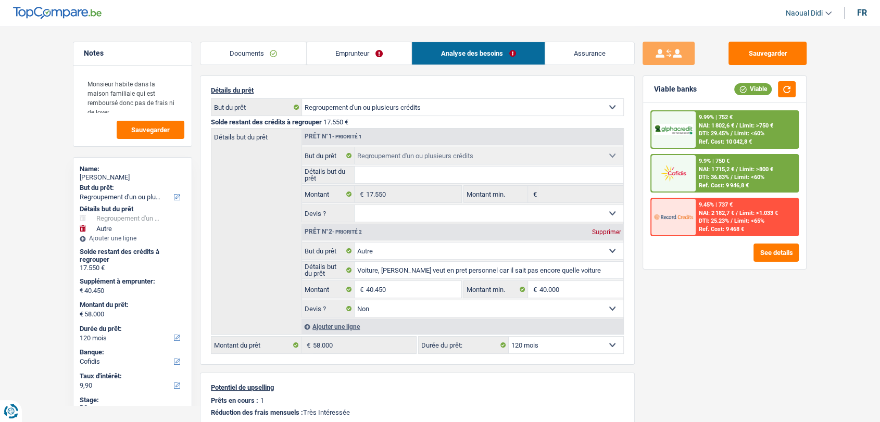
scroll to position [191, 0]
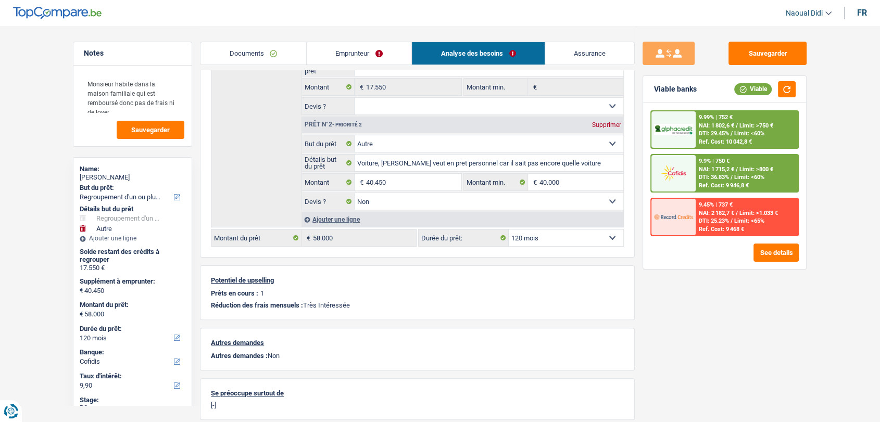
click at [555, 234] on select "12 mois 18 mois 24 mois 30 mois 36 mois 42 mois 48 mois 60 mois 72 mois 84 mois…" at bounding box center [566, 238] width 115 height 17
select select "84"
click at [509, 230] on select "12 mois 18 mois 24 mois 30 mois 36 mois 42 mois 48 mois 60 mois 72 mois 84 mois…" at bounding box center [566, 238] width 115 height 17
select select "84"
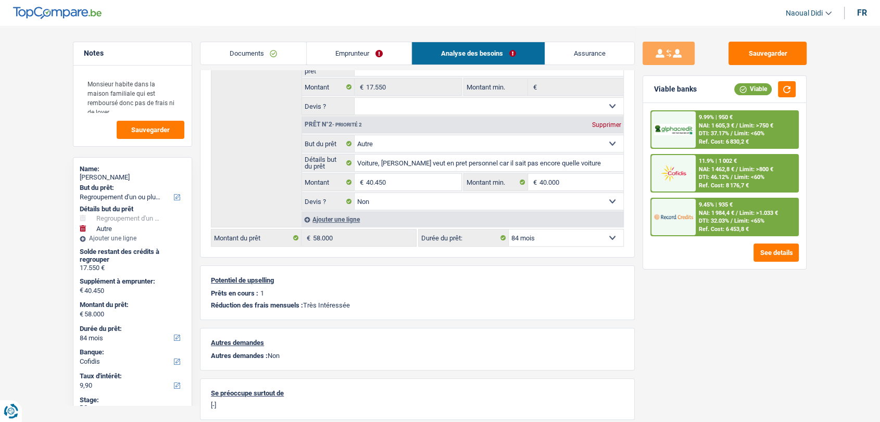
click at [723, 205] on div "9.45% | 935 €" at bounding box center [716, 204] width 34 height 7
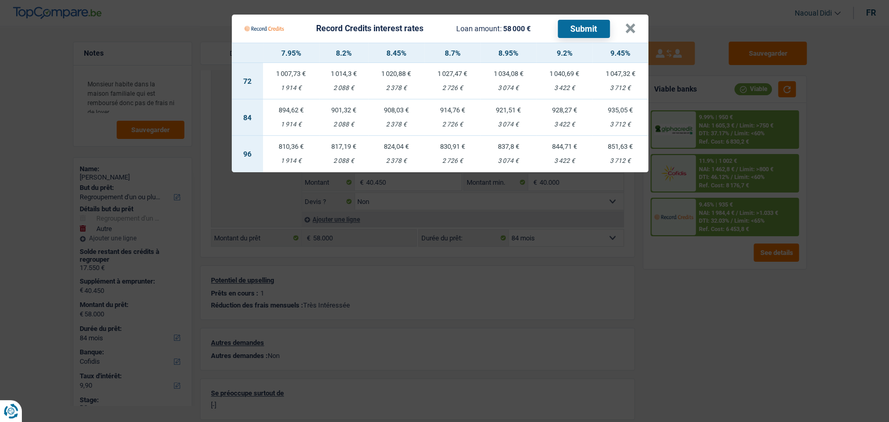
click at [561, 115] on td "928,27 € 3 422 €" at bounding box center [564, 117] width 56 height 36
select select "record credits"
type input "9,20"
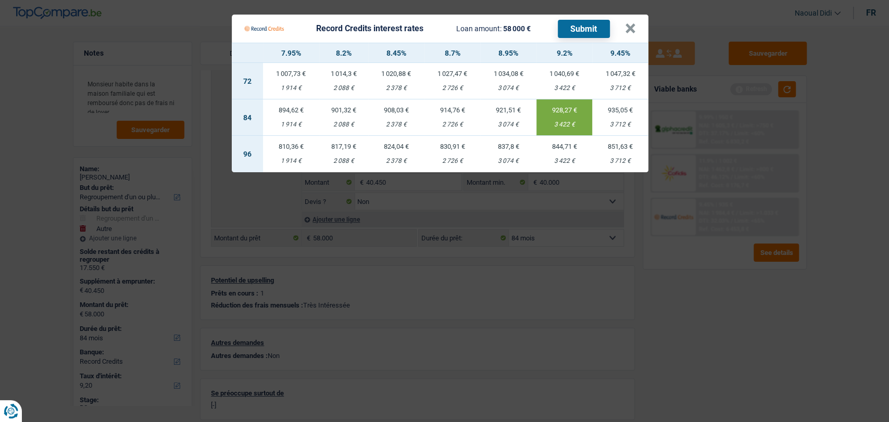
click at [569, 29] on button "Submit" at bounding box center [584, 29] width 52 height 18
click at [631, 34] on button "×" at bounding box center [630, 28] width 11 height 10
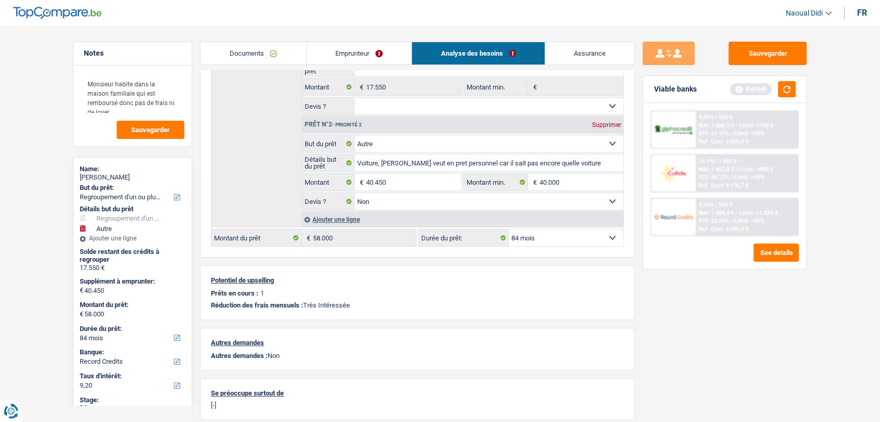
click at [259, 53] on link "Documents" at bounding box center [253, 53] width 106 height 22
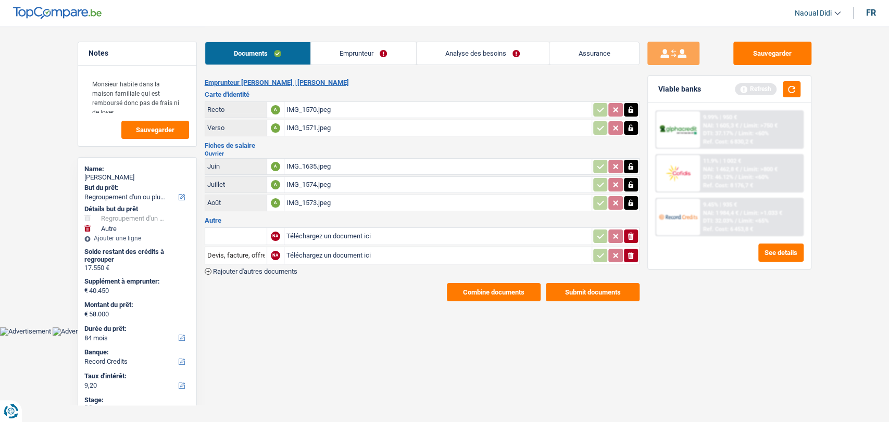
click at [511, 291] on button "Combine documents" at bounding box center [494, 292] width 94 height 18
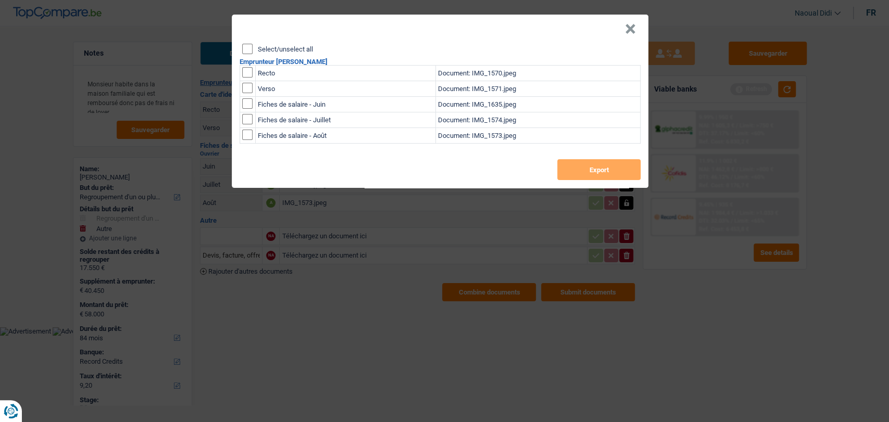
click at [254, 55] on div "Select/unselect all Emprunteur Maxime Boxus Recto Document: IMG_1570.jpeg Verso…" at bounding box center [440, 116] width 416 height 144
click at [250, 53] on input "Select/unselect all" at bounding box center [247, 49] width 10 height 10
checkbox input "true"
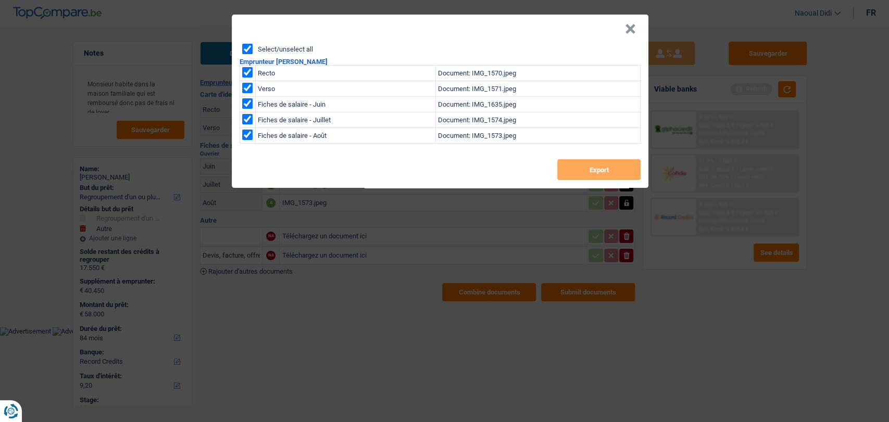
checkbox input "true"
click at [567, 176] on button "Export" at bounding box center [598, 169] width 83 height 21
click at [631, 28] on button "×" at bounding box center [630, 29] width 11 height 10
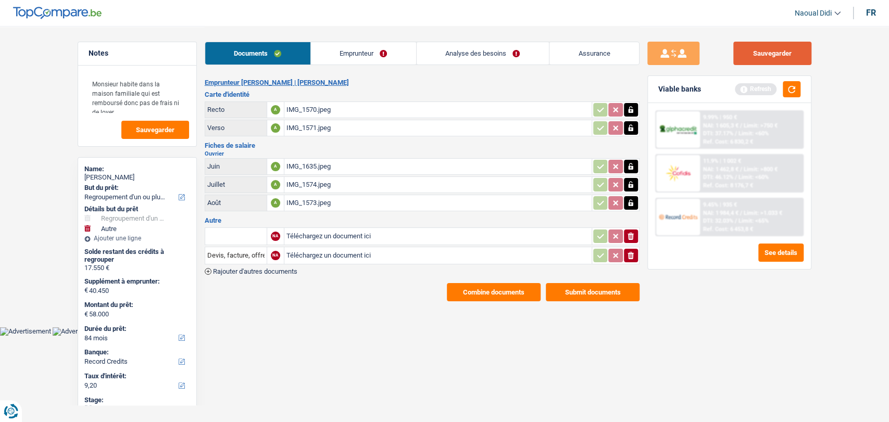
click at [797, 50] on button "Sauvegarder" at bounding box center [772, 53] width 78 height 23
click at [457, 54] on link "Analyse des besoins" at bounding box center [482, 53] width 132 height 22
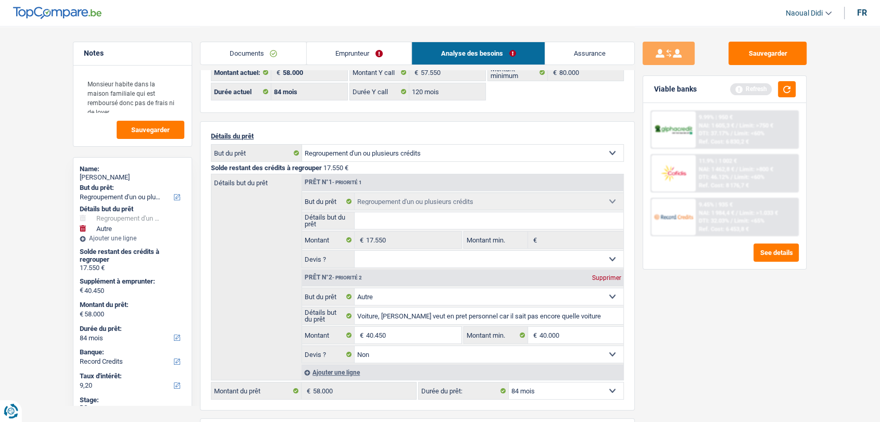
scroll to position [58, 0]
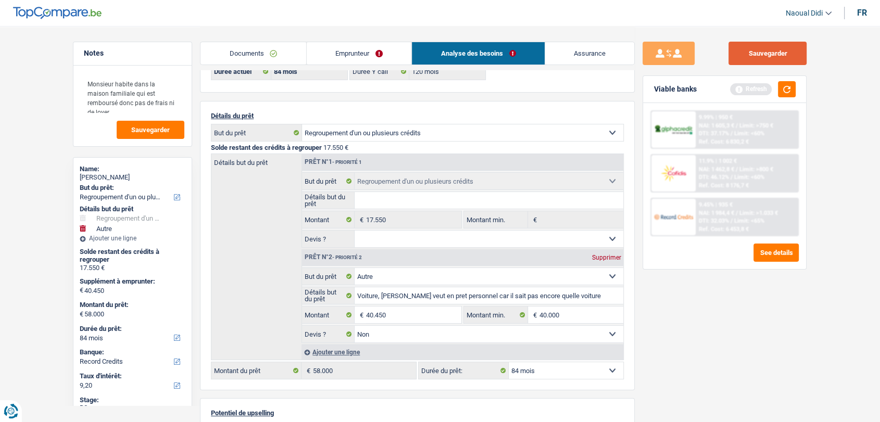
click at [754, 56] on button "Sauvegarder" at bounding box center [767, 53] width 78 height 23
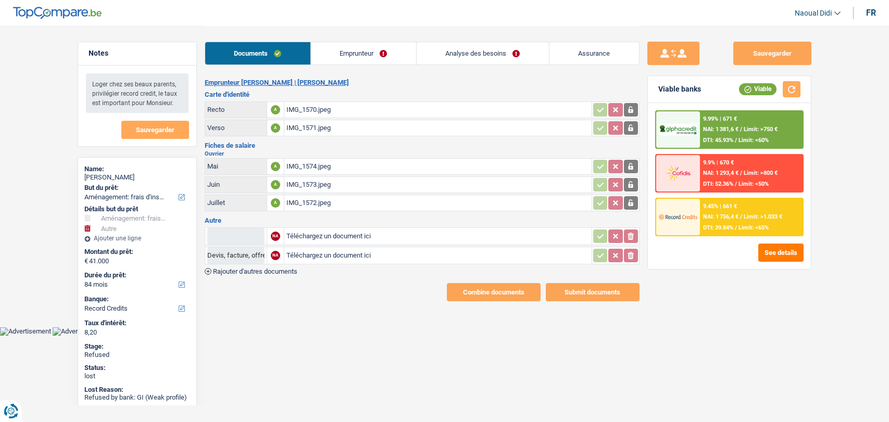
select select "movingOrInstallation"
select select "other"
select select "84"
select select "record credits"
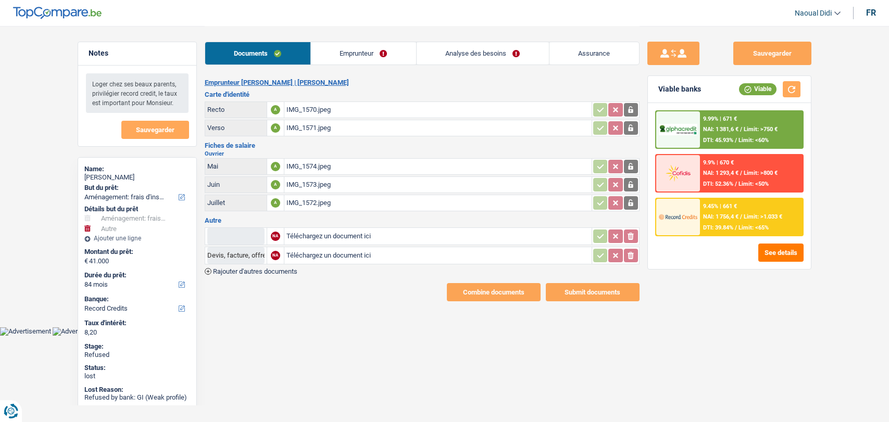
select select "84"
select select "60"
select select "movingOrInstallation"
select select "other"
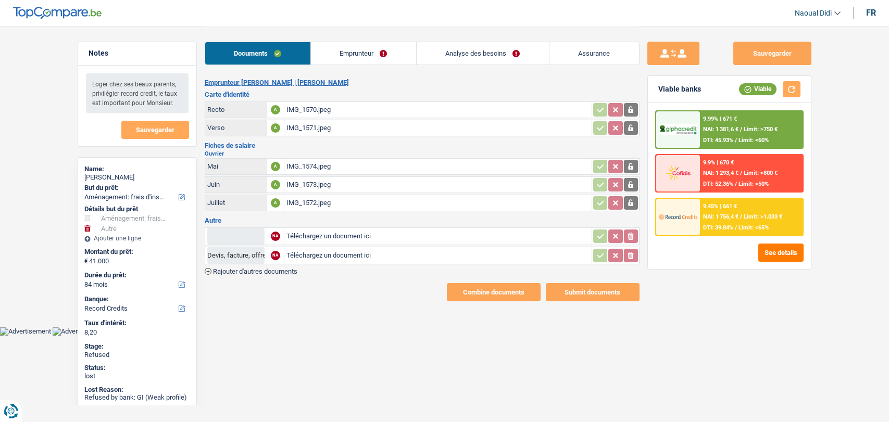
select select "yes"
select select "84"
click at [455, 54] on link "Analyse des besoins" at bounding box center [482, 53] width 132 height 22
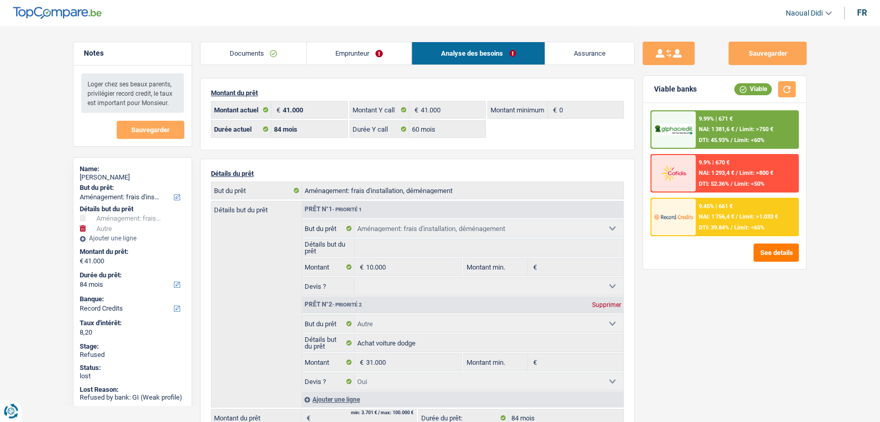
click at [258, 52] on link "Documents" at bounding box center [253, 53] width 106 height 22
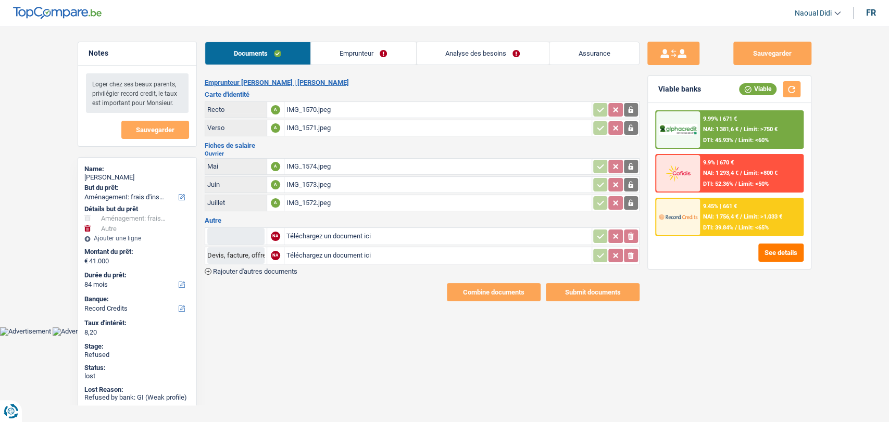
click at [338, 56] on link "Emprunteur" at bounding box center [363, 53] width 105 height 22
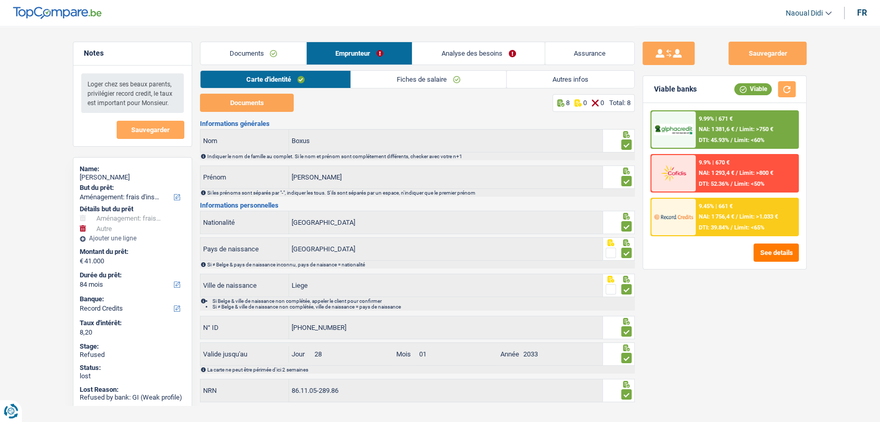
click at [277, 82] on link "Carte d'identité" at bounding box center [275, 79] width 150 height 17
click at [257, 39] on div "Documents Emprunteur Analyse des besoins Assurance" at bounding box center [417, 48] width 435 height 44
click at [260, 54] on link "Documents" at bounding box center [253, 53] width 106 height 22
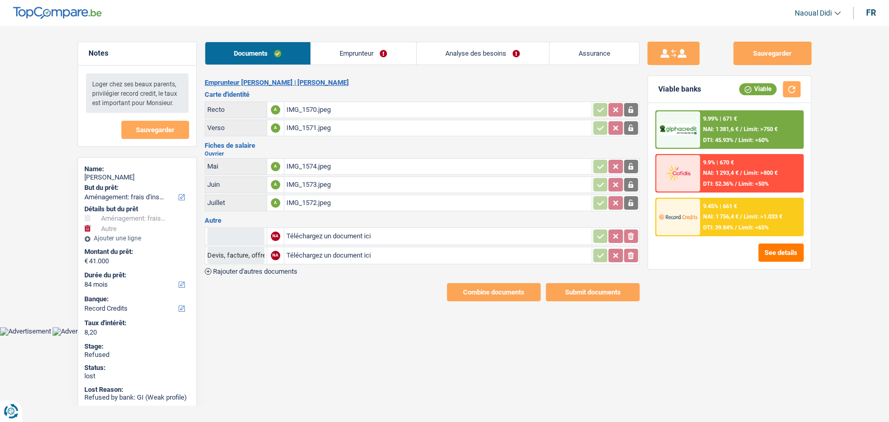
click at [307, 110] on div "IMG_1570.jpeg" at bounding box center [437, 110] width 303 height 16
click at [446, 52] on link "Analyse des besoins" at bounding box center [482, 53] width 132 height 22
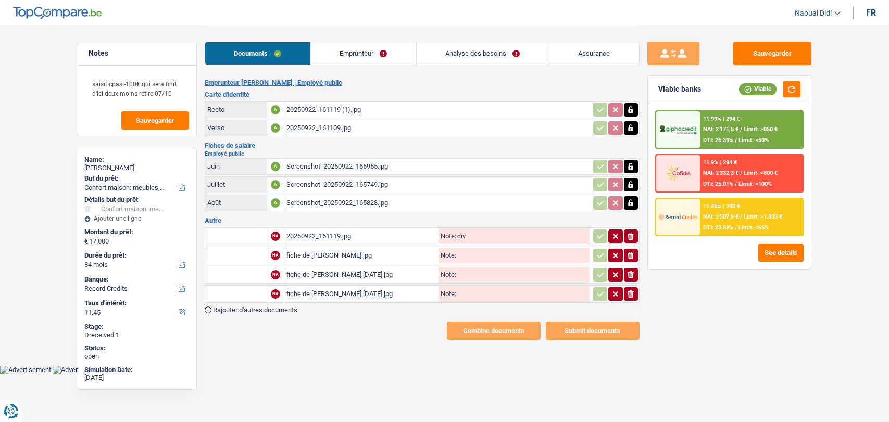
select select "household"
select select "84"
select select "record credits"
select select "household"
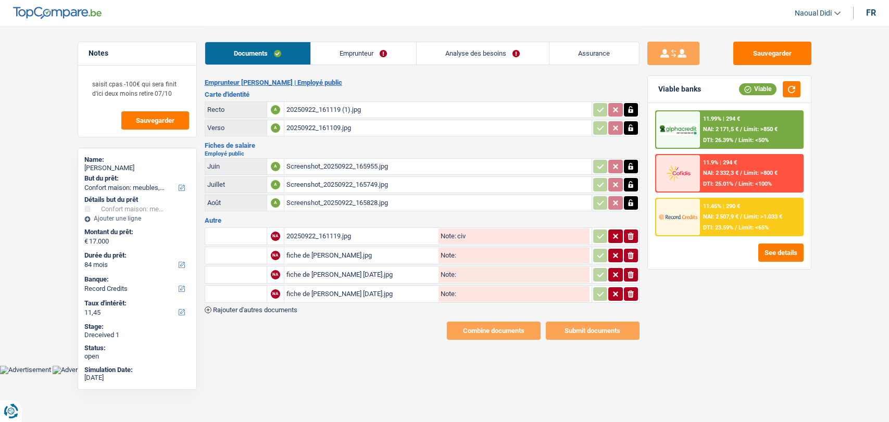
select select "household"
select select "84"
select select "record credits"
select select "household"
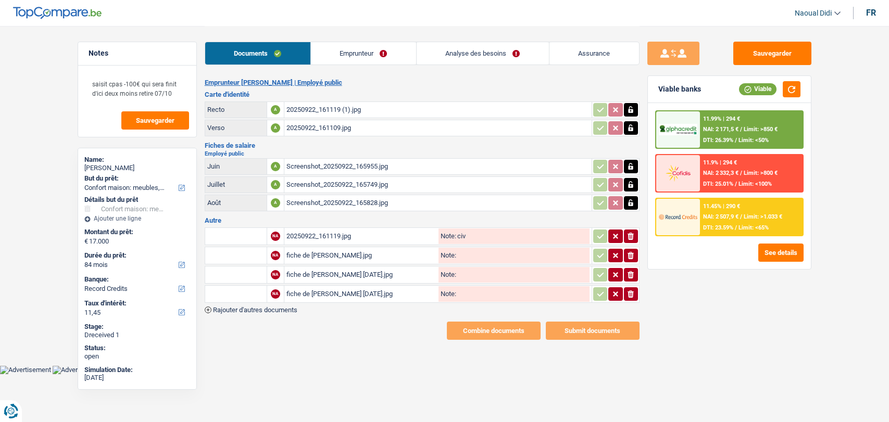
select select "84"
select select "record credits"
select select "divorced"
select select "BE"
select select "publicEmployee"
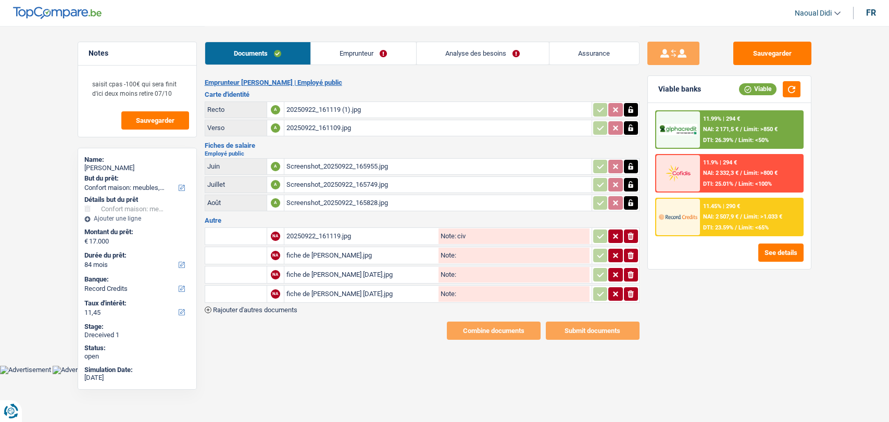
select select "netSalary"
select select "other"
select select "mealVouchers"
select select "BE"
click at [335, 53] on link "Emprunteur" at bounding box center [363, 53] width 105 height 22
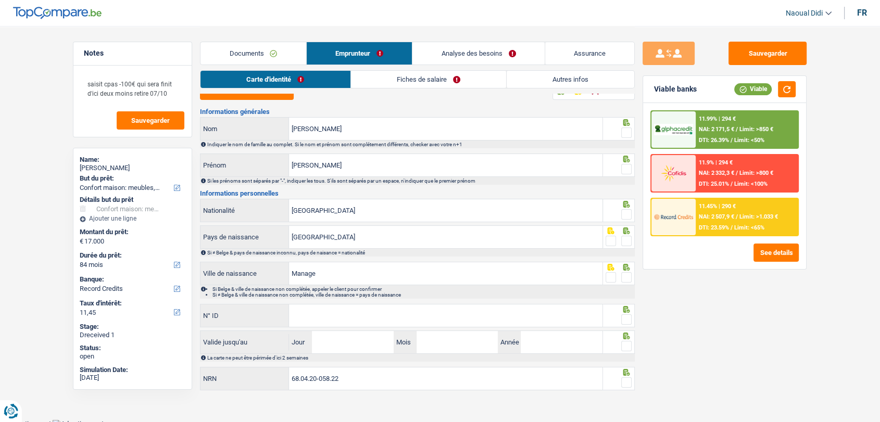
scroll to position [17, 0]
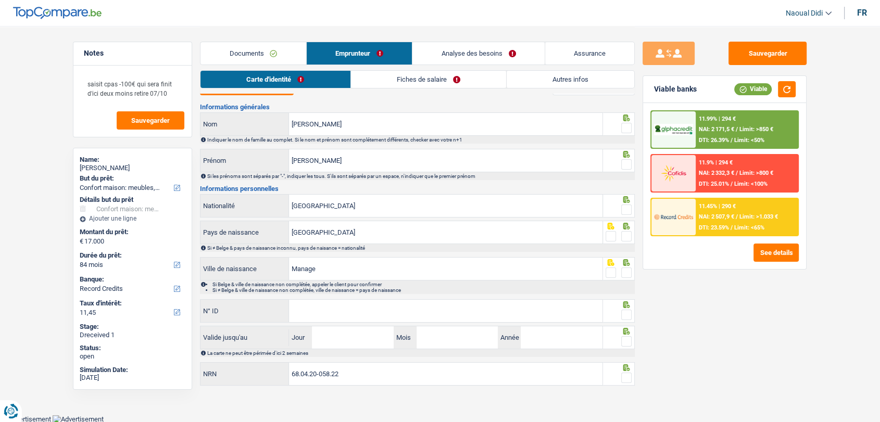
click at [413, 83] on link "Fiches de salaire" at bounding box center [428, 79] width 155 height 17
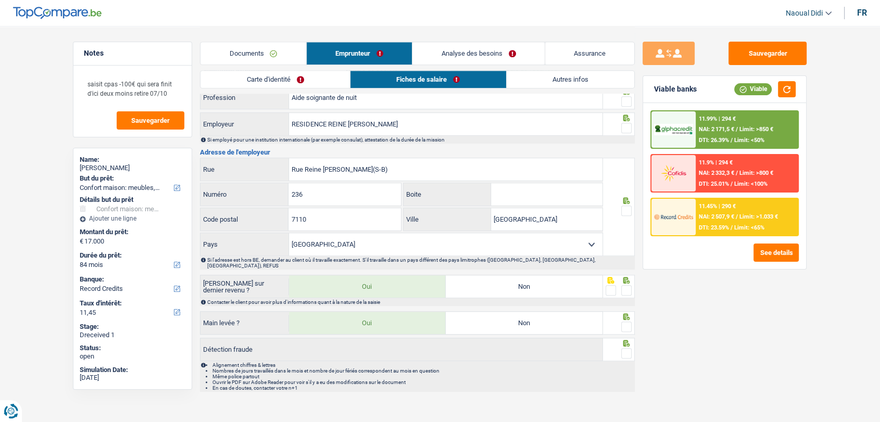
scroll to position [827, 0]
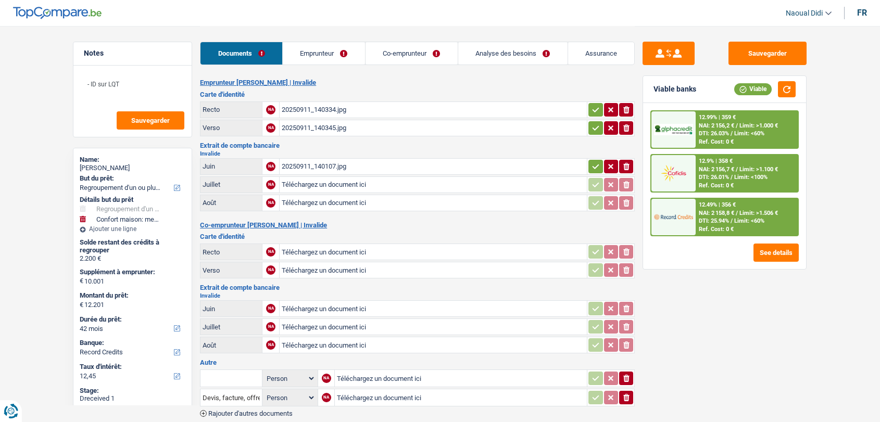
select select "refinancing"
select select "household"
select select "42"
select select "record credits"
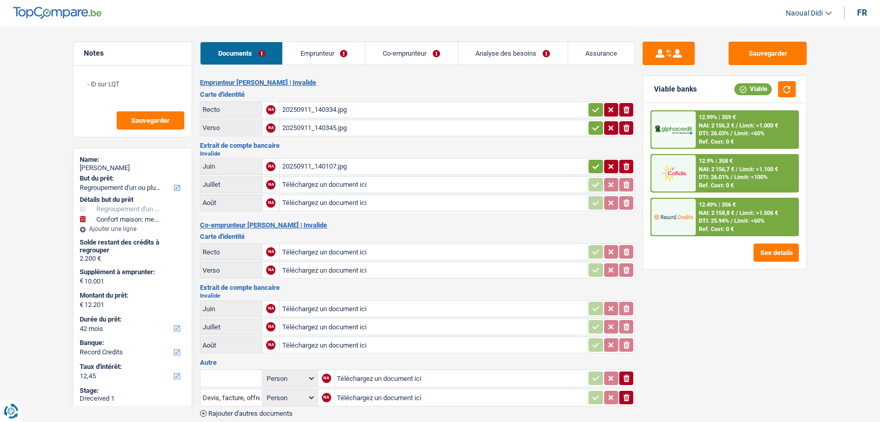
click at [308, 162] on div "20250911_140107.jpg" at bounding box center [433, 167] width 303 height 16
click at [319, 46] on link "Emprunteur" at bounding box center [324, 53] width 82 height 22
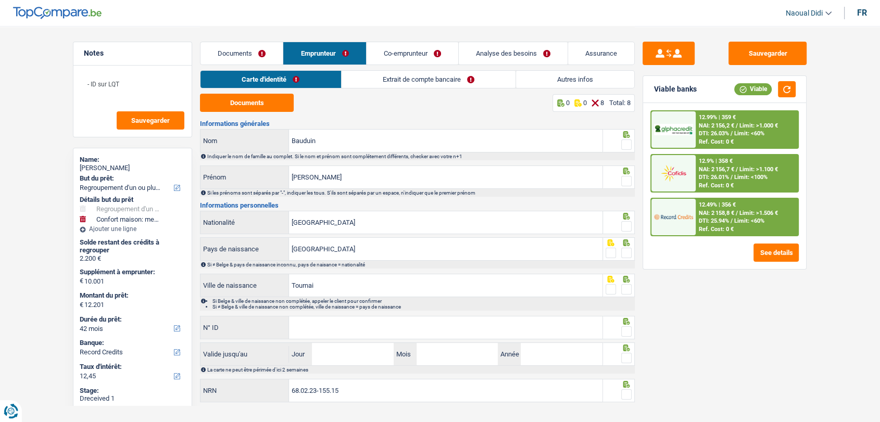
click at [390, 80] on link "Extrait de compte bancaire" at bounding box center [428, 79] width 174 height 17
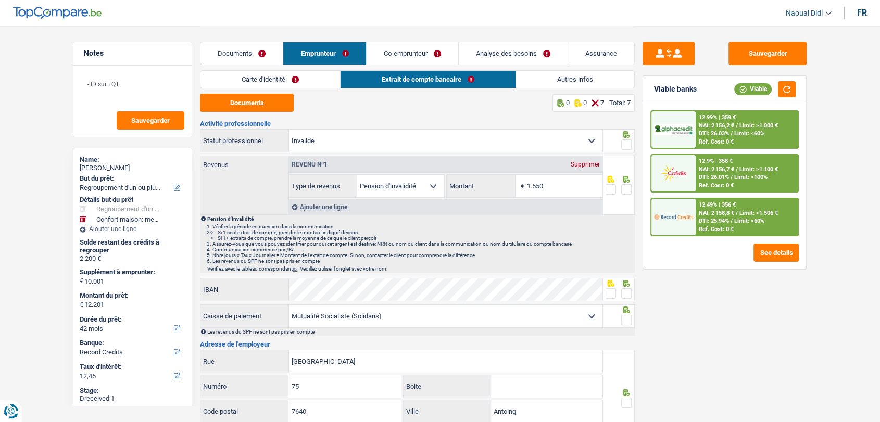
click at [413, 51] on link "Co-emprunteur" at bounding box center [412, 53] width 92 height 22
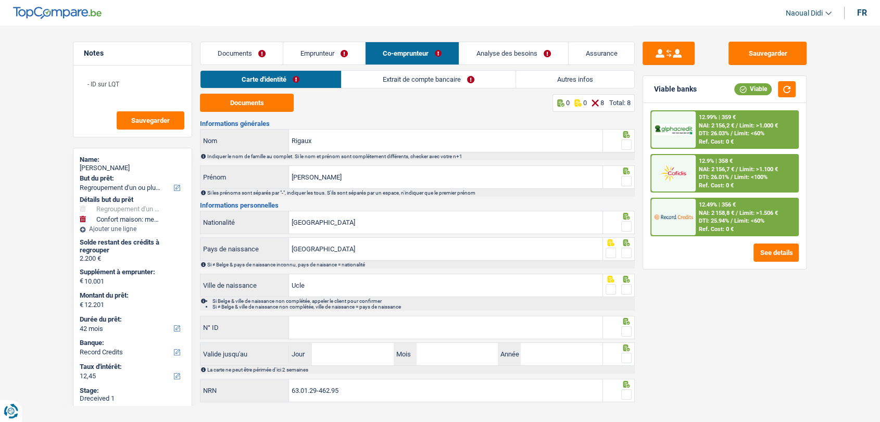
click at [375, 84] on link "Extrait de compte bancaire" at bounding box center [428, 79] width 174 height 17
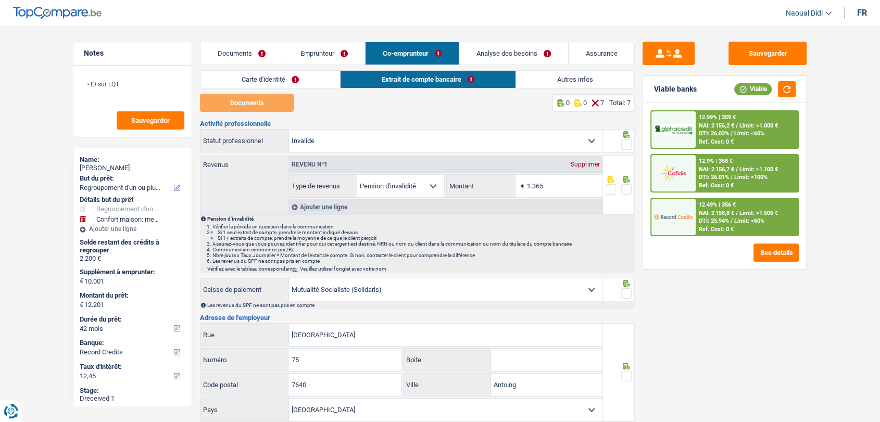
click at [229, 43] on link "Documents" at bounding box center [241, 53] width 82 height 22
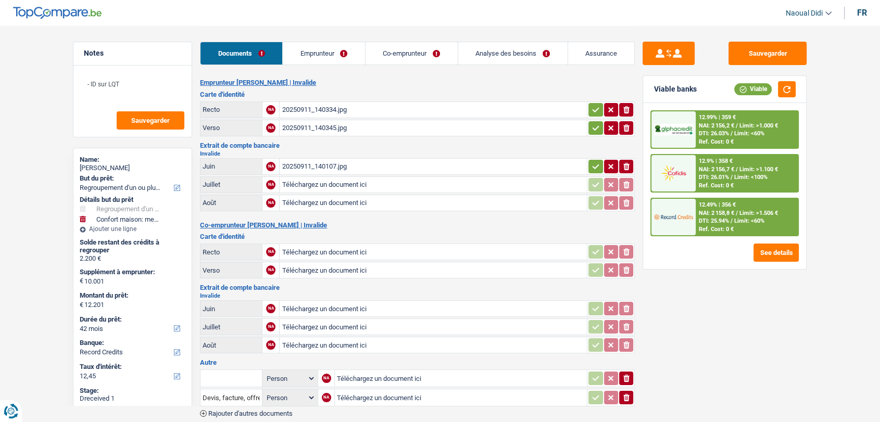
click at [319, 107] on div "20250911_140334.jpg" at bounding box center [433, 110] width 303 height 16
click at [325, 164] on div "20250911_140107.jpg" at bounding box center [433, 167] width 303 height 16
click at [310, 183] on input "Téléchargez un document ici" at bounding box center [433, 185] width 303 height 16
type input "C:\fakepath\1000003700.jpg"
click at [302, 201] on input "Téléchargez un document ici" at bounding box center [433, 203] width 303 height 16
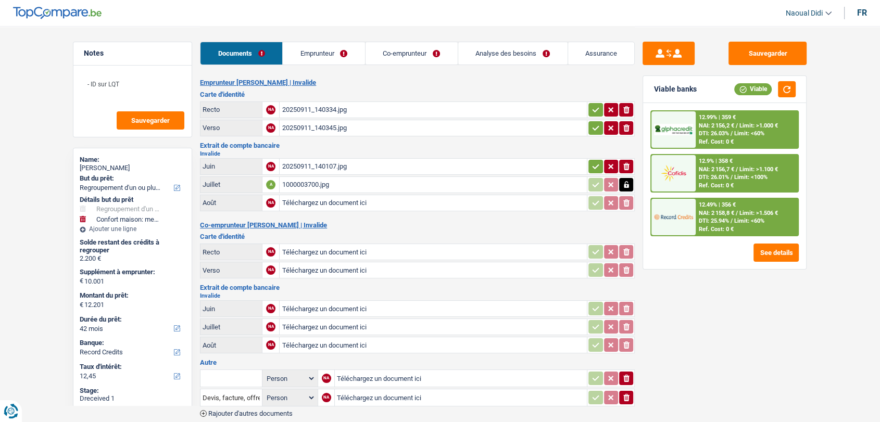
type input "C:\fakepath\1000003701.jpg"
click at [312, 307] on input "Téléchargez un document ici" at bounding box center [433, 309] width 303 height 16
type input "C:\fakepath\1000003702.jpg"
click at [329, 324] on input "Téléchargez un document ici" at bounding box center [433, 327] width 303 height 16
type input "C:\fakepath\1000003655.jpg"
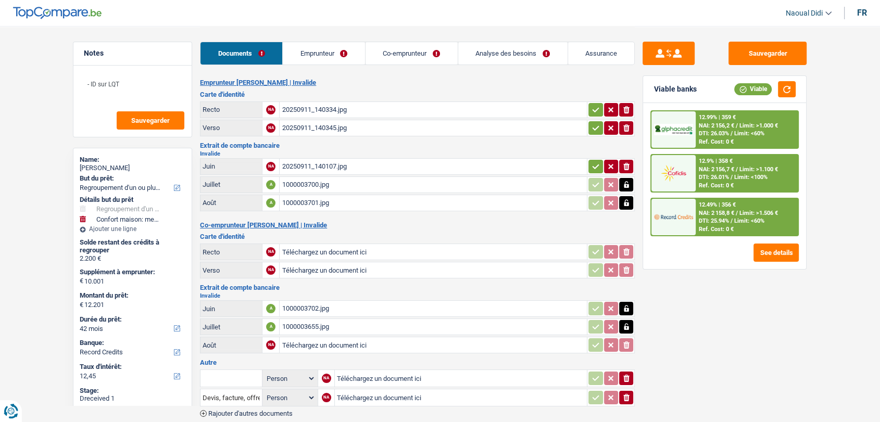
click at [316, 339] on input "Téléchargez un document ici" at bounding box center [433, 345] width 303 height 16
type input "C:\fakepath\1000003656.jpg"
click at [747, 54] on button "Sauvegarder" at bounding box center [767, 53] width 78 height 23
click at [592, 161] on icon "button" at bounding box center [595, 166] width 8 height 10
click at [591, 128] on icon "button" at bounding box center [595, 128] width 8 height 10
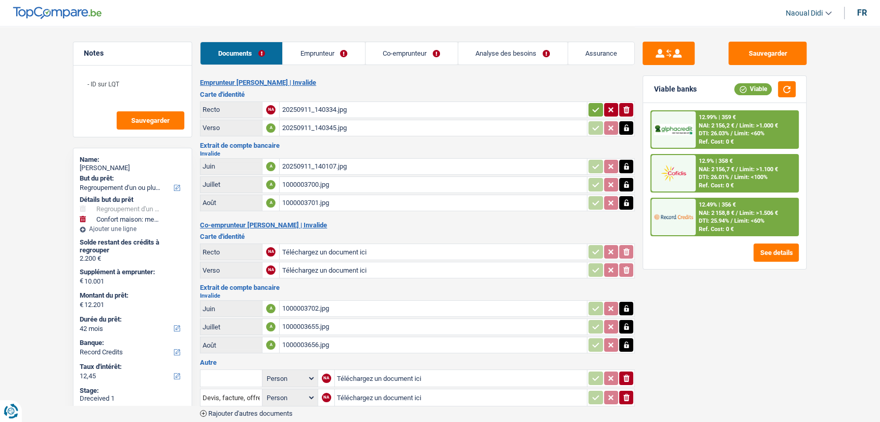
click at [597, 118] on table "Recto NA 20250911_140334.jpg ionicons-v5-e Verso A 20250911_140345.jpg" at bounding box center [417, 119] width 435 height 38
click at [594, 109] on icon "button" at bounding box center [595, 110] width 8 height 10
click at [766, 55] on button "Sauvegarder" at bounding box center [767, 53] width 78 height 23
click at [322, 54] on link "Emprunteur" at bounding box center [324, 53] width 82 height 22
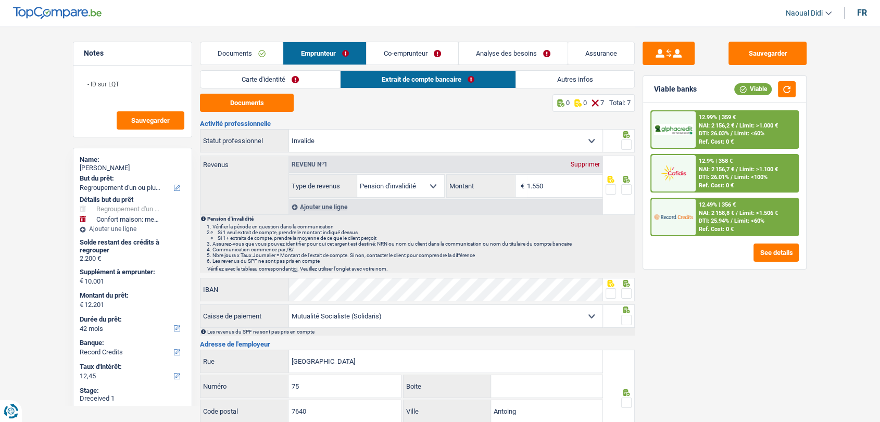
click at [247, 77] on link "Carte d'identité" at bounding box center [270, 79] width 140 height 17
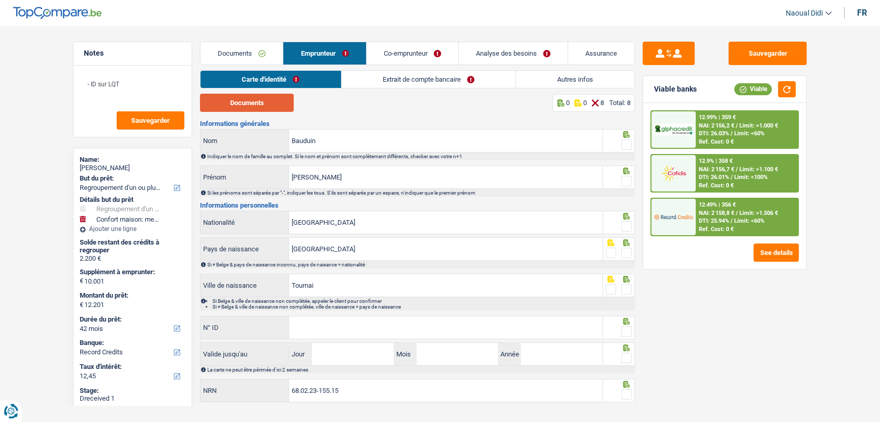
click at [261, 97] on button "Documents" at bounding box center [247, 103] width 94 height 18
click at [263, 106] on button "Documents" at bounding box center [247, 103] width 94 height 18
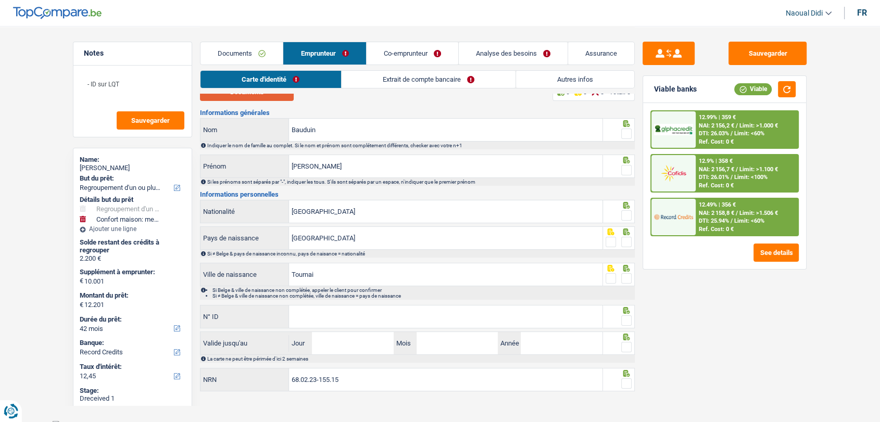
scroll to position [17, 0]
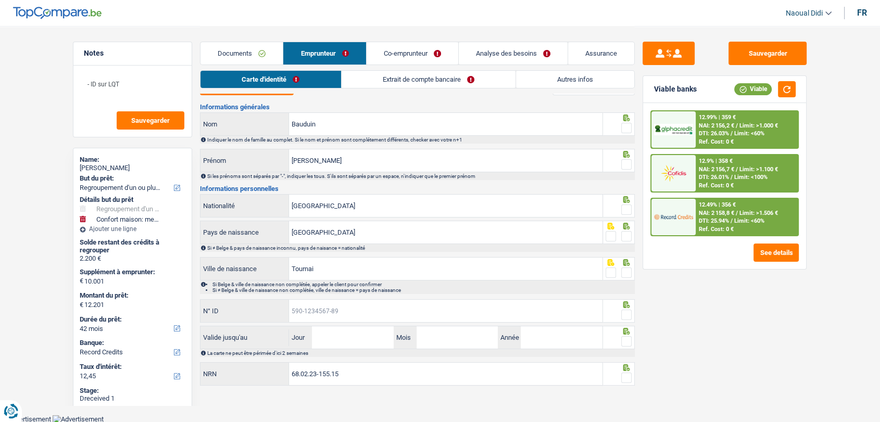
click at [332, 309] on input "N° ID" at bounding box center [445, 311] width 313 height 22
paste input "592-6125236-58"
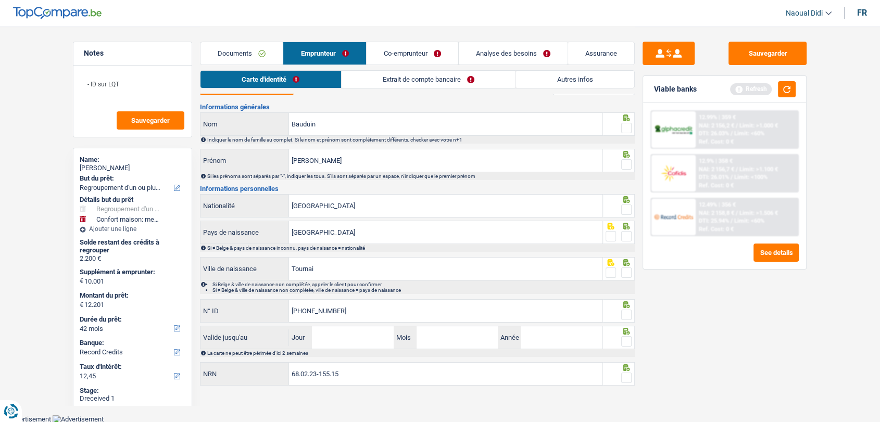
type input "592-6125236-58"
click at [348, 337] on input "Jour" at bounding box center [352, 337] width 81 height 22
type input "20"
type input "06"
type input "2027"
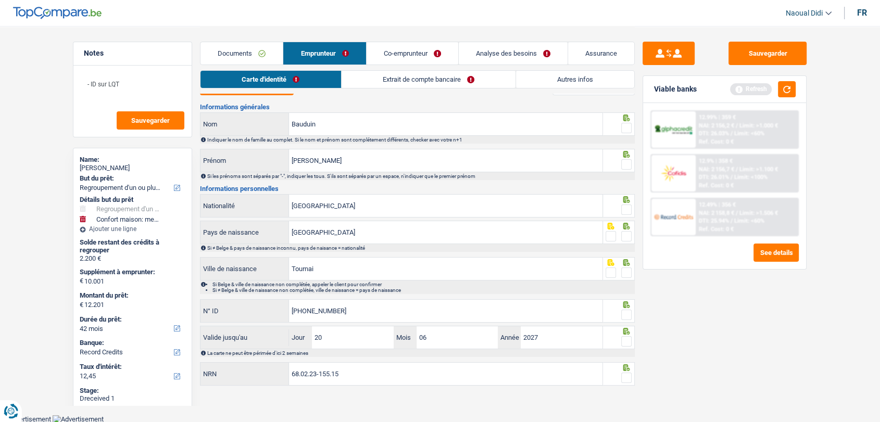
click at [625, 315] on span at bounding box center [626, 315] width 10 height 10
click at [0, 0] on input "radio" at bounding box center [0, 0] width 0 height 0
click at [627, 341] on span at bounding box center [626, 341] width 10 height 10
click at [0, 0] on input "radio" at bounding box center [0, 0] width 0 height 0
click at [630, 373] on span at bounding box center [626, 378] width 10 height 10
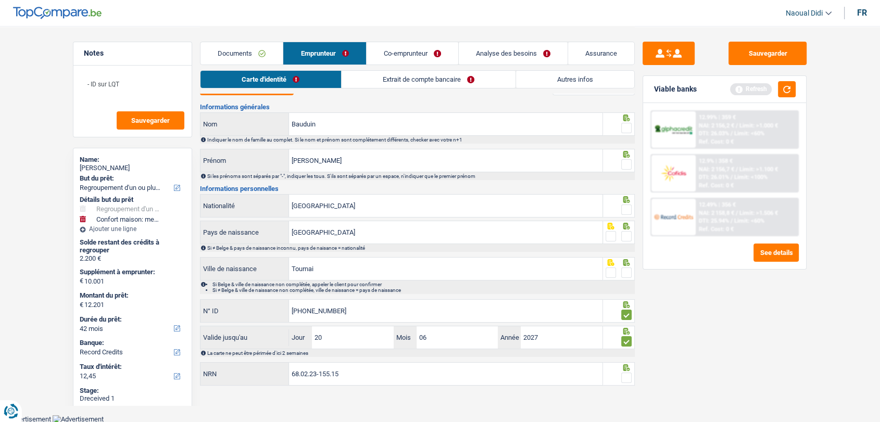
click at [0, 0] on input "radio" at bounding box center [0, 0] width 0 height 0
click at [628, 272] on span at bounding box center [626, 273] width 10 height 10
click at [0, 0] on input "radio" at bounding box center [0, 0] width 0 height 0
click at [620, 236] on fieldset at bounding box center [618, 236] width 27 height 13
click at [629, 235] on span at bounding box center [626, 236] width 10 height 10
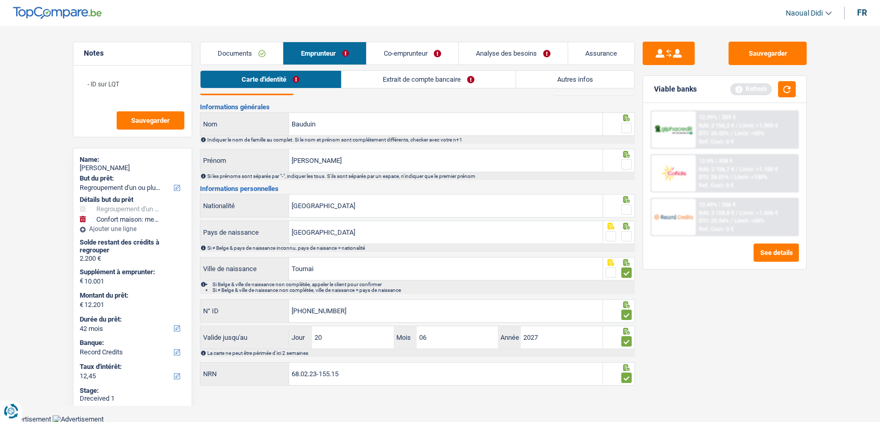
click at [0, 0] on input "radio" at bounding box center [0, 0] width 0 height 0
click at [630, 210] on span at bounding box center [626, 210] width 10 height 10
click at [0, 0] on input "radio" at bounding box center [0, 0] width 0 height 0
click at [624, 161] on span at bounding box center [626, 164] width 10 height 10
click at [0, 0] on input "radio" at bounding box center [0, 0] width 0 height 0
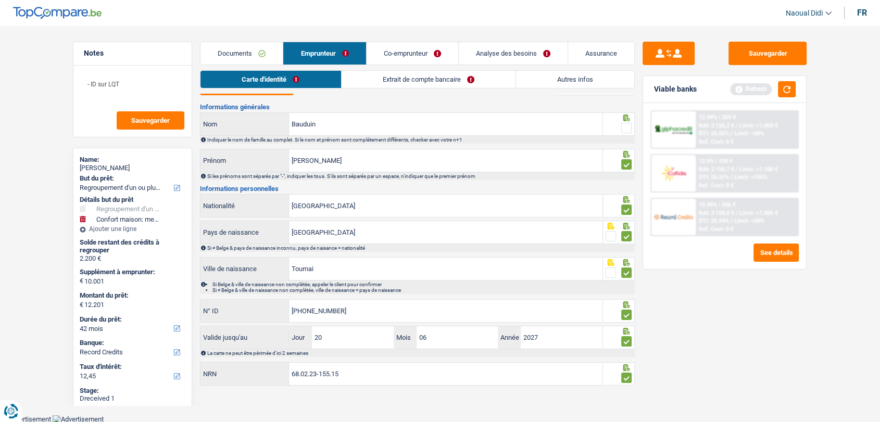
click at [625, 126] on span at bounding box center [626, 128] width 10 height 10
click at [0, 0] on input "radio" at bounding box center [0, 0] width 0 height 0
click at [432, 79] on link "Extrait de compte bancaire" at bounding box center [428, 79] width 174 height 17
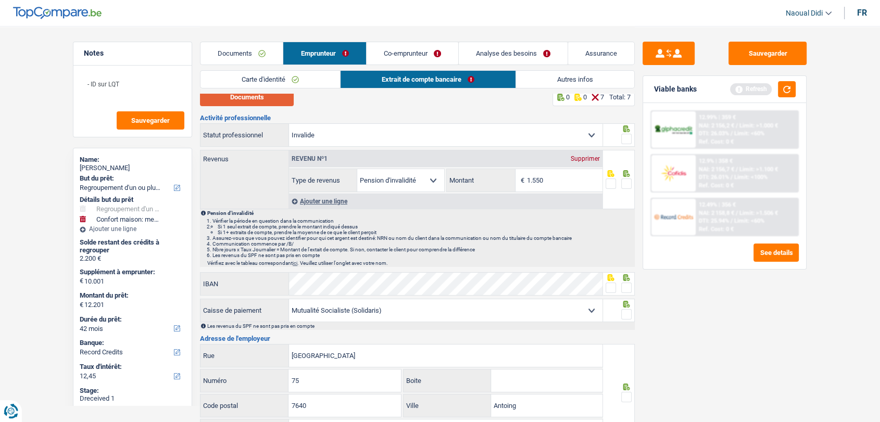
scroll to position [0, 0]
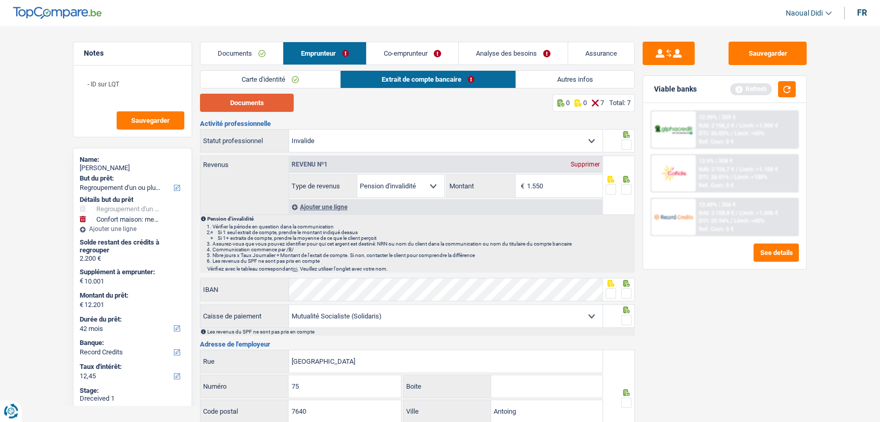
click at [252, 105] on button "Documents" at bounding box center [247, 103] width 94 height 18
click at [550, 188] on input "1.550" at bounding box center [564, 186] width 75 height 22
type input "1.541"
click at [626, 145] on span at bounding box center [626, 145] width 10 height 10
click at [0, 0] on input "radio" at bounding box center [0, 0] width 0 height 0
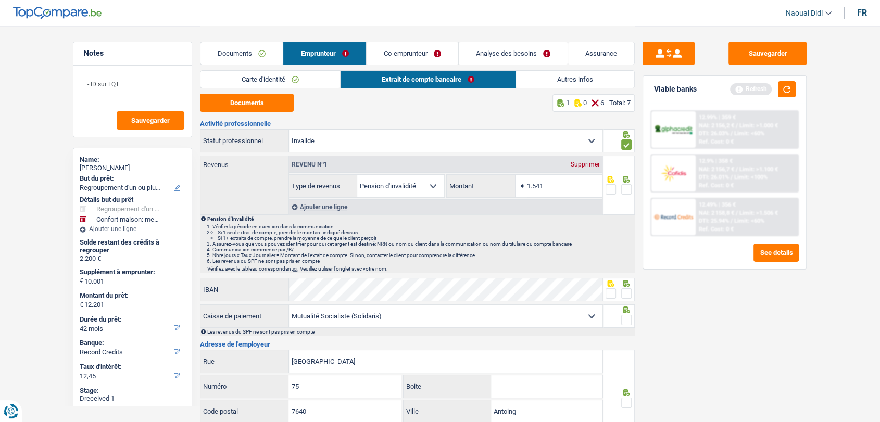
click at [627, 193] on span at bounding box center [626, 189] width 10 height 10
click at [0, 0] on input "radio" at bounding box center [0, 0] width 0 height 0
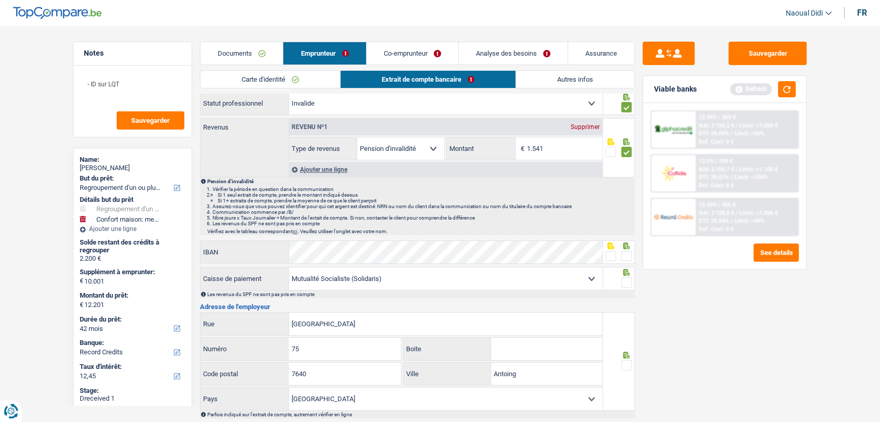
scroll to position [58, 0]
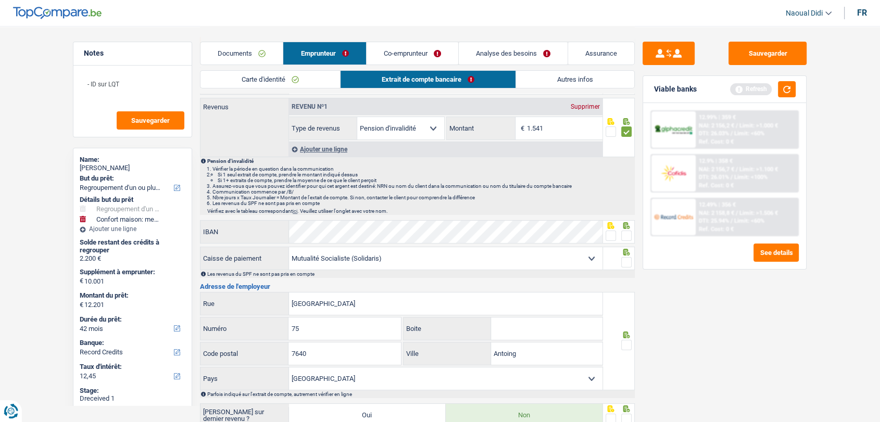
click at [628, 235] on span at bounding box center [626, 236] width 10 height 10
click at [0, 0] on input "radio" at bounding box center [0, 0] width 0 height 0
click at [627, 257] on span at bounding box center [626, 262] width 10 height 10
click at [0, 0] on input "radio" at bounding box center [0, 0] width 0 height 0
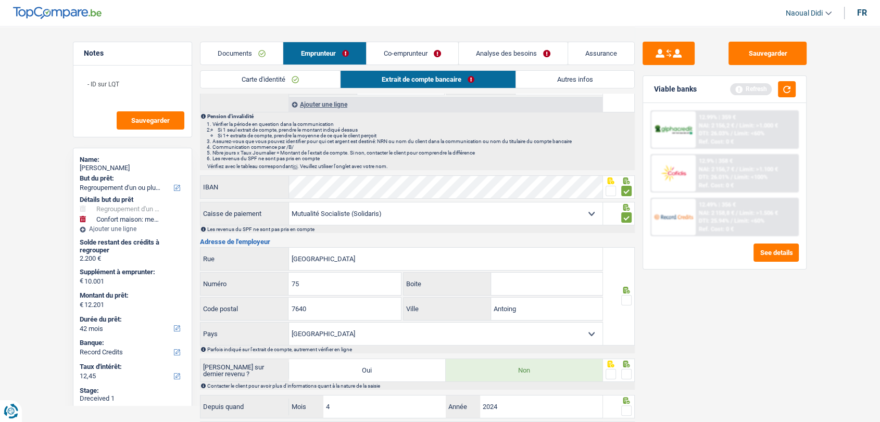
scroll to position [173, 0]
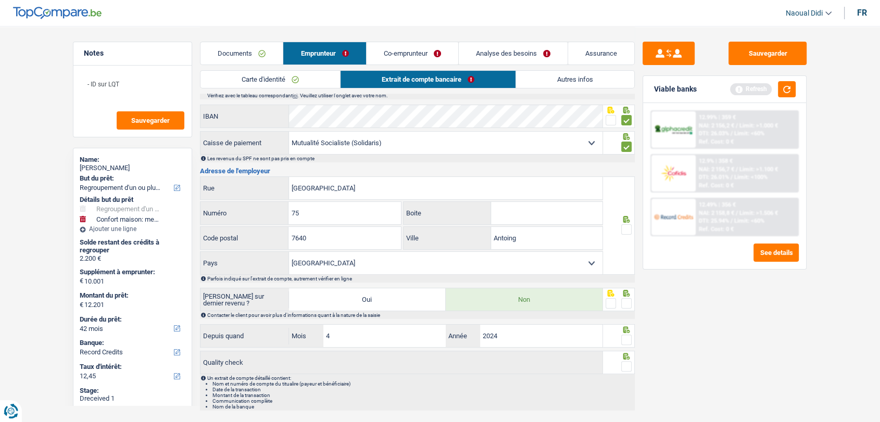
click at [627, 229] on span at bounding box center [626, 229] width 10 height 10
click at [0, 0] on input "radio" at bounding box center [0, 0] width 0 height 0
click at [625, 304] on span at bounding box center [626, 303] width 10 height 10
click at [0, 0] on input "radio" at bounding box center [0, 0] width 0 height 0
drag, startPoint x: 626, startPoint y: 338, endPoint x: 625, endPoint y: 356, distance: 17.7
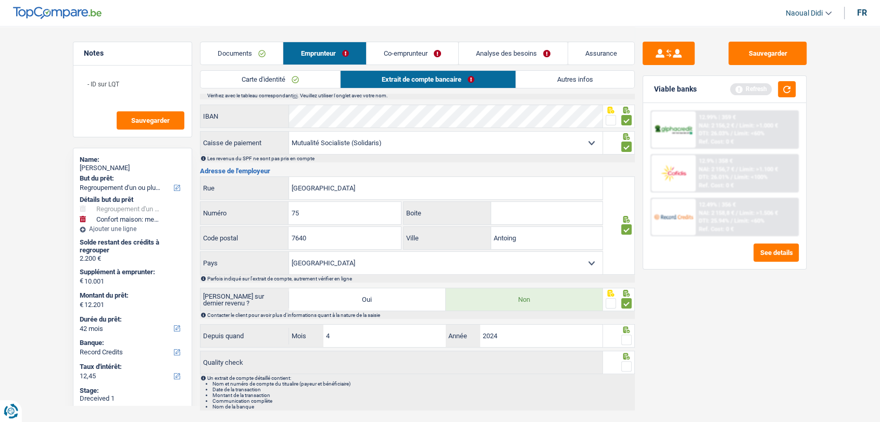
click at [623, 337] on span at bounding box center [626, 340] width 10 height 10
click at [0, 0] on input "radio" at bounding box center [0, 0] width 0 height 0
click at [628, 369] on span at bounding box center [626, 366] width 10 height 10
click at [0, 0] on input "radio" at bounding box center [0, 0] width 0 height 0
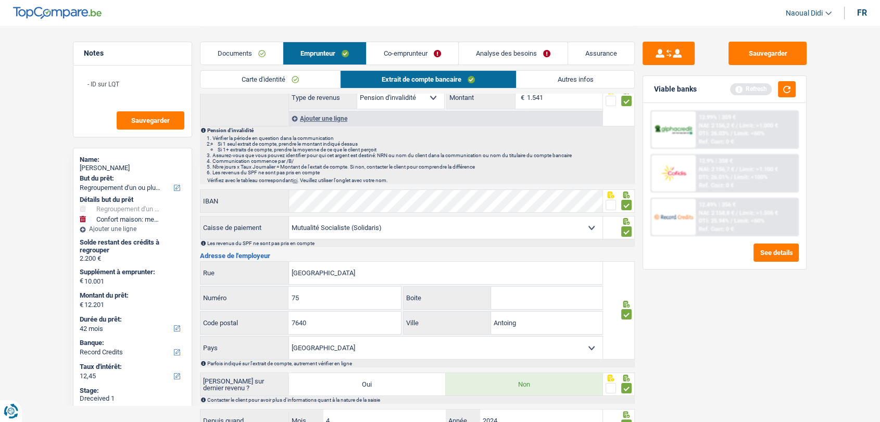
scroll to position [0, 0]
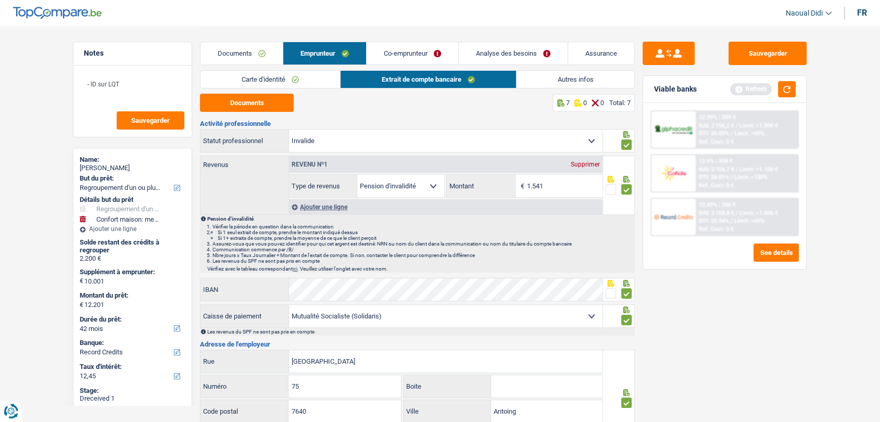
click at [392, 54] on link "Co-emprunteur" at bounding box center [412, 53] width 92 height 22
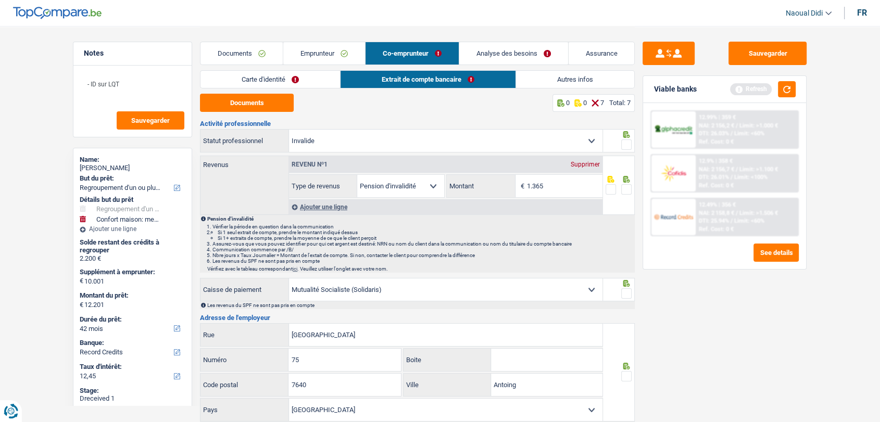
click at [260, 79] on link "Carte d'identité" at bounding box center [270, 79] width 140 height 17
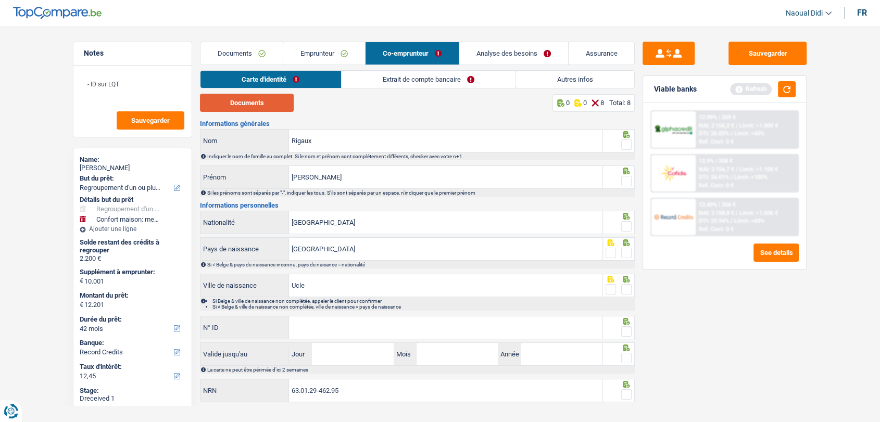
click at [254, 100] on button "Documents" at bounding box center [247, 103] width 94 height 18
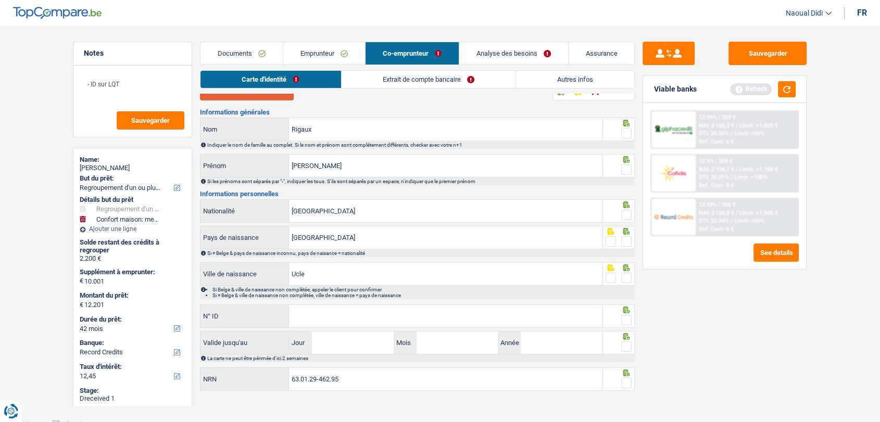
scroll to position [17, 0]
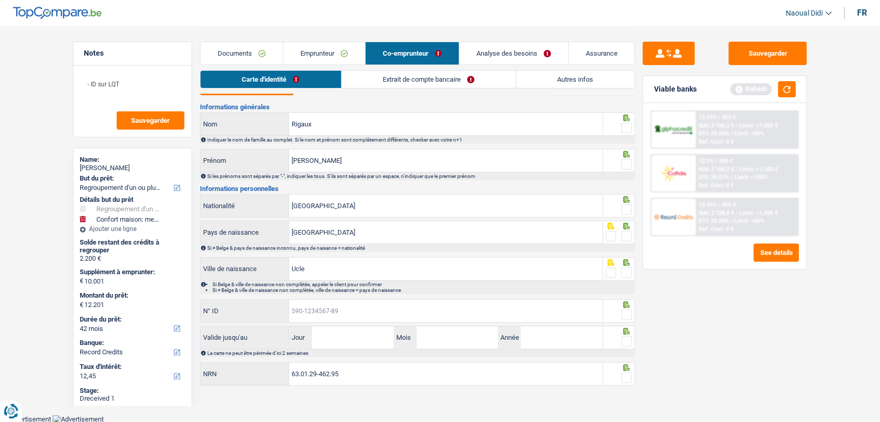
click at [344, 306] on input "N° ID" at bounding box center [445, 311] width 313 height 22
paste input "592-4018924-04"
type input "592-4018924-04"
click at [326, 336] on input "Jour" at bounding box center [352, 337] width 81 height 22
type input "29"
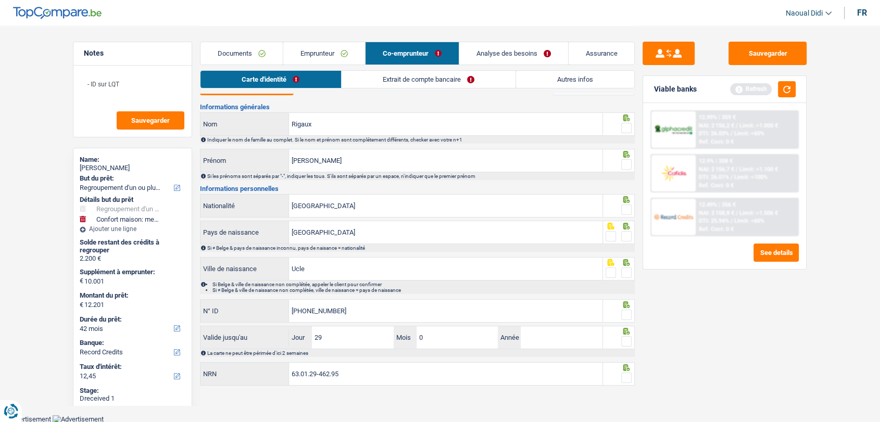
type input "06"
type input "2026"
click at [624, 375] on span at bounding box center [626, 378] width 10 height 10
click at [0, 0] on input "radio" at bounding box center [0, 0] width 0 height 0
drag, startPoint x: 625, startPoint y: 338, endPoint x: 629, endPoint y: 327, distance: 11.7
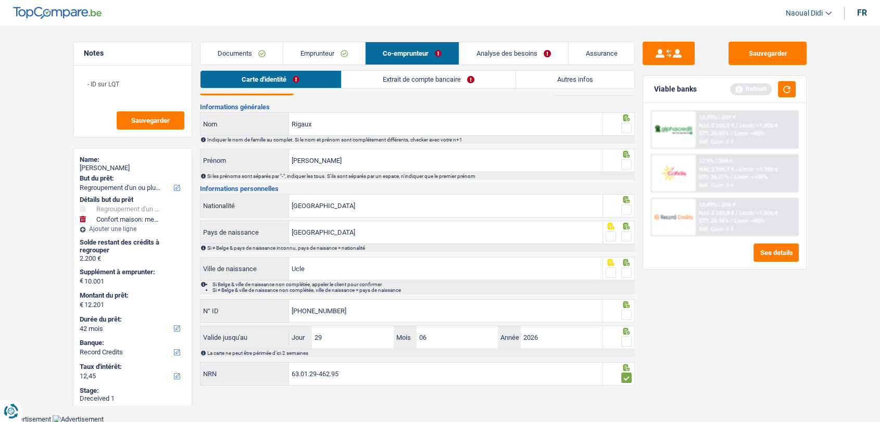
click at [625, 337] on span at bounding box center [626, 341] width 10 height 10
click at [0, 0] on input "radio" at bounding box center [0, 0] width 0 height 0
click at [629, 310] on span at bounding box center [626, 315] width 10 height 10
click at [0, 0] on input "radio" at bounding box center [0, 0] width 0 height 0
click at [624, 269] on span at bounding box center [626, 273] width 10 height 10
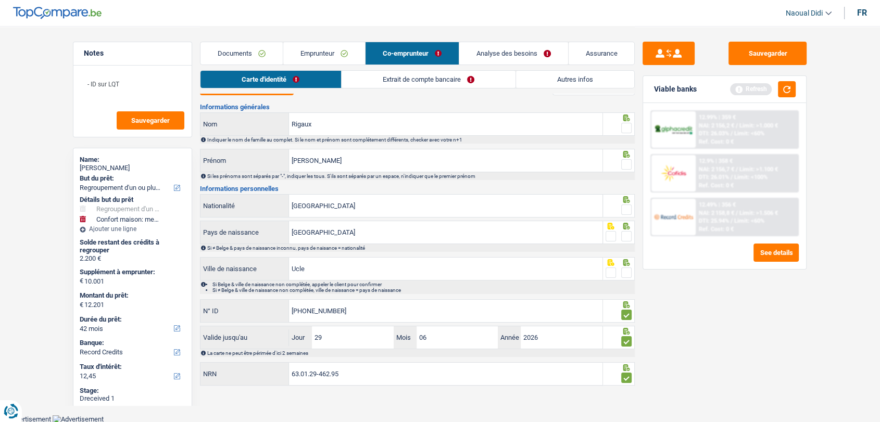
click at [0, 0] on input "radio" at bounding box center [0, 0] width 0 height 0
click at [626, 232] on span at bounding box center [626, 236] width 10 height 10
click at [0, 0] on input "radio" at bounding box center [0, 0] width 0 height 0
click at [622, 200] on icon at bounding box center [626, 199] width 10 height 7
click at [629, 161] on span at bounding box center [626, 164] width 10 height 10
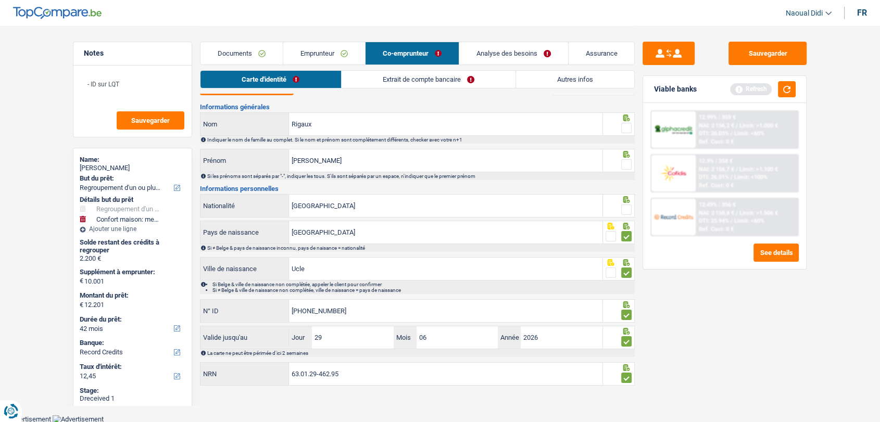
click at [0, 0] on input "radio" at bounding box center [0, 0] width 0 height 0
click at [627, 209] on span at bounding box center [626, 210] width 10 height 10
click at [0, 0] on input "radio" at bounding box center [0, 0] width 0 height 0
click at [627, 126] on span at bounding box center [626, 128] width 10 height 10
click at [0, 0] on input "radio" at bounding box center [0, 0] width 0 height 0
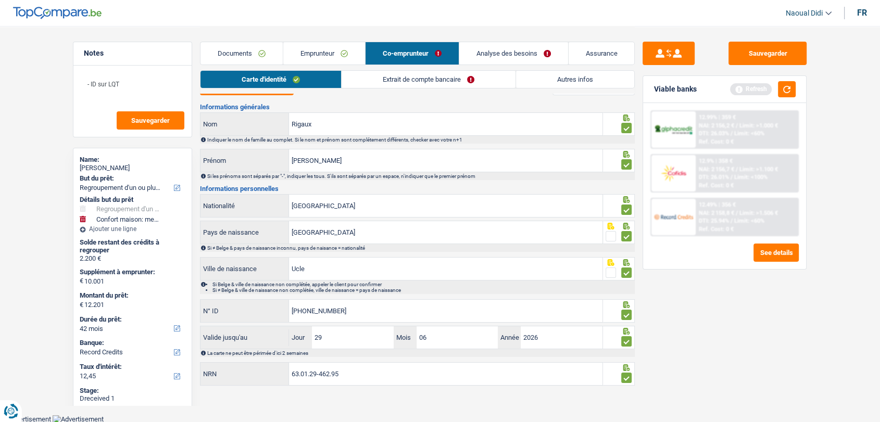
click at [420, 85] on link "Extrait de compte bancaire" at bounding box center [428, 79] width 174 height 17
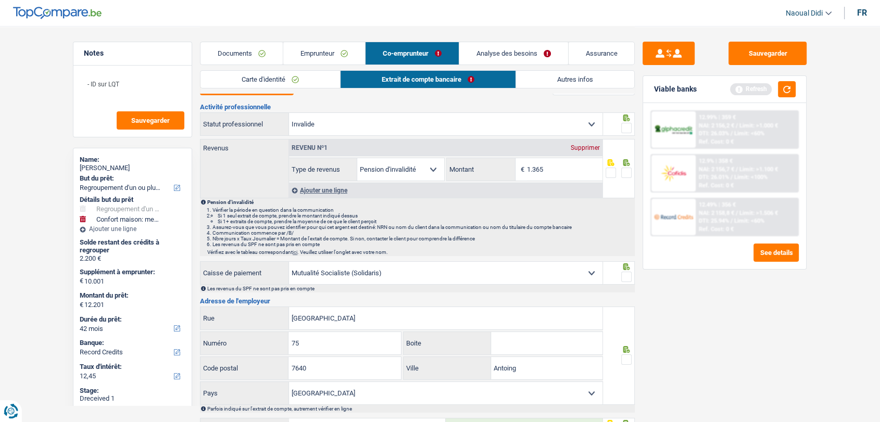
click at [632, 128] on div at bounding box center [619, 123] width 32 height 23
click at [625, 168] on span at bounding box center [626, 173] width 10 height 10
click at [0, 0] on input "radio" at bounding box center [0, 0] width 0 height 0
click at [623, 126] on span at bounding box center [626, 128] width 10 height 10
click at [0, 0] on input "radio" at bounding box center [0, 0] width 0 height 0
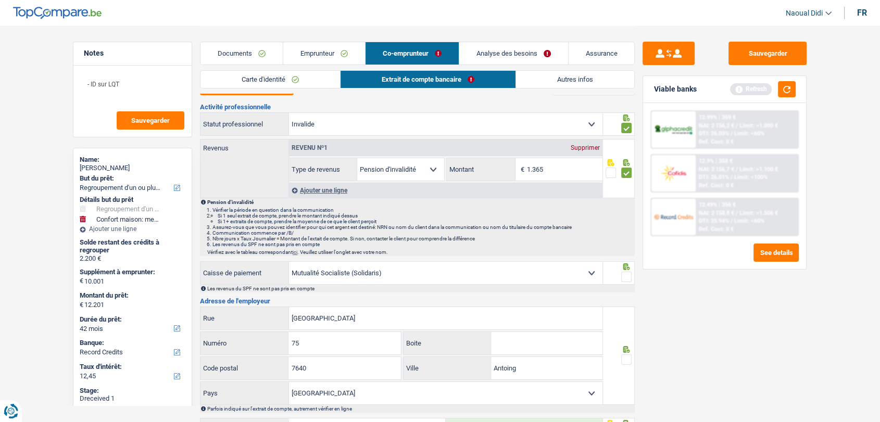
scroll to position [0, 0]
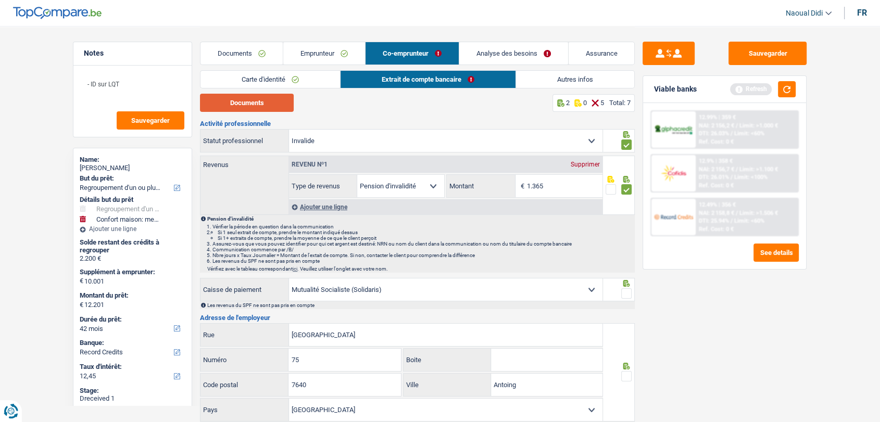
click at [262, 104] on button "Documents" at bounding box center [247, 103] width 94 height 18
click at [240, 59] on link "Documents" at bounding box center [241, 53] width 82 height 22
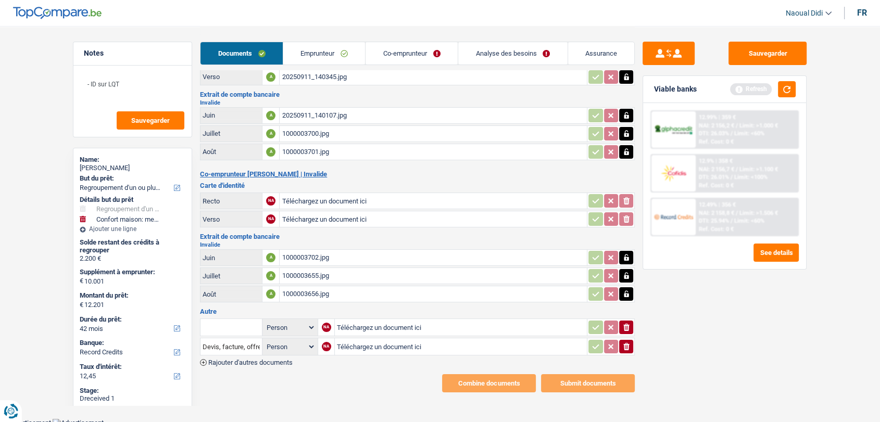
scroll to position [52, 0]
click at [304, 249] on div "1000003702.jpg" at bounding box center [433, 257] width 303 height 16
click at [392, 50] on link "Co-emprunteur" at bounding box center [411, 53] width 92 height 22
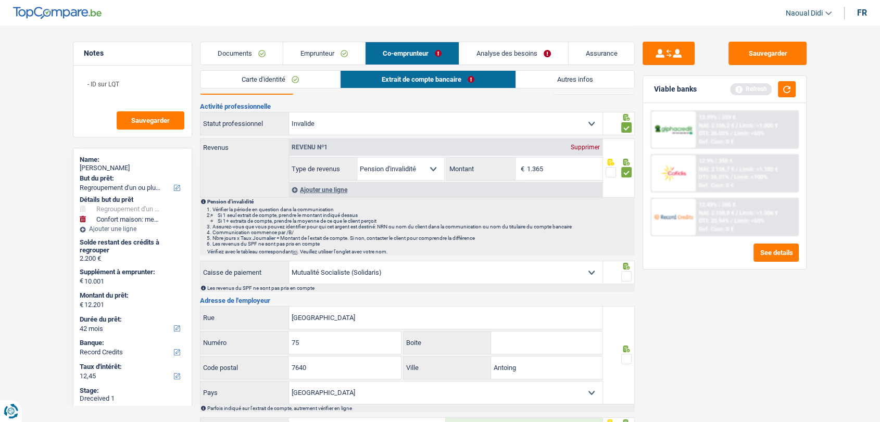
scroll to position [0, 0]
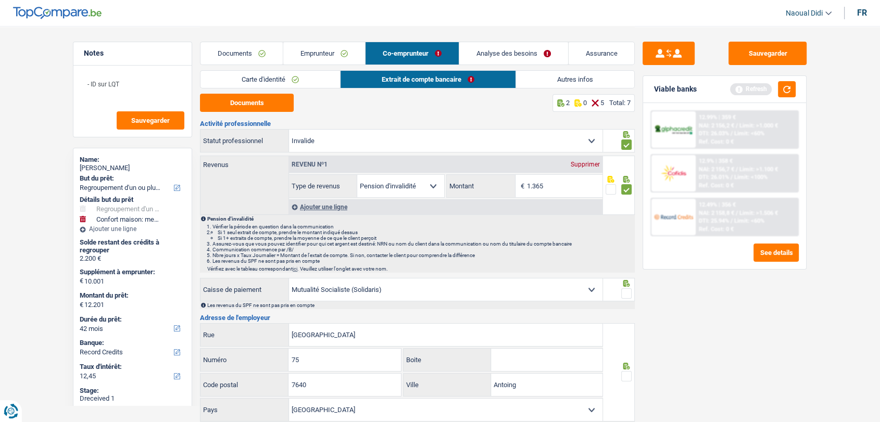
click at [316, 62] on link "Emprunteur" at bounding box center [324, 53] width 82 height 22
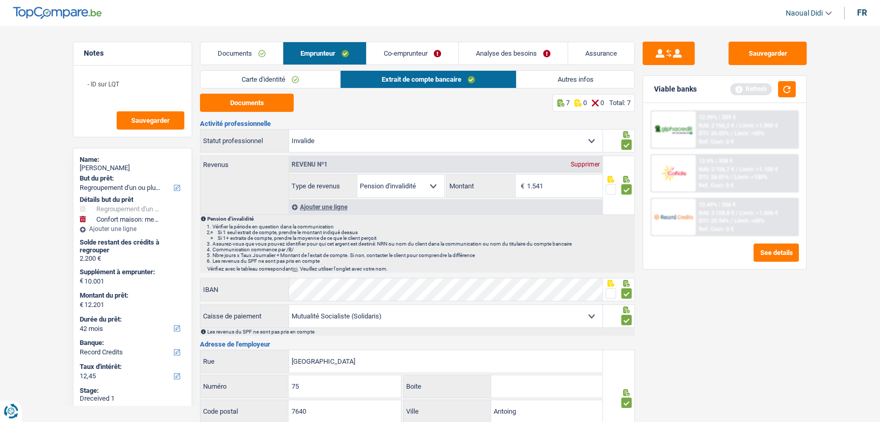
click at [474, 81] on link "Extrait de compte bancaire" at bounding box center [427, 79] width 175 height 17
click at [564, 186] on input "1.541" at bounding box center [564, 186] width 75 height 22
type input "1.406"
click at [426, 52] on link "Co-emprunteur" at bounding box center [412, 53] width 92 height 22
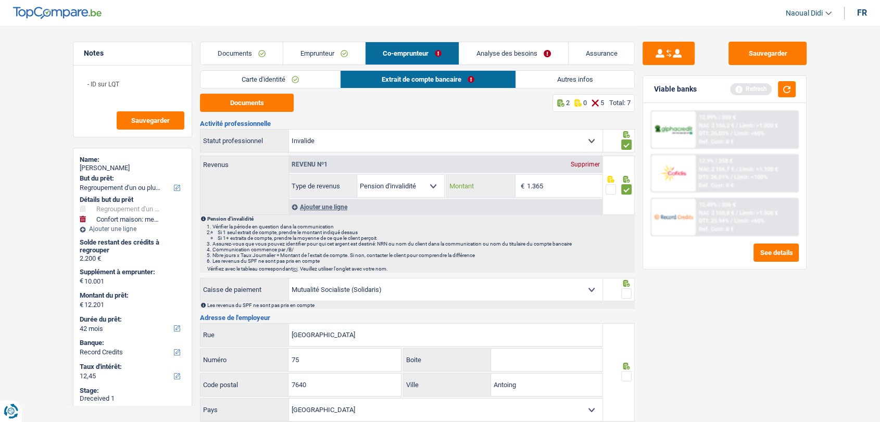
click at [559, 182] on input "1.365" at bounding box center [564, 186] width 75 height 22
type input "1.406"
click at [326, 52] on link "Emprunteur" at bounding box center [324, 53] width 82 height 22
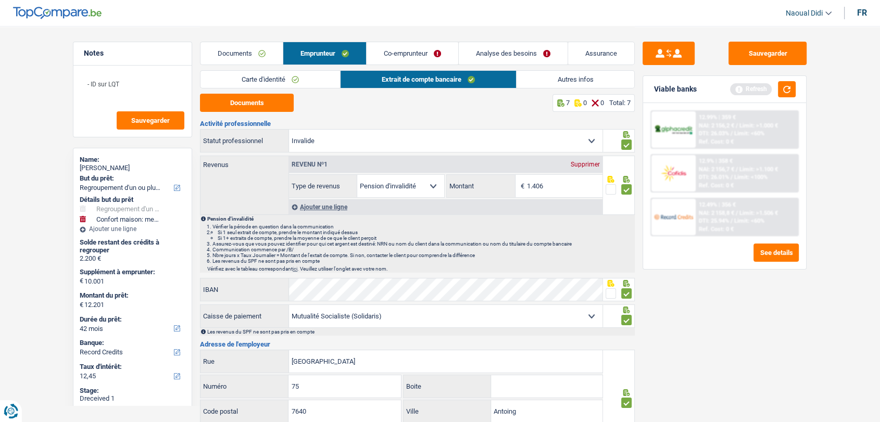
click at [319, 56] on link "Emprunteur" at bounding box center [324, 53] width 83 height 22
click at [397, 55] on link "Co-emprunteur" at bounding box center [412, 53] width 92 height 22
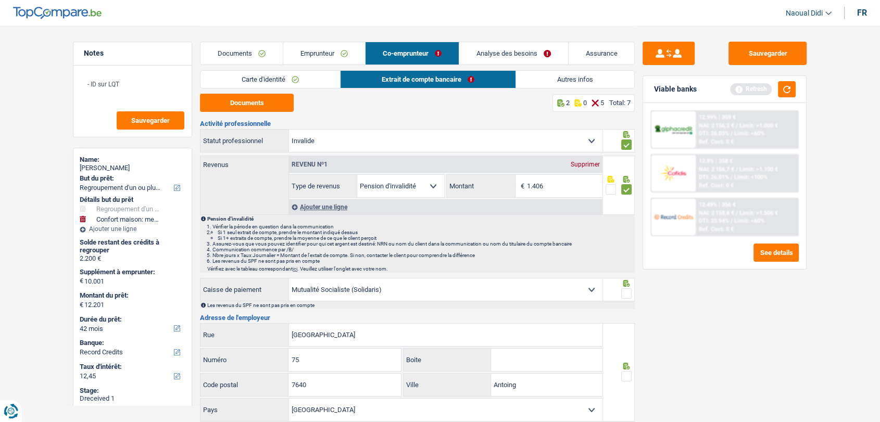
click at [307, 52] on link "Emprunteur" at bounding box center [324, 53] width 82 height 22
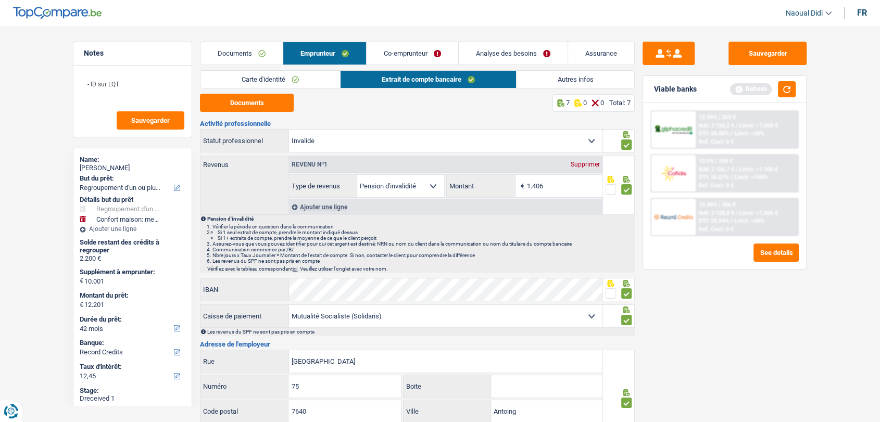
click at [383, 79] on link "Extrait de compte bancaire" at bounding box center [427, 79] width 175 height 17
click at [261, 108] on button "Documents" at bounding box center [247, 103] width 94 height 18
click at [576, 182] on input "1.406" at bounding box center [564, 186] width 75 height 22
type input "1.541"
click at [784, 93] on button "button" at bounding box center [787, 89] width 18 height 16
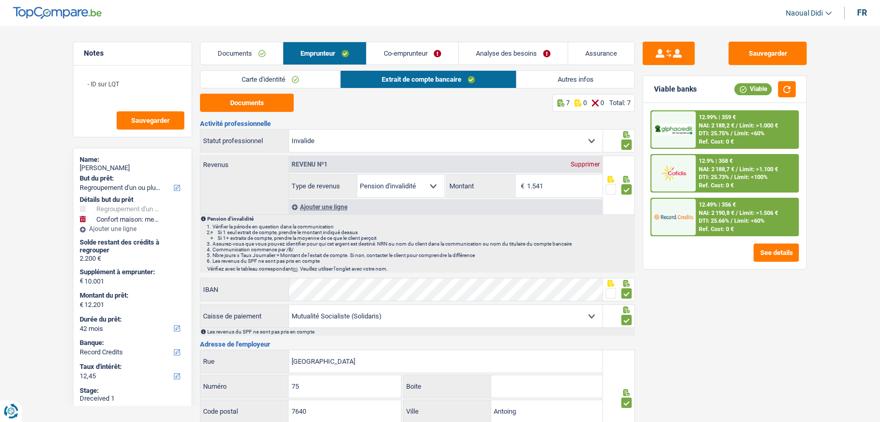
click at [420, 53] on link "Co-emprunteur" at bounding box center [412, 53] width 92 height 22
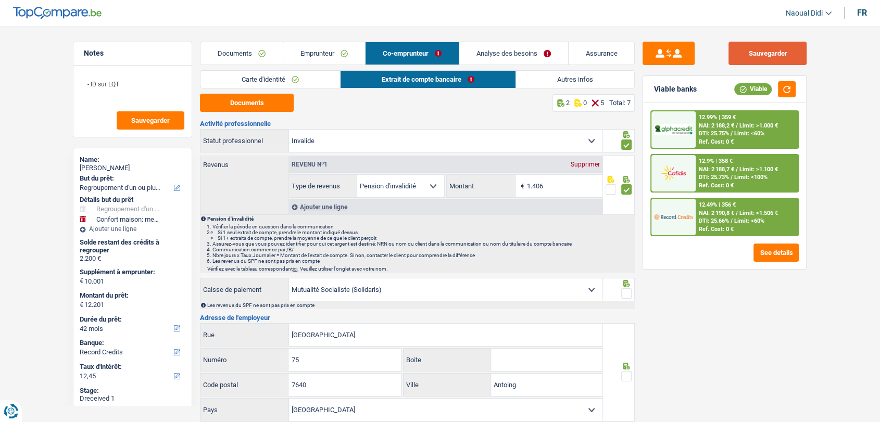
click at [761, 49] on button "Sauvegarder" at bounding box center [767, 53] width 78 height 23
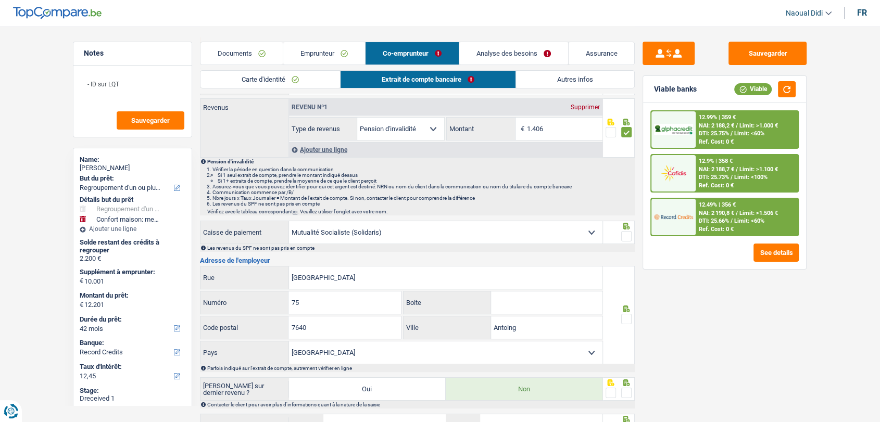
scroll to position [58, 0]
click at [626, 239] on span at bounding box center [626, 236] width 10 height 10
click at [0, 0] on input "radio" at bounding box center [0, 0] width 0 height 0
click at [626, 315] on span at bounding box center [626, 318] width 10 height 10
click at [0, 0] on input "radio" at bounding box center [0, 0] width 0 height 0
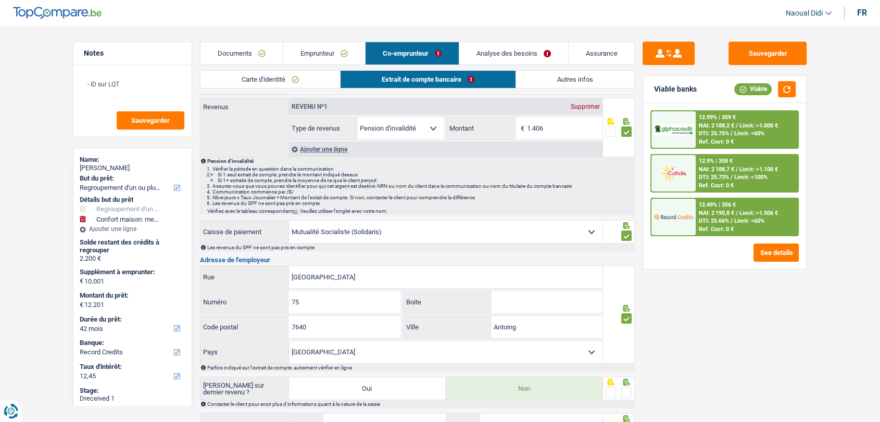
click at [630, 390] on span at bounding box center [626, 392] width 10 height 10
click at [0, 0] on input "radio" at bounding box center [0, 0] width 0 height 0
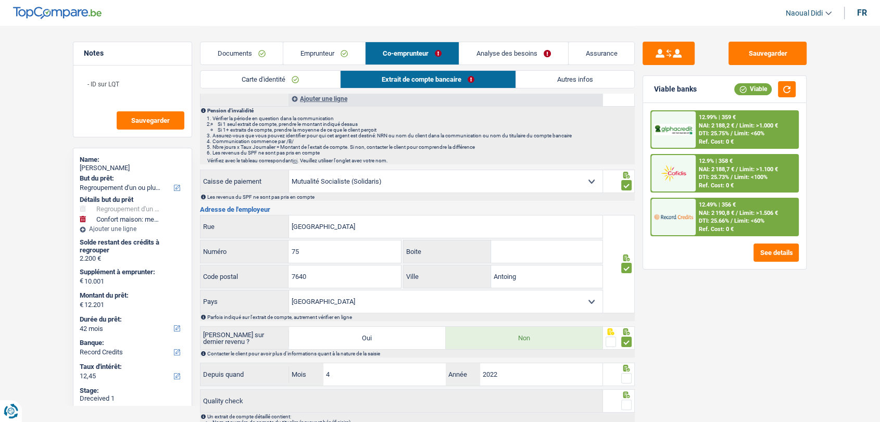
scroll to position [174, 0]
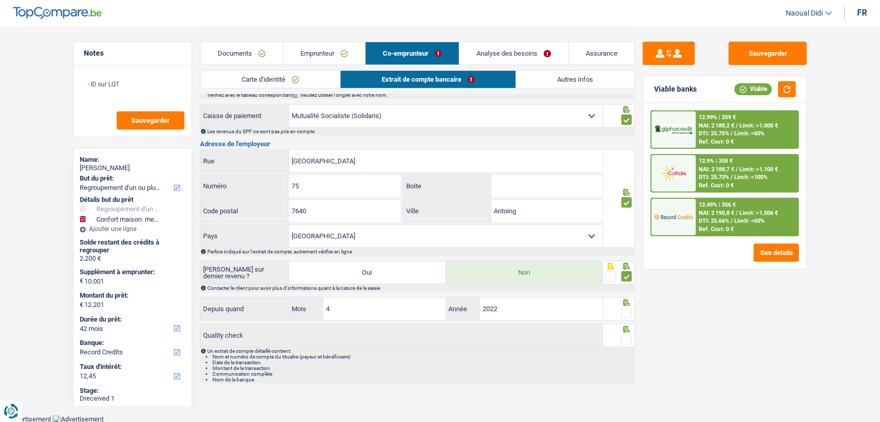
drag, startPoint x: 628, startPoint y: 309, endPoint x: 630, endPoint y: 332, distance: 23.0
click at [628, 308] on span at bounding box center [626, 313] width 10 height 10
click at [0, 0] on input "radio" at bounding box center [0, 0] width 0 height 0
click at [627, 338] on span at bounding box center [626, 339] width 10 height 10
click at [0, 0] on input "radio" at bounding box center [0, 0] width 0 height 0
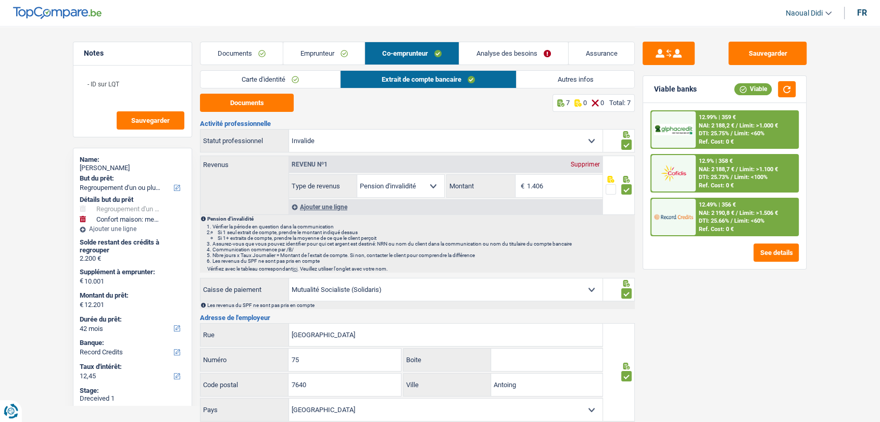
scroll to position [0, 0]
click at [497, 49] on link "Analyse des besoins" at bounding box center [513, 53] width 109 height 22
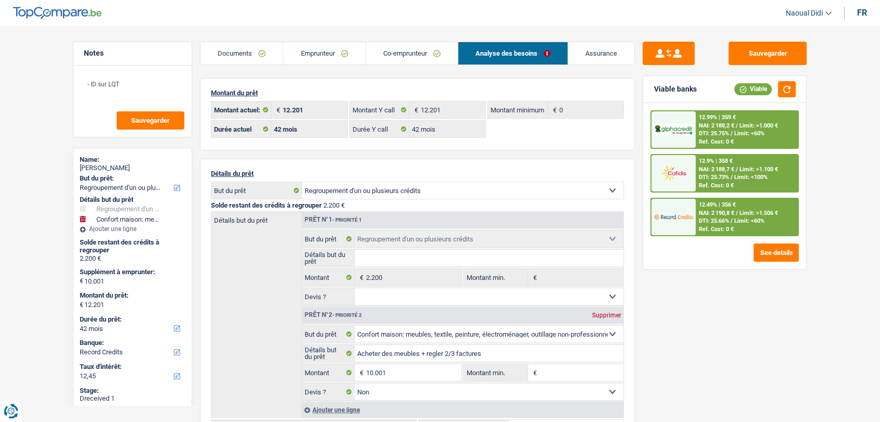
scroll to position [58, 0]
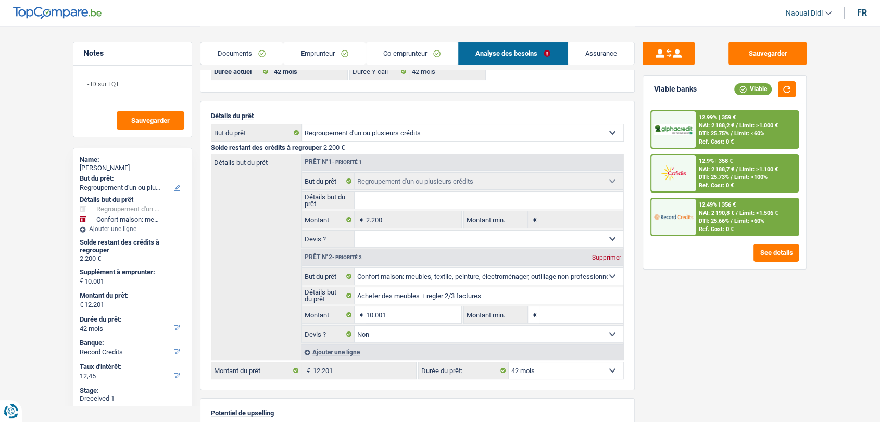
click at [719, 123] on span "NAI: 2 188,2 €" at bounding box center [716, 125] width 35 height 7
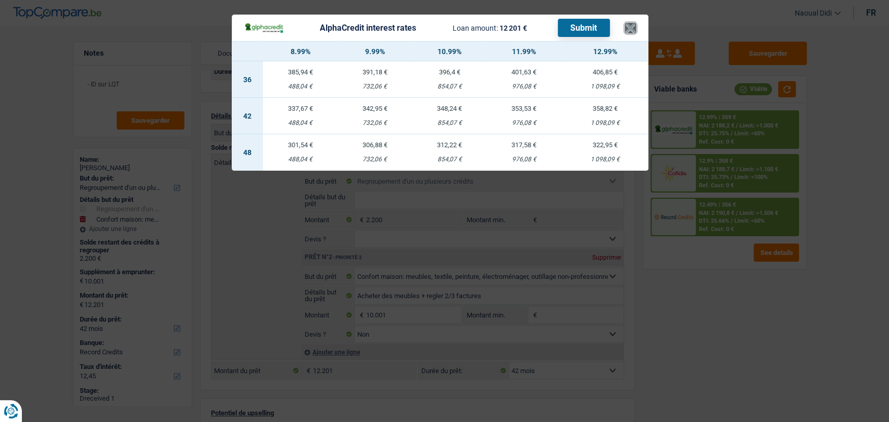
click at [630, 26] on button "×" at bounding box center [630, 28] width 11 height 10
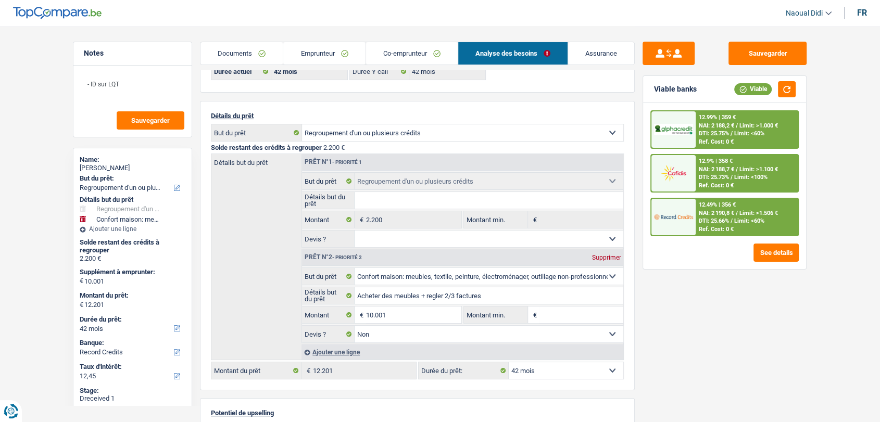
click at [749, 135] on span "Limit: <60%" at bounding box center [749, 133] width 30 height 7
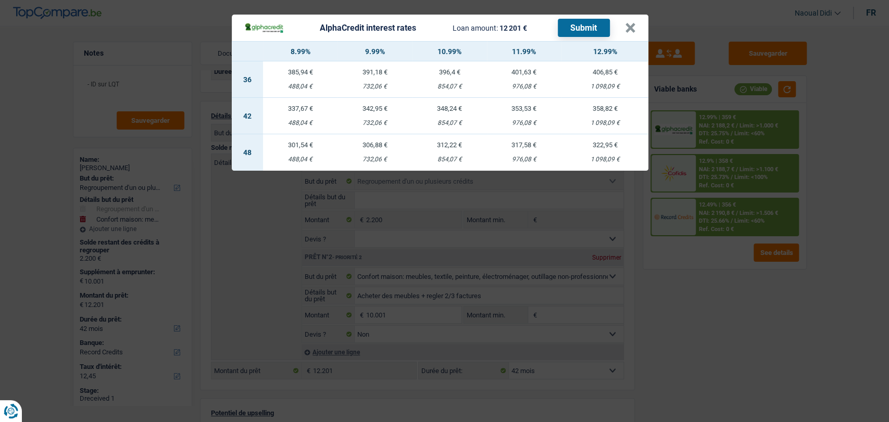
click at [609, 114] on td "358,82 € 1 098,09 €" at bounding box center [604, 116] width 87 height 36
select select "alphacredit"
type input "12,99"
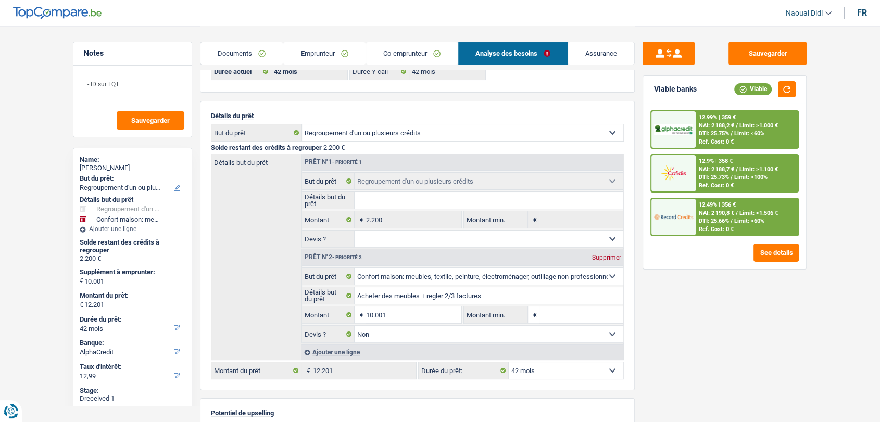
click at [700, 134] on span "DTI: 25.75%" at bounding box center [714, 133] width 30 height 7
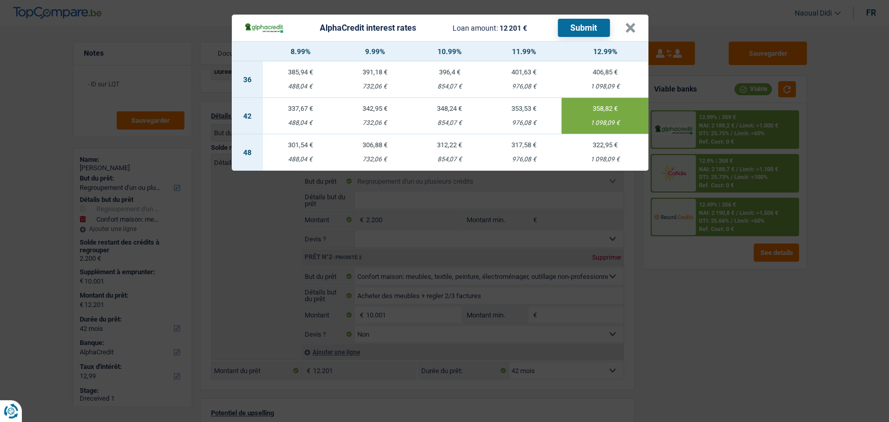
click at [585, 26] on button "Submit" at bounding box center [584, 28] width 52 height 18
click at [532, 22] on div "AlphaCredit interest rates Loan amount: 12 201 € Submit" at bounding box center [426, 28] width 365 height 18
click at [634, 30] on button "×" at bounding box center [630, 28] width 11 height 10
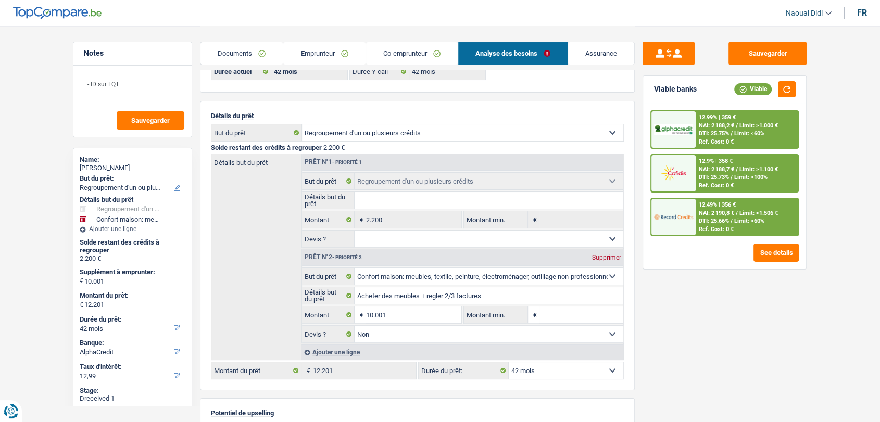
click at [738, 172] on div "NAI: 2 188,7 € / Limit: >1.100 €" at bounding box center [738, 169] width 79 height 7
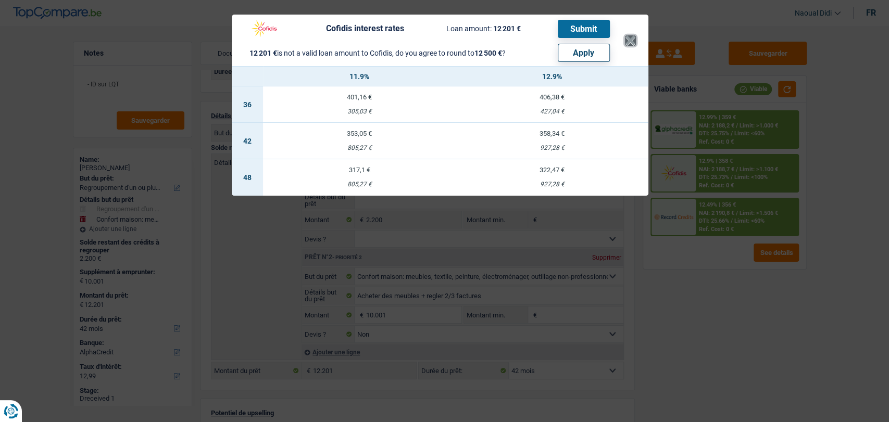
click at [629, 37] on button "×" at bounding box center [630, 40] width 11 height 10
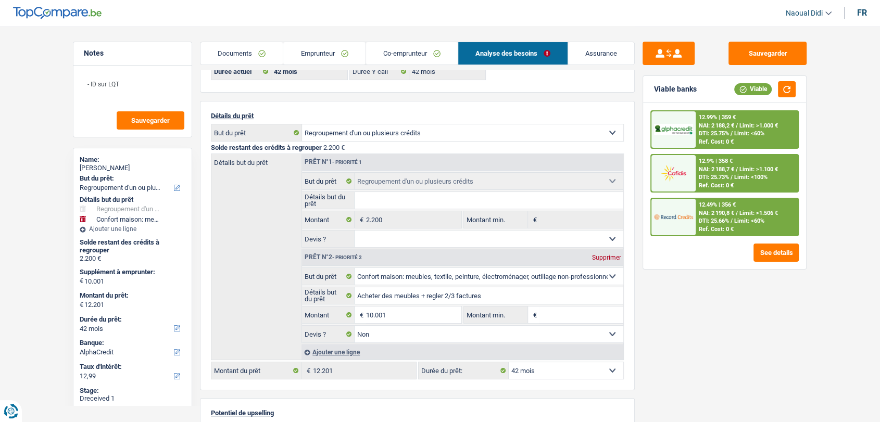
click at [728, 210] on span "NAI: 2 190,8 €" at bounding box center [716, 213] width 35 height 7
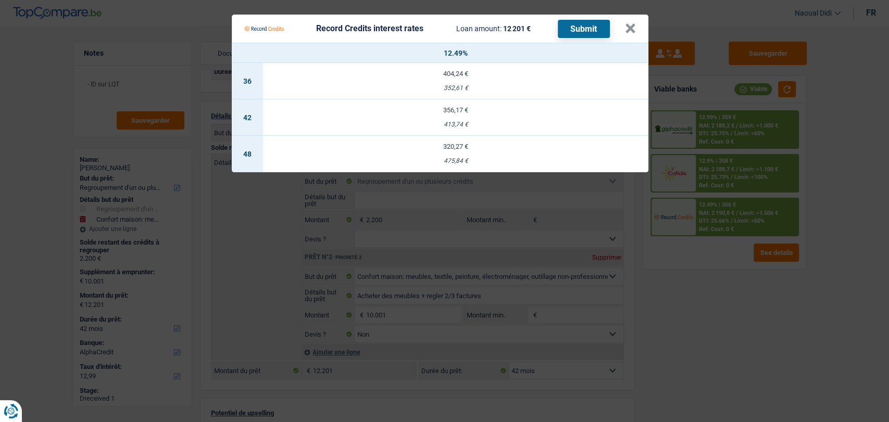
click at [452, 126] on div "413,74 €" at bounding box center [455, 124] width 385 height 7
select select "record credits"
type input "12,49"
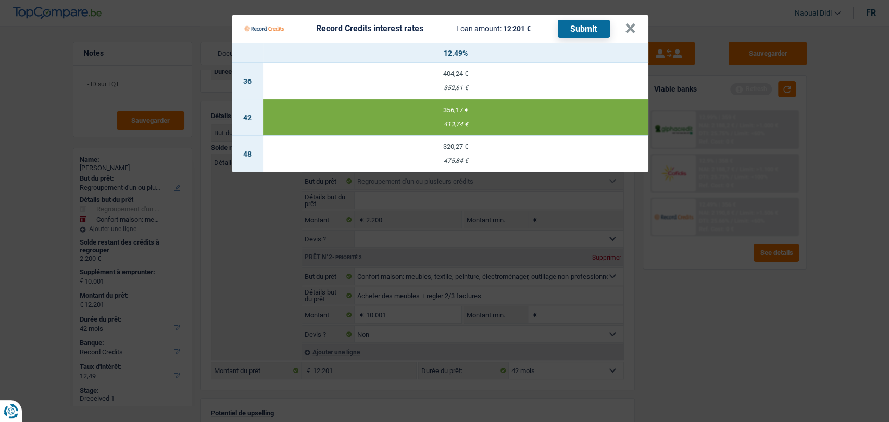
click at [566, 30] on button "Submit" at bounding box center [584, 29] width 52 height 18
click at [412, 33] on div "Record Credits interest rates" at bounding box center [369, 28] width 107 height 8
click at [635, 25] on button "×" at bounding box center [630, 28] width 11 height 10
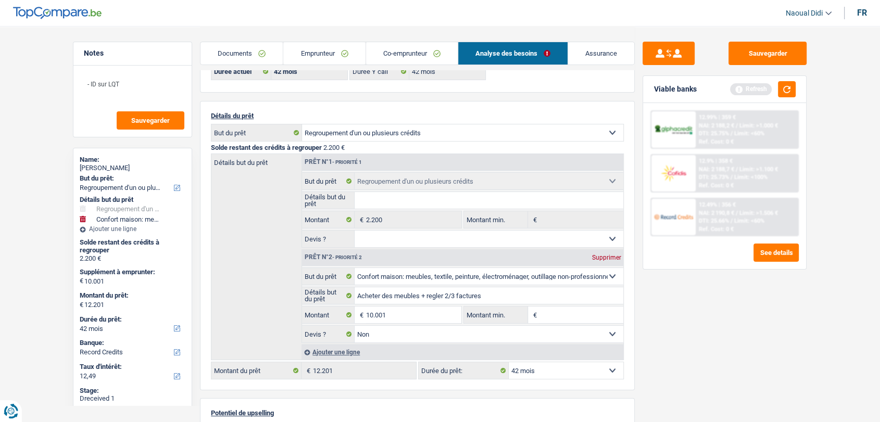
click at [715, 175] on span "DTI: 25.73%" at bounding box center [714, 177] width 30 height 7
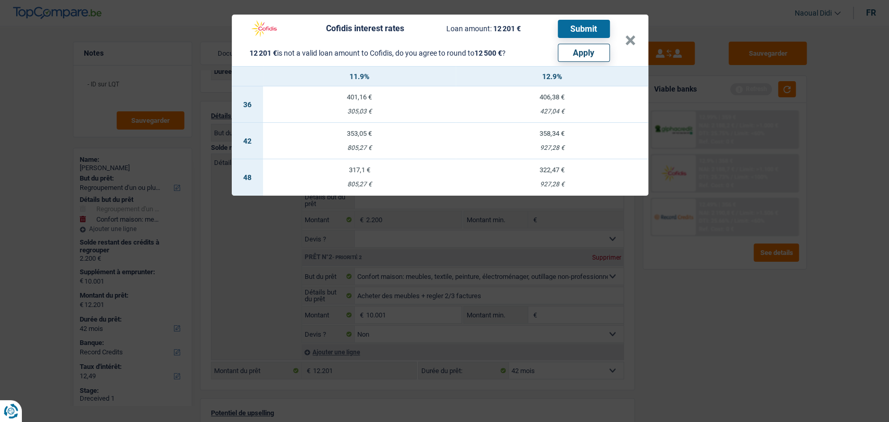
click at [582, 55] on button "Apply" at bounding box center [584, 53] width 52 height 18
type input "10.300"
type input "12.500"
select select "60"
type input "12.500"
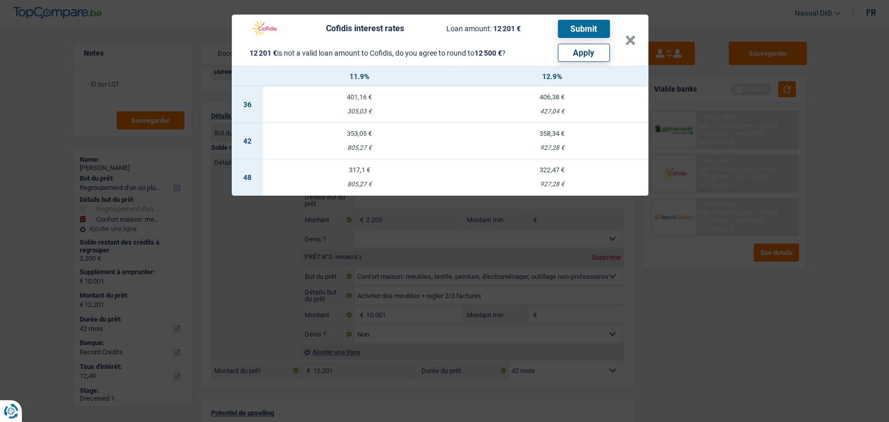
select select "60"
type input "12.500"
select select "60"
select select "other"
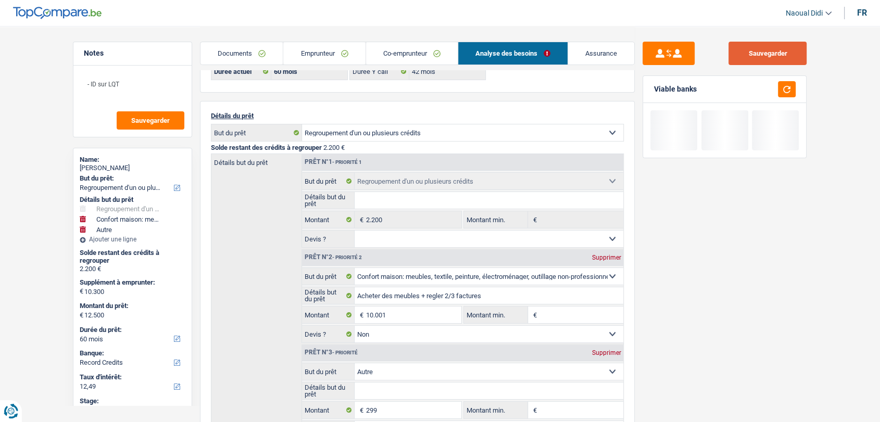
click at [760, 54] on button "Sauvegarder" at bounding box center [767, 53] width 78 height 23
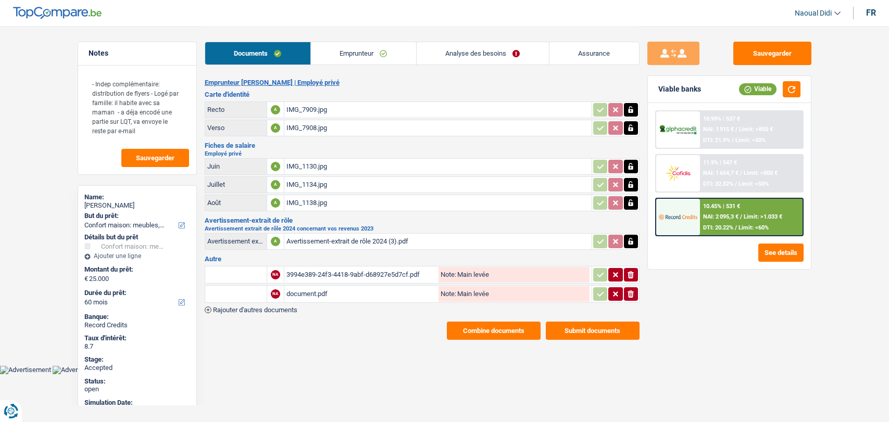
select select "household"
select select "60"
click at [336, 272] on div "3994e389-24f3-4418-9abf-d68927e5d7cf.pdf" at bounding box center [361, 275] width 150 height 16
click at [307, 290] on div "document.pdf" at bounding box center [361, 294] width 150 height 16
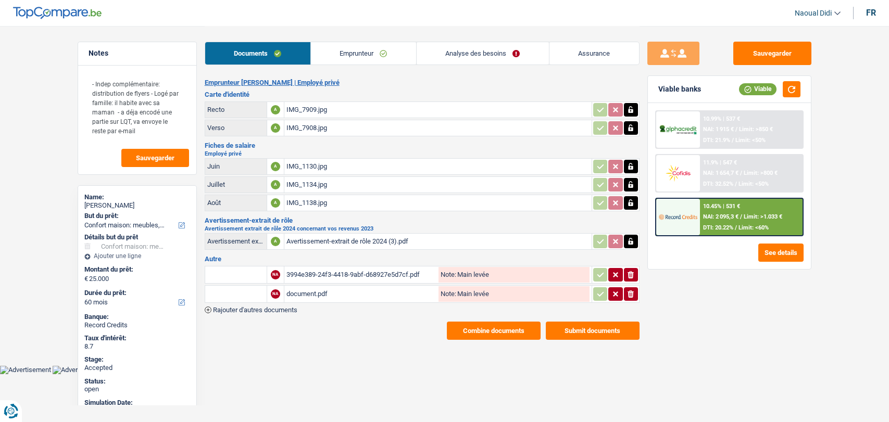
select select "household"
select select "60"
click at [781, 251] on button "See details" at bounding box center [780, 253] width 45 height 18
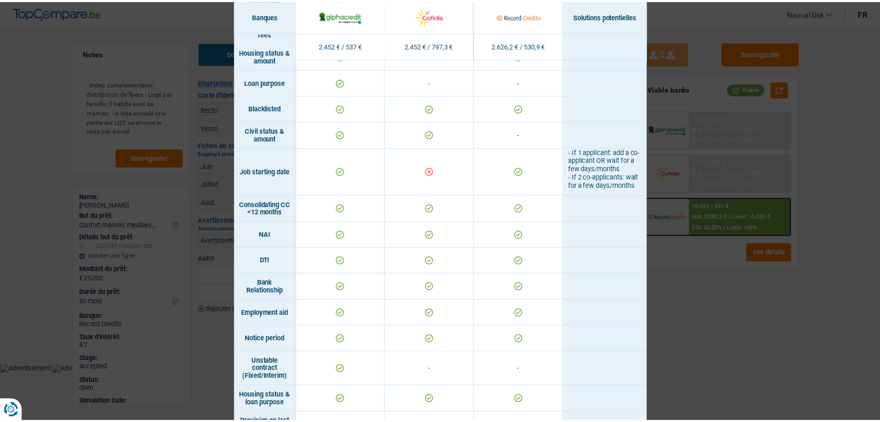
scroll to position [347, 0]
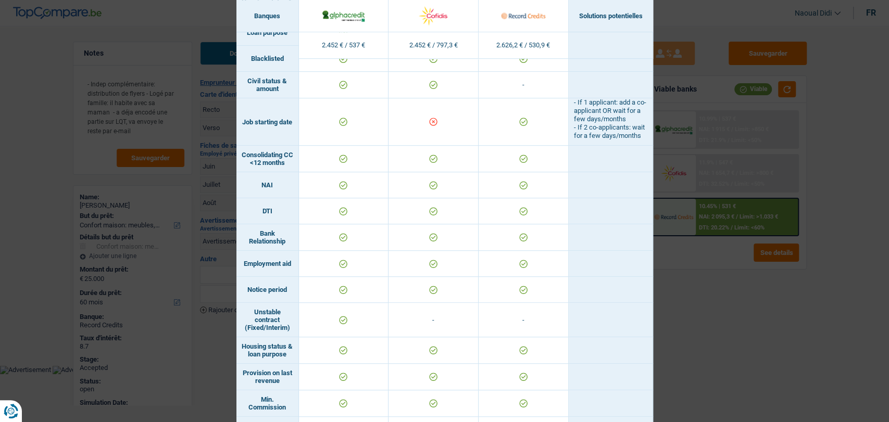
click at [775, 310] on div "Banks conditions × Banques Solutions potentielles Revenus / Charges 2.452 € / 5…" at bounding box center [444, 211] width 889 height 422
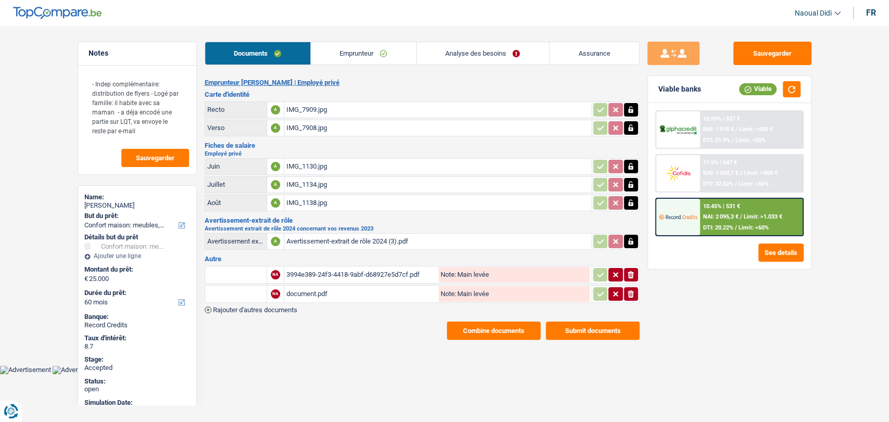
click at [350, 56] on link "Emprunteur" at bounding box center [363, 53] width 105 height 22
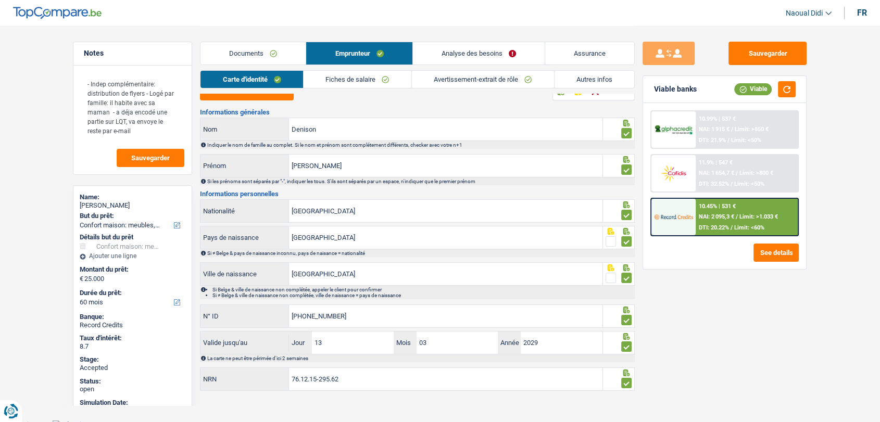
scroll to position [17, 0]
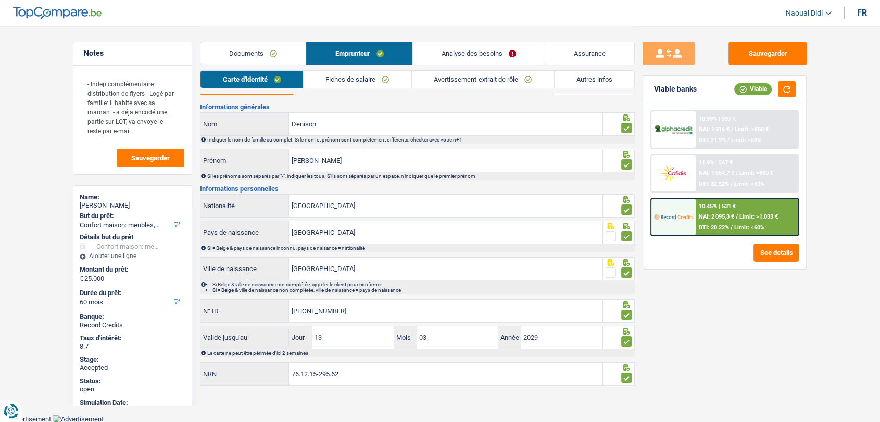
click at [368, 68] on div "Documents Emprunteur Analyse des besoins Assurance" at bounding box center [417, 48] width 435 height 44
click at [373, 80] on link "Fiches de salaire" at bounding box center [357, 79] width 108 height 17
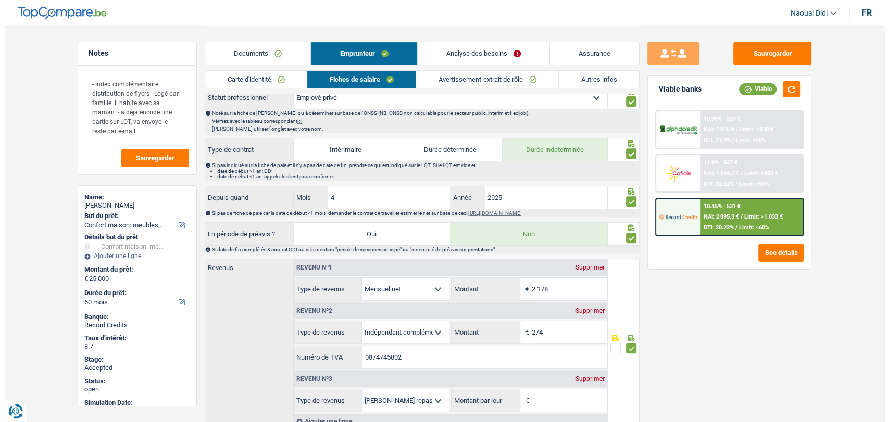
scroll to position [364, 0]
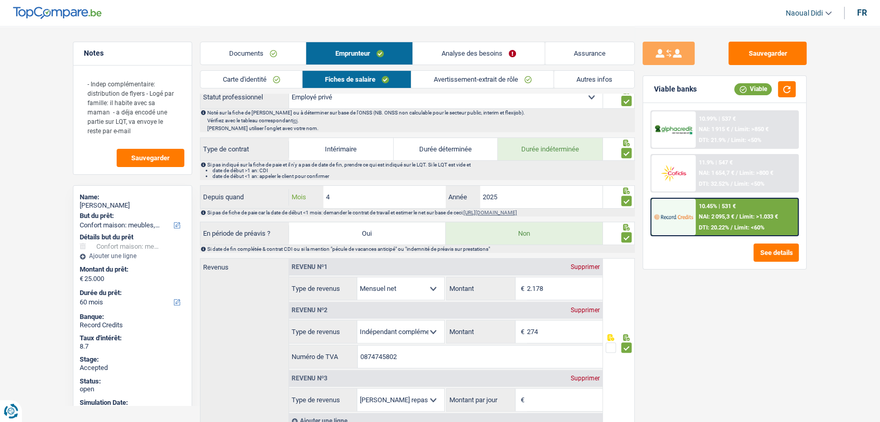
drag, startPoint x: 335, startPoint y: 199, endPoint x: 315, endPoint y: 194, distance: 20.8
click at [315, 194] on div "4 Mois" at bounding box center [367, 197] width 157 height 22
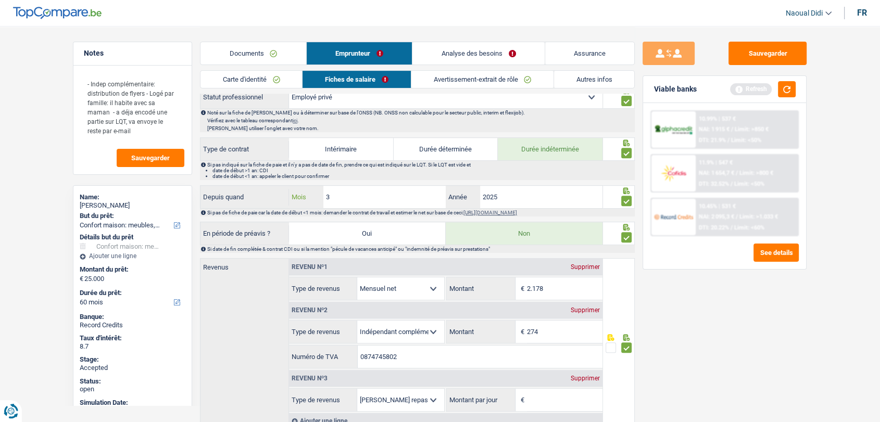
type input "3"
click at [830, 322] on main "Notes - Indep complémentaire: distribution de flyers - Logé par famille: il hab…" at bounding box center [440, 261] width 880 height 1250
click at [787, 92] on button "button" at bounding box center [787, 89] width 18 height 16
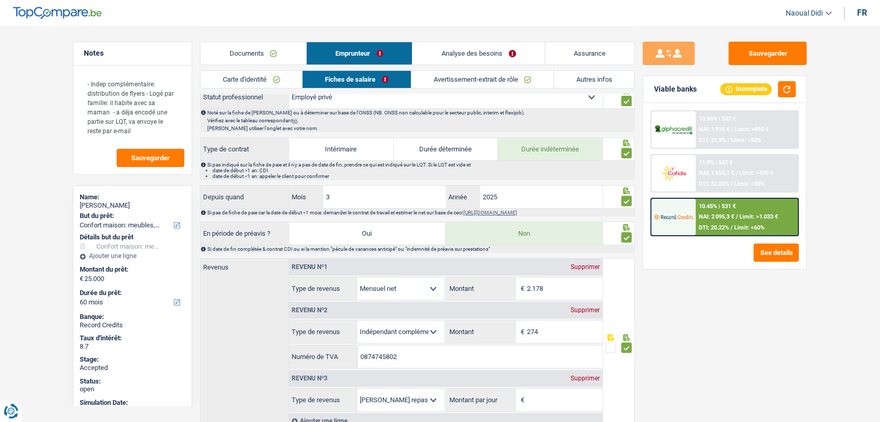
click at [716, 175] on span "NAI: 1 654,7 €" at bounding box center [716, 173] width 35 height 7
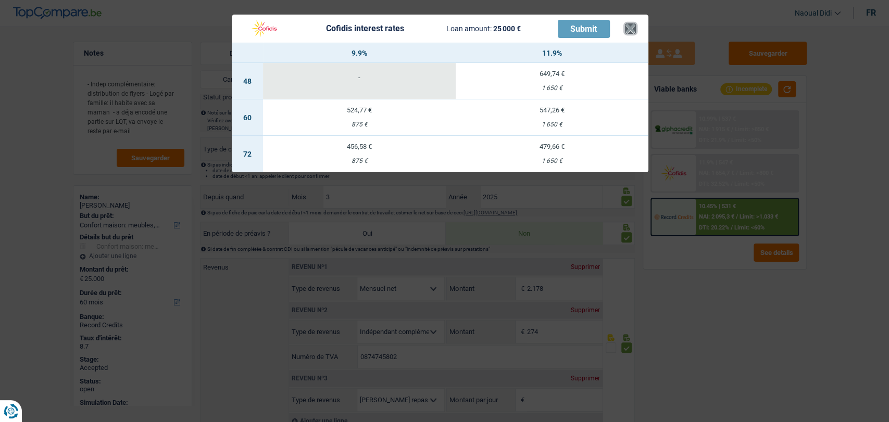
click at [631, 28] on button "×" at bounding box center [630, 28] width 11 height 10
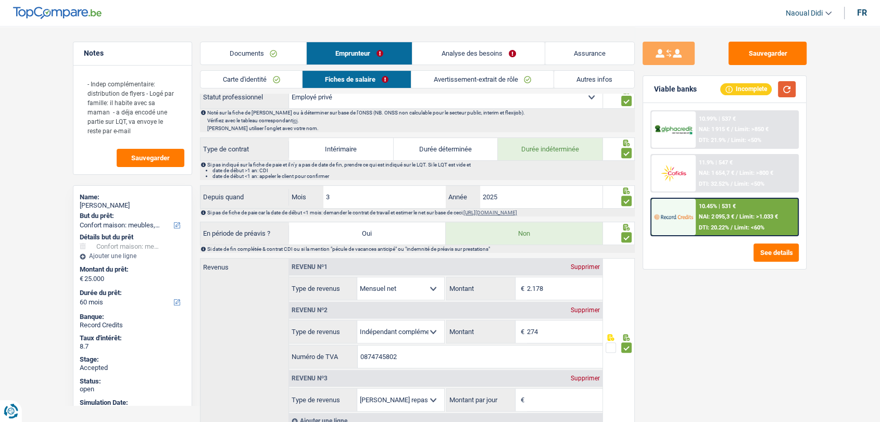
click at [788, 92] on button "button" at bounding box center [787, 89] width 18 height 16
click at [775, 257] on button "See details" at bounding box center [775, 253] width 45 height 18
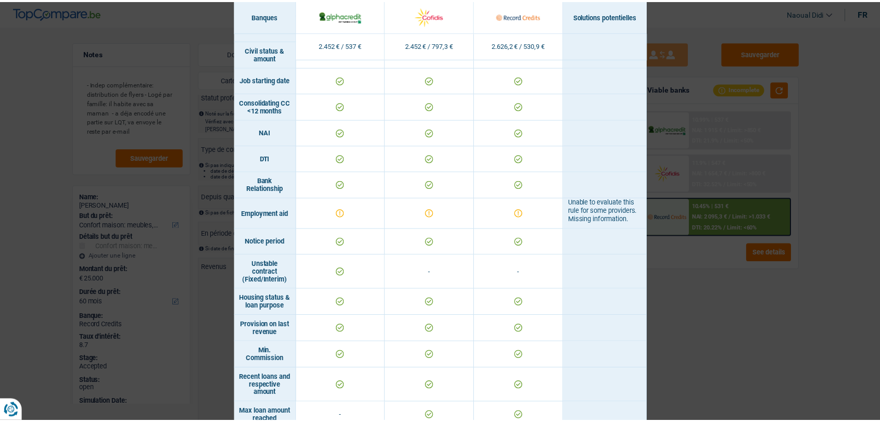
scroll to position [404, 0]
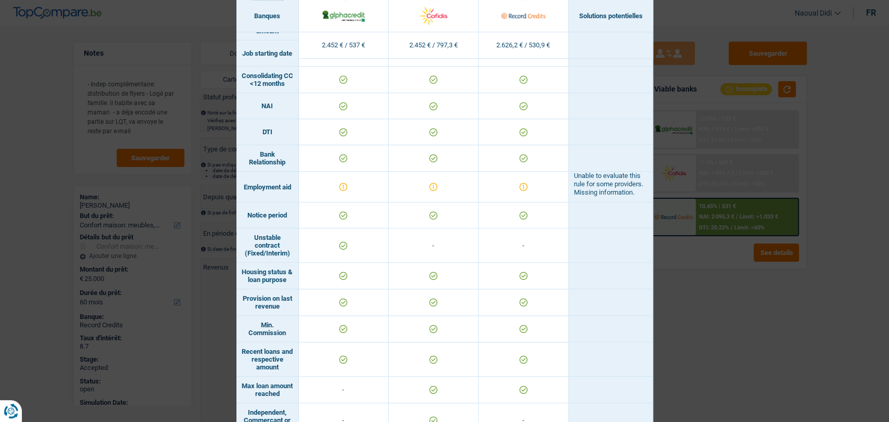
drag, startPoint x: 286, startPoint y: 201, endPoint x: 230, endPoint y: 204, distance: 56.8
click at [230, 204] on div "Banks conditions × Banques Solutions potentielles Revenus / Charges 2.452 € / 5…" at bounding box center [444, 211] width 889 height 422
click at [252, 202] on td "Employment aid" at bounding box center [267, 187] width 62 height 31
drag, startPoint x: 237, startPoint y: 203, endPoint x: 287, endPoint y: 202, distance: 50.0
click at [287, 202] on td "Employment aid" at bounding box center [267, 187] width 62 height 31
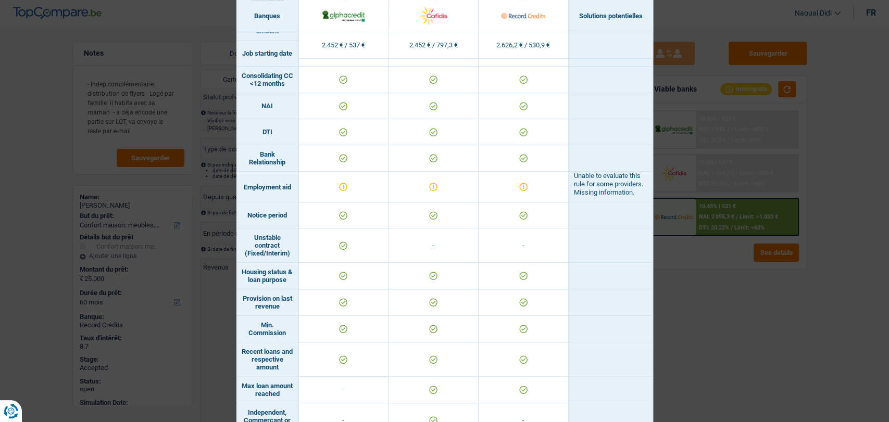
copy td "Employment aid"
click at [22, 33] on div "Banks conditions × Banques Solutions potentielles Revenus / Charges 2.452 € / 5…" at bounding box center [444, 211] width 889 height 422
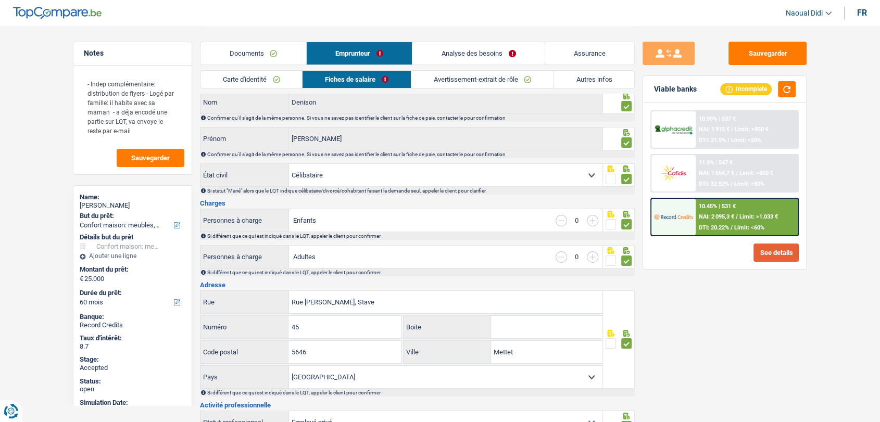
scroll to position [58, 0]
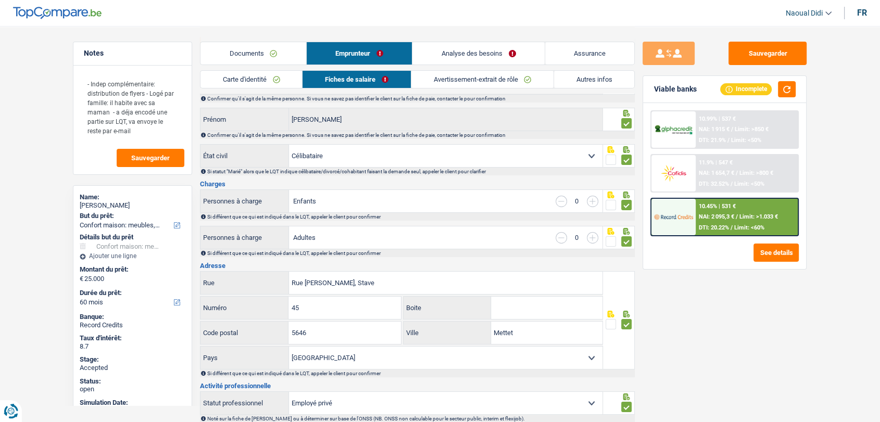
click at [455, 82] on link "Avertissement-extrait de rôle" at bounding box center [482, 79] width 142 height 17
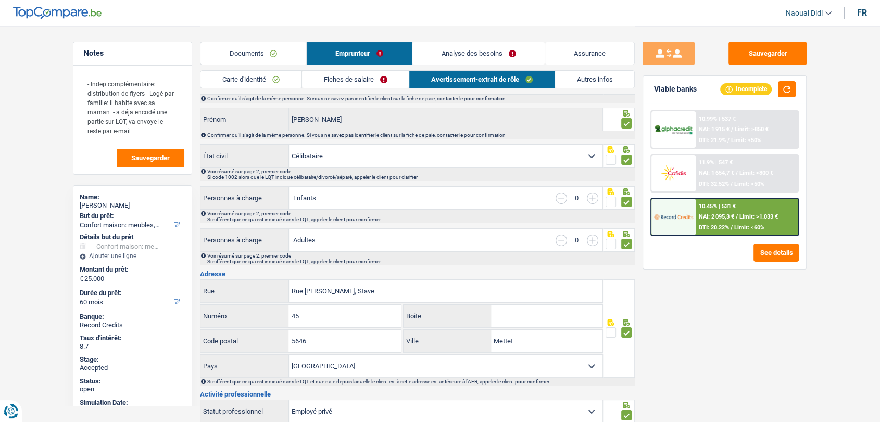
click at [349, 87] on link "Fiches de salaire" at bounding box center [355, 79] width 107 height 17
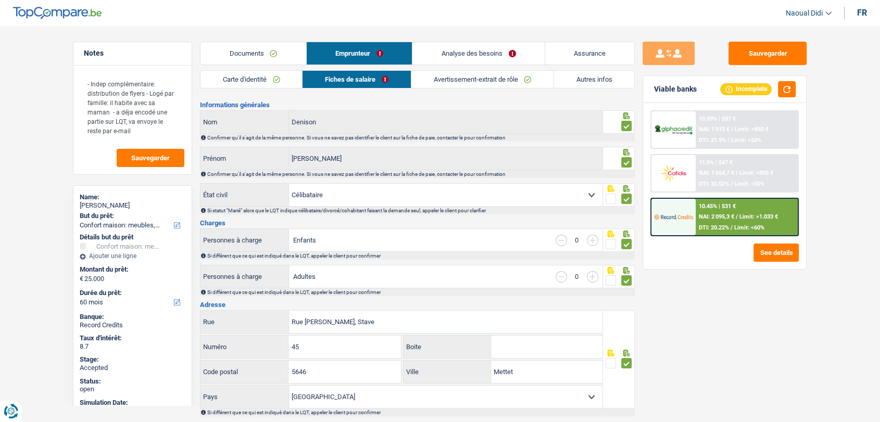
scroll to position [0, 0]
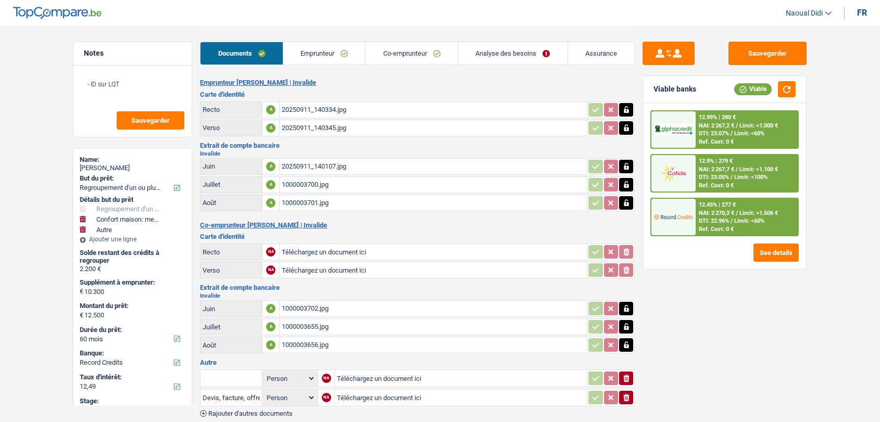
select select "refinancing"
select select "household"
select select "other"
select select "60"
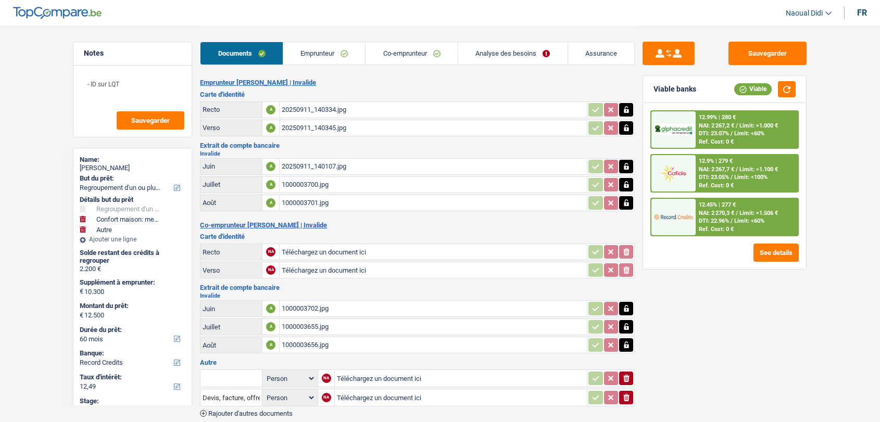
select select "record credits"
select select "60"
select select "42"
select select "refinancing"
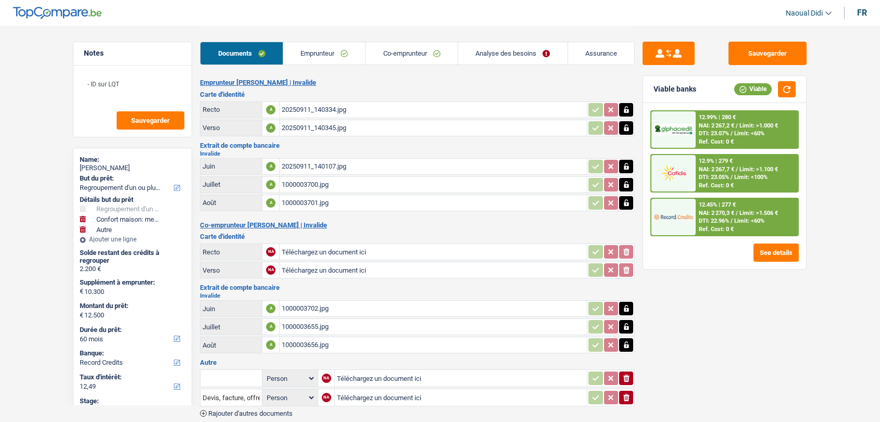
select select "household"
select select "false"
select select "other"
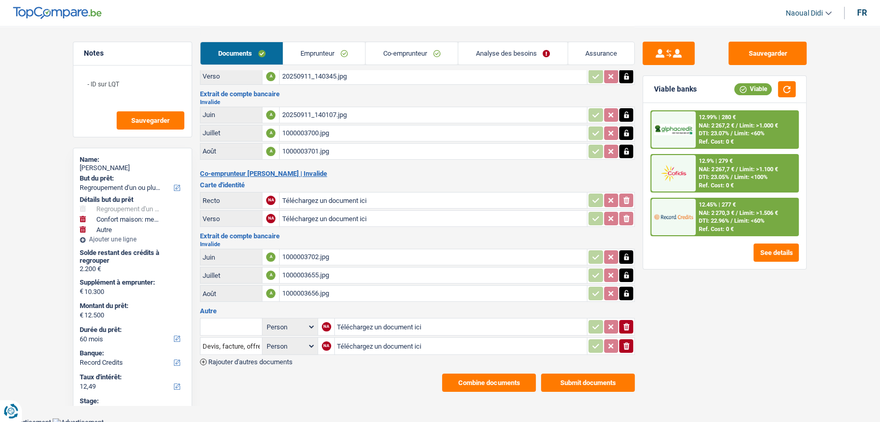
click at [718, 171] on span "NAI: 2 267,7 €" at bounding box center [716, 169] width 35 height 7
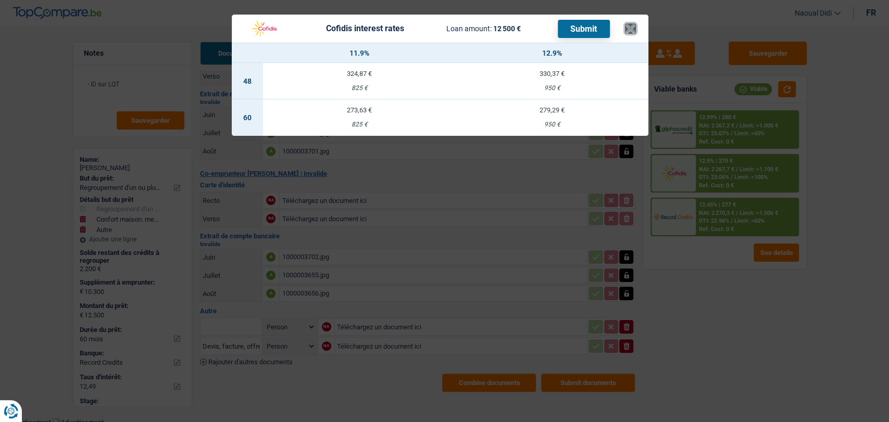
click at [626, 29] on button "×" at bounding box center [630, 28] width 11 height 10
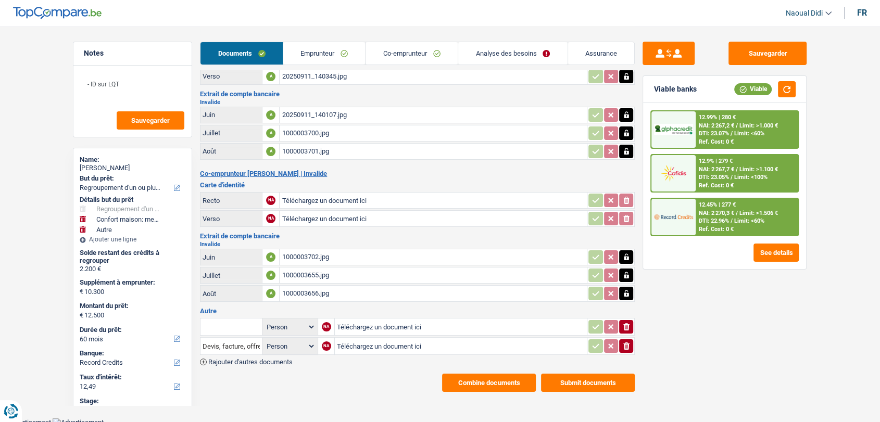
click at [504, 50] on link "Analyse des besoins" at bounding box center [512, 53] width 109 height 22
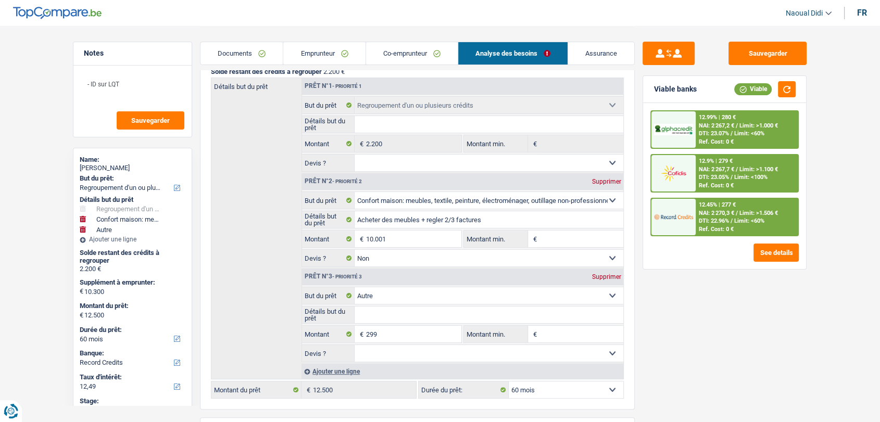
scroll to position [225, 0]
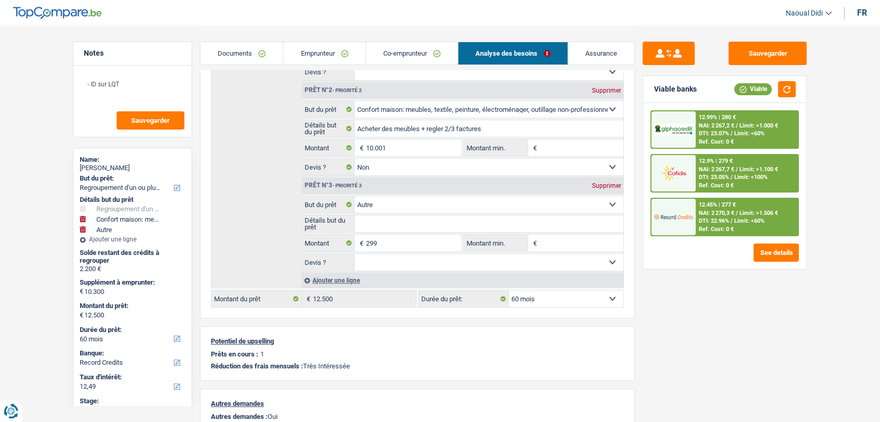
click at [577, 292] on select "12 mois 18 mois 24 mois 30 mois 36 mois 42 mois 48 mois 60 mois Sélectionner un…" at bounding box center [566, 298] width 115 height 17
select select "42"
click at [509, 290] on select "12 mois 18 mois 24 mois 30 mois 36 mois 42 mois 48 mois 60 mois Sélectionner un…" at bounding box center [566, 298] width 115 height 17
select select "42"
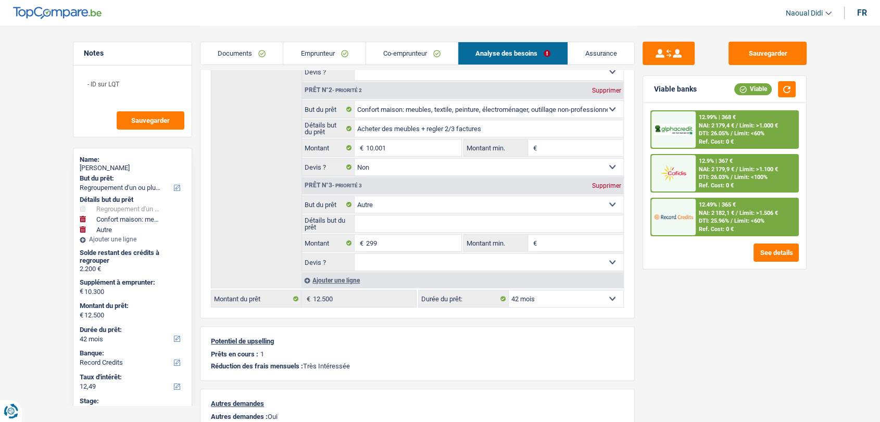
click at [710, 176] on span "DTI: 26.03%" at bounding box center [714, 177] width 30 height 7
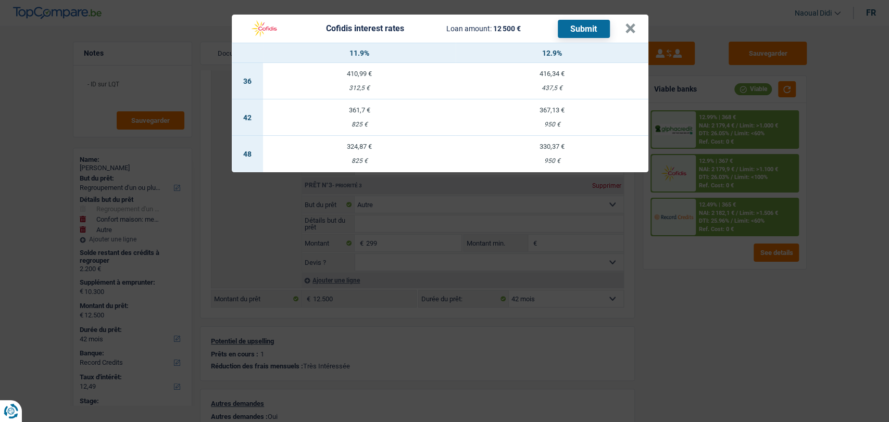
click at [552, 112] on div "367,13 €" at bounding box center [551, 110] width 193 height 7
select select "cofidis"
type input "12,90"
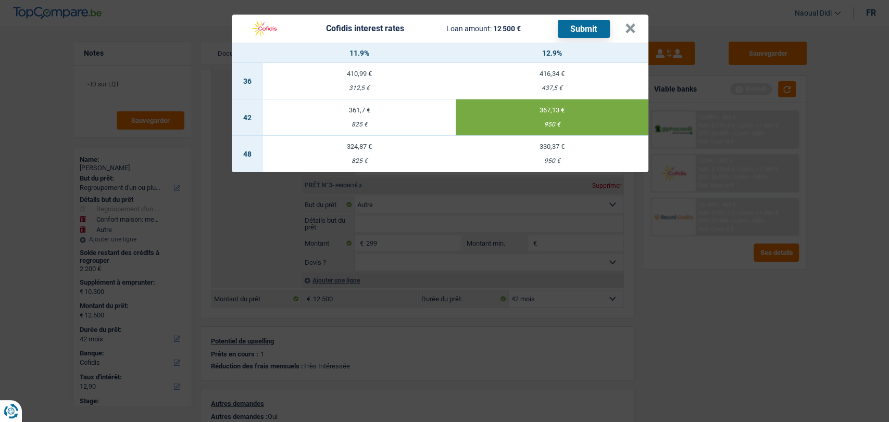
click at [576, 35] on button "Submit" at bounding box center [584, 29] width 52 height 18
click at [669, 15] on div "Cofidis interest rates Loan amount: 12 500 € Submit × 11.9% 12.9% 36 410,99 € 3…" at bounding box center [444, 211] width 889 height 422
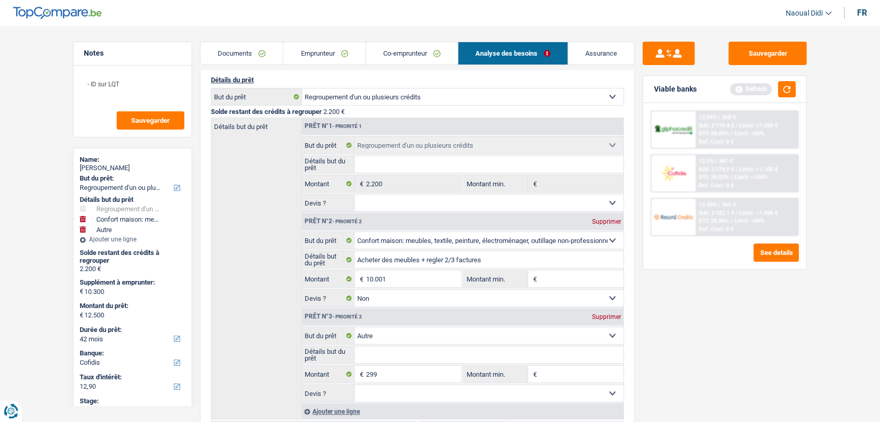
scroll to position [173, 0]
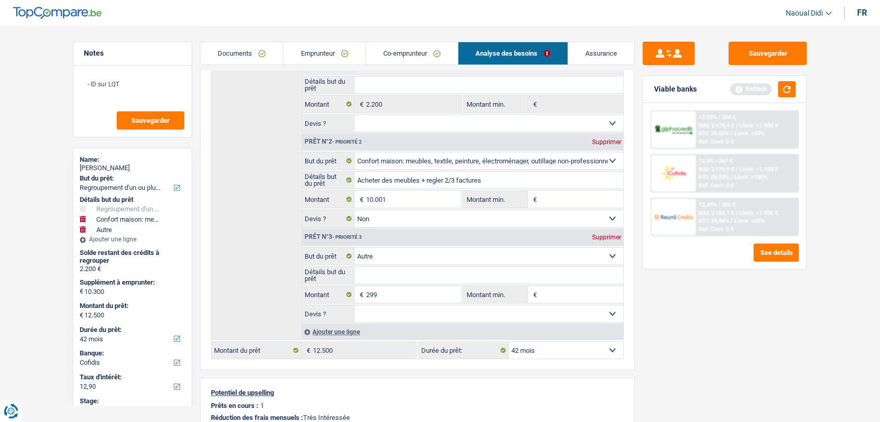
click at [603, 236] on div "Supprimer" at bounding box center [606, 237] width 34 height 6
type input "10.001"
type input "12.201"
select select "60"
type input "12.201"
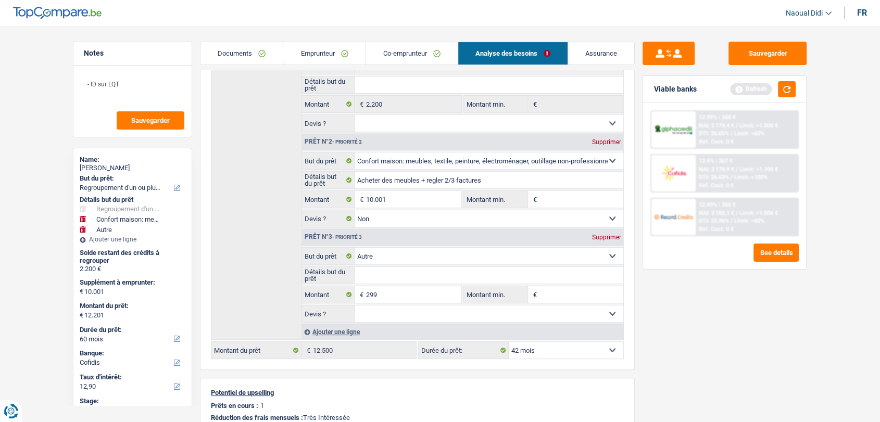
select select "60"
type input "12.201"
select select "60"
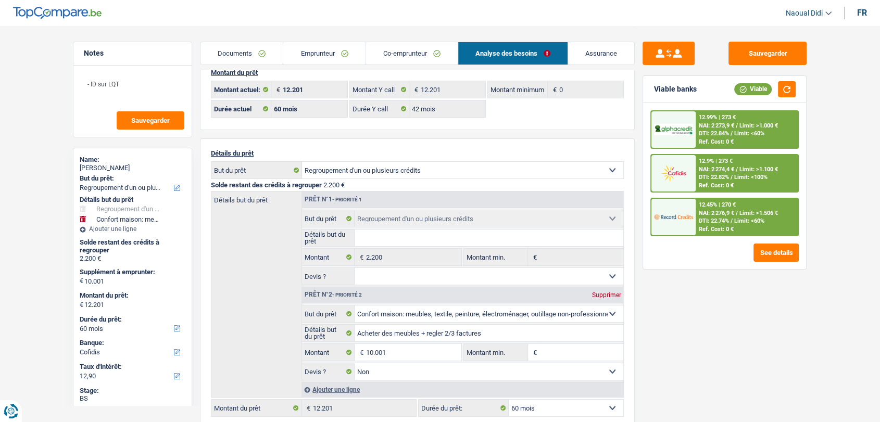
scroll to position [0, 0]
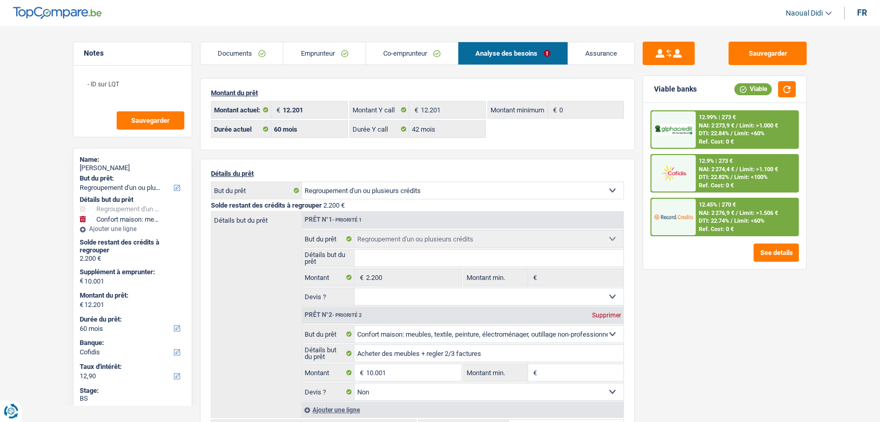
click at [296, 56] on link "Emprunteur" at bounding box center [324, 53] width 82 height 22
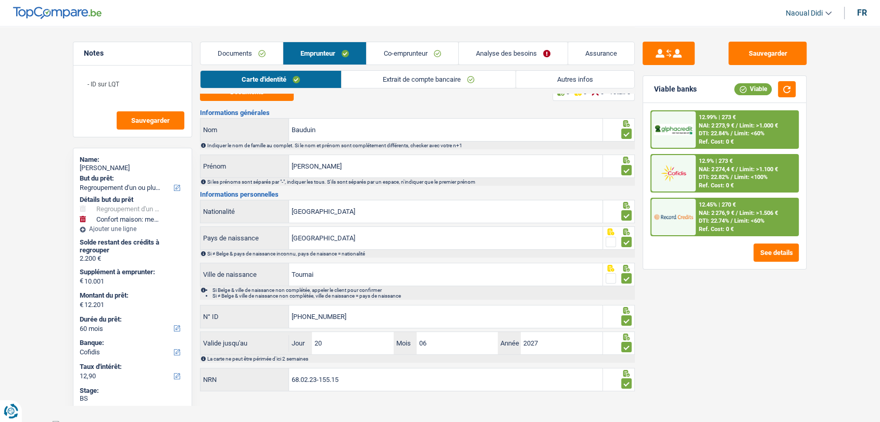
scroll to position [17, 0]
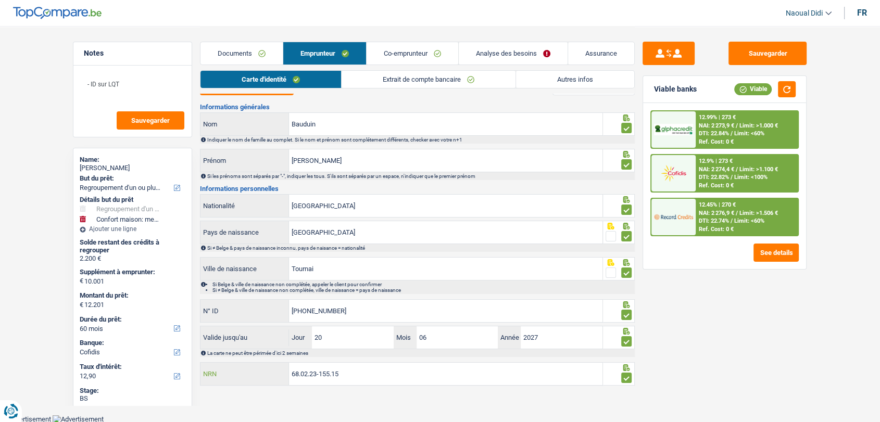
drag, startPoint x: 350, startPoint y: 372, endPoint x: 278, endPoint y: 366, distance: 71.5
click at [278, 366] on div "68.02.23-155.15 NRN" at bounding box center [401, 374] width 402 height 22
drag, startPoint x: 319, startPoint y: 368, endPoint x: 312, endPoint y: 373, distance: 9.0
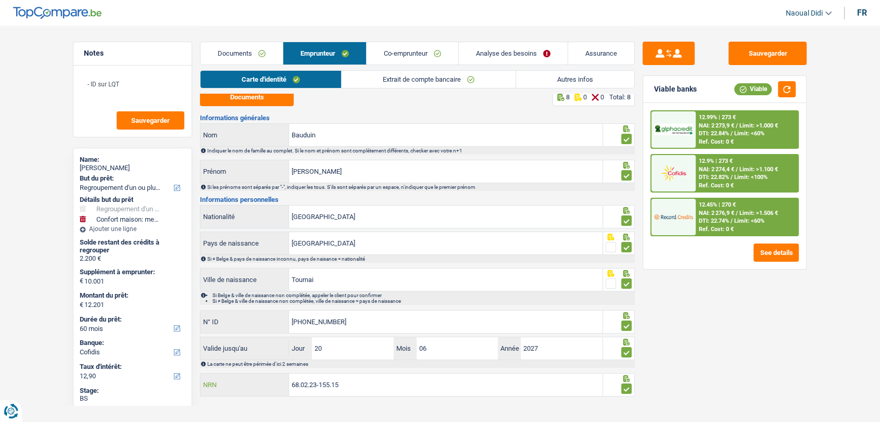
scroll to position [0, 0]
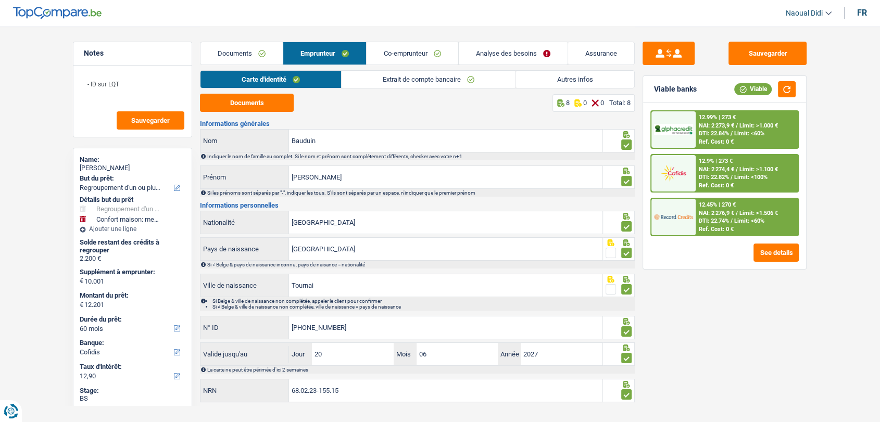
click at [221, 54] on link "Documents" at bounding box center [241, 53] width 82 height 22
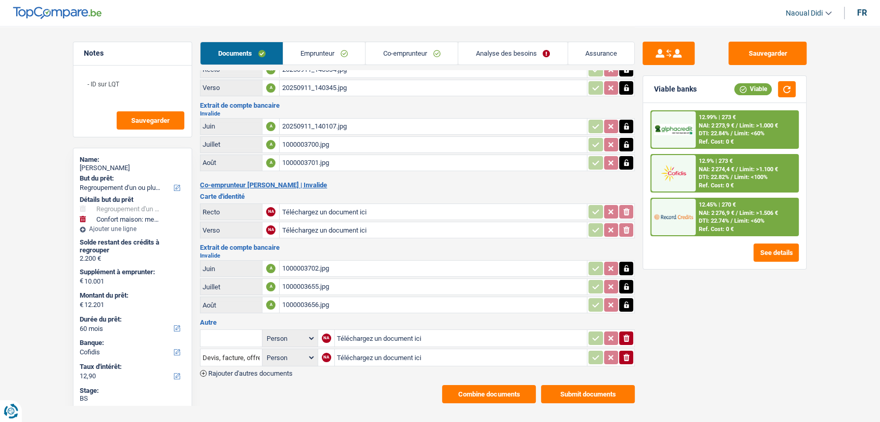
scroll to position [52, 0]
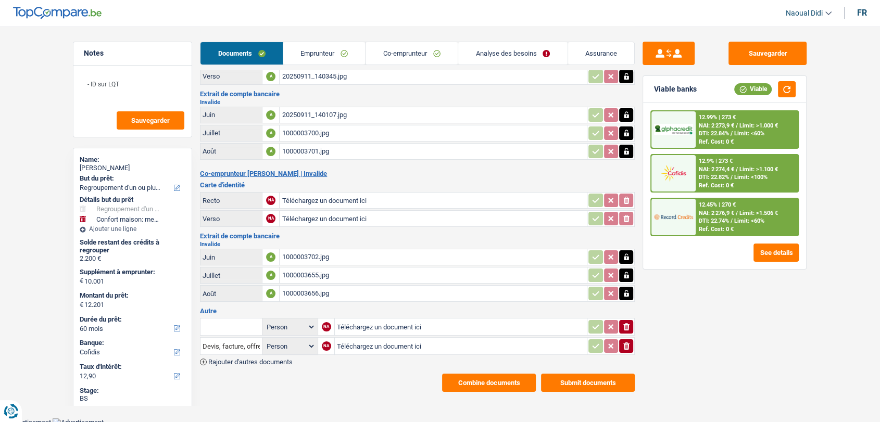
click at [463, 381] on button "Combine documents" at bounding box center [489, 383] width 94 height 18
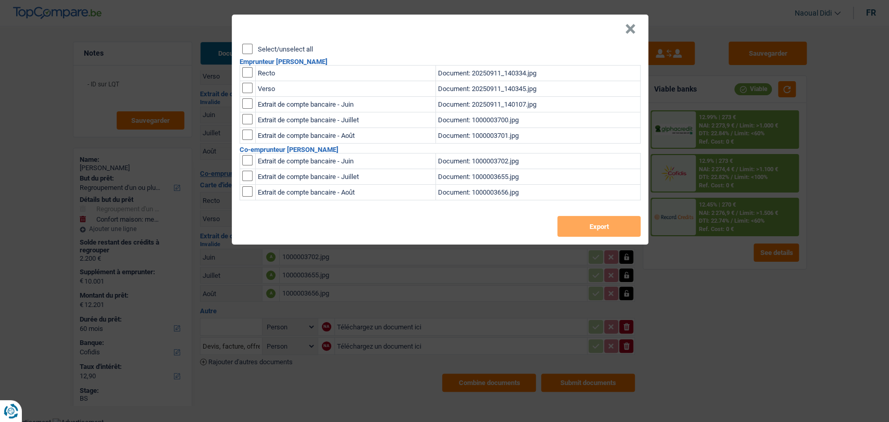
click at [246, 50] on input "Select/unselect all" at bounding box center [247, 49] width 10 height 10
checkbox input "true"
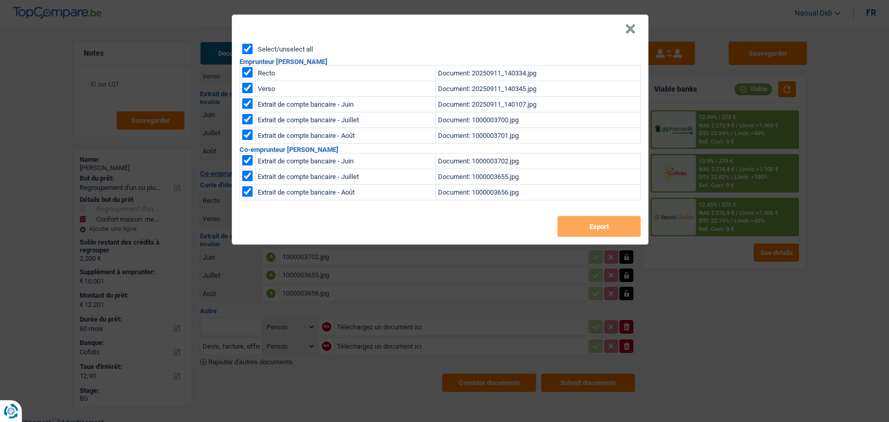
checkbox input "true"
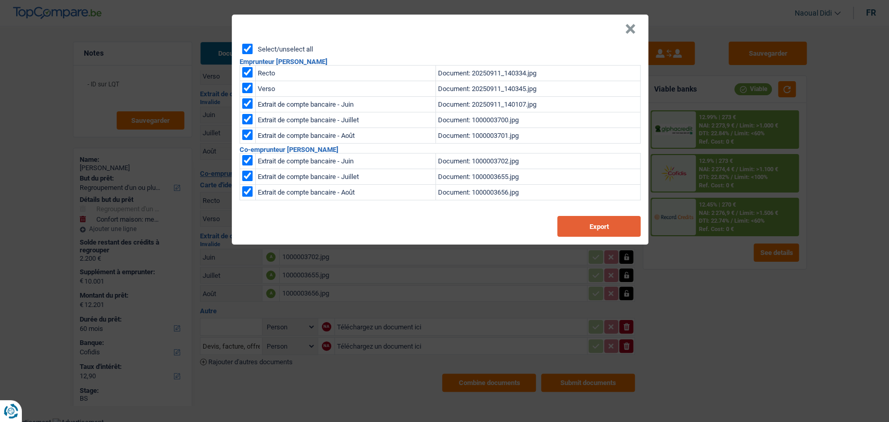
click at [584, 228] on button "Export" at bounding box center [598, 226] width 83 height 21
click at [629, 34] on button "×" at bounding box center [630, 29] width 11 height 10
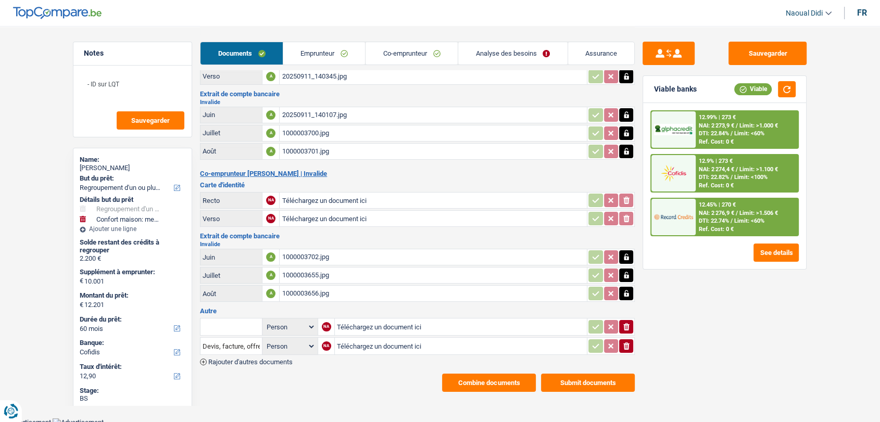
click at [496, 54] on link "Analyse des besoins" at bounding box center [512, 53] width 109 height 22
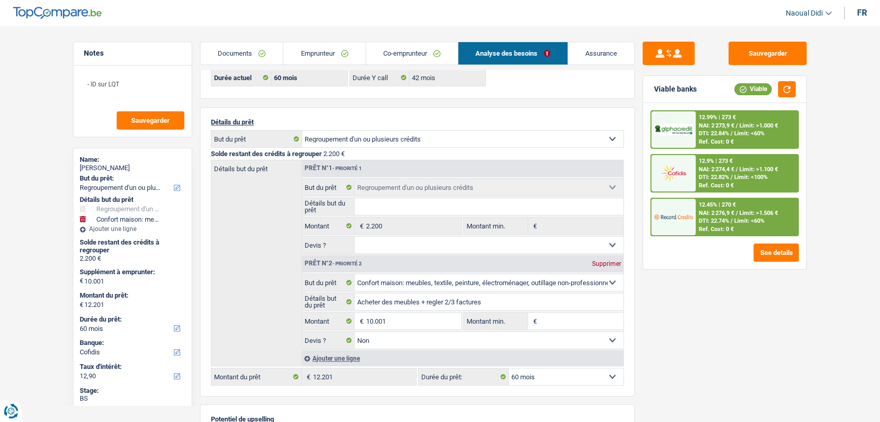
click at [262, 59] on link "Documents" at bounding box center [241, 53] width 82 height 22
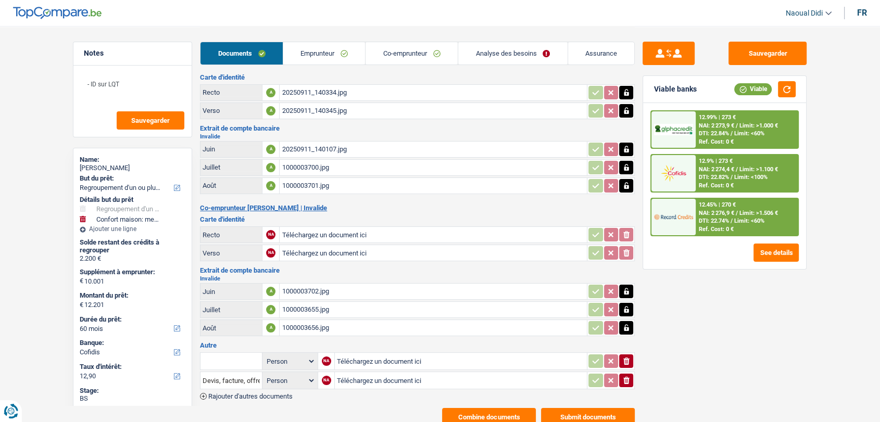
scroll to position [0, 0]
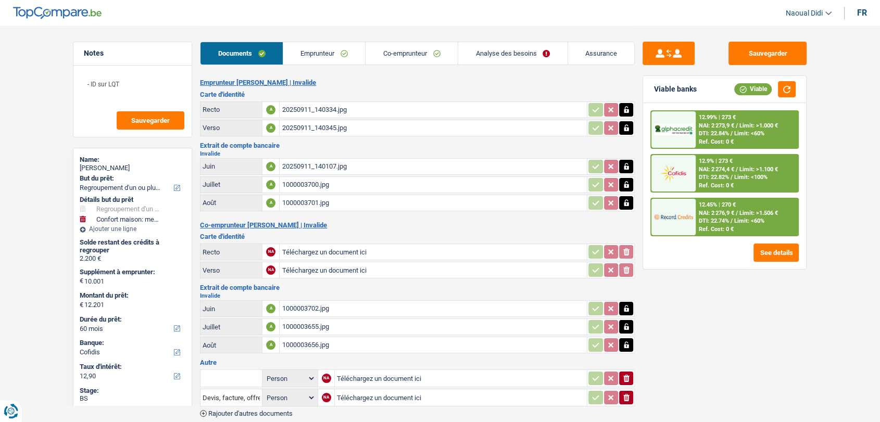
click at [320, 107] on div "20250911_140334.jpg" at bounding box center [433, 110] width 303 height 16
click at [326, 55] on link "Emprunteur" at bounding box center [324, 53] width 82 height 22
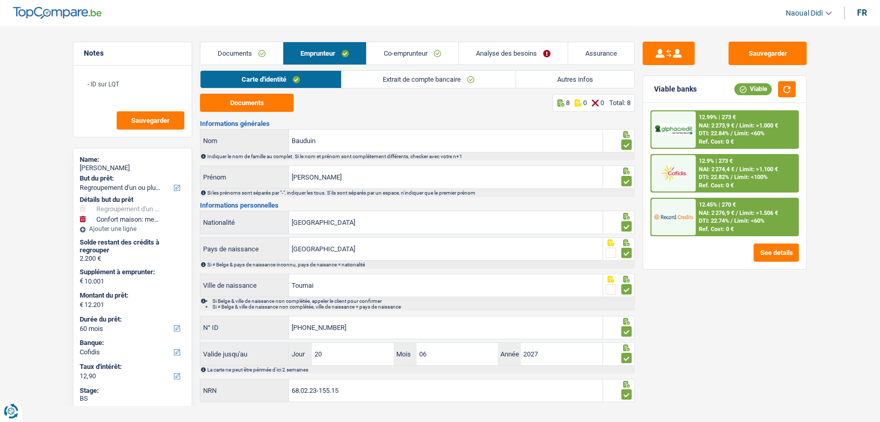
click at [564, 83] on link "Autres infos" at bounding box center [575, 79] width 118 height 17
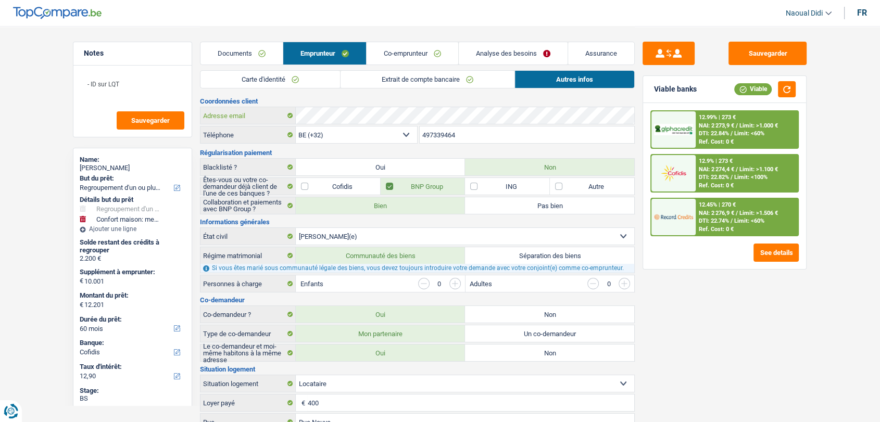
click at [272, 111] on div "Adresse email" at bounding box center [417, 115] width 434 height 17
click at [751, 60] on button "Sauvegarder" at bounding box center [767, 53] width 78 height 23
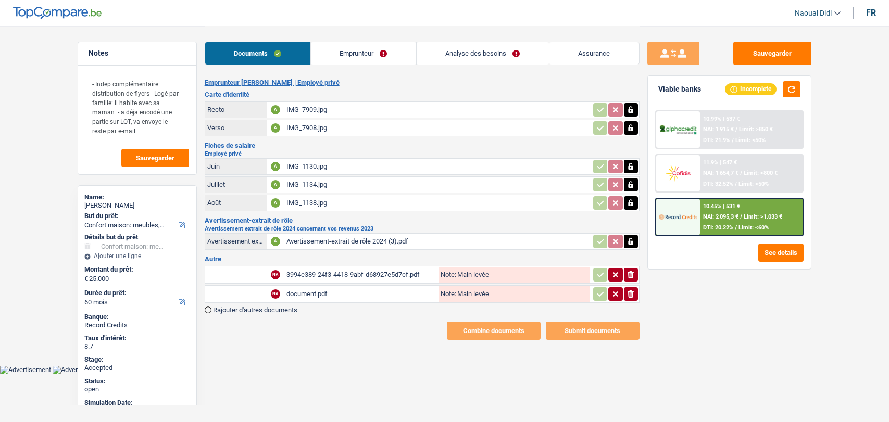
select select "household"
select select "60"
click at [382, 52] on link "Emprunteur" at bounding box center [363, 53] width 105 height 22
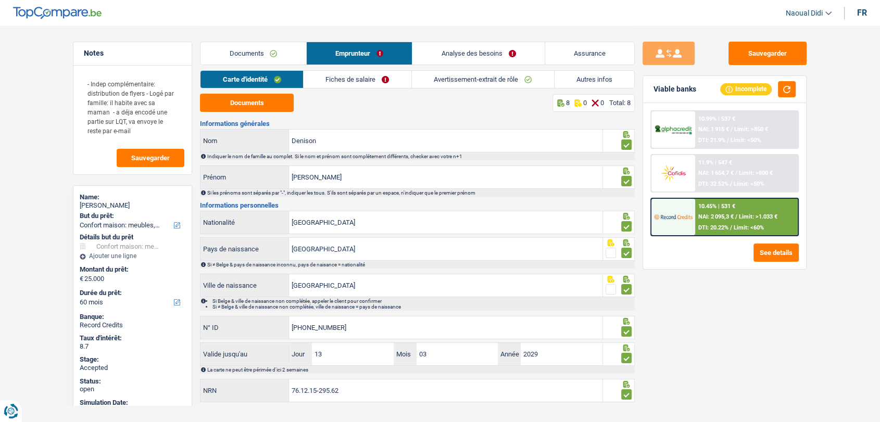
click at [482, 51] on link "Analyse des besoins" at bounding box center [478, 53] width 132 height 22
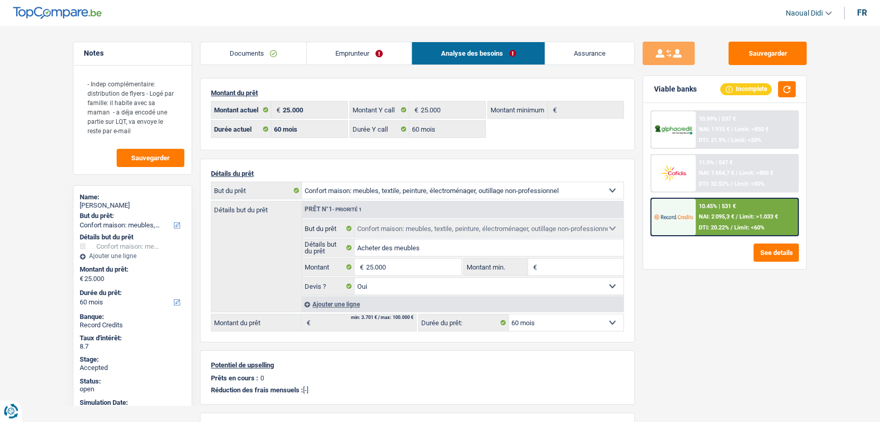
click at [350, 48] on link "Emprunteur" at bounding box center [359, 53] width 105 height 22
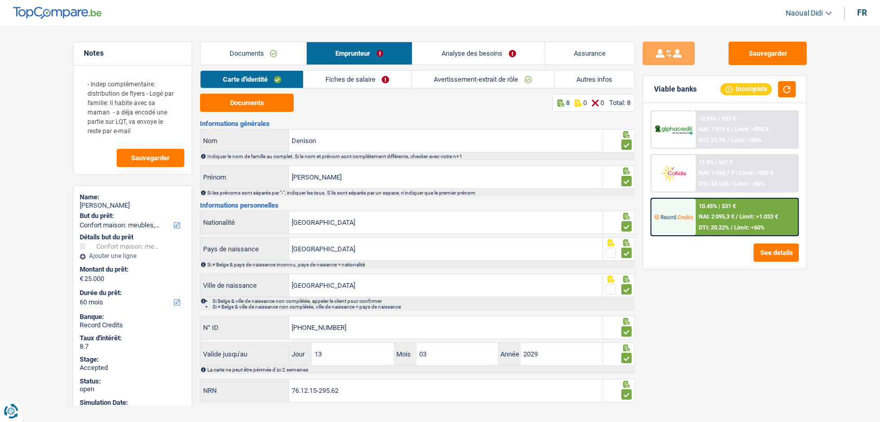
click at [363, 80] on link "Fiches de salaire" at bounding box center [357, 79] width 108 height 17
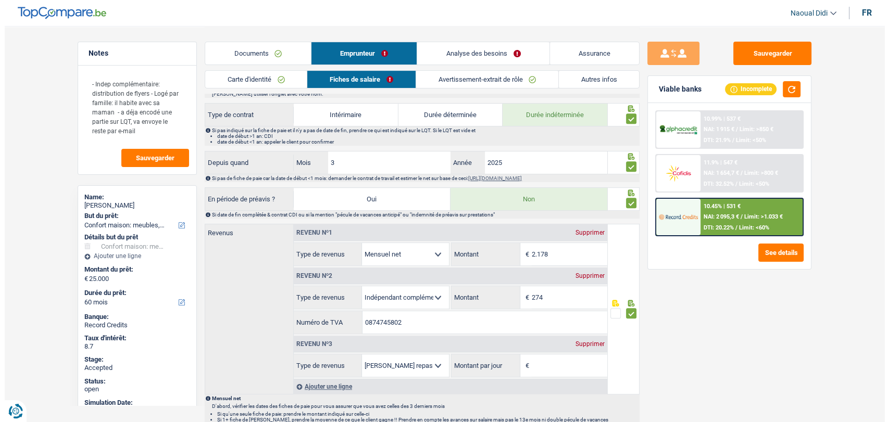
scroll to position [404, 0]
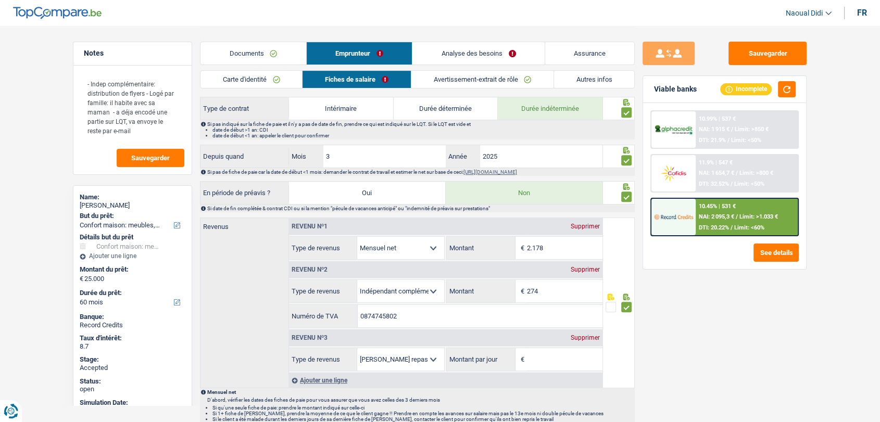
click at [717, 170] on span "NAI: 1 654,7 €" at bounding box center [716, 173] width 35 height 7
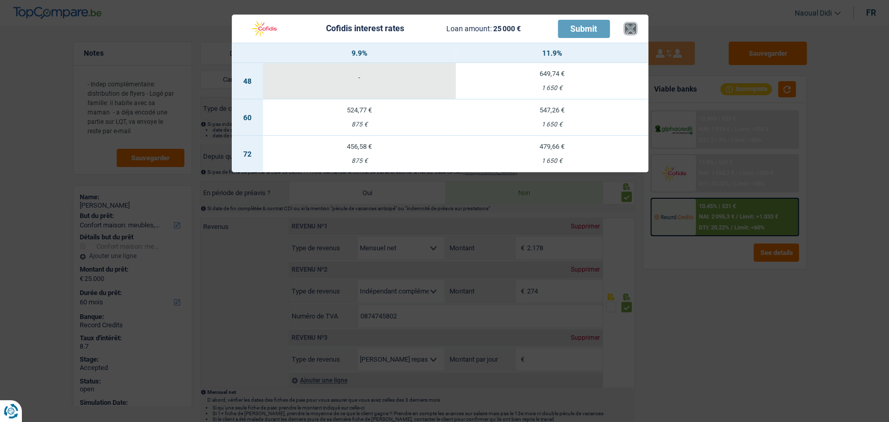
click at [626, 30] on button "×" at bounding box center [630, 28] width 11 height 10
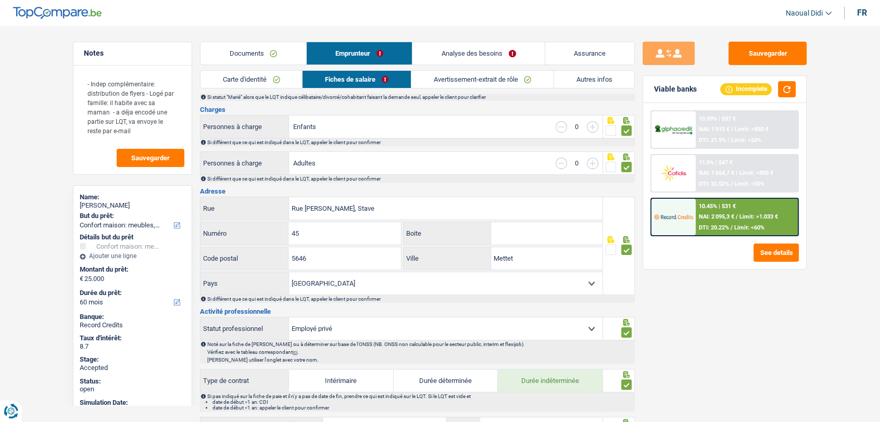
scroll to position [0, 0]
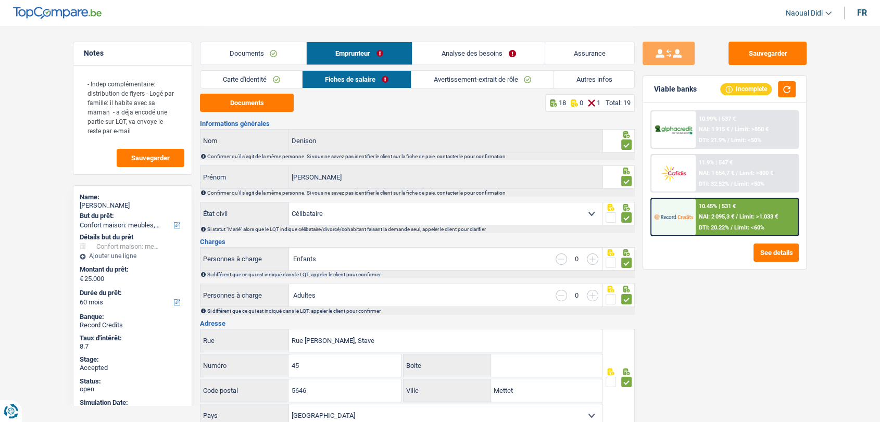
click at [454, 56] on link "Analyse des besoins" at bounding box center [478, 53] width 132 height 22
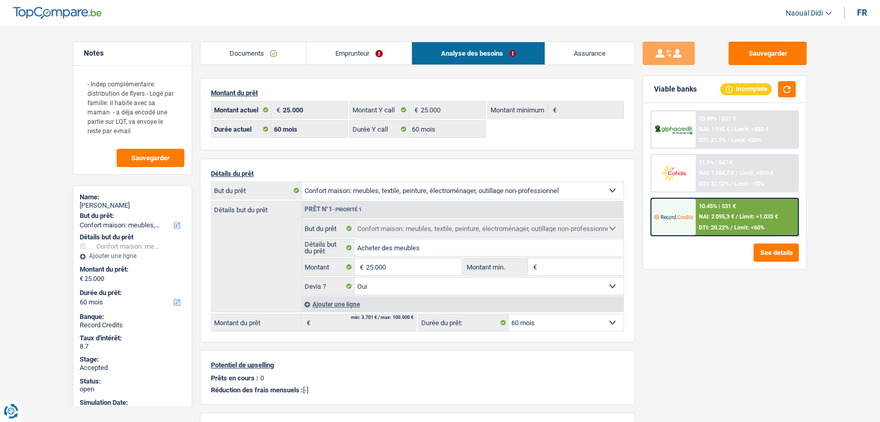
click at [710, 173] on span "NAI: 1 654,7 €" at bounding box center [716, 173] width 35 height 7
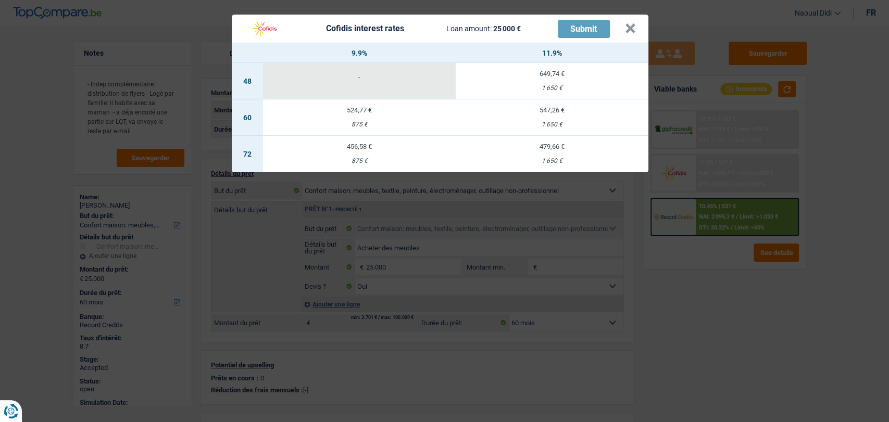
click at [350, 115] on td "524,77 € 875 €" at bounding box center [359, 117] width 193 height 36
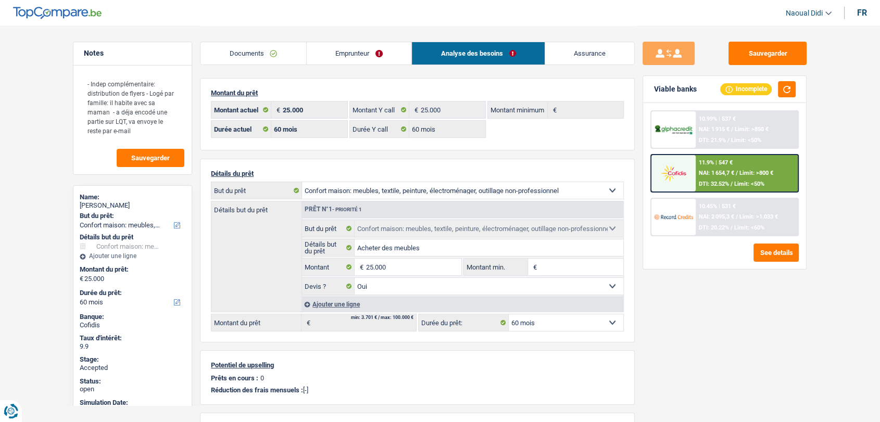
click at [726, 181] on span "DTI: 32.52%" at bounding box center [714, 184] width 30 height 7
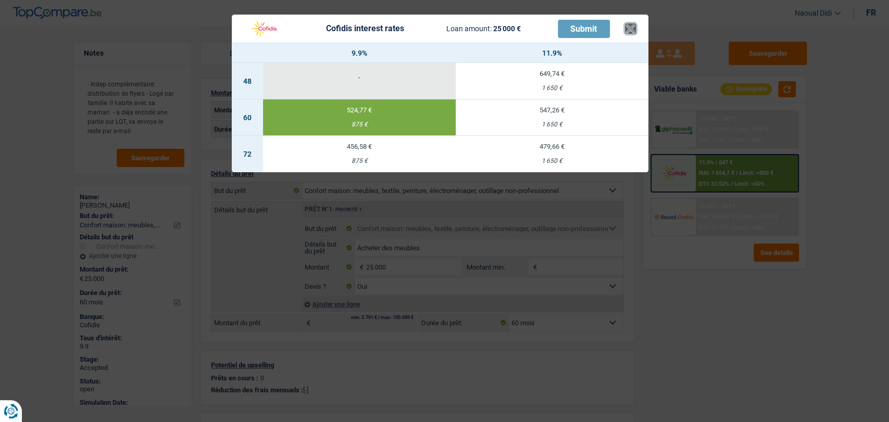
click at [630, 30] on button "×" at bounding box center [630, 28] width 11 height 10
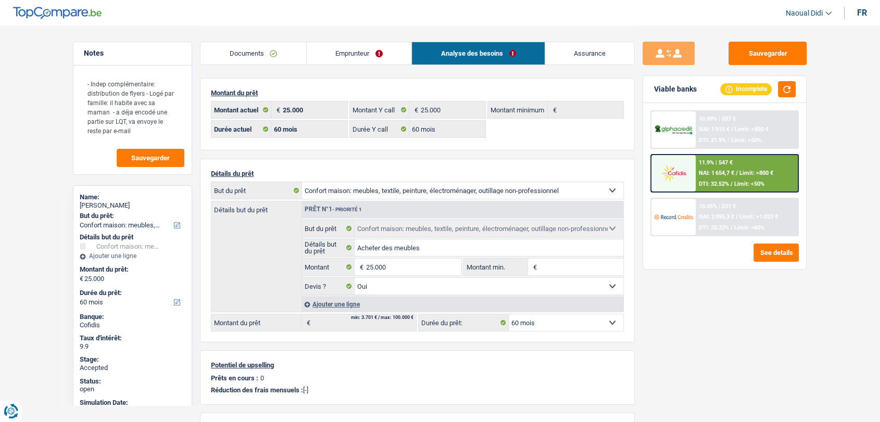
click at [348, 54] on link "Emprunteur" at bounding box center [359, 53] width 105 height 22
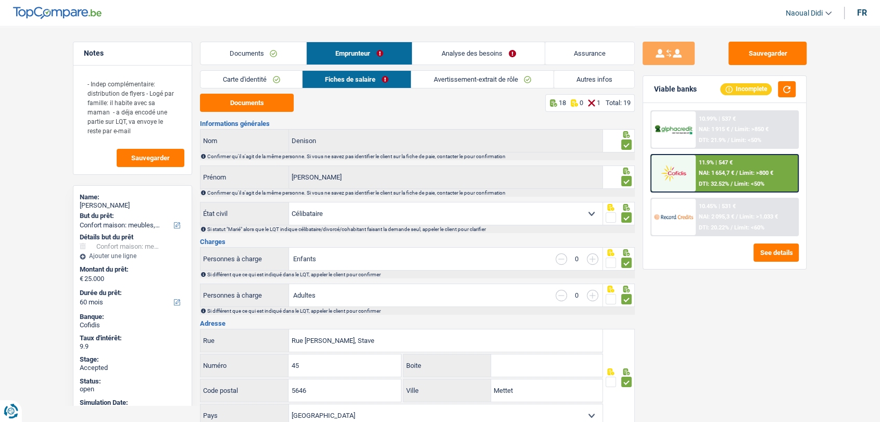
click at [491, 49] on link "Analyse des besoins" at bounding box center [478, 53] width 132 height 22
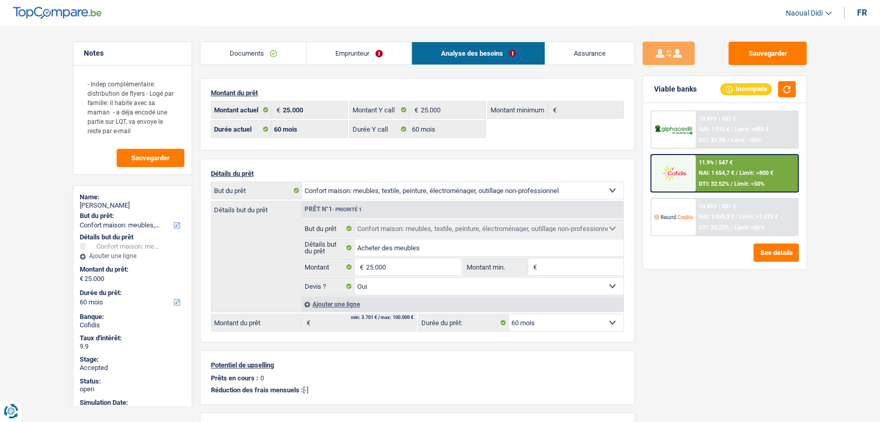
click at [332, 55] on link "Emprunteur" at bounding box center [359, 53] width 105 height 22
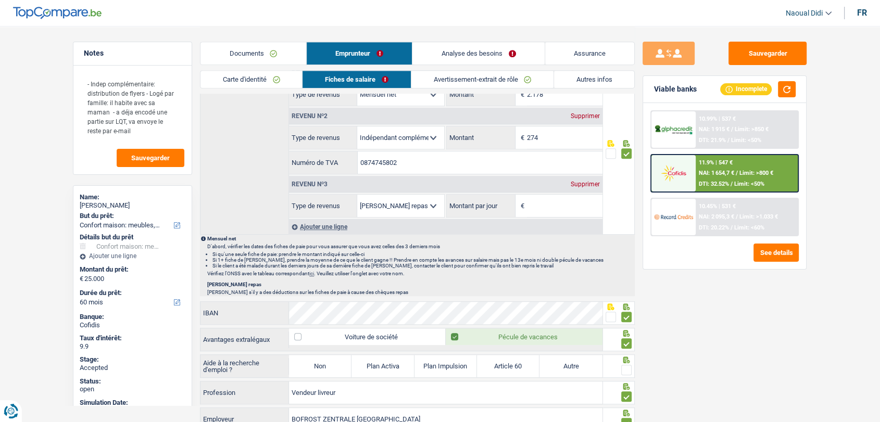
scroll to position [578, 0]
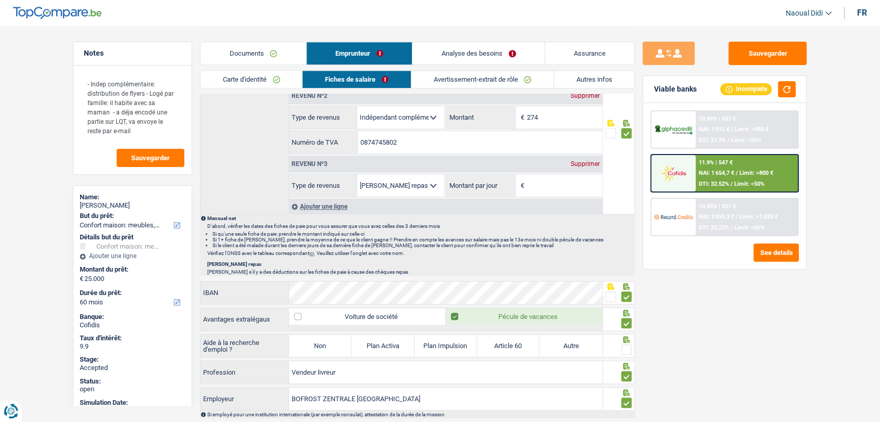
click at [627, 349] on span at bounding box center [626, 350] width 10 height 10
click at [0, 0] on input "radio" at bounding box center [0, 0] width 0 height 0
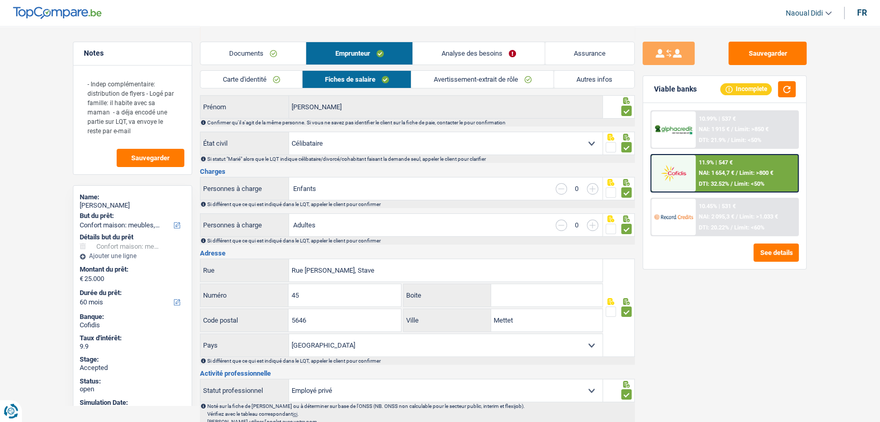
scroll to position [0, 0]
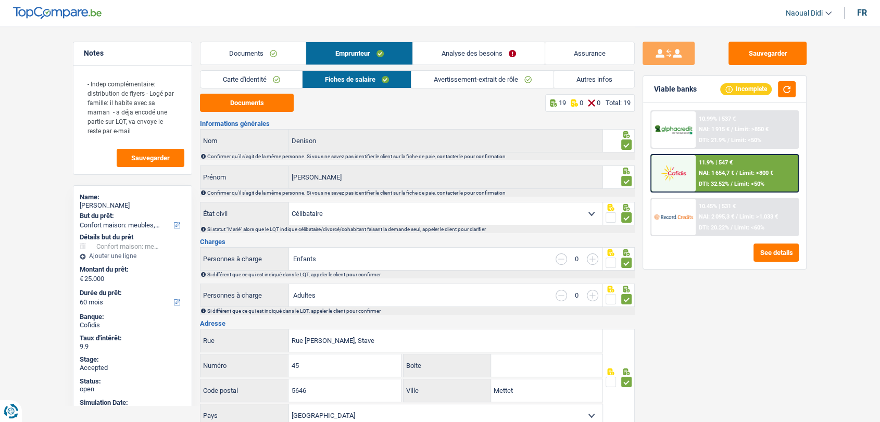
click at [723, 170] on span "NAI: 1 654,7 €" at bounding box center [716, 173] width 35 height 7
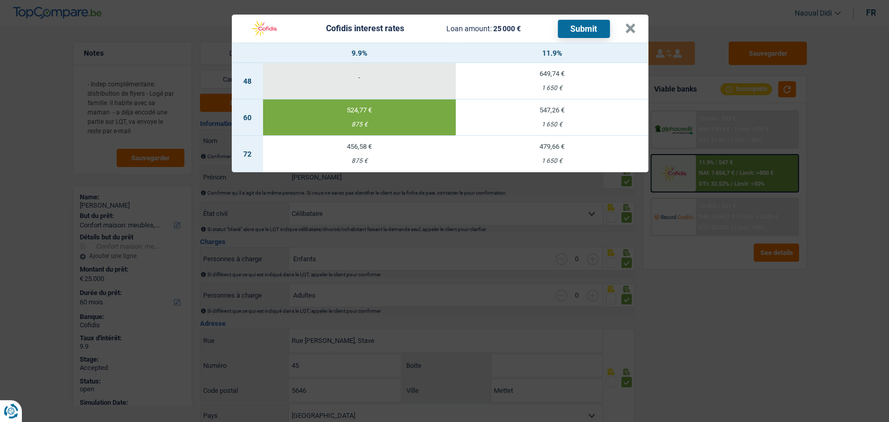
click at [568, 29] on button "Submit" at bounding box center [584, 29] width 52 height 18
click at [631, 26] on button "×" at bounding box center [630, 28] width 11 height 10
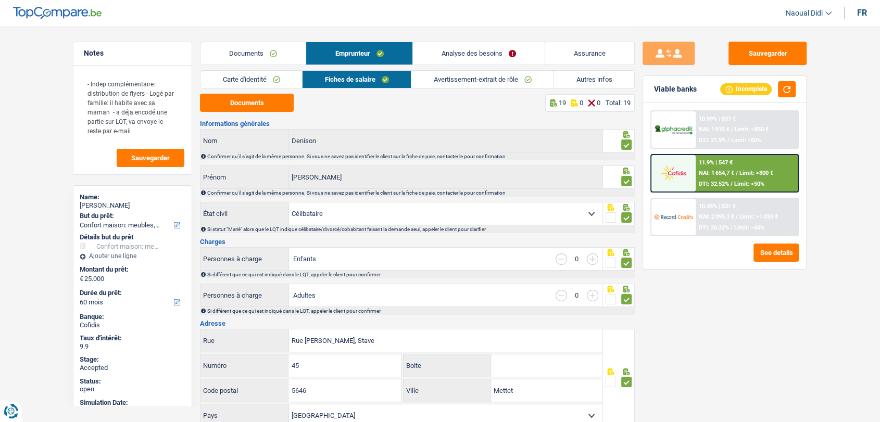
drag, startPoint x: 244, startPoint y: 56, endPoint x: 271, endPoint y: 72, distance: 31.5
click at [244, 56] on link "Documents" at bounding box center [252, 53] width 105 height 22
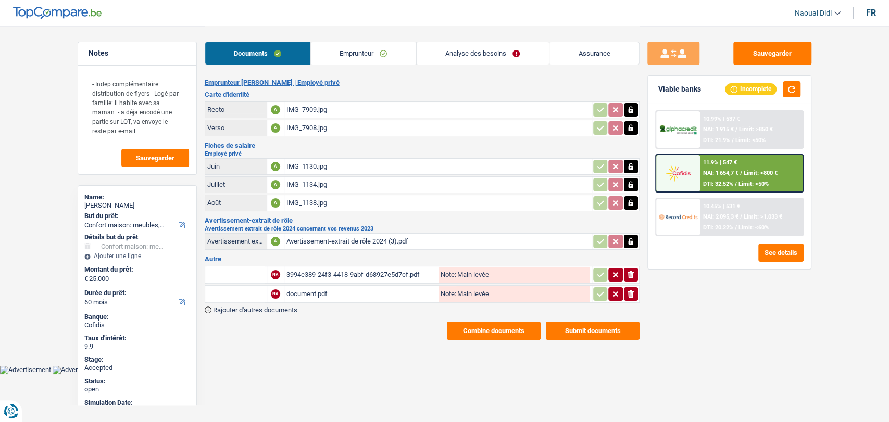
click at [592, 331] on button "Submit documents" at bounding box center [593, 331] width 94 height 18
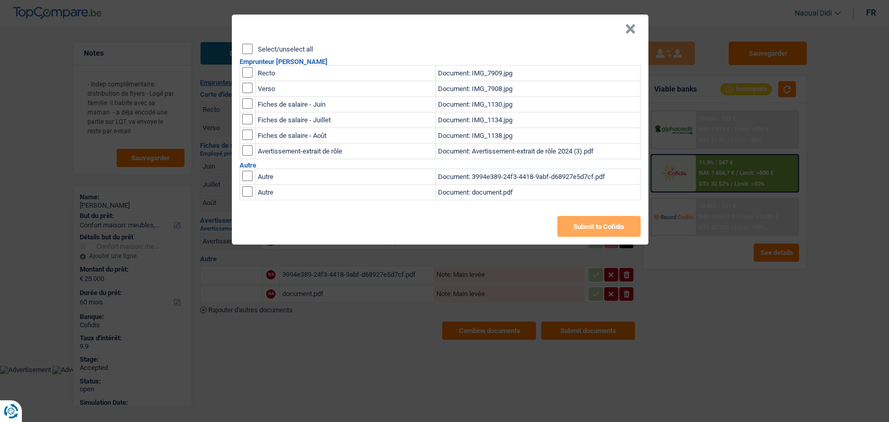
click at [245, 47] on input "Select/unselect all" at bounding box center [247, 49] width 10 height 10
checkbox input "true"
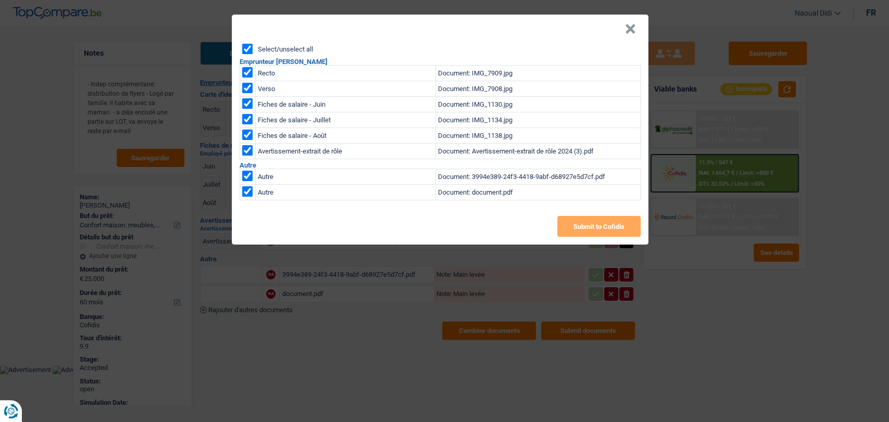
checkbox input "true"
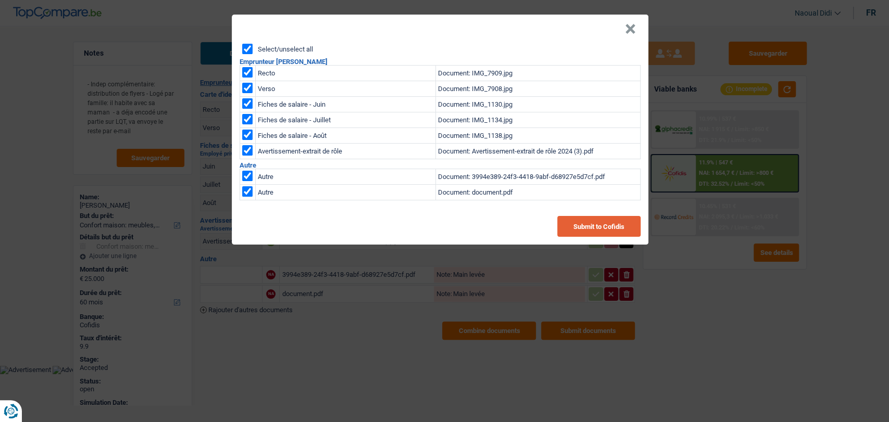
click at [596, 227] on button "Submit to Cofidis" at bounding box center [598, 226] width 83 height 21
click at [627, 28] on button "×" at bounding box center [630, 29] width 11 height 10
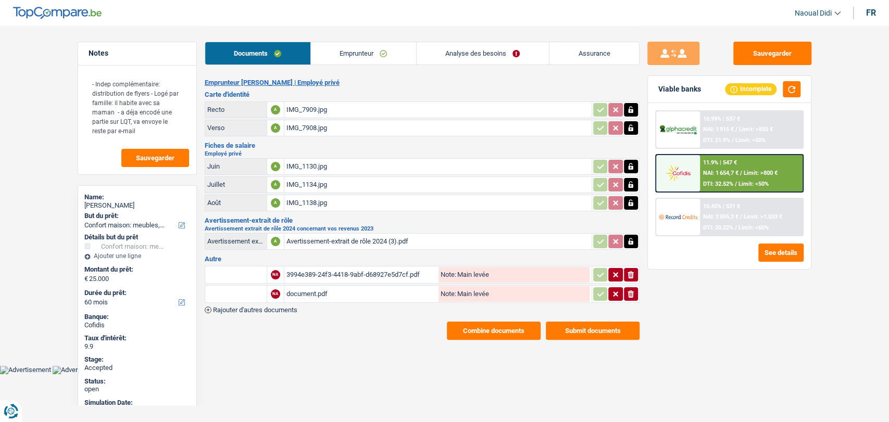
click at [473, 332] on button "Combine documents" at bounding box center [494, 331] width 94 height 18
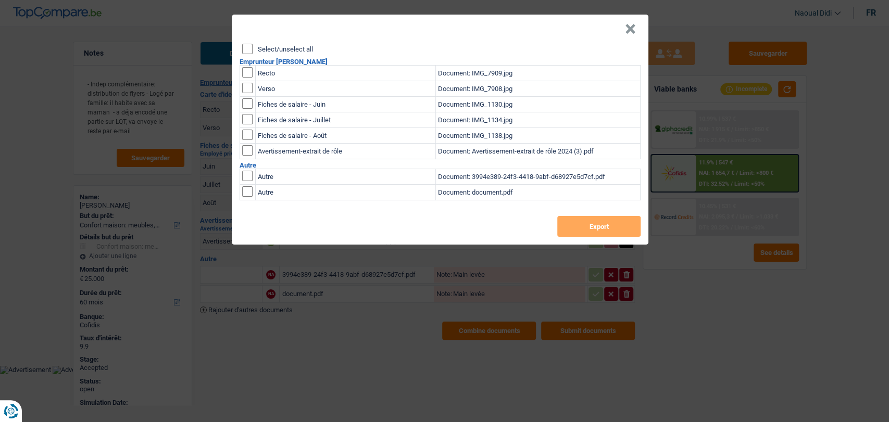
click at [249, 51] on input "Select/unselect all" at bounding box center [247, 49] width 10 height 10
checkbox input "true"
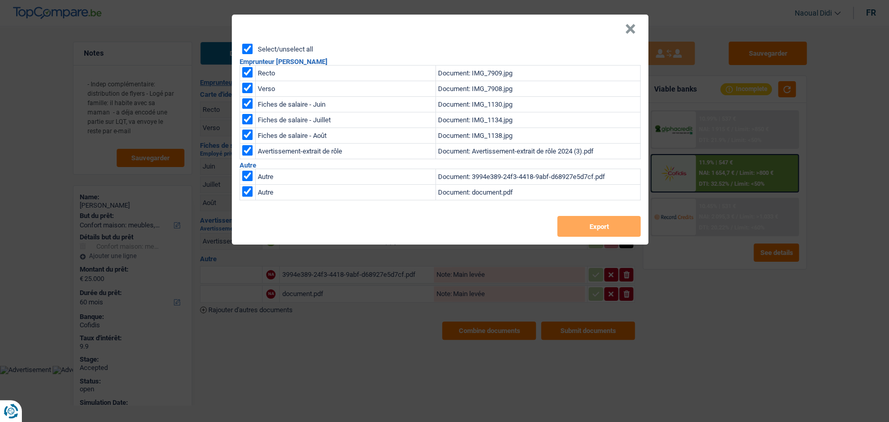
checkbox input "true"
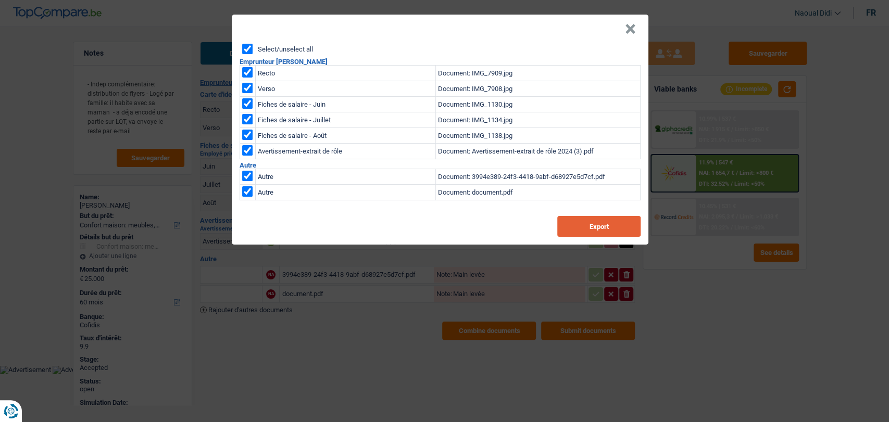
click at [587, 222] on button "Export" at bounding box center [598, 226] width 83 height 21
click at [631, 31] on button "×" at bounding box center [630, 29] width 11 height 10
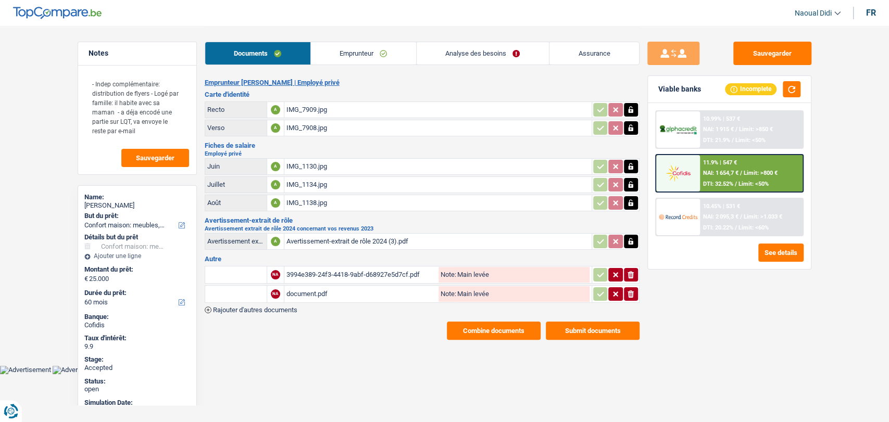
click at [351, 54] on link "Emprunteur" at bounding box center [363, 53] width 105 height 22
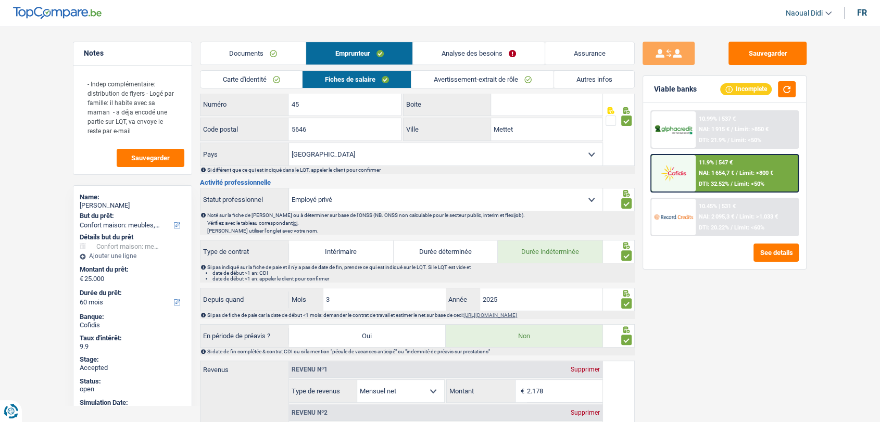
scroll to position [347, 0]
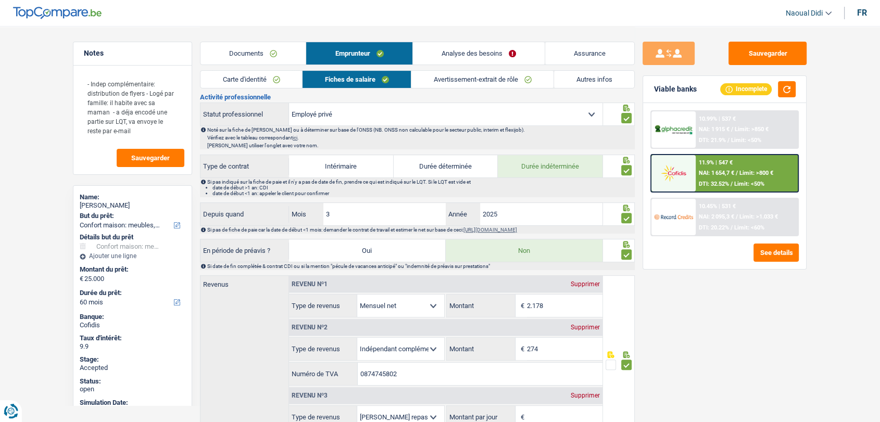
click at [250, 76] on link "Carte d'identité" at bounding box center [251, 79] width 102 height 17
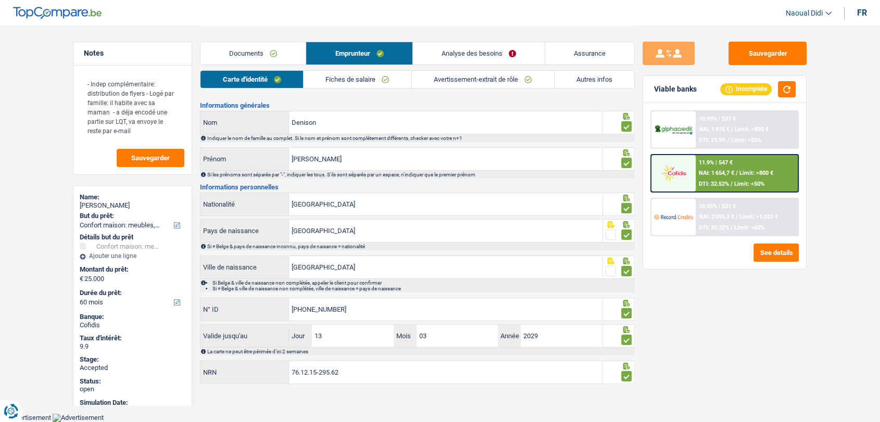
scroll to position [17, 0]
drag, startPoint x: 351, startPoint y: 378, endPoint x: 275, endPoint y: 370, distance: 76.4
click at [275, 370] on div "76.12.15-295.62 NRN" at bounding box center [401, 374] width 402 height 22
click at [353, 77] on link "Fiches de salaire" at bounding box center [357, 79] width 108 height 17
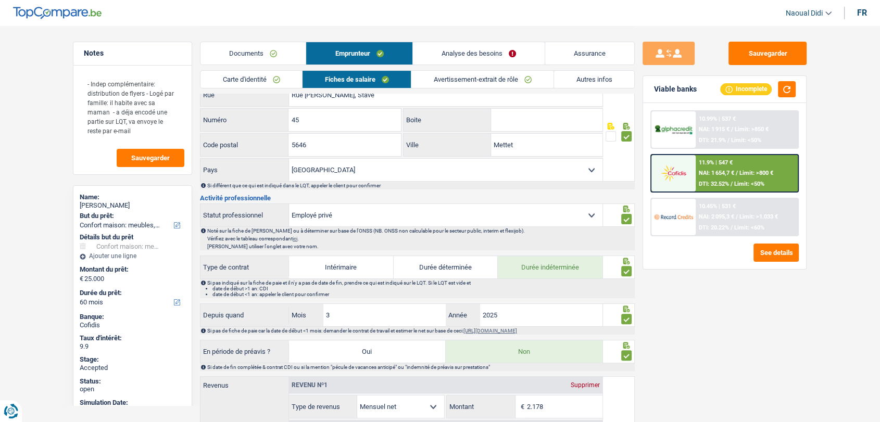
scroll to position [248, 0]
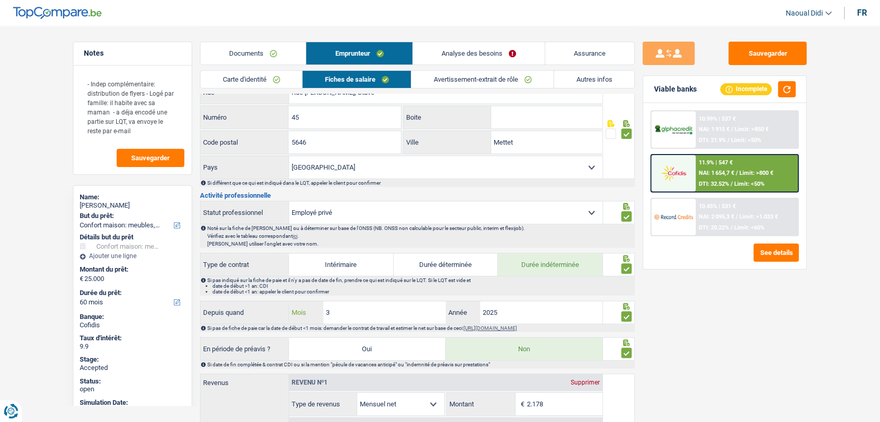
drag, startPoint x: 331, startPoint y: 310, endPoint x: 320, endPoint y: 310, distance: 10.4
click at [320, 310] on div "3 Mois" at bounding box center [367, 312] width 157 height 22
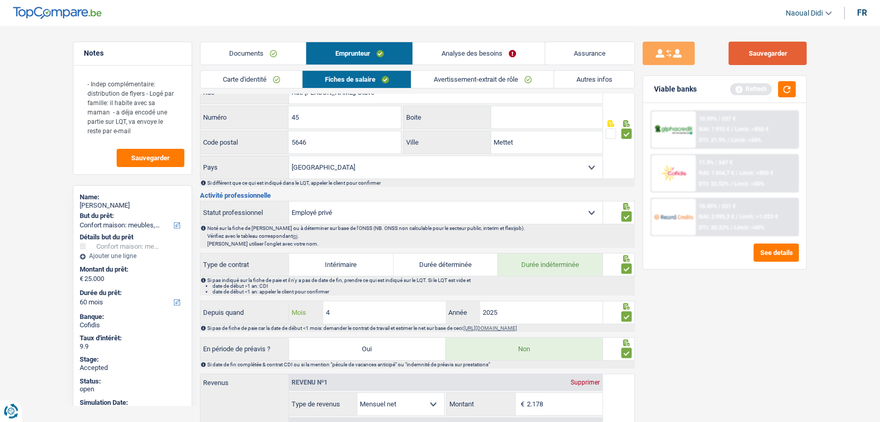
type input "4"
click at [788, 48] on button "Sauvegarder" at bounding box center [767, 53] width 78 height 23
click at [765, 57] on button "Sauvegarder" at bounding box center [767, 53] width 78 height 23
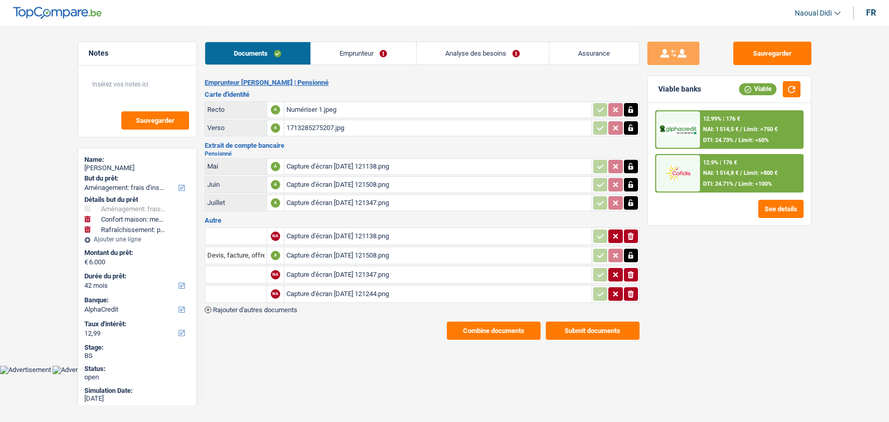
select select "movingOrInstallation"
select select "household"
select select "houseOrGarden"
select select "42"
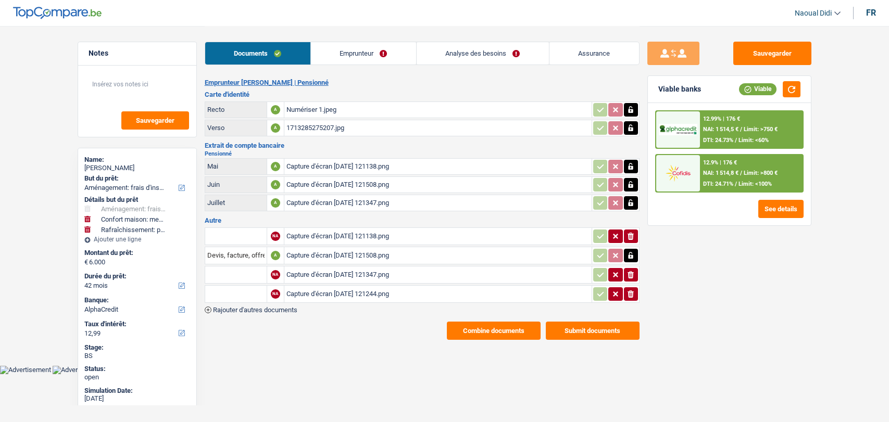
select select "alphacredit"
click at [344, 57] on link "Emprunteur" at bounding box center [363, 53] width 105 height 22
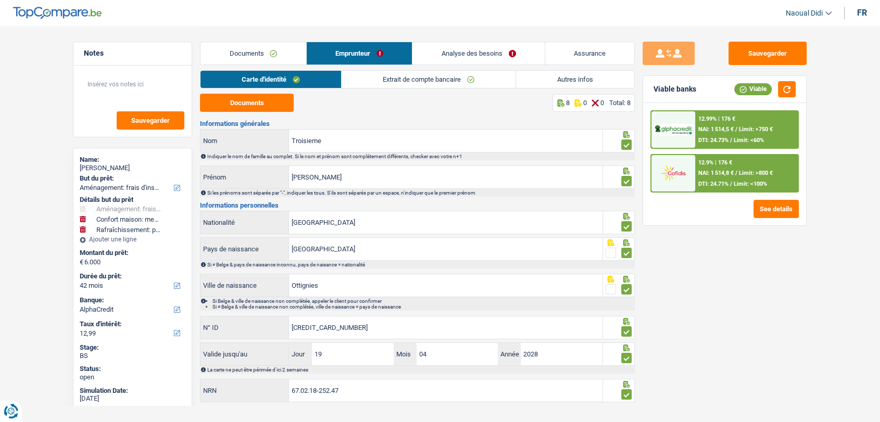
click at [571, 82] on link "Autres infos" at bounding box center [575, 79] width 118 height 17
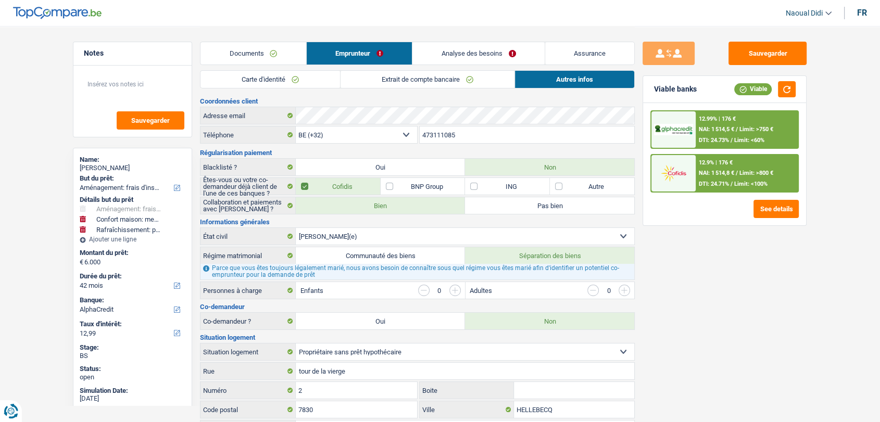
click at [237, 53] on link "Documents" at bounding box center [253, 53] width 106 height 22
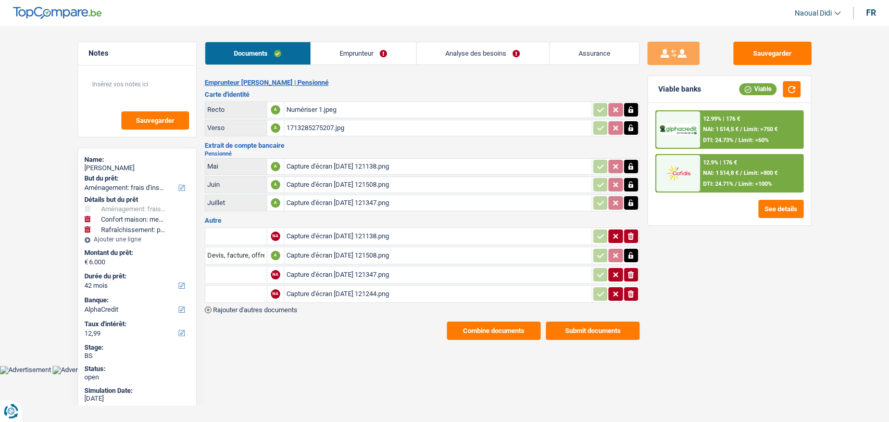
click at [463, 62] on link "Analyse des besoins" at bounding box center [482, 53] width 132 height 22
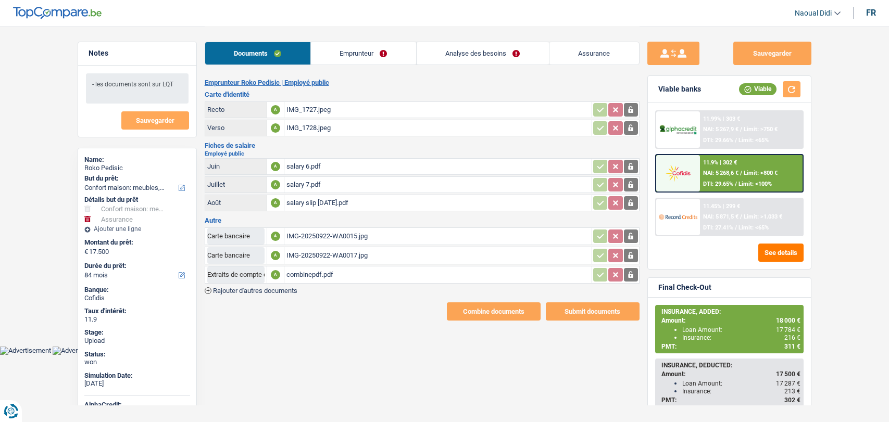
select select "household"
select select "insurance"
select select "84"
select select "32"
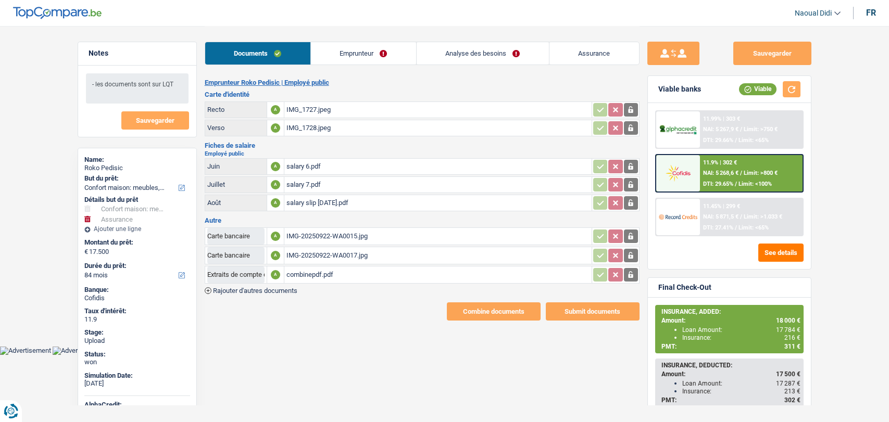
select select "ownerWithMortgage"
select select "mortgage"
select select "240"
select select "personalLoan"
select select "smallWorks"
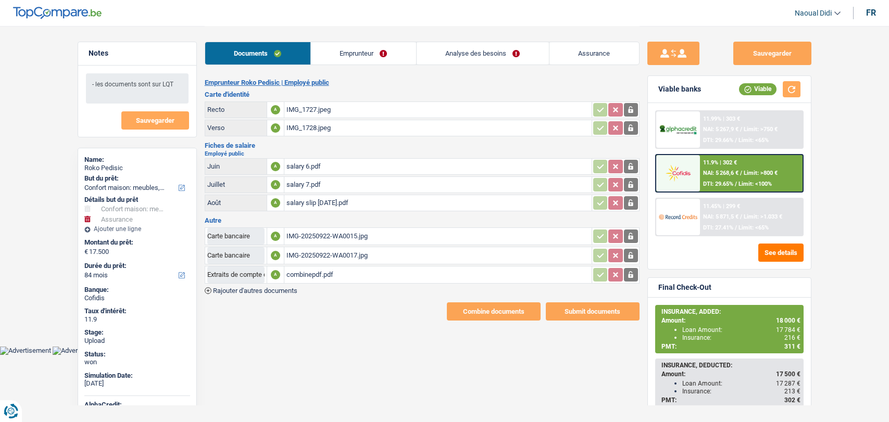
select select "36"
click at [371, 48] on link "Emprunteur" at bounding box center [363, 53] width 105 height 22
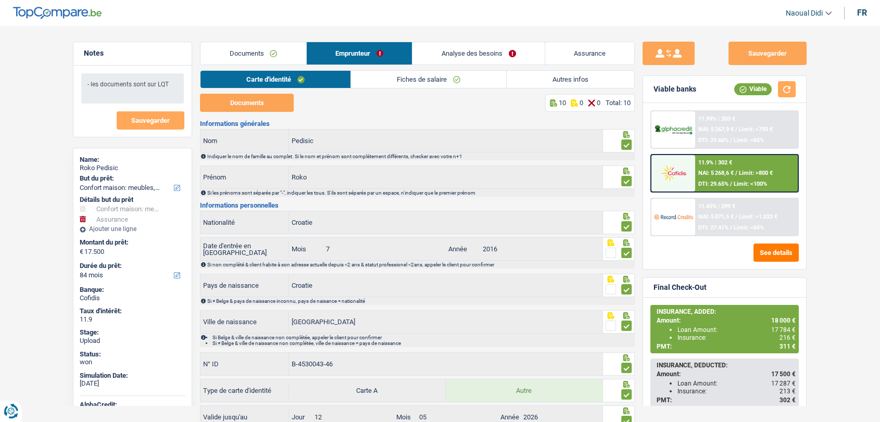
click at [576, 70] on li "Autres infos" at bounding box center [570, 79] width 129 height 18
click at [579, 80] on link "Autres infos" at bounding box center [570, 79] width 128 height 17
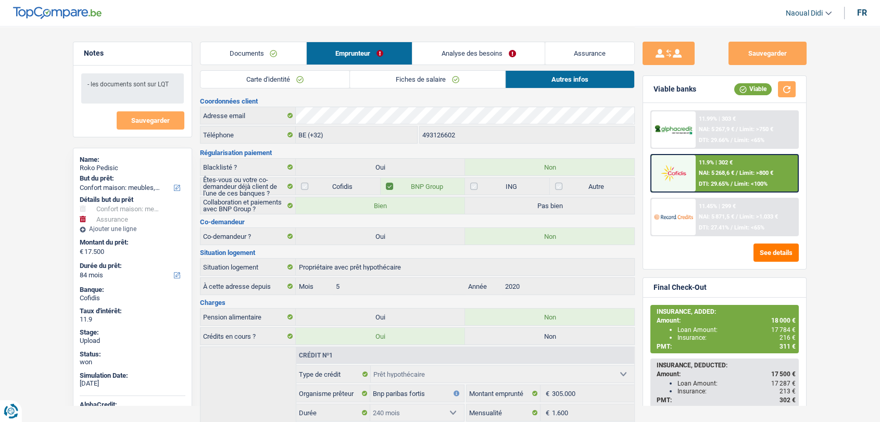
click at [478, 50] on link "Analyse des besoins" at bounding box center [478, 53] width 132 height 22
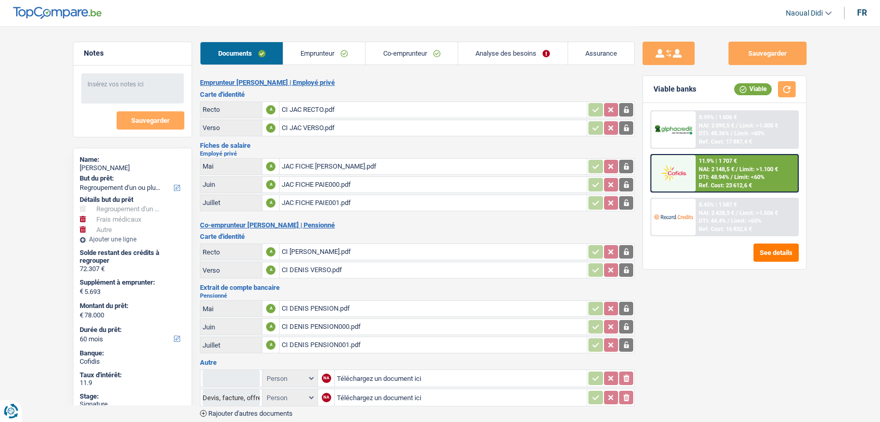
select select "refinancing"
select select "medical"
select select "other"
select select "60"
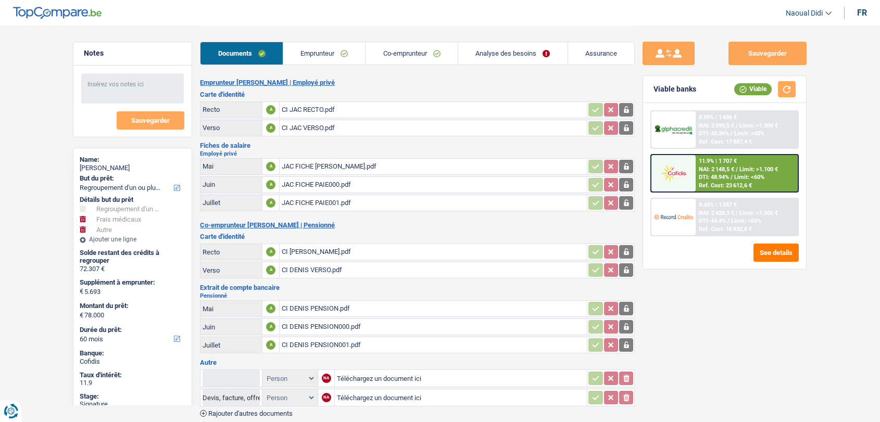
select select "32"
select select "ownerWithMortgage"
select select "mortgage"
select select "420"
select select "personalLoan"
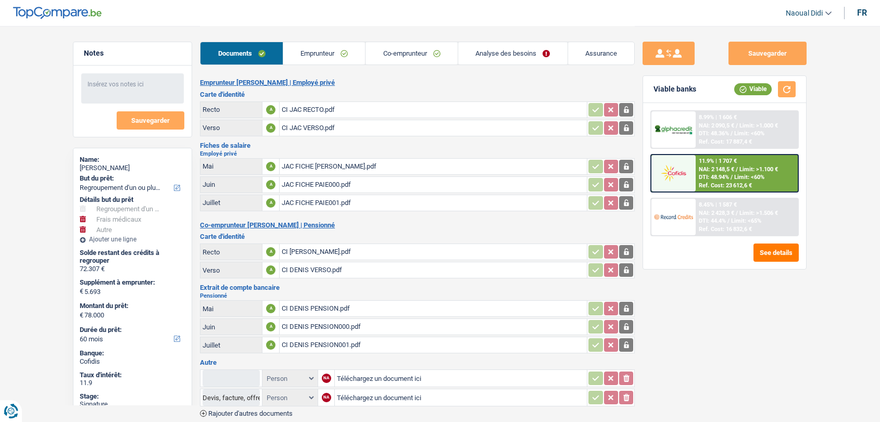
select select "other"
select select "84"
select select "personalLoan"
select select "other"
select select "30"
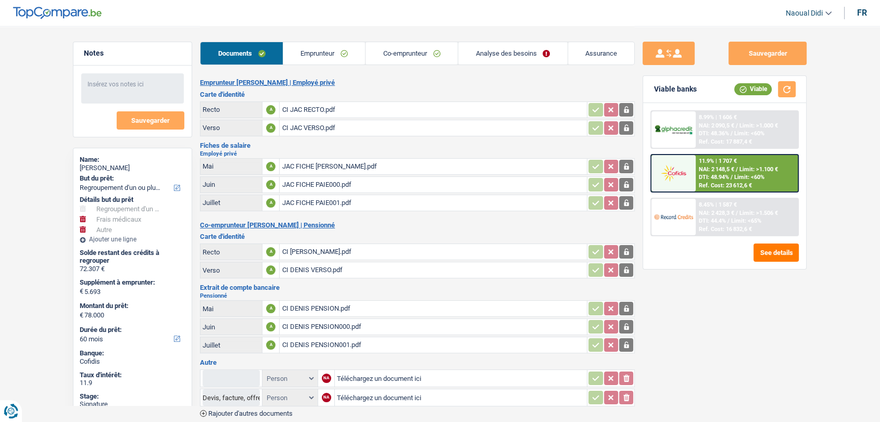
drag, startPoint x: 316, startPoint y: 48, endPoint x: 348, endPoint y: 57, distance: 33.0
click at [317, 48] on link "Emprunteur" at bounding box center [324, 53] width 82 height 22
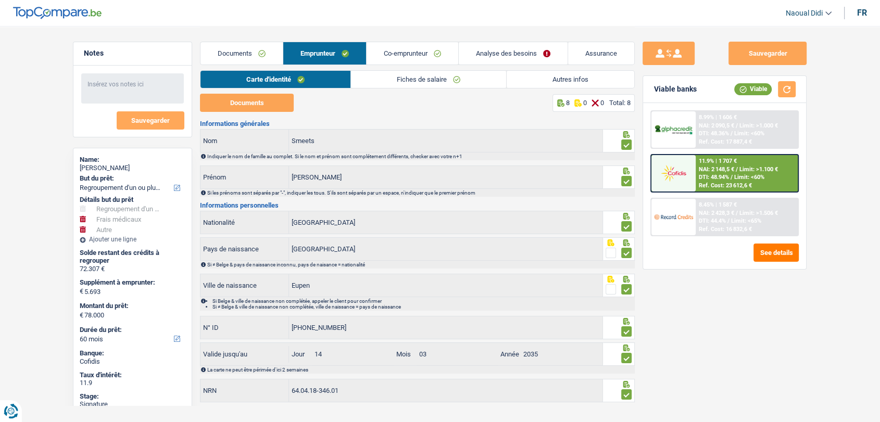
click at [573, 77] on link "Autres infos" at bounding box center [570, 79] width 128 height 17
